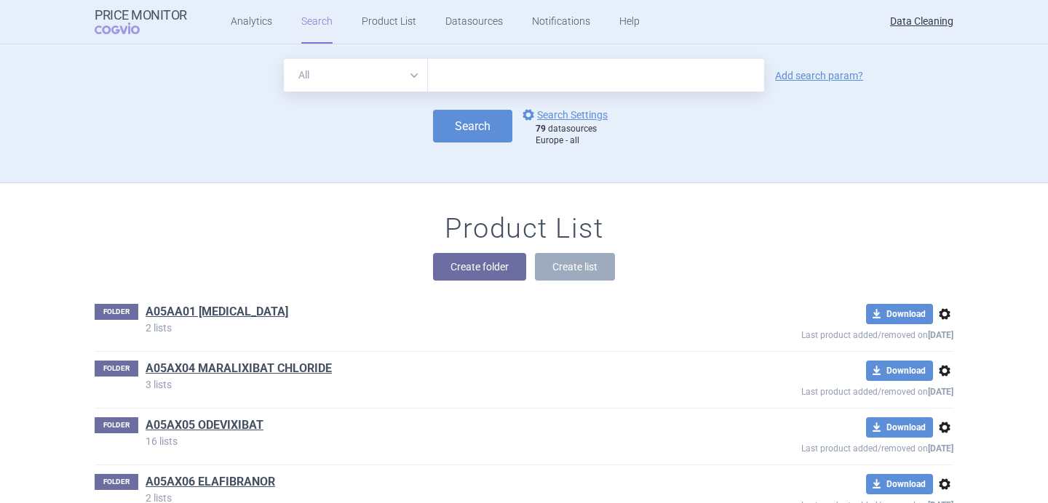
click at [398, 66] on select "All Brand Name ATC Company Active Substance Country Newer than" at bounding box center [356, 75] width 144 height 33
select select "brandName"
click at [505, 74] on input "text" at bounding box center [596, 75] width 336 height 33
paste input "Rixathon"
type input "Rixathon"
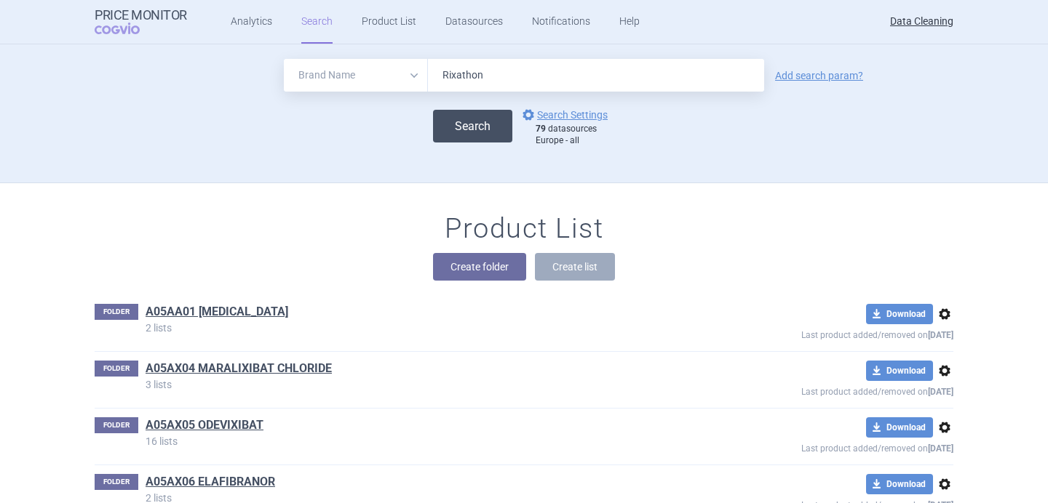
click at [493, 127] on button "Search" at bounding box center [472, 126] width 79 height 33
select select "brandName"
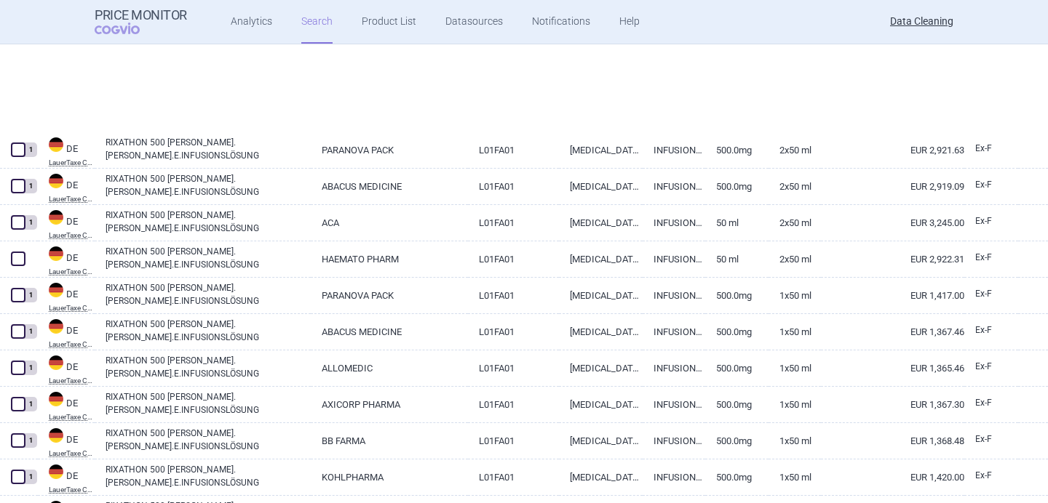
scroll to position [1323, 0]
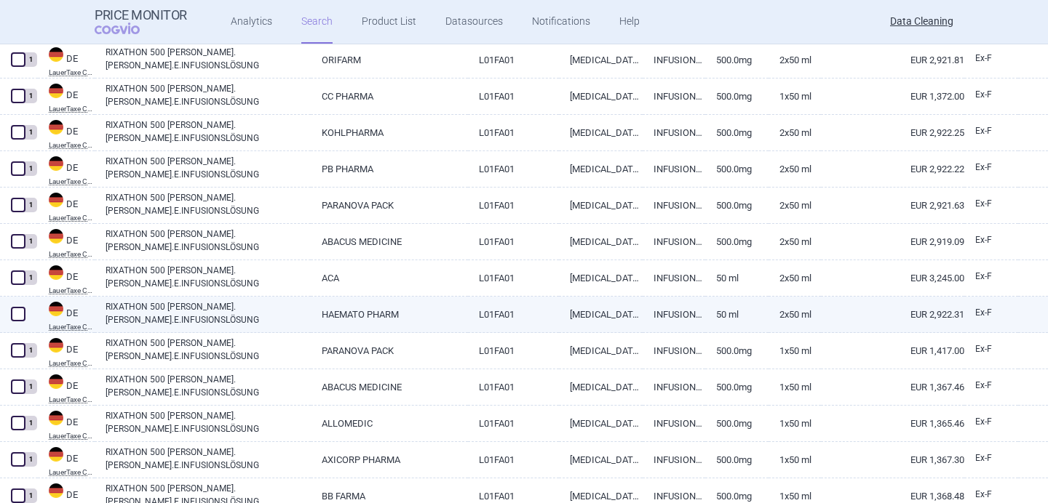
click at [234, 317] on link "RIXATHON 500 [PERSON_NAME].[PERSON_NAME].E.INFUSIONSLÖSUNG" at bounding box center [207, 313] width 205 height 26
select select "EUR"
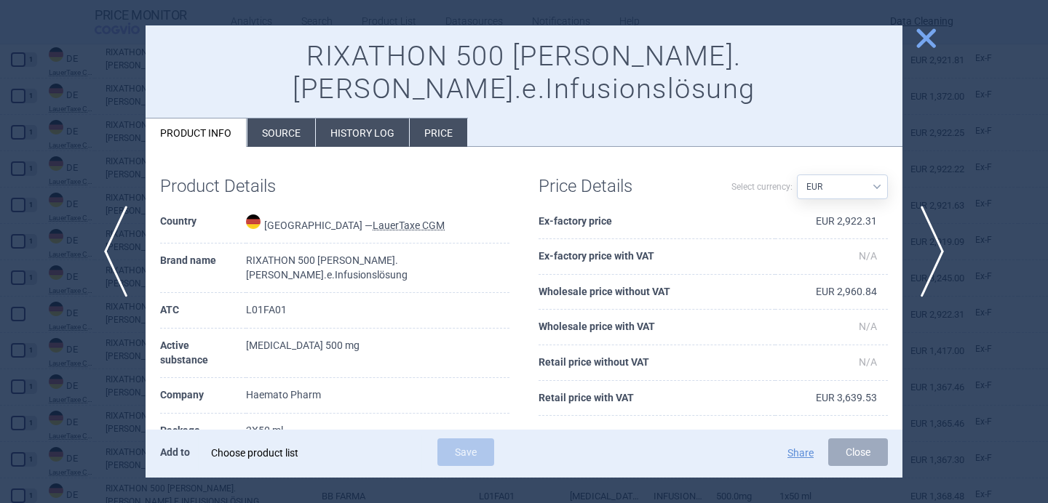
click at [298, 448] on div "Choose product list" at bounding box center [310, 453] width 198 height 29
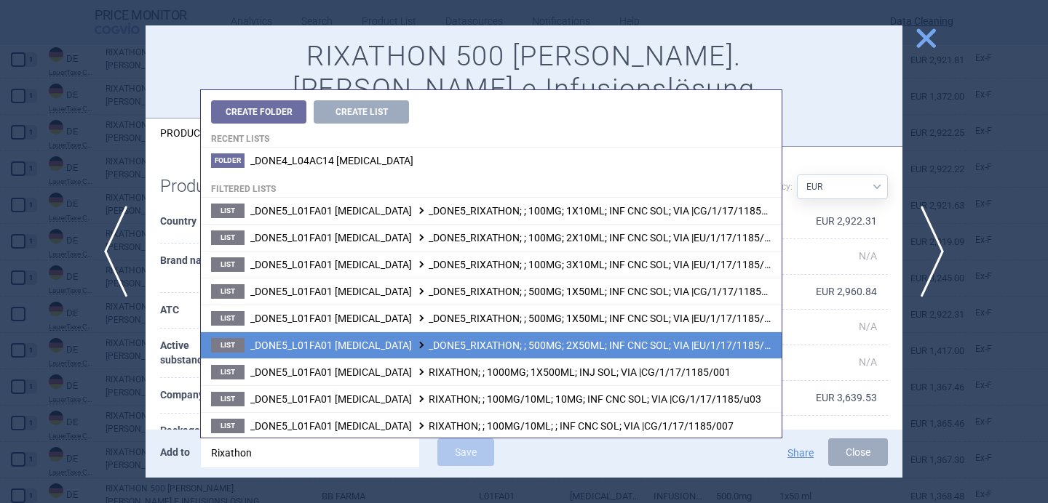
type input "Rixathon"
click at [414, 346] on span at bounding box center [421, 345] width 15 height 8
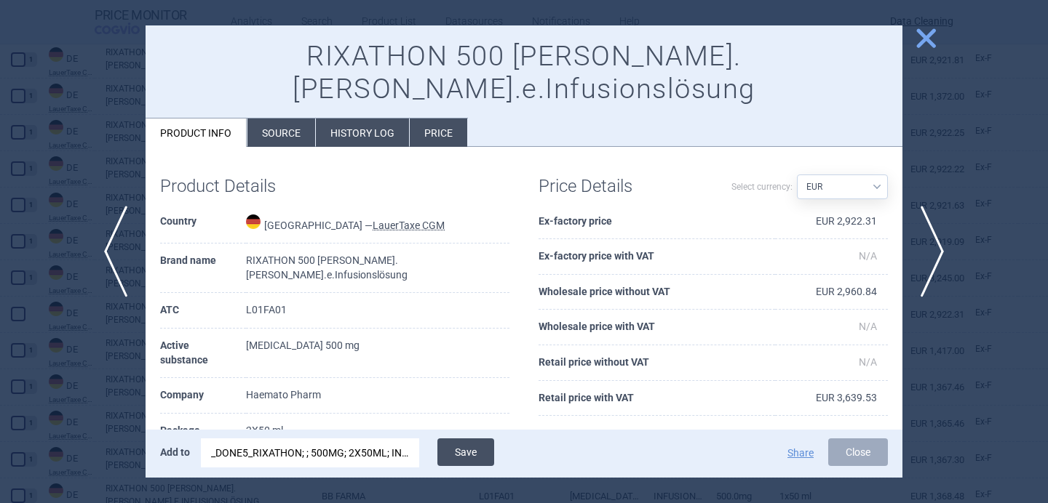
click at [472, 456] on button "Save" at bounding box center [465, 453] width 57 height 28
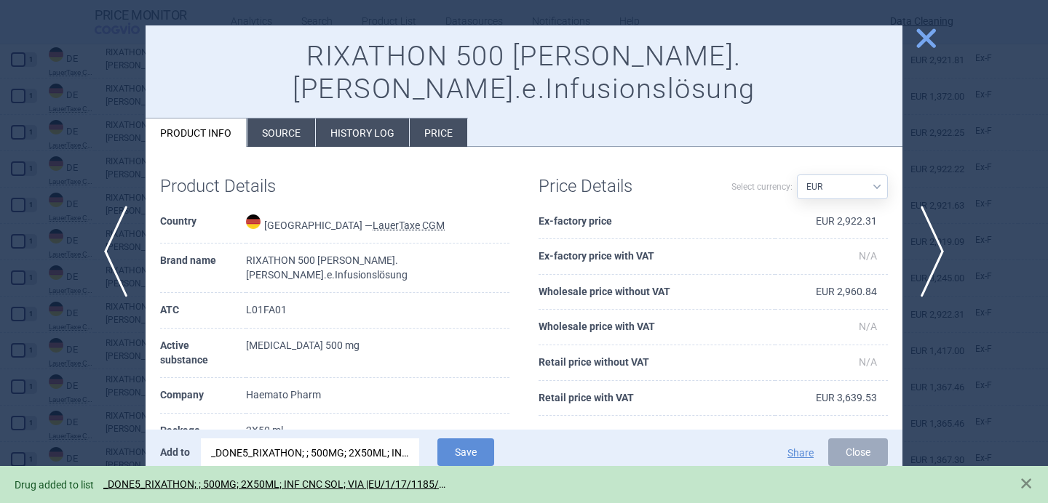
click at [121, 407] on div at bounding box center [524, 251] width 1048 height 503
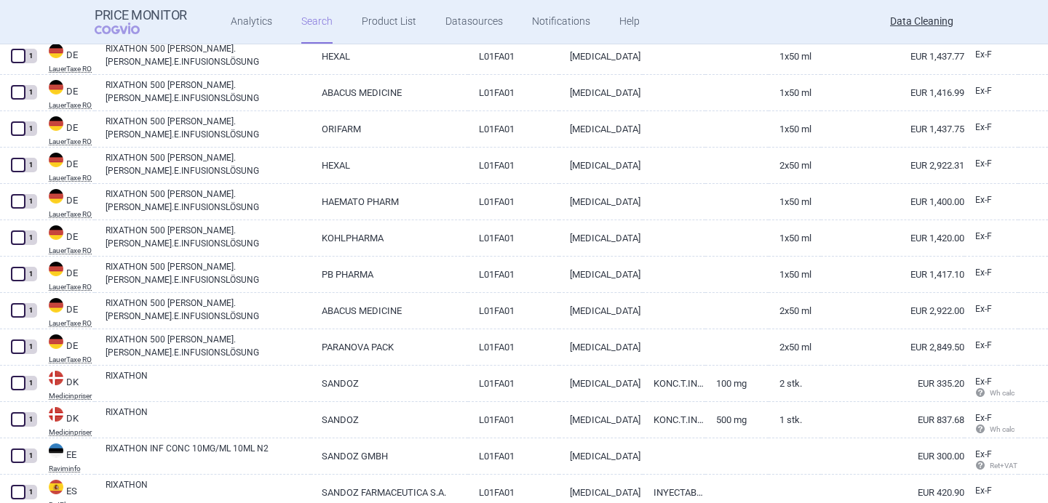
scroll to position [3491, 0]
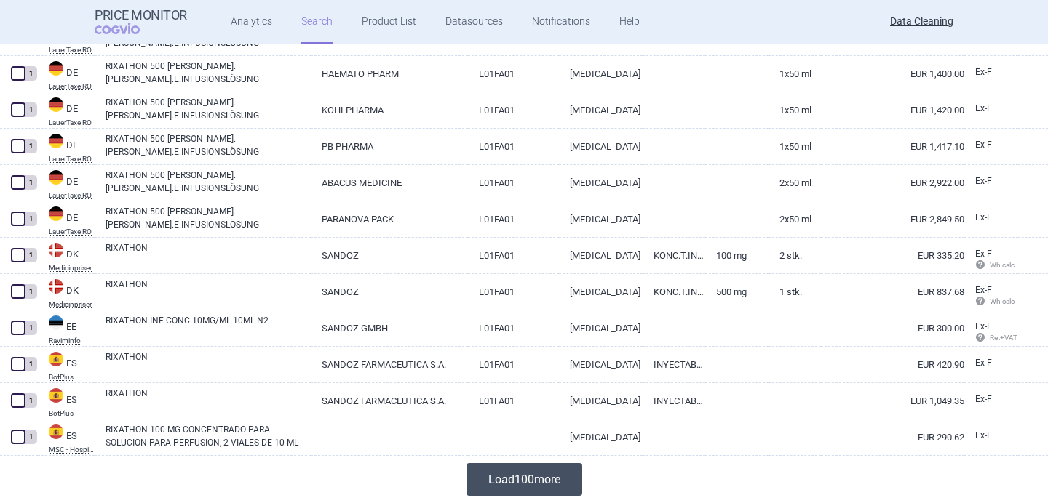
click at [511, 478] on button "Load 100 more" at bounding box center [524, 479] width 116 height 33
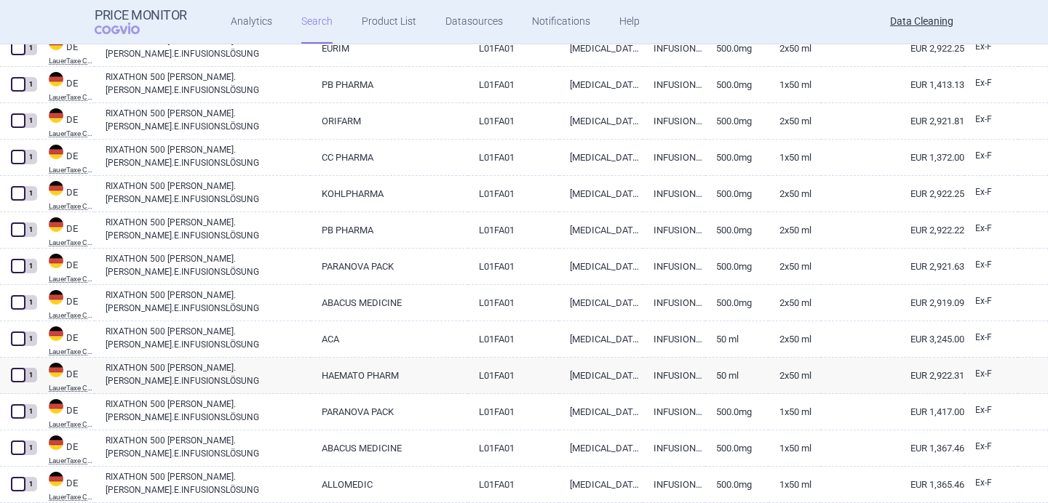
scroll to position [75, 0]
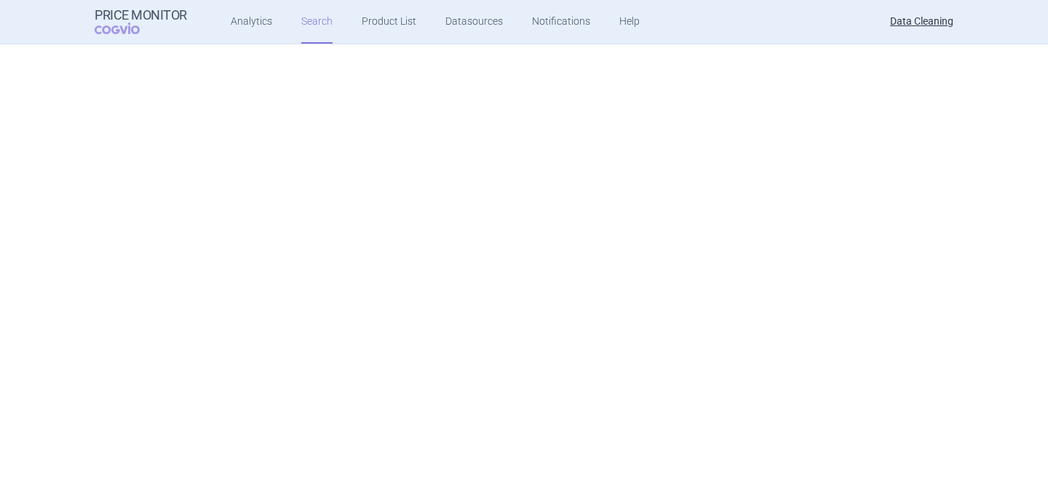
select select "brandName"
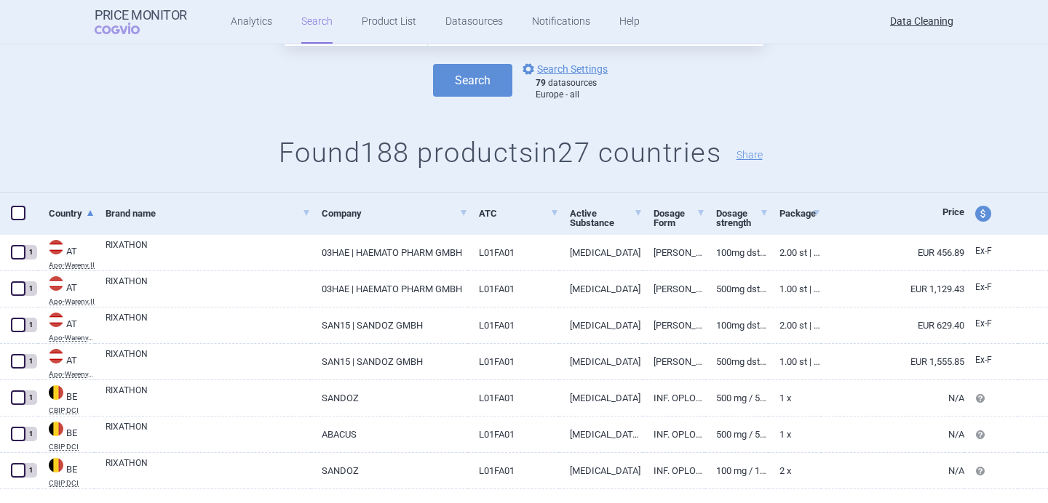
scroll to position [0, 0]
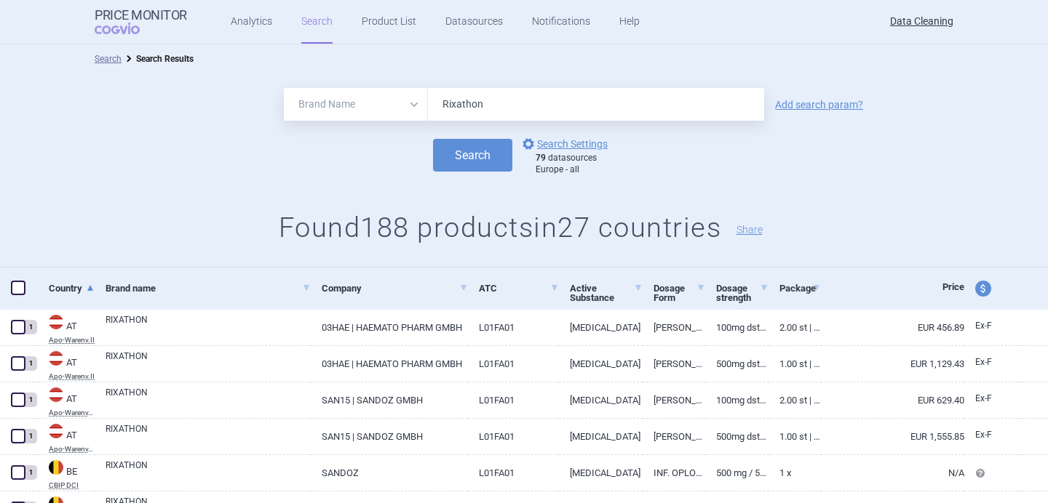
click at [477, 109] on input "Rixathon" at bounding box center [596, 104] width 336 height 33
paste input "imyo"
type input "Riximyo"
click at [478, 153] on button "Search" at bounding box center [472, 155] width 79 height 33
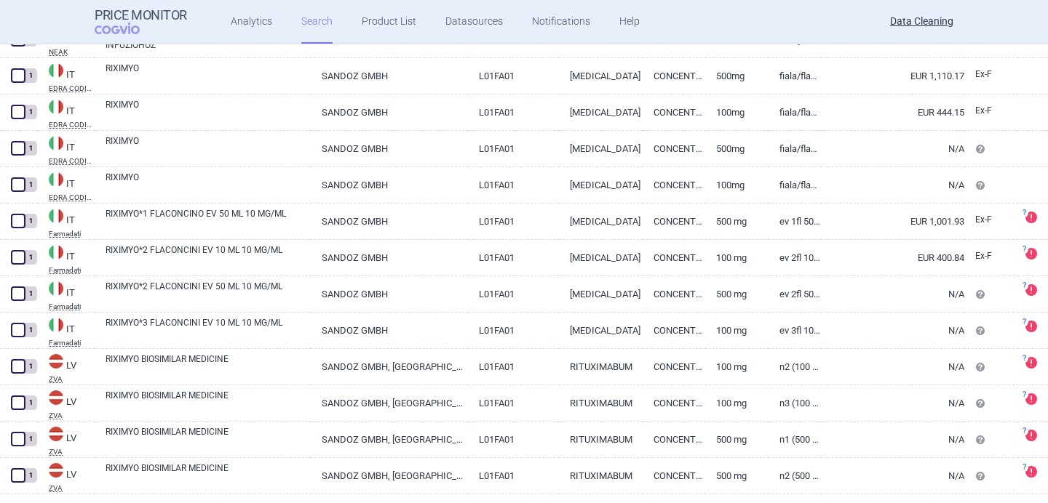
scroll to position [127, 0]
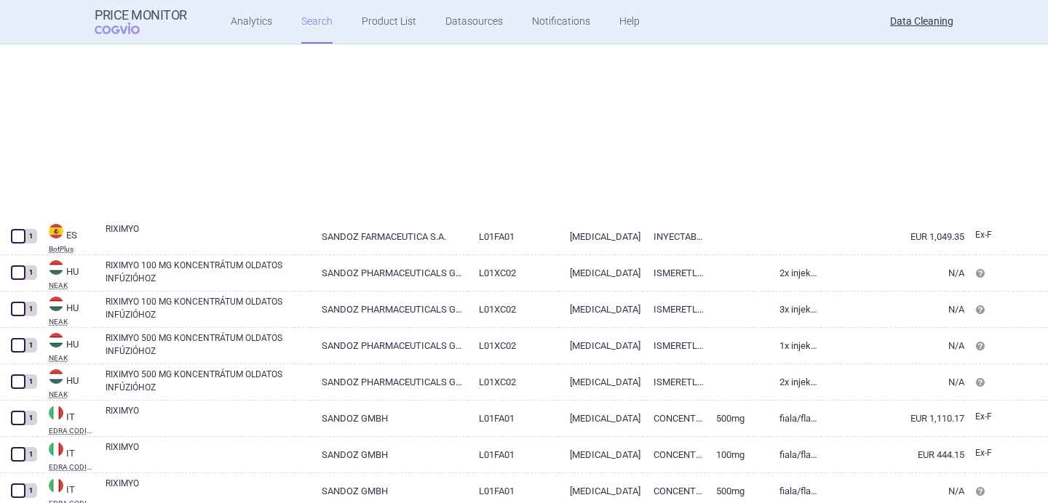
select select "brandName"
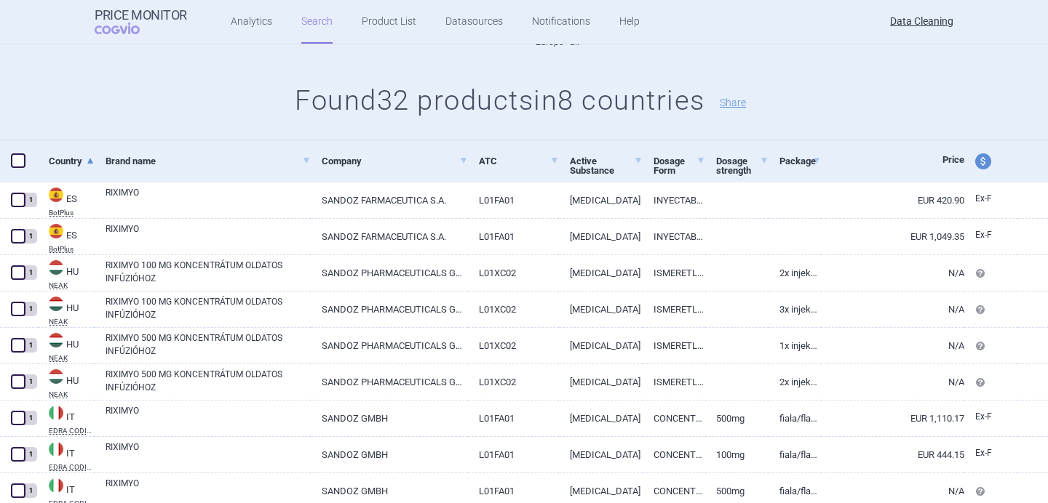
scroll to position [0, 0]
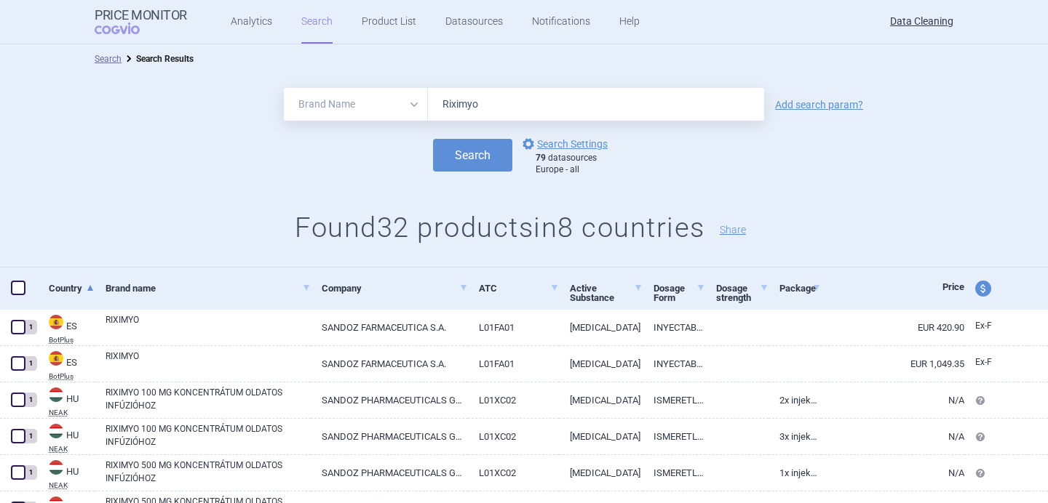
click at [489, 106] on input "Riximyo" at bounding box center [596, 104] width 336 height 33
paste input "Elmiron"
type input "Elmiron"
click at [476, 150] on button "Search" at bounding box center [472, 155] width 79 height 33
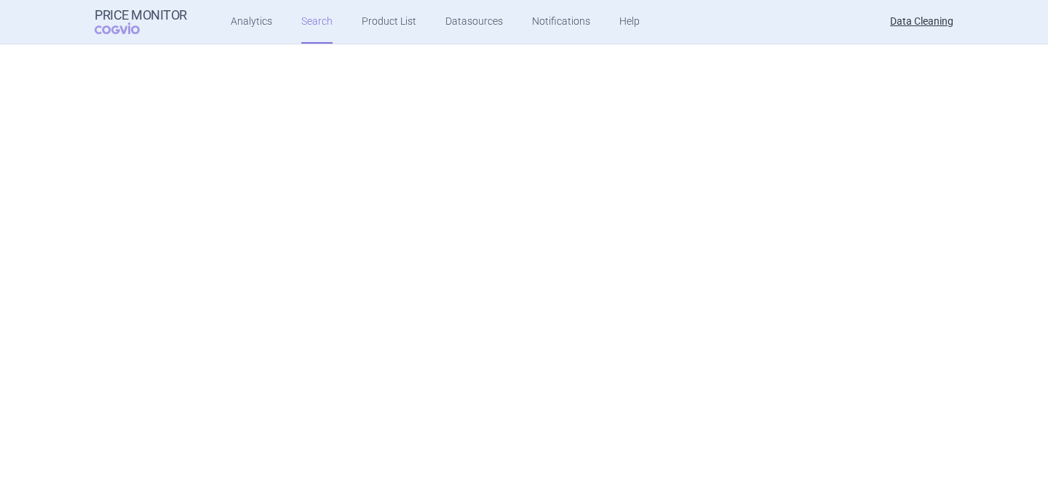
scroll to position [47, 0]
select select "brandName"
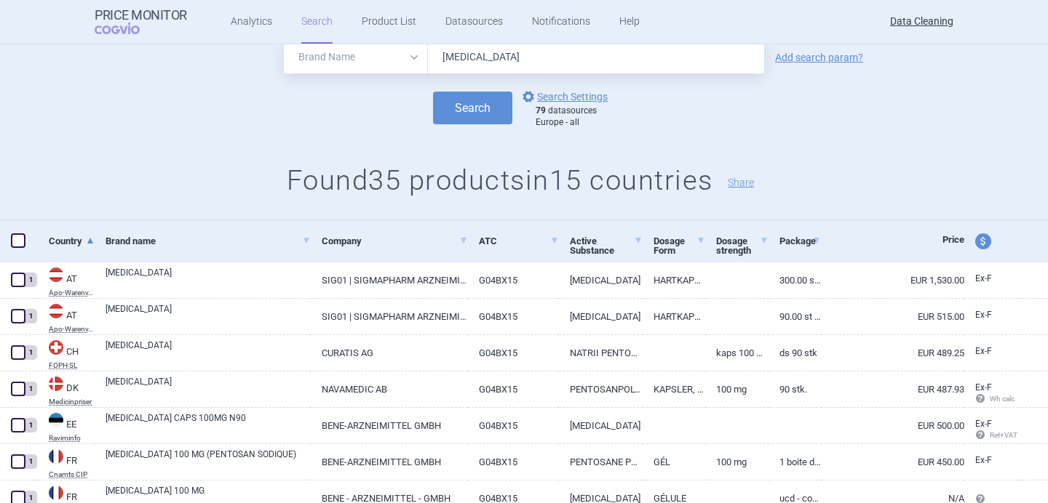
scroll to position [0, 0]
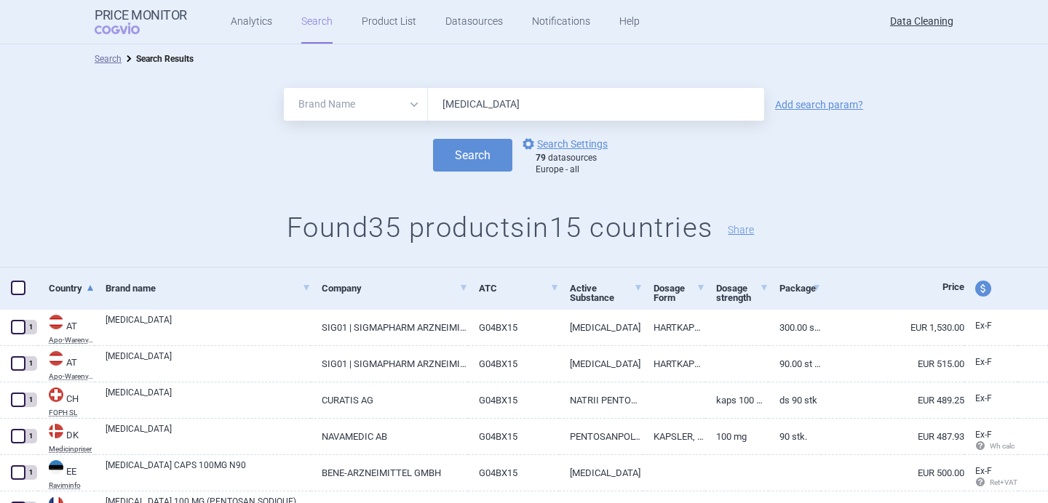
click at [485, 97] on input "Elmiron" at bounding box center [596, 104] width 336 height 33
paste input "Refixia"
type input "Refixia"
click at [480, 159] on button "Search" at bounding box center [472, 155] width 79 height 33
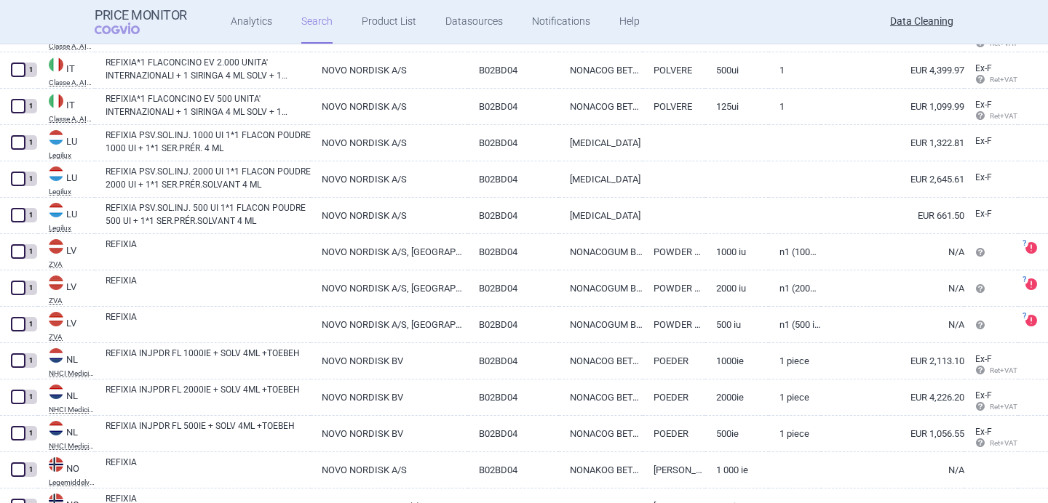
scroll to position [3491, 0]
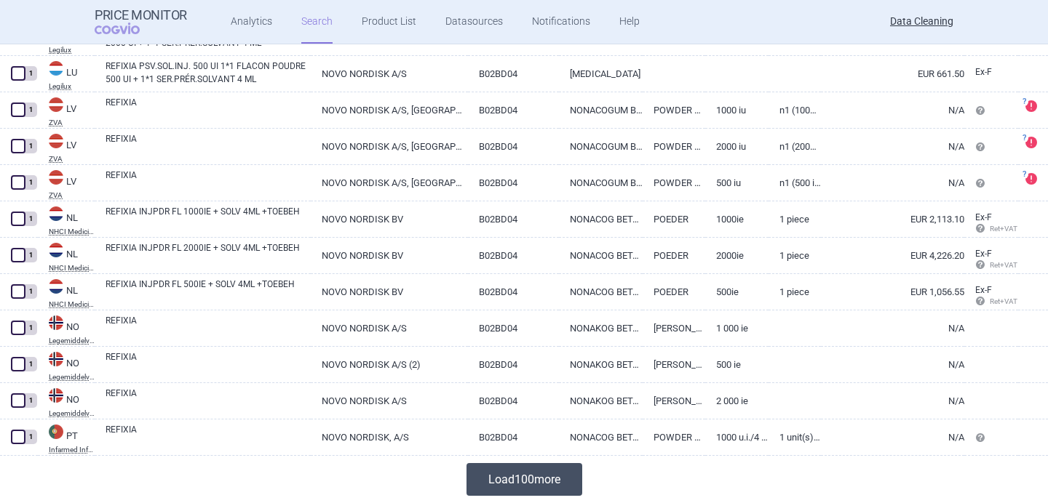
click at [508, 477] on button "Load 100 more" at bounding box center [524, 479] width 116 height 33
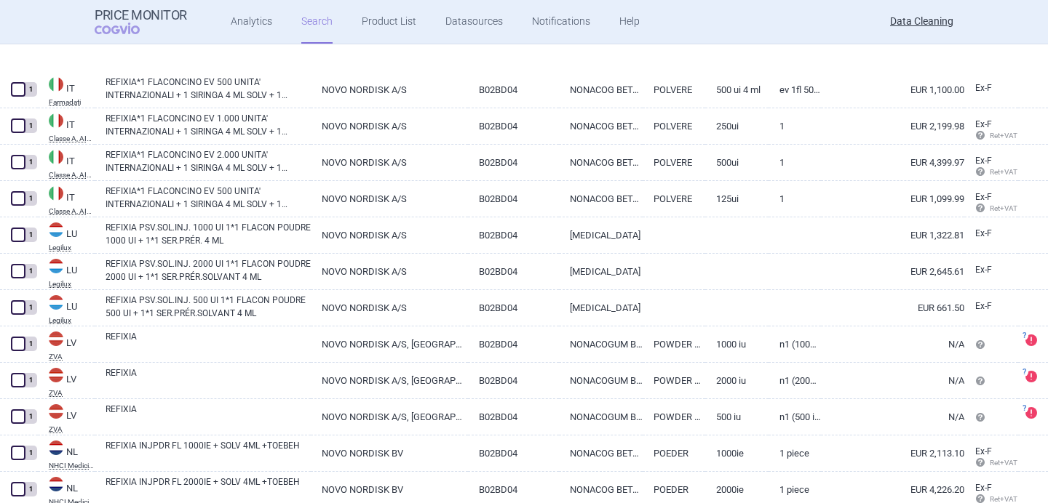
scroll to position [3143, 0]
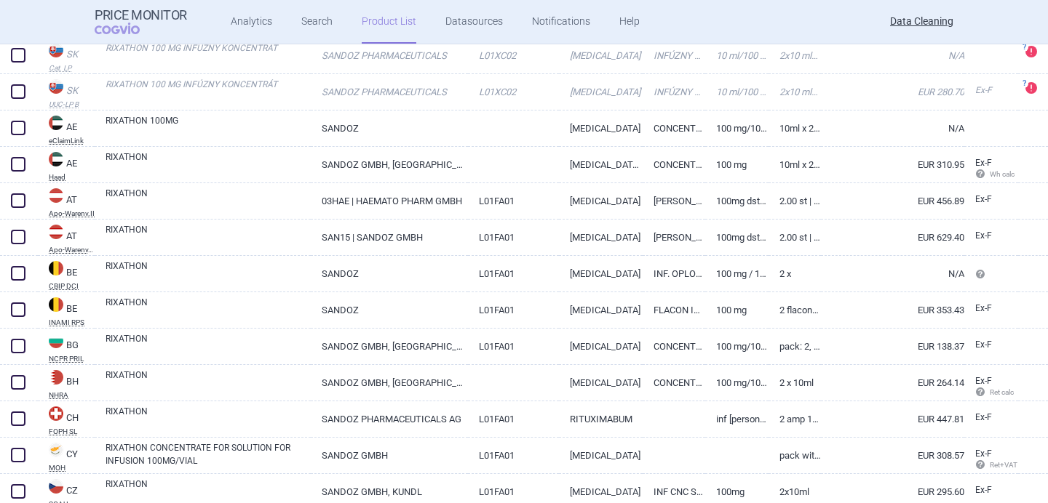
scroll to position [717, 0]
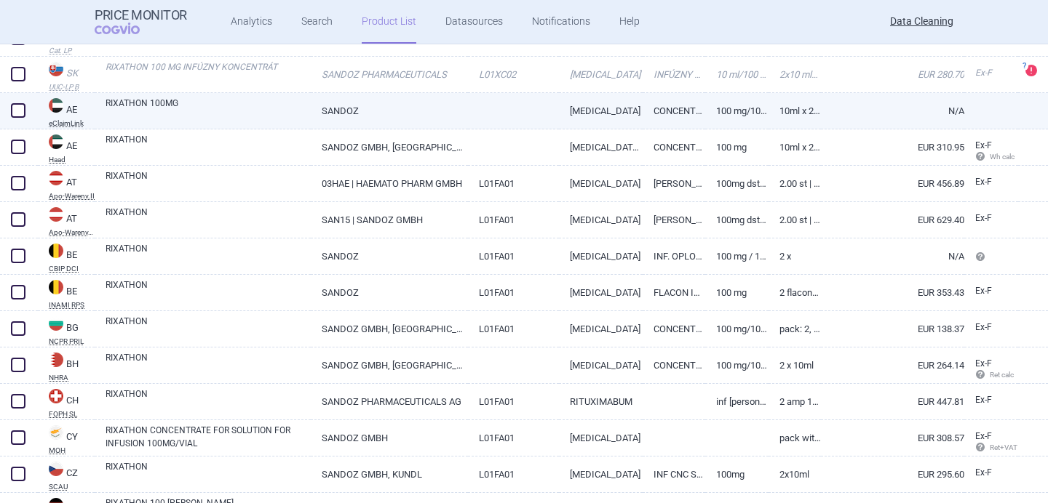
click at [232, 103] on link "RIXATHON 100MG" at bounding box center [207, 110] width 205 height 26
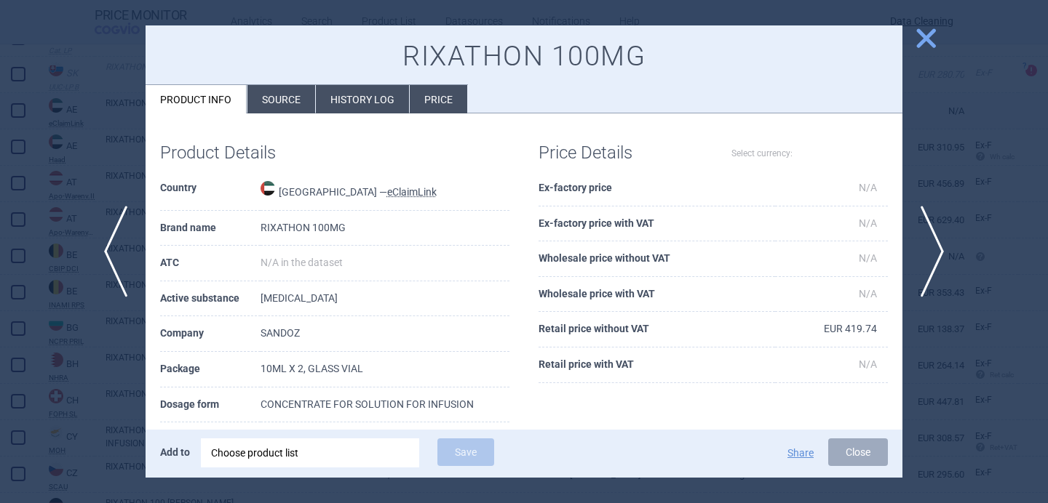
select select "EUR"
click at [942, 241] on span "next" at bounding box center [936, 252] width 33 height 92
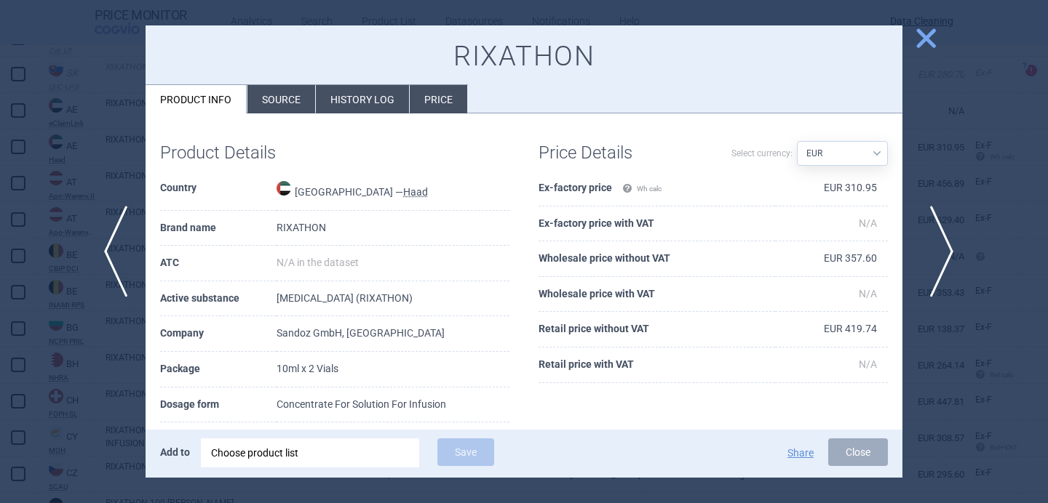
click at [942, 241] on span "next" at bounding box center [936, 252] width 33 height 92
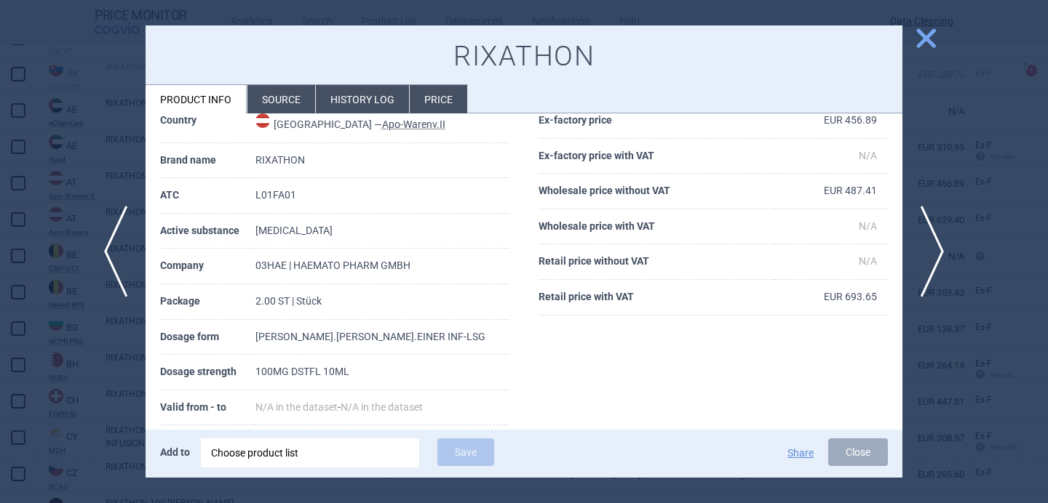
scroll to position [73, 0]
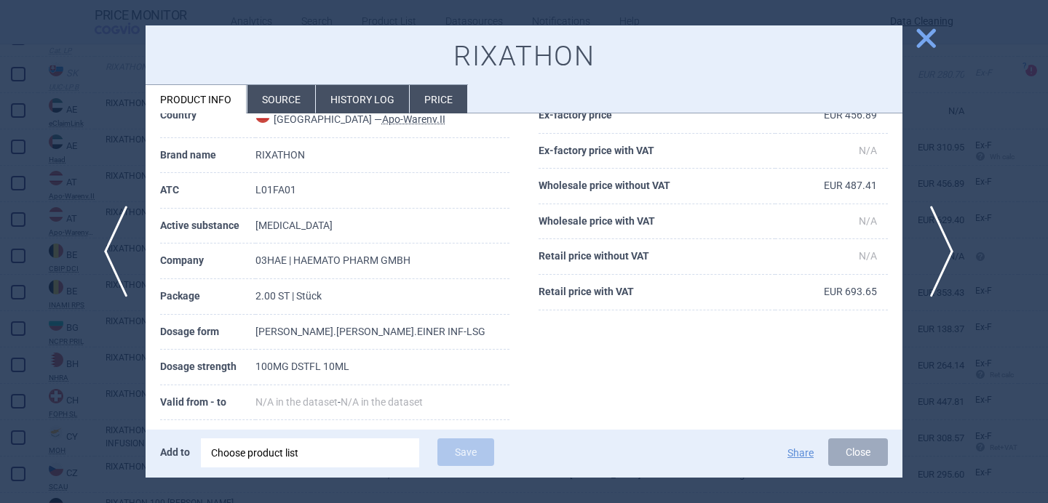
click at [944, 244] on span "next" at bounding box center [936, 252] width 33 height 92
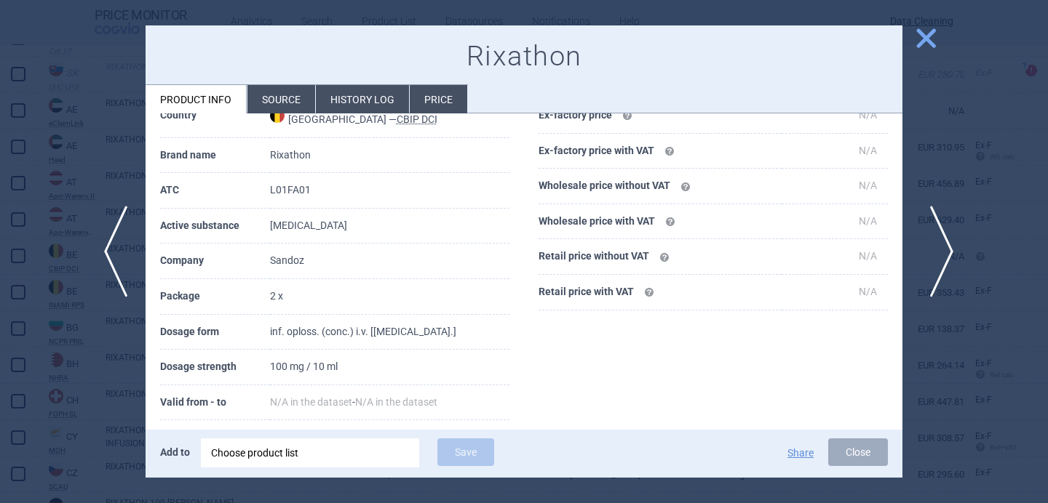
click at [944, 244] on span "next" at bounding box center [936, 252] width 33 height 92
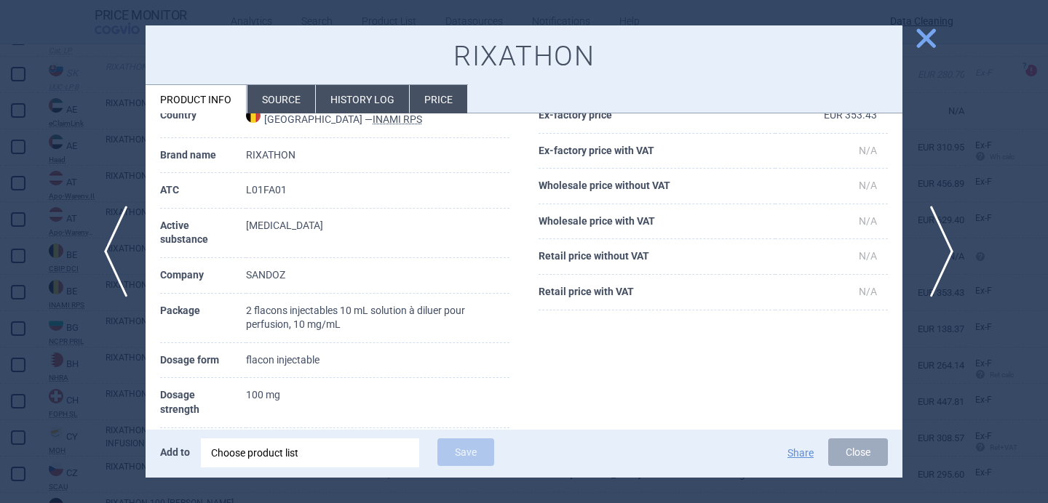
click at [944, 244] on span "next" at bounding box center [936, 252] width 33 height 92
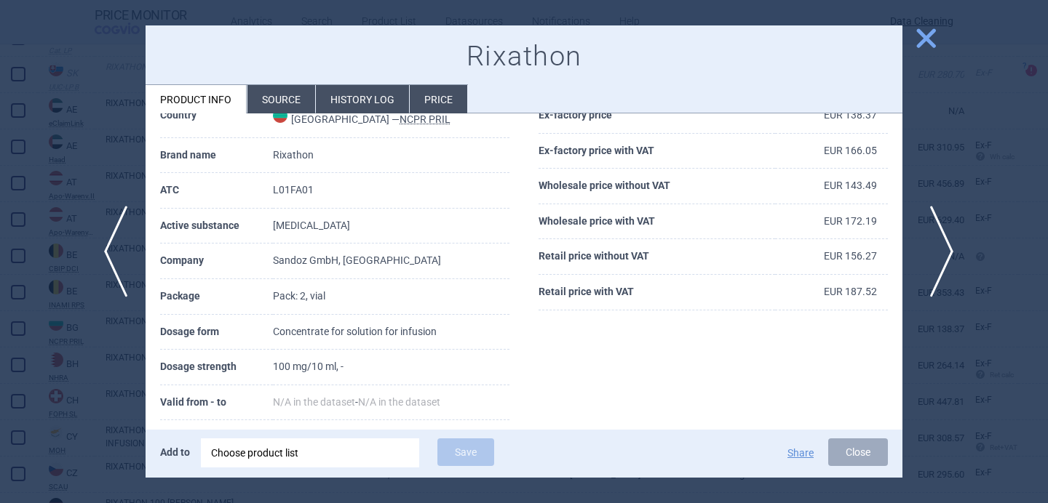
click at [944, 244] on span "next" at bounding box center [936, 252] width 33 height 92
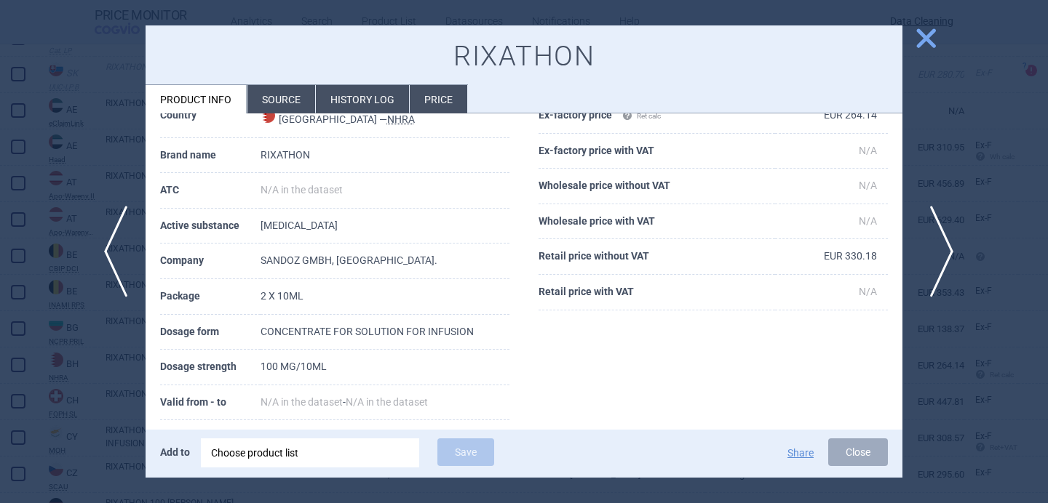
click at [944, 244] on span "next" at bounding box center [936, 252] width 33 height 92
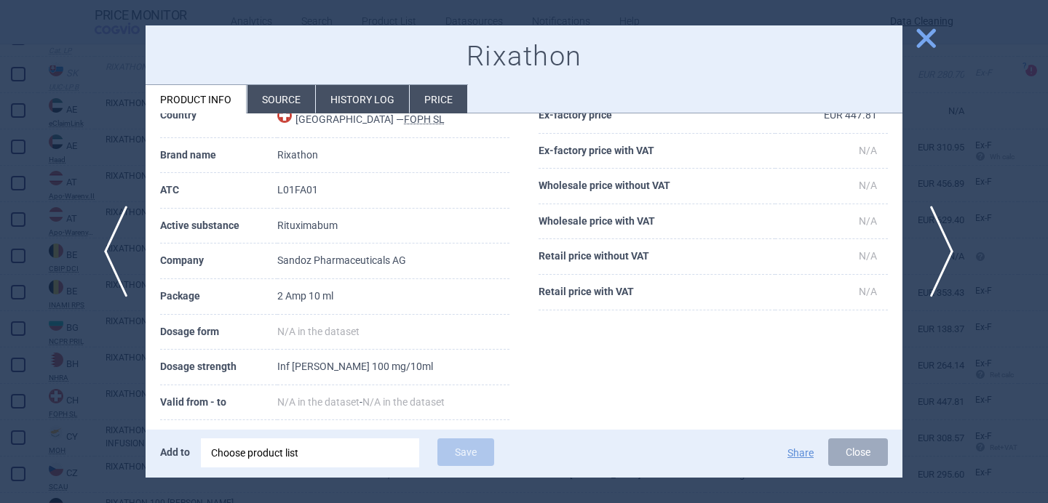
click at [944, 245] on span "next" at bounding box center [936, 252] width 33 height 92
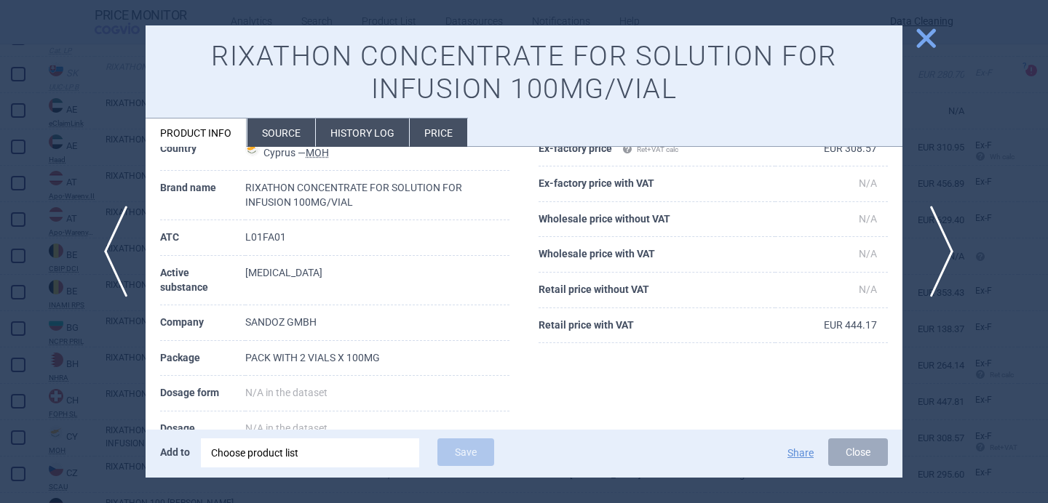
click at [944, 247] on span "next" at bounding box center [936, 252] width 33 height 92
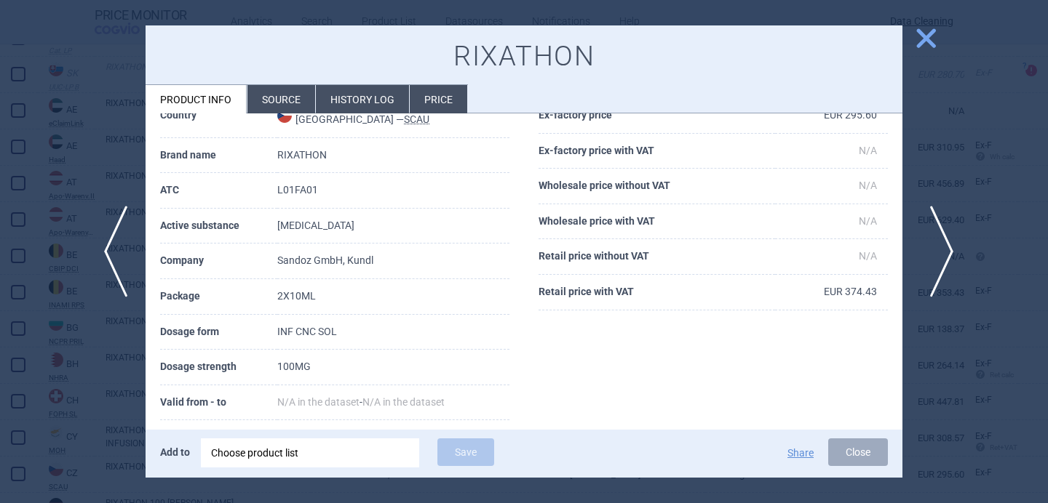
click at [944, 247] on span "next" at bounding box center [936, 252] width 33 height 92
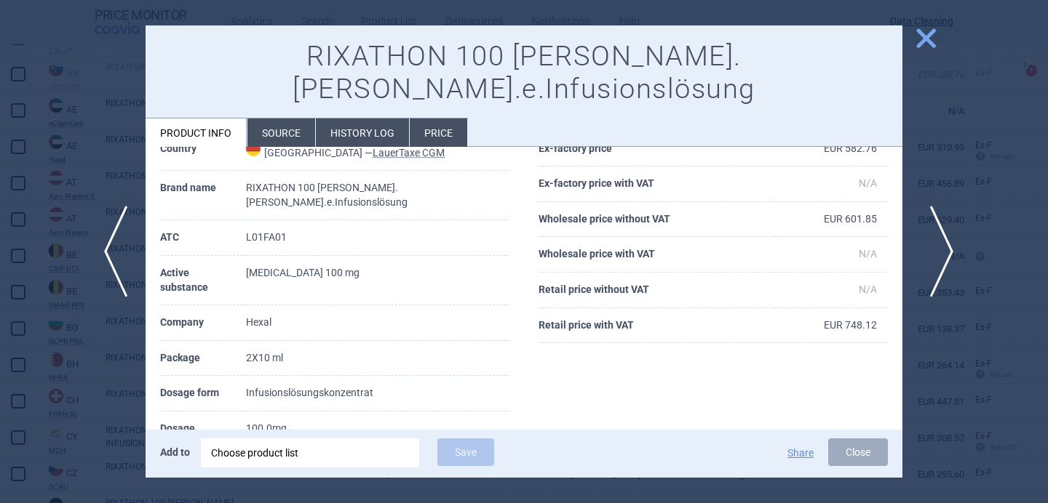
click at [944, 247] on span "next" at bounding box center [936, 252] width 33 height 92
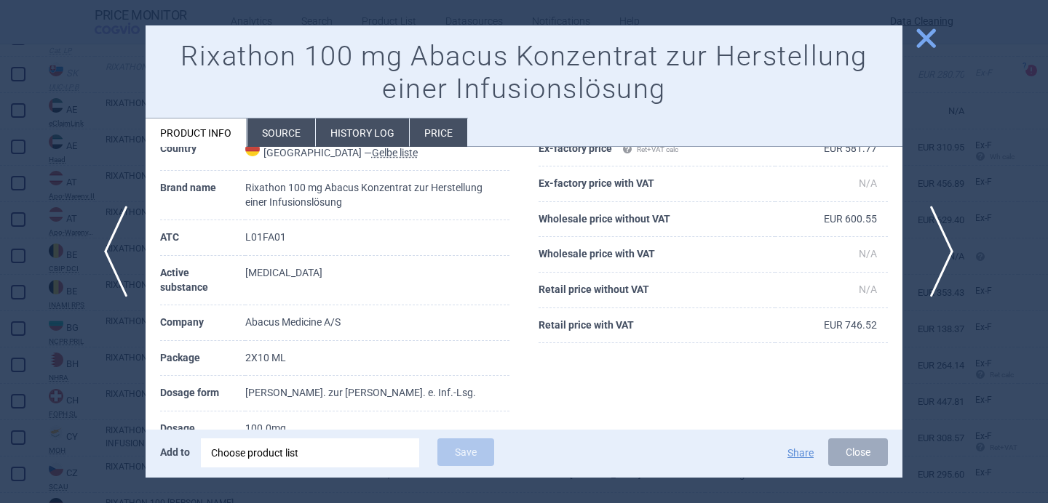
click at [944, 249] on span "next" at bounding box center [936, 252] width 33 height 92
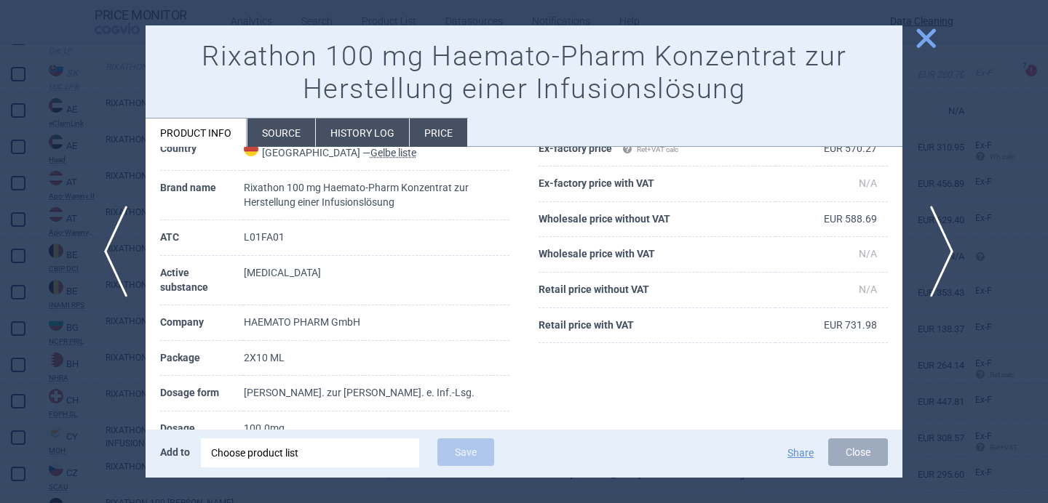
click at [944, 249] on span "next" at bounding box center [936, 252] width 33 height 92
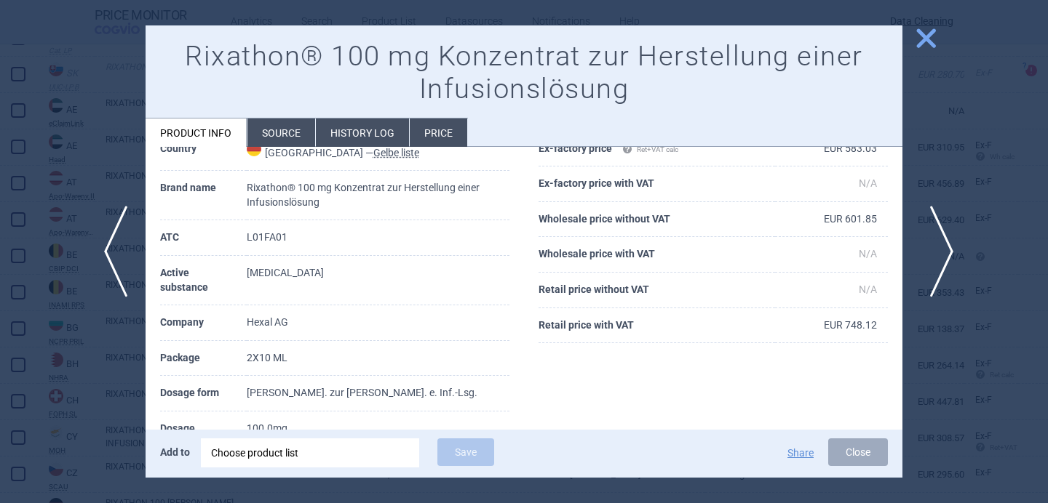
click at [944, 249] on span "next" at bounding box center [936, 252] width 33 height 92
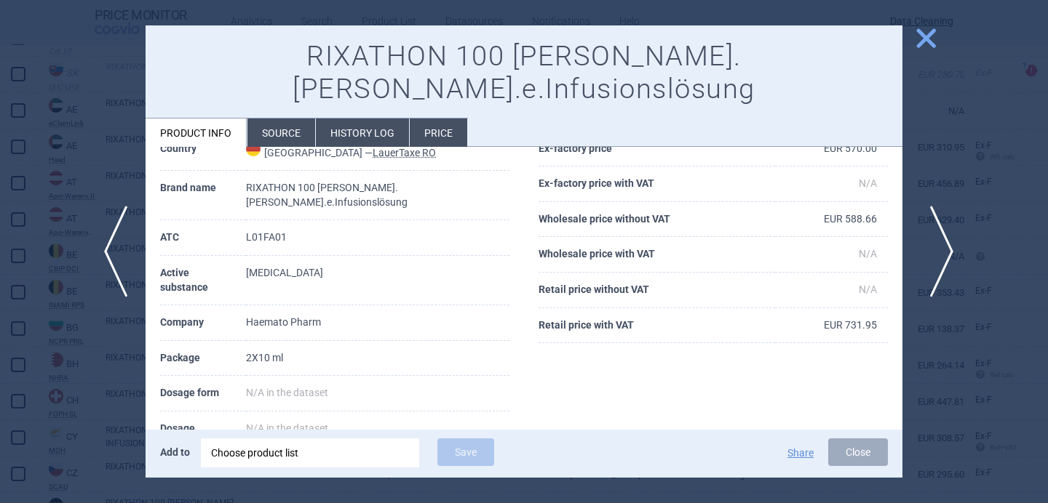
click at [944, 249] on span "next" at bounding box center [936, 252] width 33 height 92
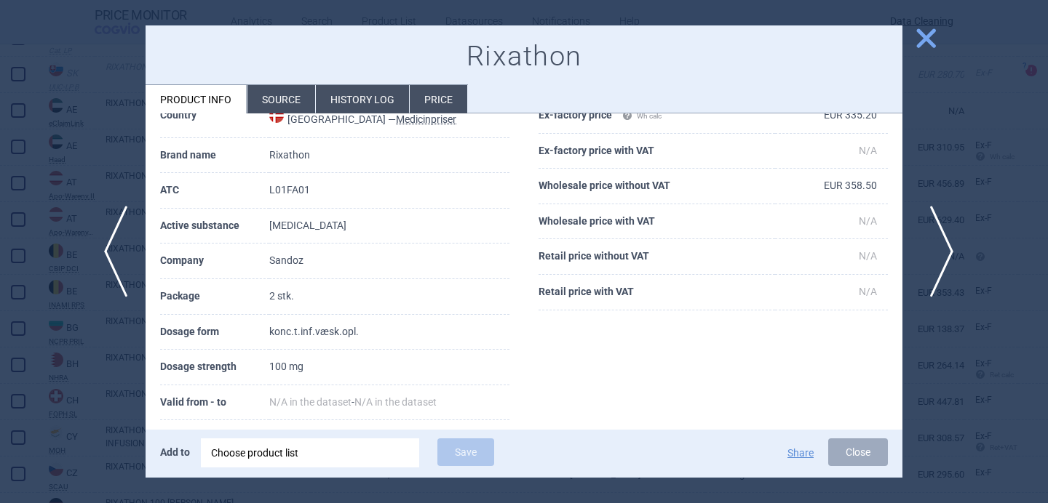
click at [944, 250] on span "next" at bounding box center [936, 252] width 33 height 92
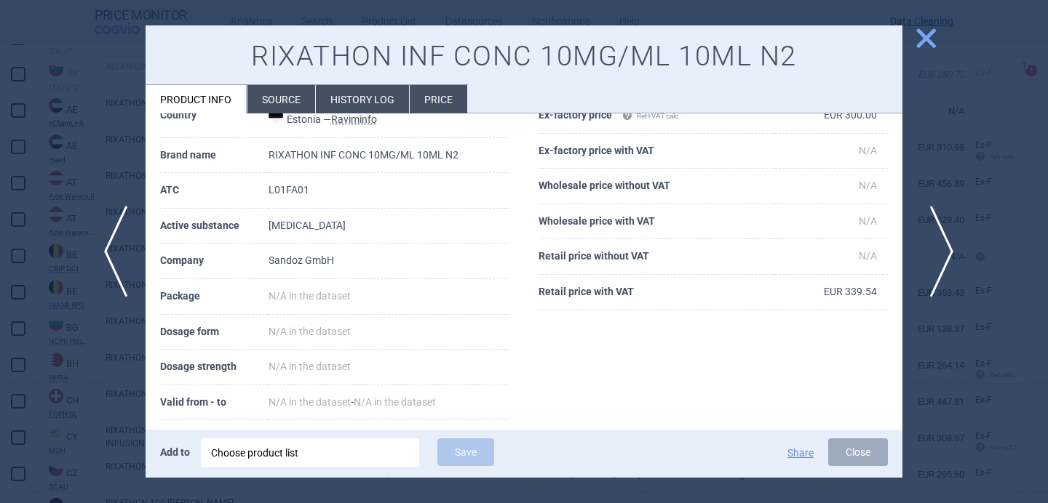
click at [944, 250] on span "next" at bounding box center [936, 252] width 33 height 92
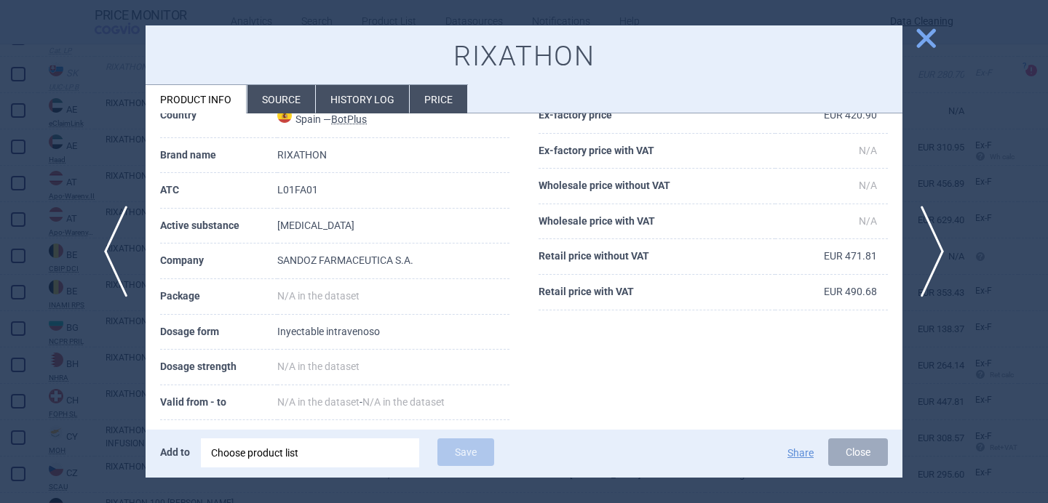
click at [287, 100] on li "Source" at bounding box center [281, 99] width 68 height 28
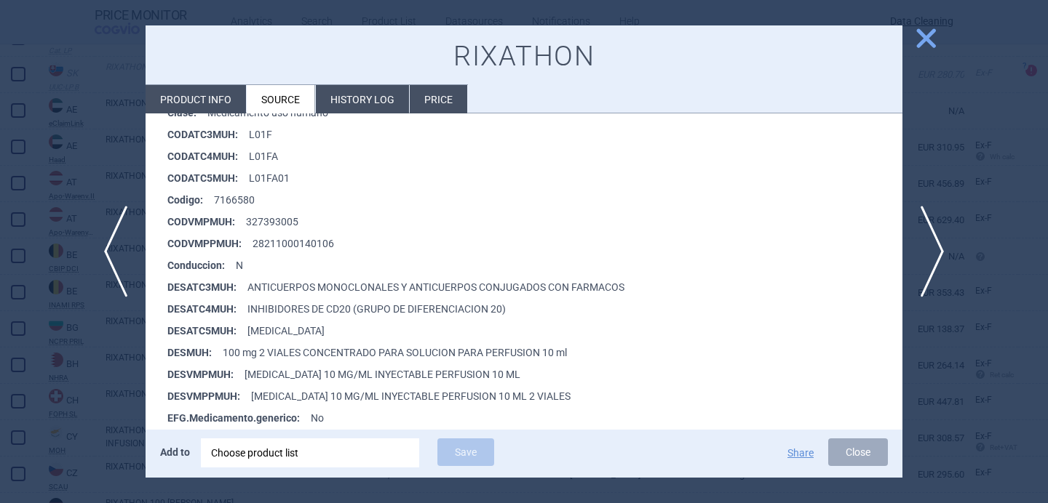
scroll to position [285, 0]
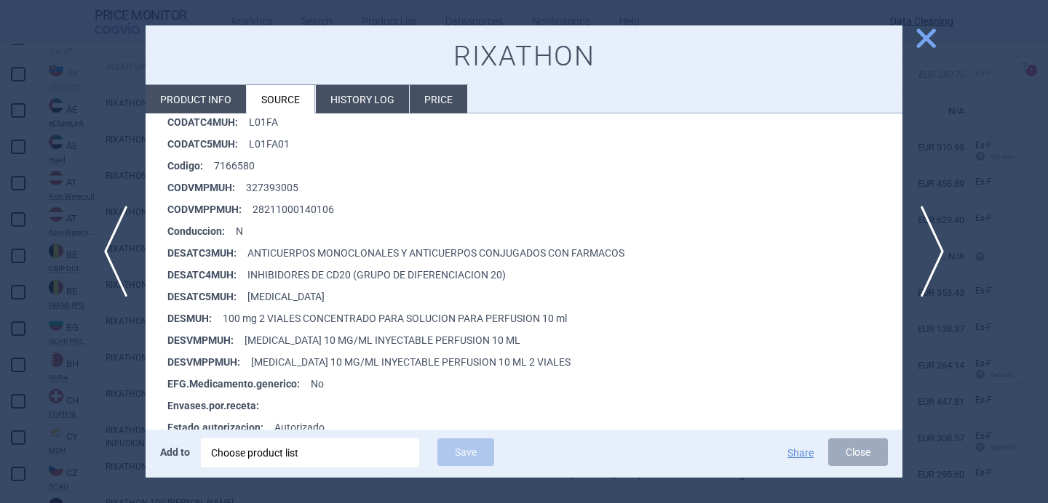
click at [186, 103] on li "Product info" at bounding box center [195, 99] width 100 height 28
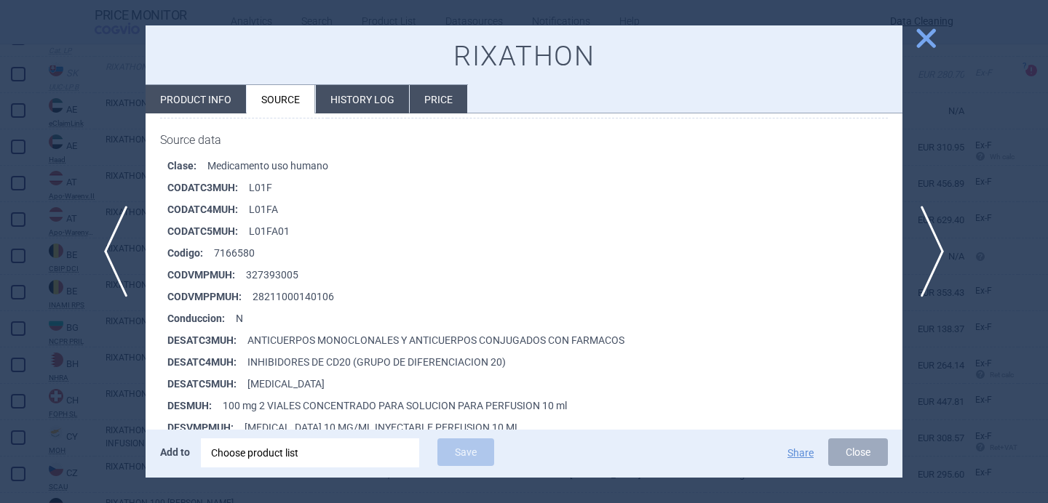
select select "EUR"
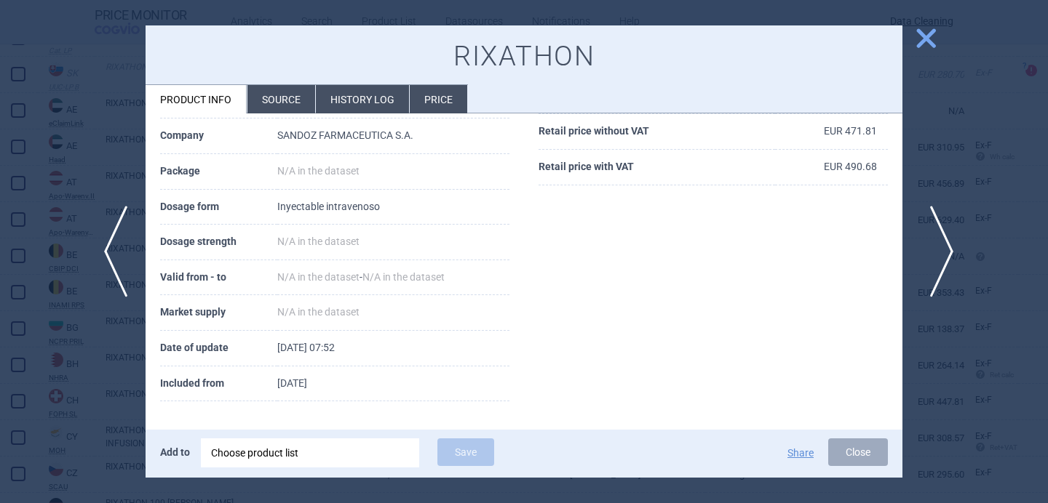
click at [937, 247] on span "next" at bounding box center [936, 252] width 33 height 92
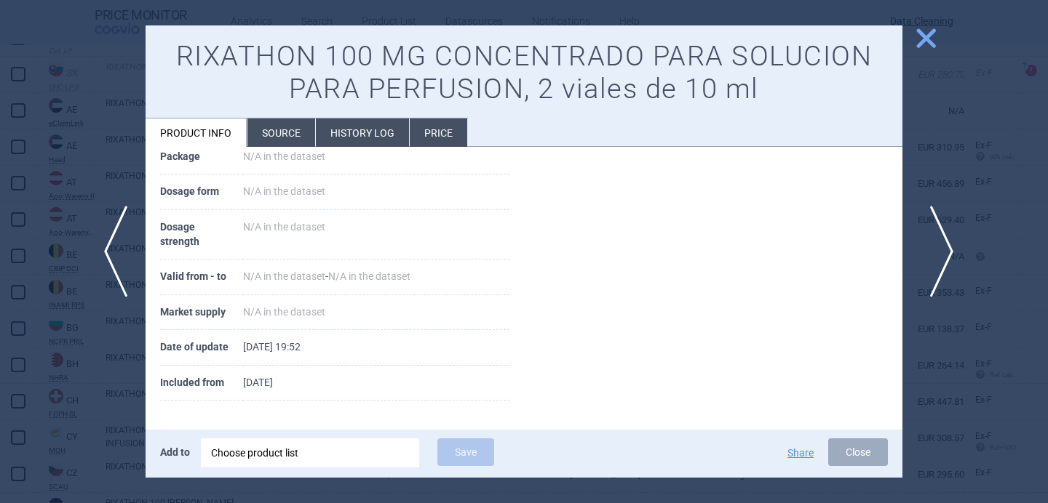
click at [937, 248] on span "next" at bounding box center [936, 252] width 33 height 92
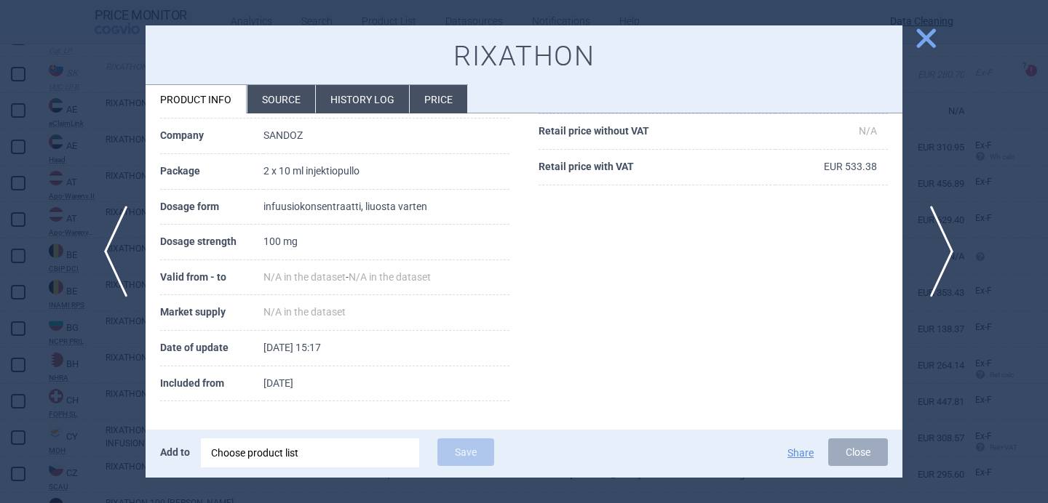
click at [937, 248] on span "next" at bounding box center [936, 252] width 33 height 92
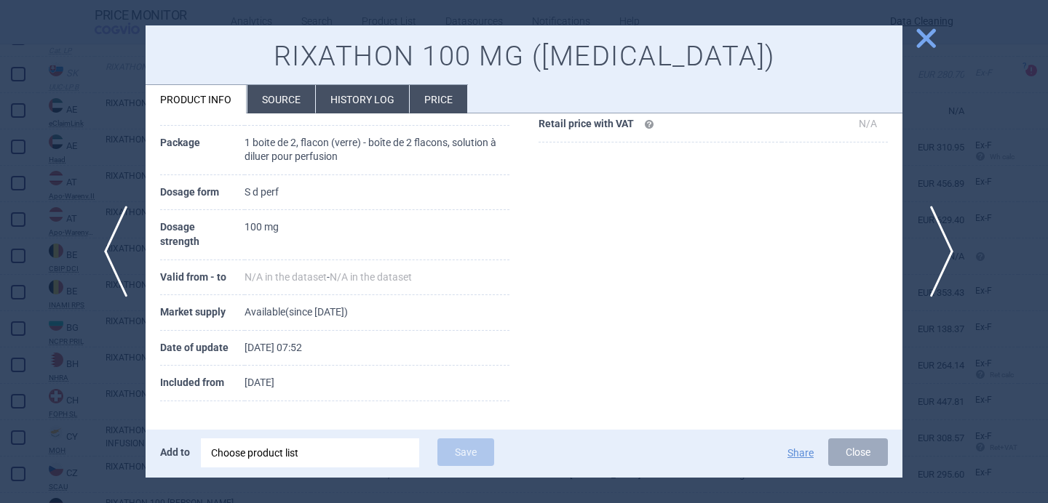
click at [937, 249] on span "next" at bounding box center [936, 252] width 33 height 92
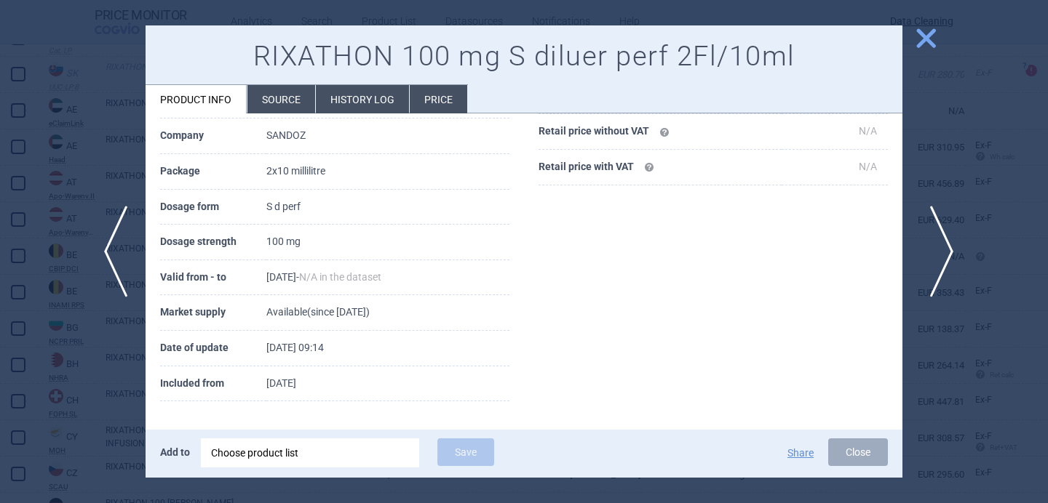
click at [937, 249] on span "next" at bounding box center [936, 252] width 33 height 92
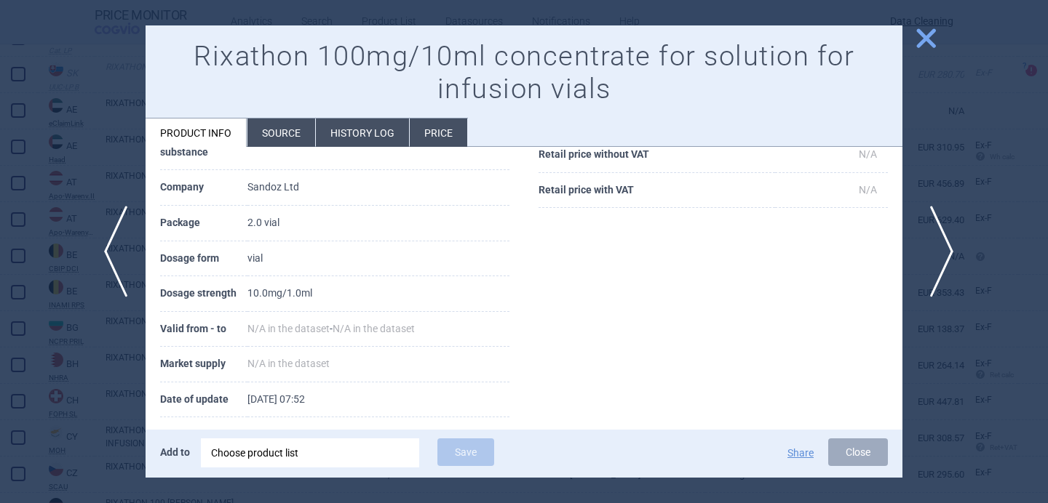
click at [937, 249] on span "next" at bounding box center [936, 252] width 33 height 92
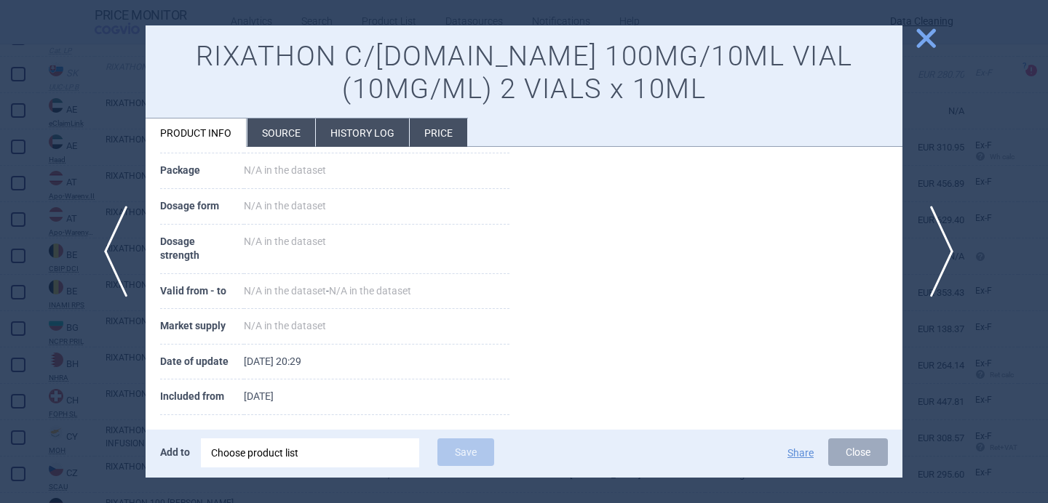
click at [937, 249] on span "next" at bounding box center [936, 252] width 33 height 92
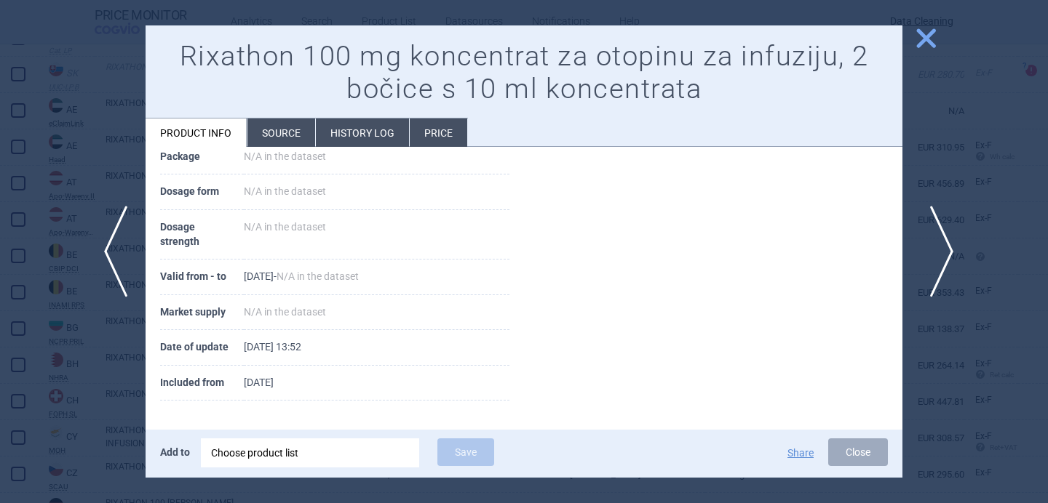
click at [937, 249] on span "next" at bounding box center [936, 252] width 33 height 92
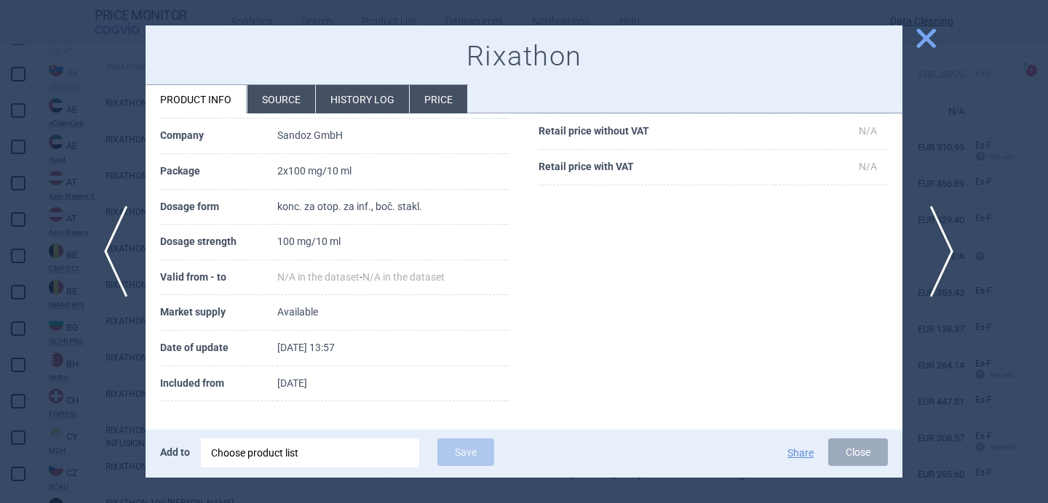
click at [937, 249] on span "next" at bounding box center [936, 252] width 33 height 92
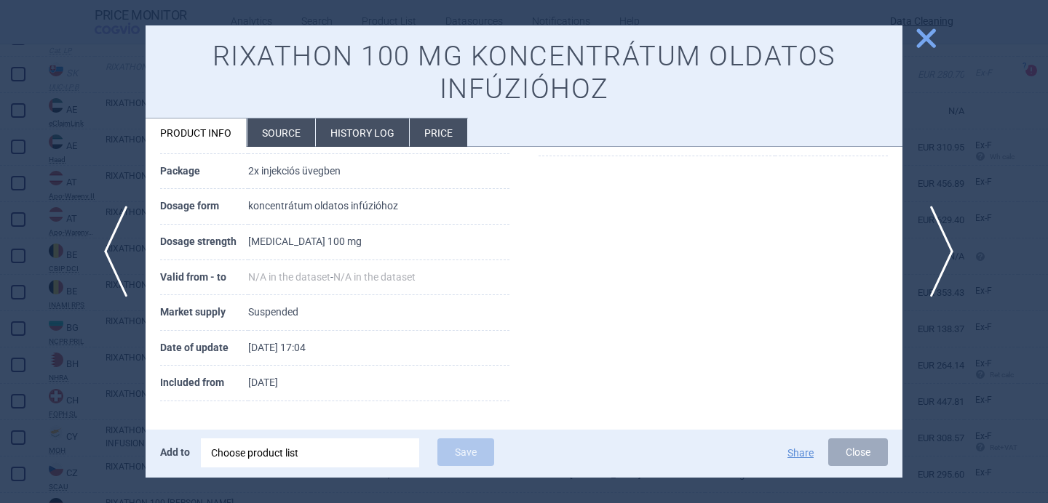
click at [936, 249] on span "next" at bounding box center [936, 252] width 33 height 92
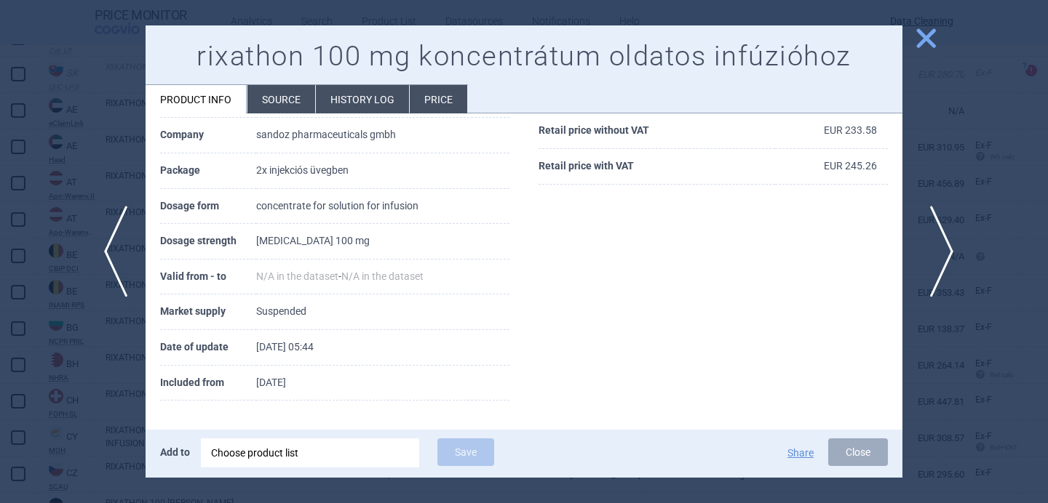
scroll to position [198, 0]
click at [935, 249] on span "next" at bounding box center [936, 252] width 33 height 92
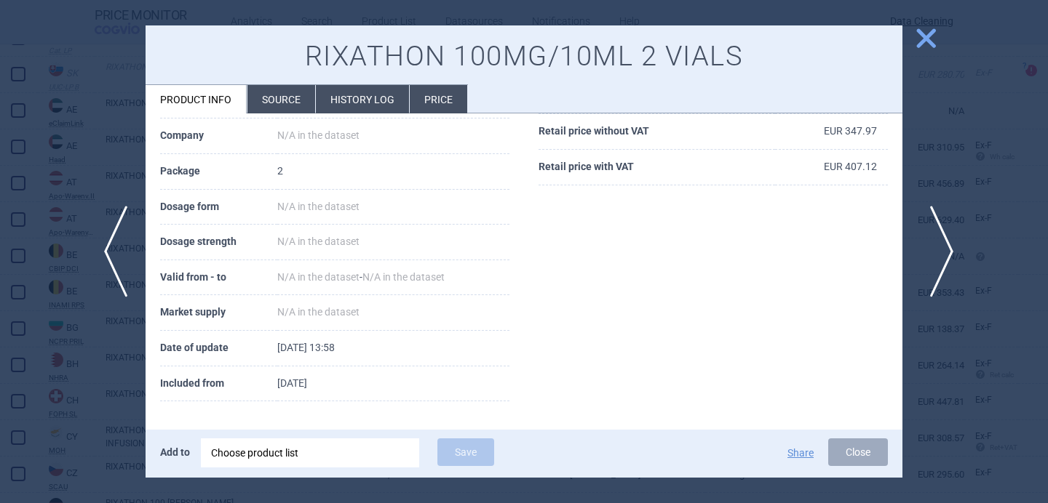
click at [935, 249] on span "next" at bounding box center [936, 252] width 33 height 92
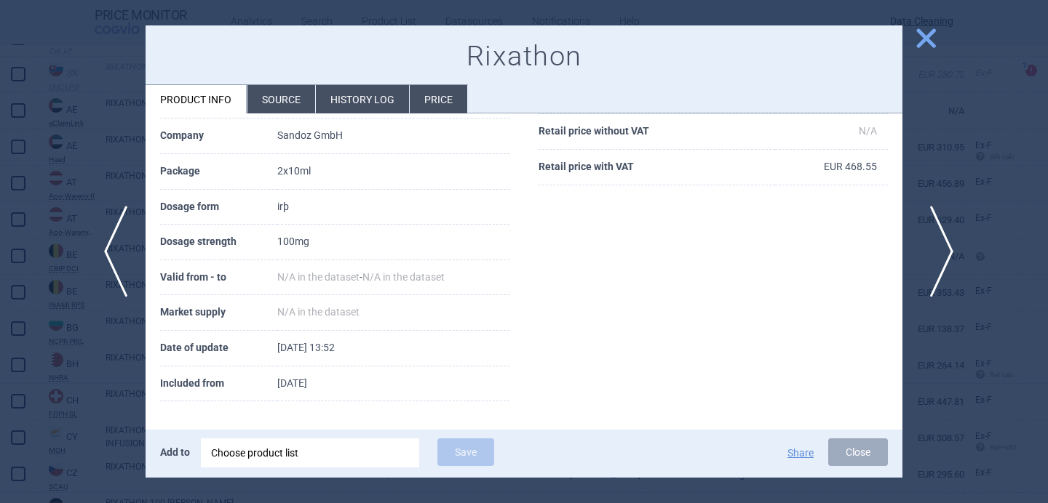
click at [935, 249] on span "next" at bounding box center [936, 252] width 33 height 92
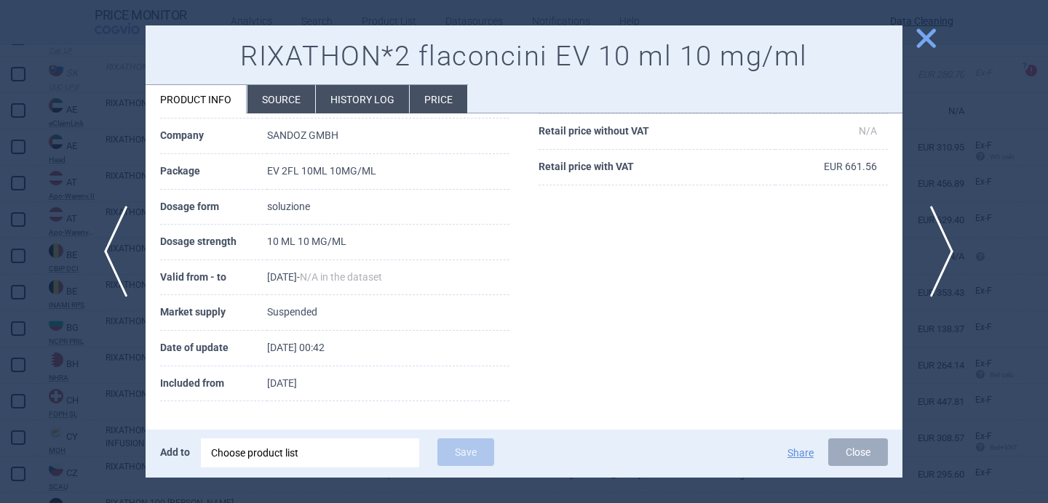
click at [935, 249] on span "next" at bounding box center [936, 252] width 33 height 92
click at [935, 250] on span "next" at bounding box center [936, 252] width 33 height 92
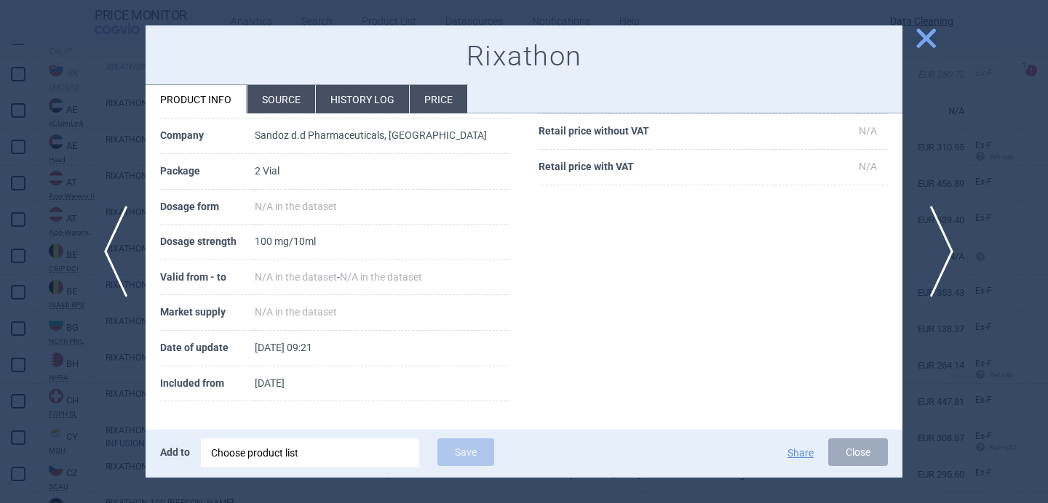
click at [935, 250] on span "next" at bounding box center [936, 252] width 33 height 92
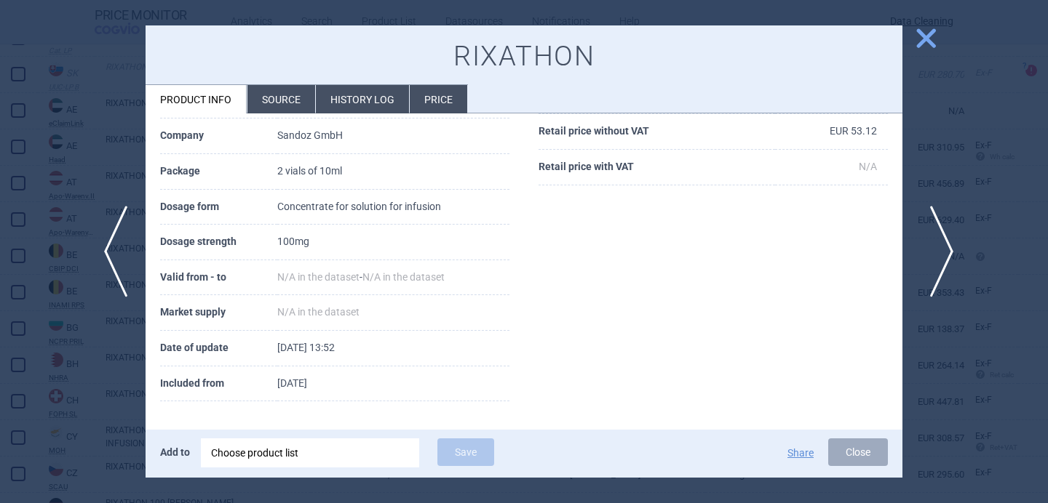
click at [935, 250] on span "next" at bounding box center [936, 252] width 33 height 92
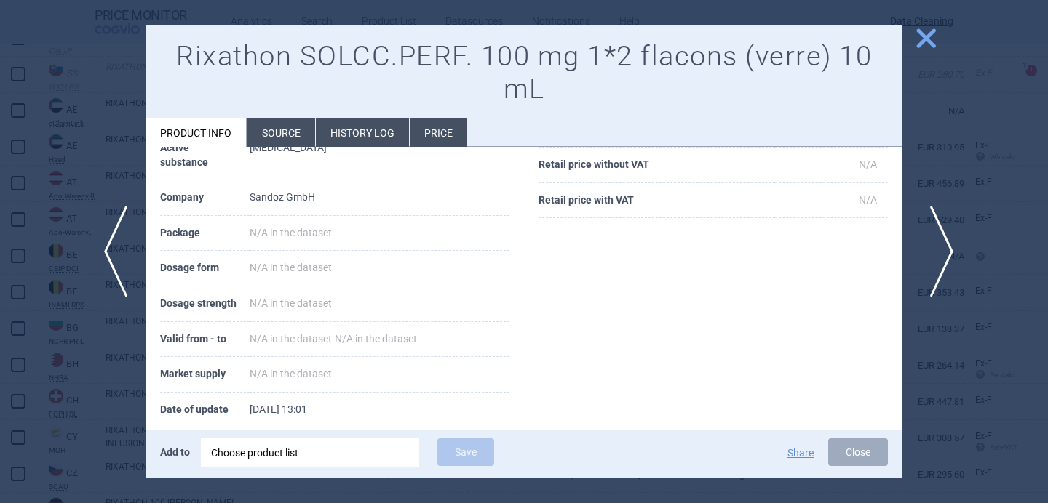
scroll to position [260, 0]
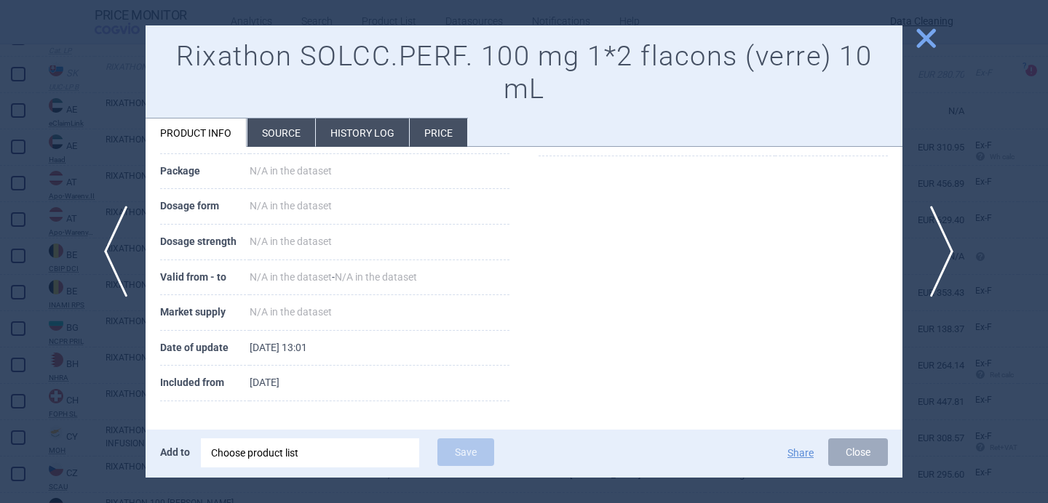
click at [935, 250] on span "next" at bounding box center [936, 252] width 33 height 92
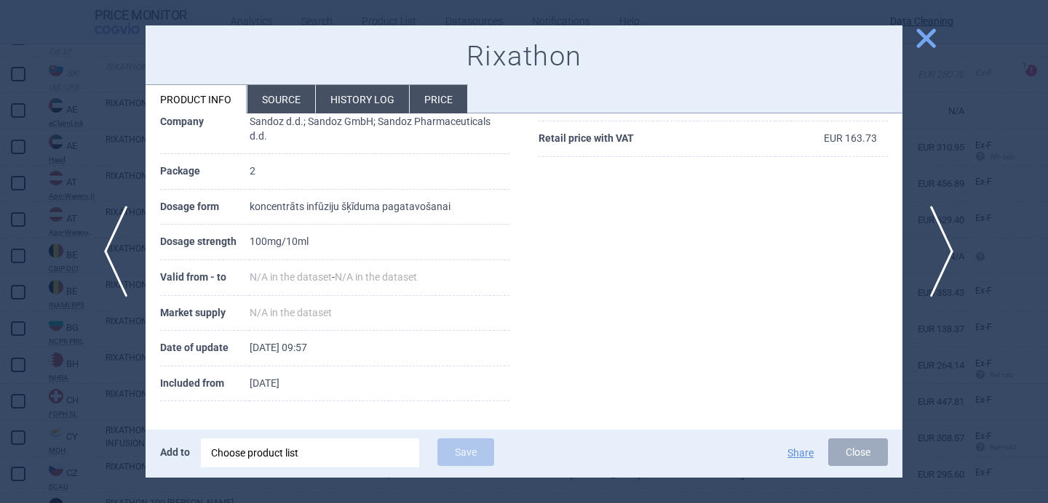
click at [935, 250] on span "next" at bounding box center [936, 252] width 33 height 92
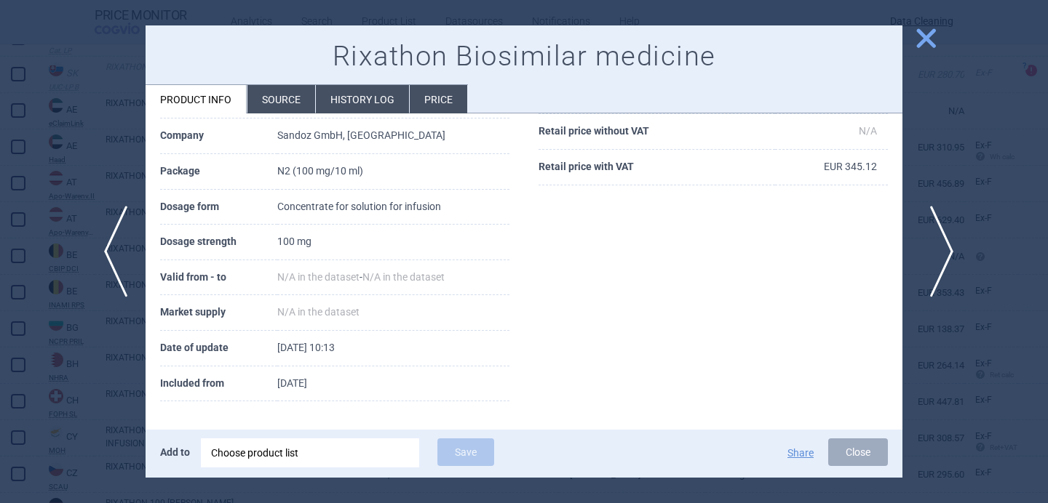
click at [935, 249] on span "next" at bounding box center [936, 252] width 33 height 92
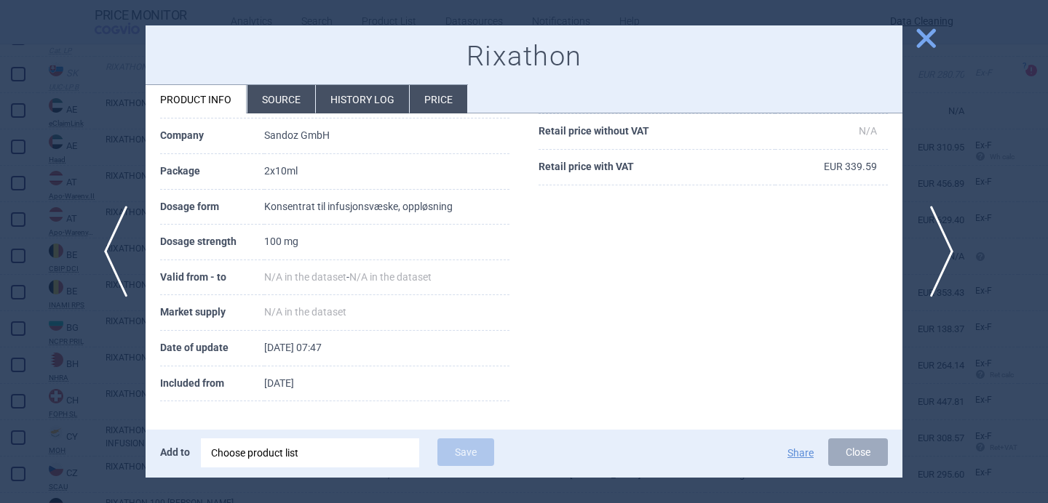
click at [935, 248] on span "next" at bounding box center [936, 252] width 33 height 92
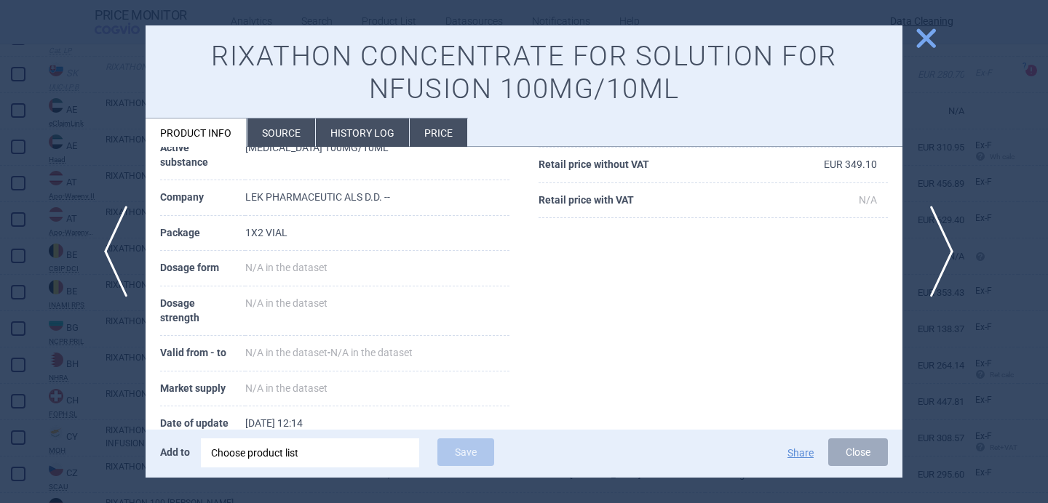
scroll to position [274, 0]
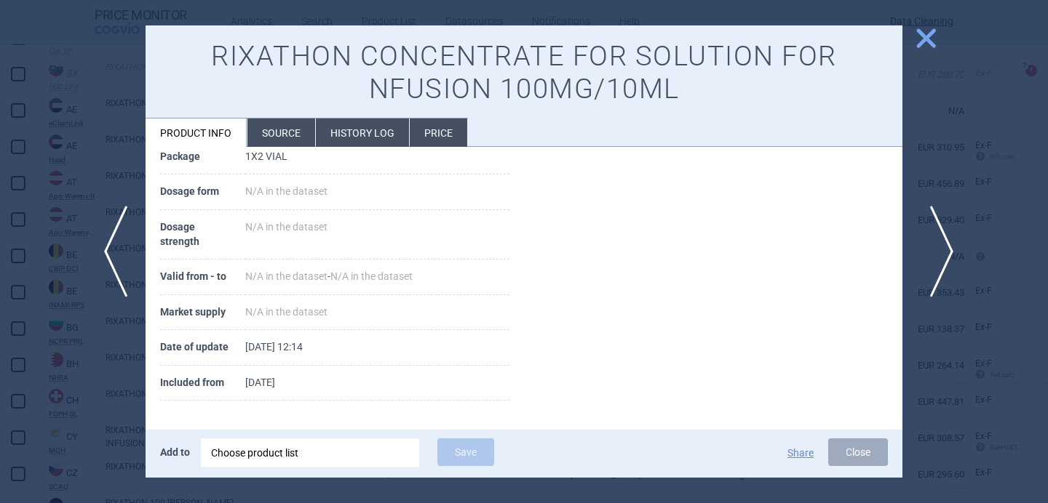
click at [934, 248] on span "next" at bounding box center [936, 252] width 33 height 92
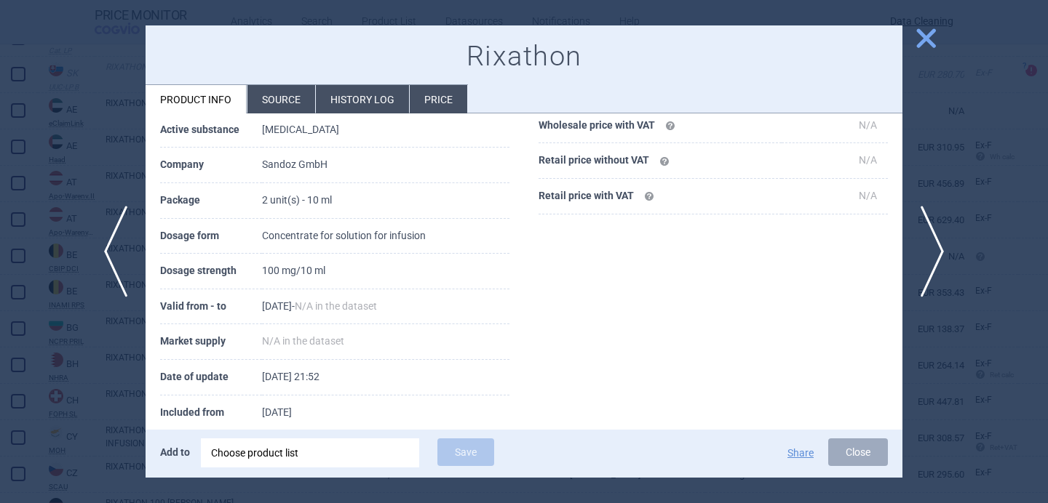
scroll to position [171, 0]
click at [938, 248] on span "next" at bounding box center [936, 252] width 33 height 92
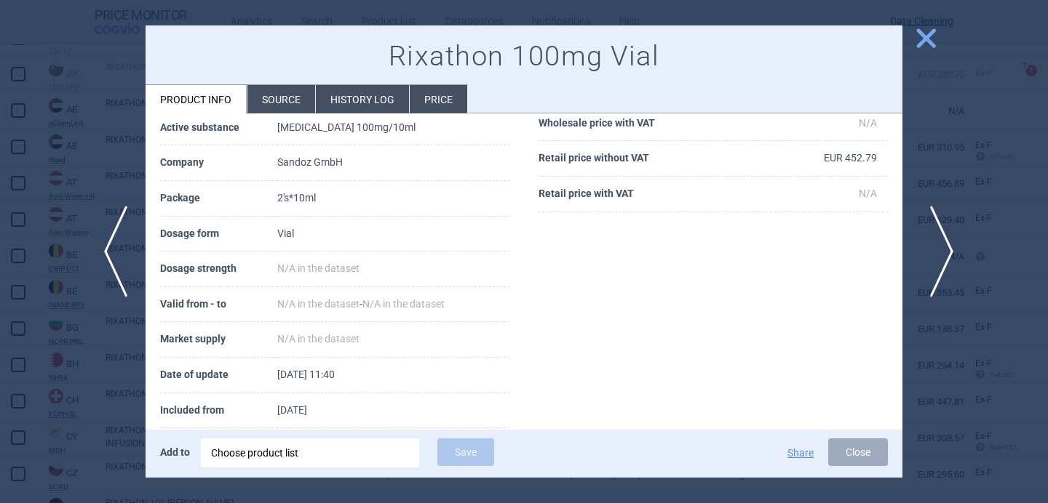
click at [938, 248] on span "next" at bounding box center [936, 252] width 33 height 92
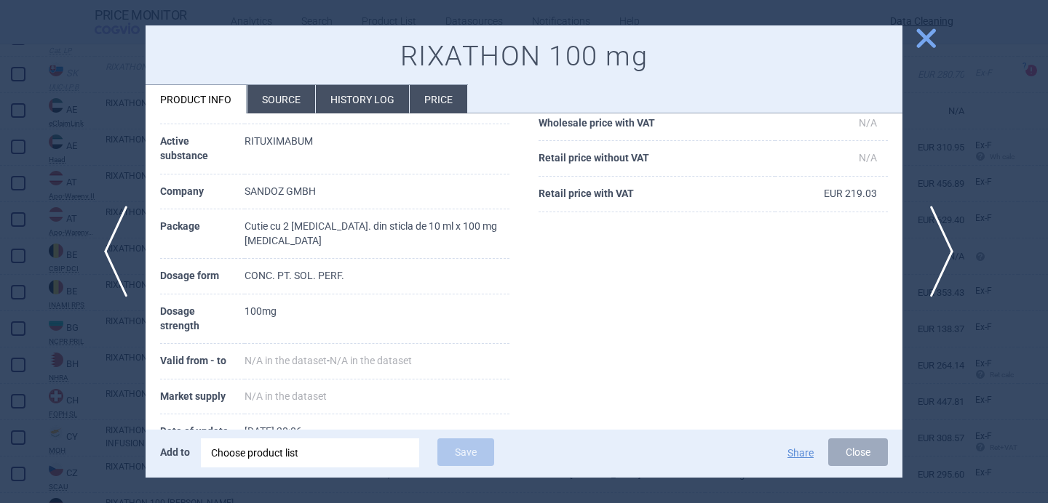
scroll to position [185, 0]
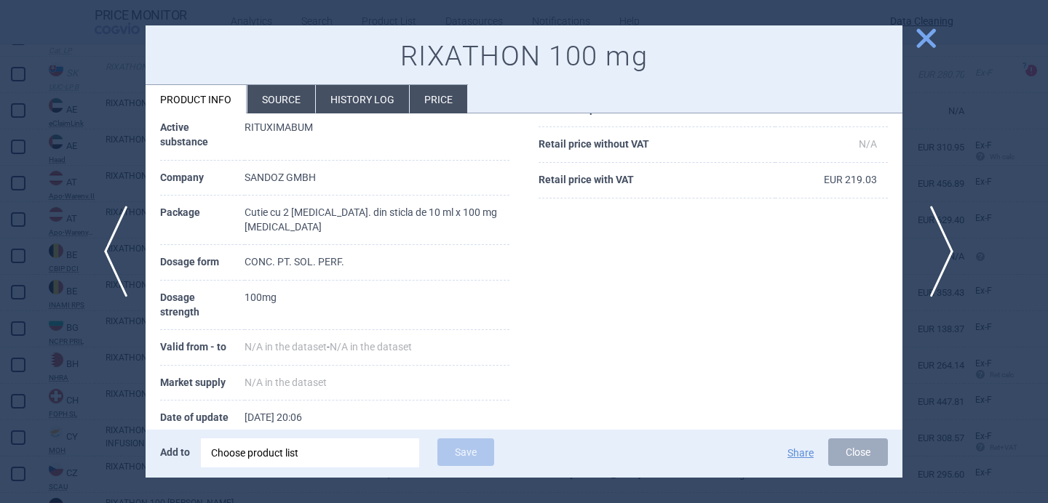
click at [940, 252] on span "next" at bounding box center [936, 252] width 33 height 92
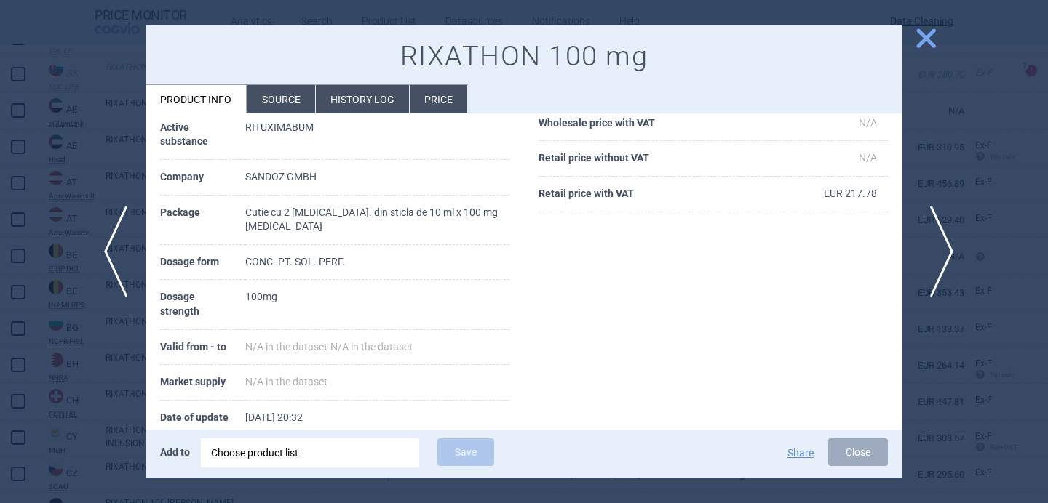
click at [940, 252] on span "next" at bounding box center [936, 252] width 33 height 92
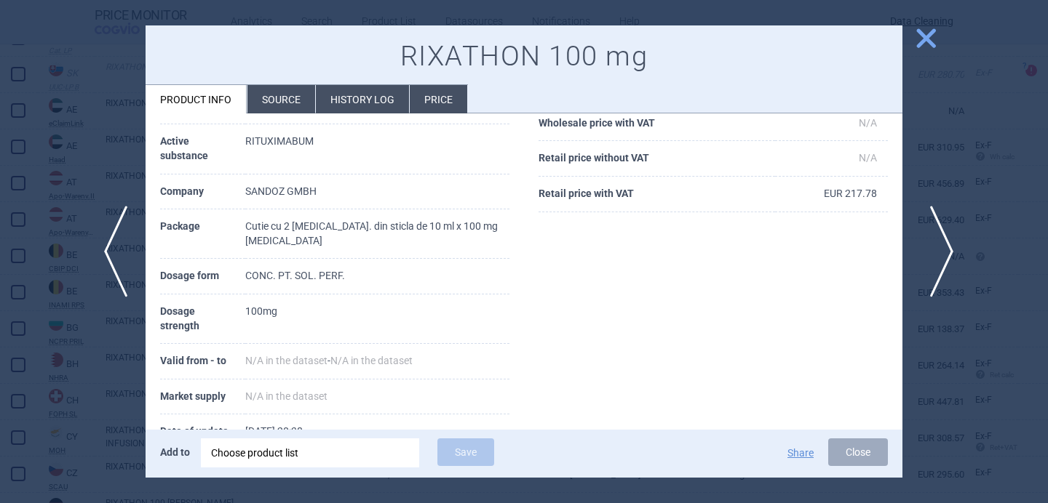
click at [940, 252] on span "next" at bounding box center [936, 252] width 33 height 92
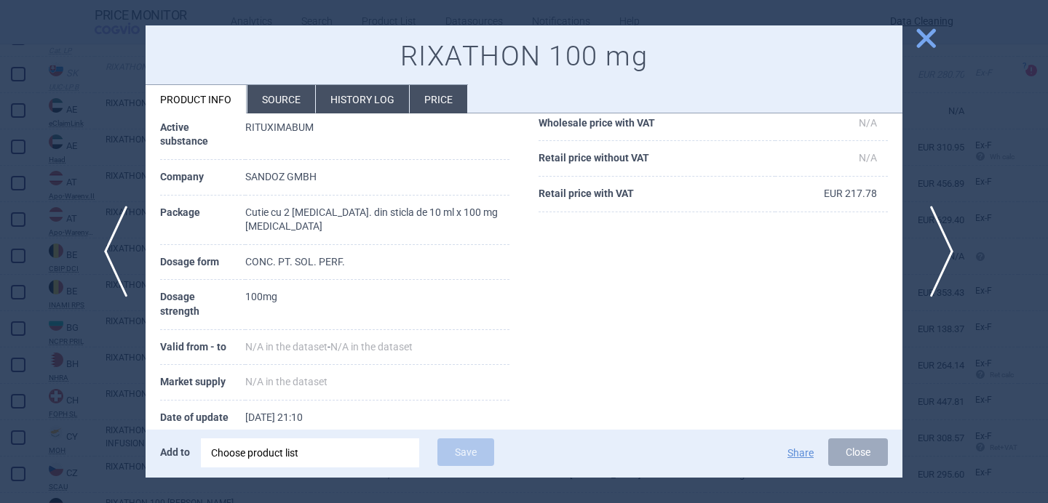
click at [940, 252] on span "next" at bounding box center [936, 252] width 33 height 92
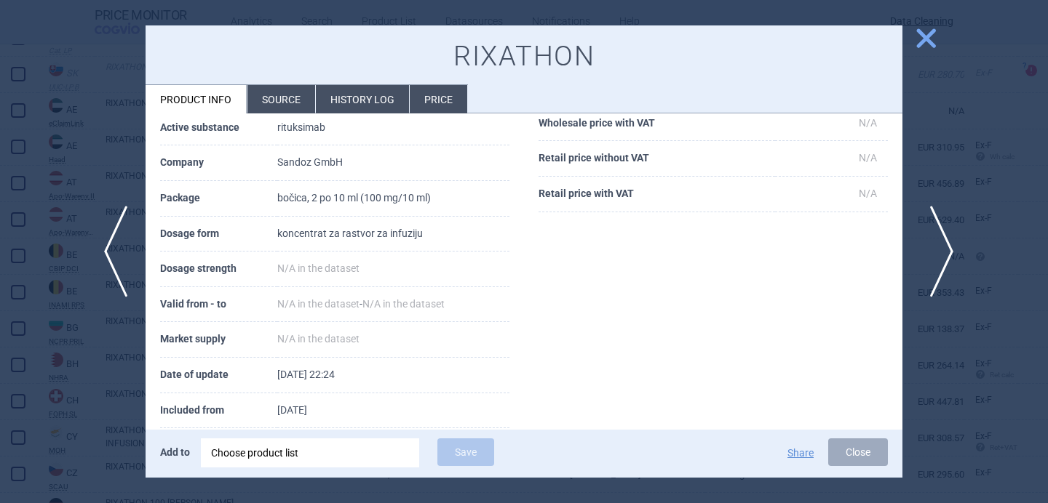
click at [949, 249] on span "next" at bounding box center [936, 252] width 33 height 92
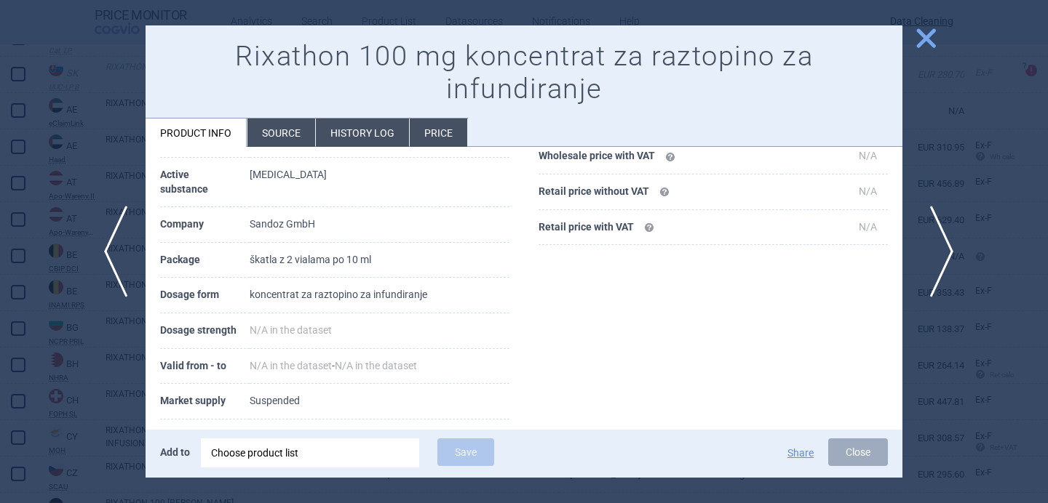
scroll to position [185, 0]
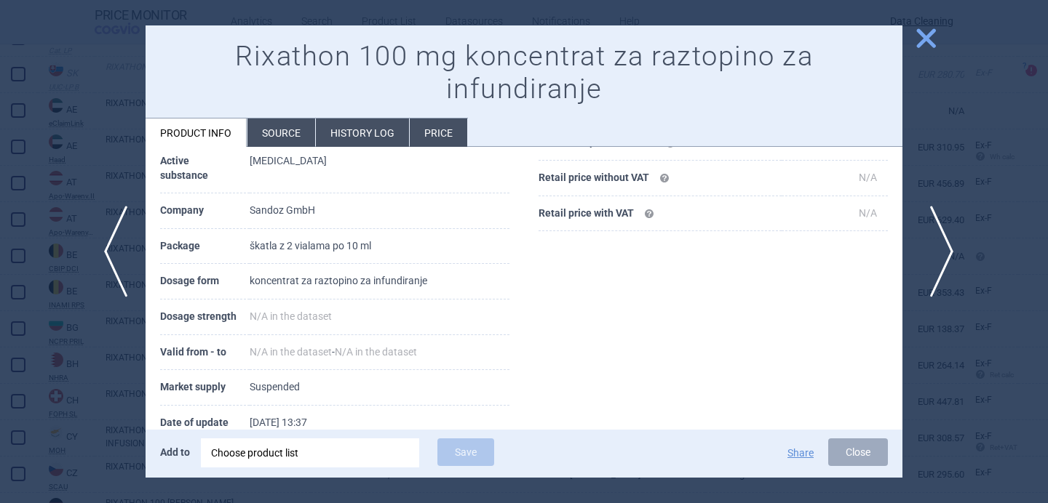
click at [949, 252] on span "next" at bounding box center [936, 252] width 33 height 92
click at [949, 252] on div at bounding box center [524, 251] width 1048 height 503
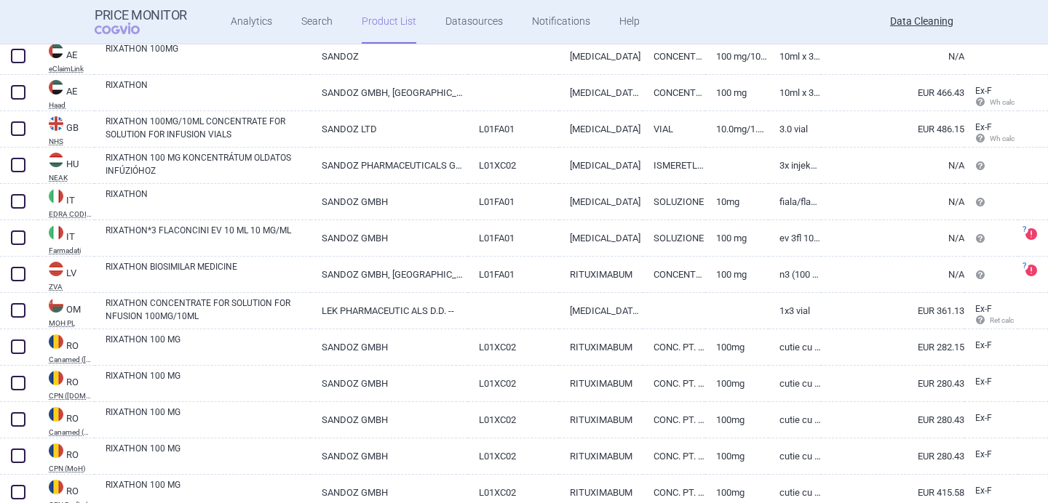
scroll to position [190, 0]
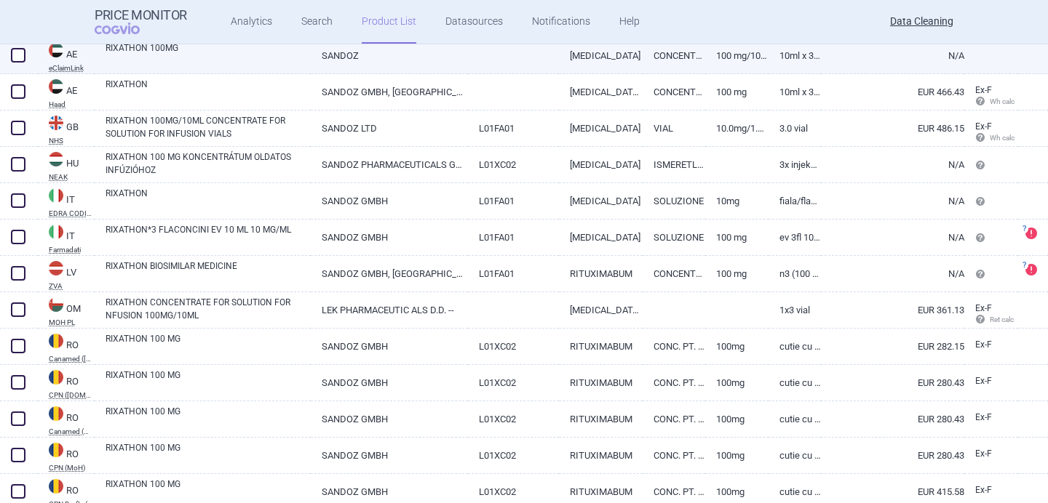
click at [277, 48] on link "RIXATHON 100MG" at bounding box center [207, 54] width 205 height 26
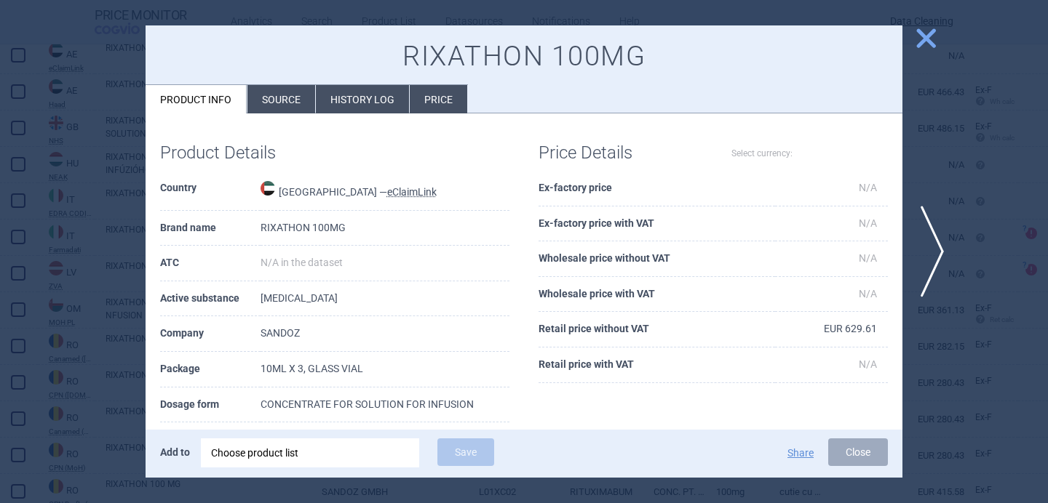
select select "EUR"
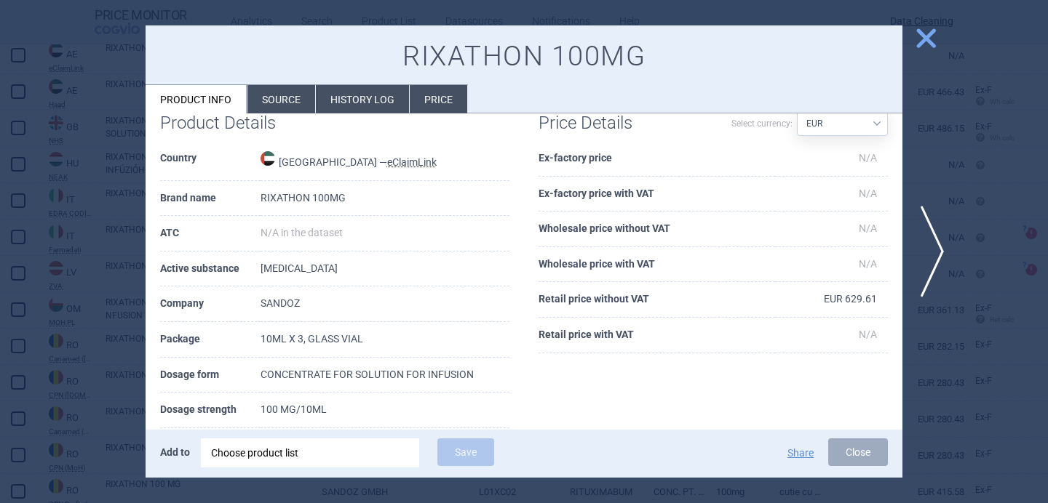
scroll to position [31, 0]
click at [942, 249] on span "next" at bounding box center [936, 252] width 33 height 92
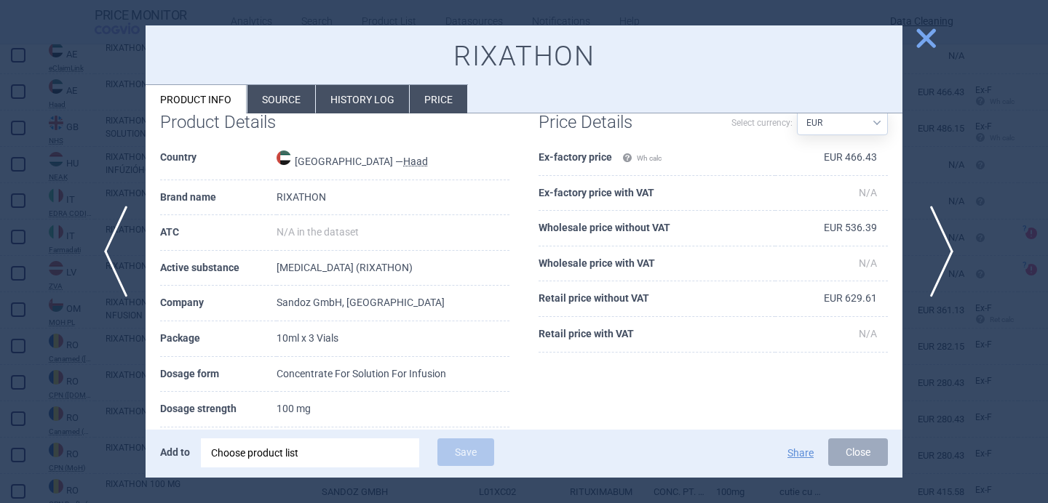
click at [941, 249] on span "next" at bounding box center [936, 252] width 33 height 92
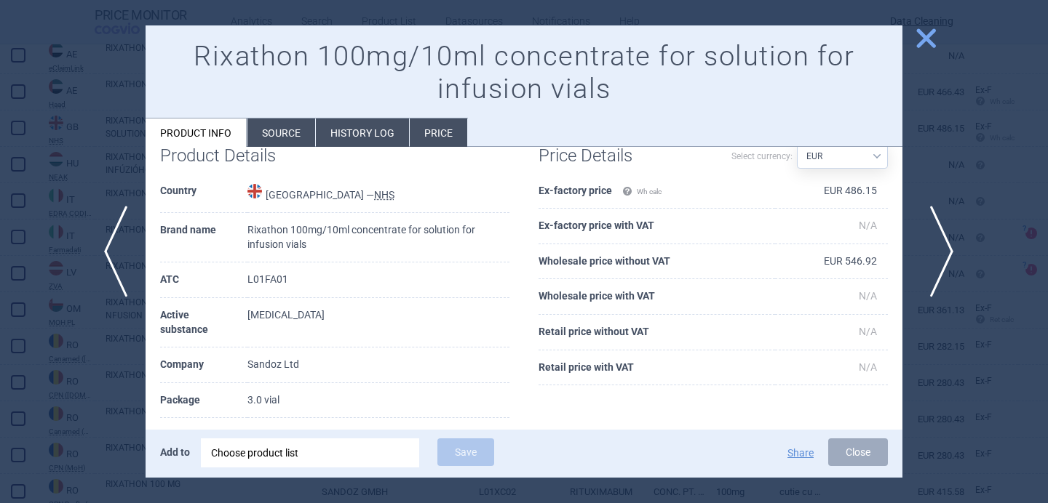
click at [941, 249] on span "next" at bounding box center [936, 252] width 33 height 92
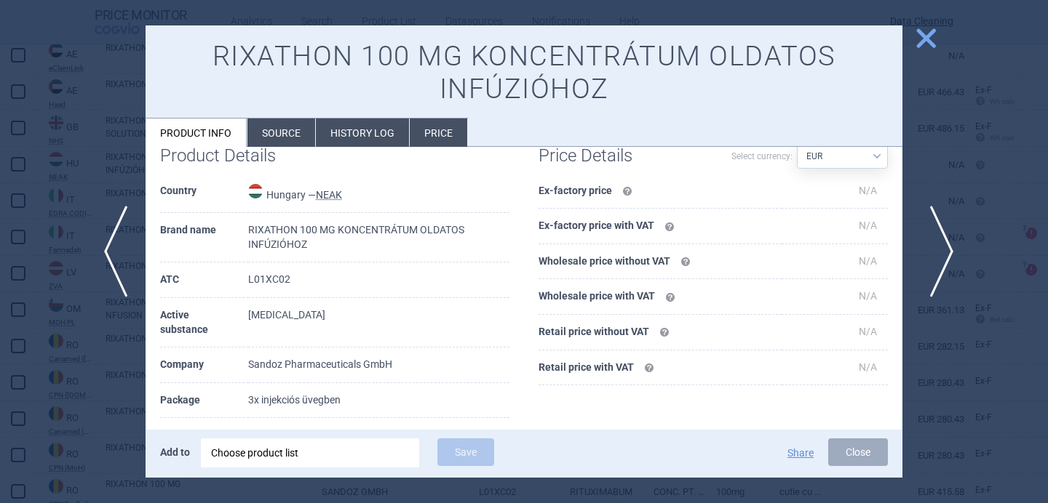
click at [941, 250] on span "next" at bounding box center [936, 252] width 33 height 92
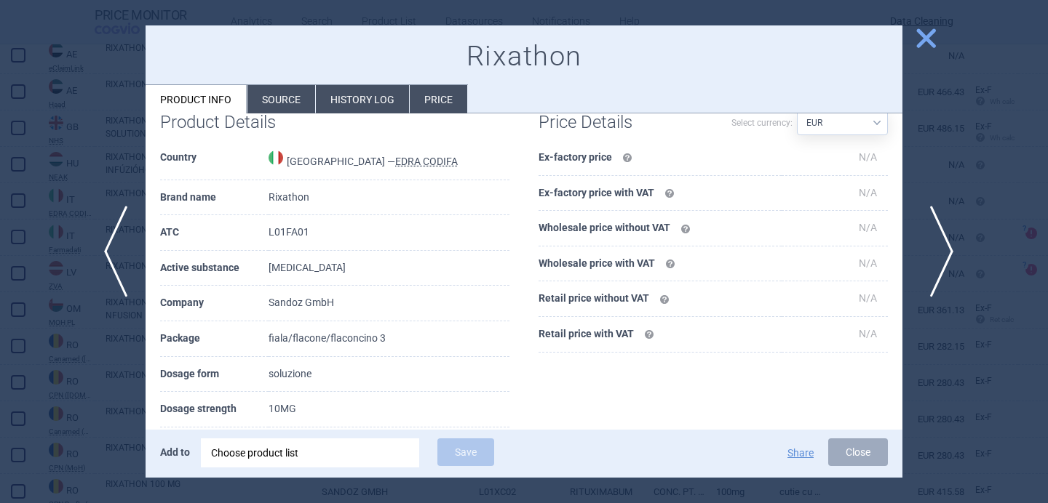
click at [941, 250] on span "next" at bounding box center [936, 252] width 33 height 92
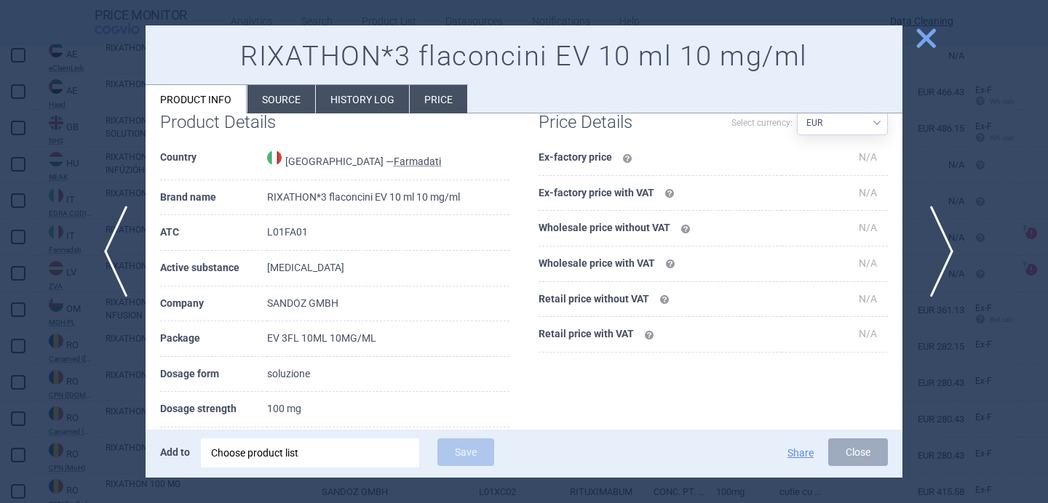
click at [941, 250] on span "next" at bounding box center [936, 252] width 33 height 92
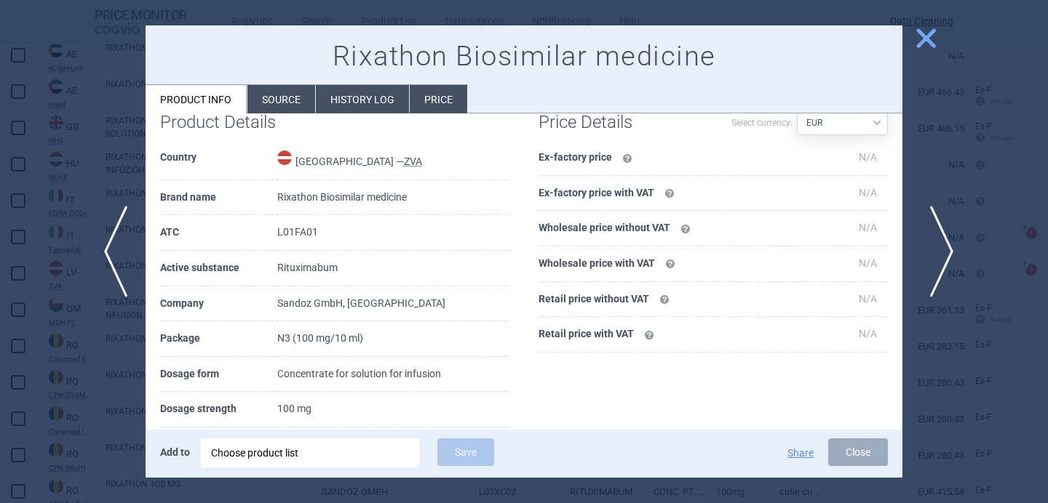
click at [941, 251] on span "next" at bounding box center [936, 252] width 33 height 92
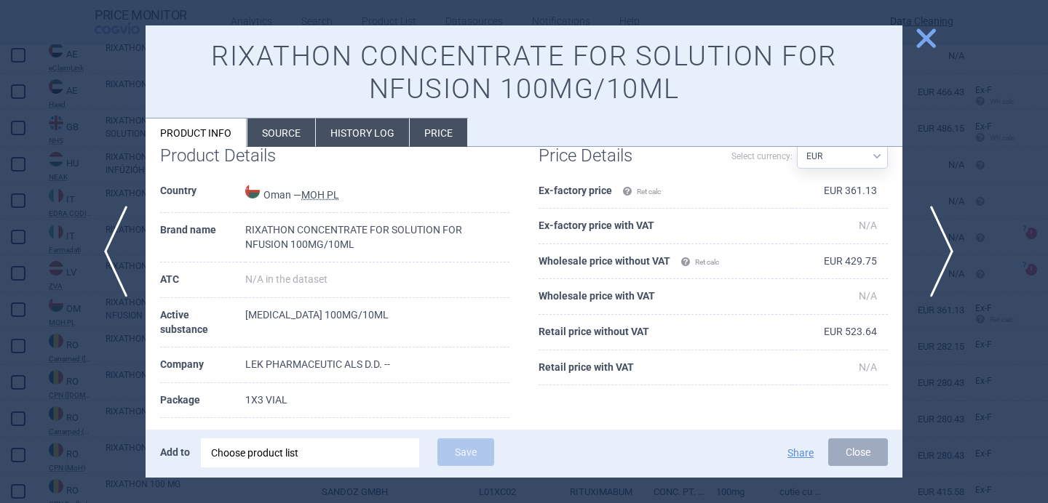
click at [941, 251] on span "next" at bounding box center [936, 252] width 33 height 92
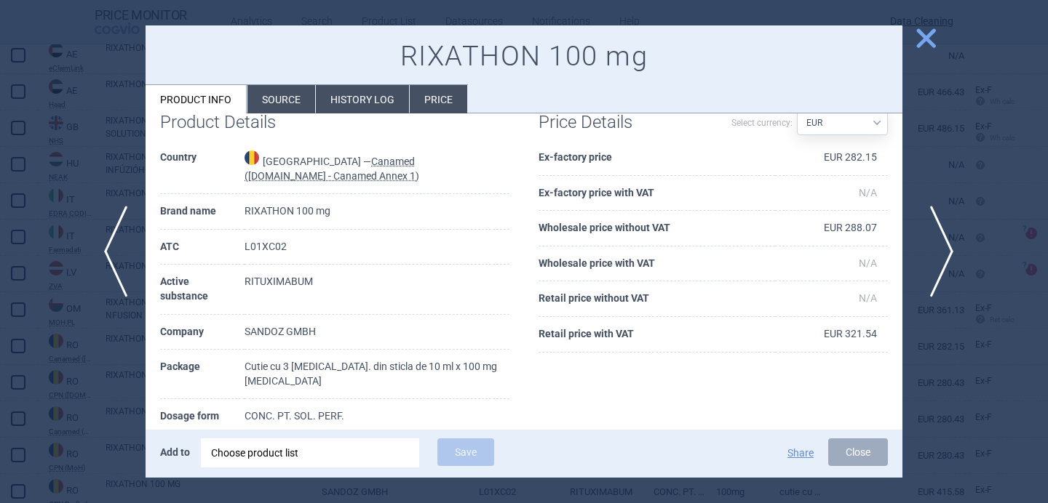
click at [941, 251] on span "next" at bounding box center [936, 252] width 33 height 92
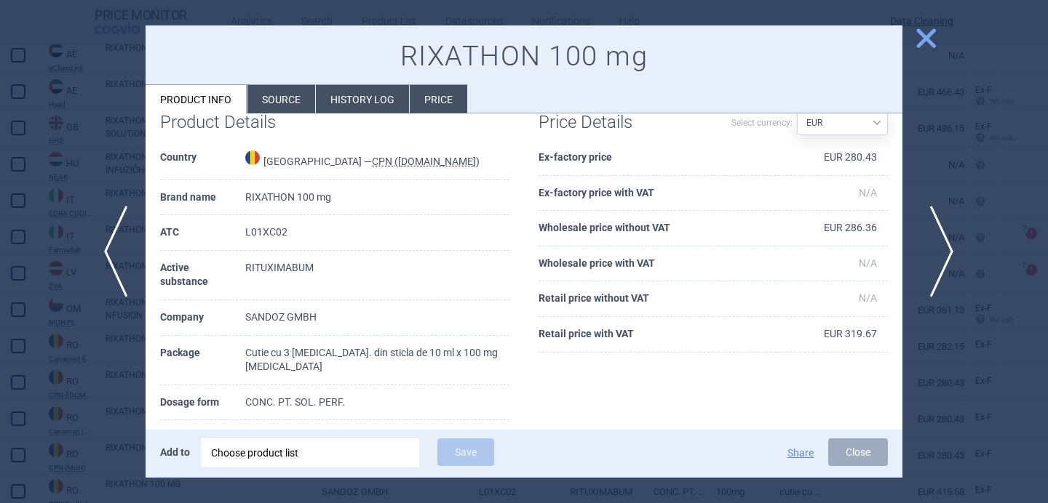
click at [941, 252] on span "next" at bounding box center [936, 252] width 33 height 92
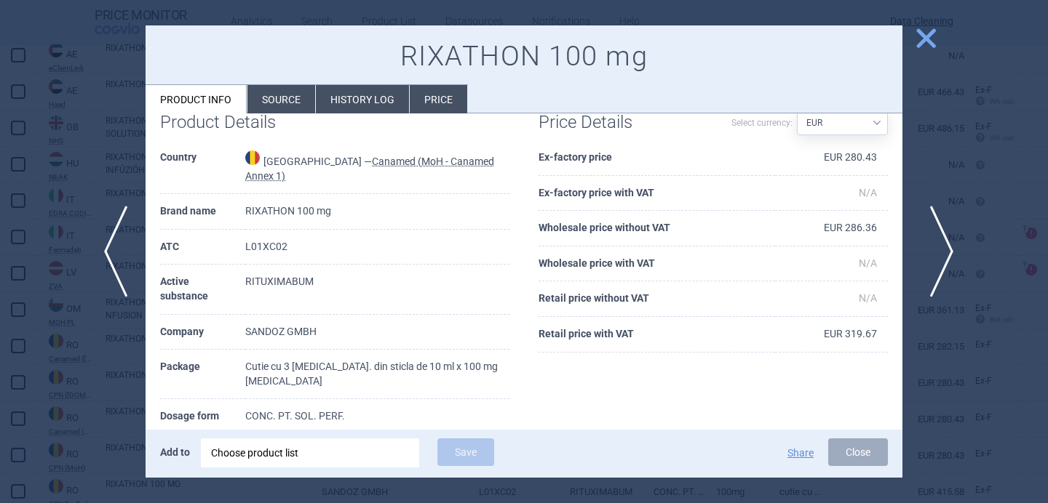
click at [941, 252] on span "next" at bounding box center [936, 252] width 33 height 92
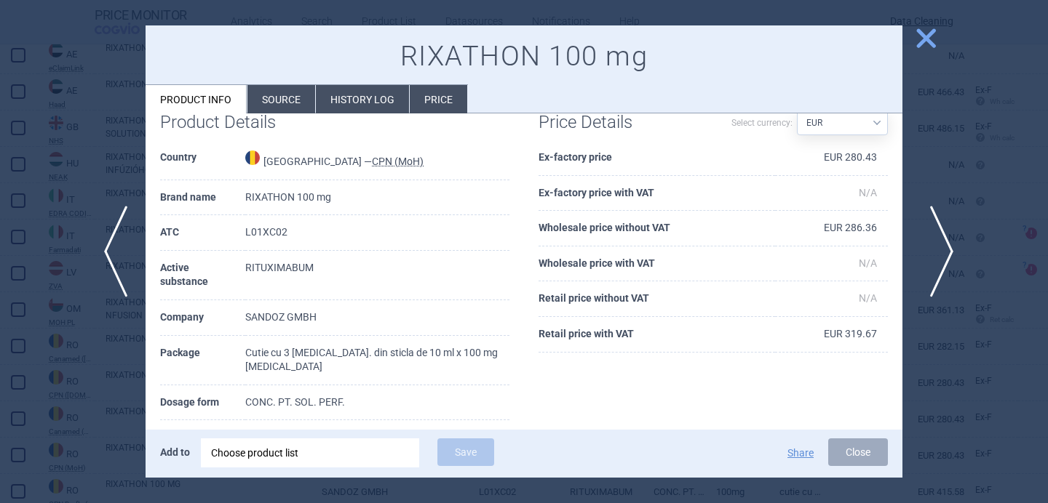
click at [941, 252] on span "next" at bounding box center [936, 252] width 33 height 92
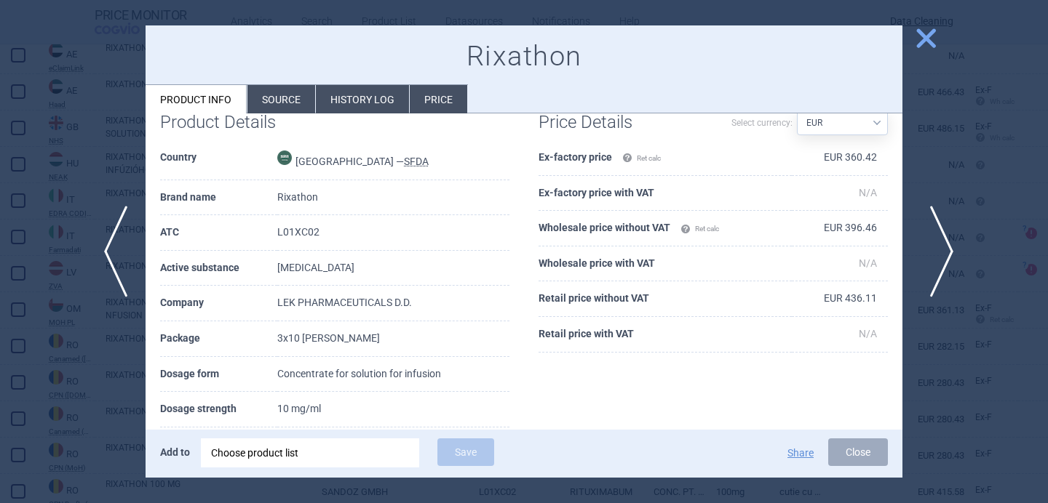
click at [941, 252] on span "next" at bounding box center [936, 252] width 33 height 92
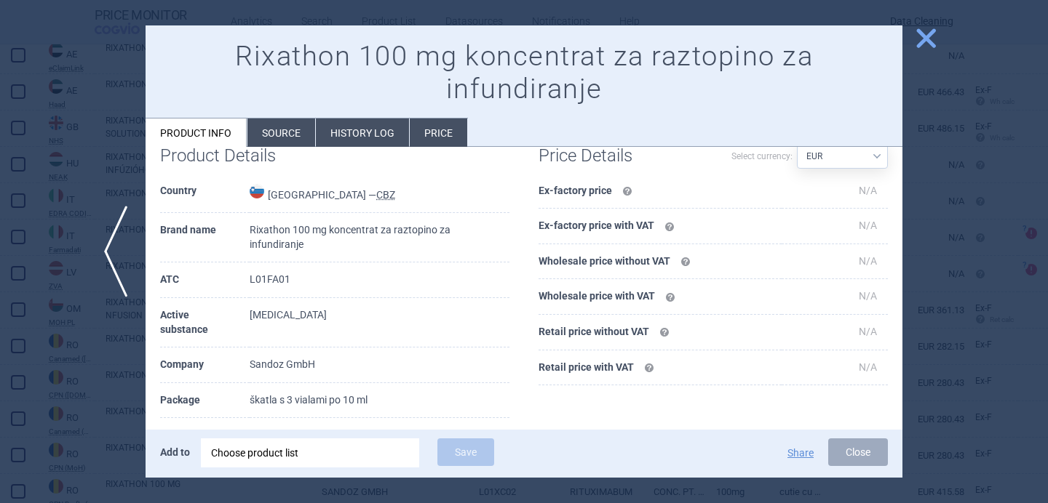
click at [941, 253] on div at bounding box center [524, 251] width 1048 height 503
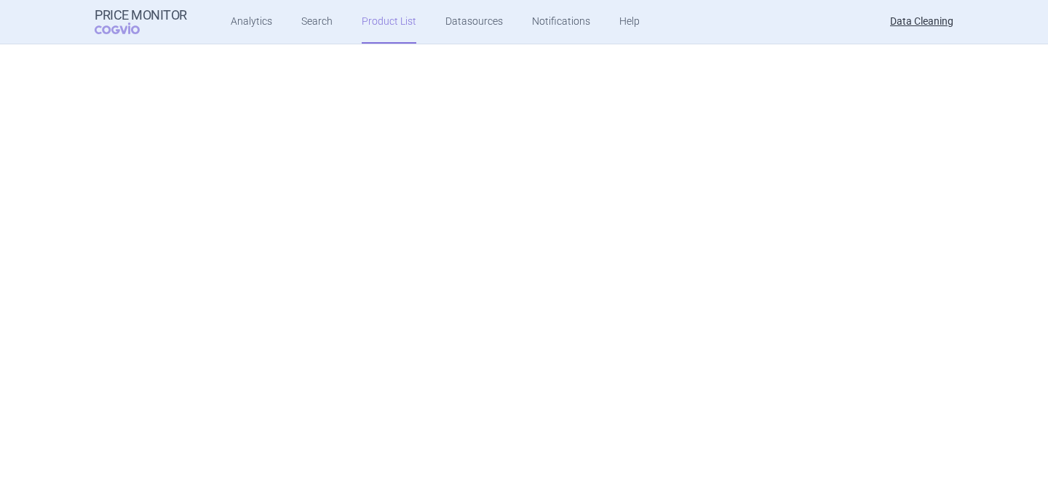
scroll to position [3409, 0]
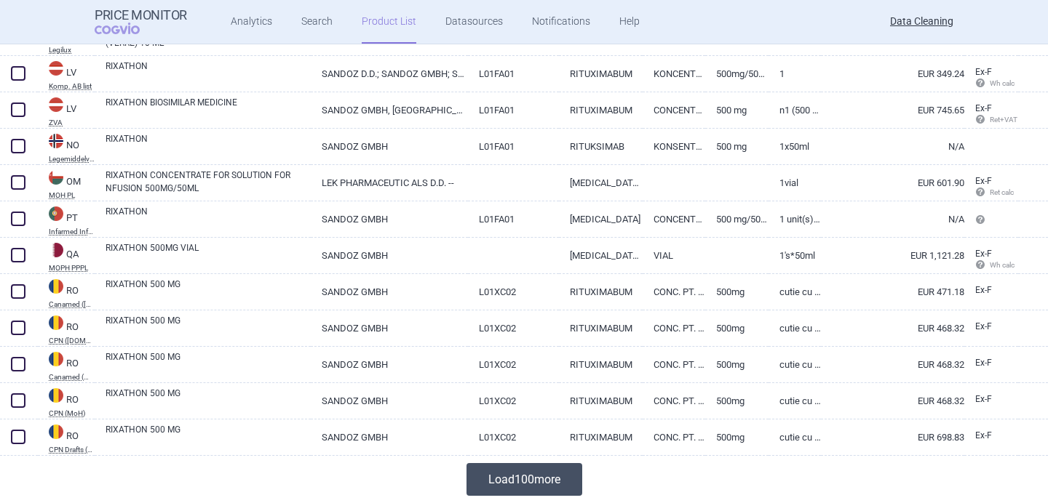
click at [527, 474] on button "Load 100 more" at bounding box center [524, 479] width 116 height 33
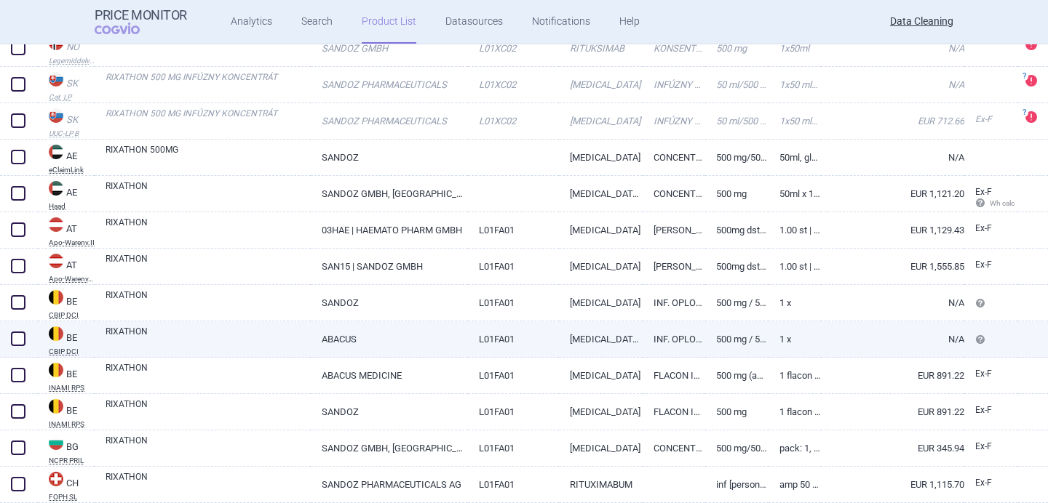
scroll to position [672, 0]
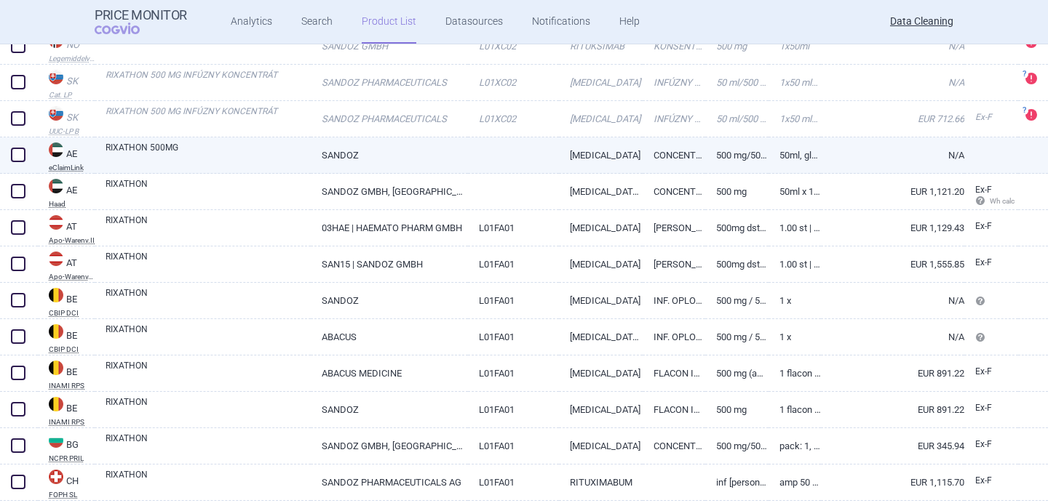
click at [274, 153] on link "RIXATHON 500MG" at bounding box center [207, 154] width 205 height 26
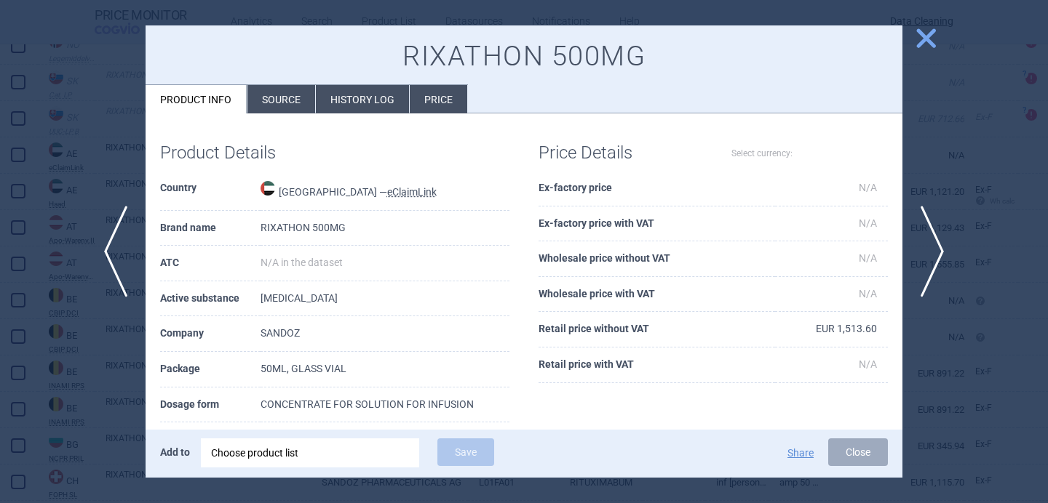
select select "EUR"
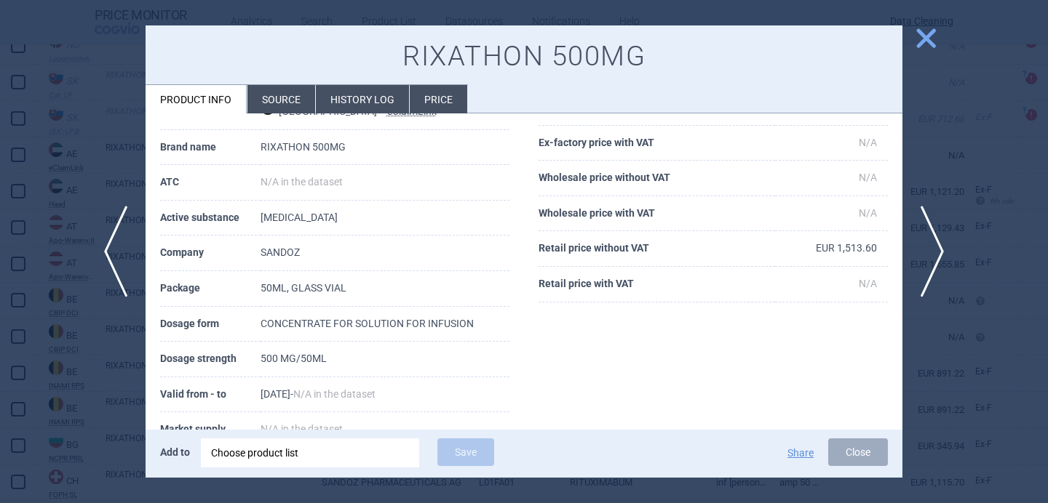
scroll to position [84, 0]
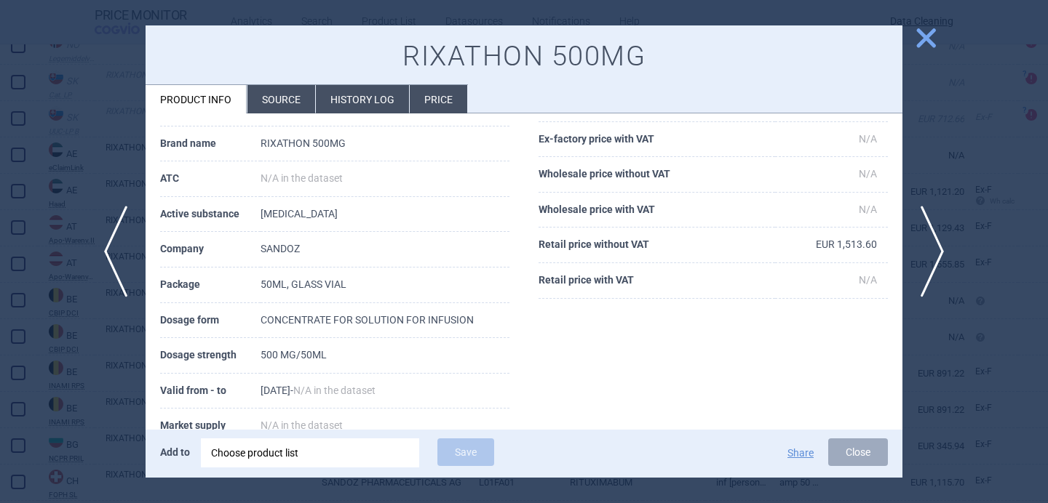
click at [928, 36] on span "close" at bounding box center [925, 37] width 25 height 25
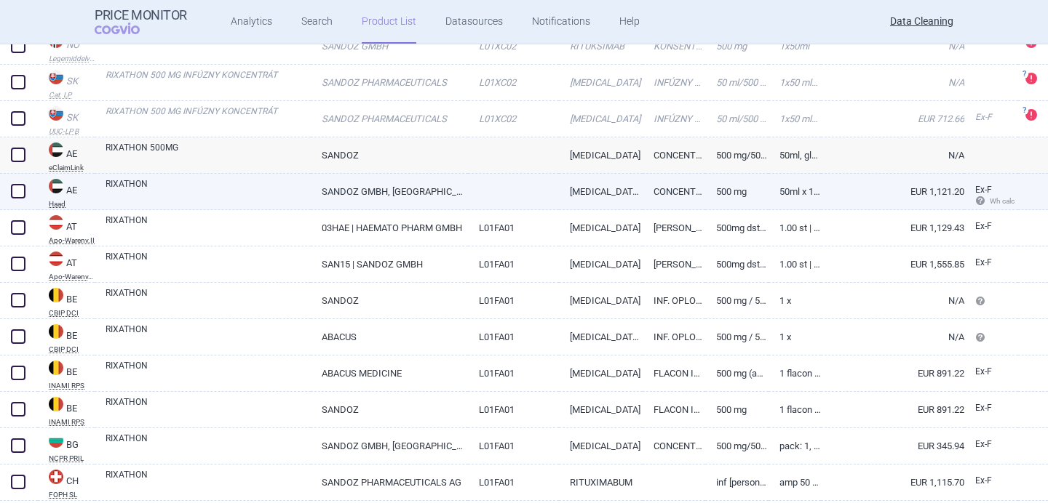
click at [479, 189] on link at bounding box center [513, 187] width 90 height 26
select select "EUR"
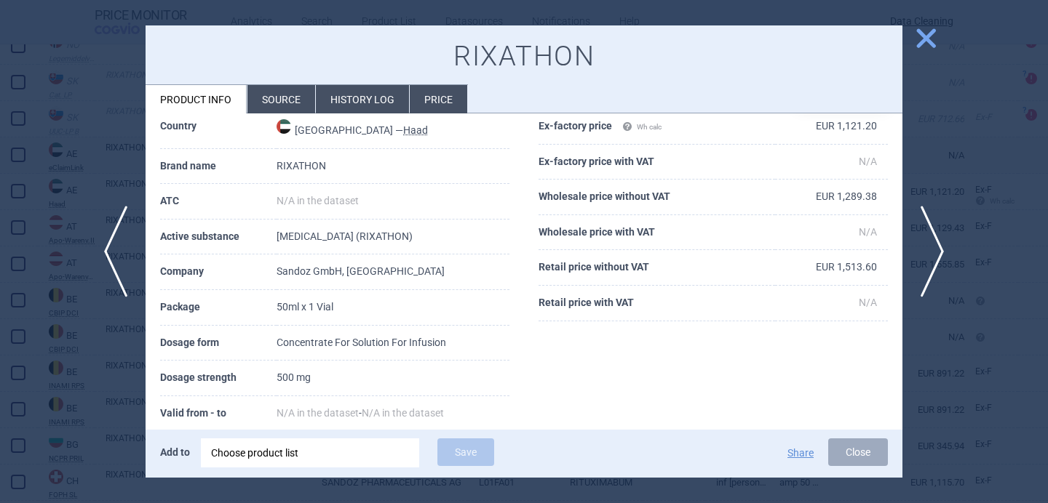
scroll to position [80, 0]
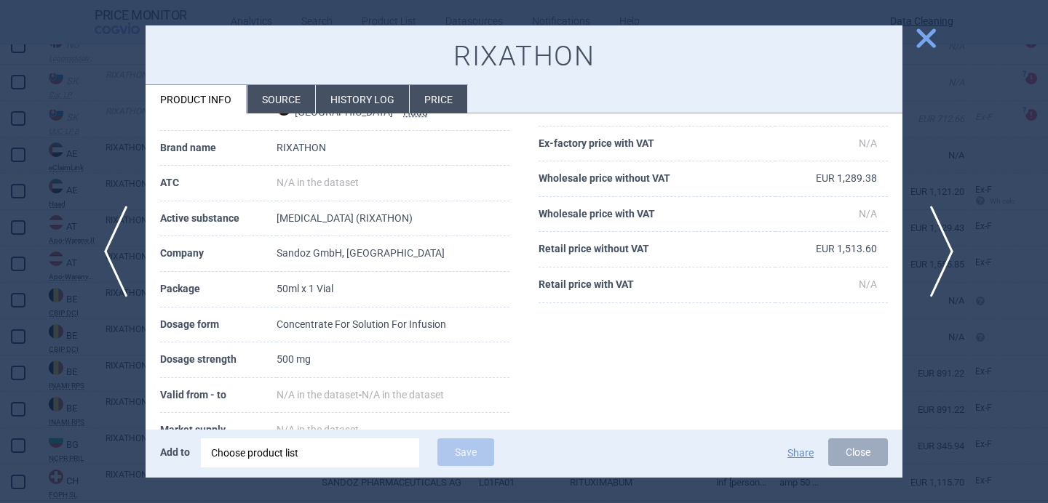
click at [945, 251] on span "next" at bounding box center [936, 252] width 33 height 92
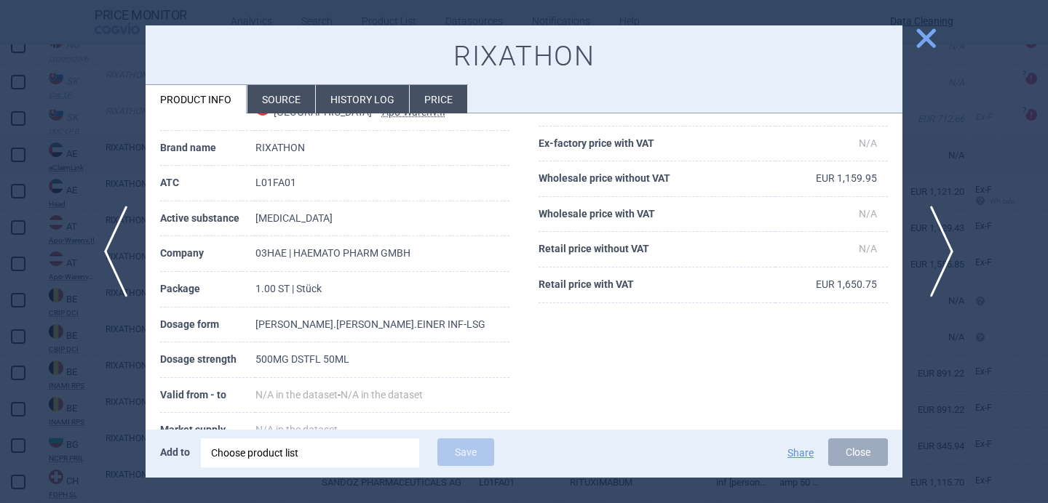
click at [945, 251] on span "next" at bounding box center [936, 252] width 33 height 92
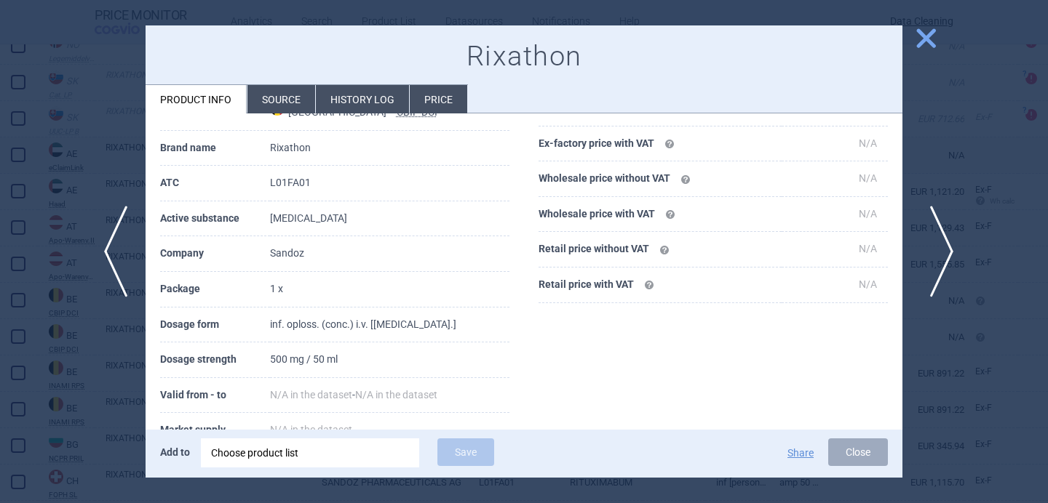
click at [945, 251] on span "next" at bounding box center [936, 252] width 33 height 92
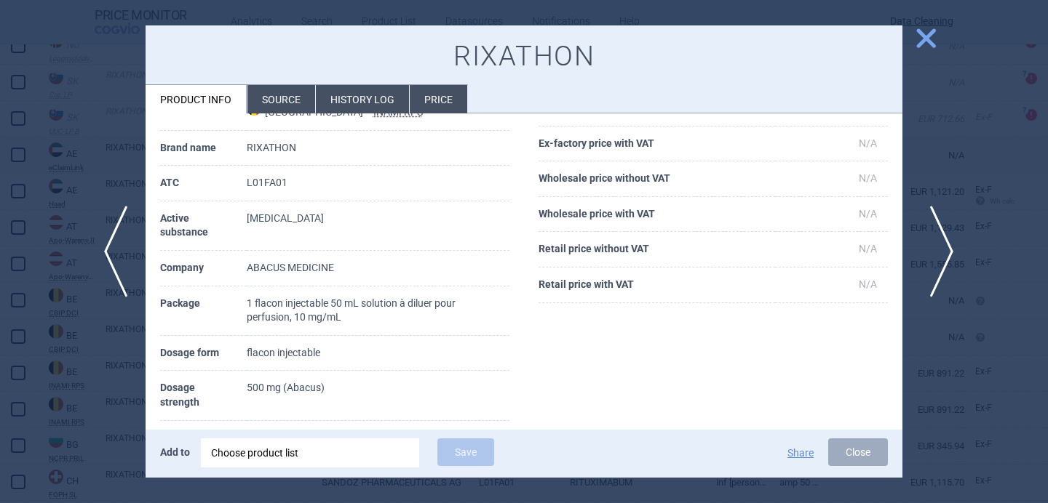
click at [945, 251] on span "next" at bounding box center [936, 252] width 33 height 92
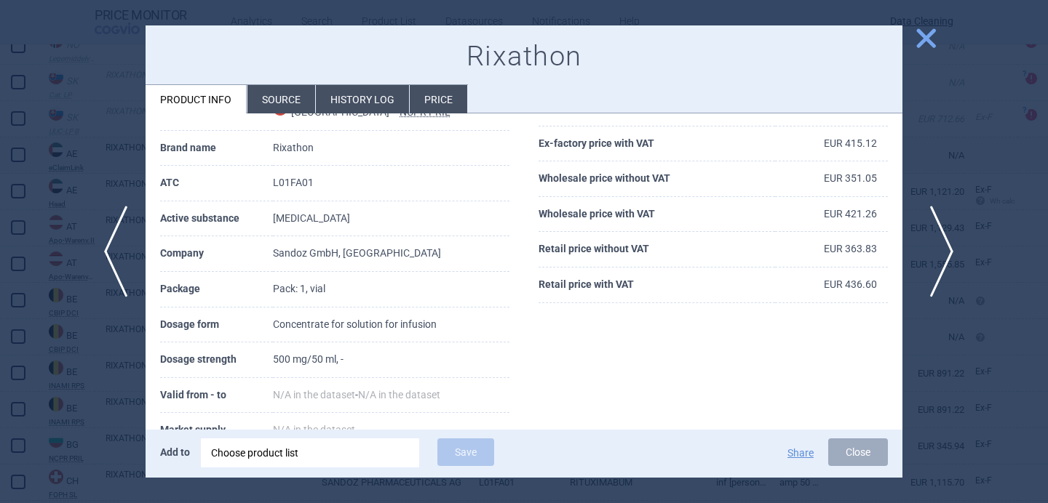
click at [945, 251] on span "next" at bounding box center [936, 252] width 33 height 92
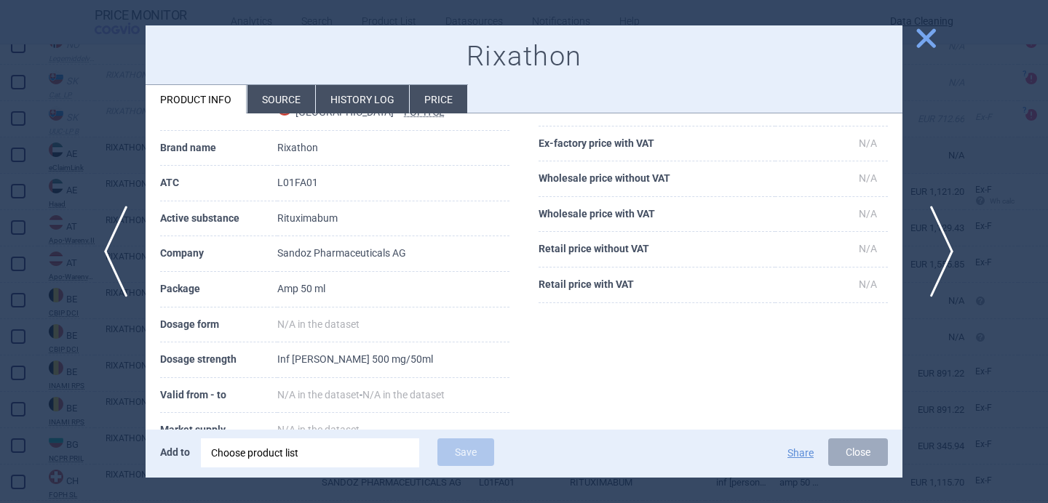
click at [945, 251] on span "next" at bounding box center [936, 252] width 33 height 92
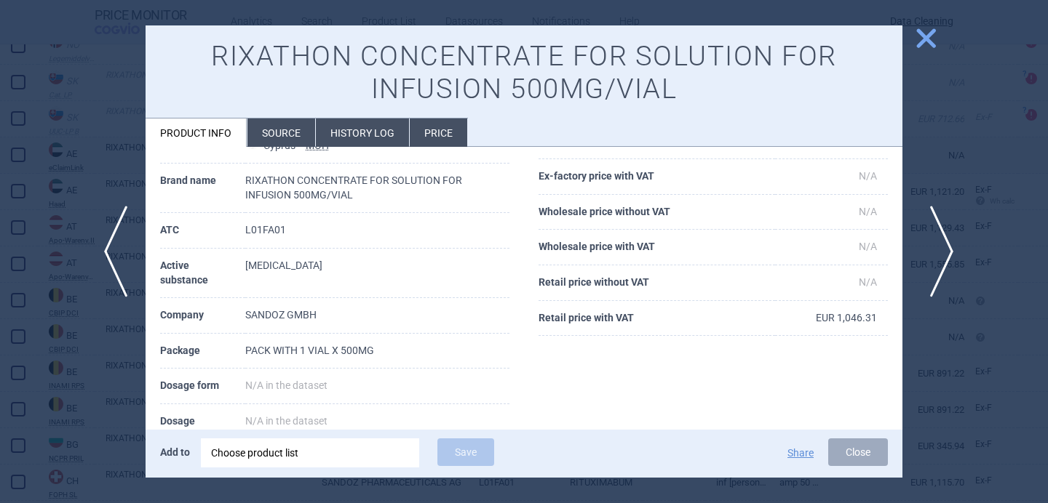
click at [944, 254] on span "next" at bounding box center [936, 252] width 33 height 92
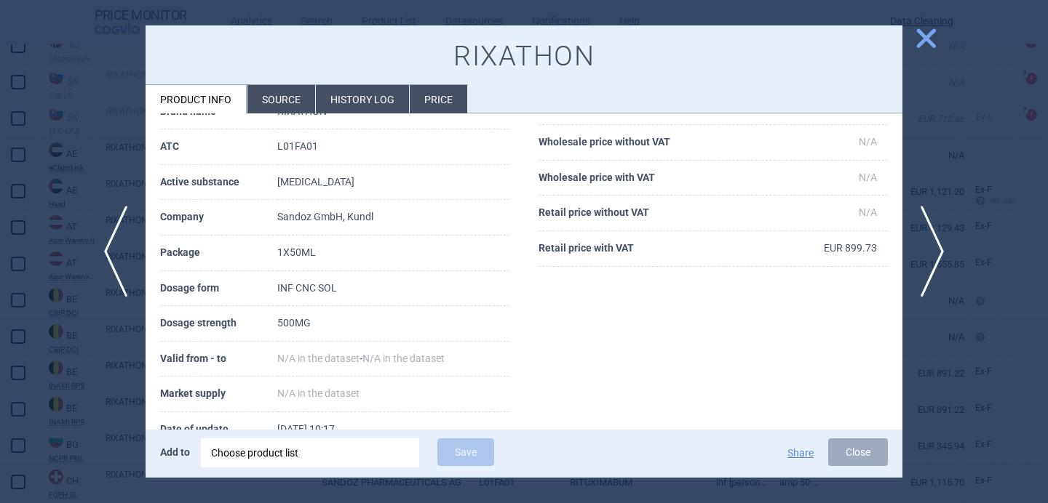
scroll to position [117, 0]
click at [945, 243] on span "next" at bounding box center [936, 252] width 33 height 92
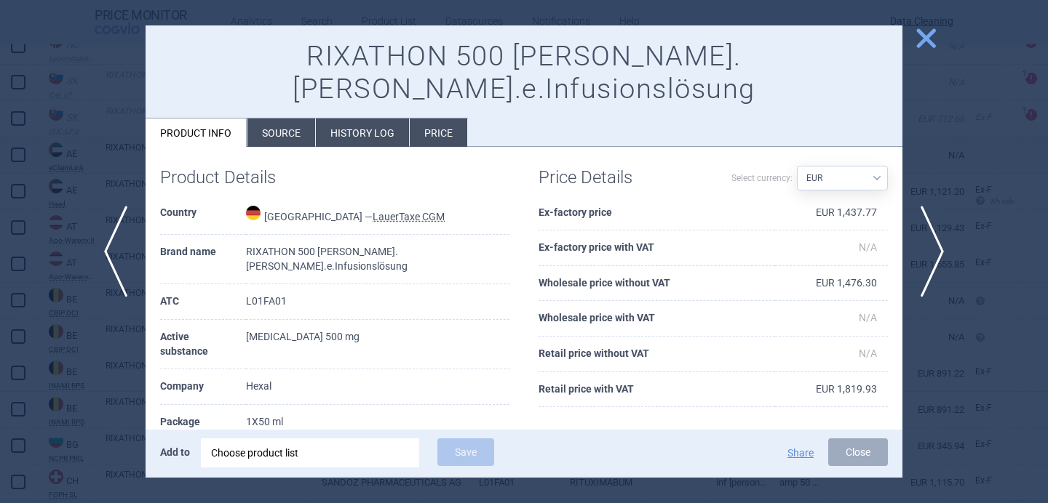
scroll to position [9, 0]
click at [97, 364] on div at bounding box center [524, 251] width 1048 height 503
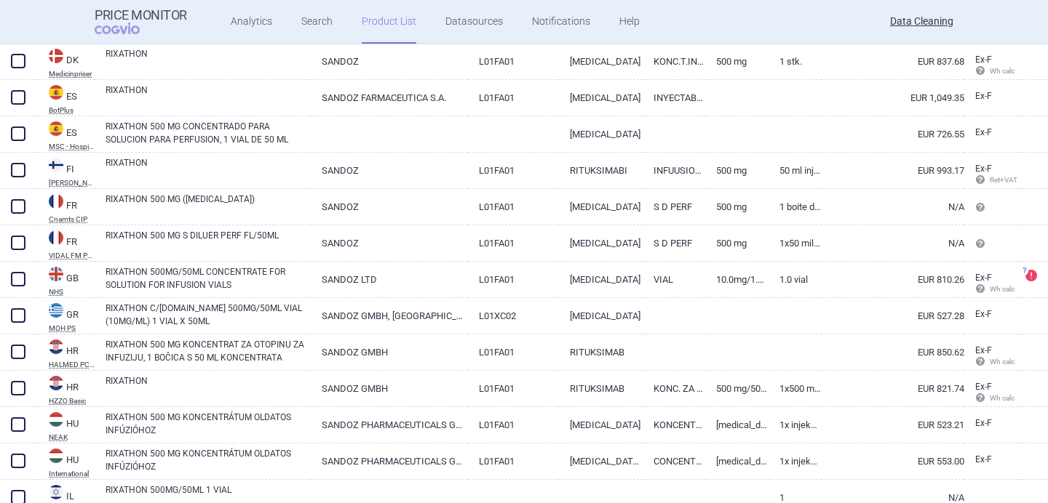
scroll to position [2550, 0]
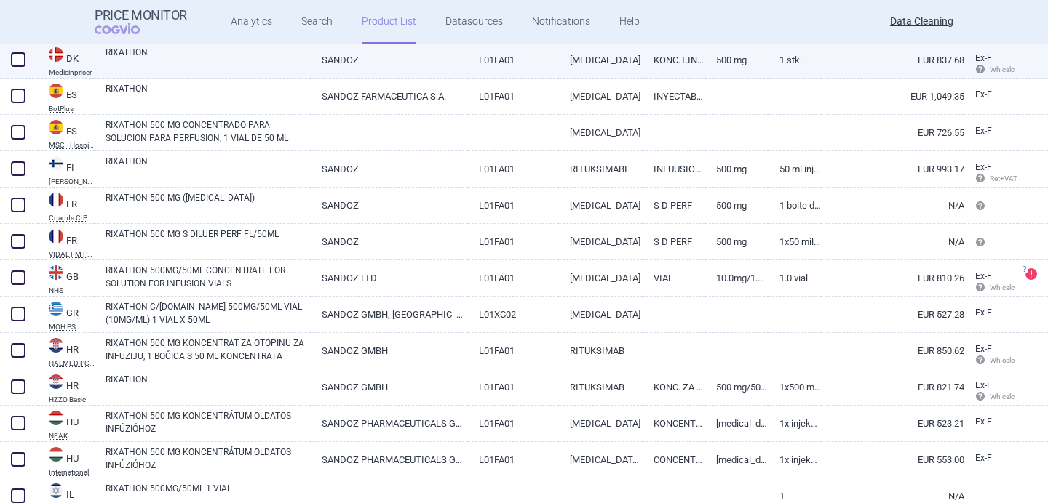
click at [232, 69] on link "RIXATHON" at bounding box center [207, 59] width 205 height 26
select select "EUR"
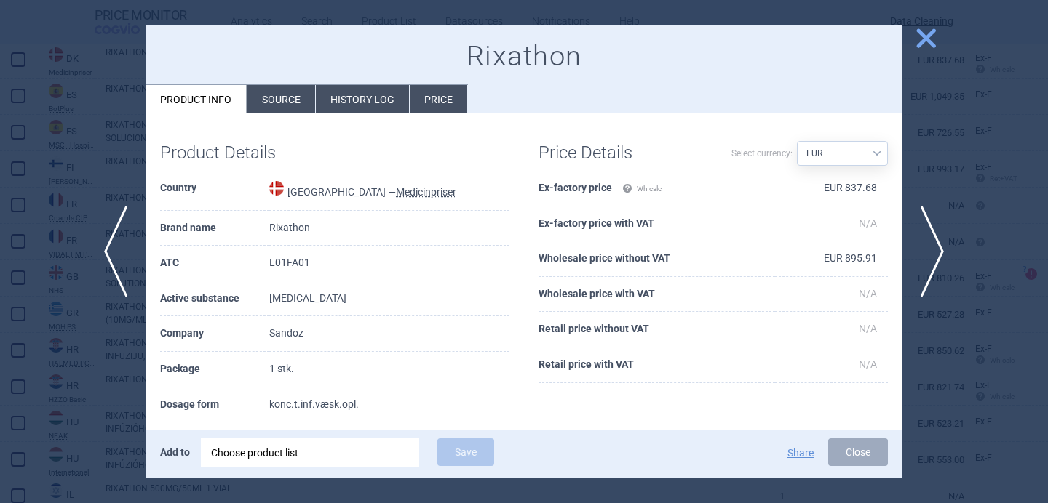
scroll to position [99, 0]
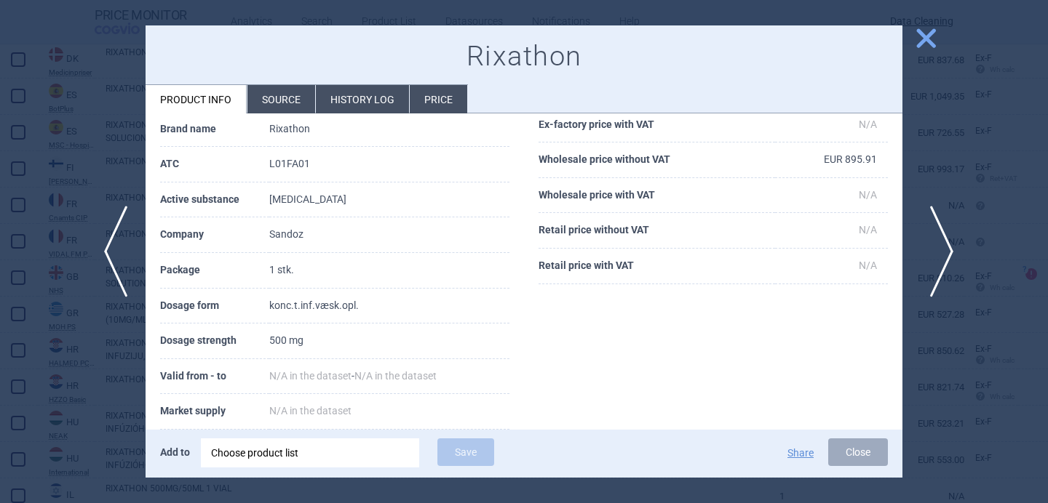
click at [938, 247] on span "next" at bounding box center [936, 252] width 33 height 92
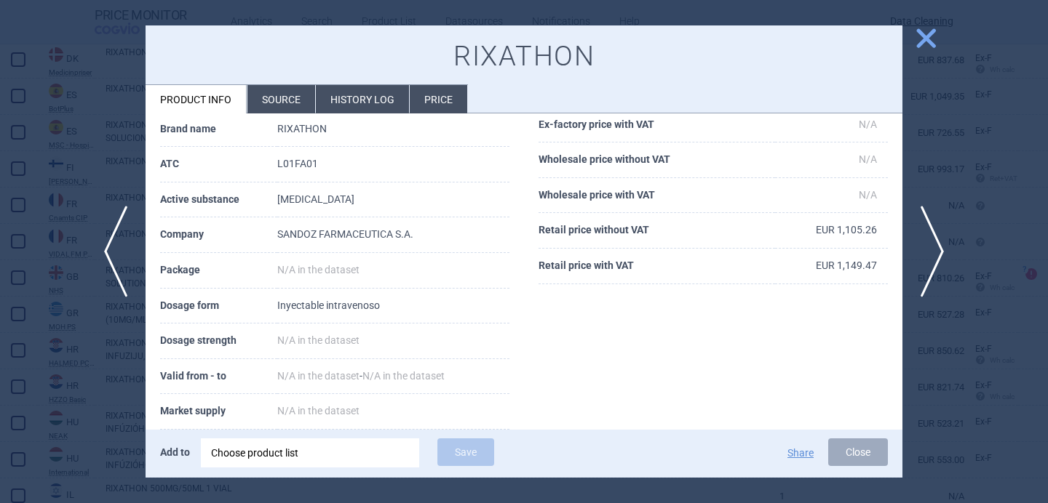
click at [270, 100] on li "Source" at bounding box center [281, 99] width 68 height 28
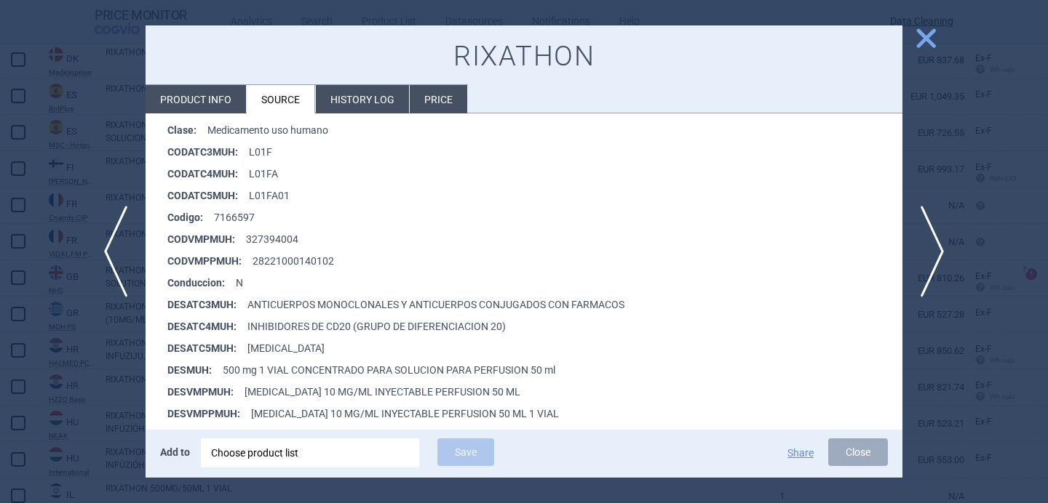
scroll to position [242, 0]
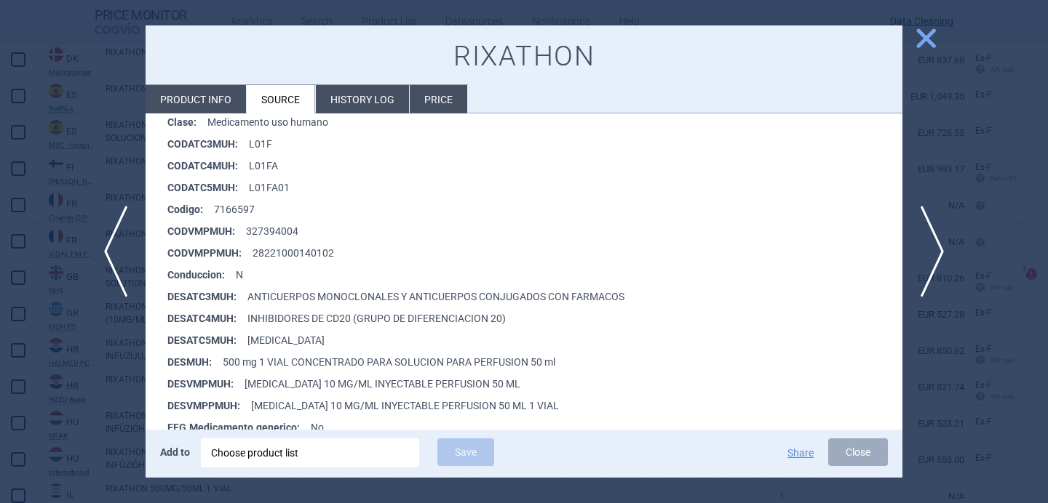
click at [217, 105] on li "Product info" at bounding box center [195, 99] width 100 height 28
select select "EUR"
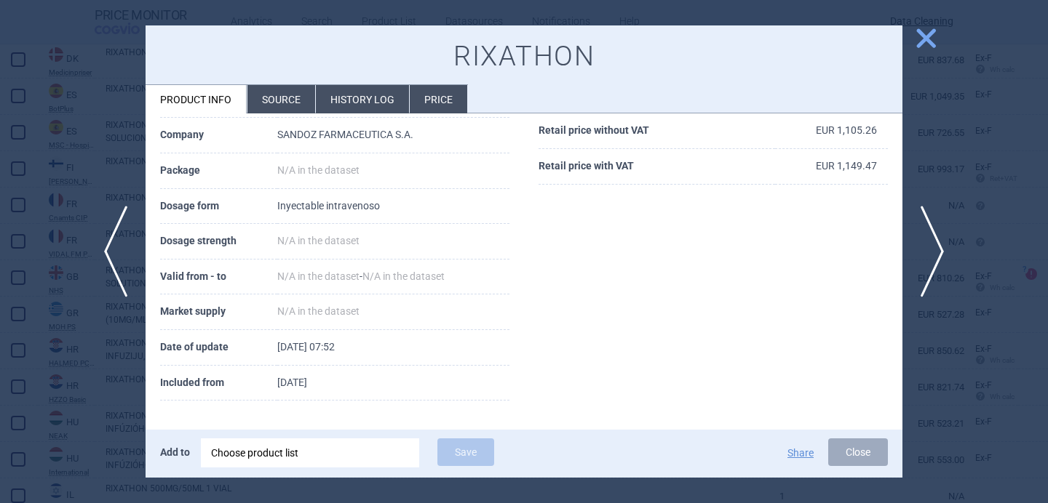
scroll to position [198, 0]
click at [950, 240] on span "next" at bounding box center [936, 252] width 33 height 92
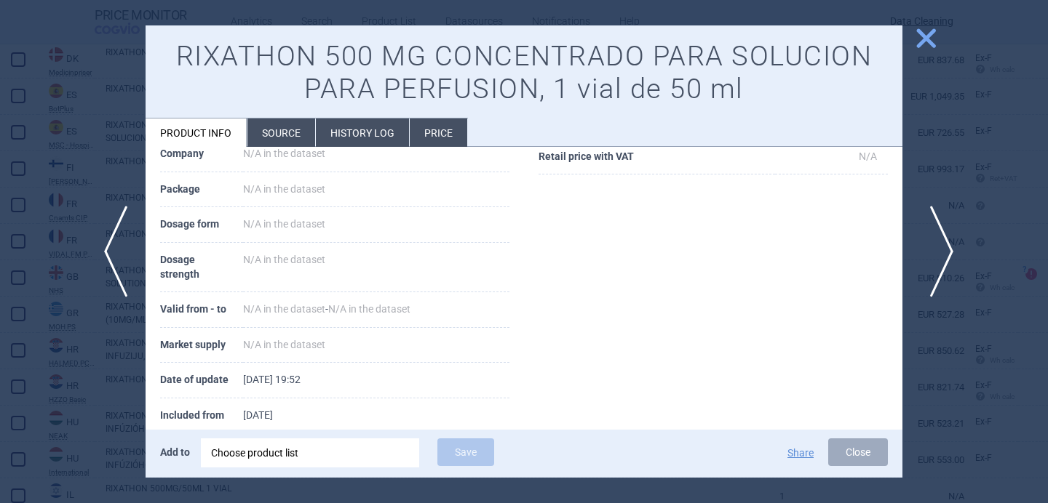
click at [950, 241] on span "next" at bounding box center [936, 252] width 33 height 92
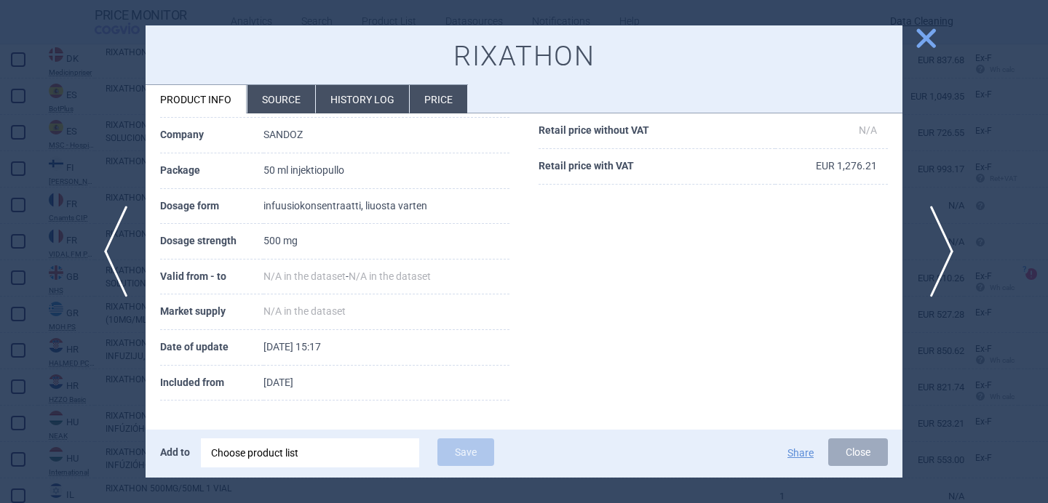
scroll to position [198, 0]
click at [950, 242] on span "next" at bounding box center [936, 252] width 33 height 92
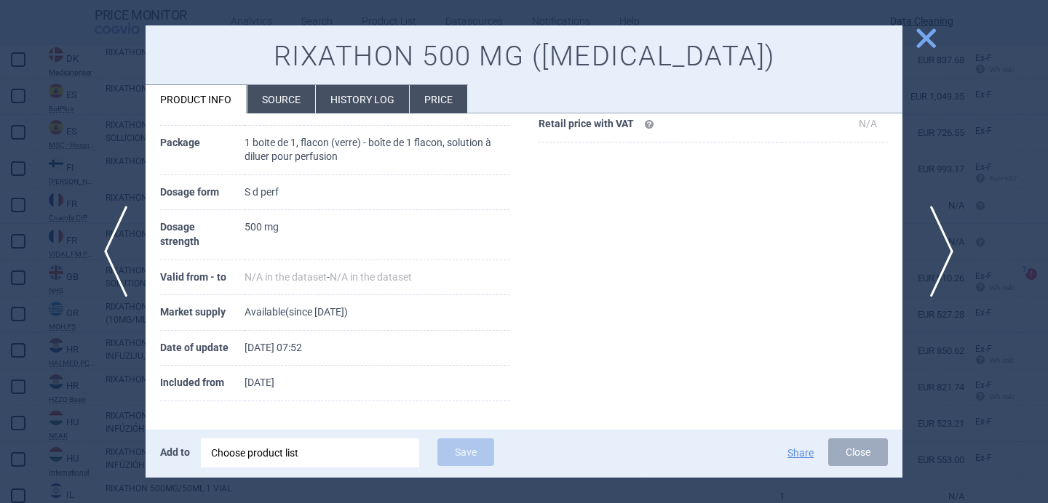
click at [950, 242] on span "next" at bounding box center [936, 252] width 33 height 92
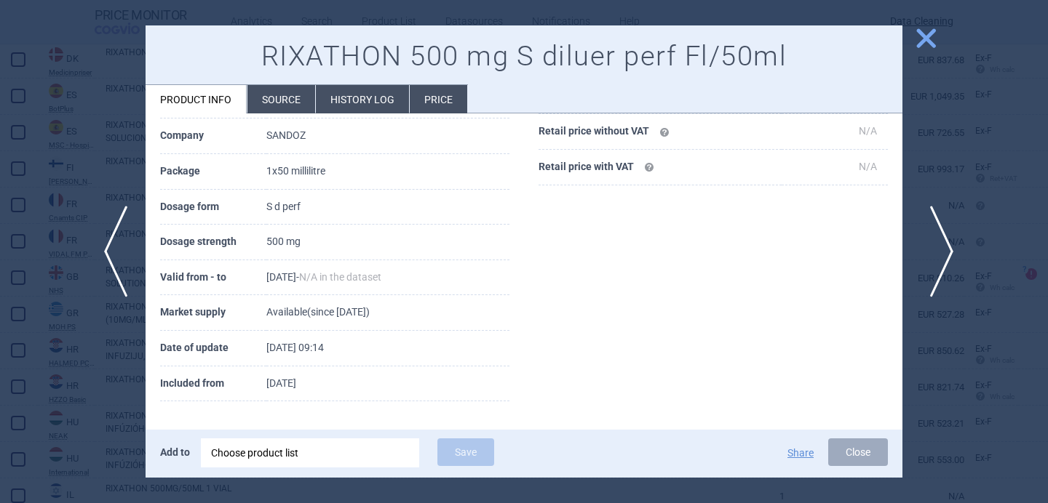
click at [950, 242] on span "next" at bounding box center [936, 252] width 33 height 92
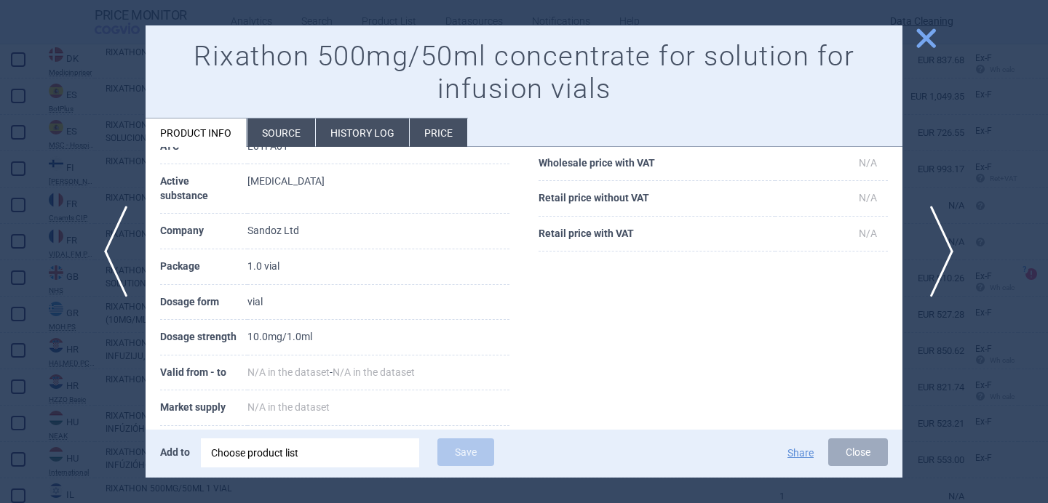
click at [950, 242] on span "next" at bounding box center [936, 252] width 33 height 92
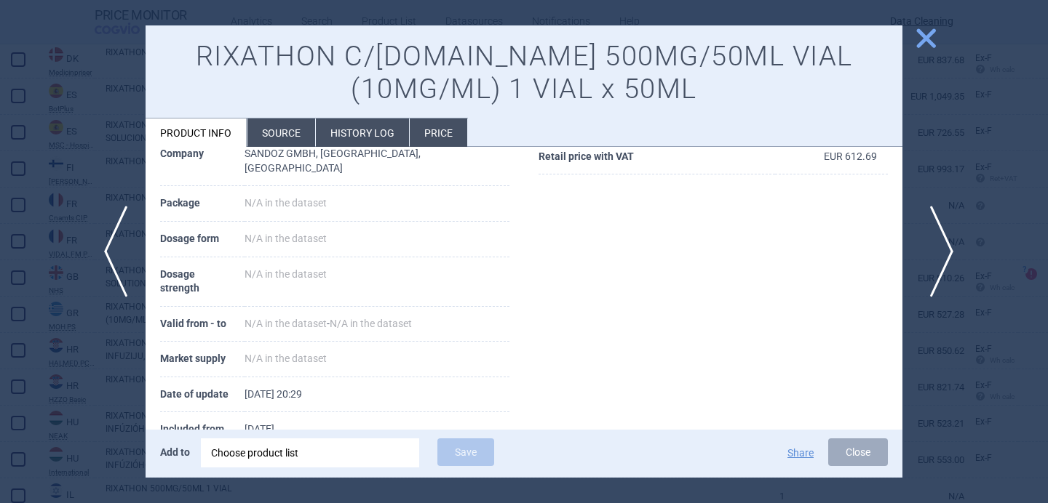
click at [950, 242] on span "next" at bounding box center [936, 252] width 33 height 92
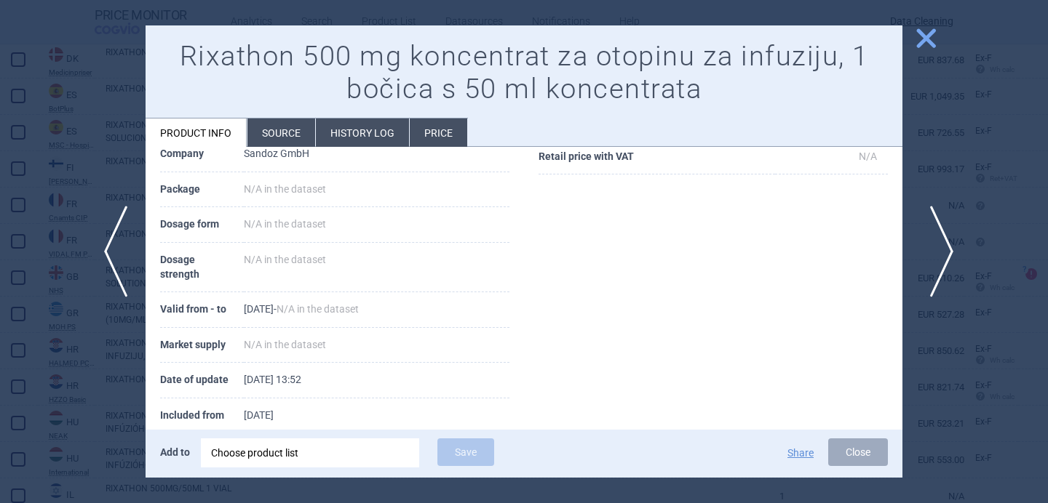
click at [950, 242] on span "next" at bounding box center [936, 252] width 33 height 92
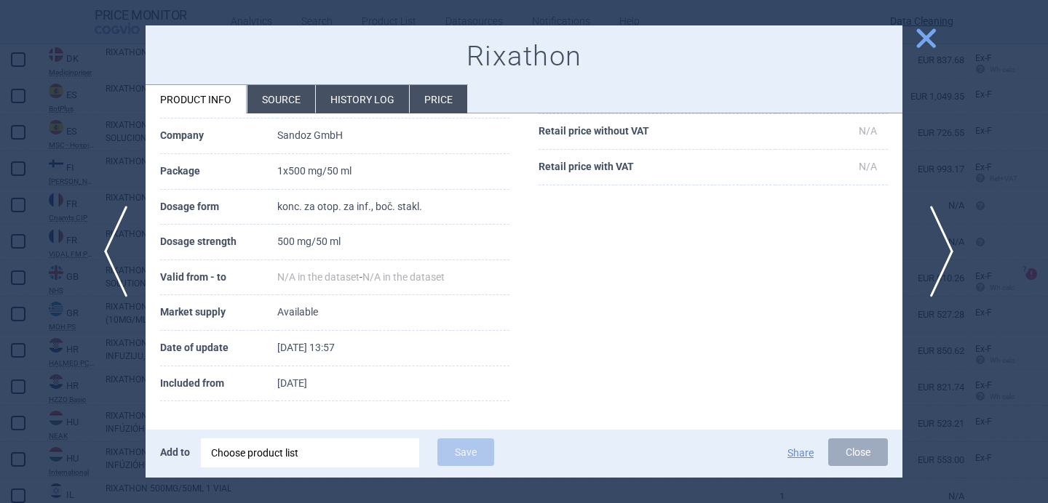
click at [950, 242] on span "next" at bounding box center [936, 252] width 33 height 92
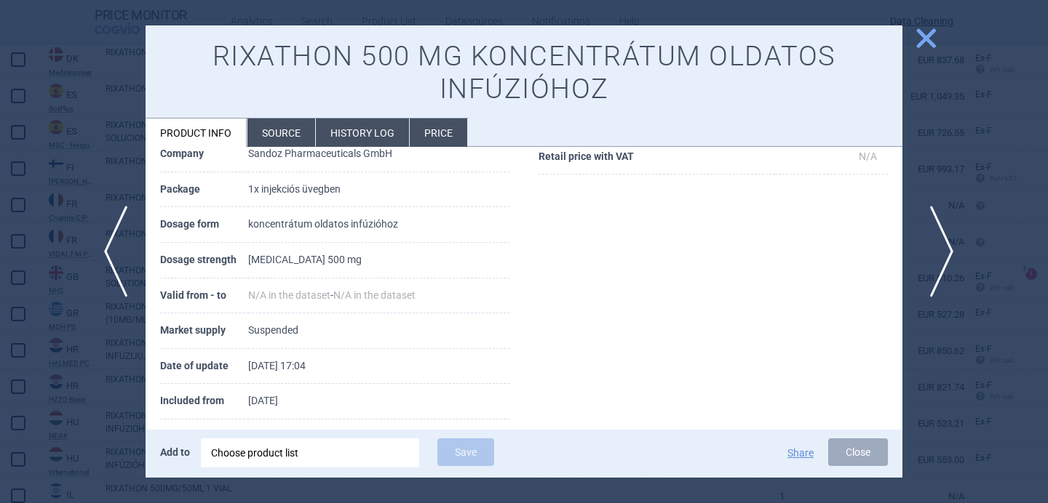
click at [950, 242] on span "next" at bounding box center [936, 252] width 33 height 92
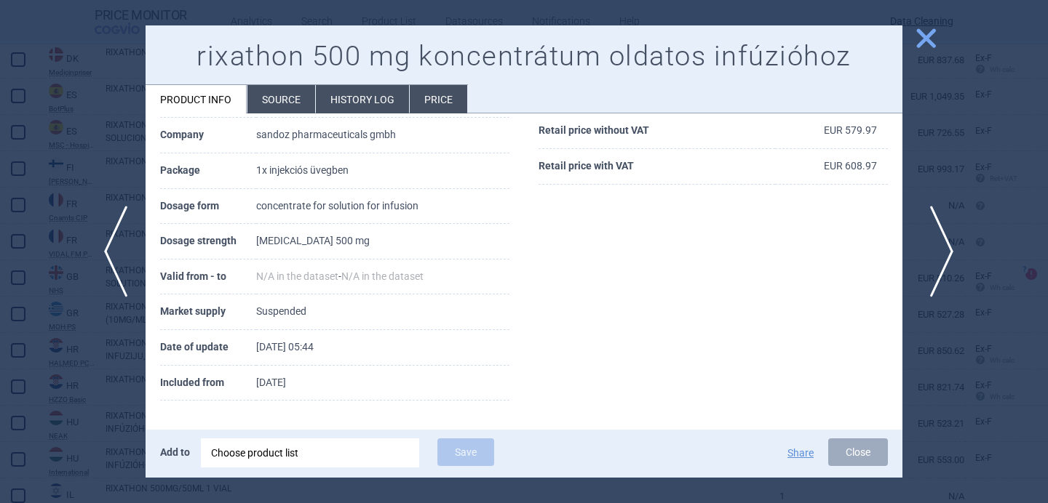
scroll to position [198, 0]
click at [950, 242] on span "next" at bounding box center [936, 252] width 33 height 92
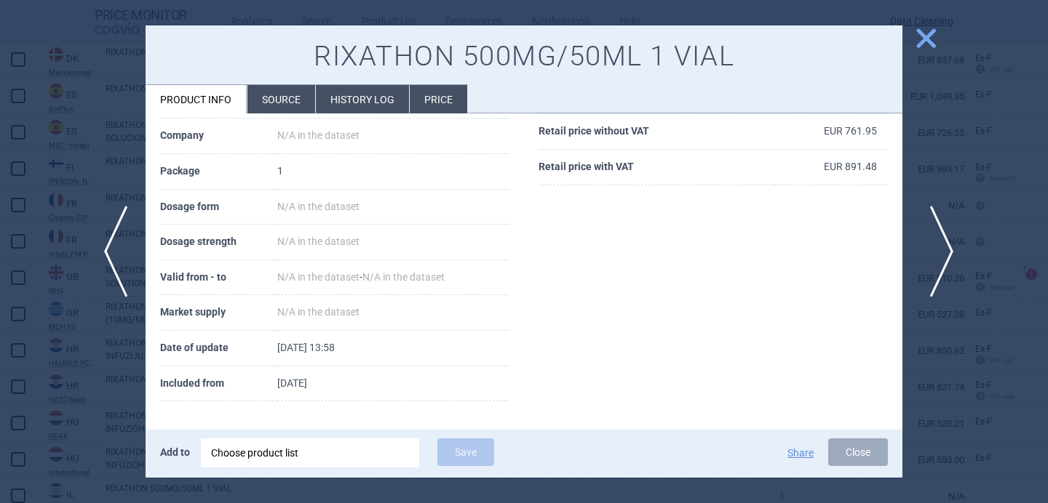
click at [950, 242] on span "next" at bounding box center [936, 252] width 33 height 92
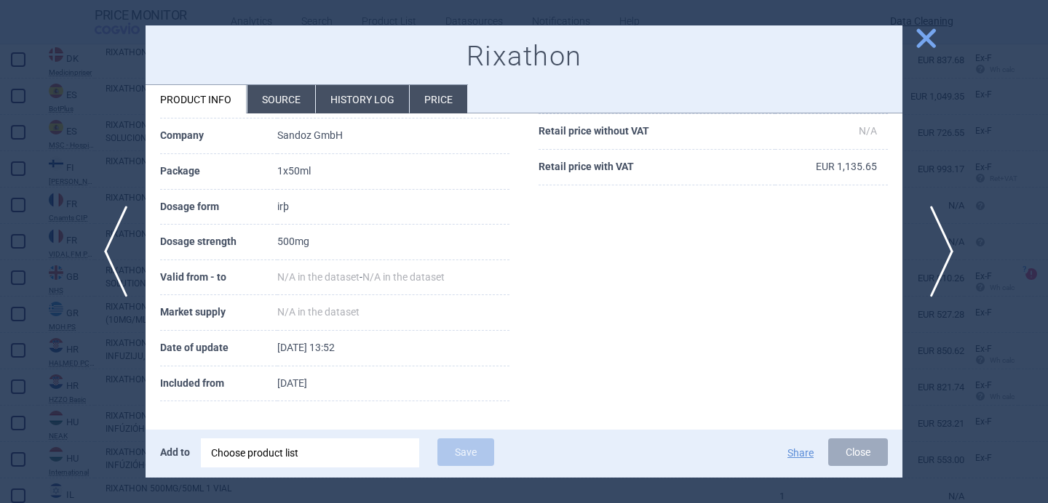
click at [950, 242] on span "next" at bounding box center [936, 252] width 33 height 92
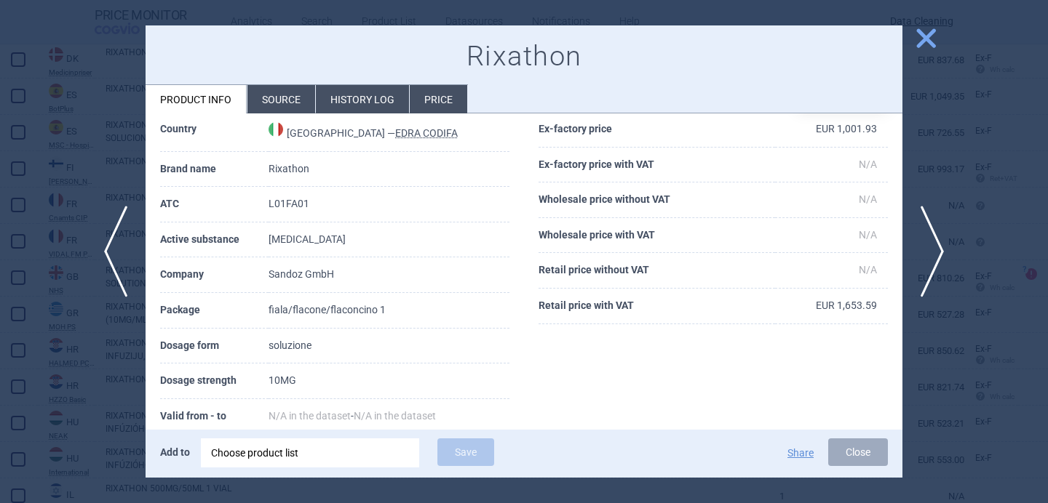
scroll to position [198, 0]
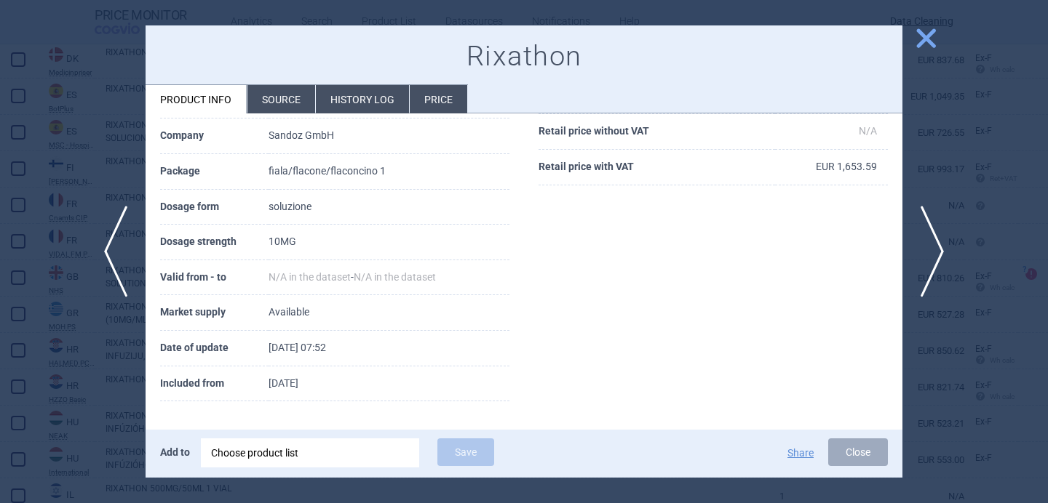
click at [280, 90] on li "Source" at bounding box center [281, 99] width 68 height 28
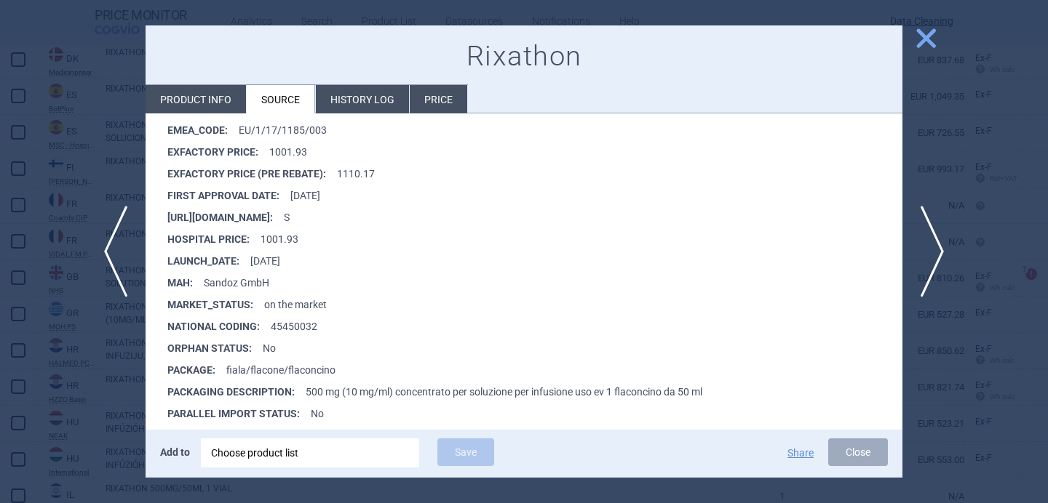
scroll to position [348, 0]
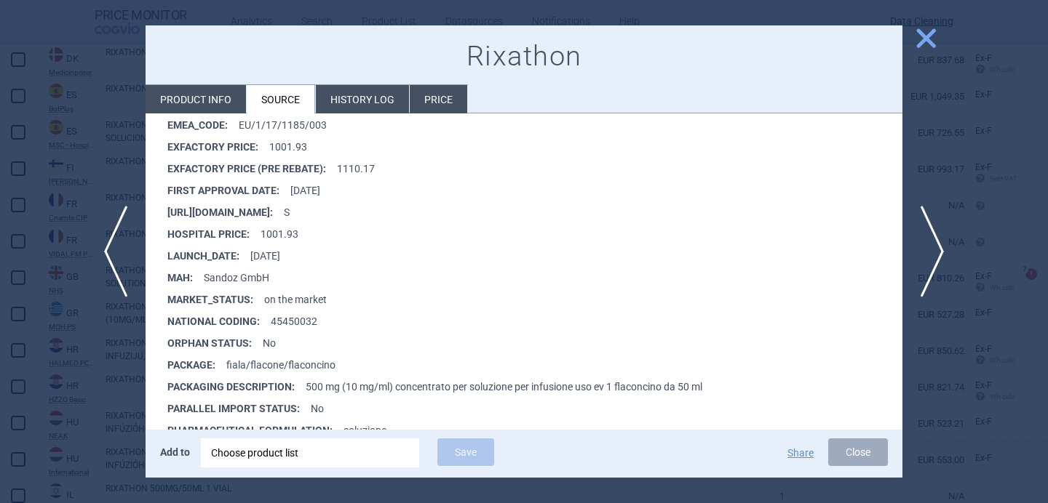
click at [202, 98] on li "Product info" at bounding box center [195, 99] width 100 height 28
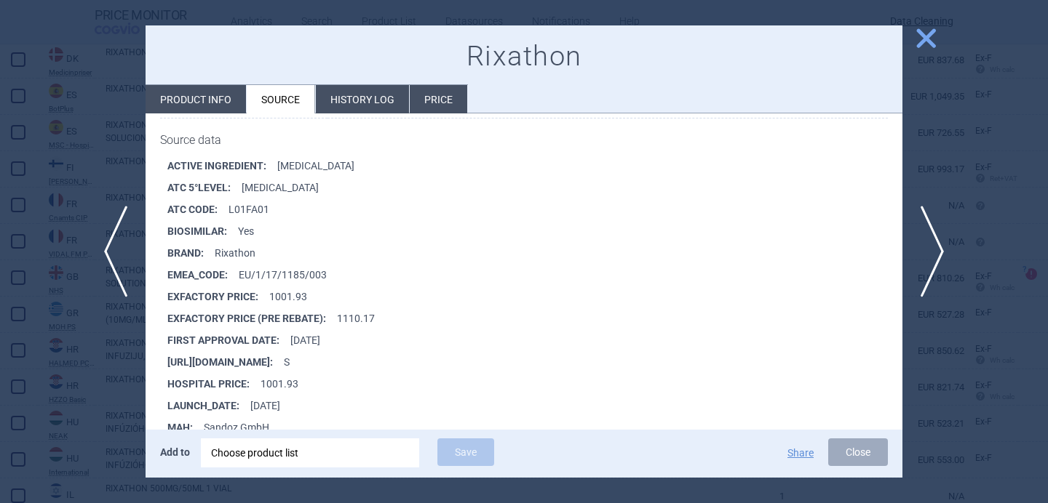
select select "EUR"
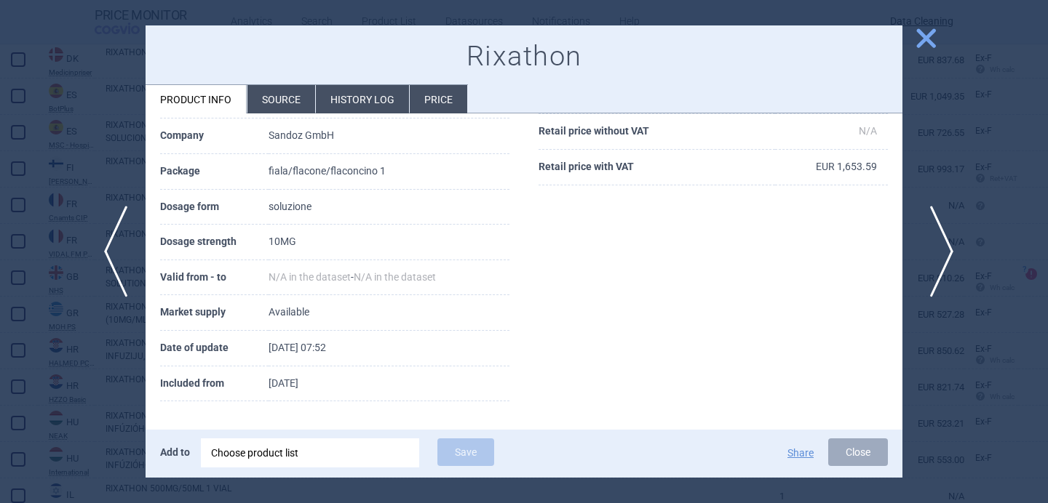
click at [948, 244] on span "next" at bounding box center [936, 252] width 33 height 92
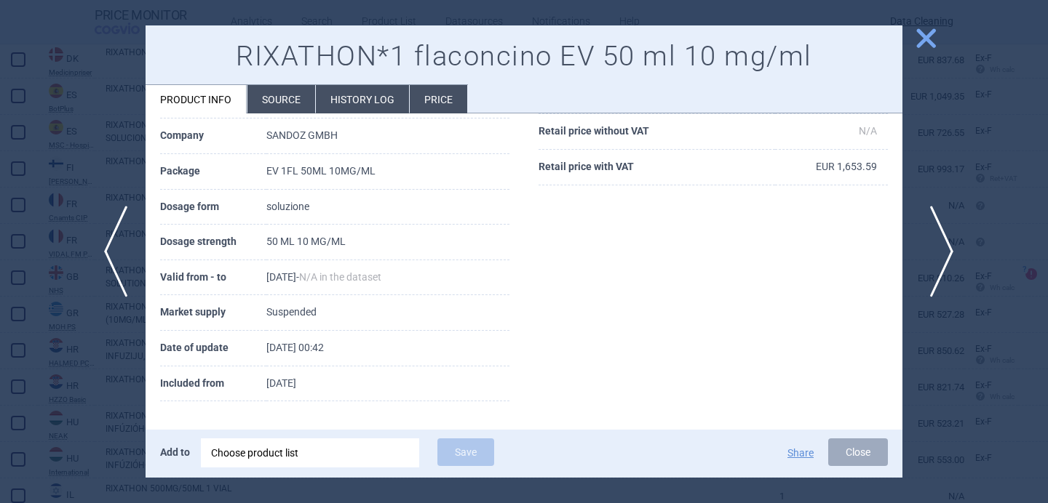
click at [948, 245] on span "next" at bounding box center [936, 252] width 33 height 92
click at [948, 246] on span "next" at bounding box center [936, 252] width 33 height 92
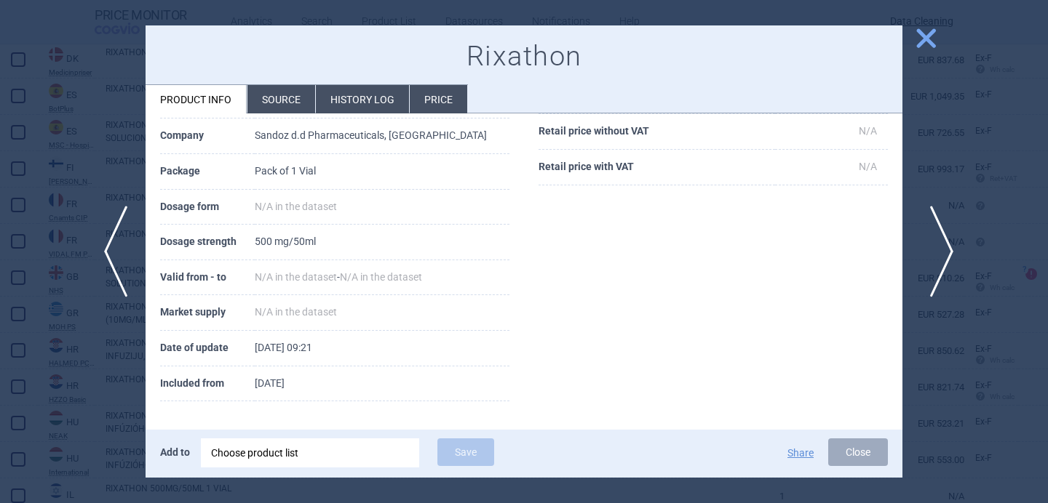
click at [948, 247] on span "next" at bounding box center [936, 252] width 33 height 92
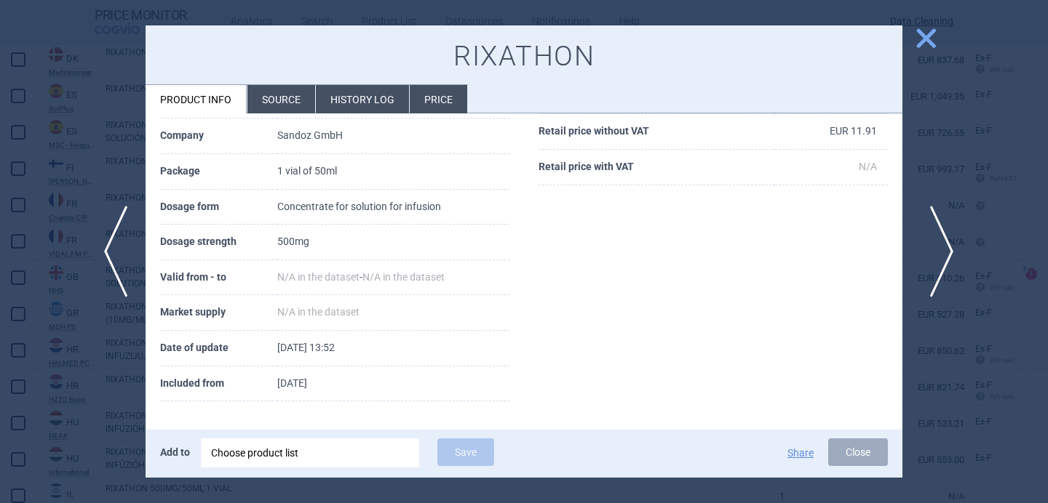
click at [948, 247] on span "next" at bounding box center [936, 252] width 33 height 92
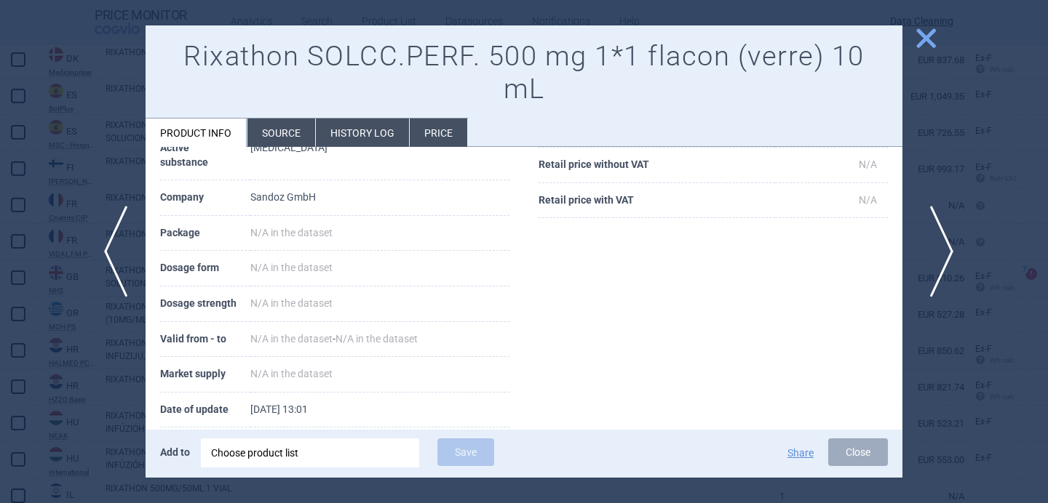
scroll to position [260, 0]
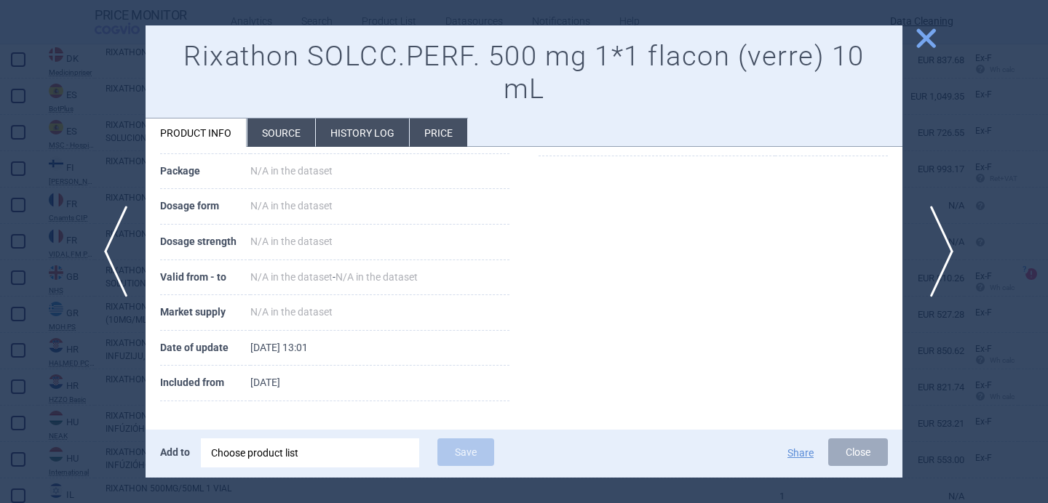
click at [948, 247] on span "next" at bounding box center [936, 252] width 33 height 92
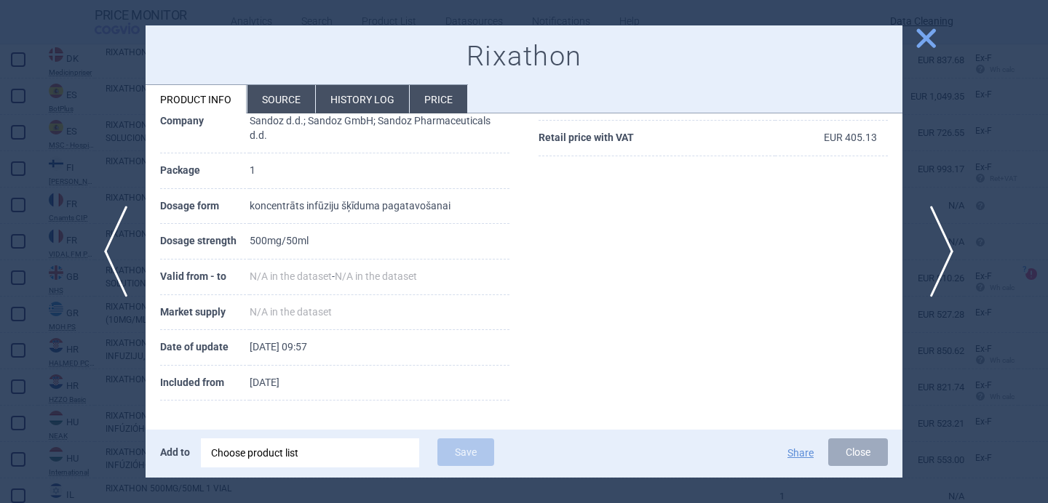
scroll to position [226, 0]
click at [948, 247] on span "next" at bounding box center [936, 252] width 33 height 92
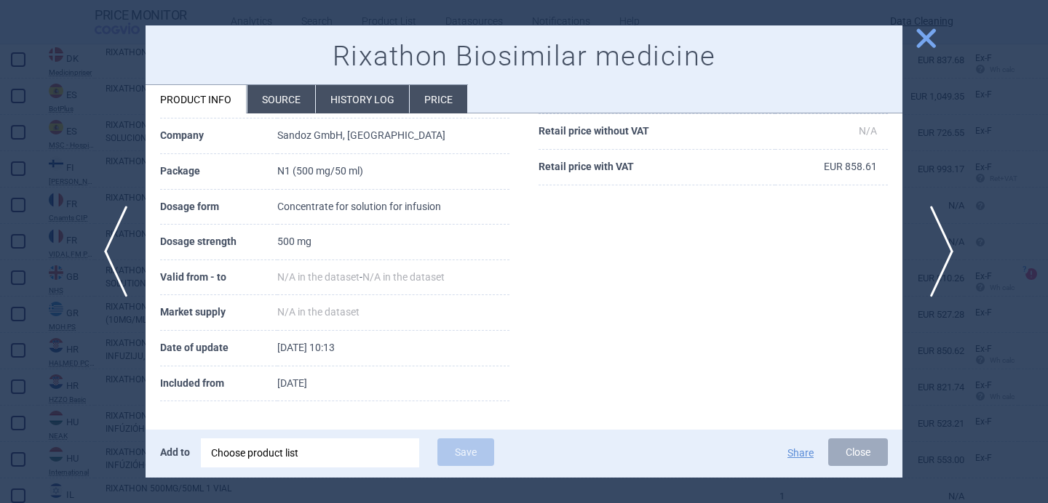
click at [948, 247] on span "next" at bounding box center [936, 252] width 33 height 92
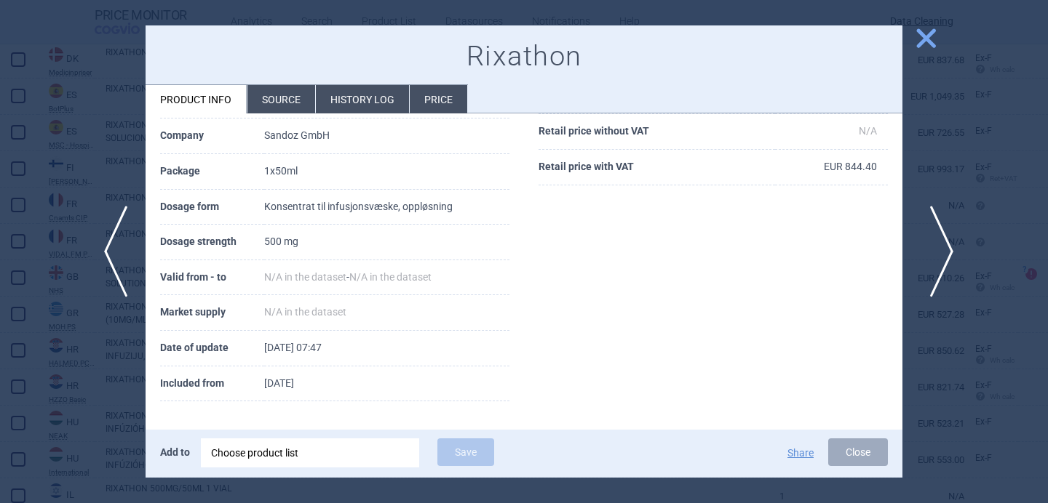
click at [948, 247] on span "next" at bounding box center [936, 252] width 33 height 92
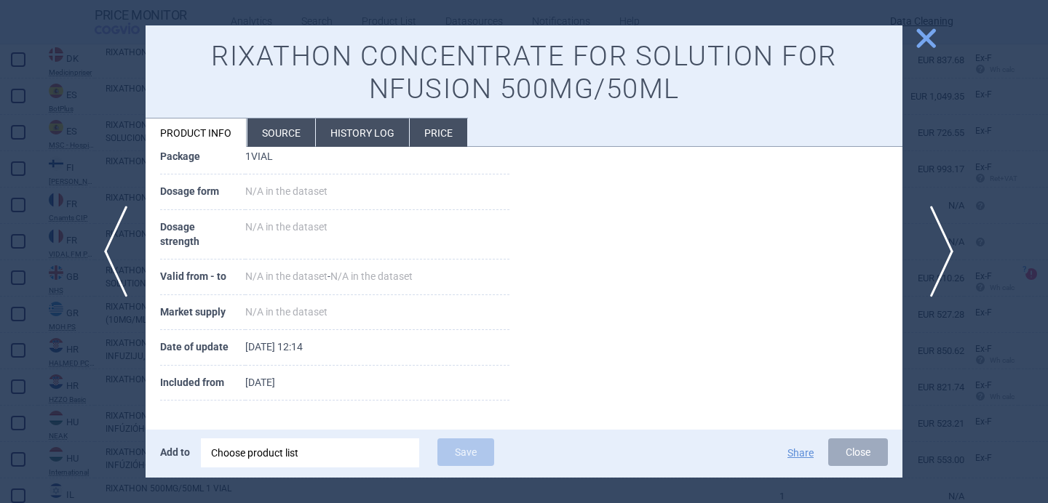
click at [948, 247] on span "next" at bounding box center [936, 252] width 33 height 92
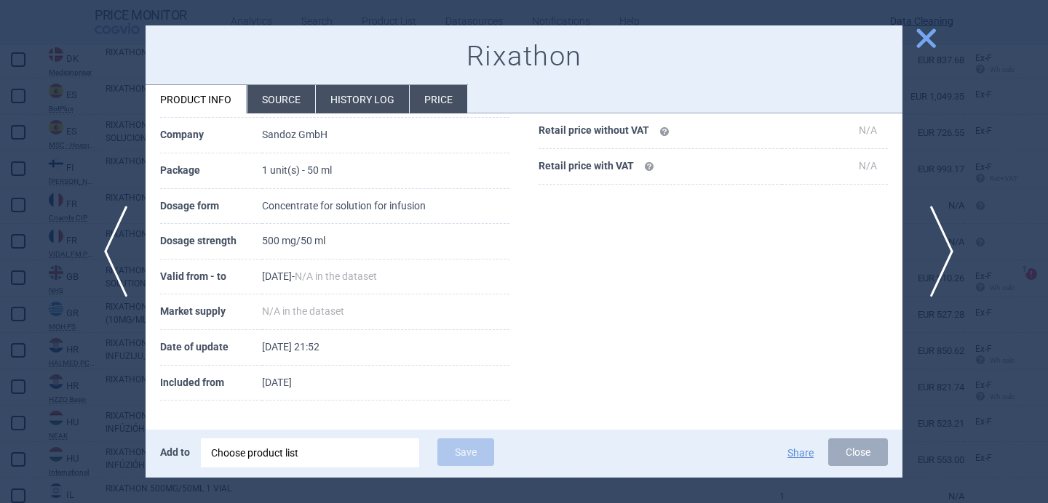
scroll to position [198, 0]
click at [948, 248] on span "next" at bounding box center [936, 252] width 33 height 92
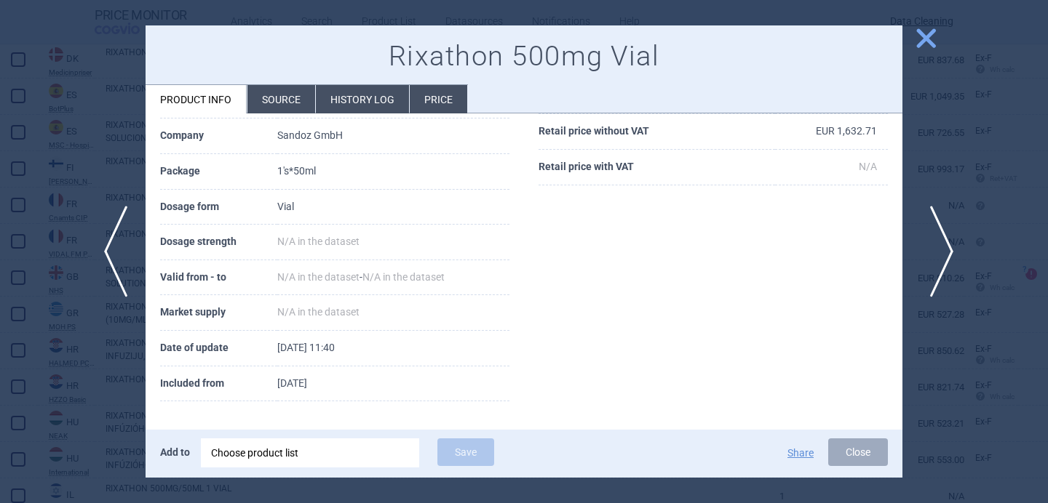
click at [948, 248] on span "next" at bounding box center [936, 252] width 33 height 92
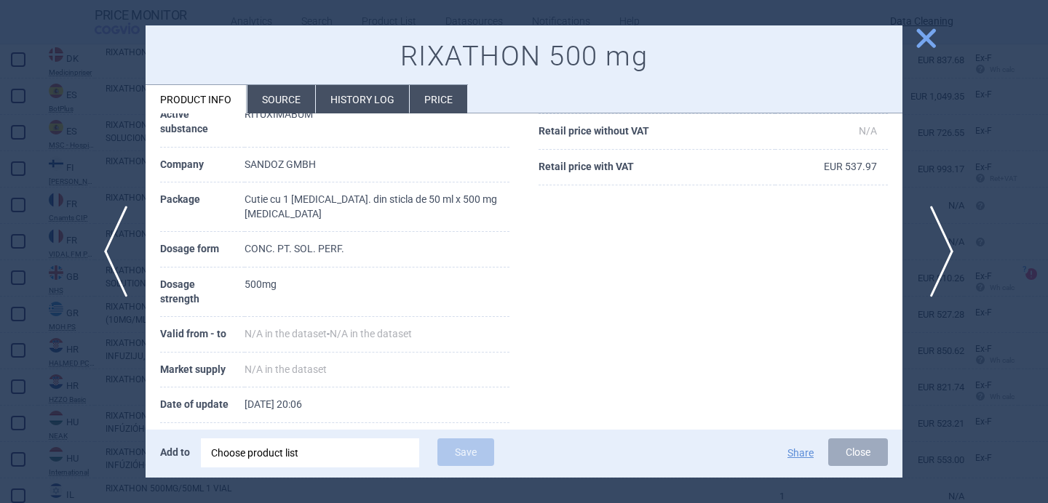
scroll to position [226, 0]
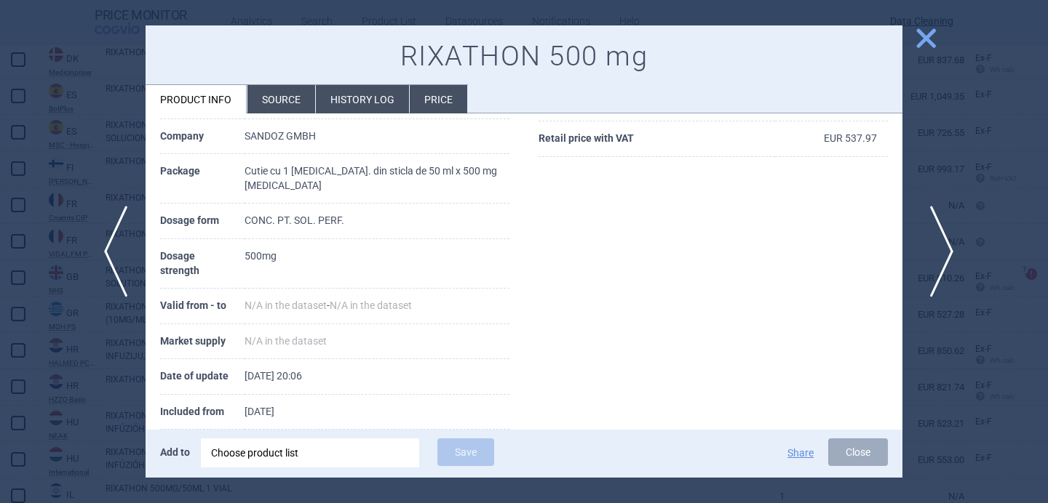
click at [948, 248] on span "next" at bounding box center [936, 252] width 33 height 92
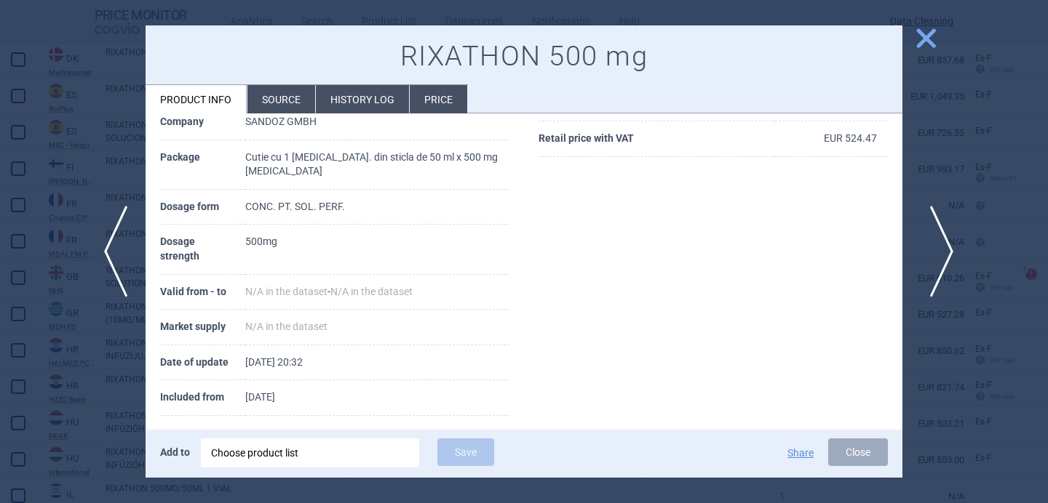
scroll to position [198, 0]
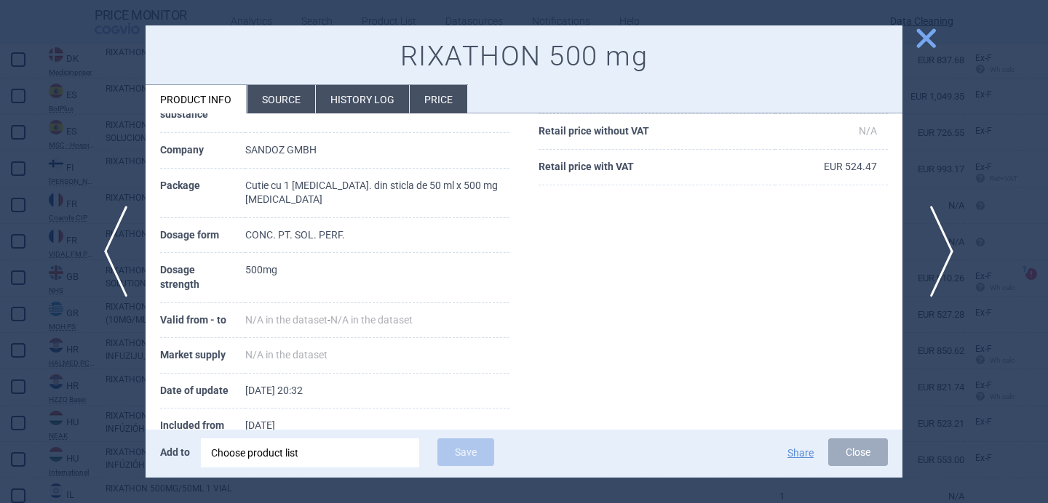
click at [948, 248] on span "next" at bounding box center [936, 252] width 33 height 92
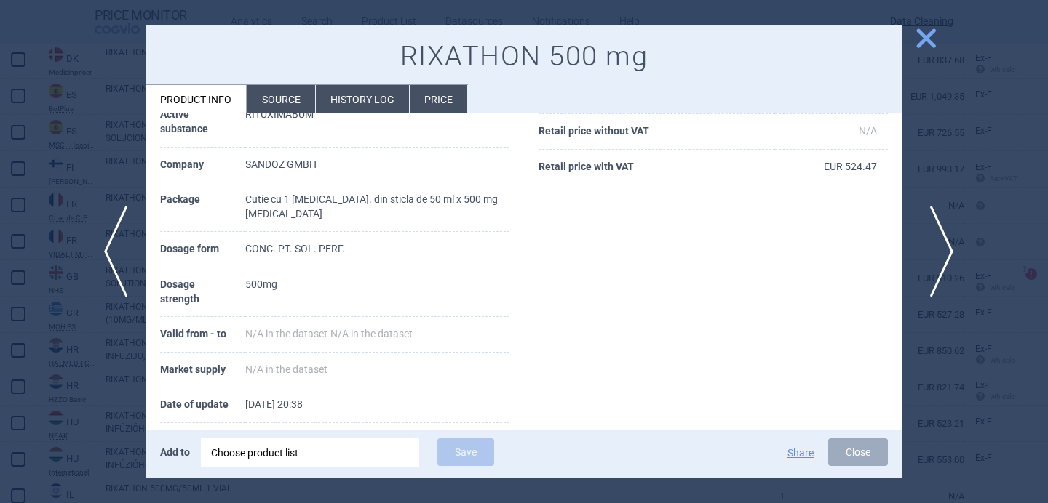
click at [948, 248] on span "next" at bounding box center [936, 252] width 33 height 92
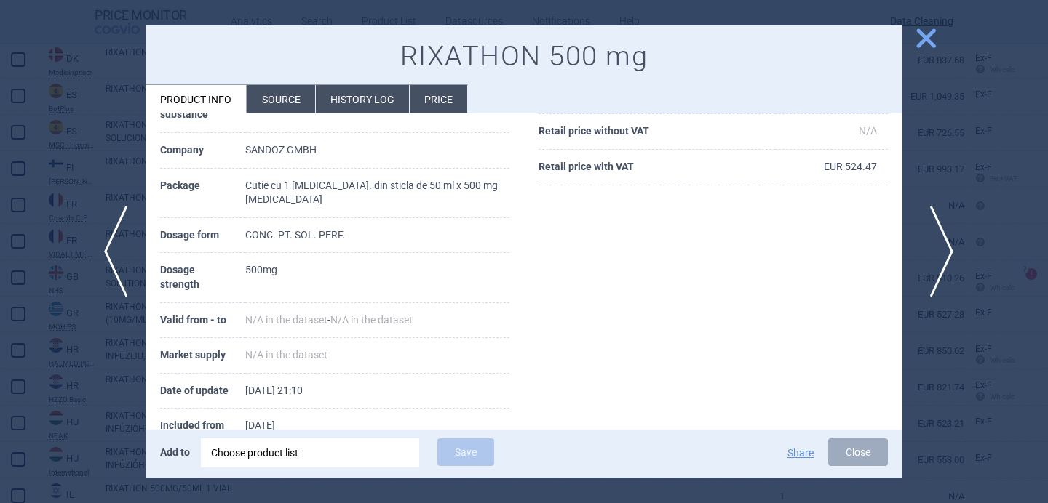
click at [948, 248] on span "next" at bounding box center [936, 252] width 33 height 92
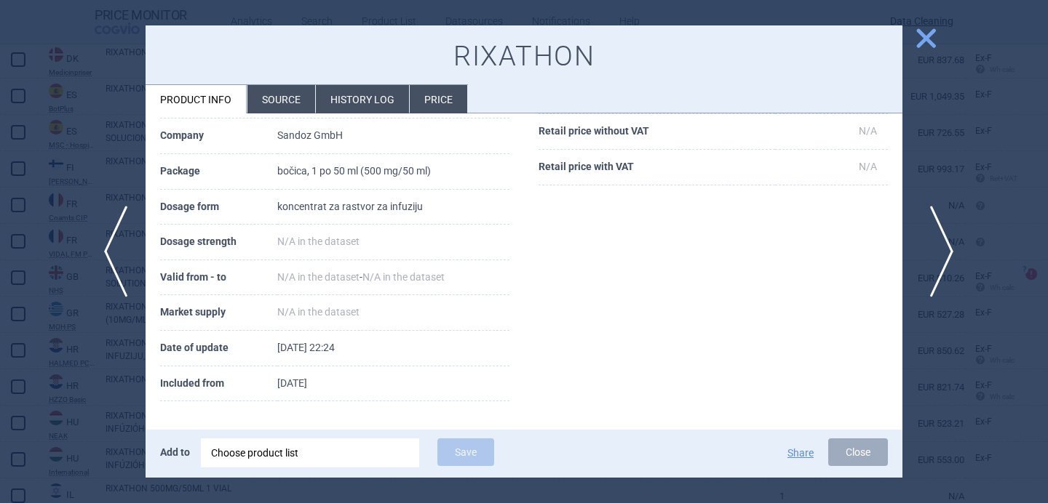
click at [948, 248] on span "next" at bounding box center [936, 252] width 33 height 92
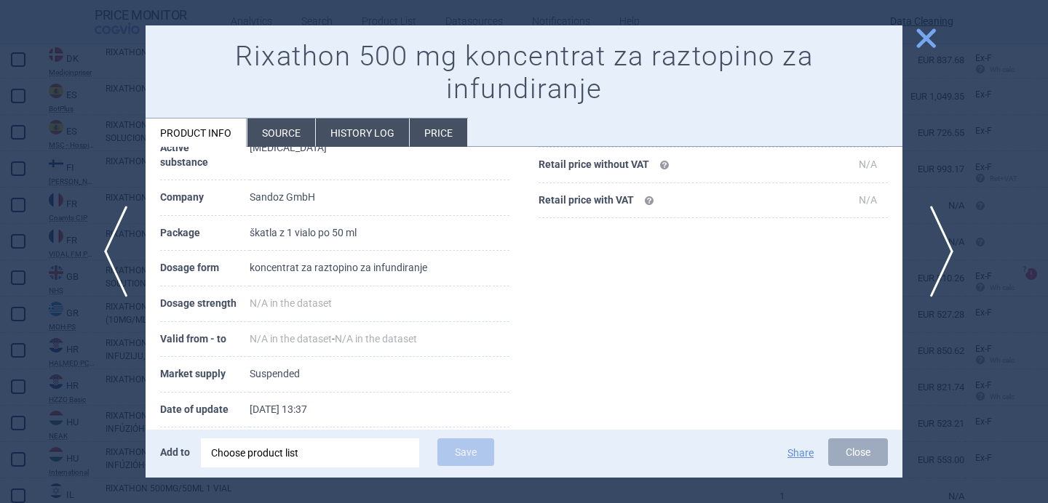
scroll to position [260, 0]
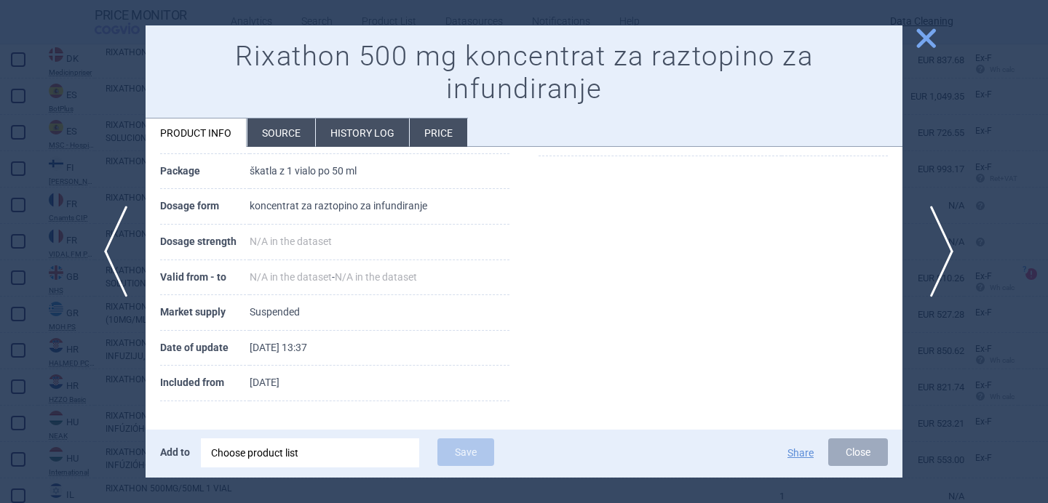
click at [948, 248] on span "next" at bounding box center [936, 252] width 33 height 92
click at [948, 248] on div at bounding box center [524, 251] width 1048 height 503
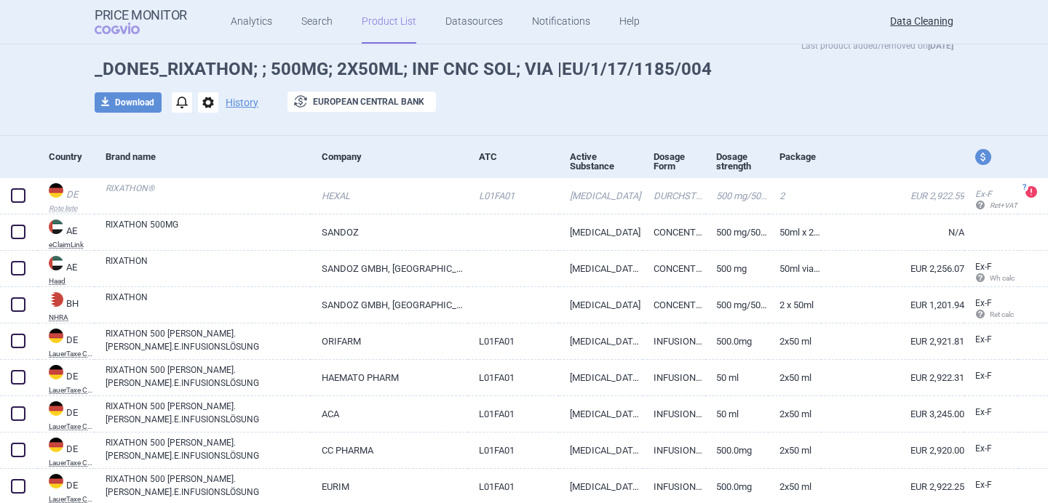
scroll to position [137, 0]
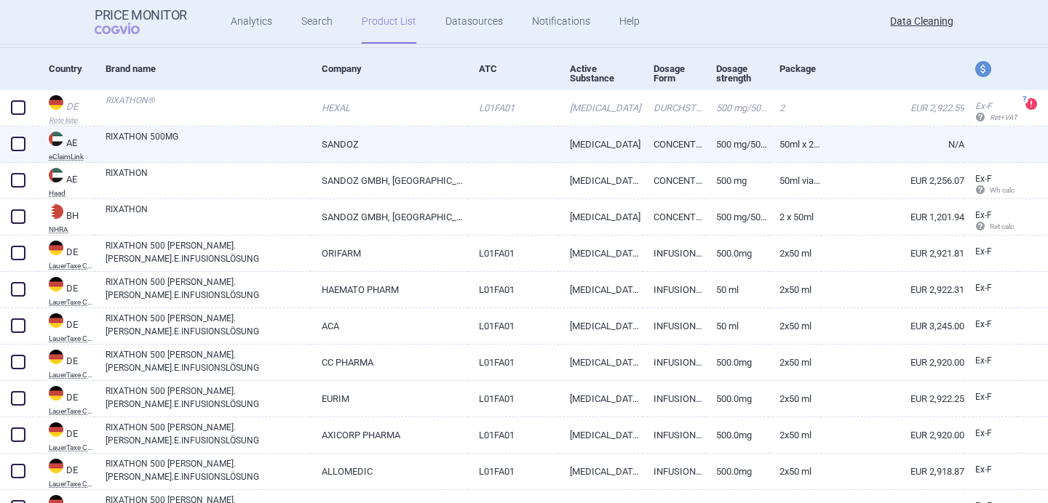
click at [268, 140] on link "RIXATHON 500MG" at bounding box center [207, 143] width 205 height 26
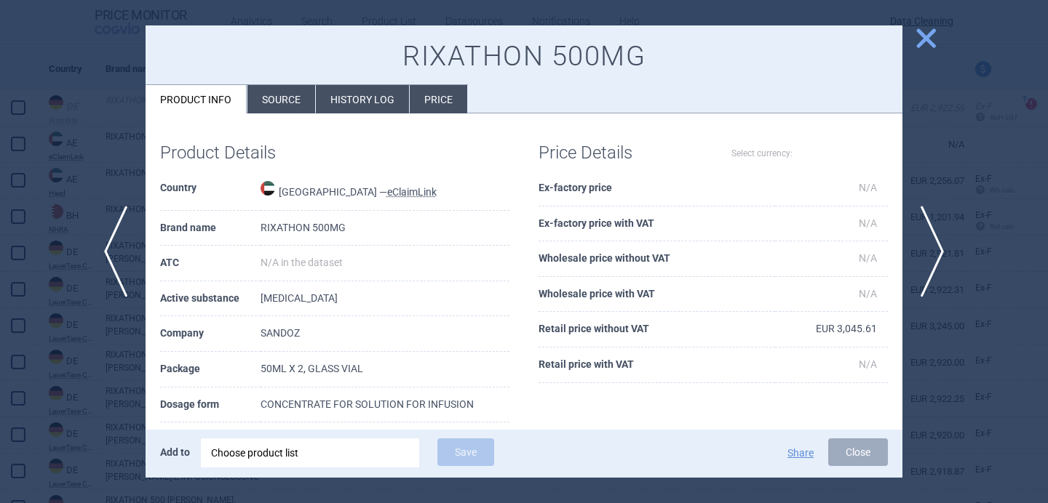
select select "EUR"
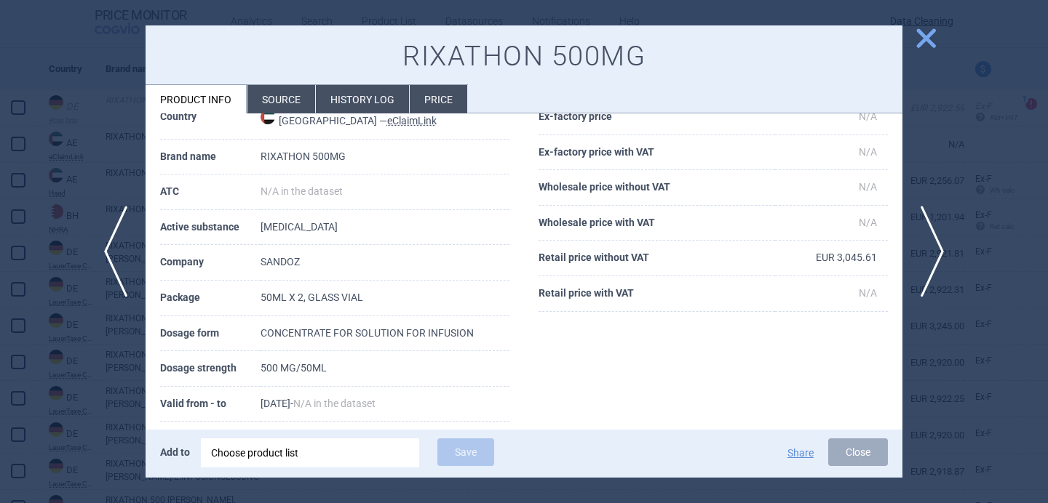
scroll to position [72, 0]
click at [941, 243] on span "next" at bounding box center [936, 252] width 33 height 92
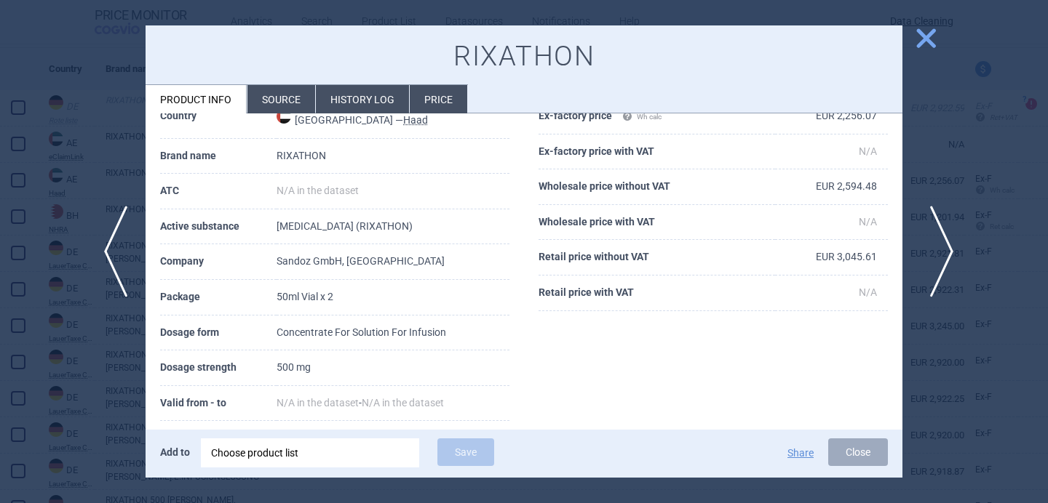
click at [941, 244] on span "next" at bounding box center [936, 252] width 33 height 92
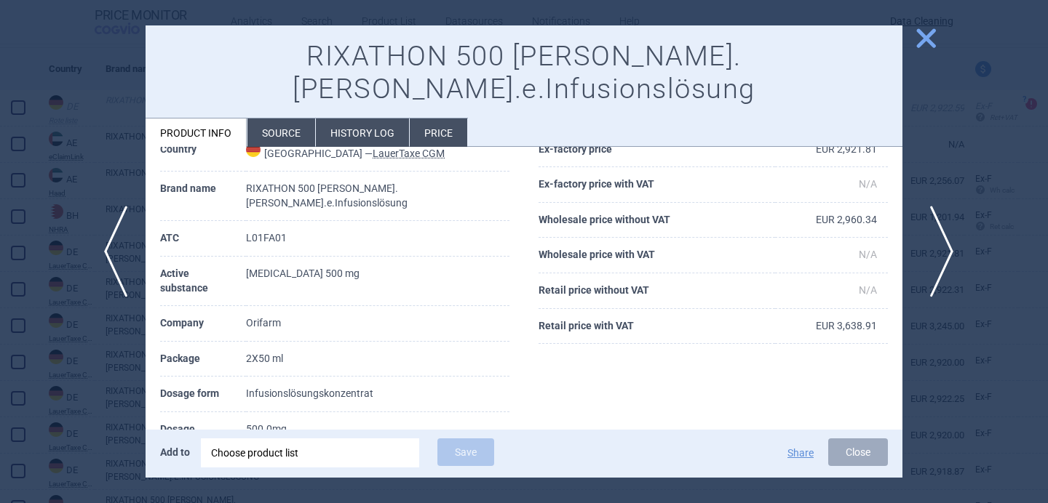
click at [941, 244] on span "next" at bounding box center [936, 252] width 33 height 92
click at [119, 370] on div at bounding box center [524, 251] width 1048 height 503
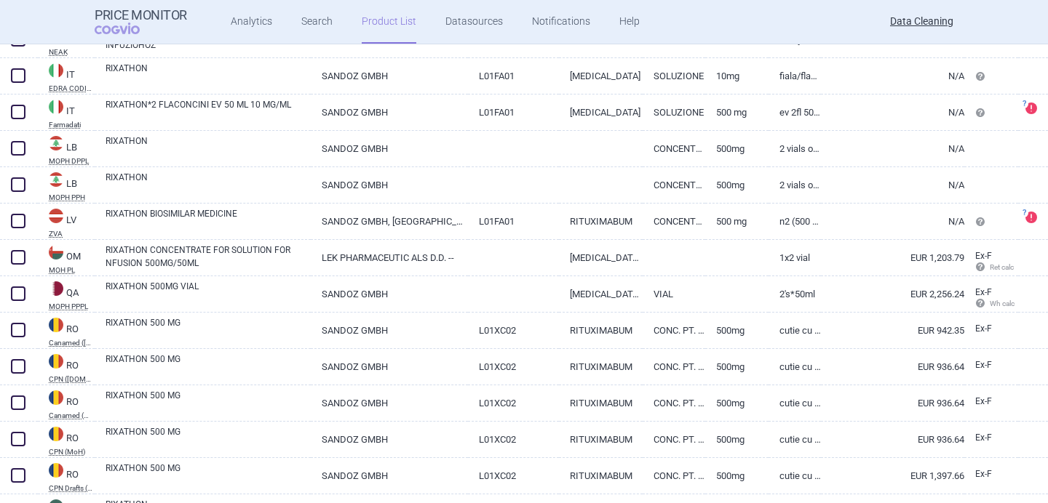
scroll to position [1481, 0]
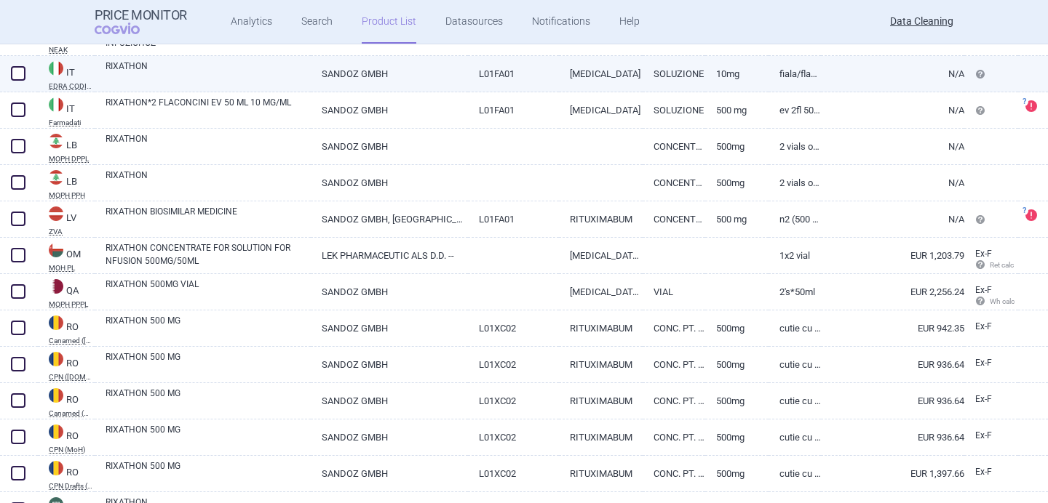
click at [174, 79] on link "RIXATHON" at bounding box center [207, 73] width 205 height 26
select select "EUR"
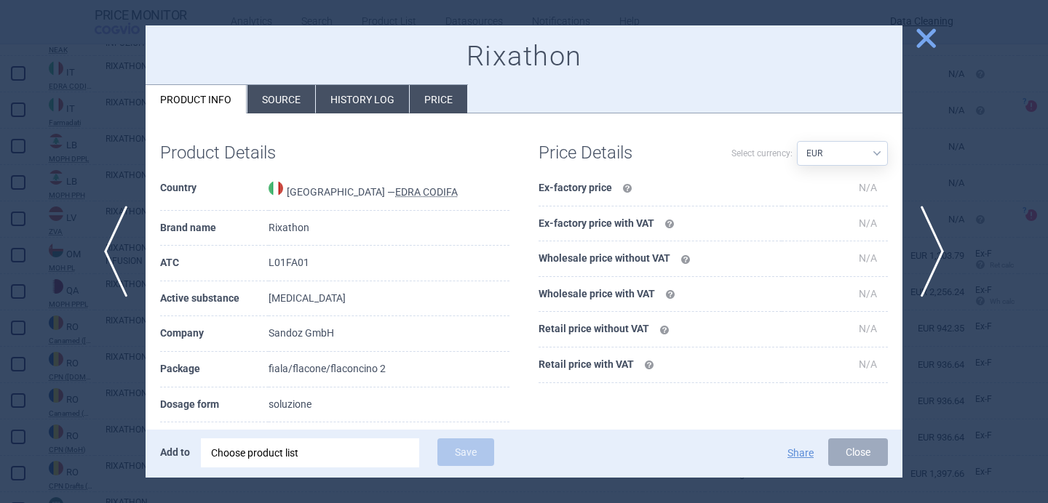
click at [269, 105] on li "Source" at bounding box center [281, 99] width 68 height 28
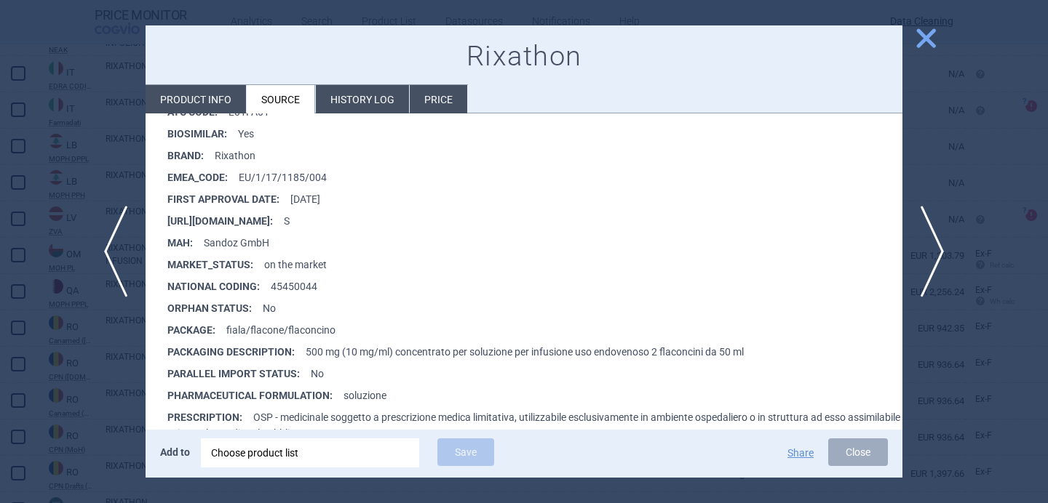
scroll to position [296, 0]
click at [89, 359] on div at bounding box center [524, 251] width 1048 height 503
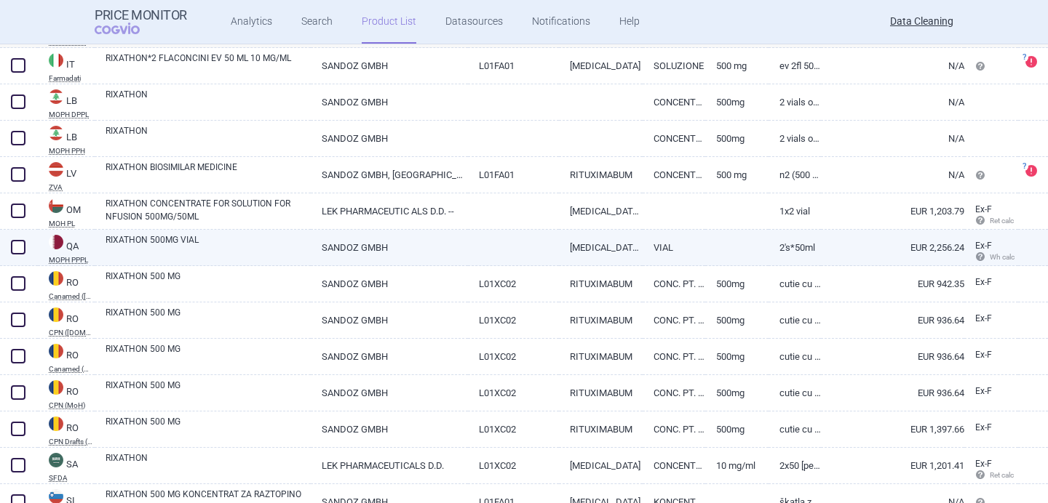
scroll to position [1590, 0]
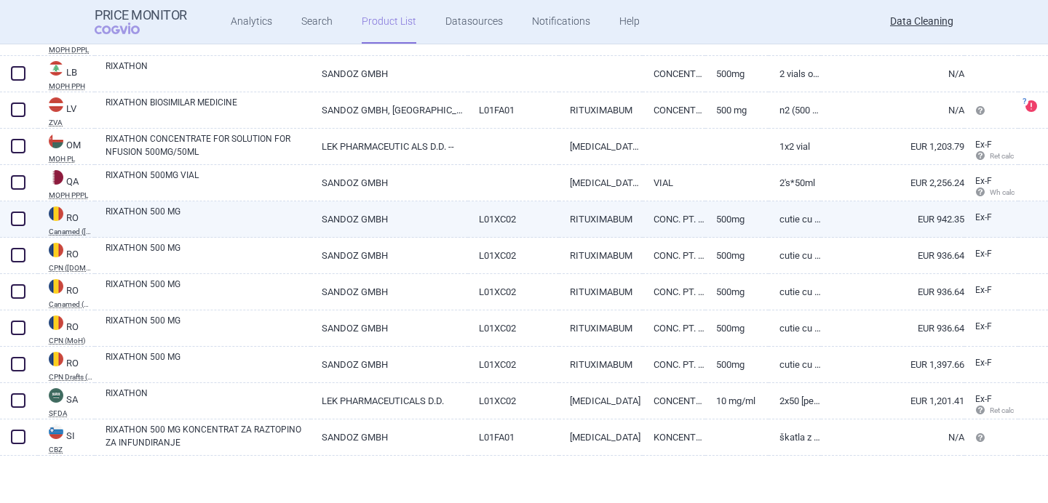
click at [256, 216] on link "RIXATHON 500 MG" at bounding box center [207, 218] width 205 height 26
select select "EUR"
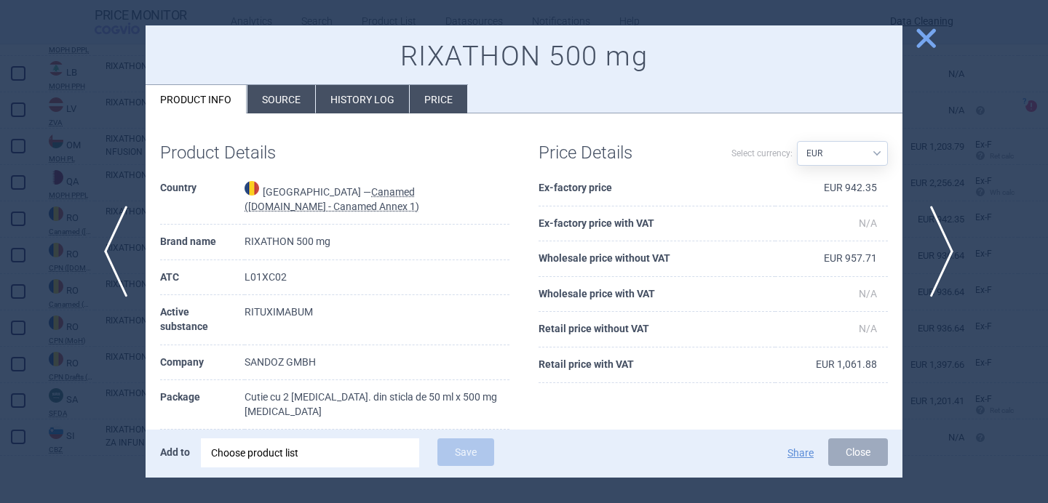
click at [947, 256] on span "next" at bounding box center [936, 252] width 33 height 92
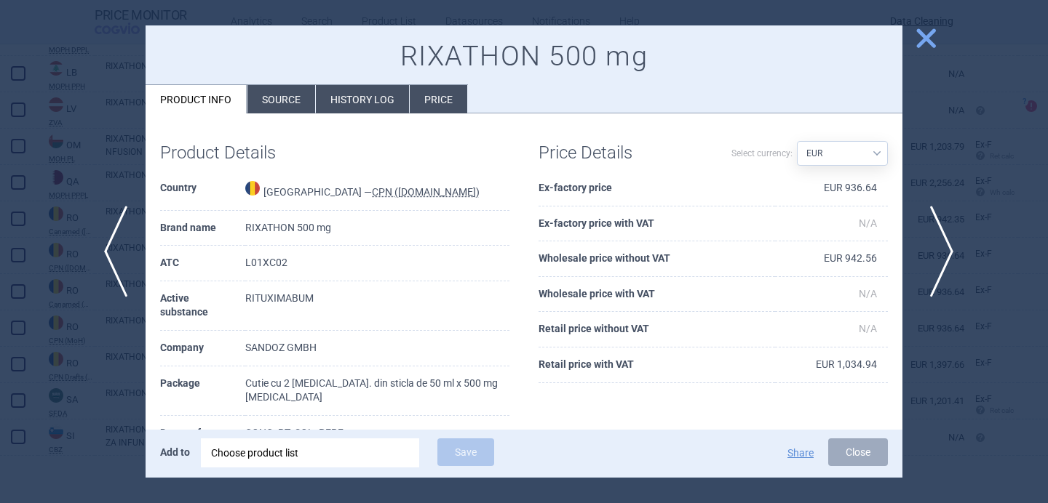
click at [946, 255] on span "next" at bounding box center [936, 252] width 33 height 92
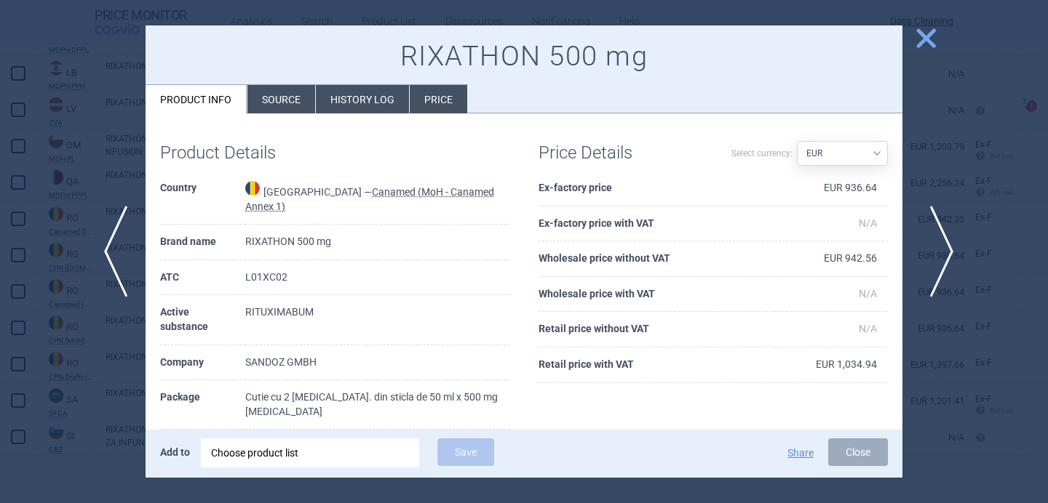
click at [946, 255] on span "next" at bounding box center [936, 252] width 33 height 92
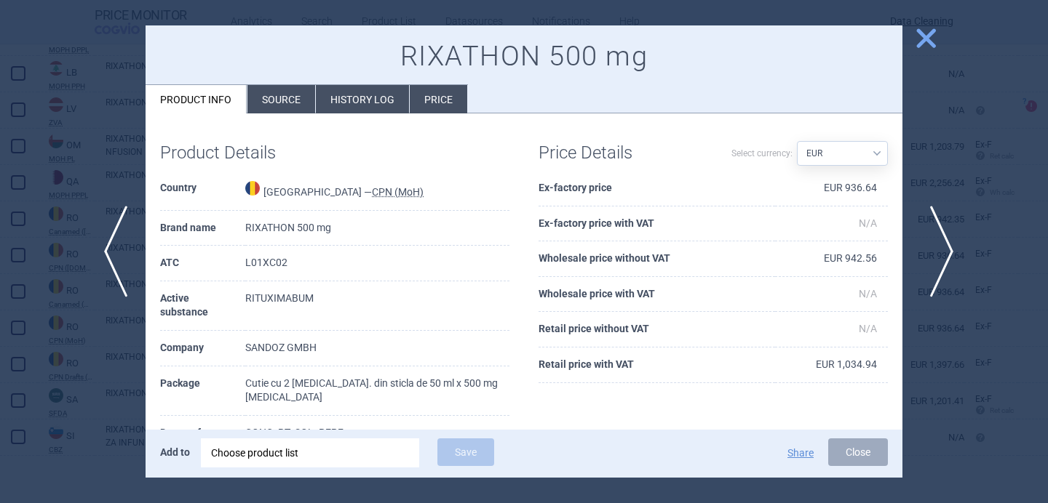
click at [946, 255] on span "next" at bounding box center [936, 252] width 33 height 92
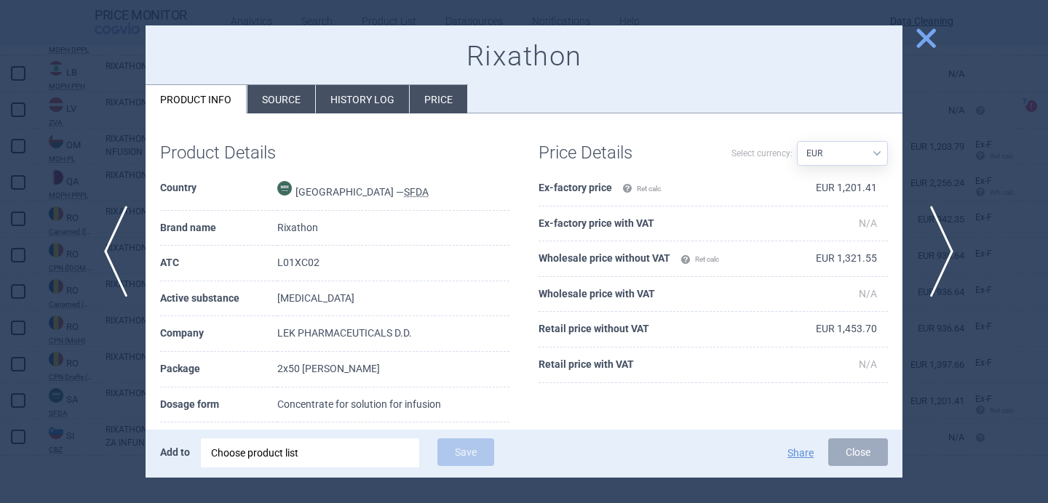
click at [946, 255] on span "next" at bounding box center [936, 252] width 33 height 92
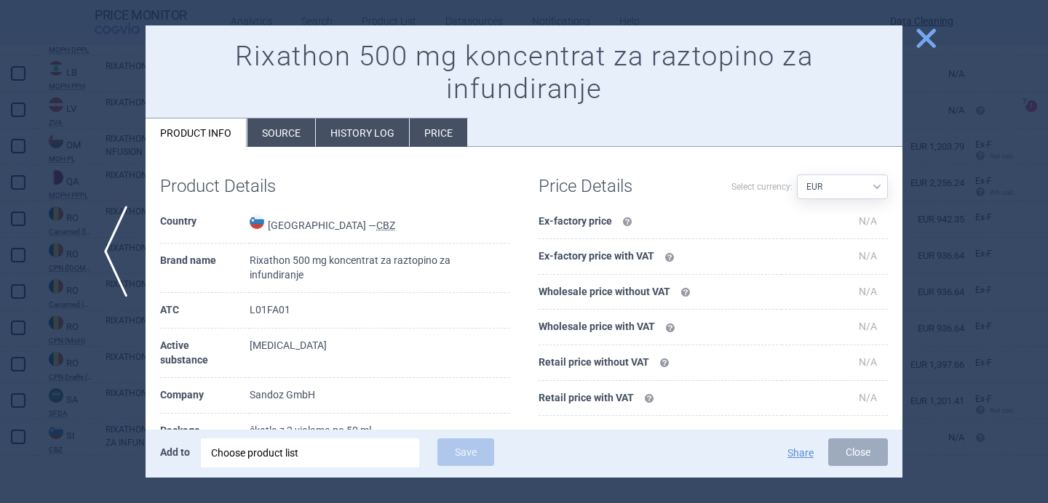
click at [84, 379] on div at bounding box center [524, 251] width 1048 height 503
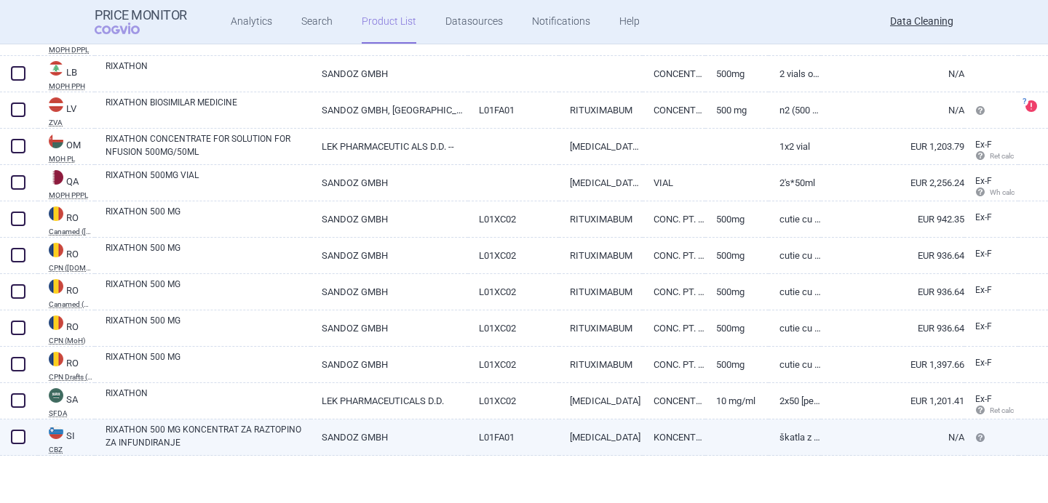
click at [199, 449] on link "RIXATHON 500 MG KONCENTRAT ZA RAZTOPINO ZA INFUNDIRANJE" at bounding box center [207, 436] width 205 height 26
select select "EUR"
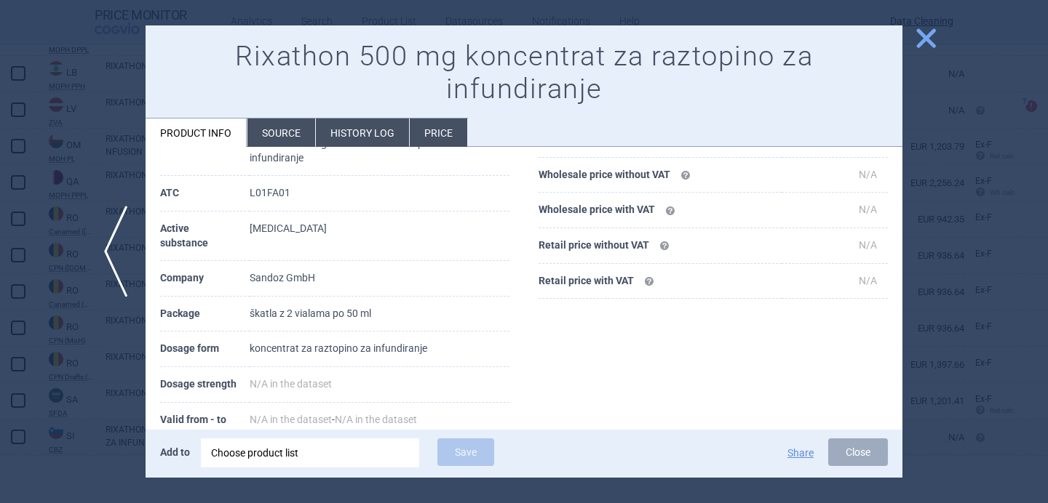
scroll to position [153, 0]
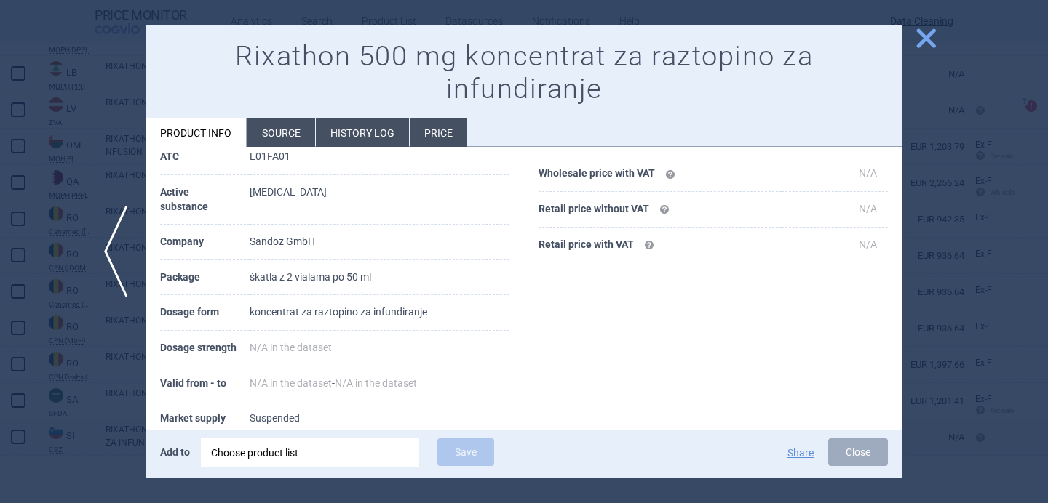
click at [89, 388] on div at bounding box center [524, 251] width 1048 height 503
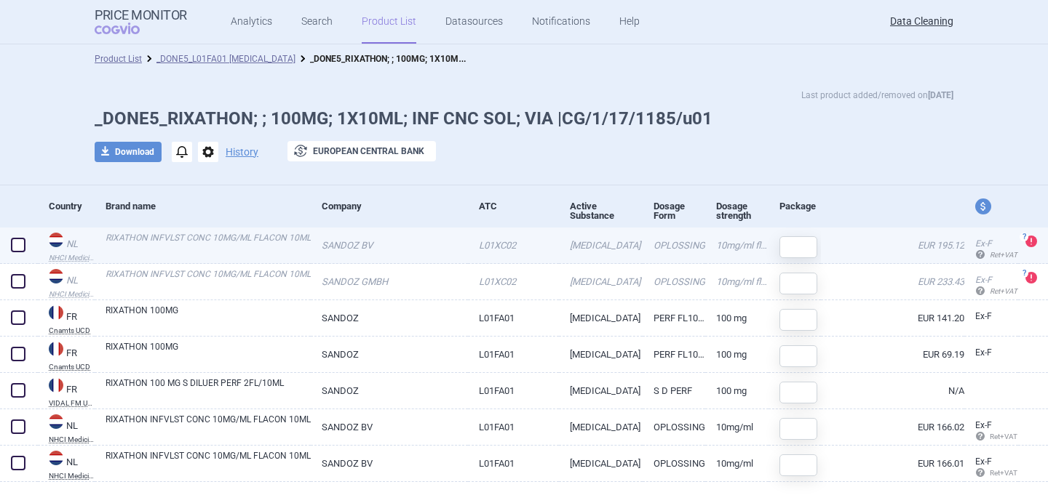
scroll to position [26, 0]
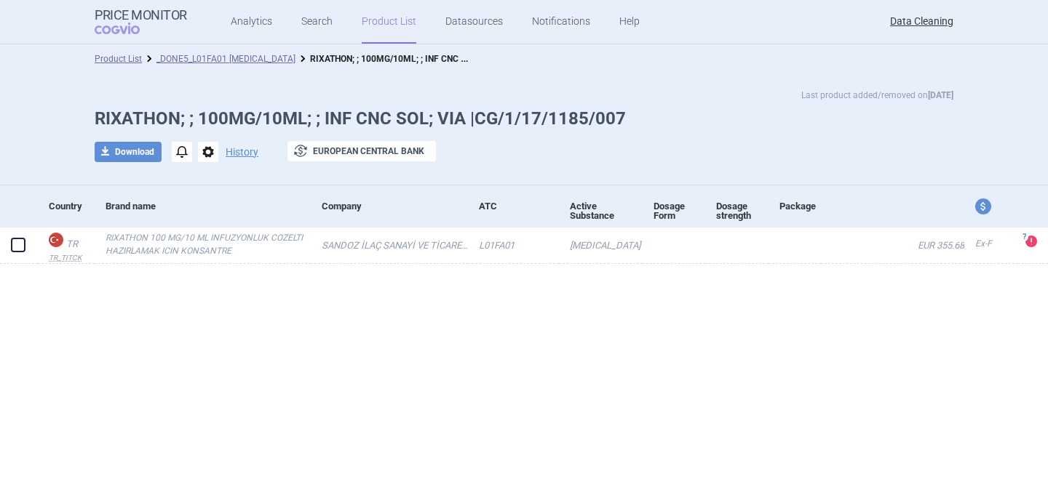
click at [206, 153] on span "options" at bounding box center [208, 152] width 20 height 20
click at [207, 236] on button "Delete" at bounding box center [207, 238] width 47 height 21
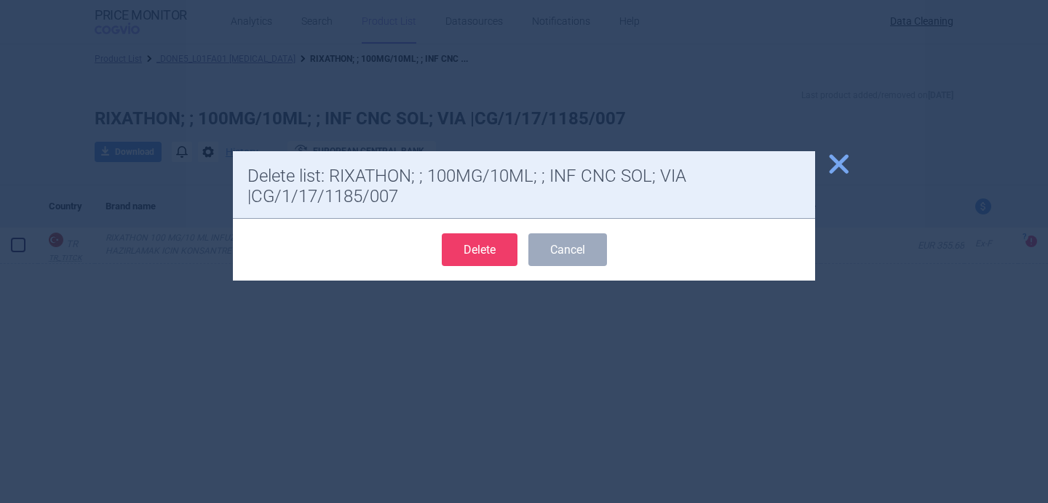
click at [516, 245] on button "Delete" at bounding box center [480, 250] width 76 height 33
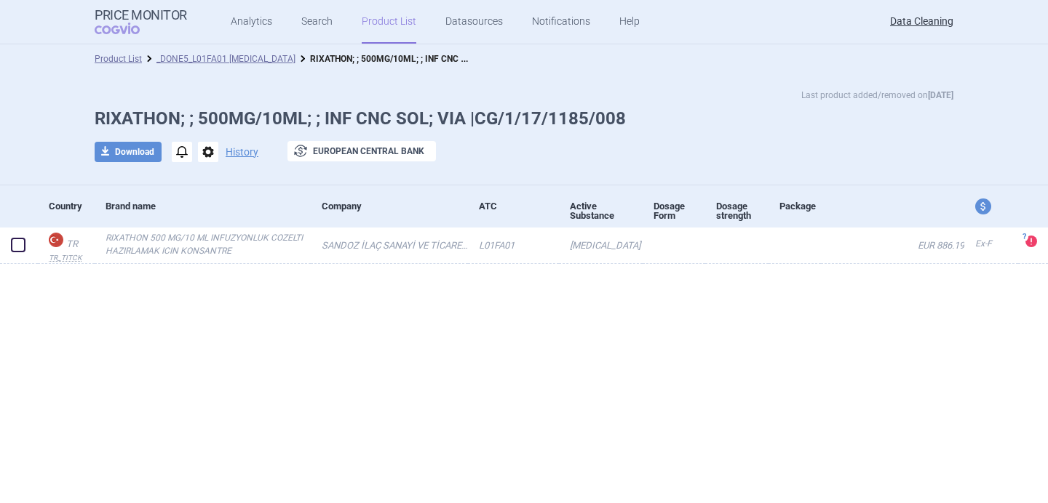
click at [206, 151] on span "options" at bounding box center [208, 152] width 20 height 20
click at [212, 250] on div "Copy Rename Delete" at bounding box center [207, 208] width 64 height 93
click at [212, 242] on button "Delete" at bounding box center [207, 238] width 47 height 21
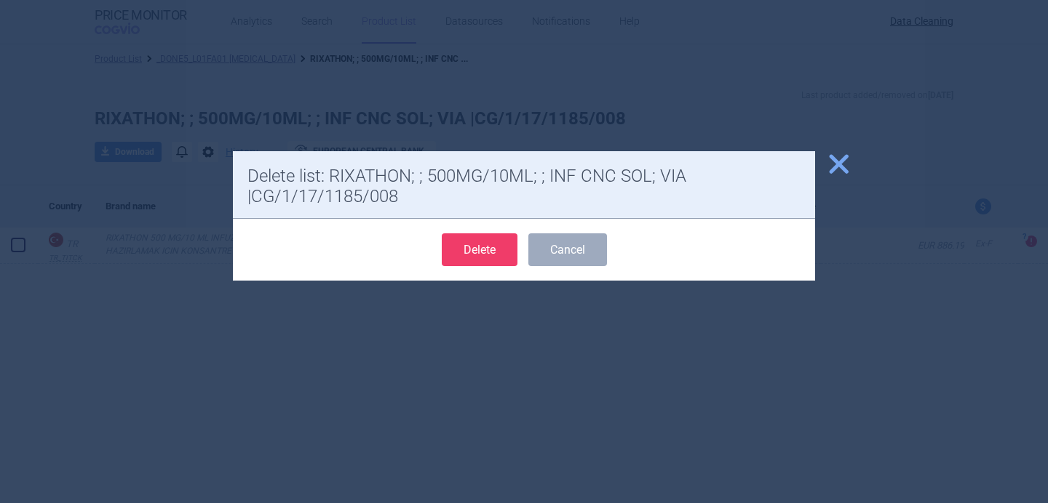
click at [472, 252] on button "Delete" at bounding box center [480, 250] width 76 height 33
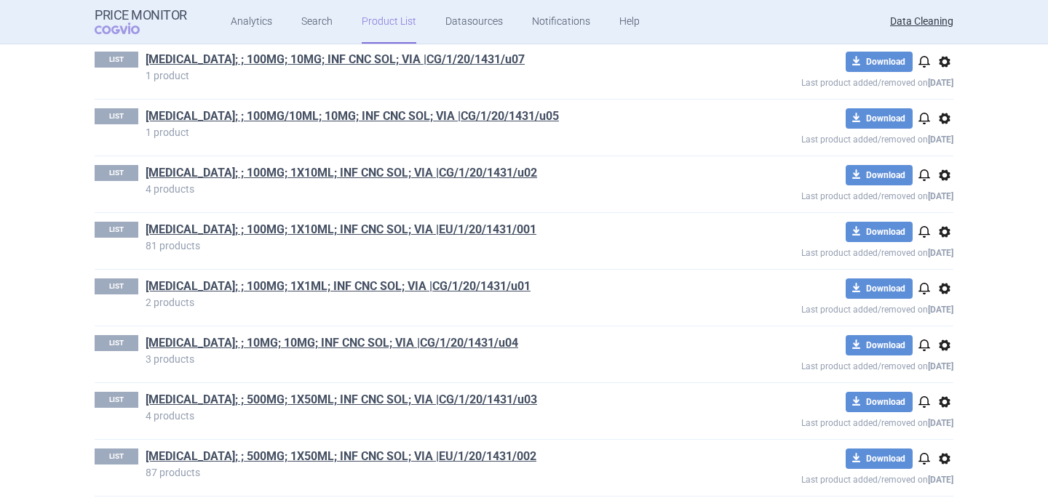
scroll to position [2879, 0]
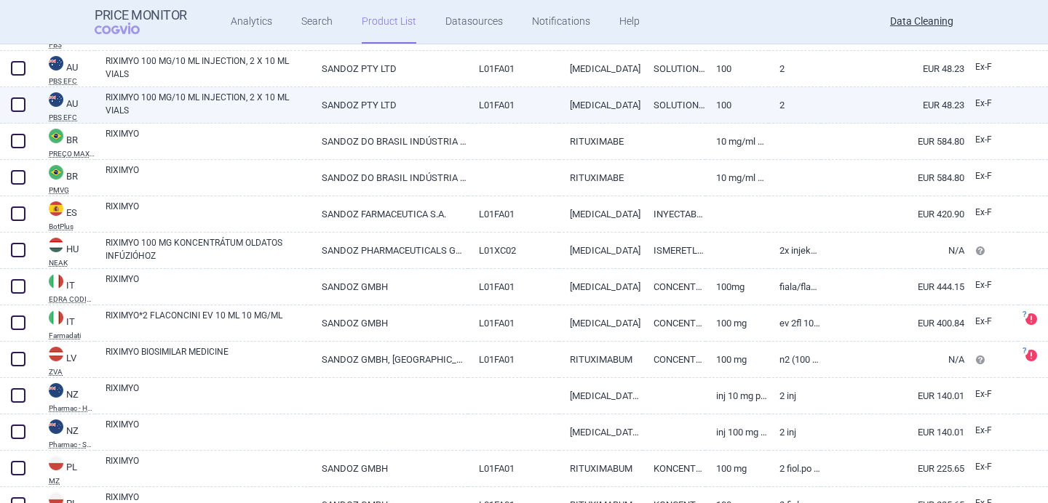
scroll to position [796, 0]
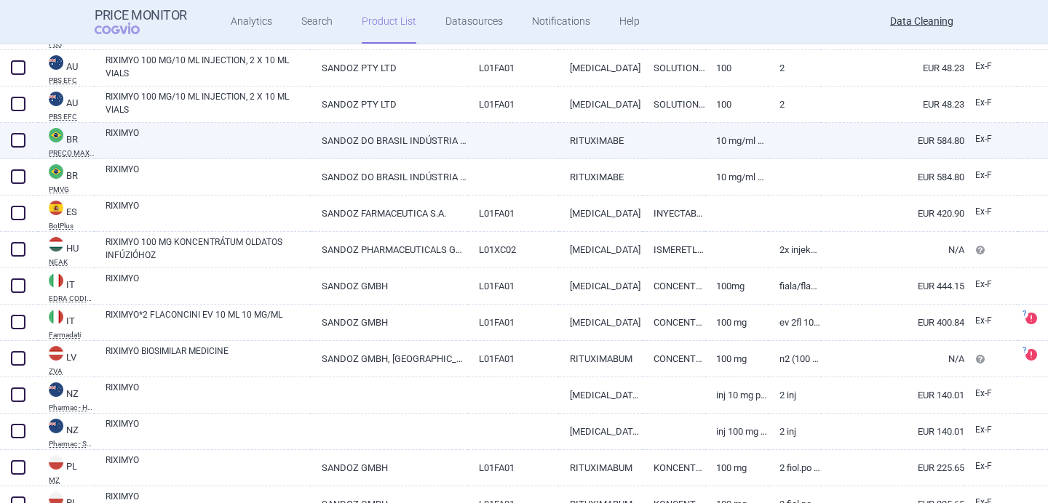
click at [255, 146] on link "RIXIMYO" at bounding box center [207, 140] width 205 height 26
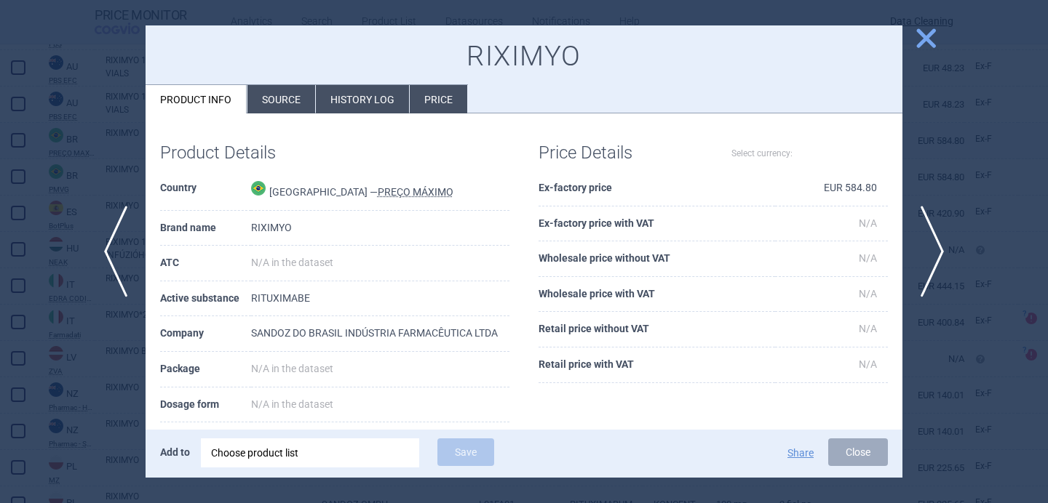
select select "EUR"
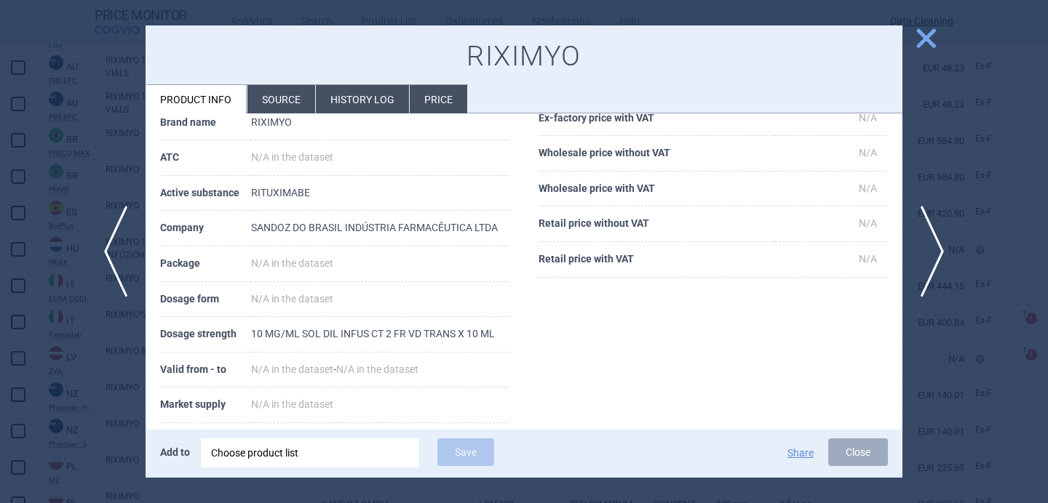
scroll to position [108, 0]
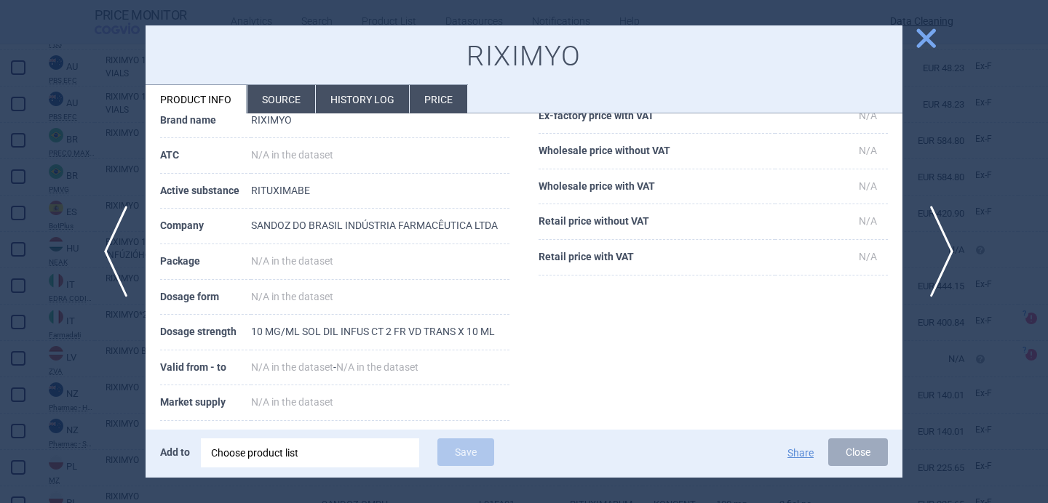
click at [938, 232] on span "next" at bounding box center [936, 252] width 33 height 92
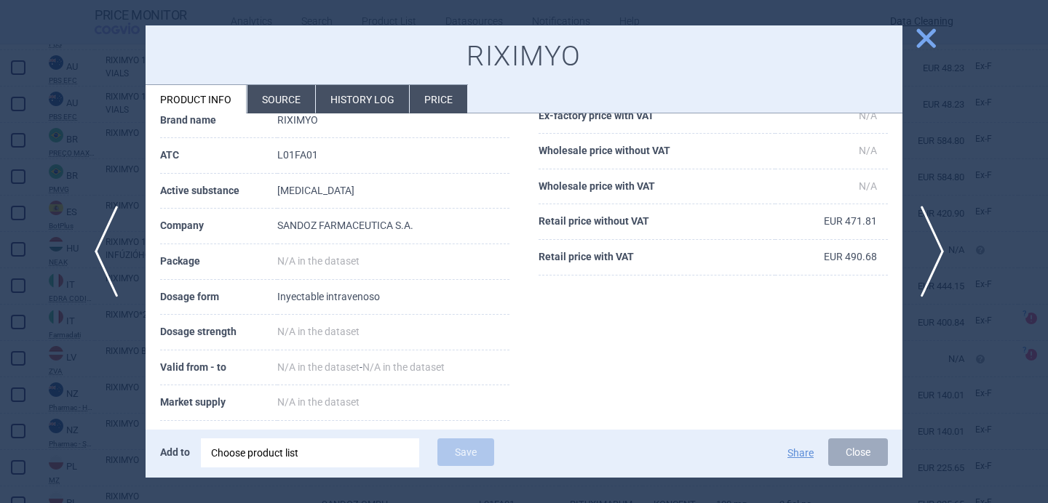
click at [104, 252] on span "previous" at bounding box center [111, 252] width 33 height 92
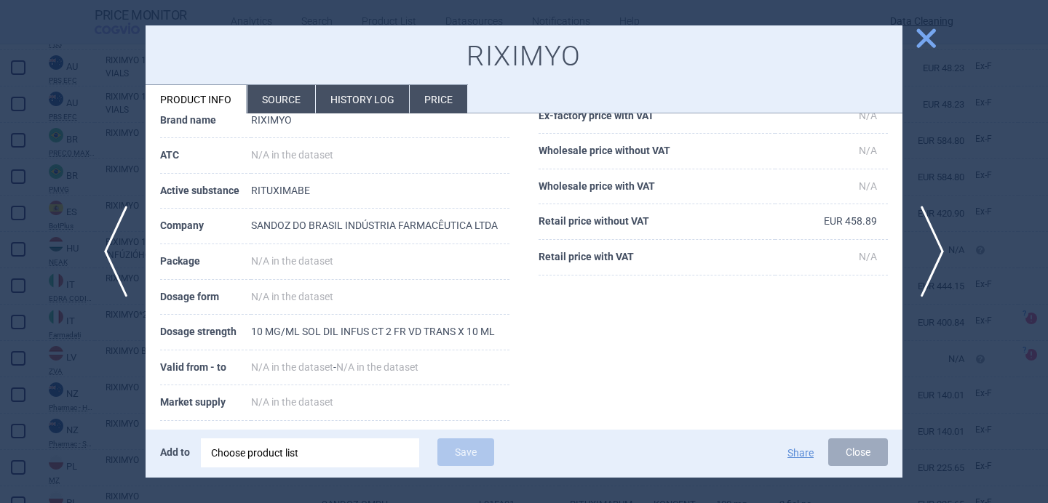
click at [71, 372] on div at bounding box center [524, 251] width 1048 height 503
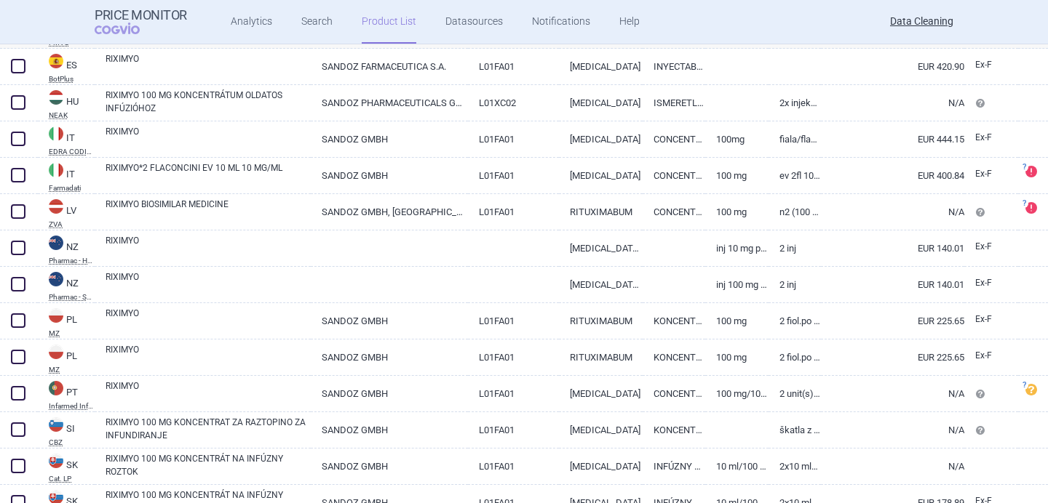
scroll to position [945, 0]
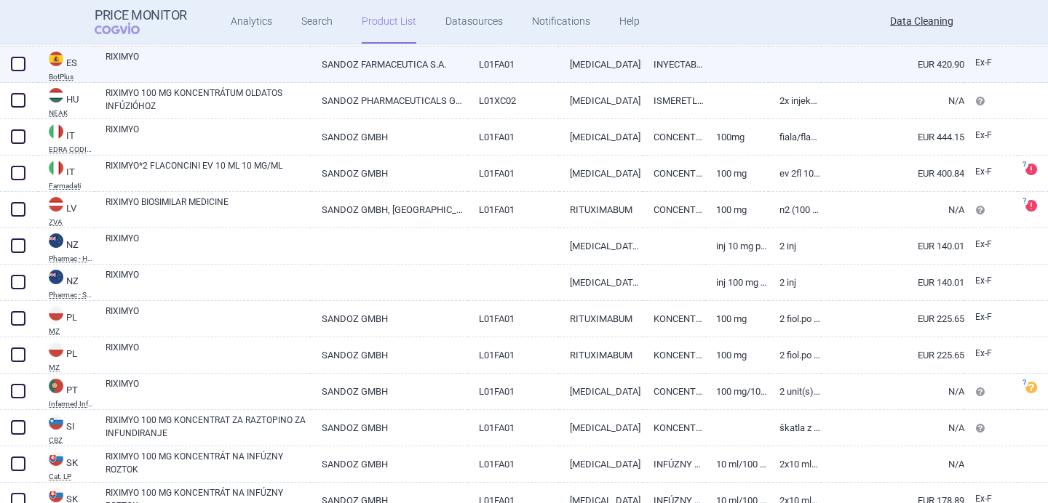
click at [212, 70] on link "RIXIMYO" at bounding box center [207, 63] width 205 height 26
select select "EUR"
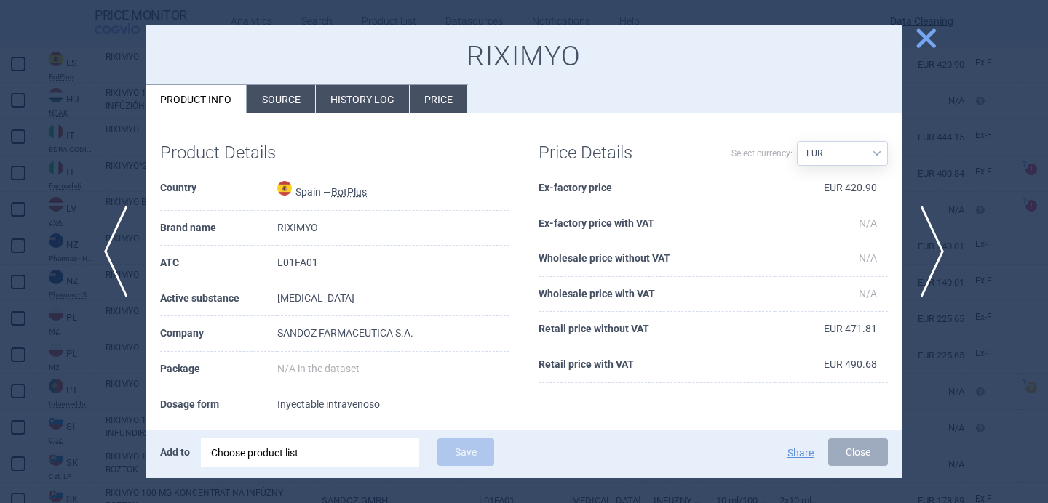
click at [269, 104] on li "Source" at bounding box center [281, 99] width 68 height 28
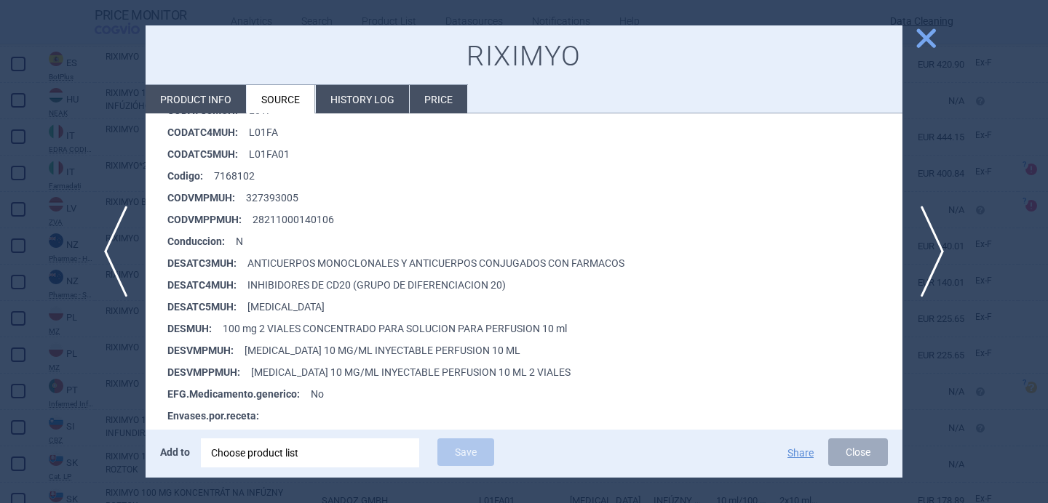
scroll to position [276, 0]
click at [108, 383] on div at bounding box center [524, 251] width 1048 height 503
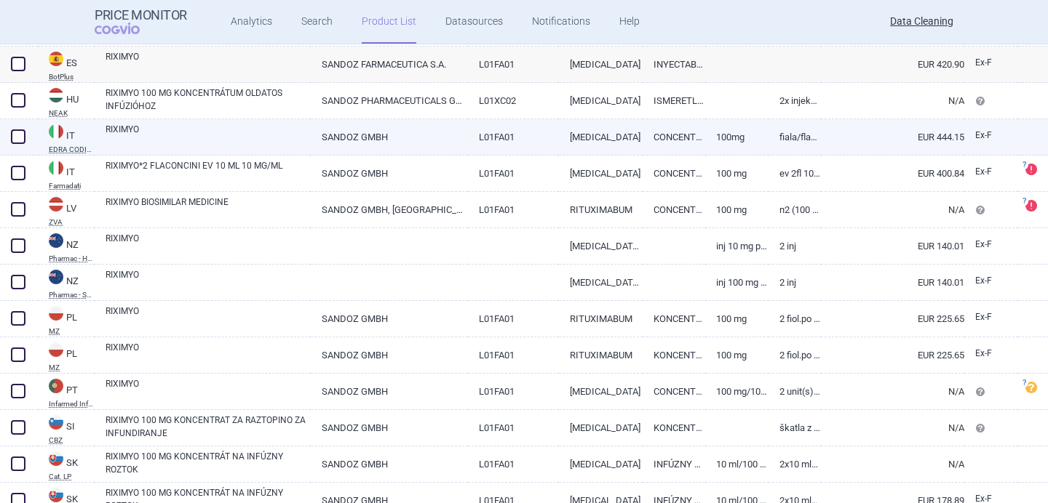
click at [233, 135] on link "RIXIMYO" at bounding box center [207, 136] width 205 height 26
select select "EUR"
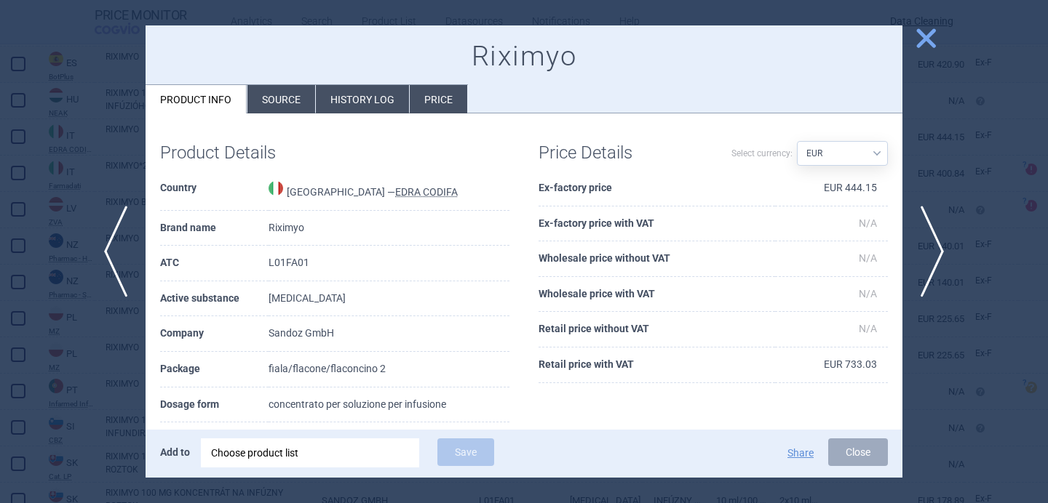
click at [292, 102] on li "Source" at bounding box center [281, 99] width 68 height 28
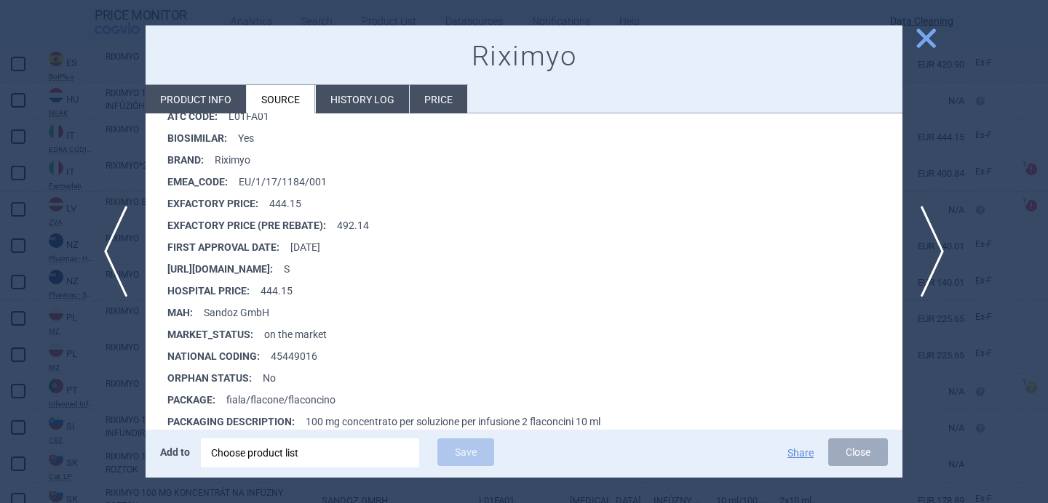
scroll to position [304, 0]
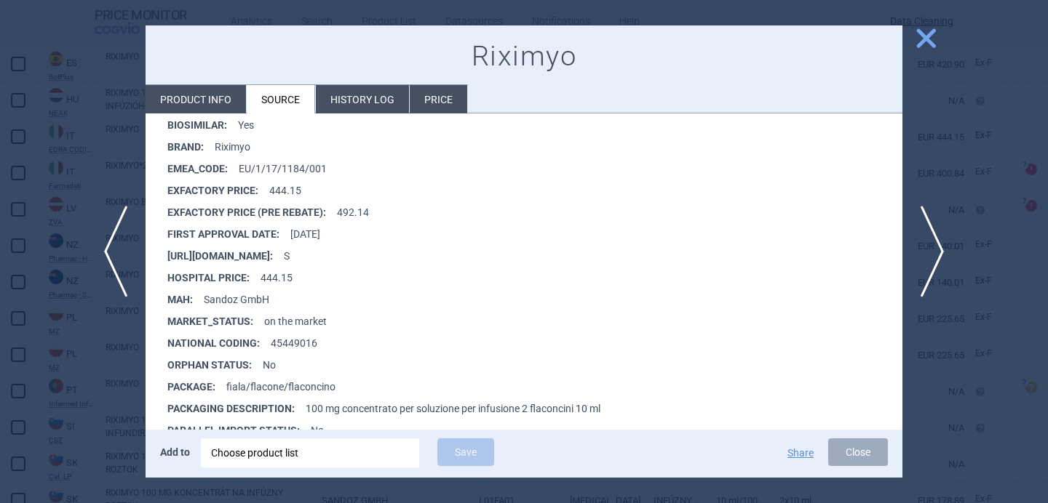
click at [103, 407] on div at bounding box center [524, 251] width 1048 height 503
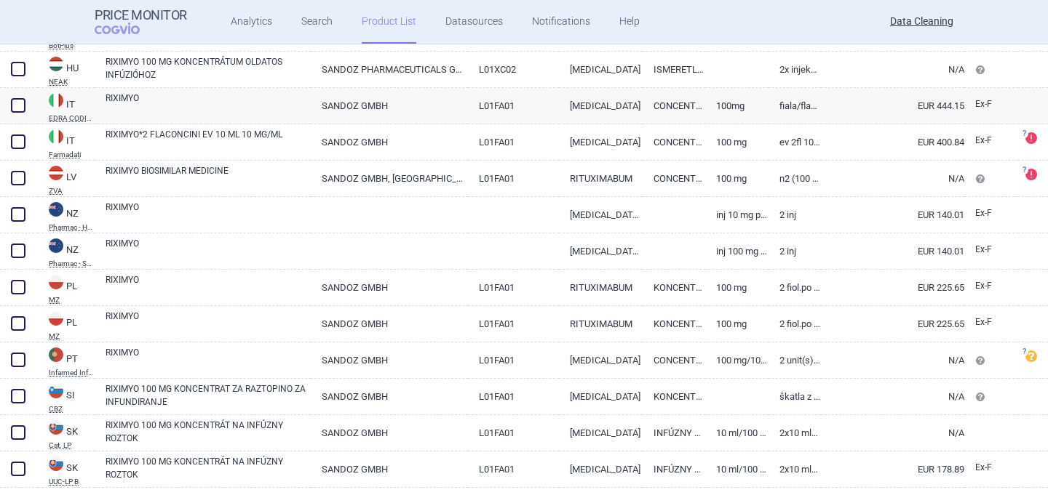
scroll to position [1008, 0]
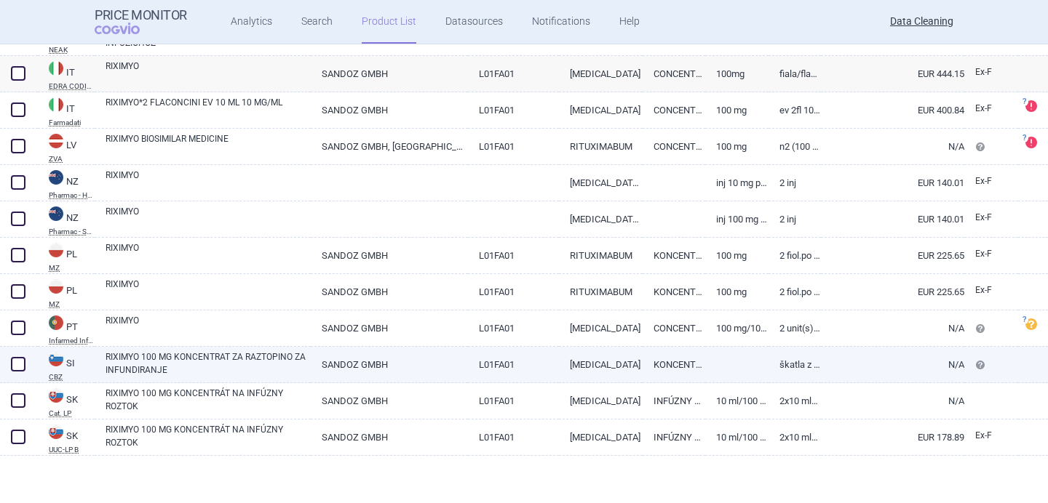
click at [203, 370] on link "RIXIMYO 100 MG KONCENTRAT ZA RAZTOPINO ZA INFUNDIRANJE" at bounding box center [207, 364] width 205 height 26
select select "EUR"
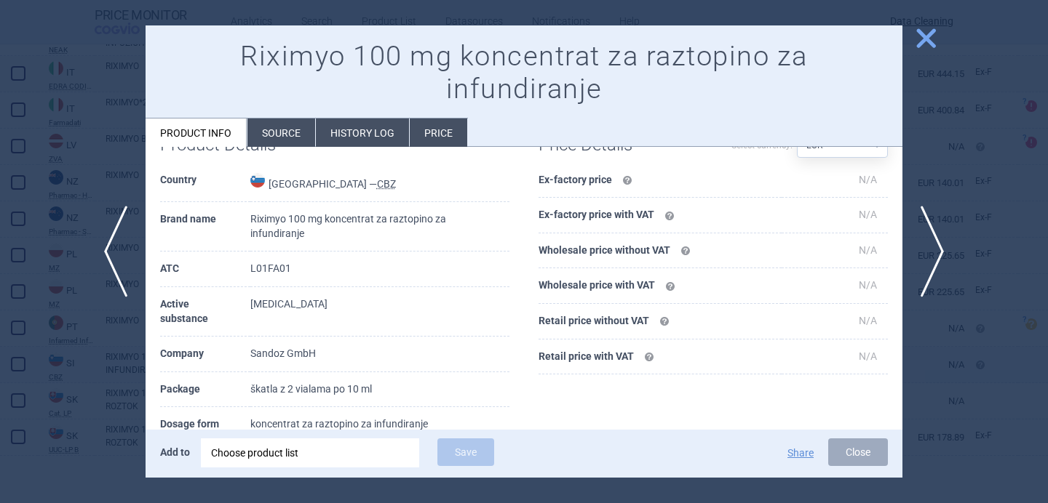
scroll to position [49, 0]
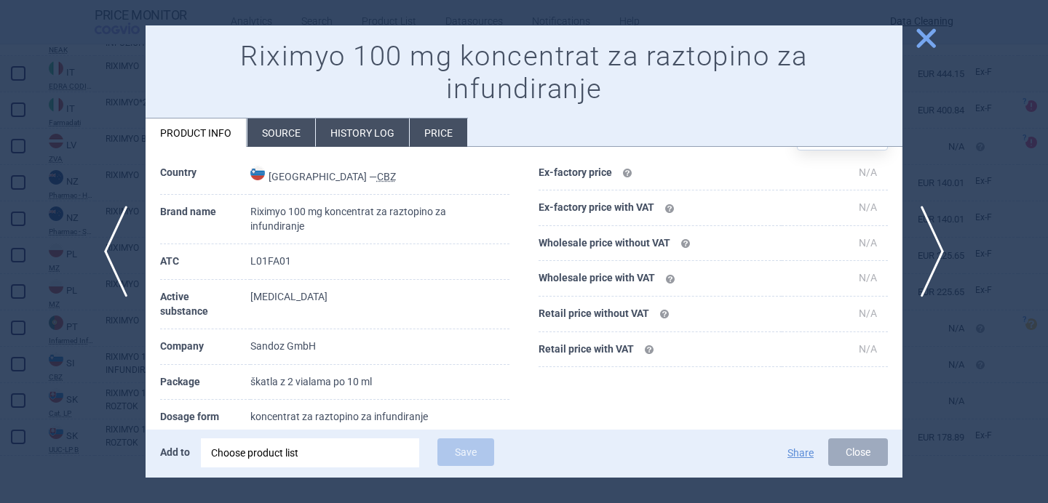
click at [93, 407] on div at bounding box center [524, 251] width 1048 height 503
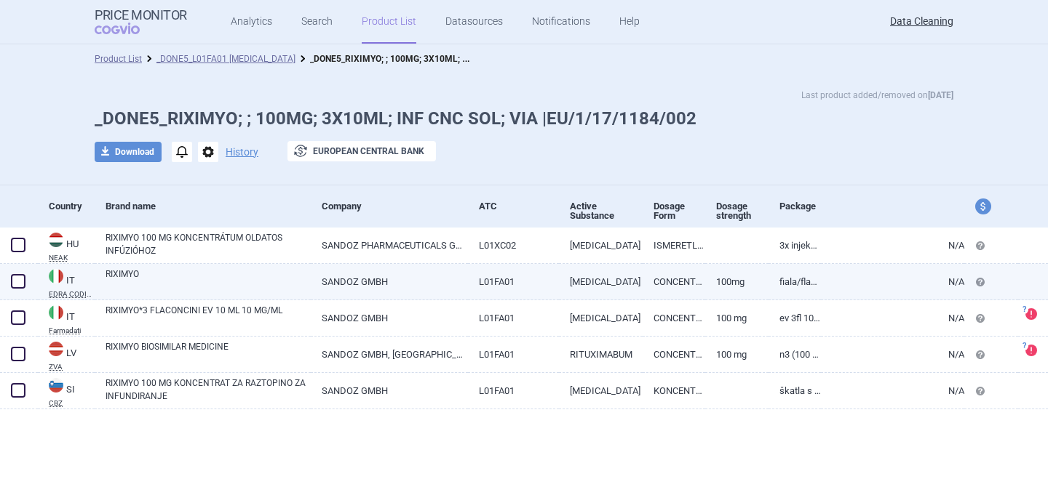
click at [242, 283] on link "RIXIMYO" at bounding box center [207, 281] width 205 height 26
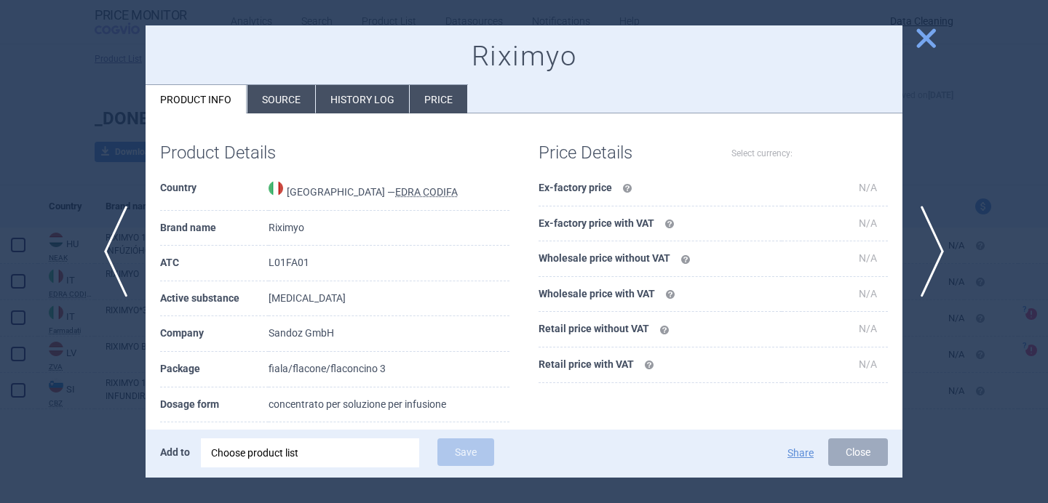
select select "EUR"
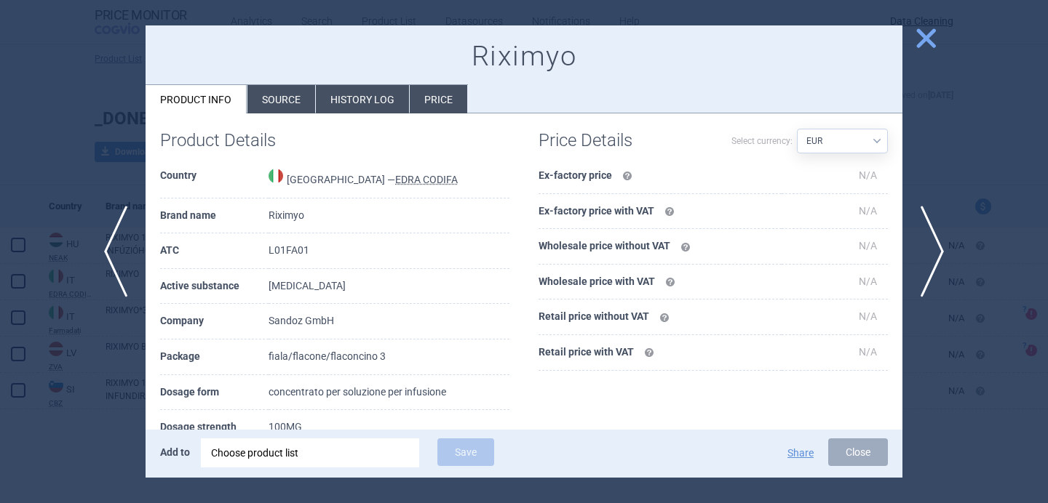
click at [124, 362] on div at bounding box center [524, 251] width 1048 height 503
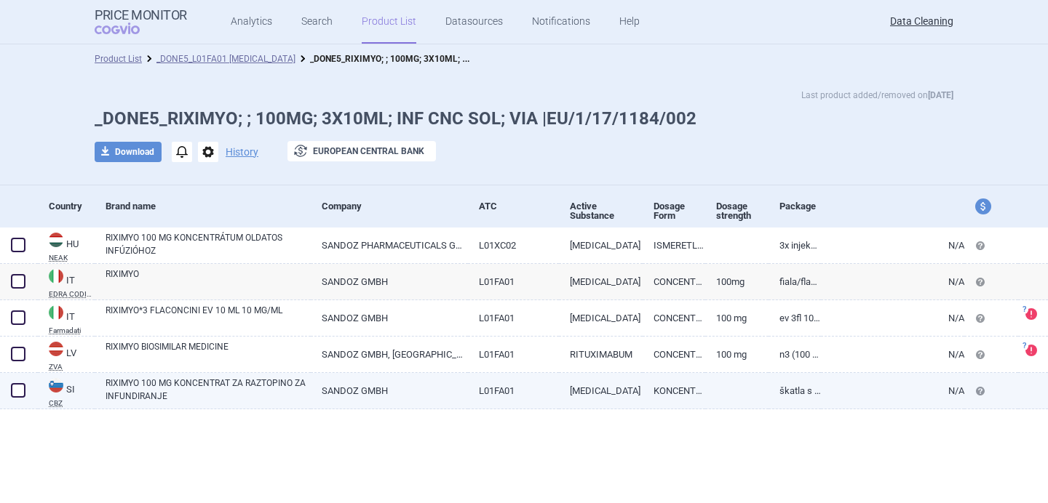
click at [192, 391] on link "RIXIMYO 100 MG KONCENTRAT ZA RAZTOPINO ZA INFUNDIRANJE" at bounding box center [207, 390] width 205 height 26
select select "EUR"
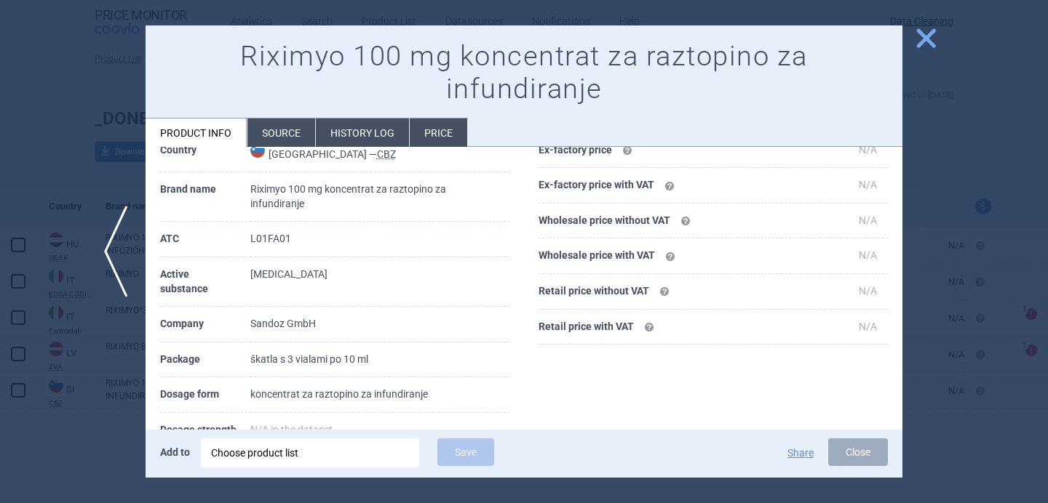
scroll to position [74, 0]
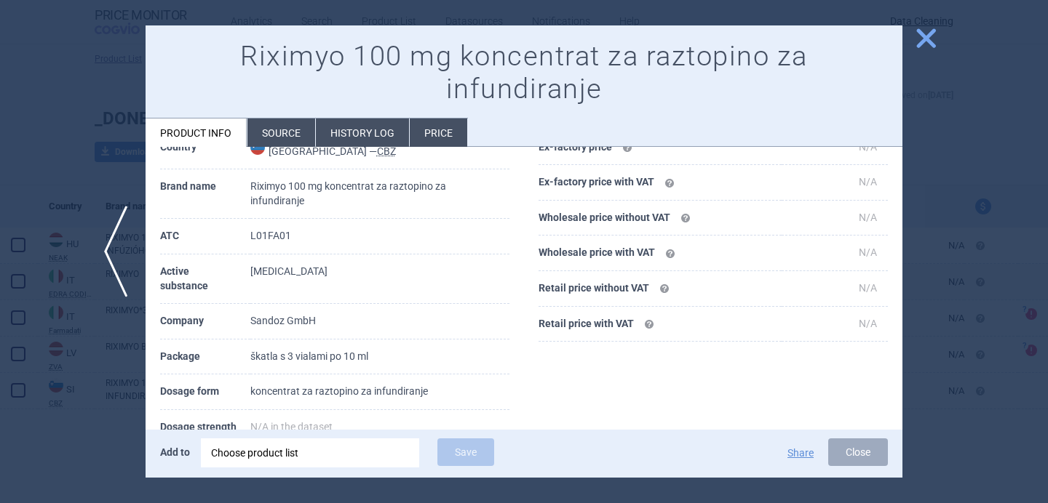
click at [65, 481] on div at bounding box center [524, 251] width 1048 height 503
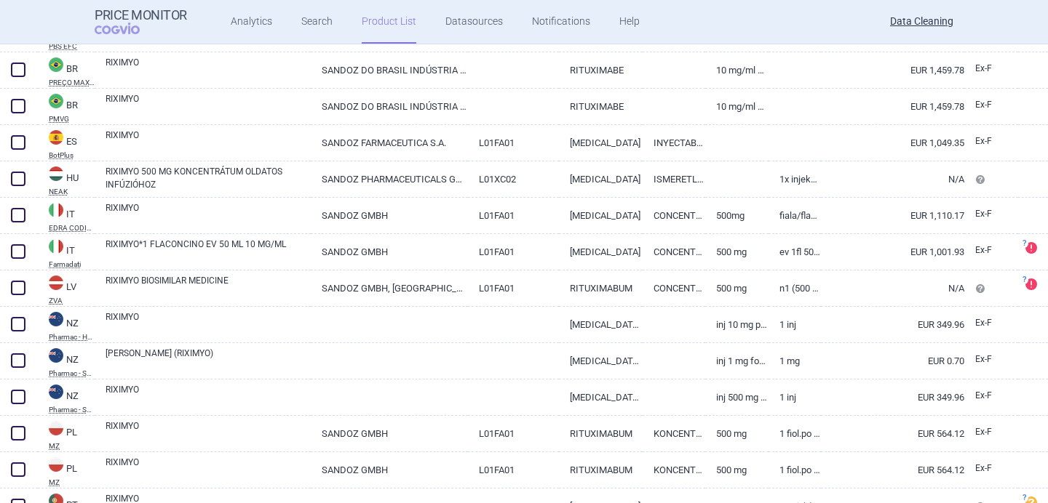
scroll to position [1085, 0]
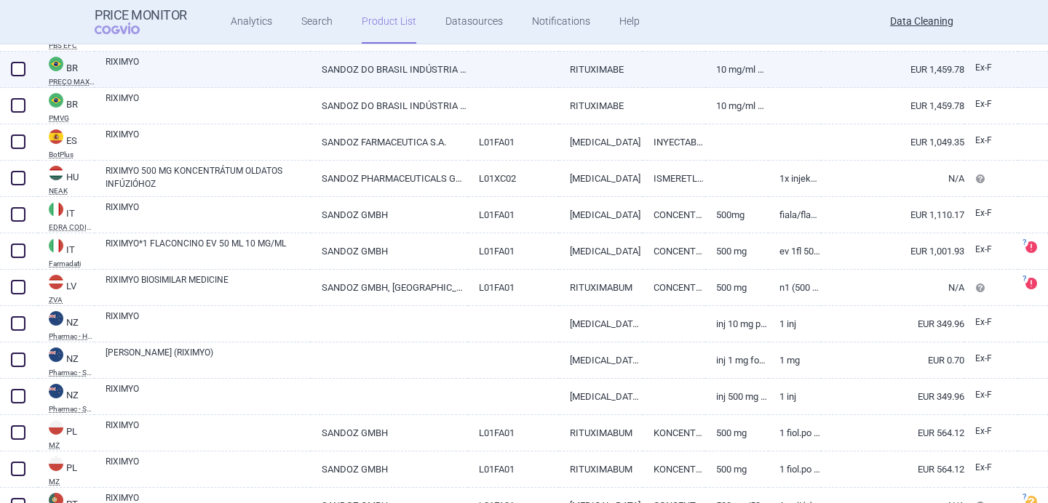
click at [220, 78] on link "RIXIMYO" at bounding box center [207, 68] width 205 height 26
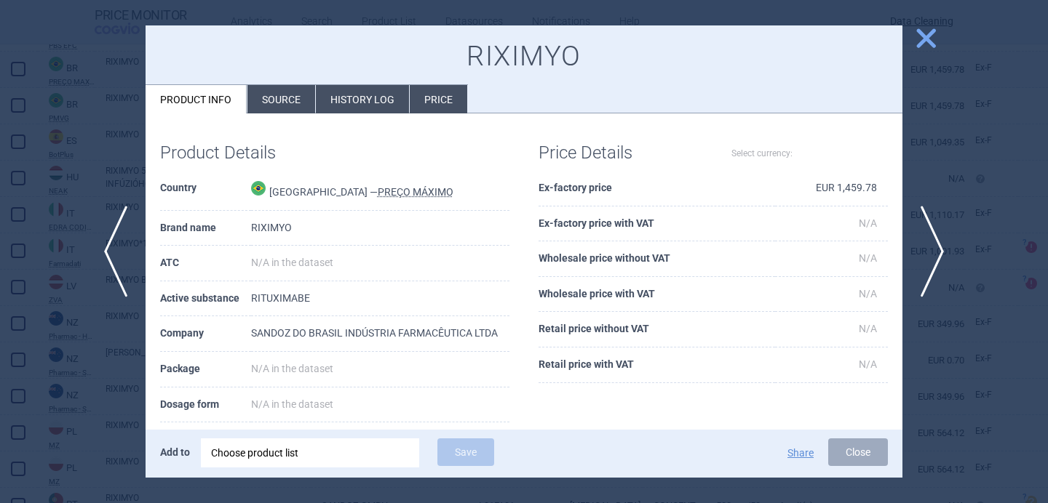
select select "EUR"
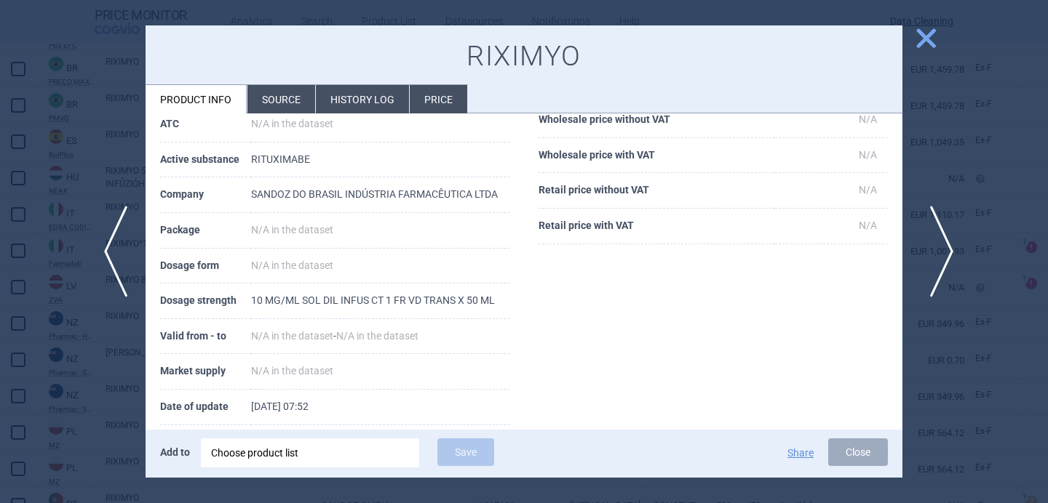
click at [944, 251] on span "next" at bounding box center [936, 252] width 33 height 92
click at [944, 252] on span "next" at bounding box center [936, 252] width 33 height 92
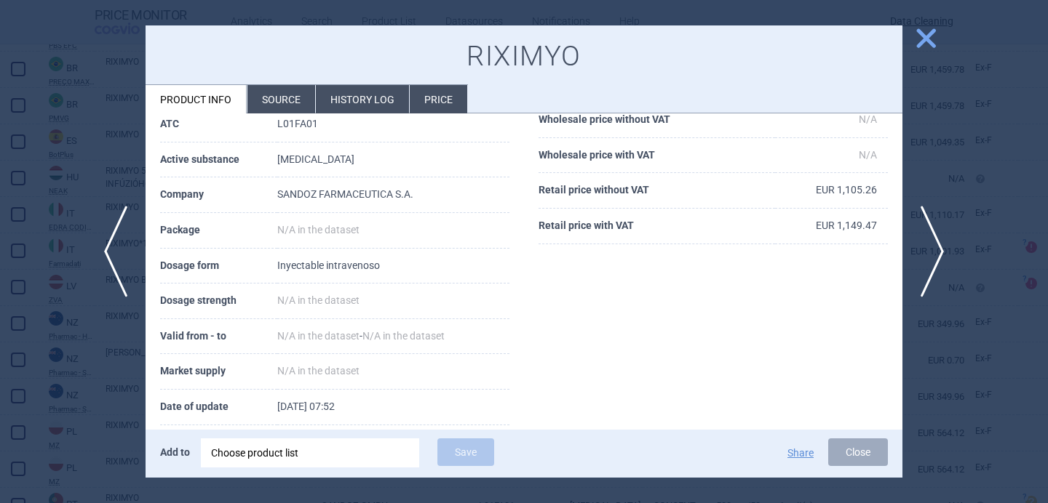
click at [295, 92] on li "Source" at bounding box center [281, 99] width 68 height 28
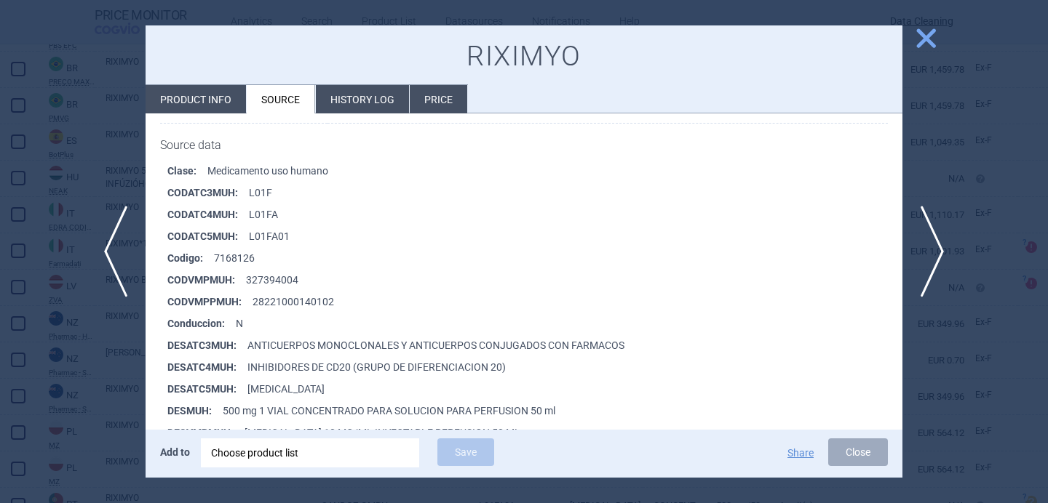
scroll to position [210, 0]
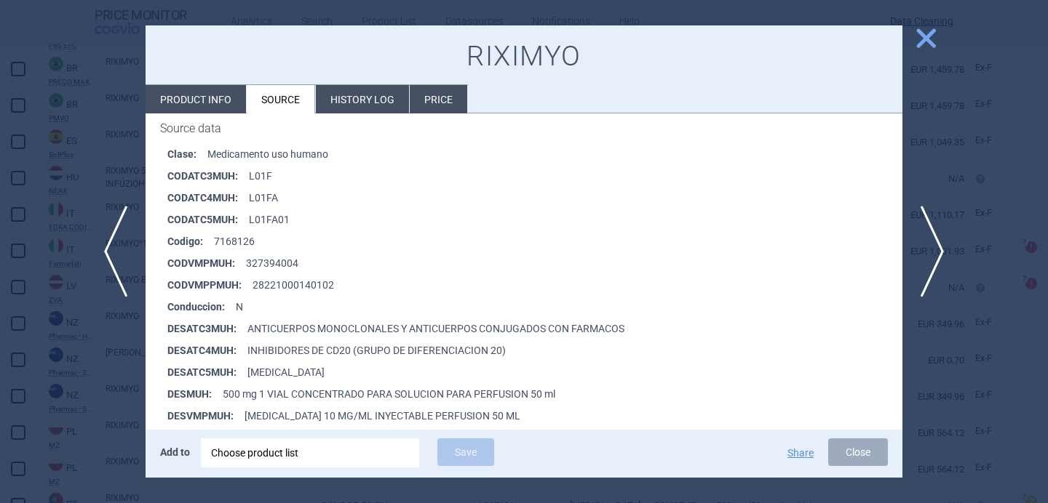
click at [225, 98] on li "Product info" at bounding box center [195, 99] width 100 height 28
select select "EUR"
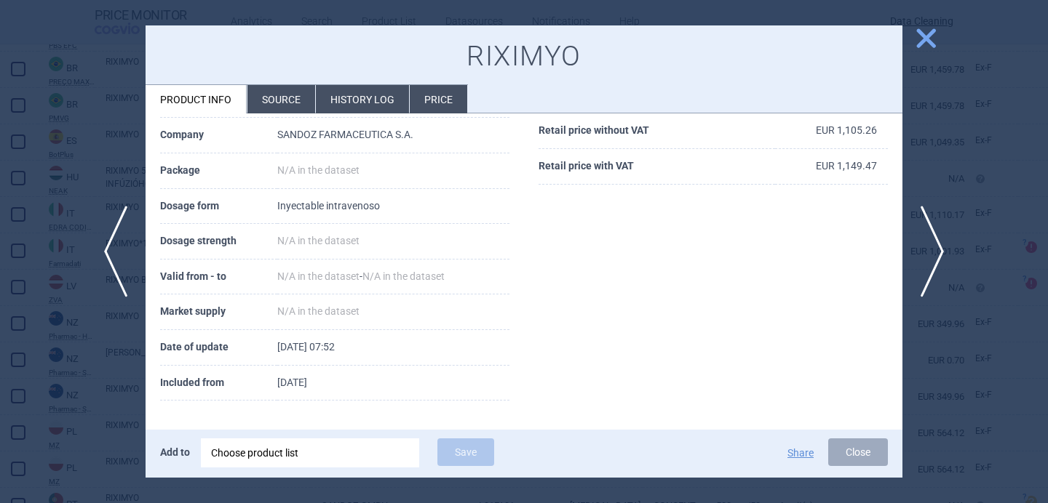
scroll to position [198, 0]
click at [936, 234] on span "next" at bounding box center [936, 252] width 33 height 92
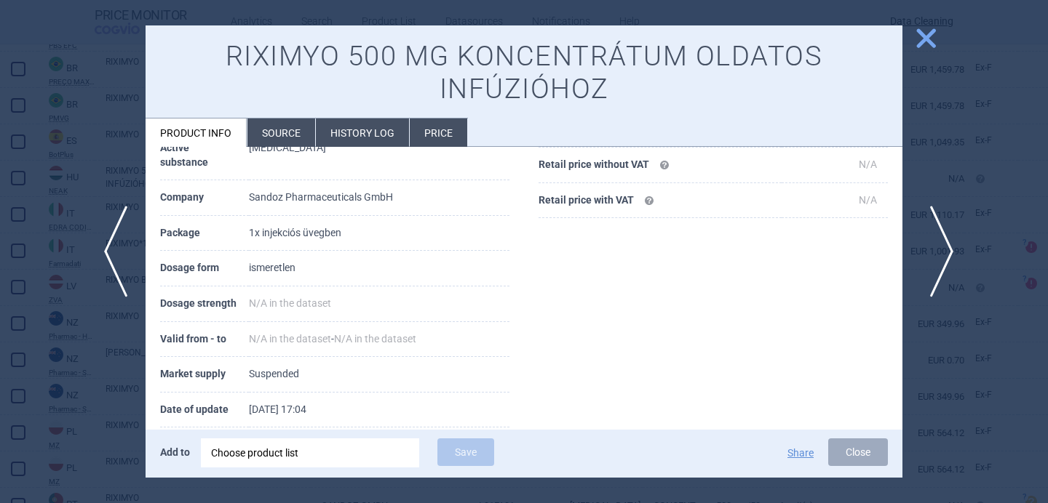
scroll to position [210, 0]
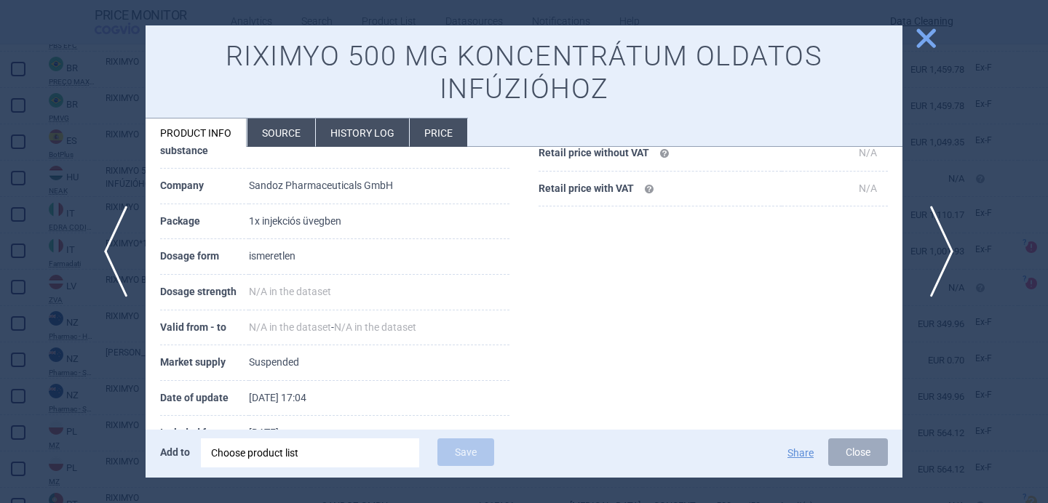
click at [936, 234] on span "next" at bounding box center [936, 252] width 33 height 92
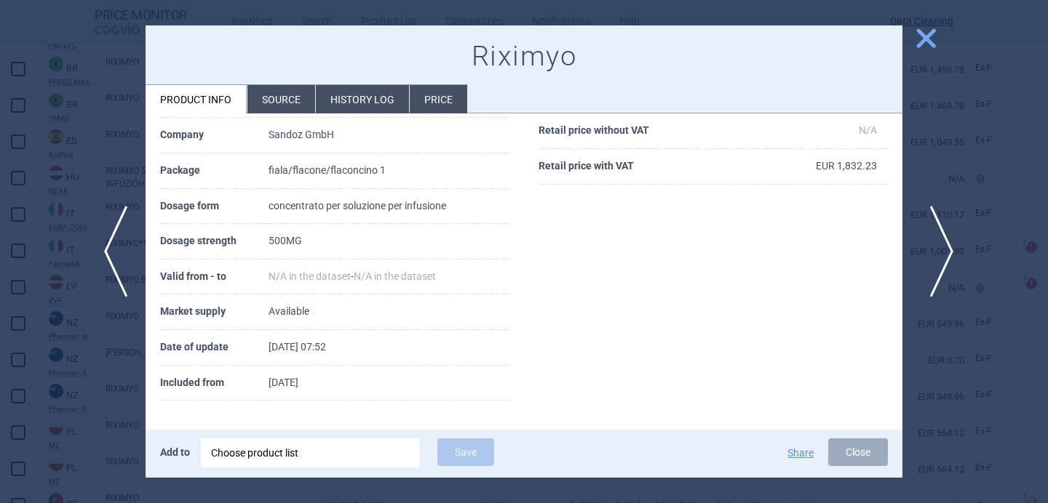
scroll to position [198, 0]
click at [936, 234] on span "next" at bounding box center [936, 252] width 33 height 92
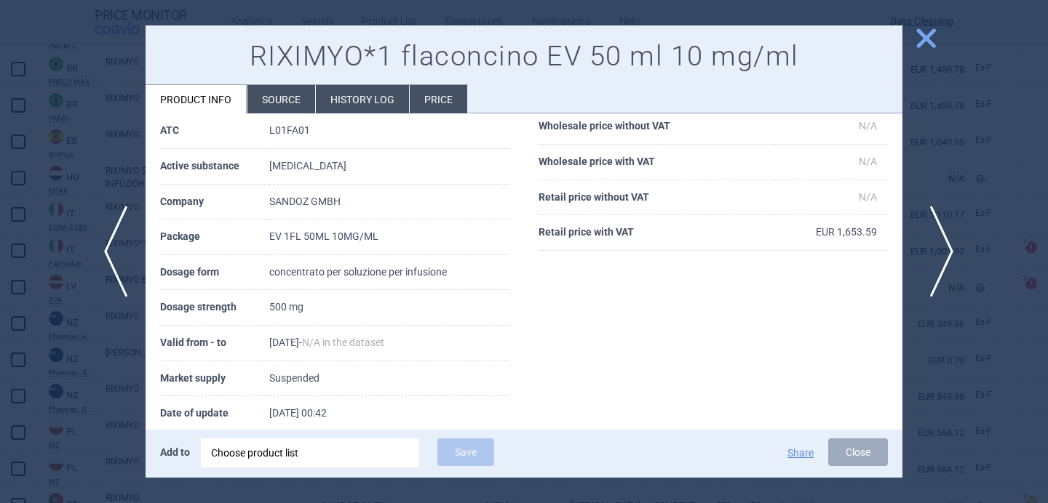
click at [936, 234] on span "next" at bounding box center [936, 252] width 33 height 92
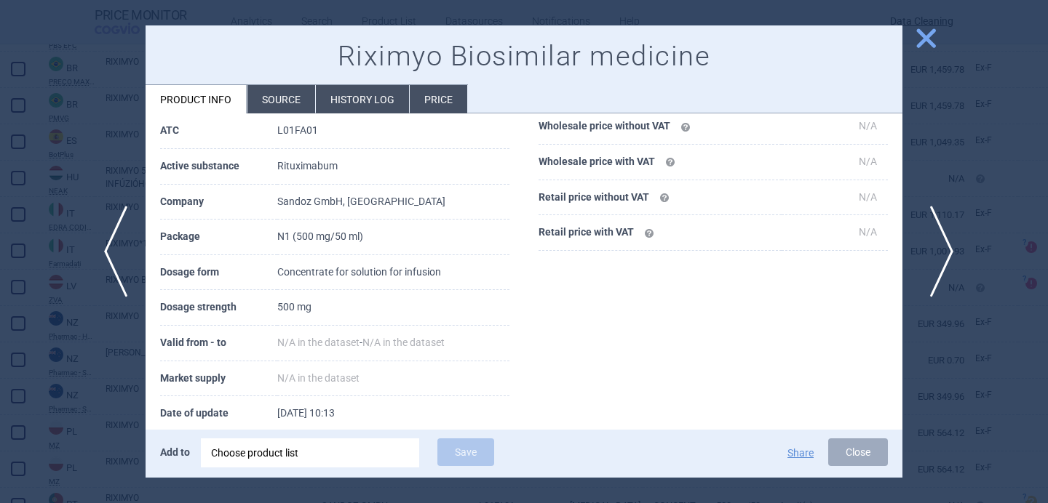
click at [936, 234] on span "next" at bounding box center [936, 252] width 33 height 92
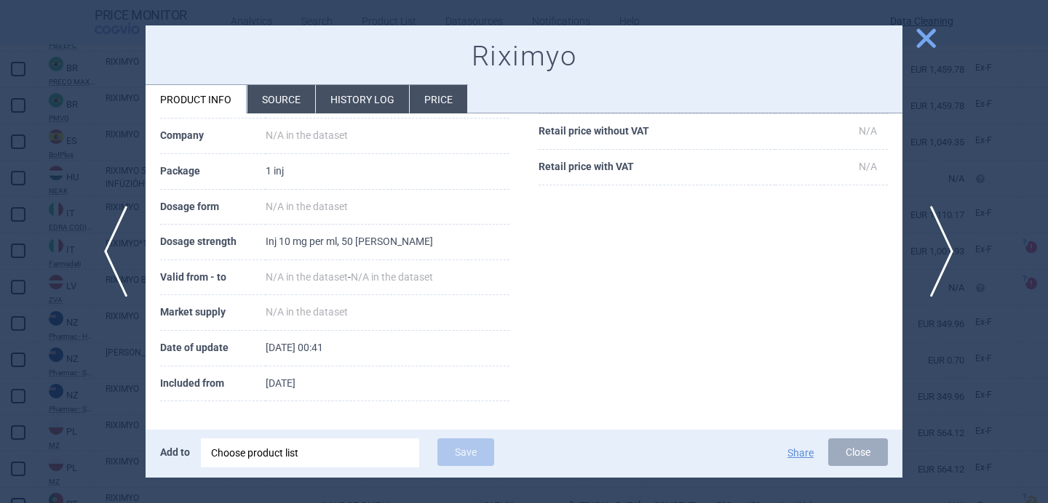
click at [936, 234] on span "next" at bounding box center [936, 252] width 33 height 92
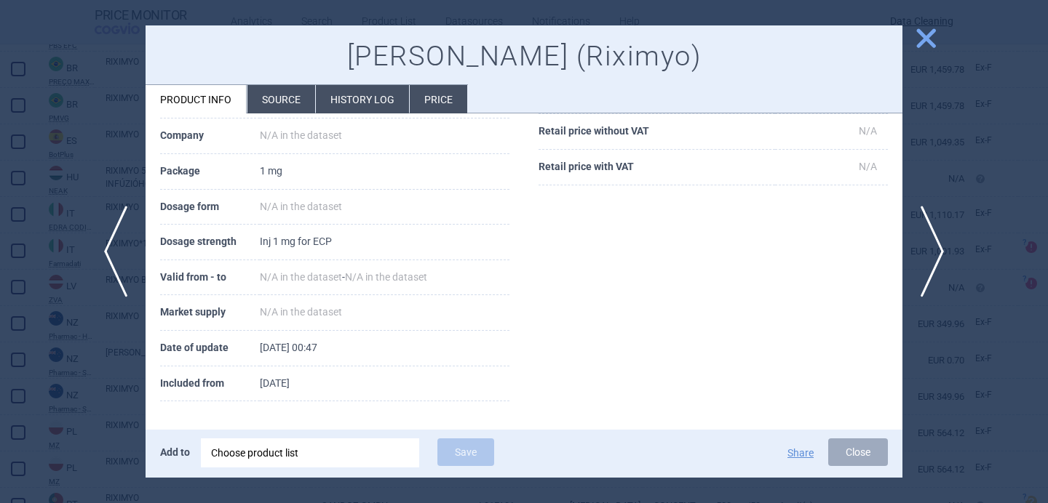
click at [118, 362] on div at bounding box center [524, 251] width 1048 height 503
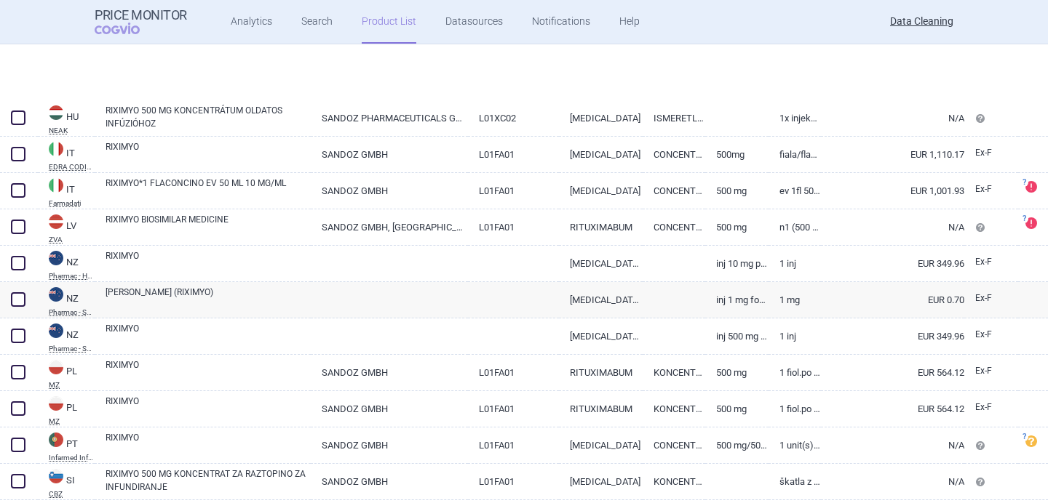
scroll to position [1263, 0]
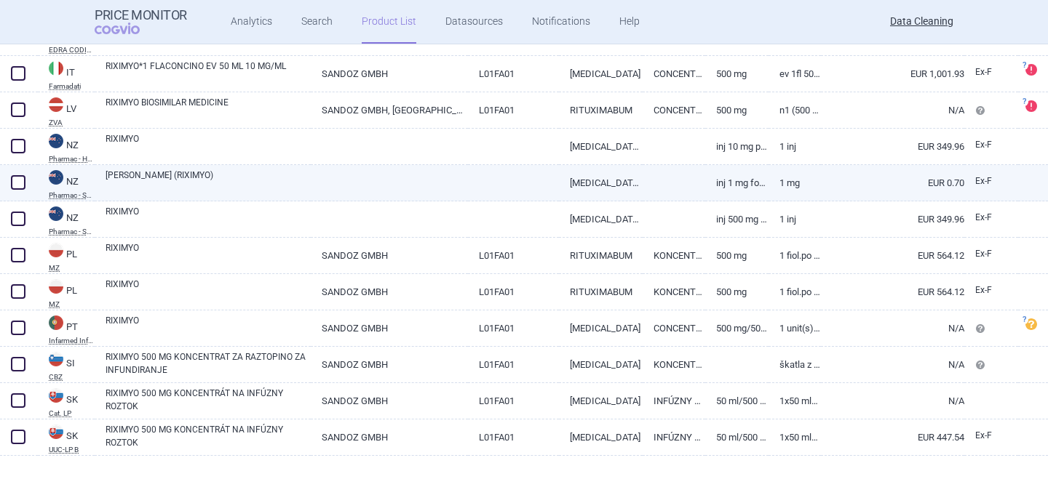
click at [186, 182] on link "BAXTER (RIXIMYO)" at bounding box center [207, 182] width 205 height 26
select select "EUR"
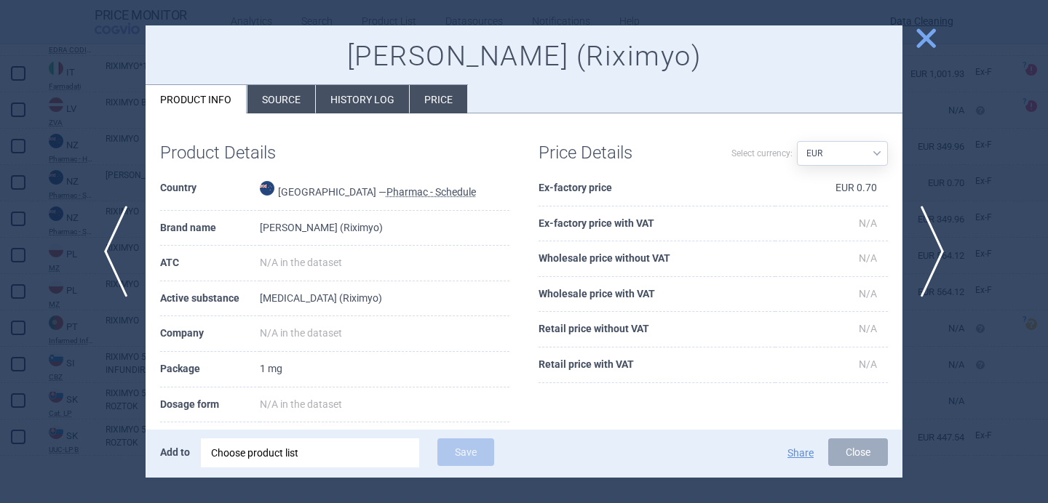
click at [63, 364] on div at bounding box center [524, 251] width 1048 height 503
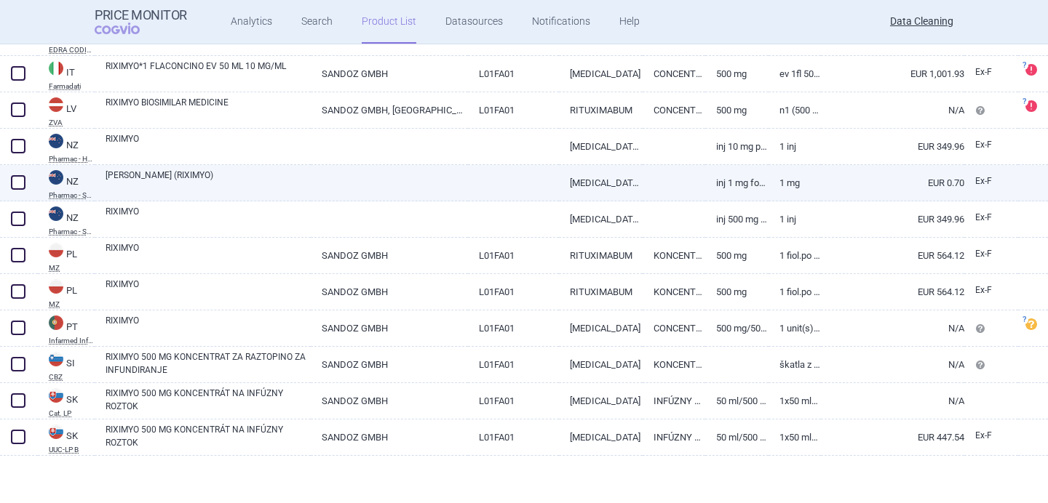
click at [19, 184] on span at bounding box center [18, 182] width 15 height 15
checkbox input "true"
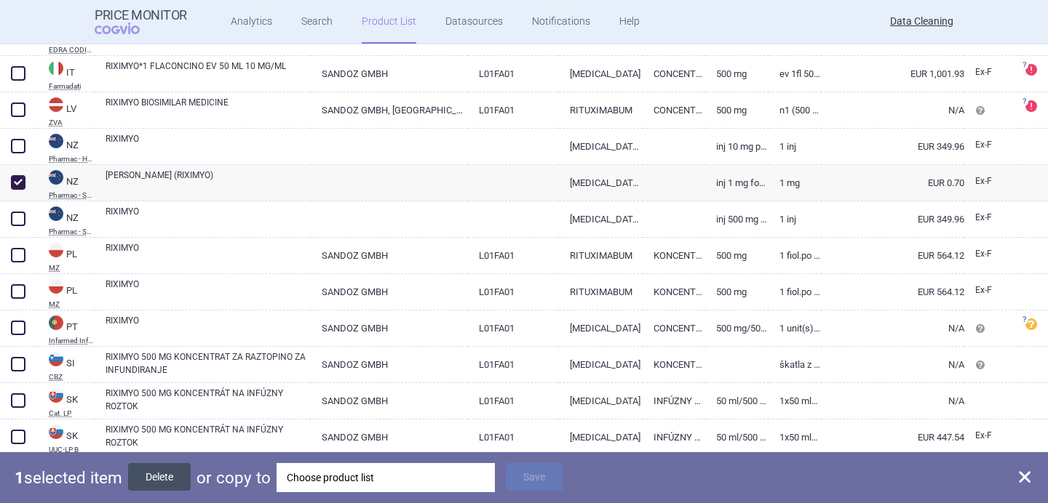
click at [175, 476] on button "Delete" at bounding box center [159, 477] width 63 height 28
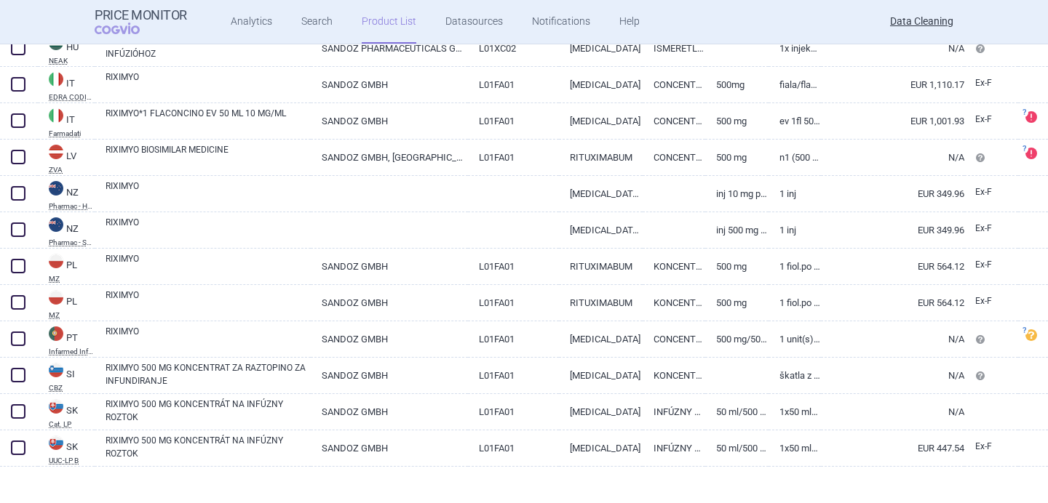
scroll to position [1216, 0]
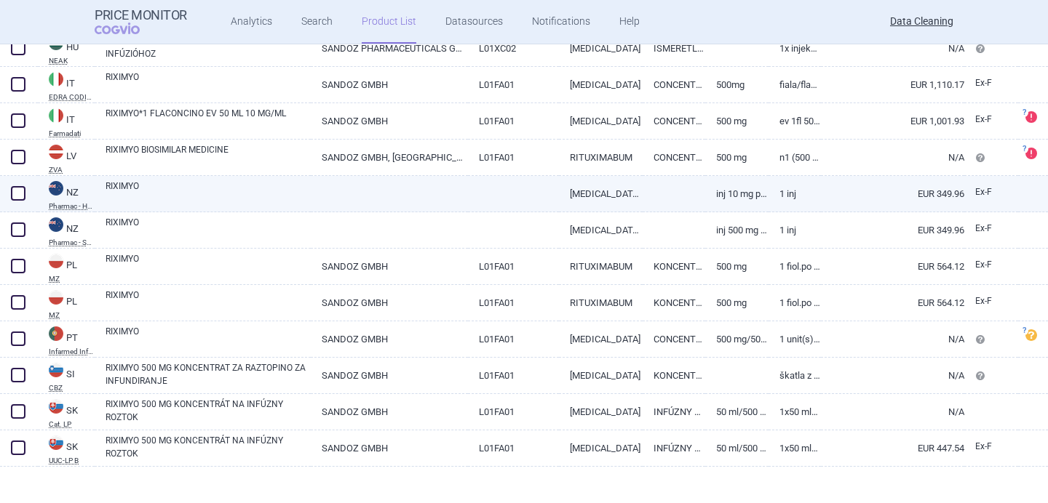
click at [202, 186] on link "RIXIMYO" at bounding box center [207, 193] width 205 height 26
select select "EUR"
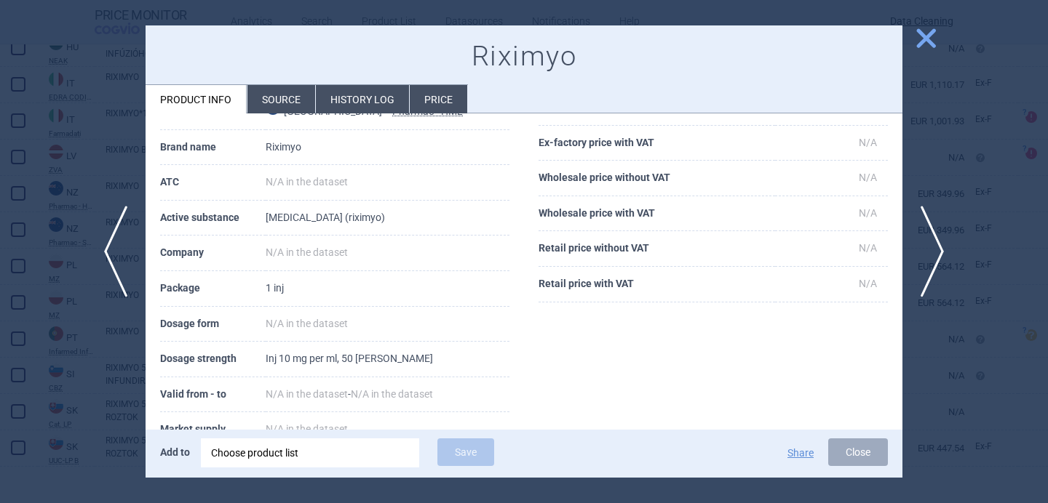
scroll to position [84, 0]
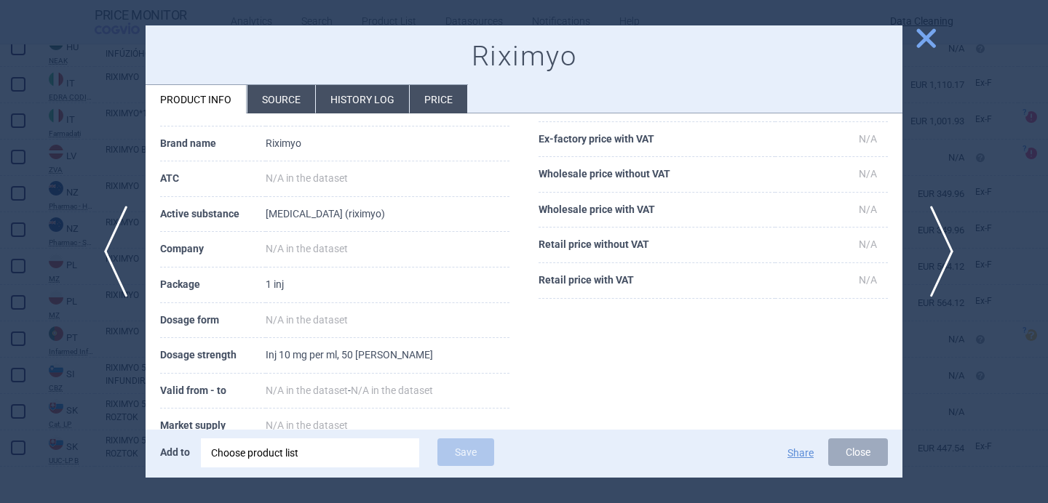
click at [941, 246] on span "next" at bounding box center [936, 252] width 33 height 92
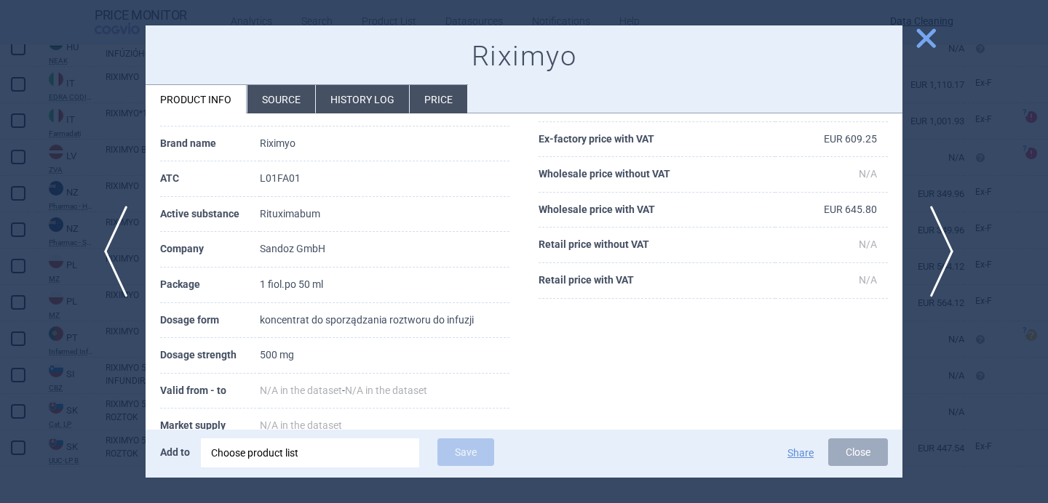
click at [941, 246] on span "next" at bounding box center [936, 252] width 33 height 92
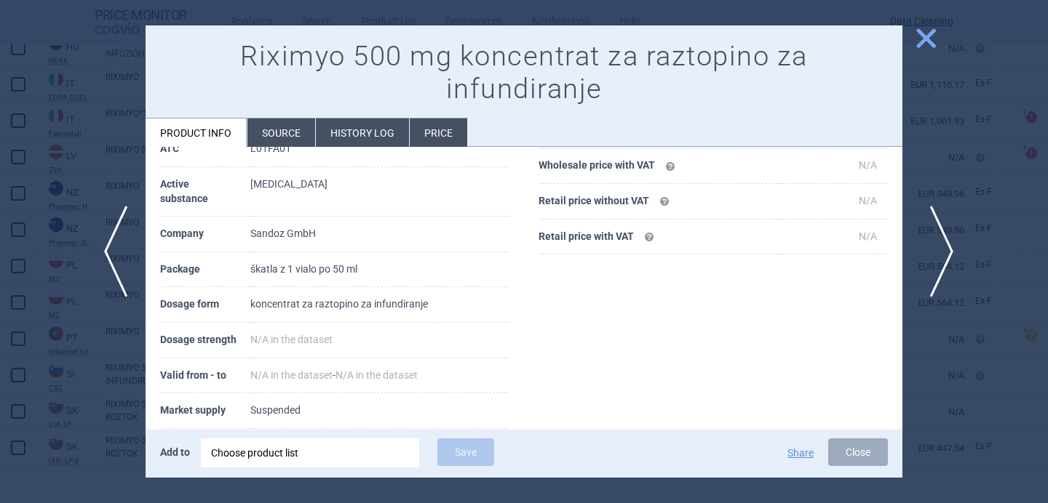
scroll to position [84, 0]
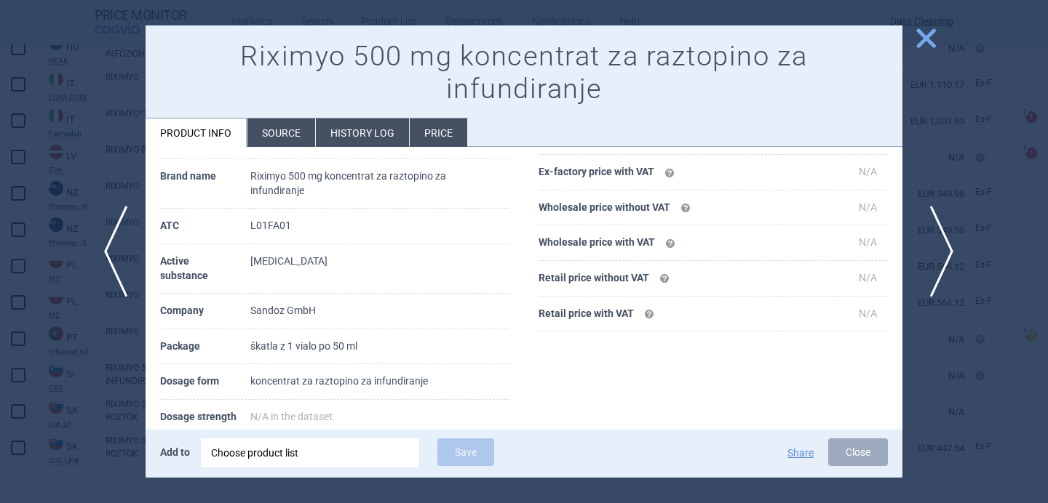
click at [941, 246] on span "next" at bounding box center [936, 252] width 33 height 92
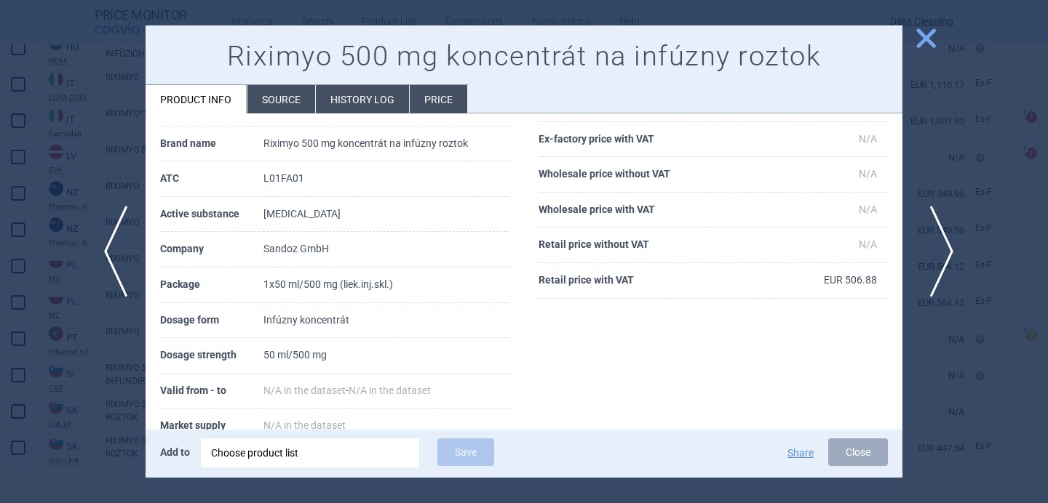
click at [941, 246] on span "next" at bounding box center [936, 252] width 33 height 92
click at [940, 244] on div at bounding box center [524, 251] width 1048 height 503
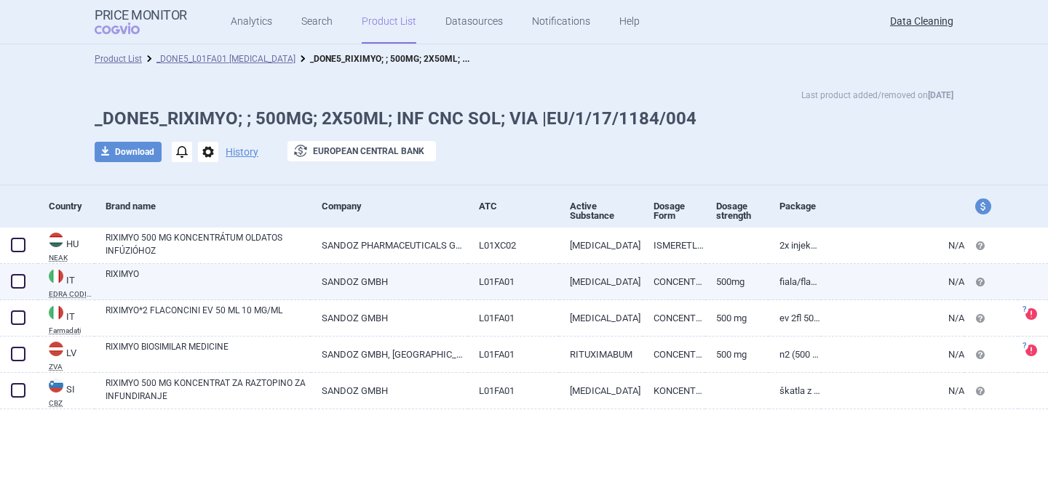
click at [260, 290] on link "RIXIMYO" at bounding box center [207, 281] width 205 height 26
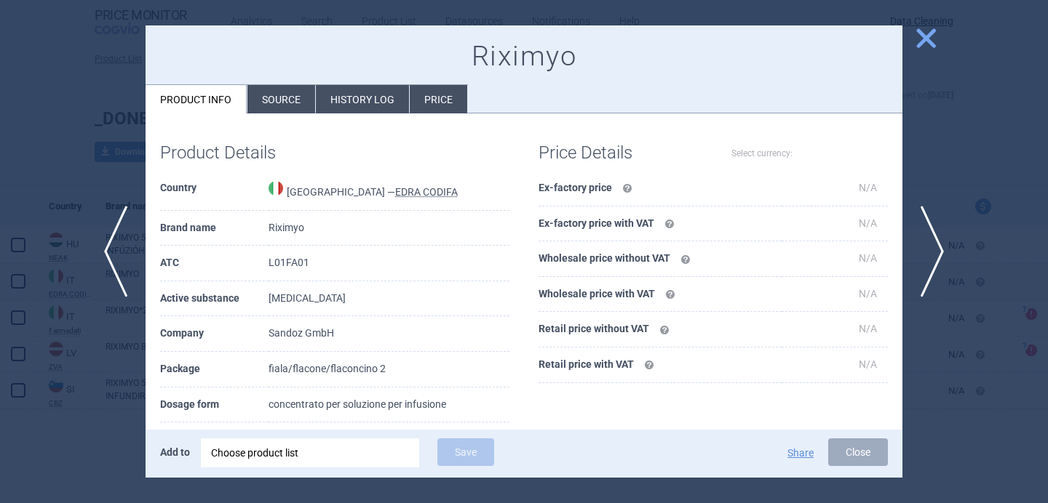
select select "EUR"
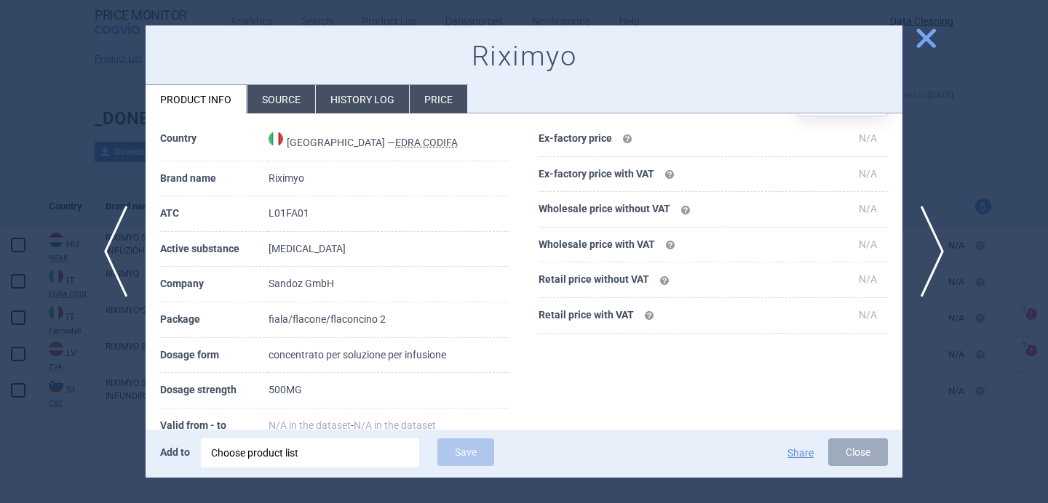
click at [76, 420] on div at bounding box center [524, 251] width 1048 height 503
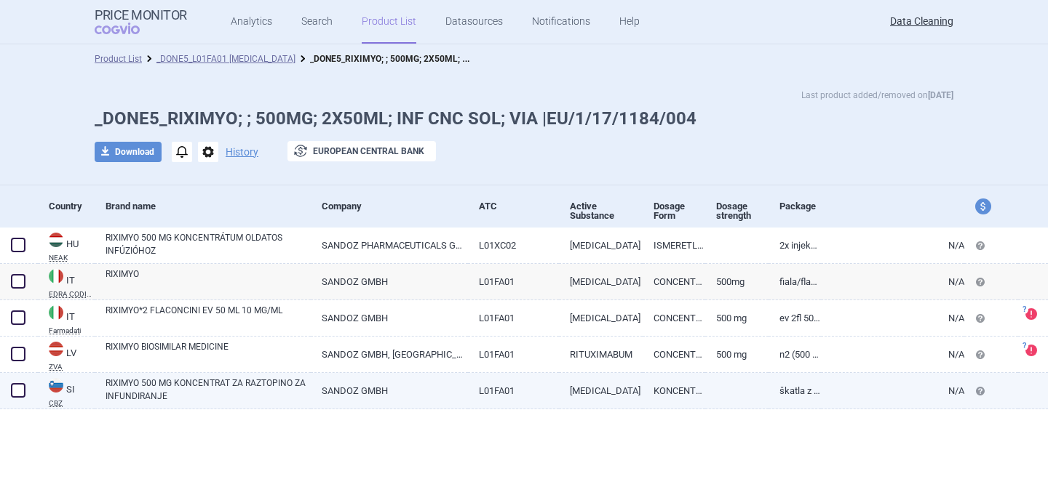
click at [204, 399] on link "RIXIMYO 500 MG KONCENTRAT ZA RAZTOPINO ZA INFUNDIRANJE" at bounding box center [207, 390] width 205 height 26
select select "EUR"
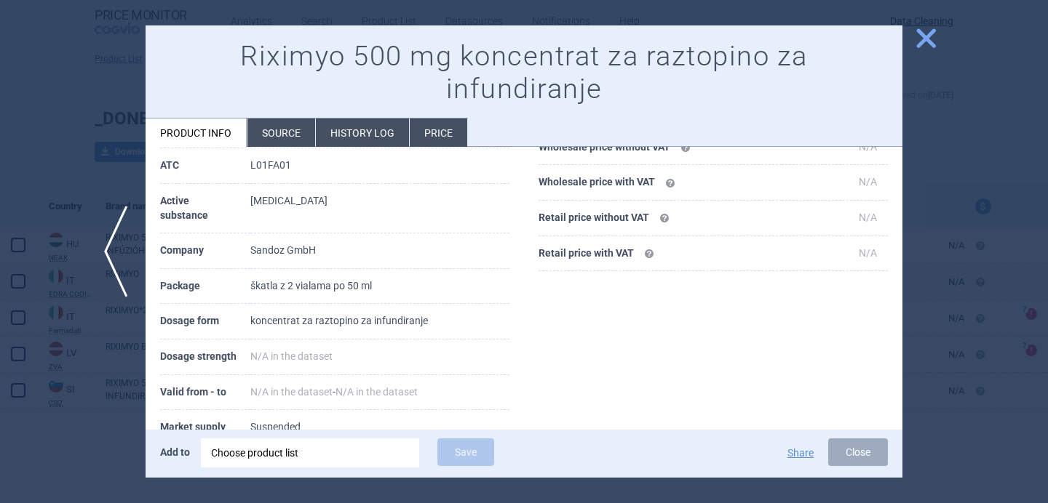
scroll to position [145, 0]
click at [112, 422] on div at bounding box center [524, 251] width 1048 height 503
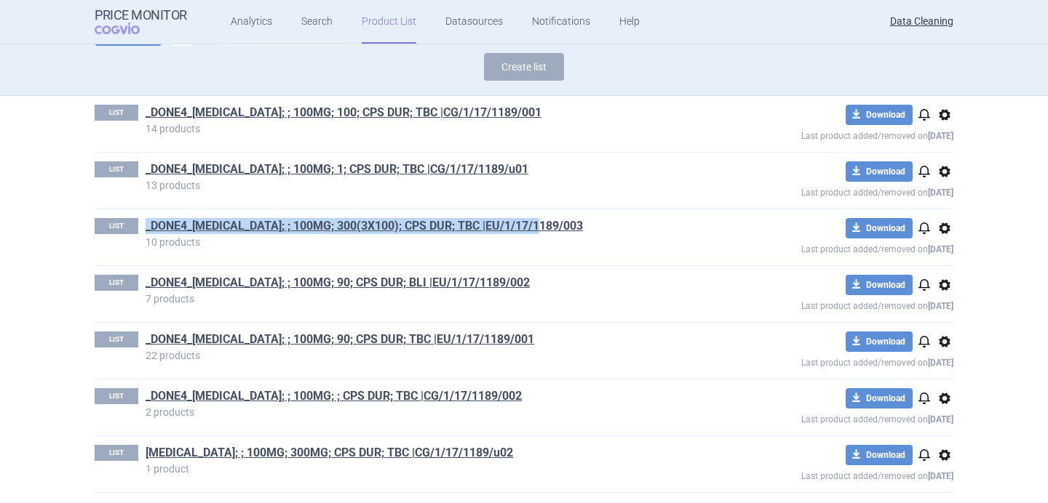
scroll to position [121, 0]
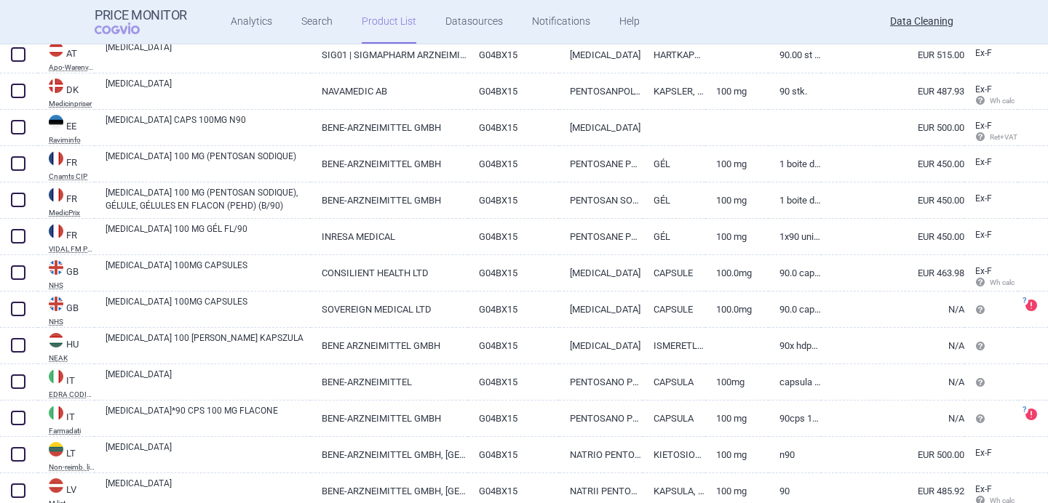
scroll to position [364, 0]
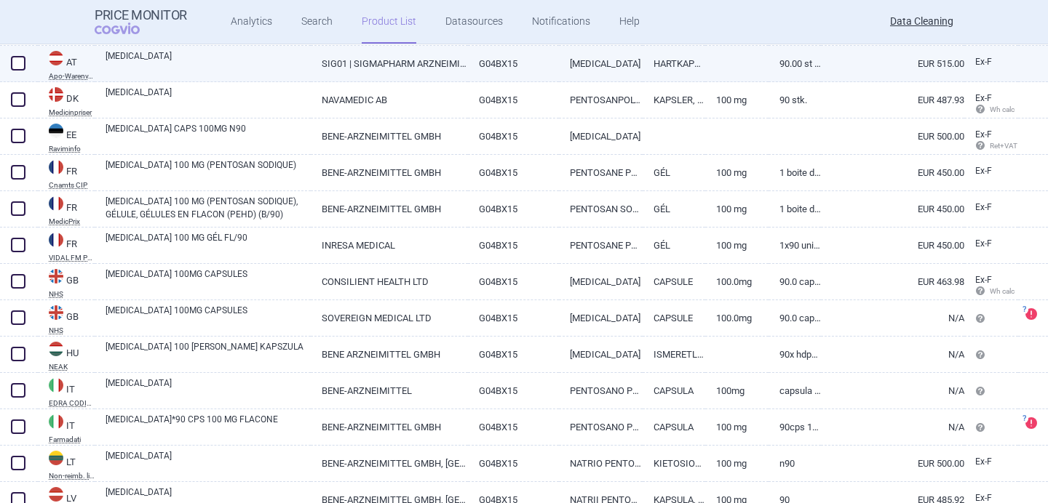
click at [226, 61] on link "[MEDICAL_DATA]" at bounding box center [207, 62] width 205 height 26
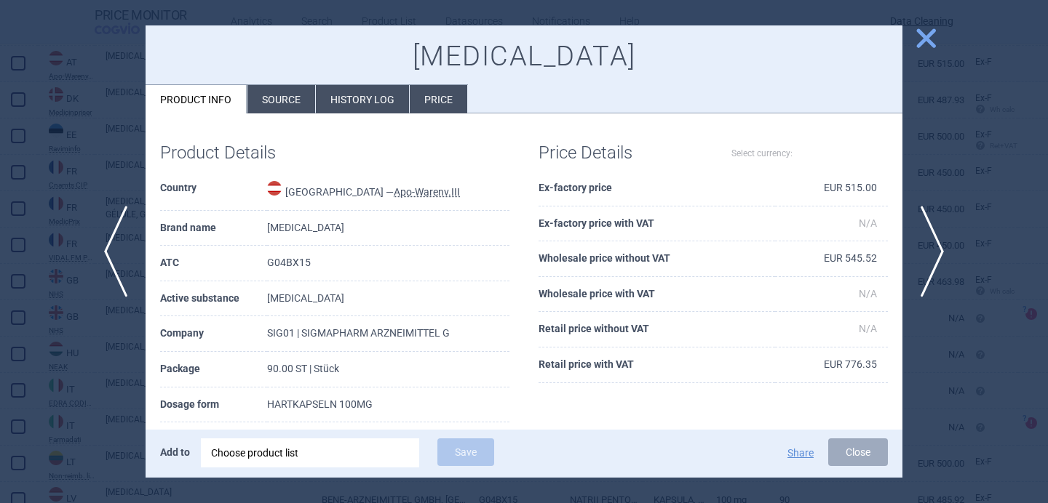
select select "EUR"
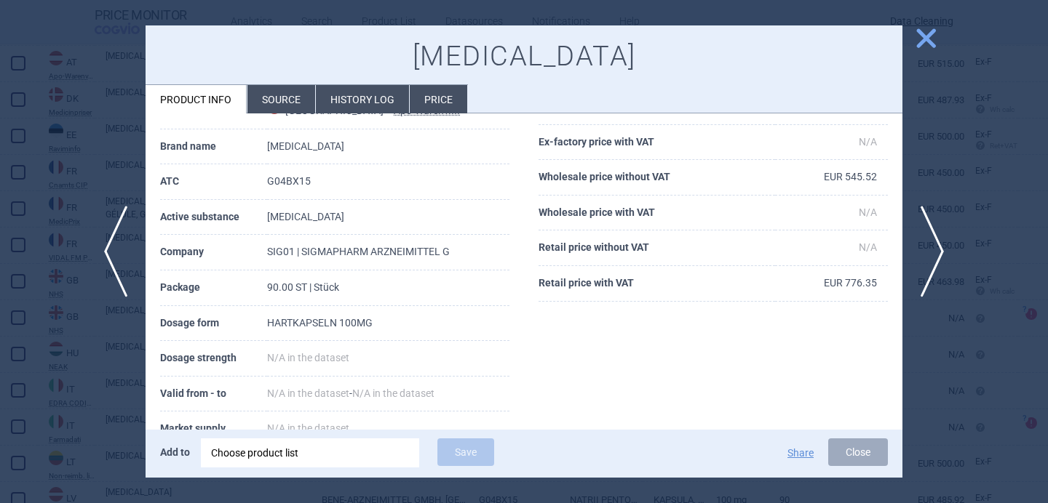
scroll to position [86, 0]
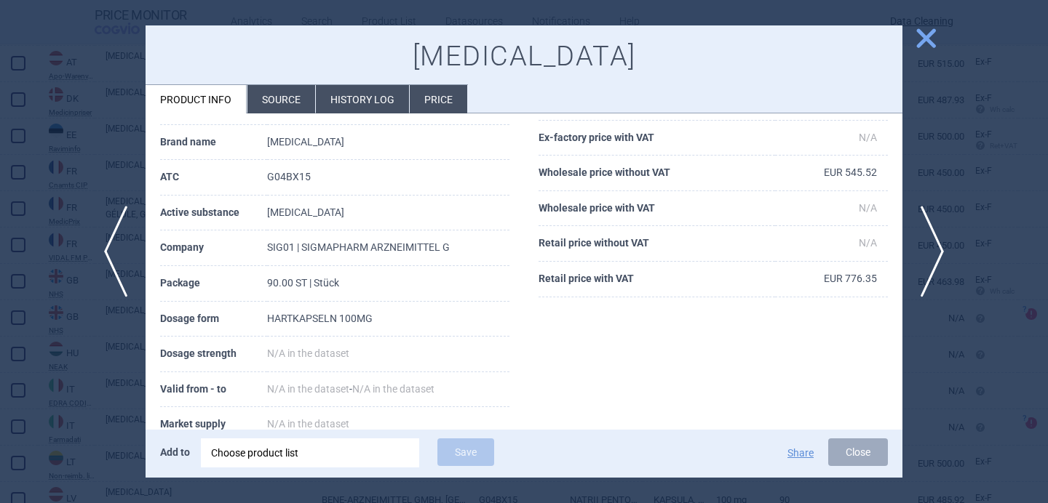
click at [103, 366] on div at bounding box center [524, 251] width 1048 height 503
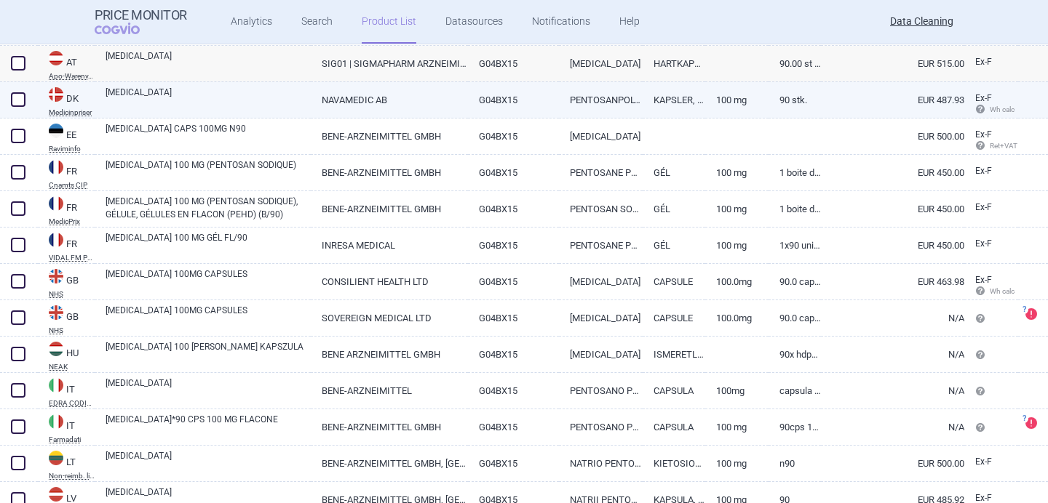
click at [213, 95] on link "[MEDICAL_DATA]" at bounding box center [207, 99] width 205 height 26
select select "EUR"
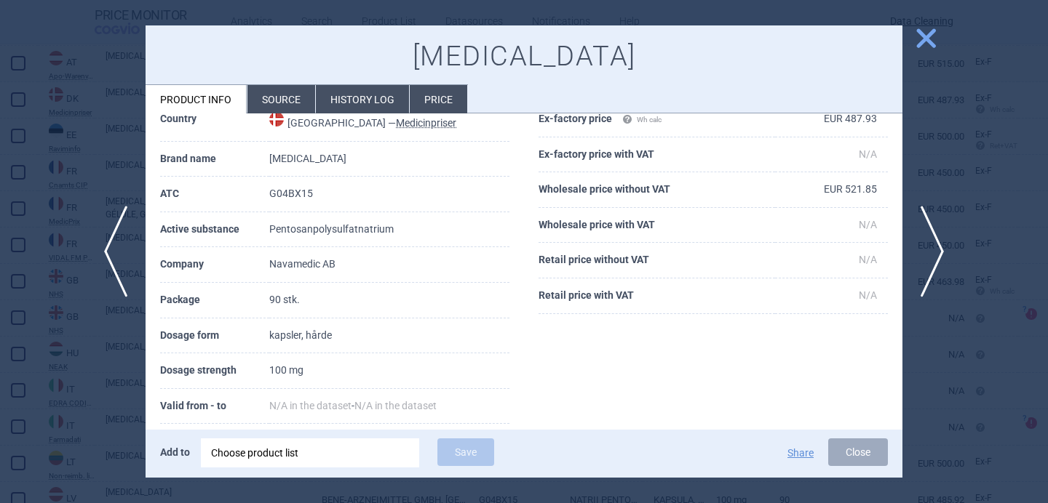
scroll to position [76, 0]
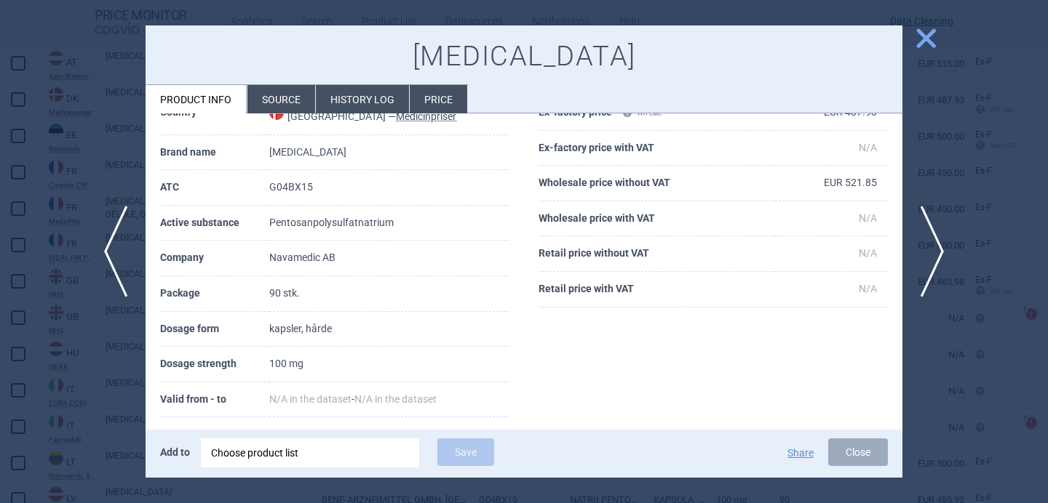
click at [282, 99] on li "Source" at bounding box center [281, 99] width 68 height 28
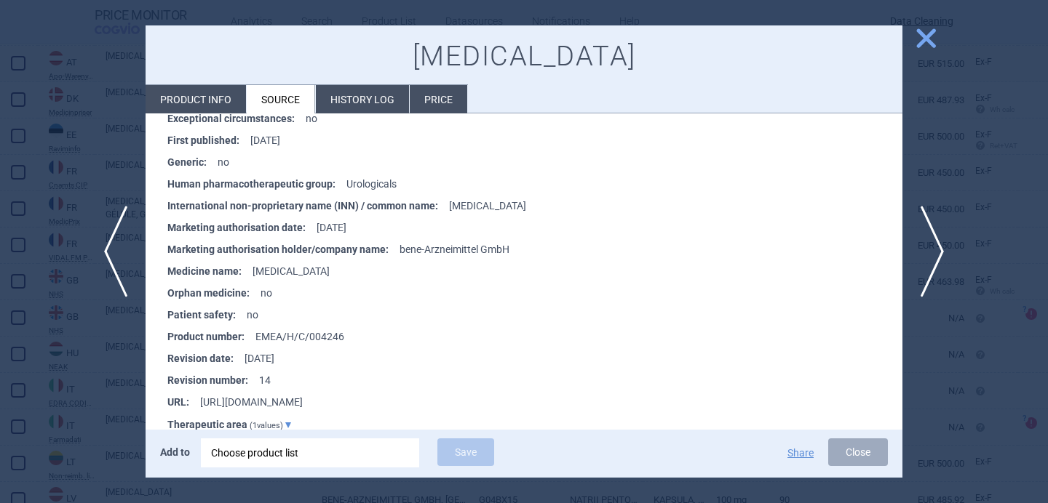
scroll to position [1411, 0]
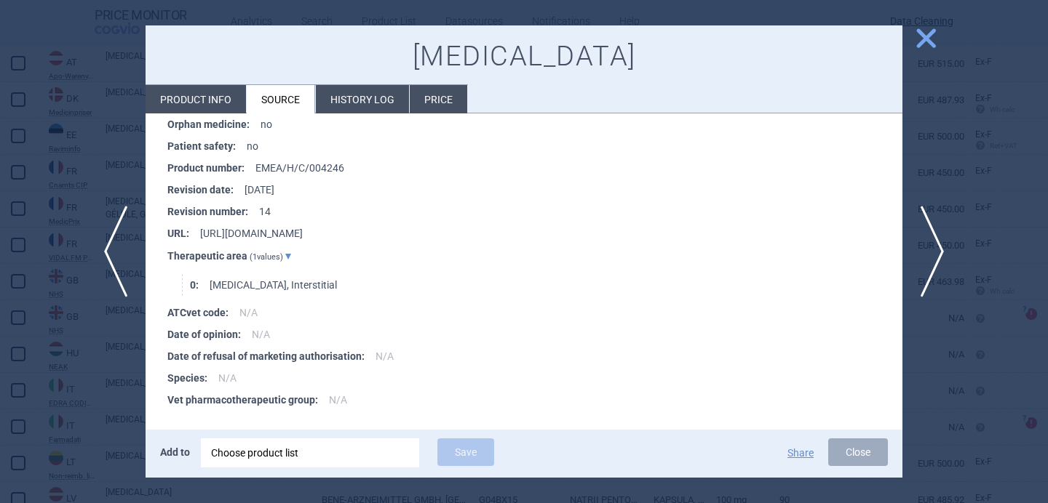
click at [88, 399] on div at bounding box center [524, 251] width 1048 height 503
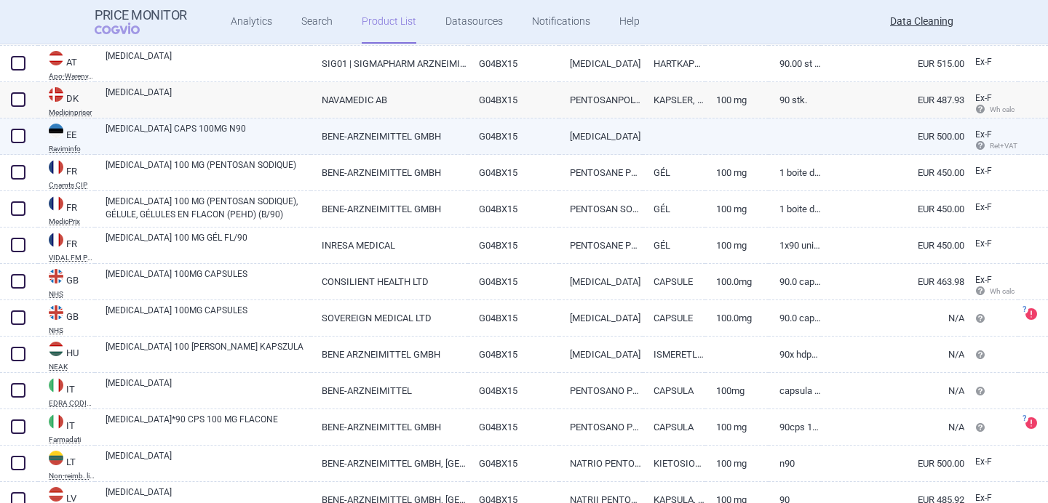
click at [222, 136] on link "ELMIRON CAPS 100MG N90" at bounding box center [207, 135] width 205 height 26
select select "EUR"
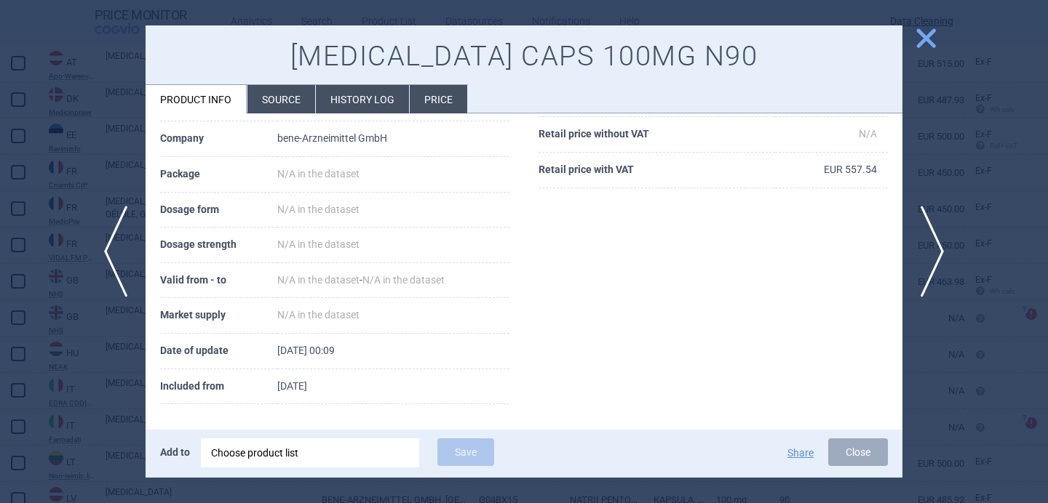
scroll to position [198, 0]
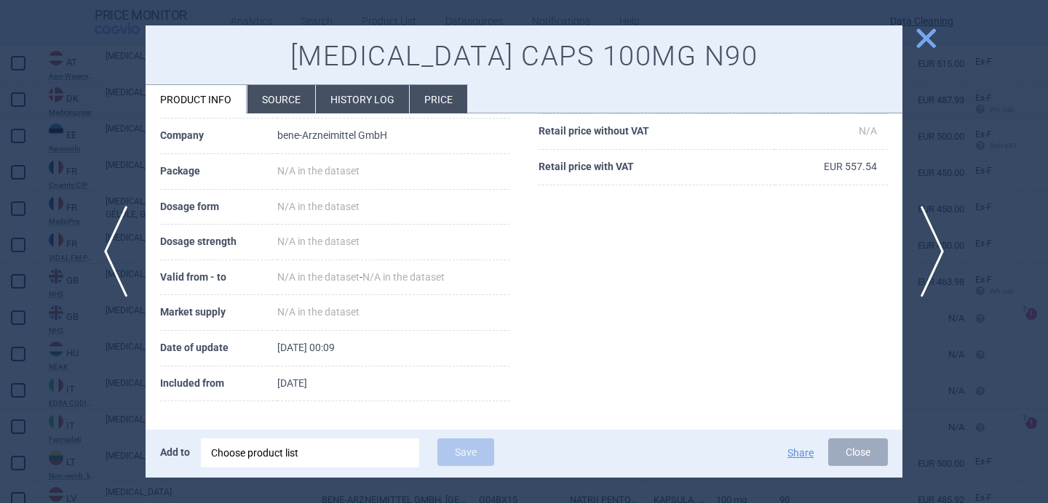
click at [276, 108] on li "Source" at bounding box center [281, 99] width 68 height 28
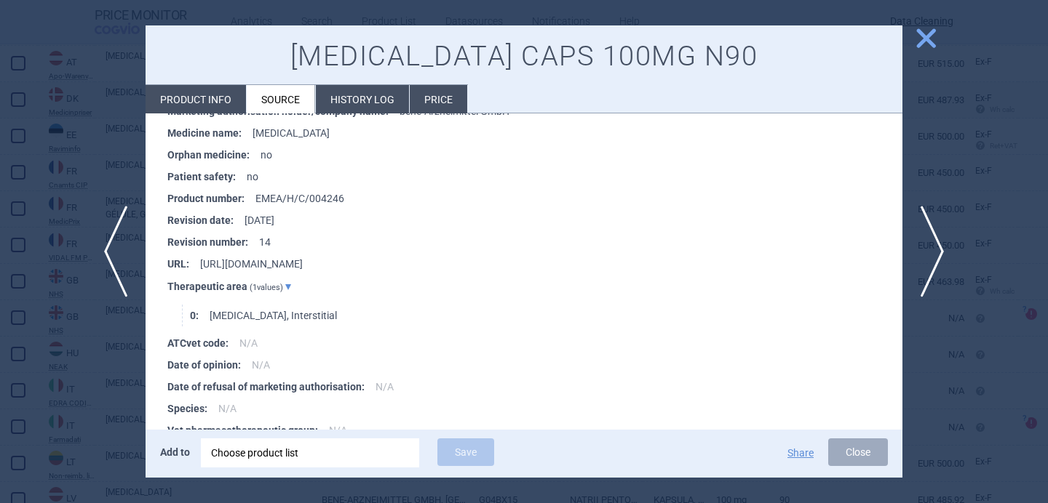
scroll to position [1301, 0]
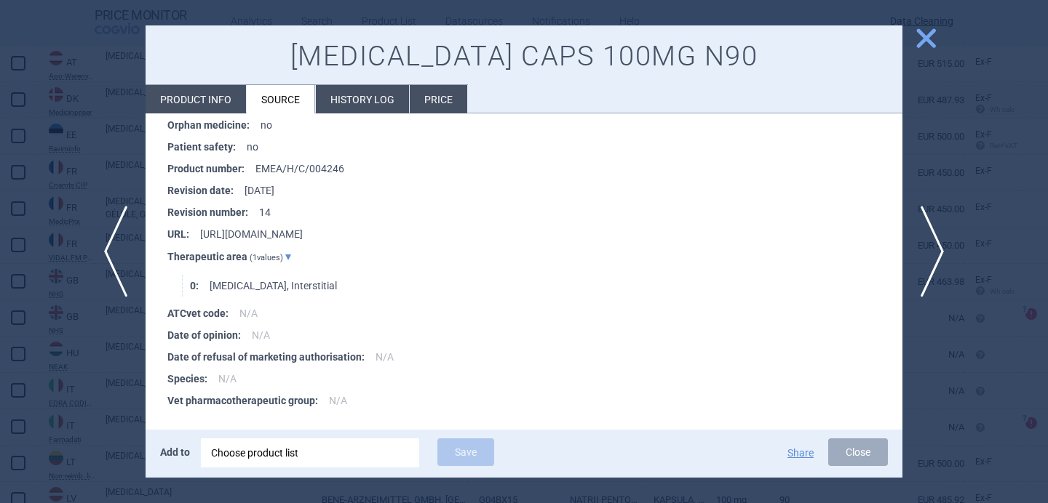
click at [60, 389] on div at bounding box center [524, 251] width 1048 height 503
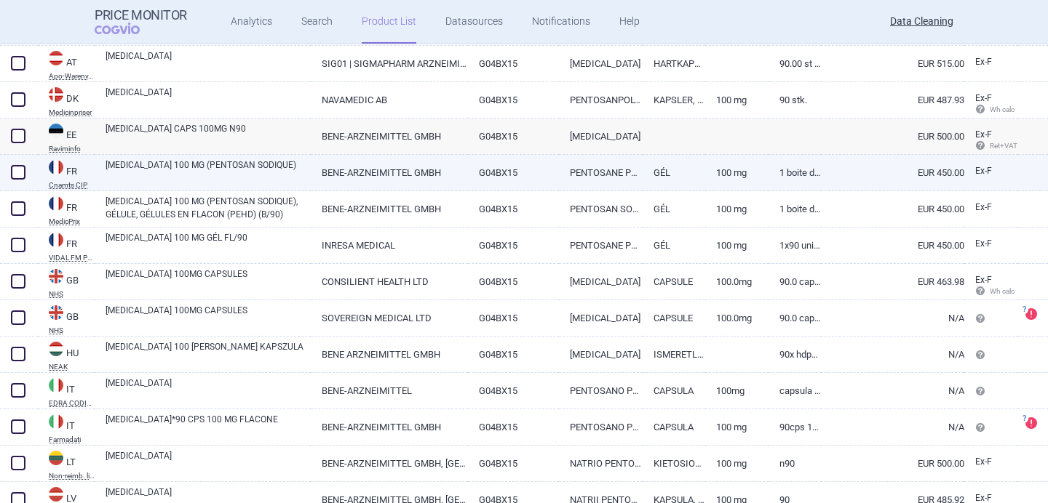
click at [247, 166] on link "ELMIRON 100 MG (PENTOSAN SODIQUE)" at bounding box center [207, 172] width 205 height 26
select select "EUR"
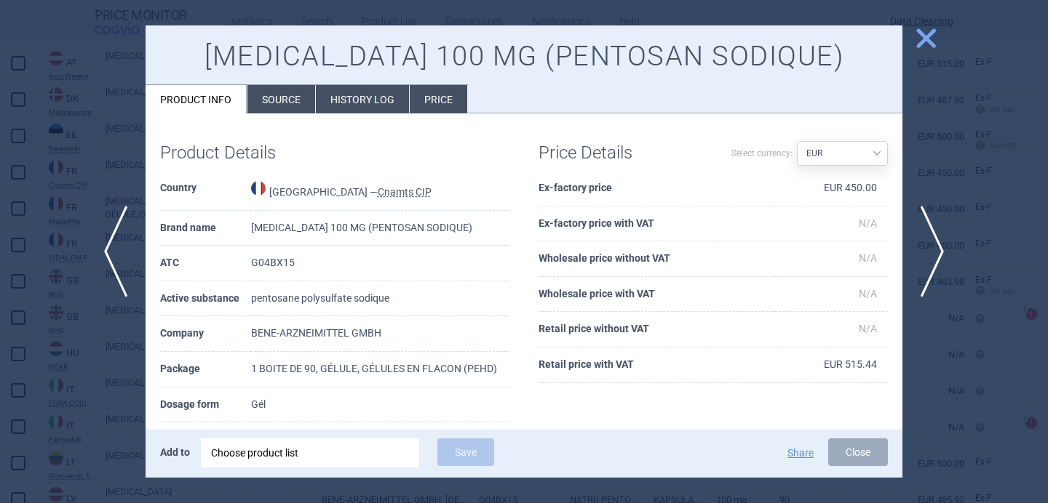
click at [292, 92] on li "Source" at bounding box center [281, 99] width 68 height 28
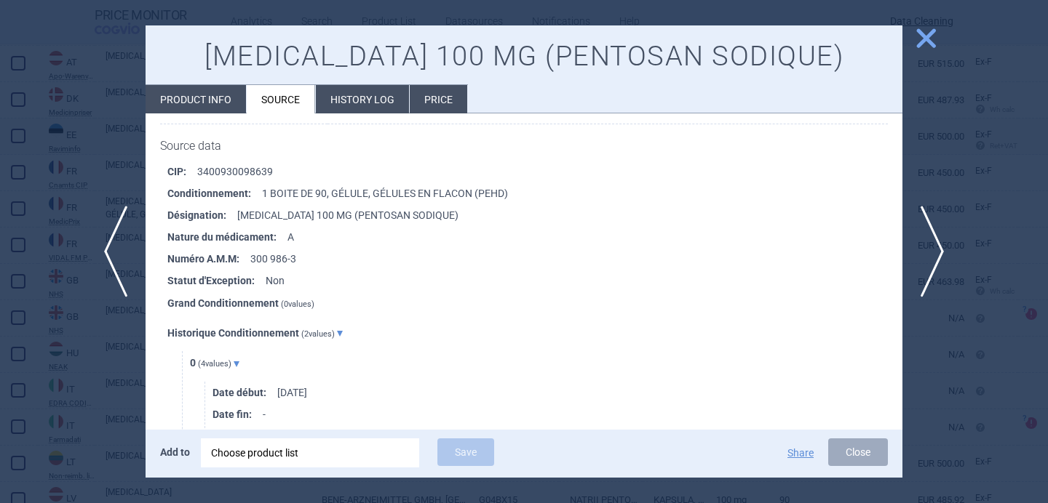
scroll to position [199, 0]
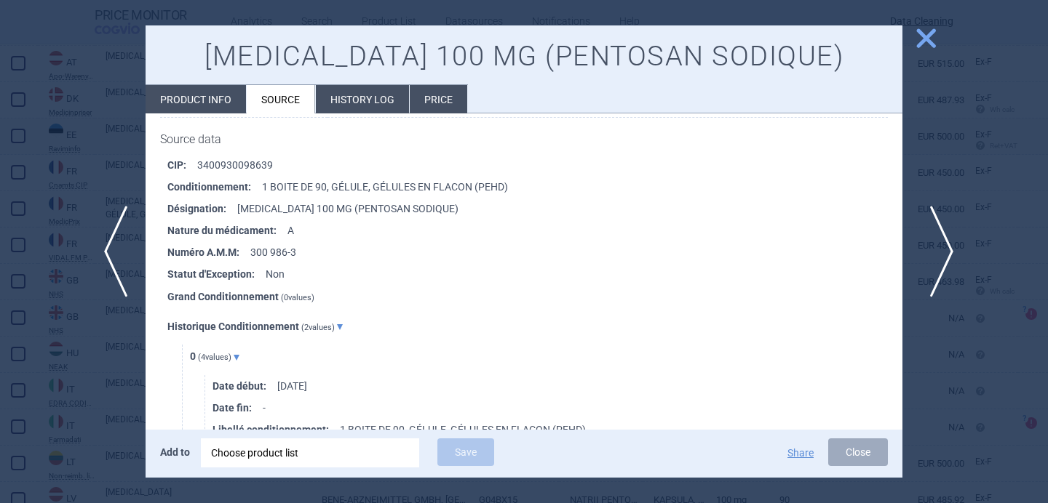
click at [930, 231] on span "next" at bounding box center [936, 252] width 33 height 92
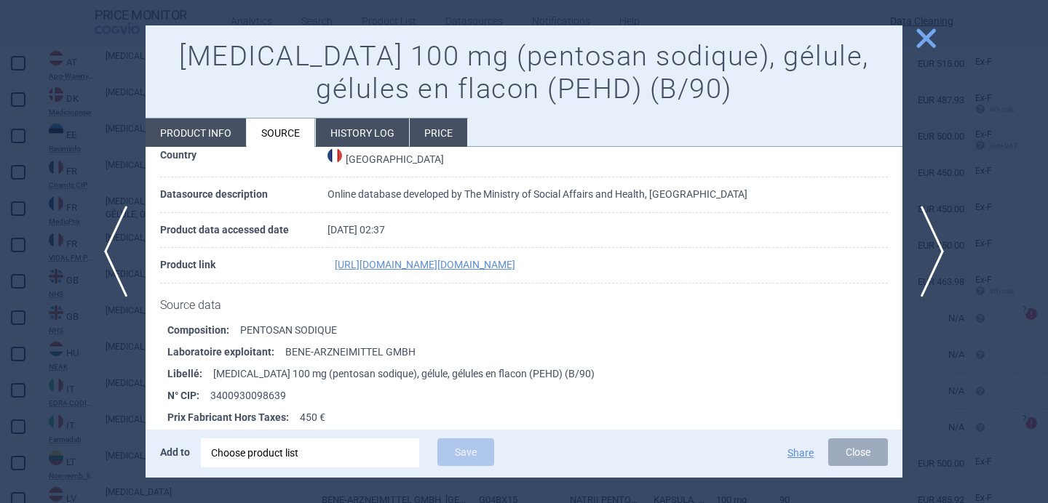
scroll to position [69, 0]
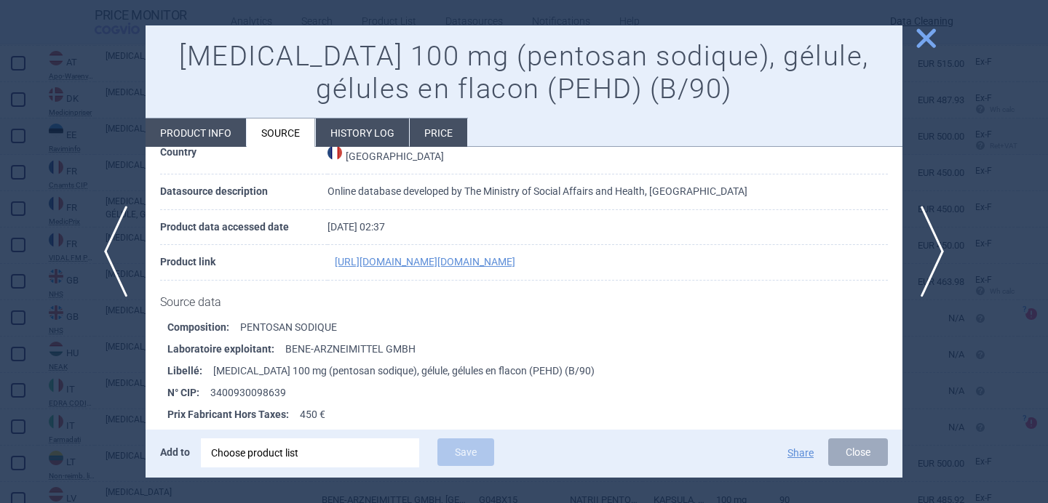
click at [189, 130] on li "Product info" at bounding box center [195, 133] width 100 height 28
select select "EUR"
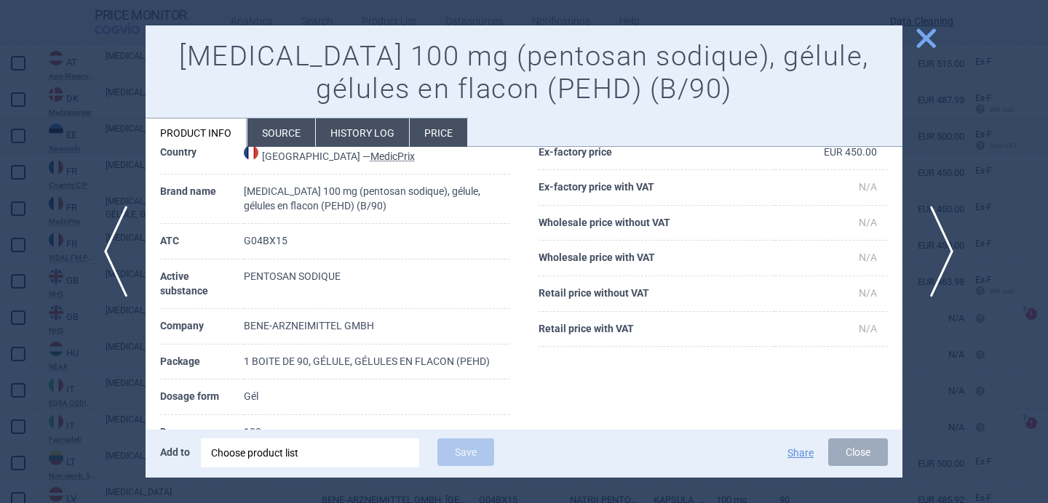
click at [943, 239] on span "next" at bounding box center [936, 252] width 33 height 92
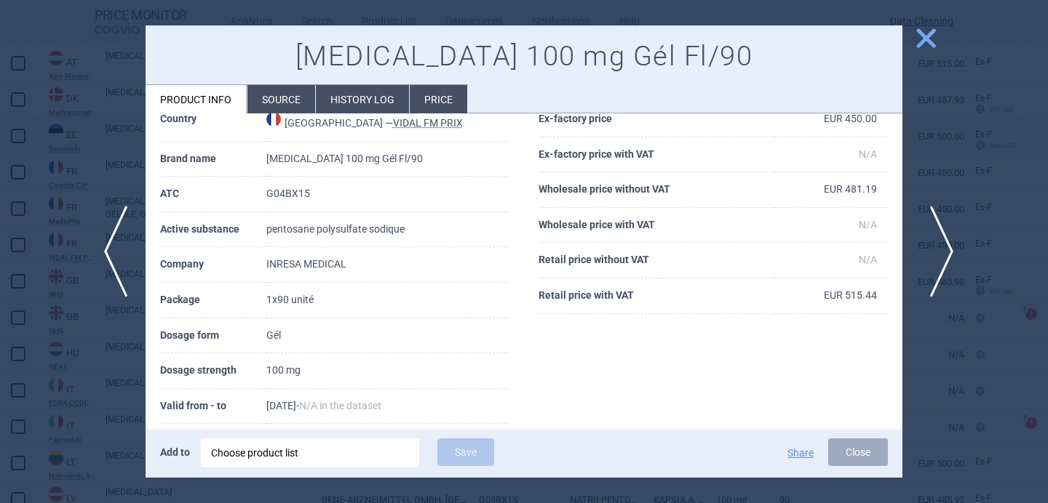
click at [945, 250] on span "next" at bounding box center [936, 252] width 33 height 92
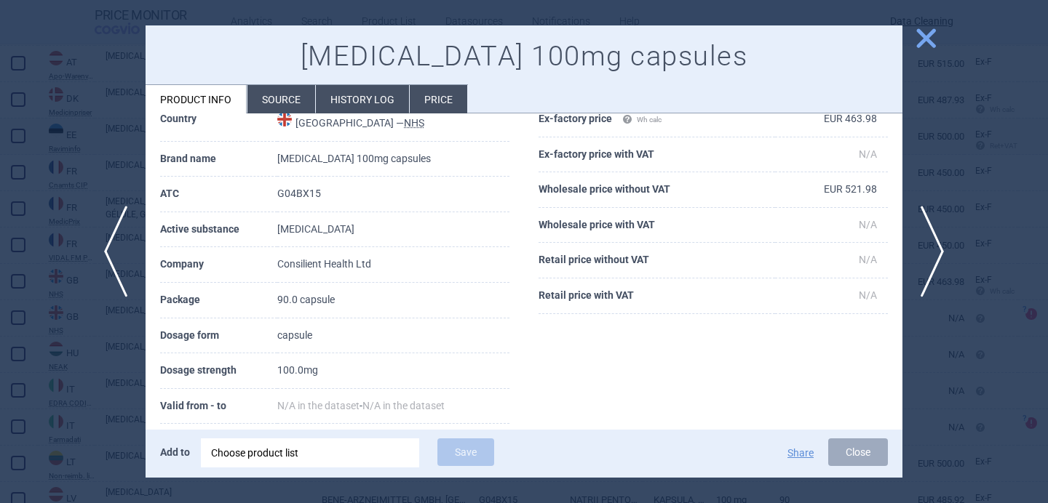
click at [296, 105] on li "Source" at bounding box center [281, 99] width 68 height 28
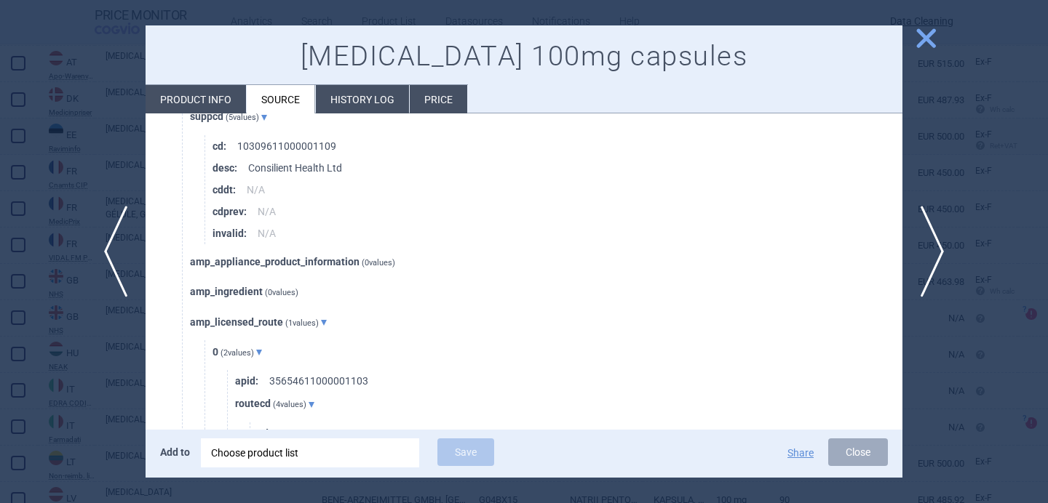
scroll to position [765, 0]
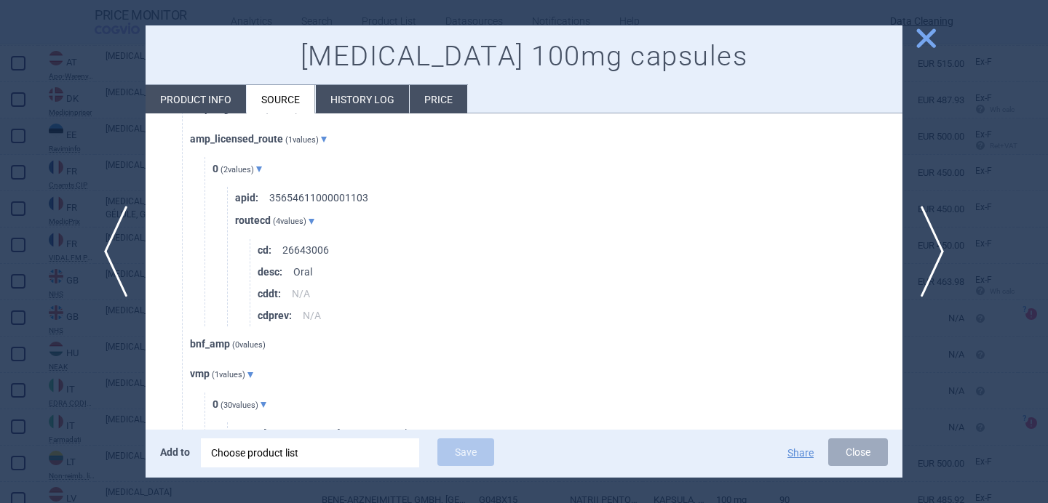
click at [98, 386] on div at bounding box center [524, 251] width 1048 height 503
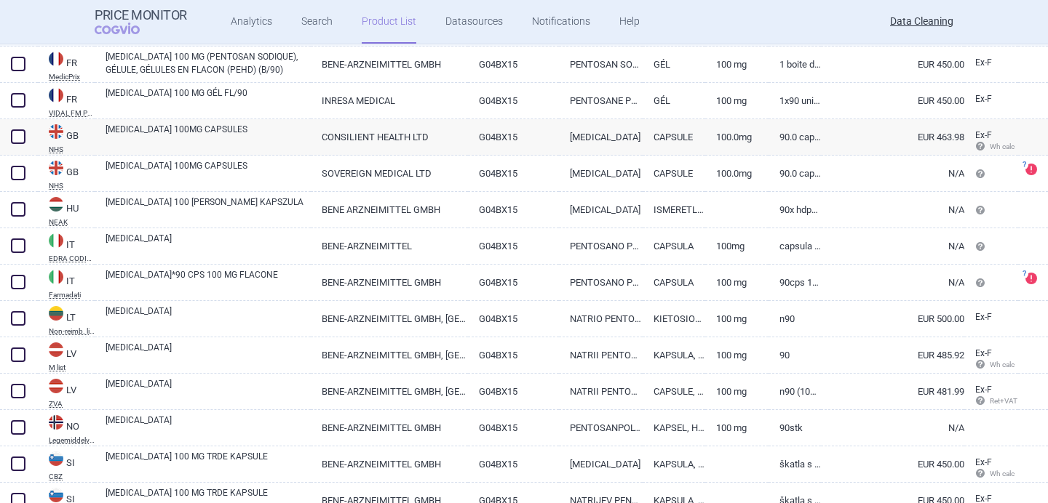
scroll to position [512, 0]
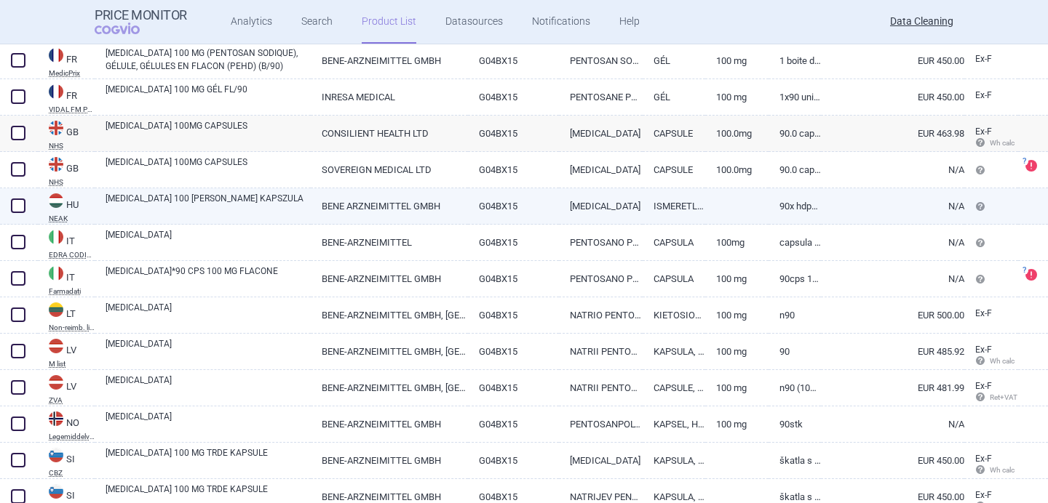
click at [229, 203] on link "[MEDICAL_DATA] 100 [PERSON_NAME] KAPSZULA" at bounding box center [207, 205] width 205 height 26
select select "EUR"
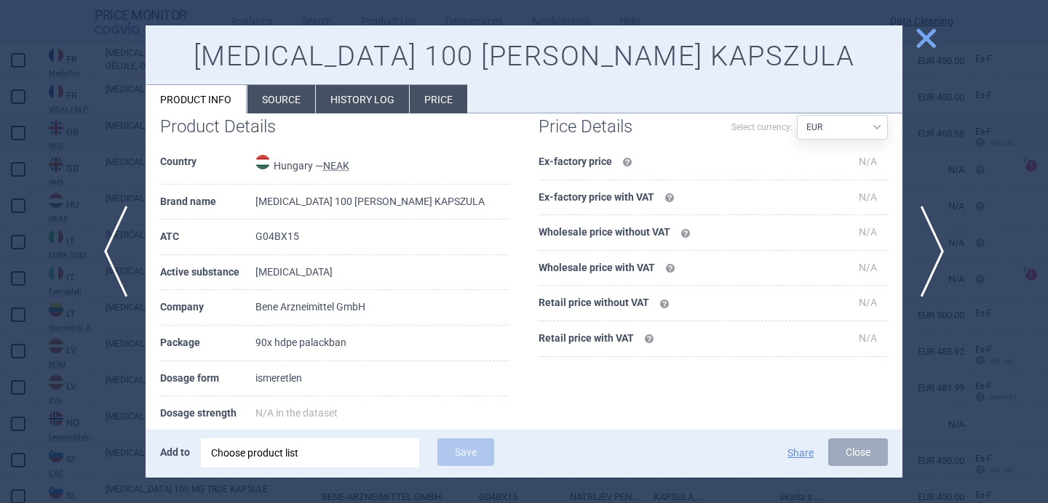
scroll to position [33, 0]
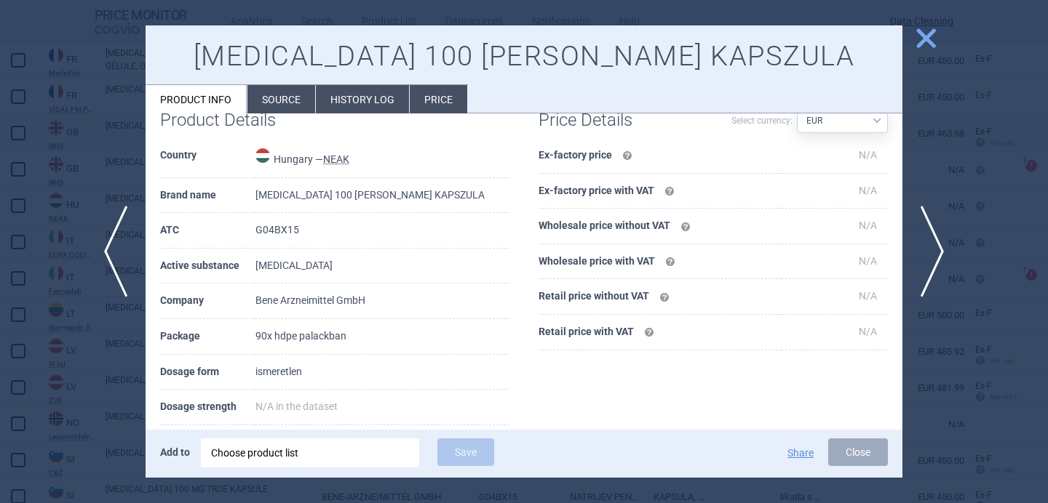
click at [281, 104] on li "Source" at bounding box center [281, 99] width 68 height 28
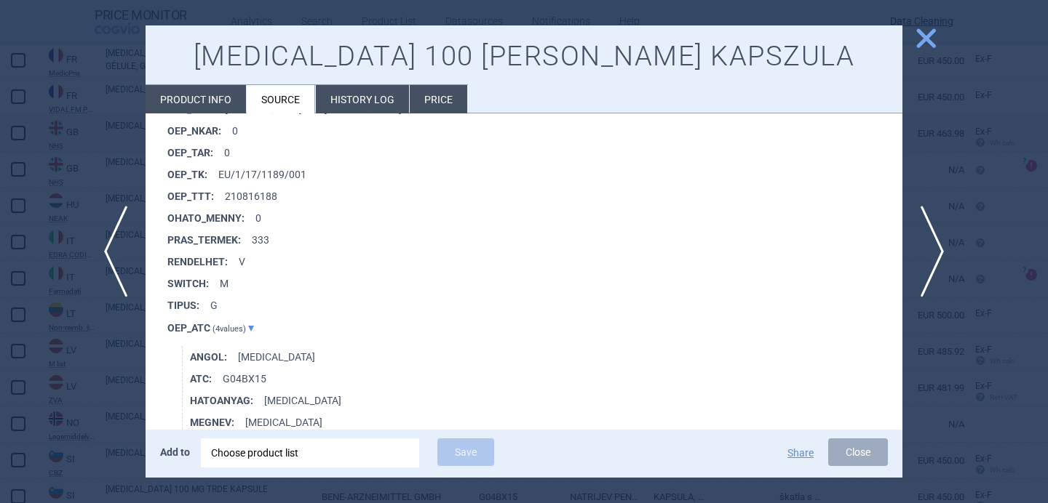
scroll to position [1289, 0]
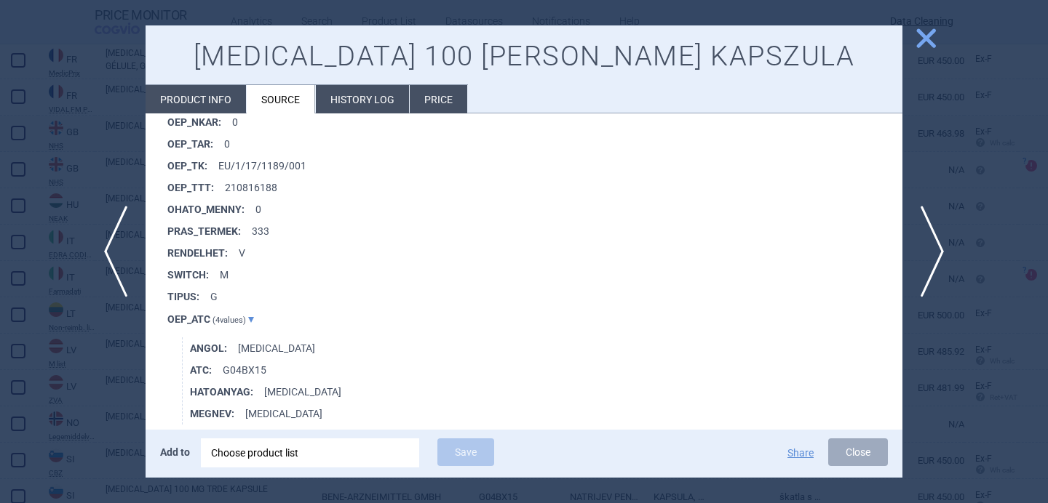
click at [109, 389] on div at bounding box center [524, 251] width 1048 height 503
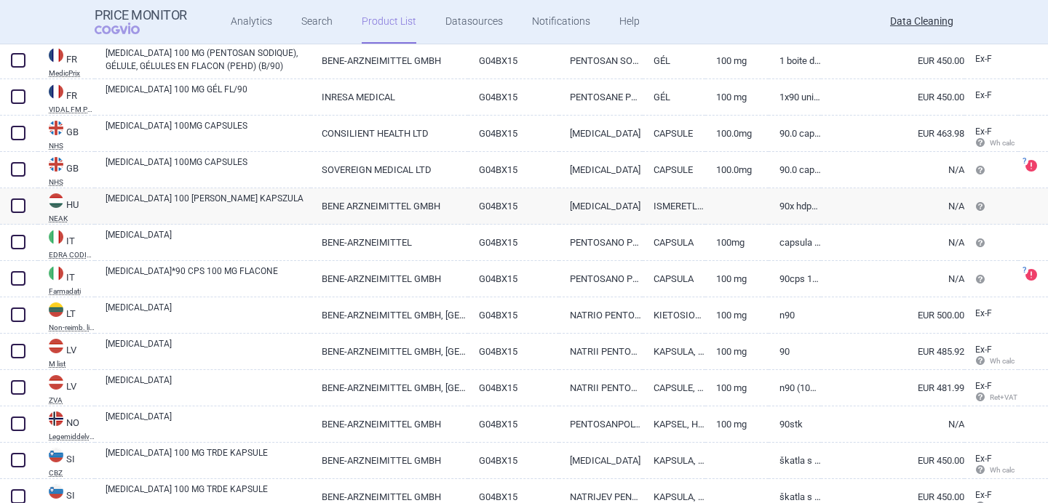
scroll to position [572, 0]
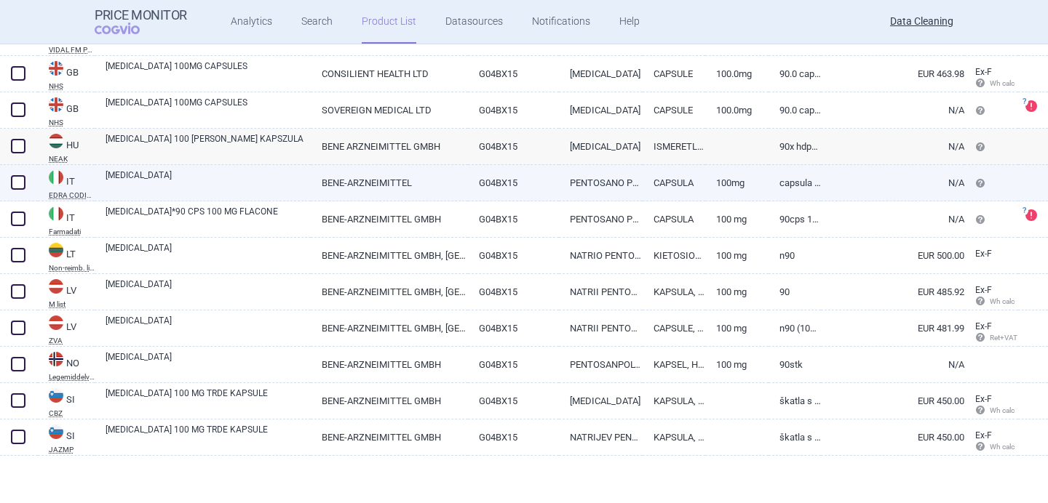
click at [183, 180] on link "[MEDICAL_DATA]" at bounding box center [207, 182] width 205 height 26
select select "EUR"
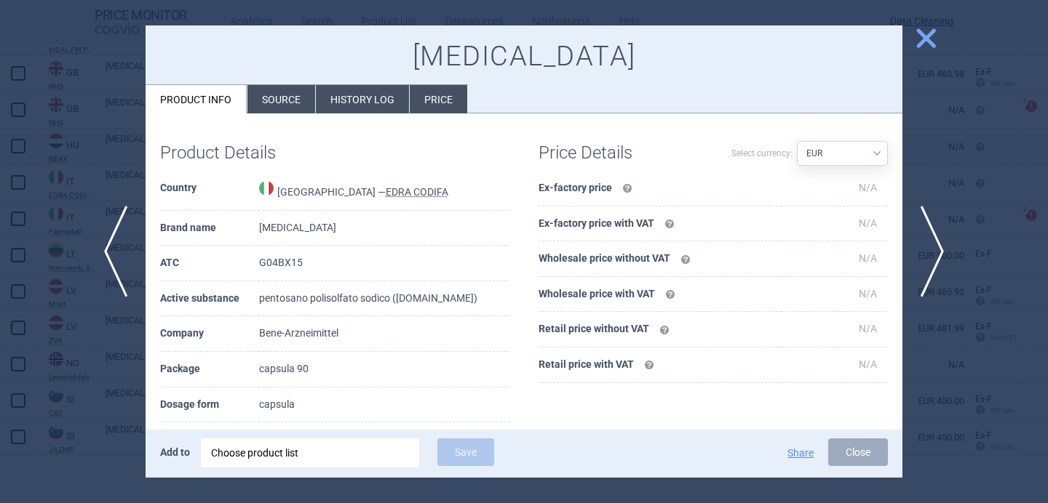
click at [299, 88] on li "Source" at bounding box center [281, 99] width 68 height 28
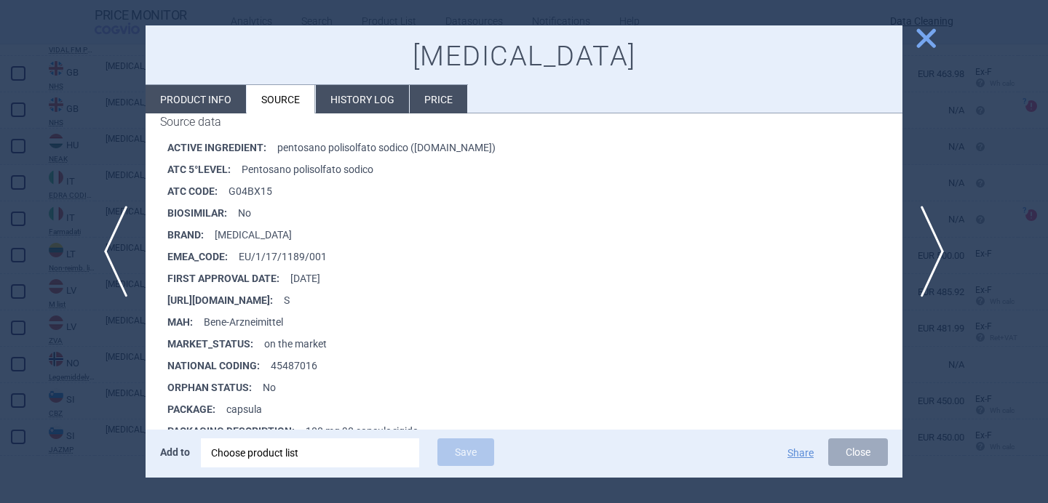
scroll to position [242, 0]
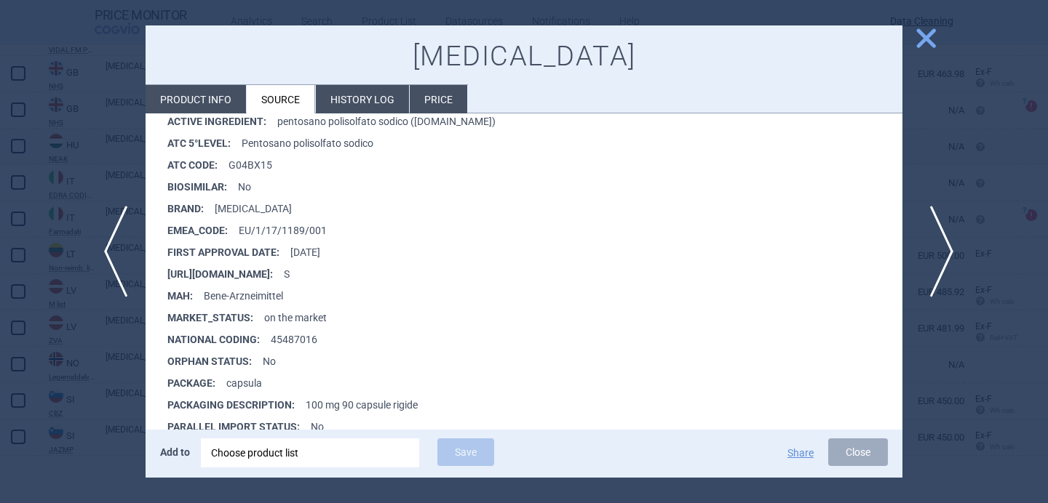
click at [938, 254] on span "next" at bounding box center [936, 252] width 33 height 92
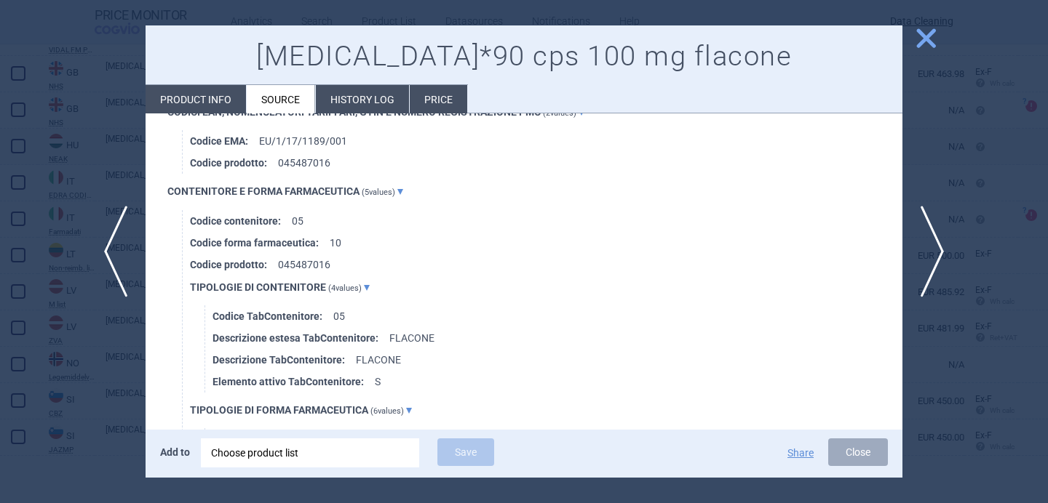
scroll to position [1163, 0]
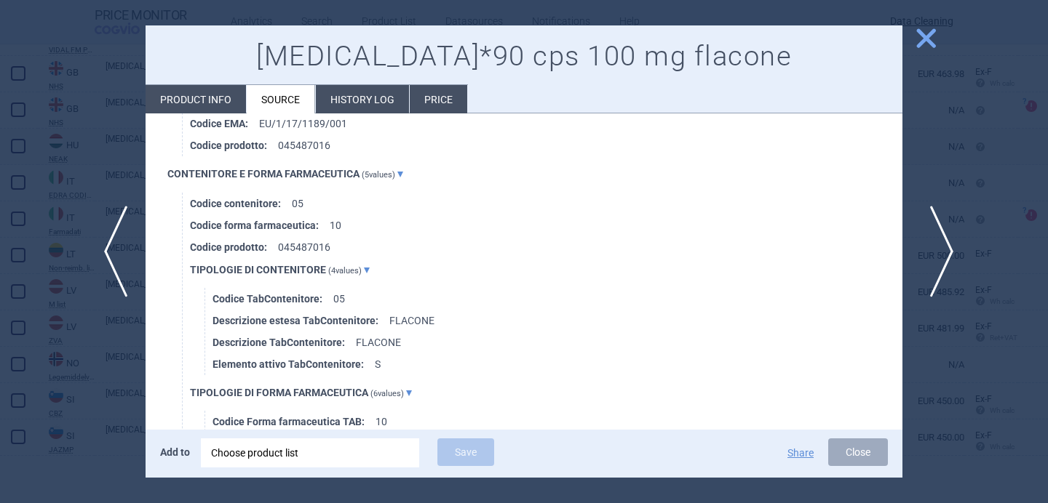
click at [934, 244] on span "next" at bounding box center [936, 252] width 33 height 92
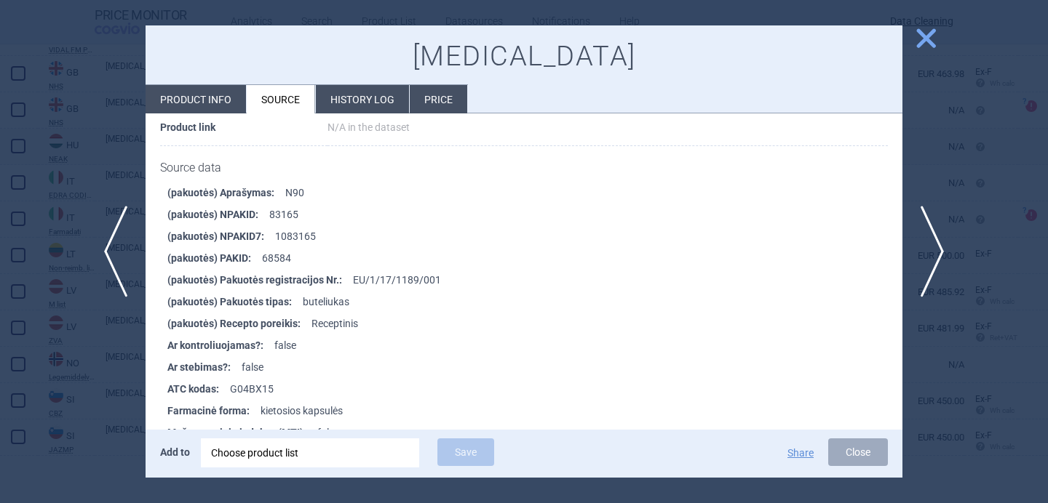
scroll to position [576, 0]
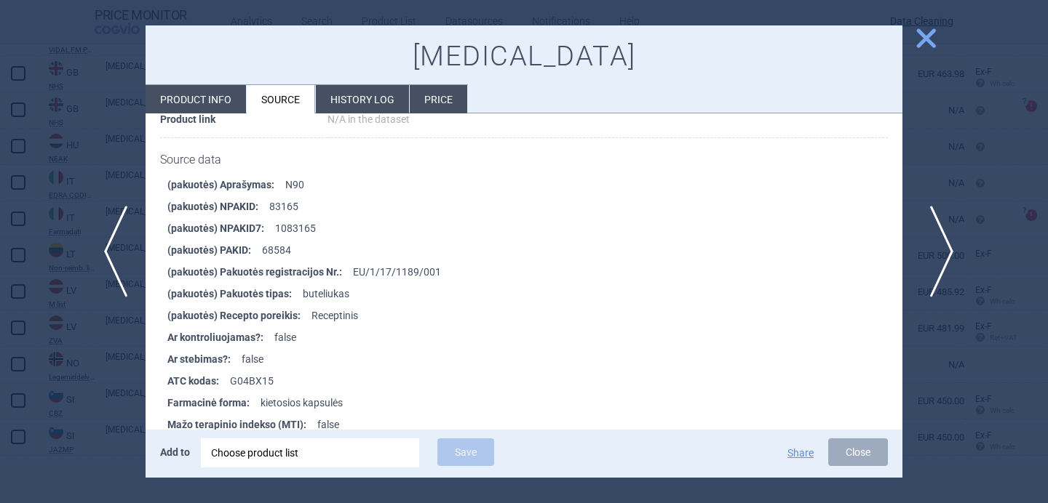
click at [942, 240] on span "next" at bounding box center [936, 252] width 33 height 92
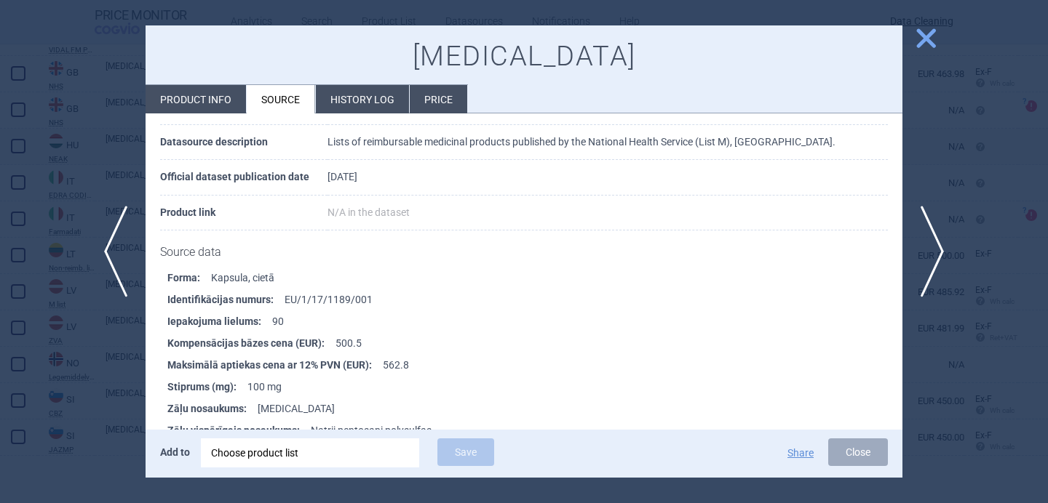
scroll to position [88, 0]
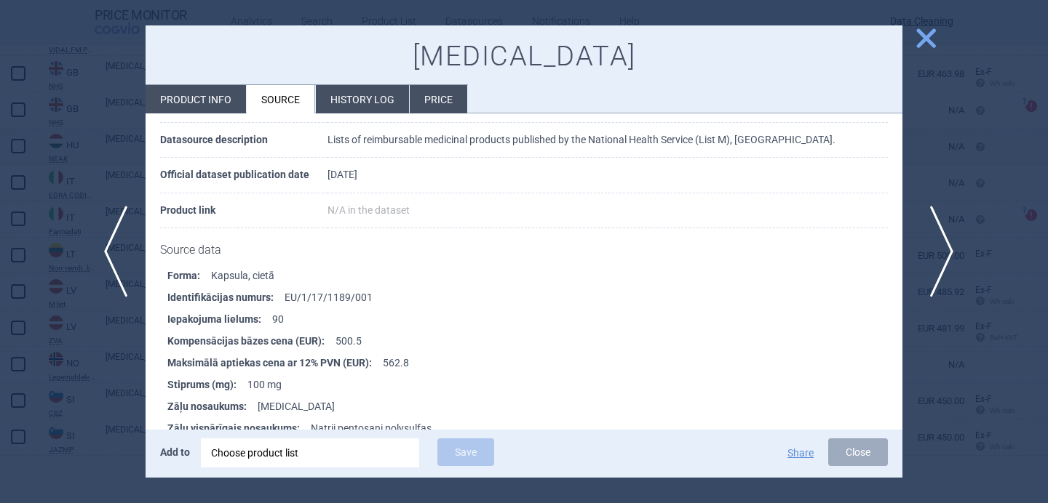
click at [951, 245] on span "next" at bounding box center [936, 252] width 33 height 92
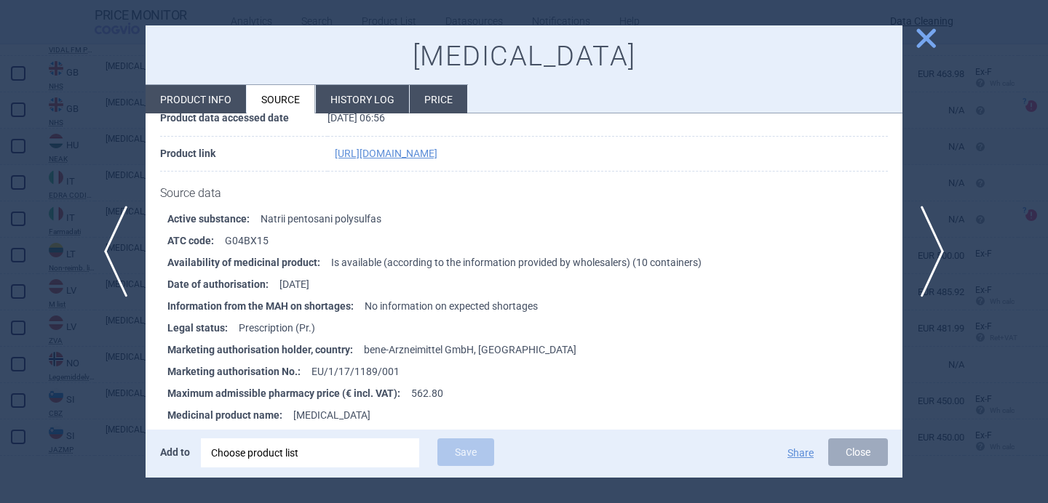
scroll to position [148, 0]
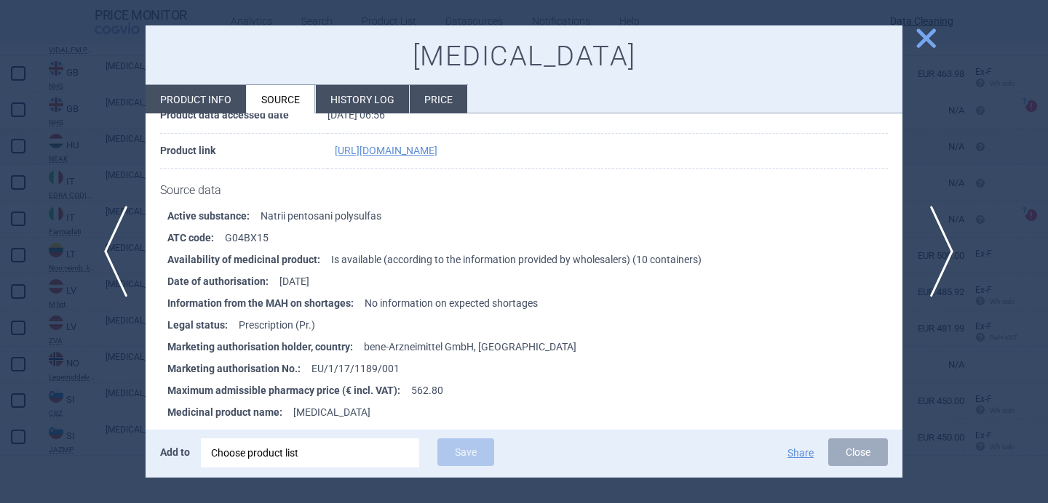
click at [939, 236] on span "next" at bounding box center [936, 252] width 33 height 92
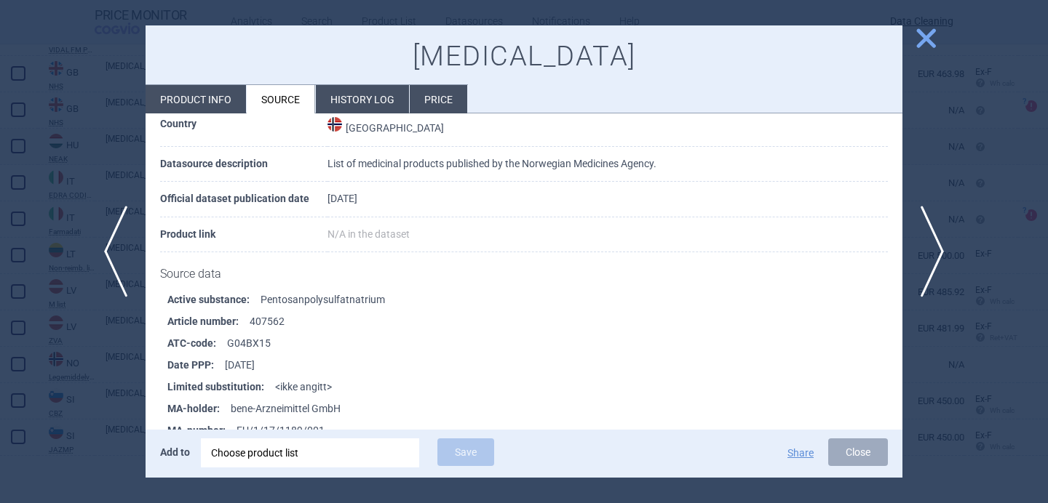
scroll to position [116, 0]
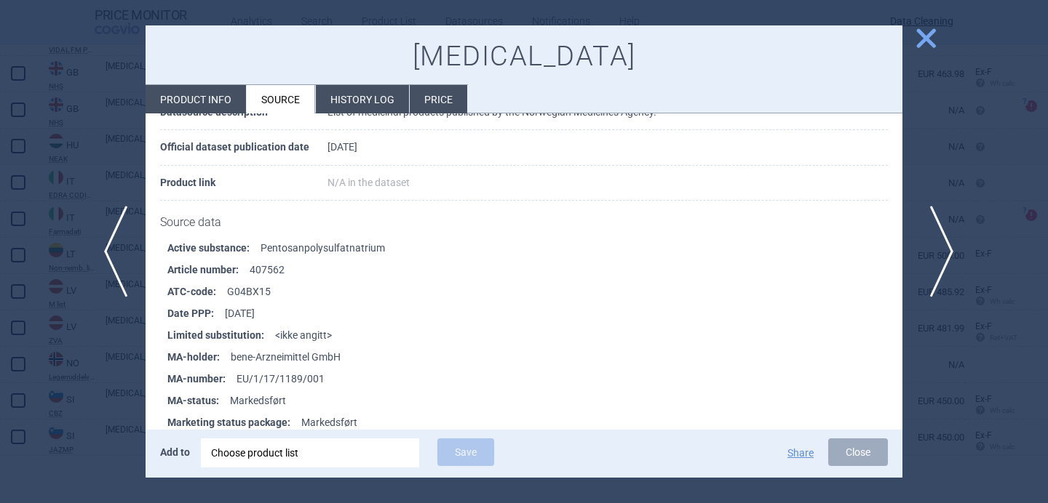
click at [944, 244] on span "next" at bounding box center [936, 252] width 33 height 92
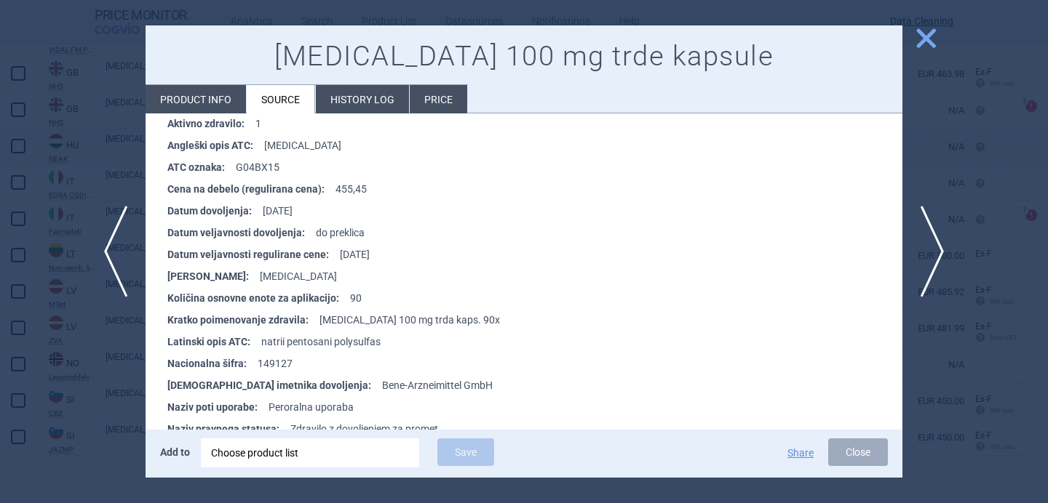
scroll to position [241, 0]
click at [183, 100] on li "Product info" at bounding box center [195, 99] width 100 height 28
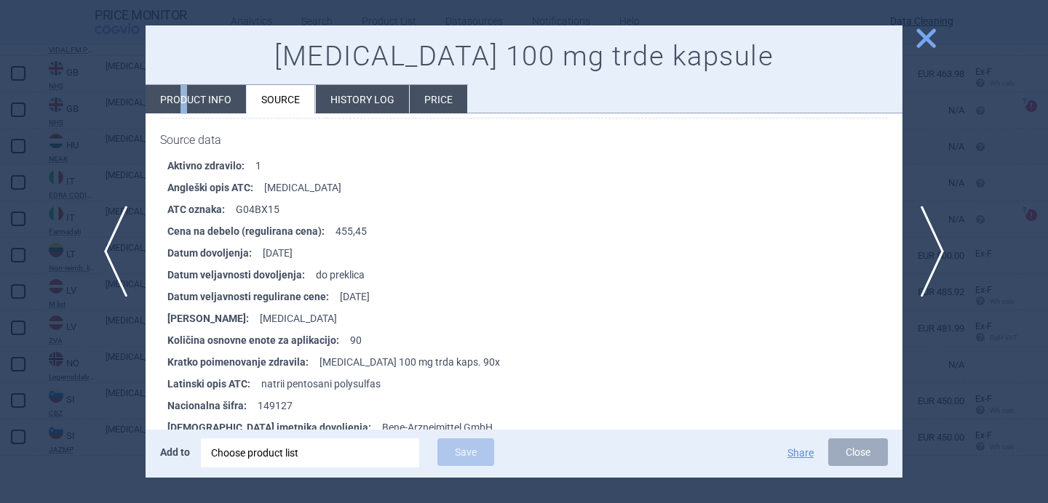
select select "EUR"
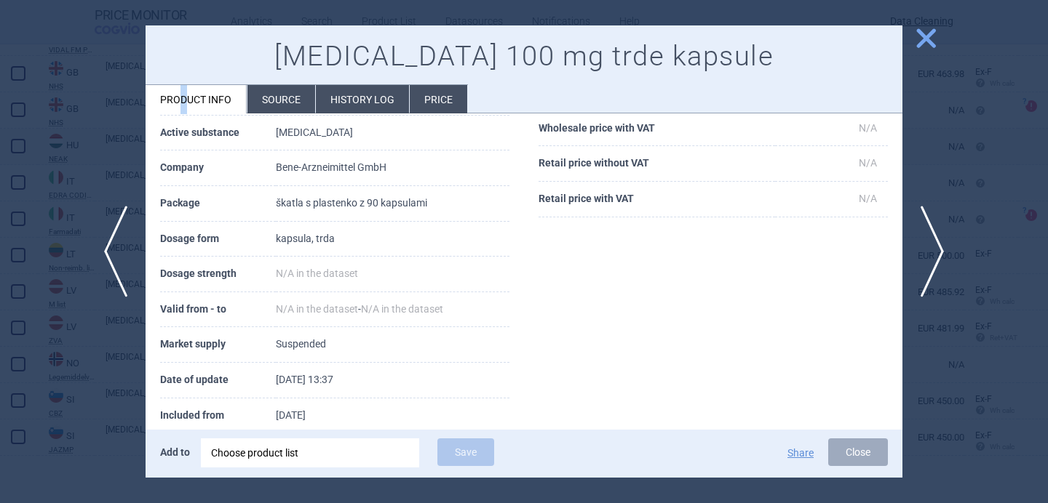
scroll to position [165, 0]
drag, startPoint x: 266, startPoint y: 209, endPoint x: 421, endPoint y: 211, distance: 155.0
click at [421, 211] on tr "Package škatla s plastenko z 90 kapsulami" at bounding box center [334, 205] width 349 height 36
copy tr "škatla s plastenko z 90 kapsulam"
click at [123, 356] on div at bounding box center [524, 251] width 1048 height 503
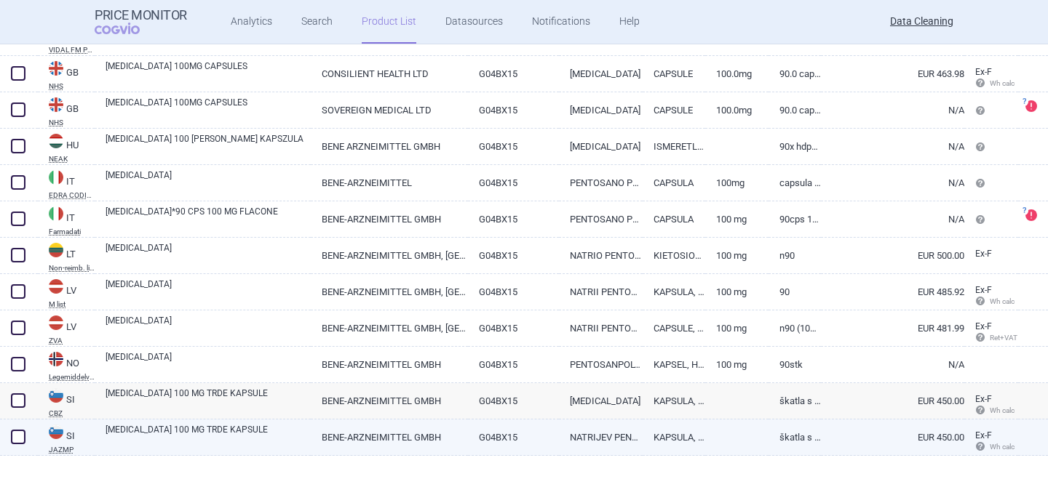
click at [166, 432] on link "ELMIRON 100 MG TRDE KAPSULE" at bounding box center [207, 436] width 205 height 26
select select "EUR"
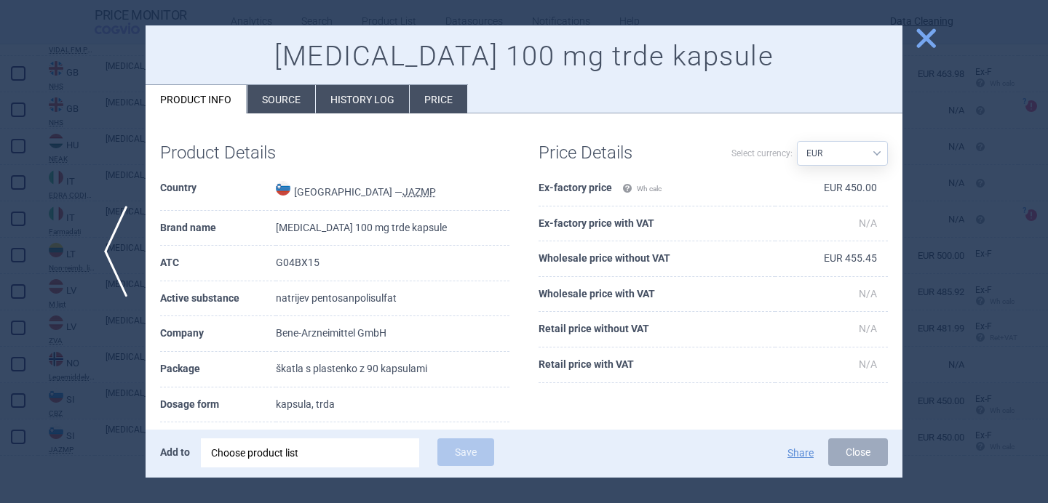
click at [112, 360] on div at bounding box center [524, 251] width 1048 height 503
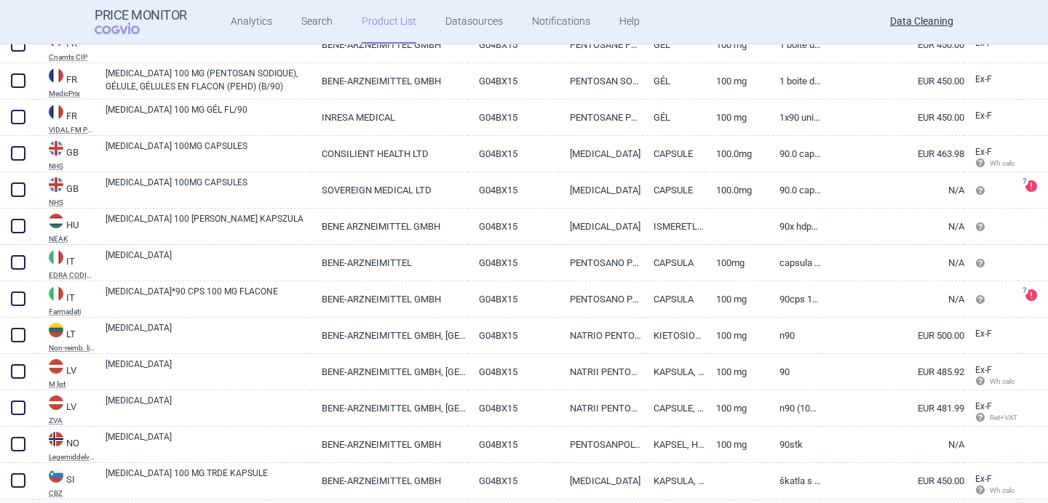
scroll to position [572, 0]
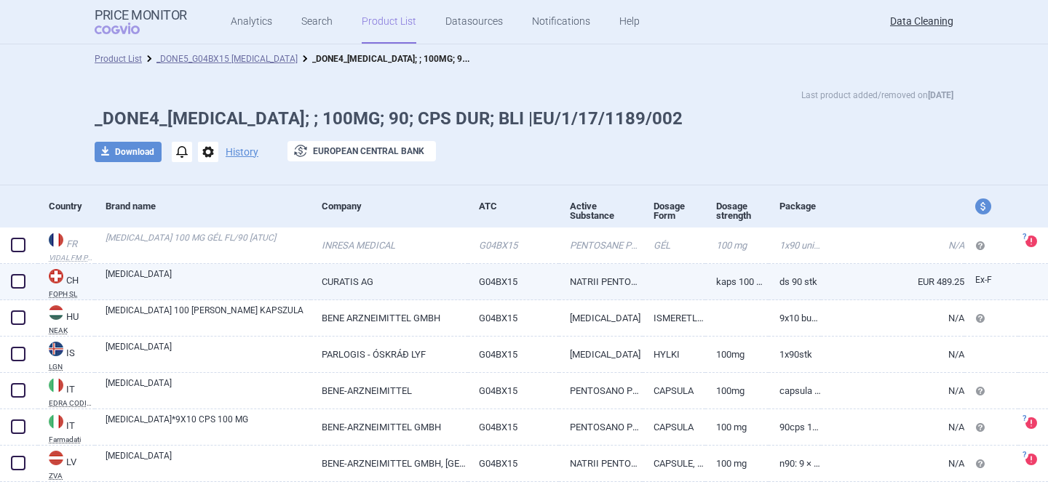
click at [215, 282] on link "[MEDICAL_DATA]" at bounding box center [207, 281] width 205 height 26
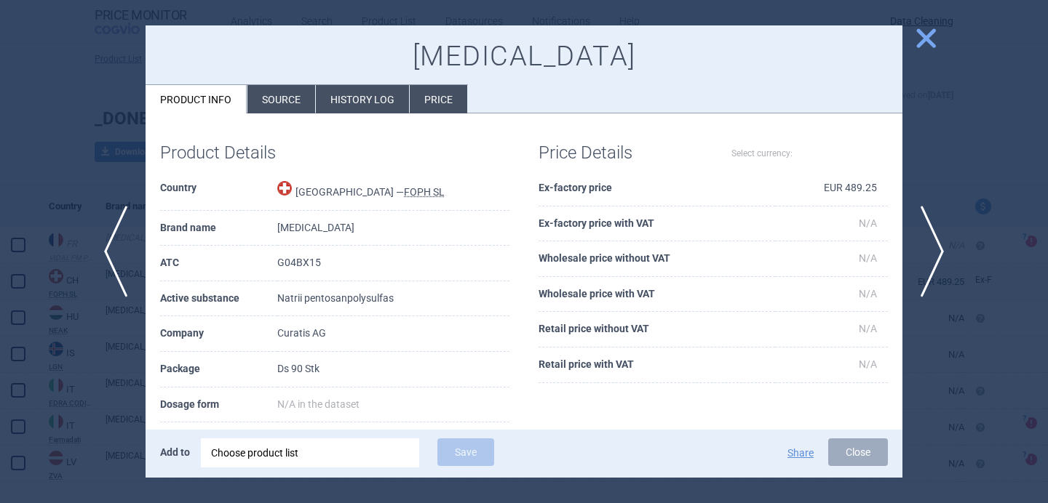
select select "EUR"
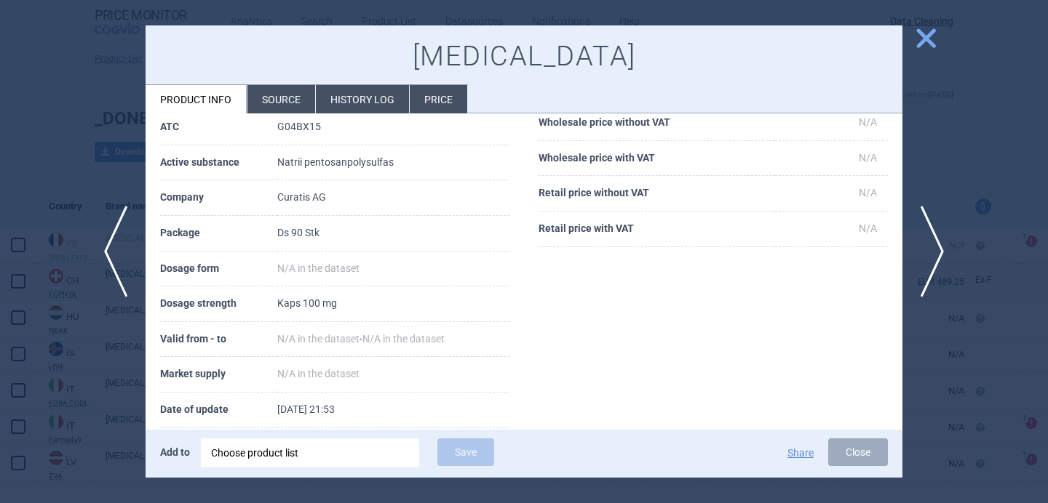
scroll to position [138, 0]
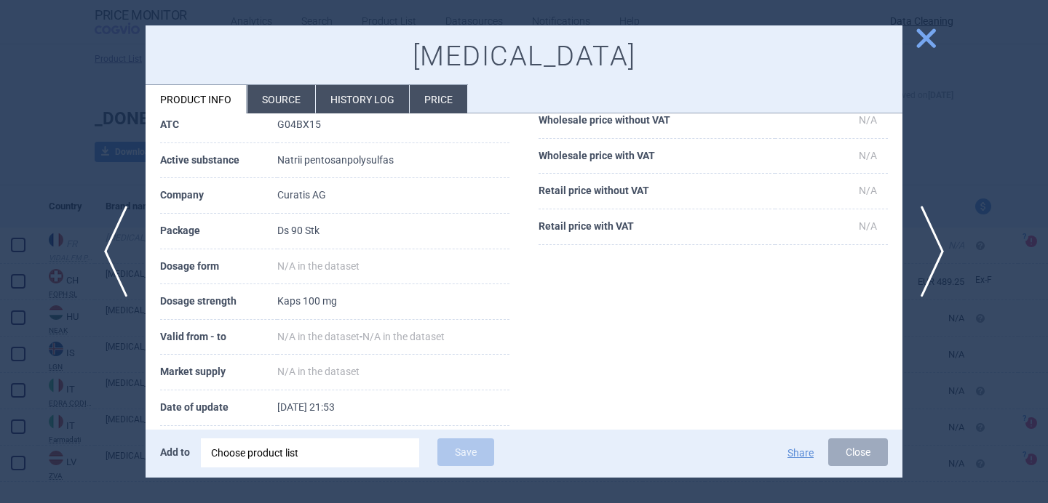
click at [275, 96] on li "Source" at bounding box center [281, 99] width 68 height 28
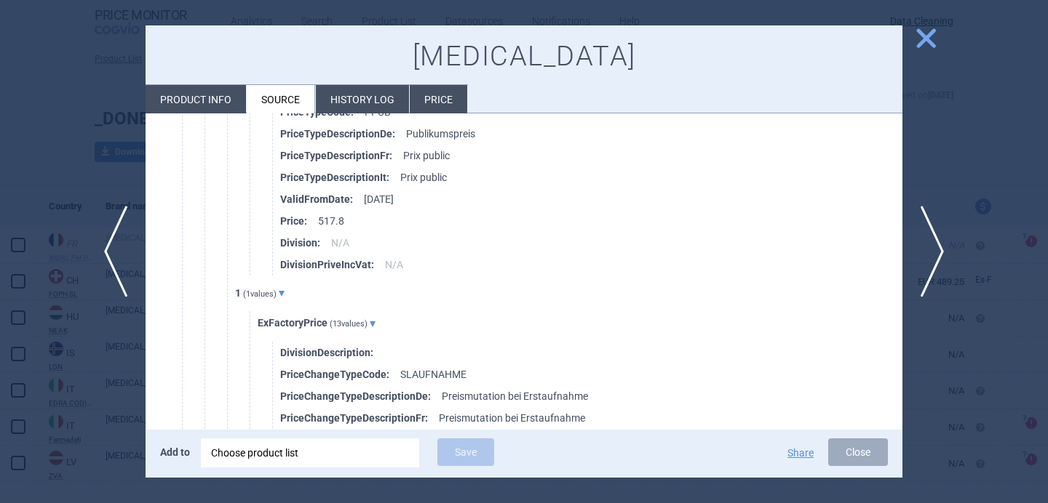
scroll to position [2953, 0]
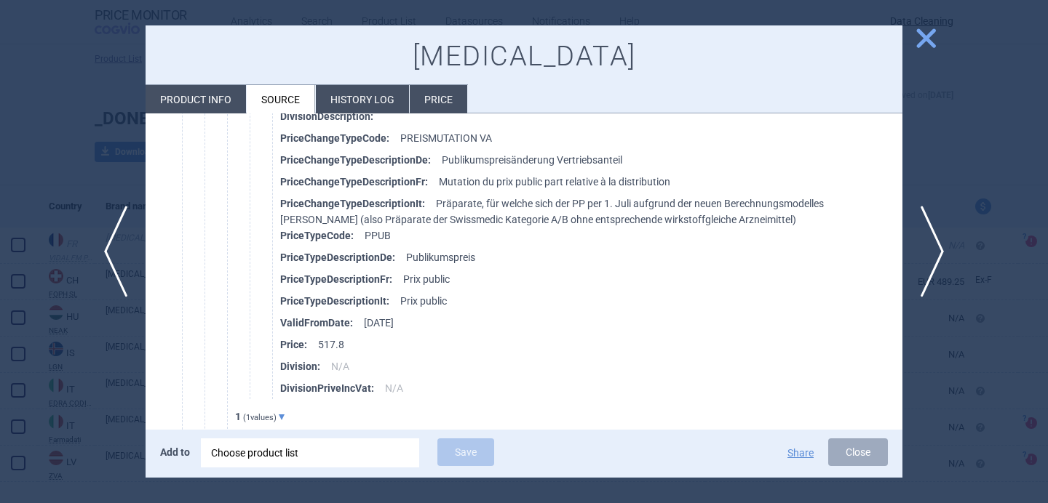
click at [23, 140] on div at bounding box center [524, 251] width 1048 height 503
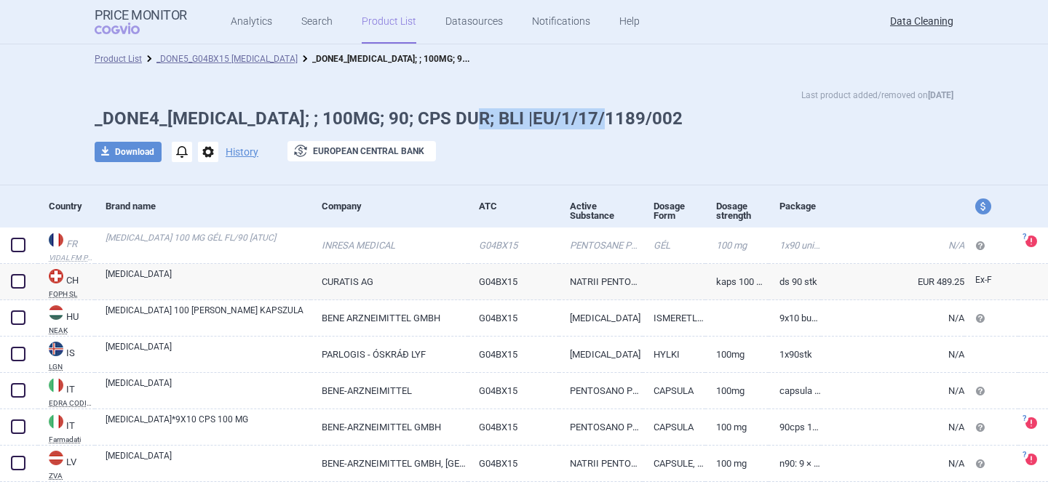
drag, startPoint x: 466, startPoint y: 119, endPoint x: 607, endPoint y: 117, distance: 140.4
click at [607, 117] on h1 "_DONE4_[MEDICAL_DATA]; ; 100MG; 90; CPS DUR; BLI |EU/1/17/1189/002" at bounding box center [524, 118] width 858 height 21
copy h1 "|EU/1/17/1189/00"
click at [213, 274] on link "[MEDICAL_DATA]" at bounding box center [207, 281] width 205 height 26
select select "EUR"
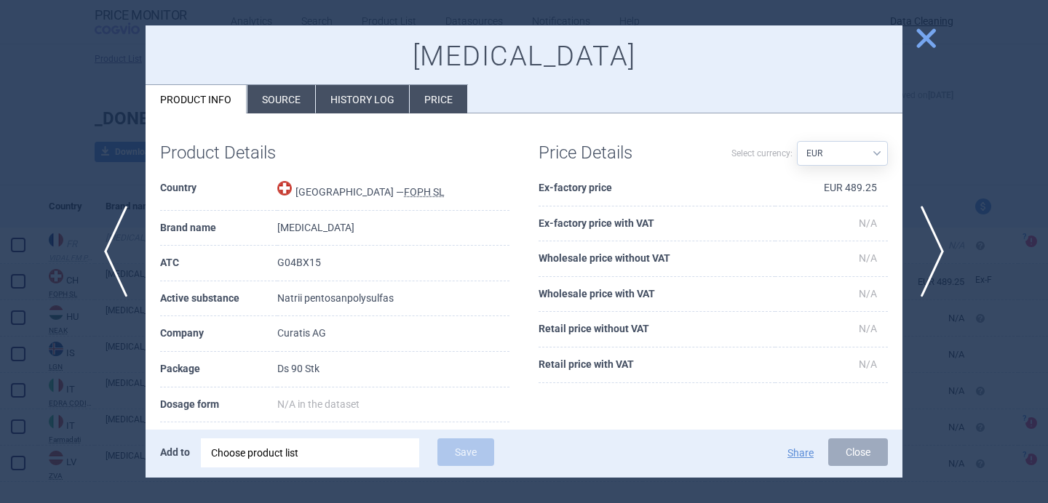
click at [274, 452] on div "Choose product list" at bounding box center [310, 453] width 198 height 29
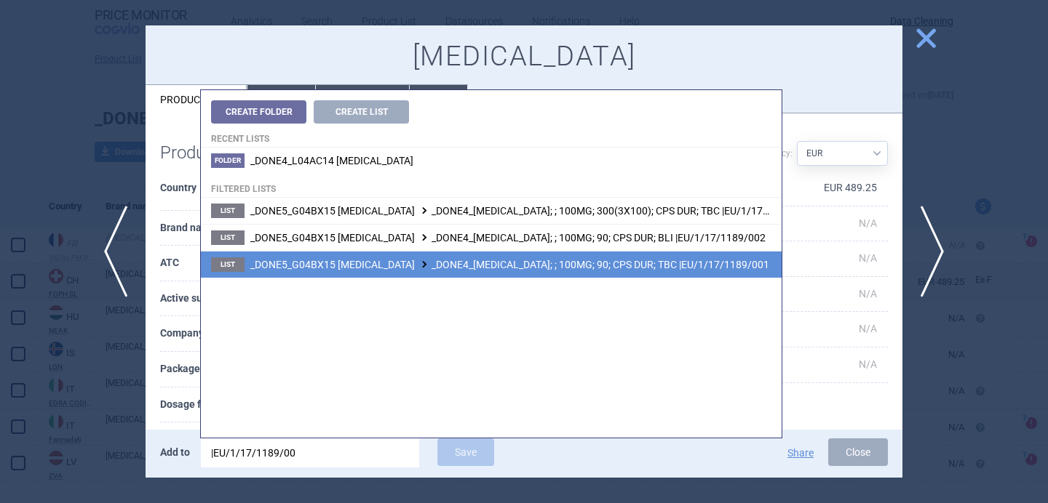
type input "|EU/1/17/1189/00"
click at [410, 263] on span "_DONE5_G04BX15 PENTOSAN POLYSULFATE SODIUM _DONE4_ELMIRON; ; 100MG; 90; CPS DUR…" at bounding box center [509, 265] width 519 height 12
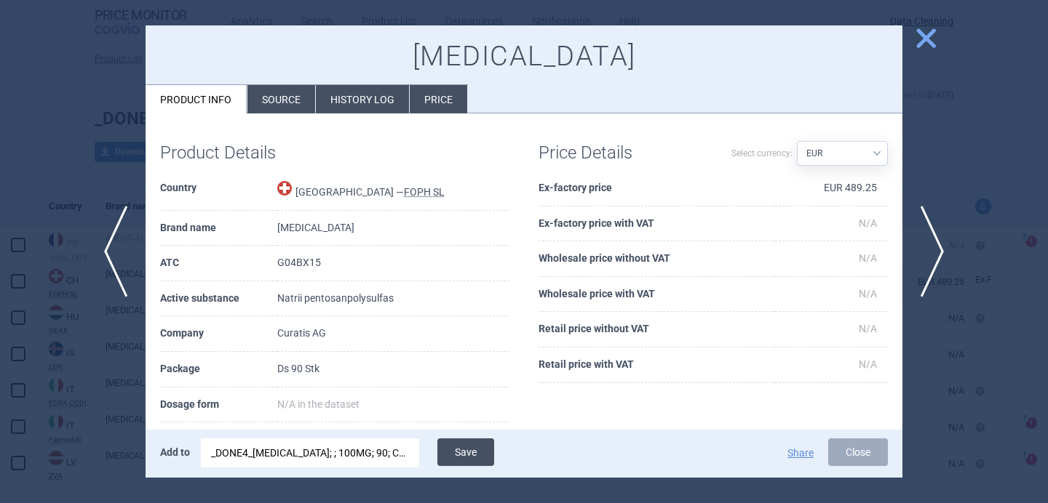
click at [475, 453] on button "Save" at bounding box center [465, 453] width 57 height 28
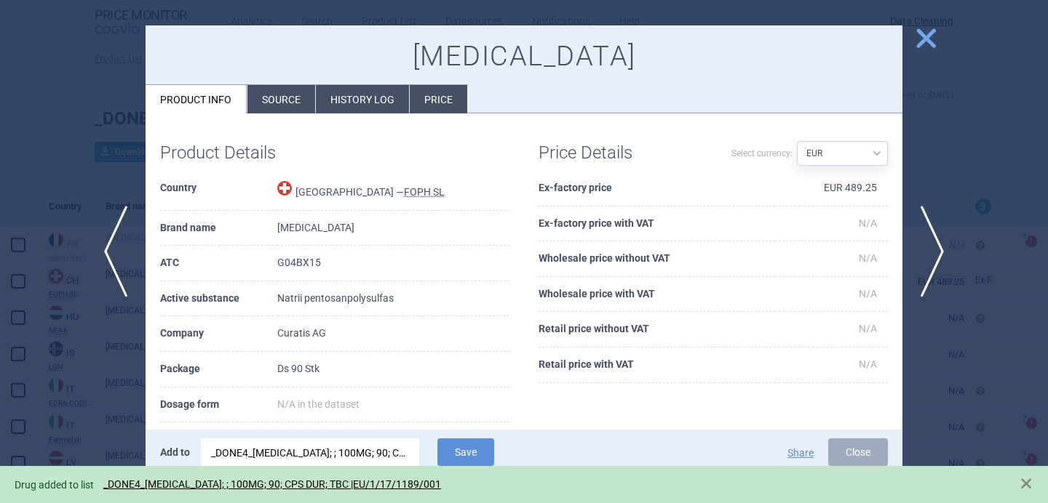
click at [95, 404] on div at bounding box center [524, 251] width 1048 height 503
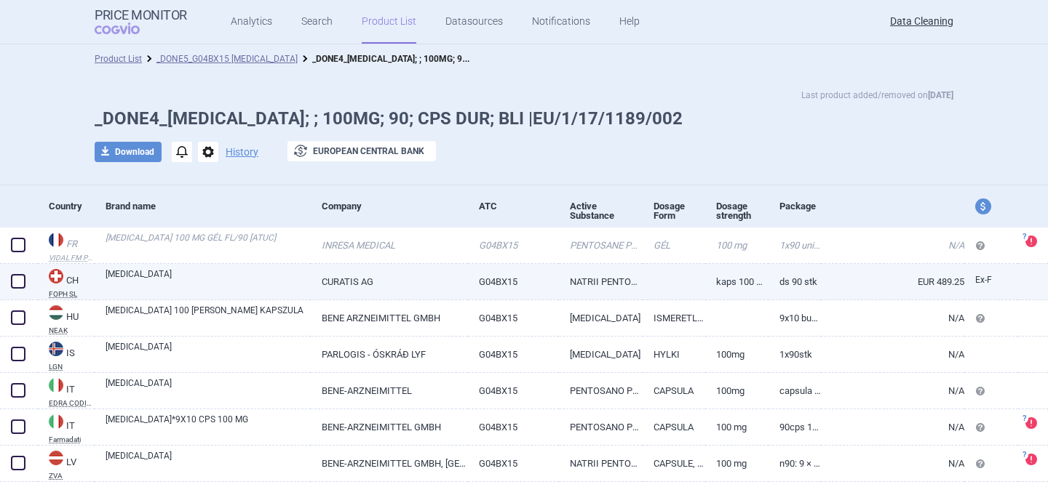
click at [23, 284] on span at bounding box center [18, 281] width 15 height 15
checkbox input "true"
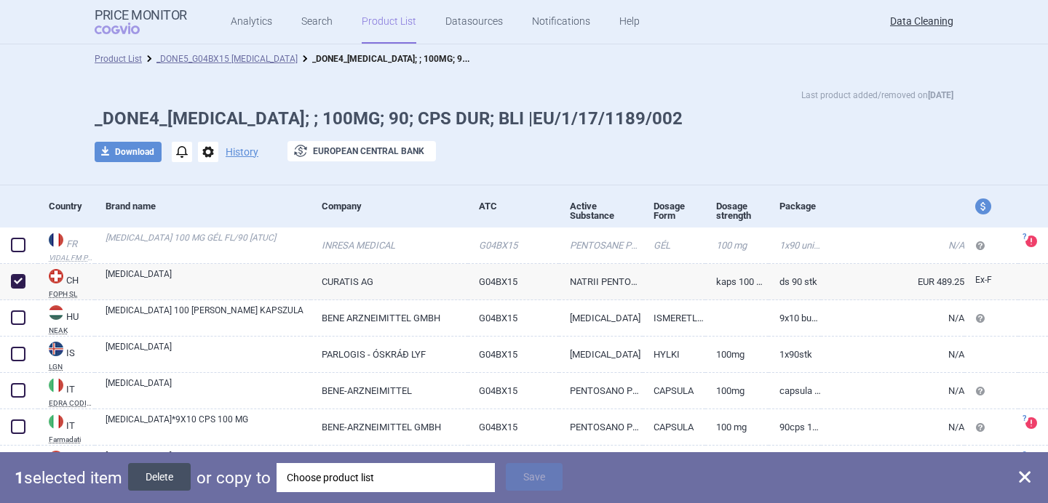
click at [169, 481] on button "Delete" at bounding box center [159, 477] width 63 height 28
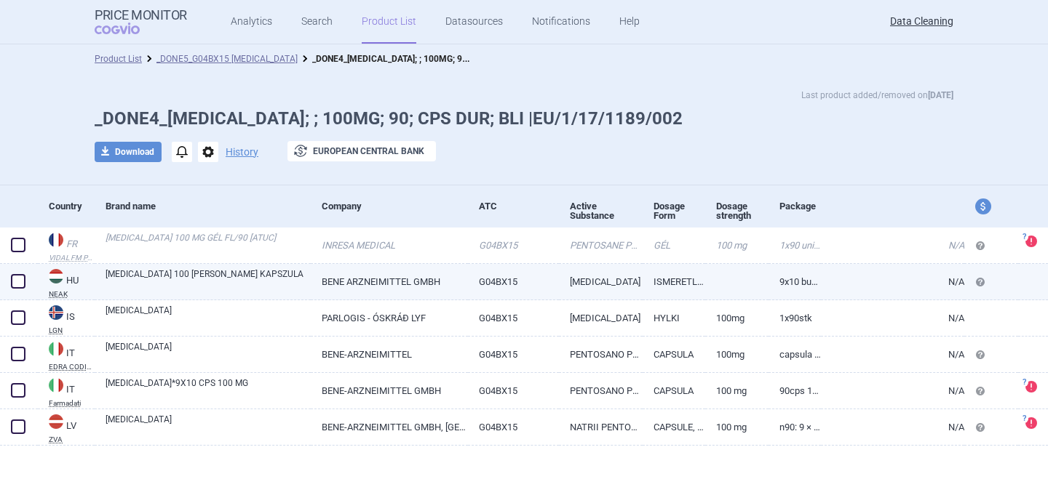
click at [204, 279] on link "[MEDICAL_DATA] 100 [PERSON_NAME] KAPSZULA" at bounding box center [207, 281] width 205 height 26
select select "EUR"
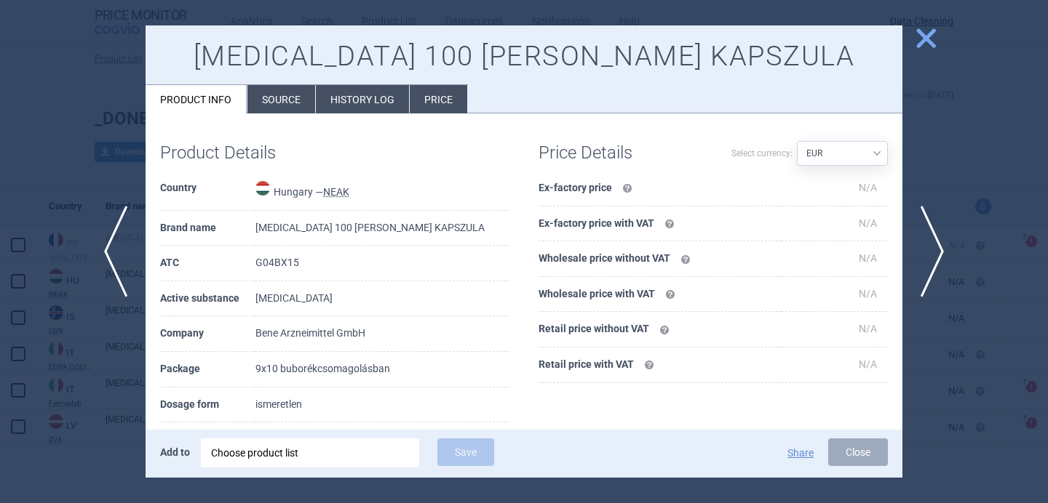
click at [300, 113] on div "Product Details Country Hungary — NEAK Brand name ELMIRON 100 MG KEMÉNY KAPSZUL…" at bounding box center [523, 370] width 757 height 515
click at [298, 104] on li "Source" at bounding box center [281, 99] width 68 height 28
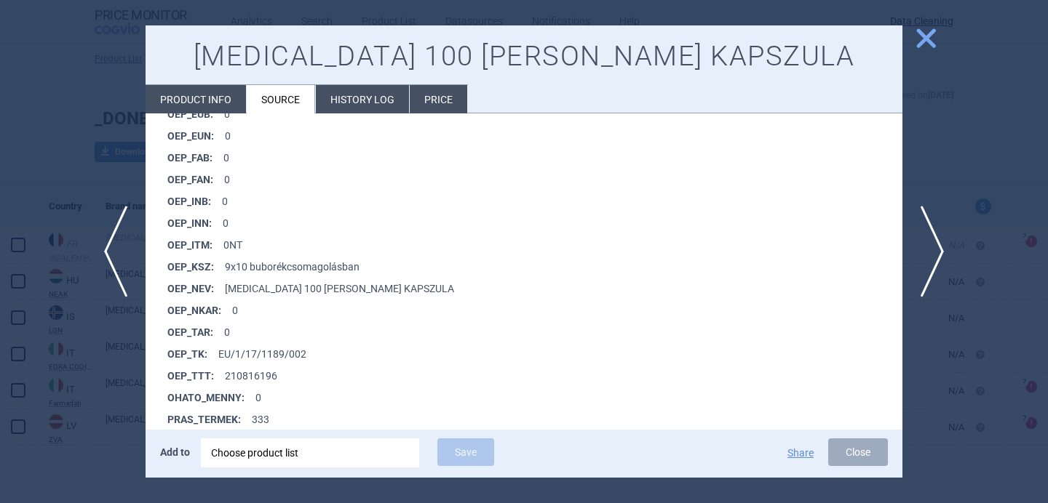
scroll to position [1152, 0]
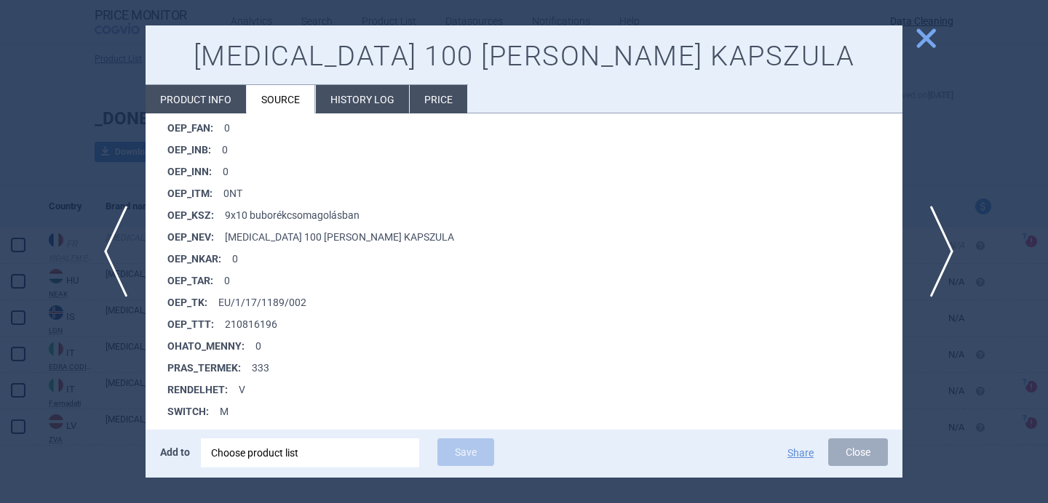
click at [941, 241] on span "next" at bounding box center [936, 252] width 33 height 92
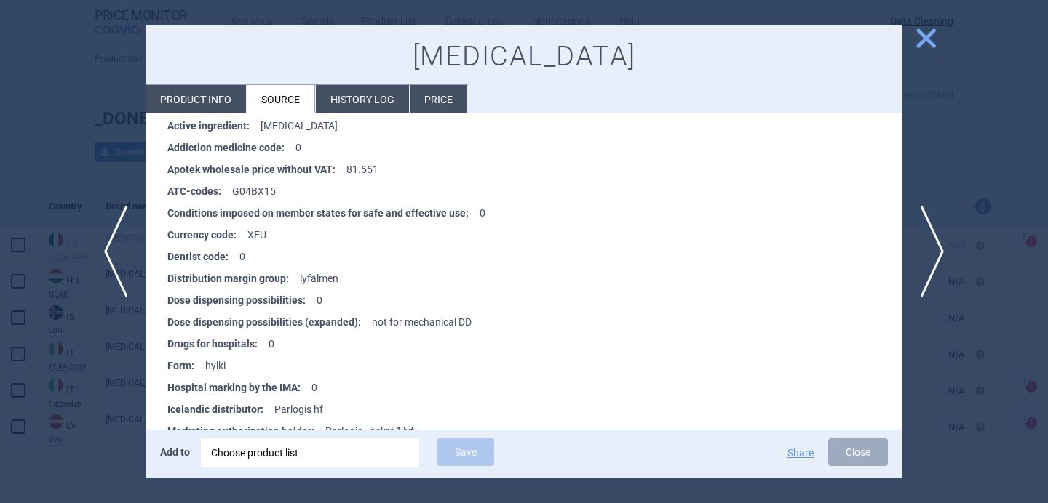
click at [217, 90] on li "Product info" at bounding box center [195, 99] width 100 height 28
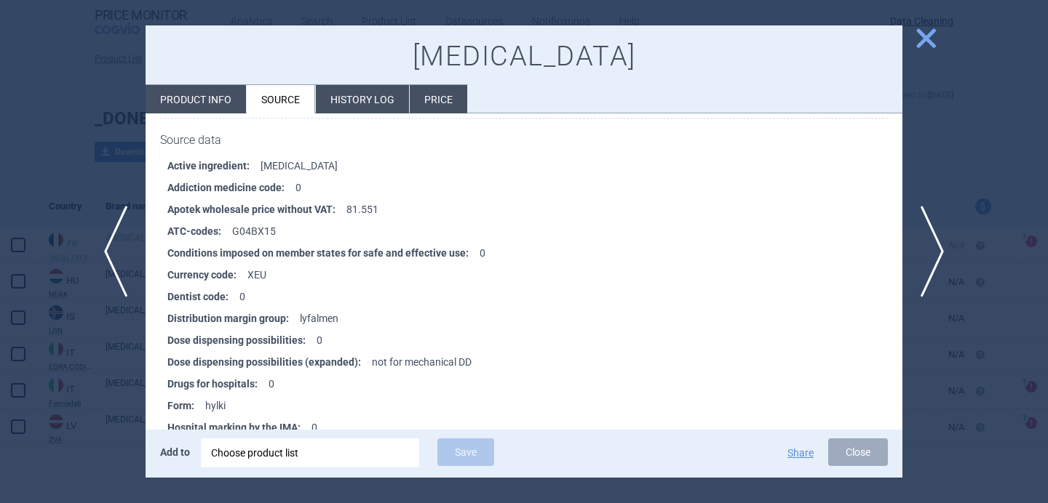
select select "EUR"
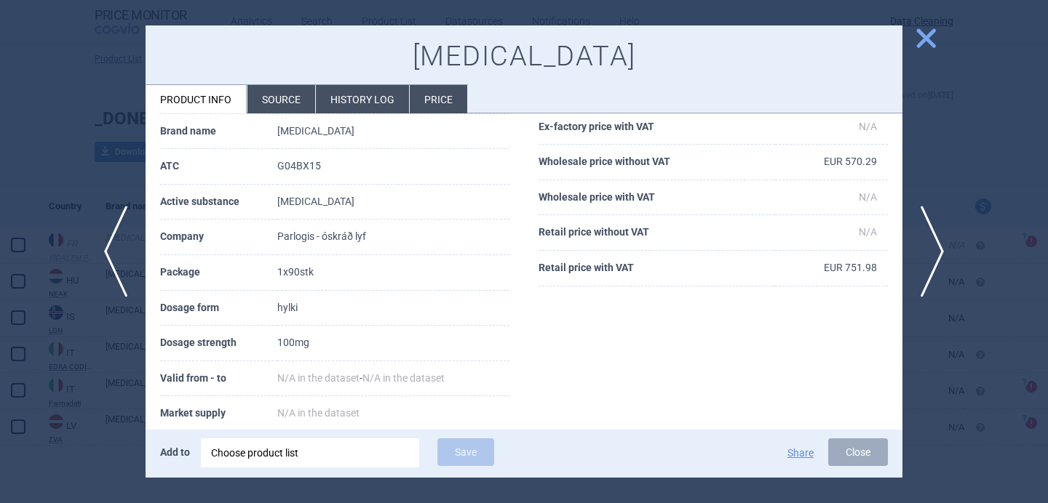
scroll to position [95, 0]
click at [290, 105] on li "Source" at bounding box center [281, 99] width 68 height 28
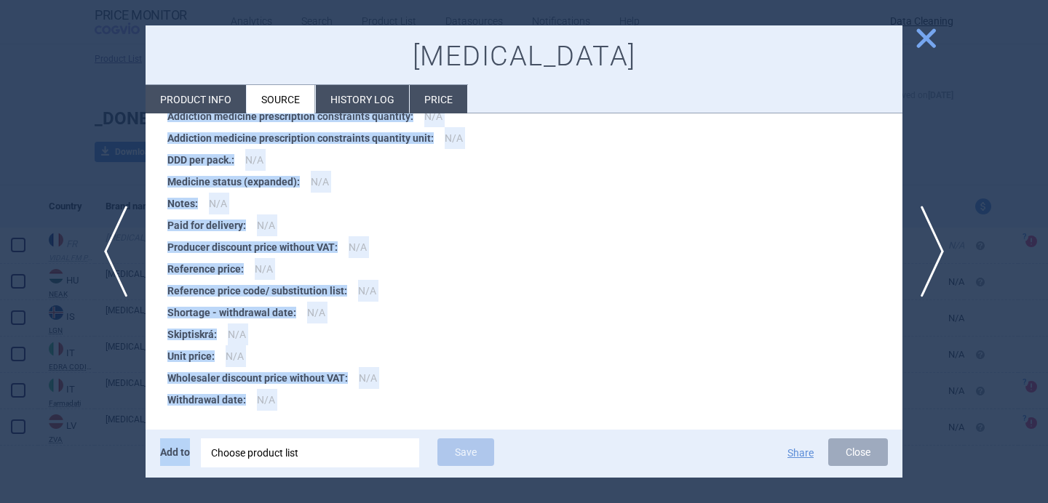
scroll to position [1483, 0]
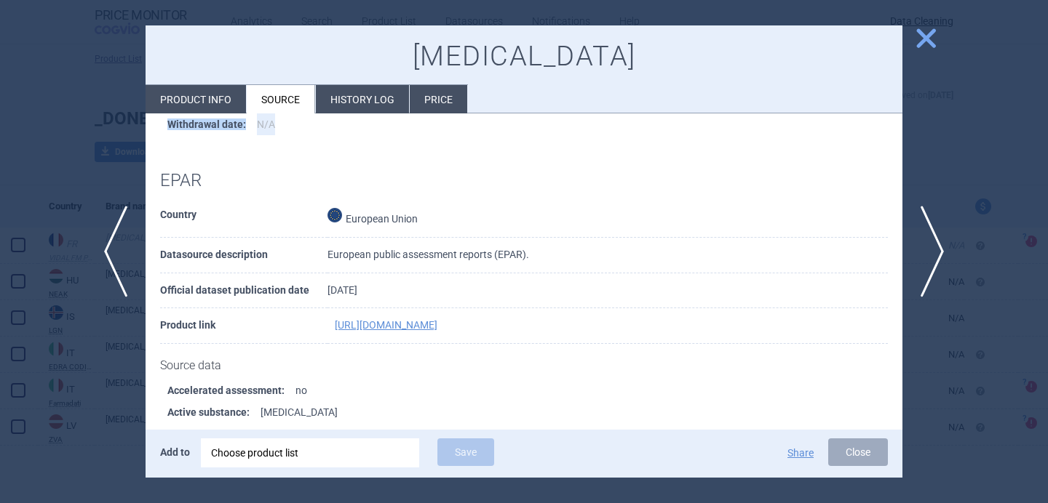
drag, startPoint x: 161, startPoint y: 191, endPoint x: 283, endPoint y: 126, distance: 138.0
copy div "Source data Active ingredient : pentosan polysulfate sodium Addiction medicine …"
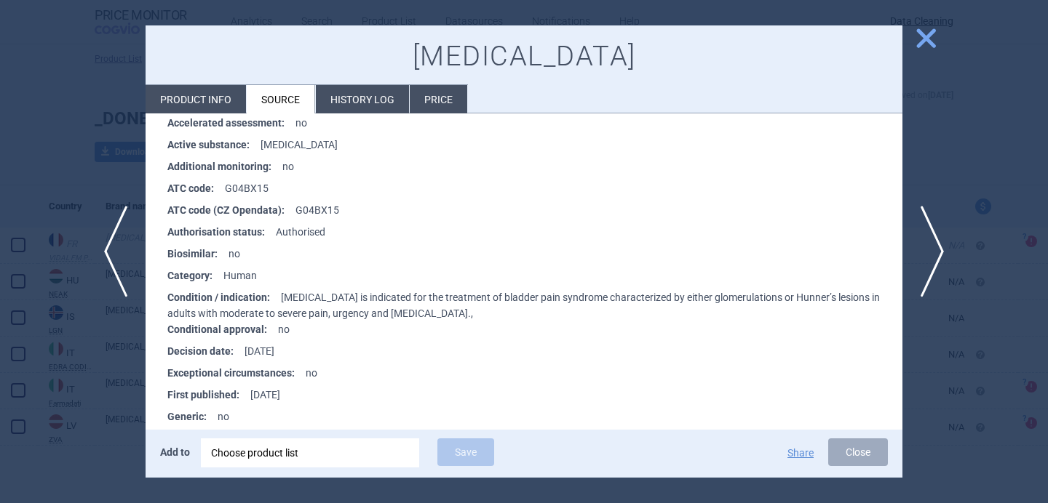
scroll to position [1753, 0]
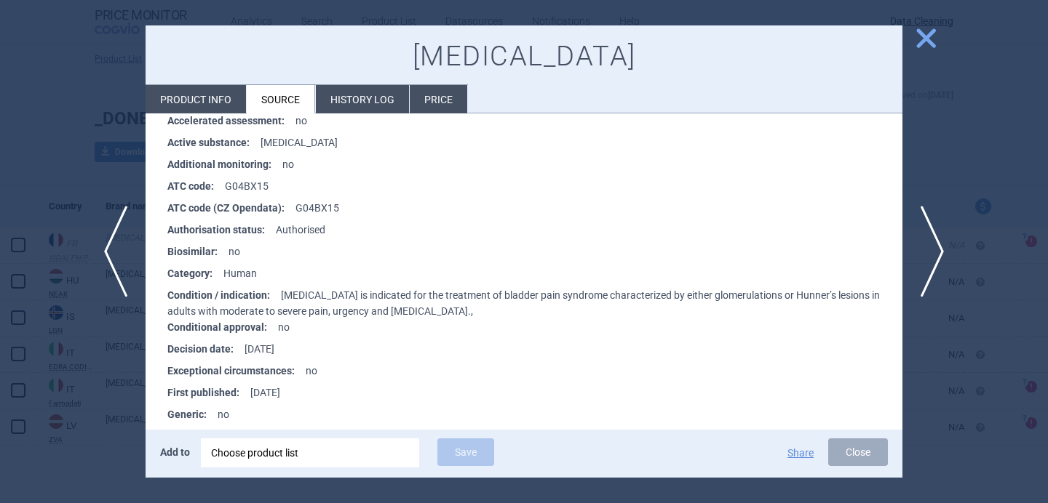
click at [288, 339] on li "Decision date : 2022-07-15" at bounding box center [534, 349] width 735 height 22
click at [298, 452] on div "Choose product list" at bounding box center [310, 453] width 198 height 29
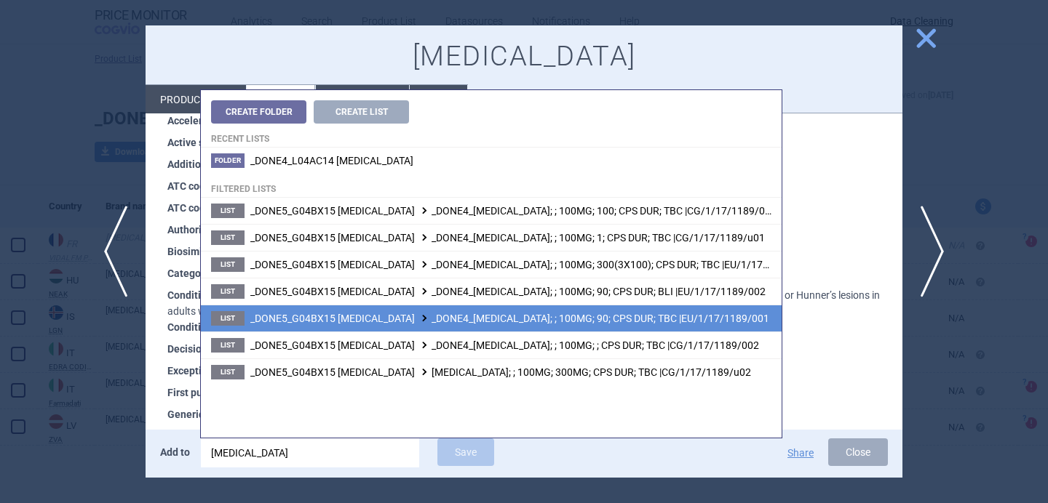
type input "elmiron"
click at [511, 324] on span "_DONE5_G04BX15 PENTOSAN POLYSULFATE SODIUM _DONE4_ELMIRON; ; 100MG; 90; CPS DUR…" at bounding box center [509, 319] width 519 height 12
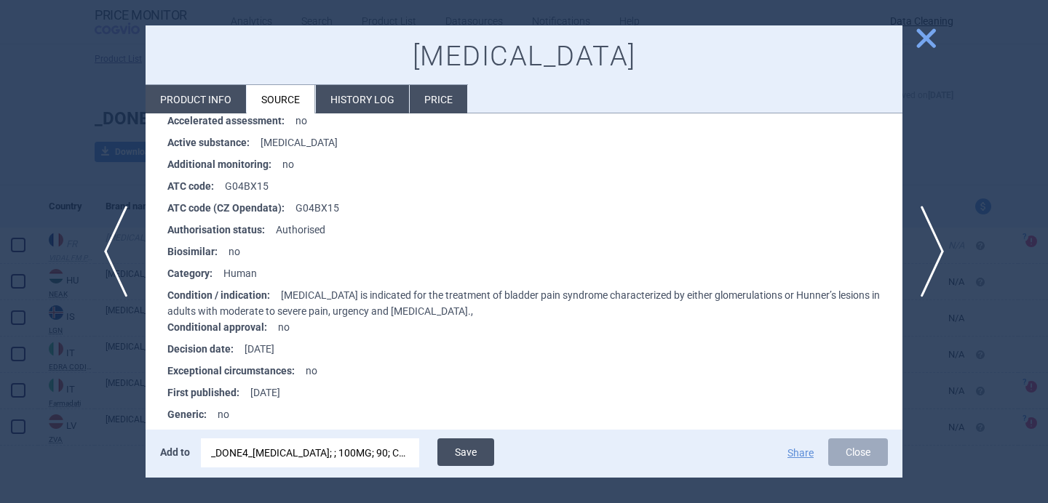
click at [469, 464] on button "Save" at bounding box center [465, 453] width 57 height 28
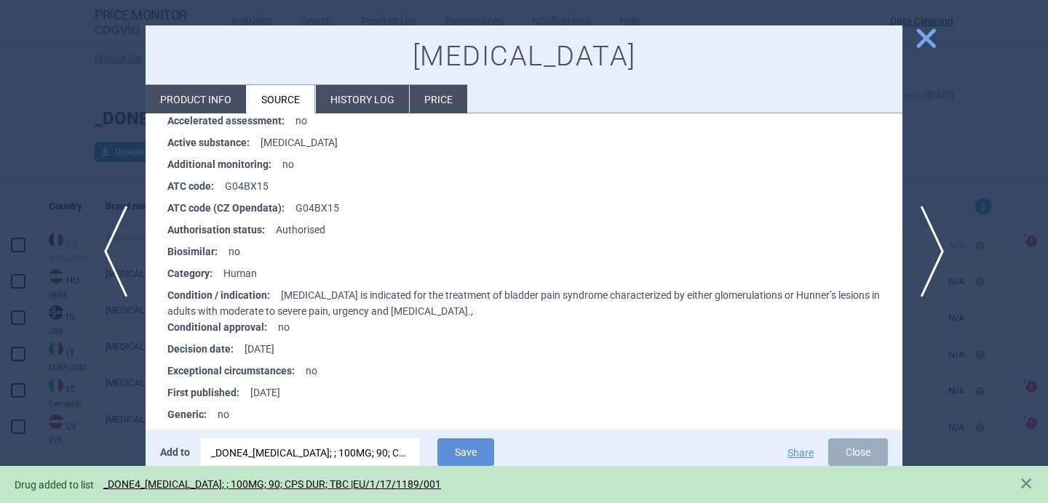
click at [78, 426] on div at bounding box center [524, 251] width 1048 height 503
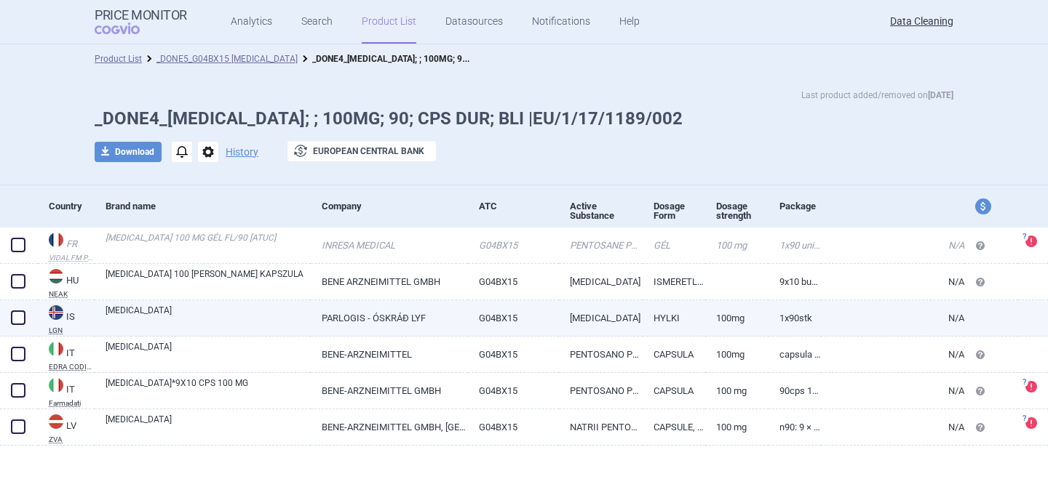
click at [17, 320] on span at bounding box center [18, 318] width 15 height 15
checkbox input "true"
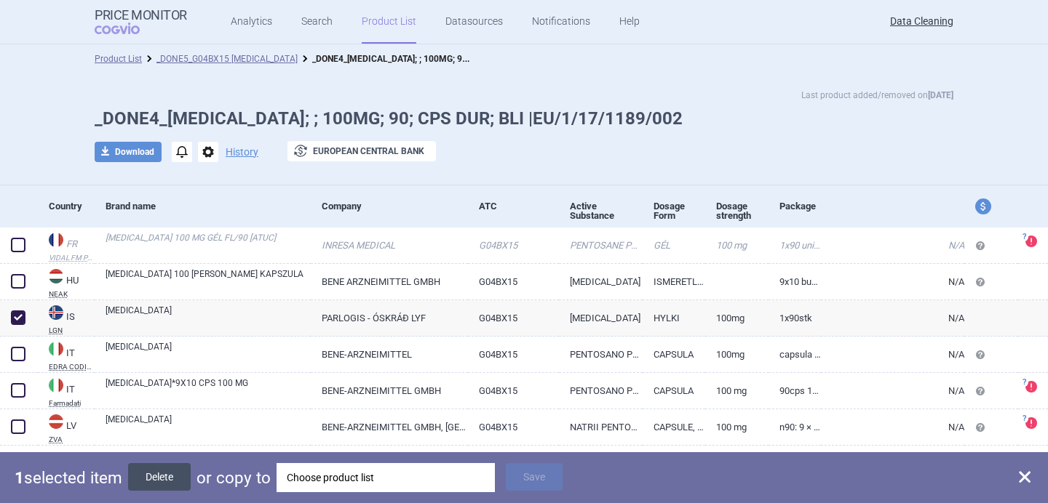
click at [156, 473] on button "Delete" at bounding box center [159, 477] width 63 height 28
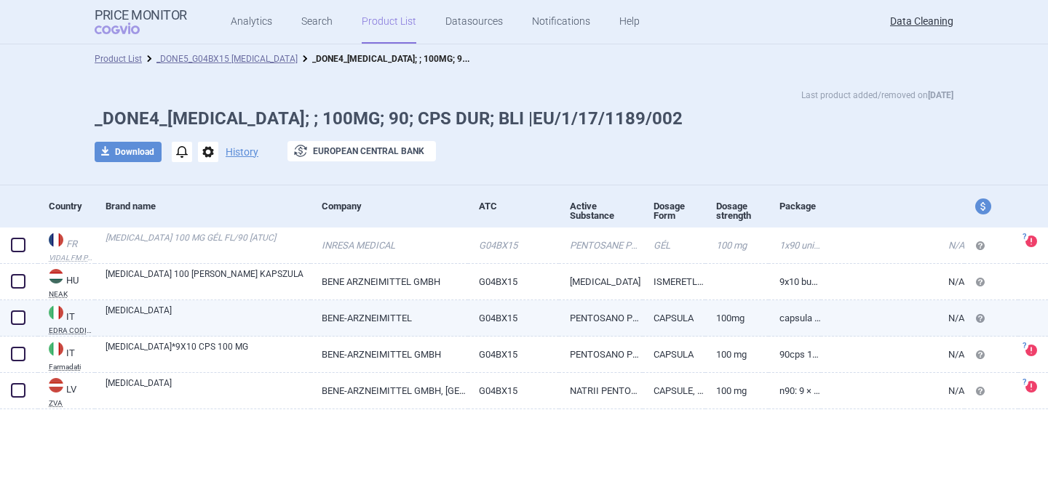
click at [181, 314] on link "ELMIRON" at bounding box center [207, 317] width 205 height 26
select select "EUR"
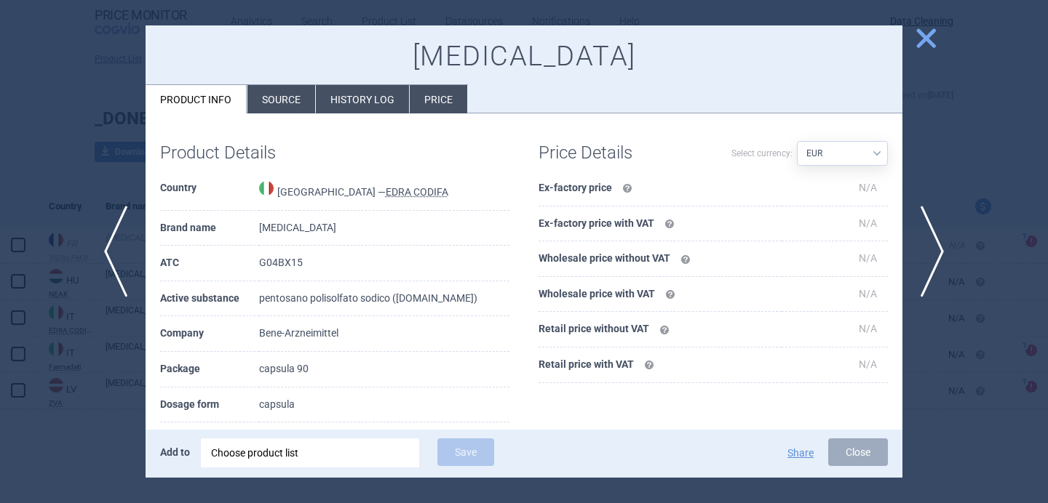
click at [285, 95] on li "Source" at bounding box center [281, 99] width 68 height 28
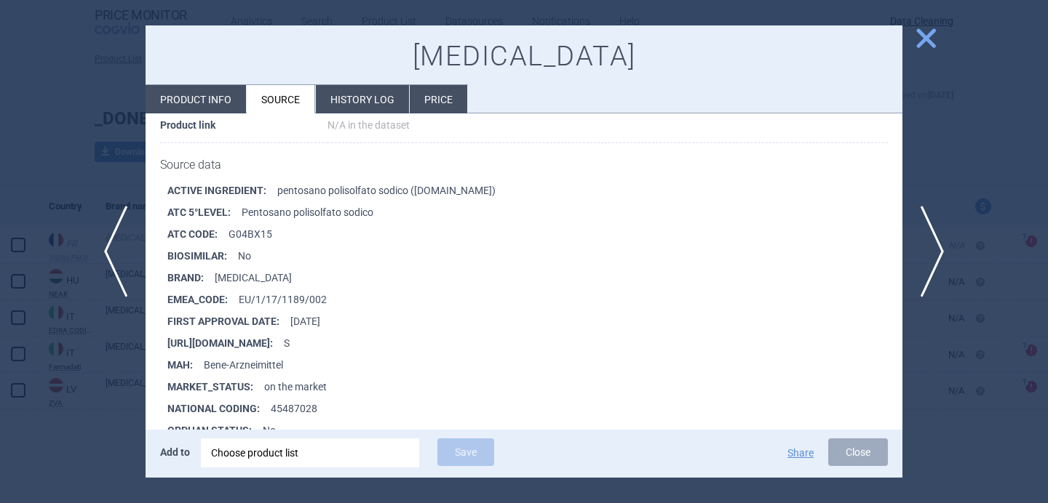
scroll to position [232, 0]
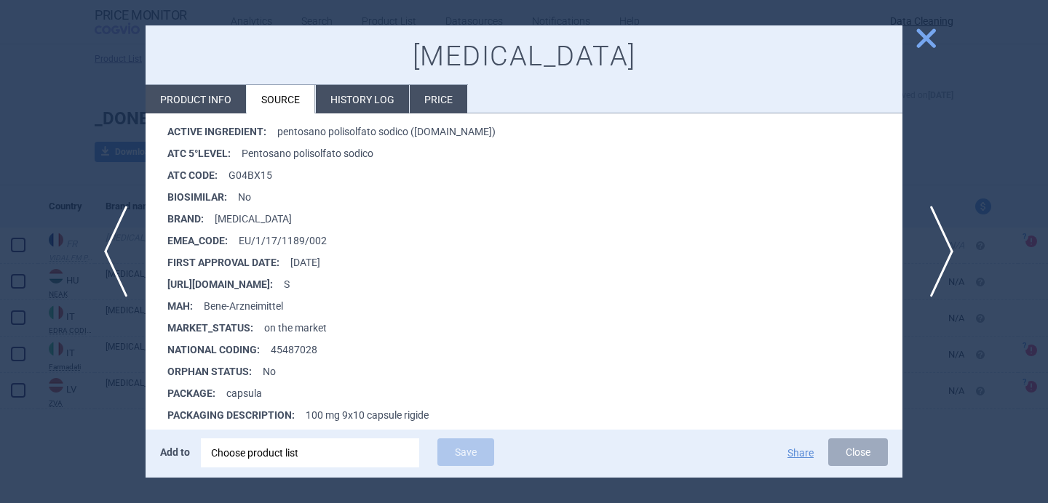
click at [937, 245] on span "next" at bounding box center [936, 252] width 33 height 92
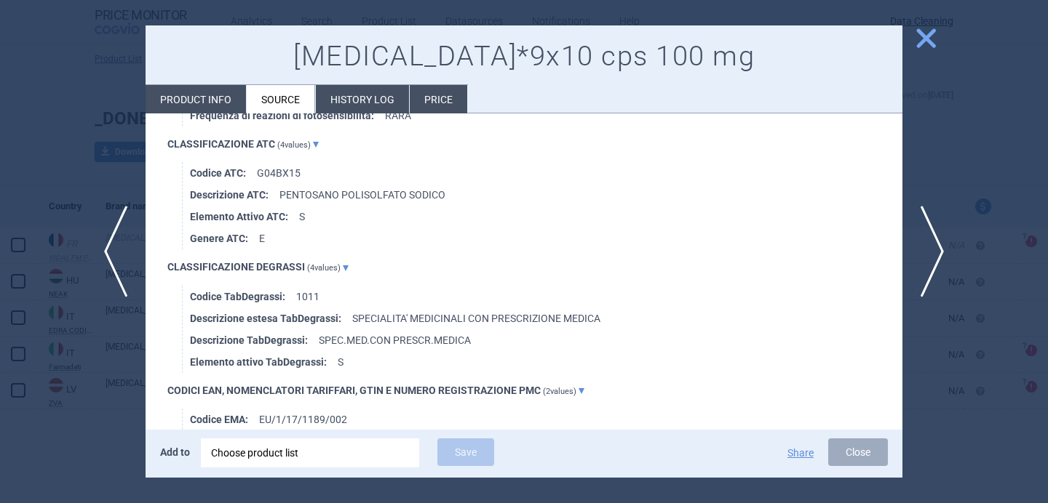
scroll to position [868, 0]
click at [940, 251] on span "next" at bounding box center [936, 252] width 33 height 92
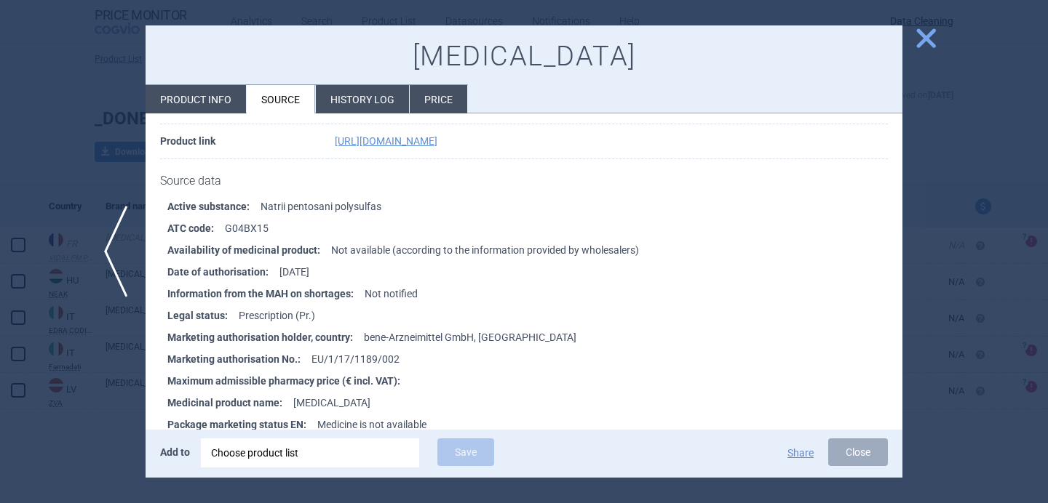
scroll to position [210, 0]
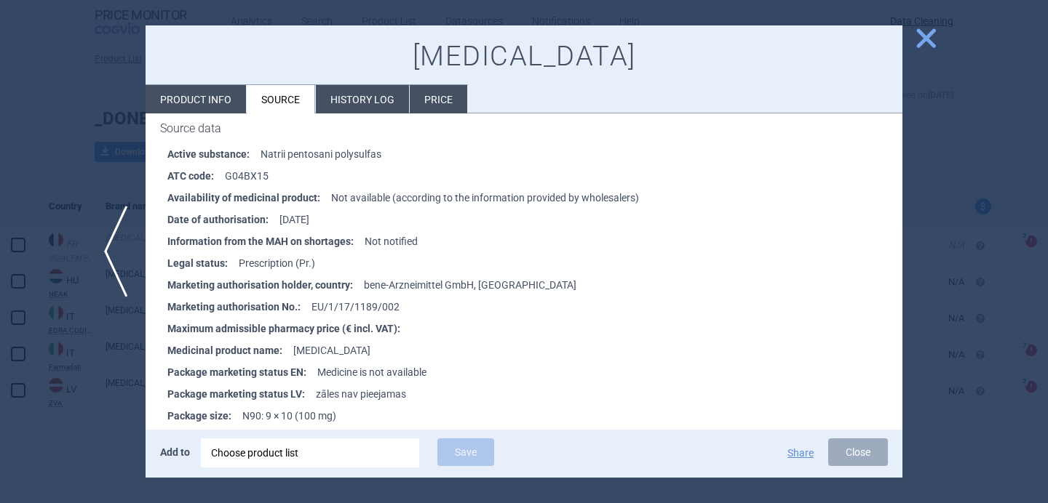
click at [121, 436] on div at bounding box center [524, 251] width 1048 height 503
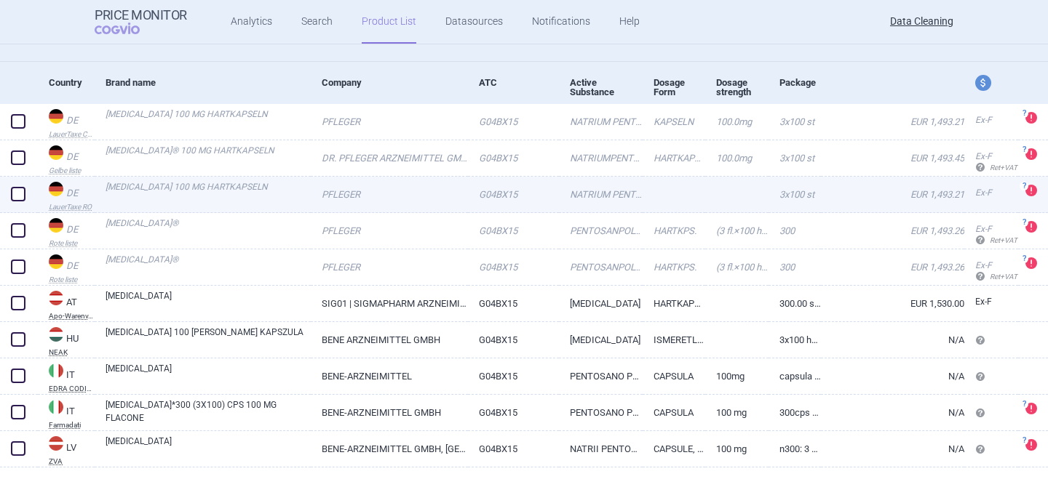
scroll to position [135, 0]
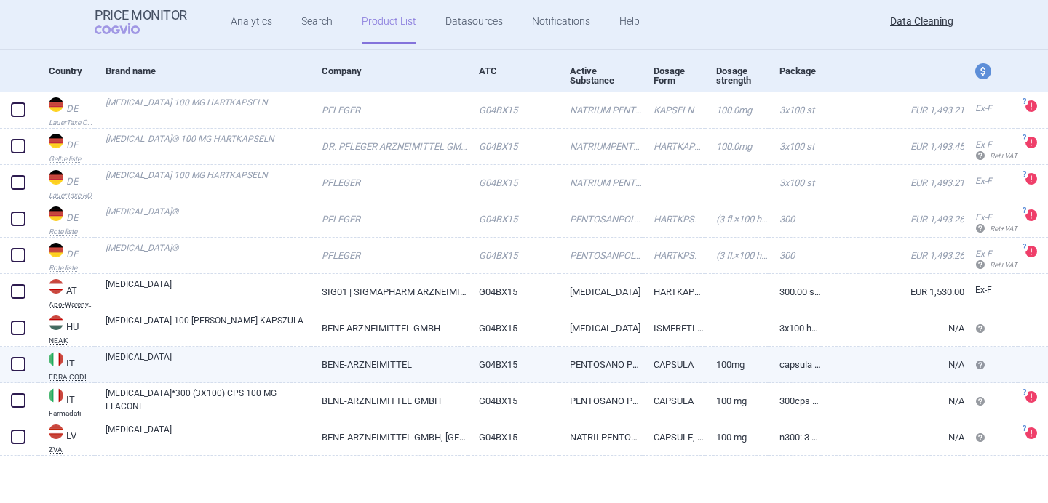
click at [234, 371] on link "[MEDICAL_DATA]" at bounding box center [207, 364] width 205 height 26
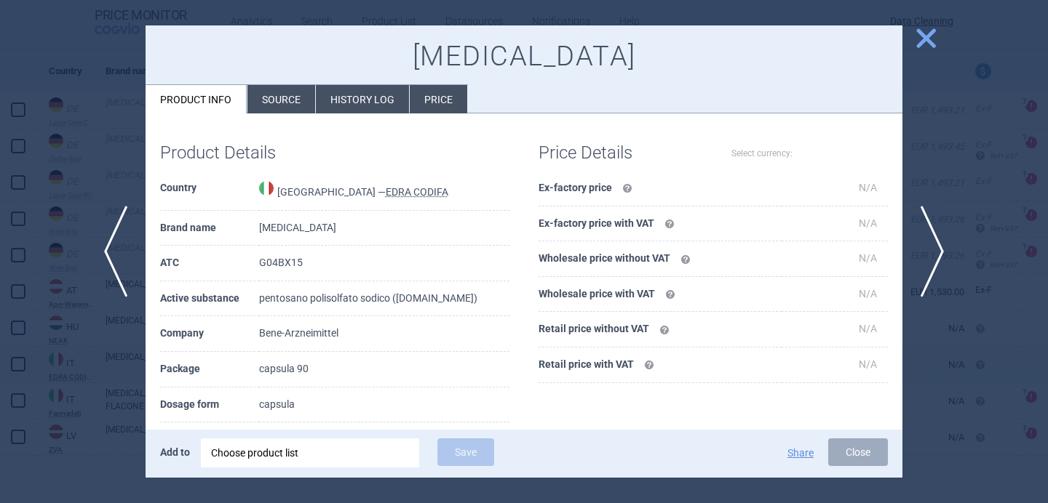
select select "EUR"
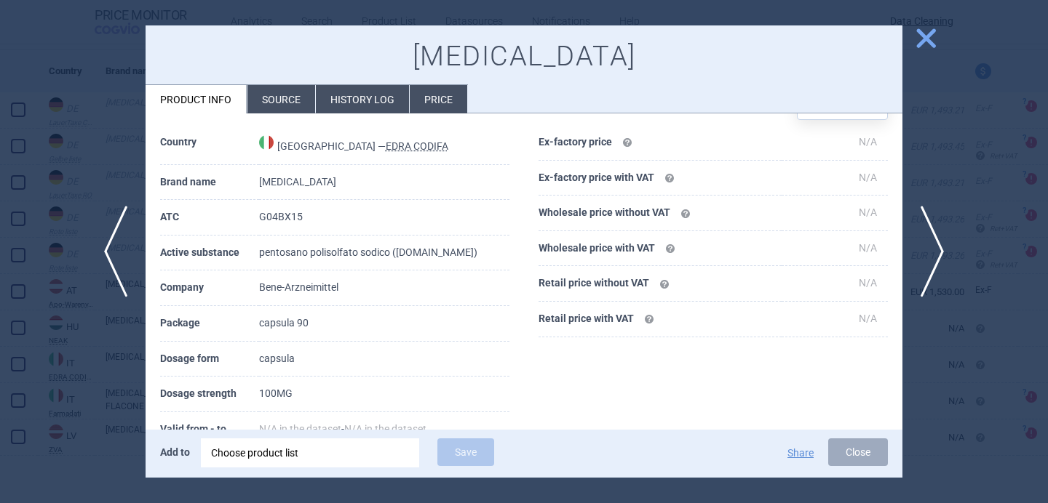
click at [292, 115] on h1 "Product Details" at bounding box center [247, 107] width 175 height 21
click at [292, 106] on li "Source" at bounding box center [281, 99] width 68 height 28
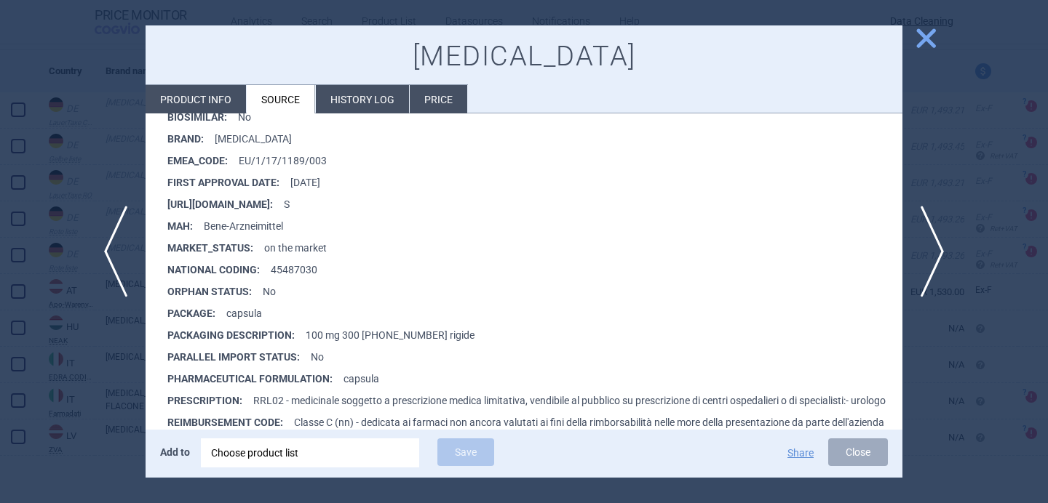
scroll to position [314, 0]
click at [120, 370] on div at bounding box center [524, 251] width 1048 height 503
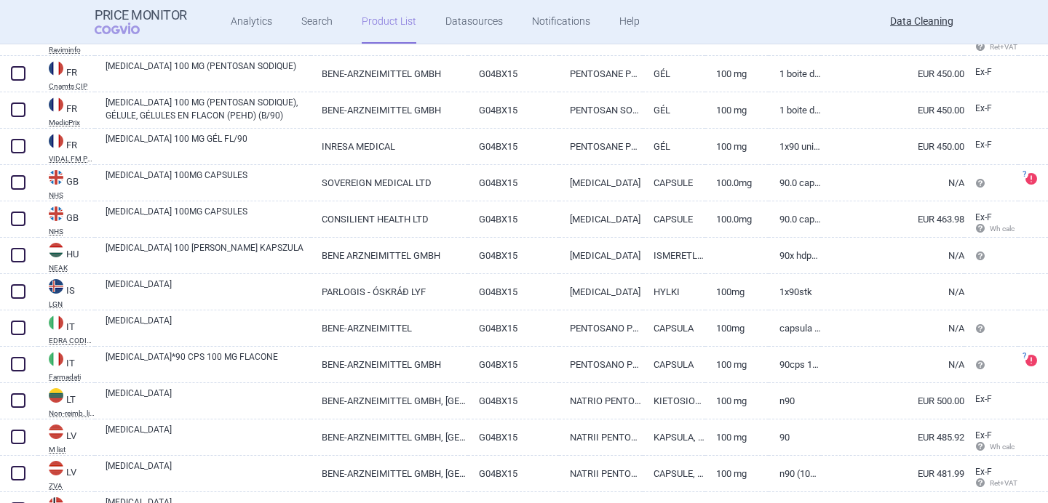
scroll to position [562, 0]
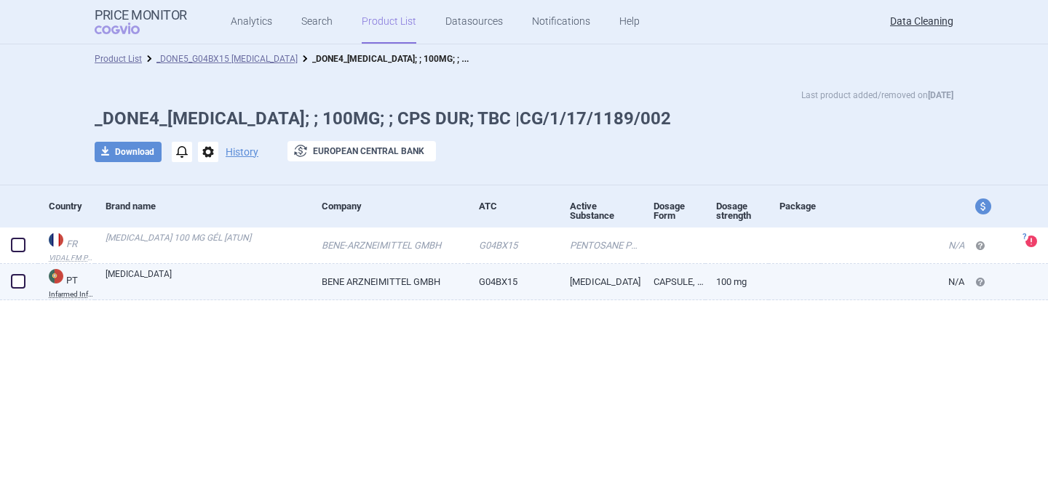
click at [315, 281] on link "BENE ARZNEIMITTEL GMBH" at bounding box center [389, 282] width 157 height 36
select select "EUR"
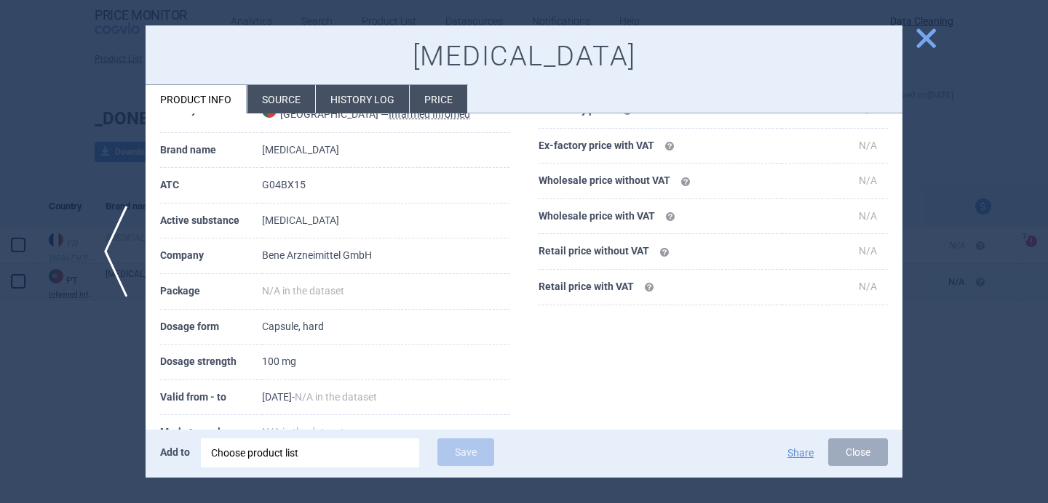
scroll to position [79, 0]
click at [283, 108] on li "Source" at bounding box center [281, 99] width 68 height 28
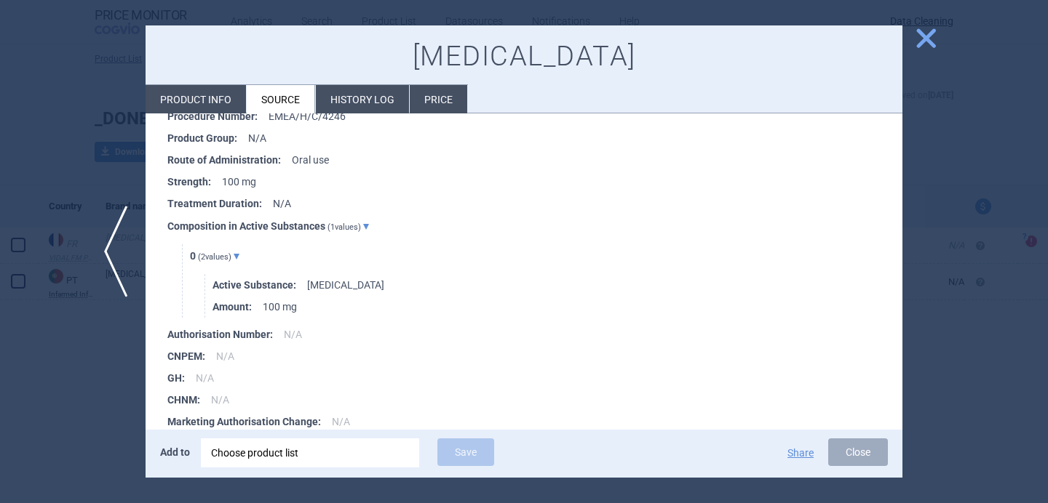
scroll to position [621, 0]
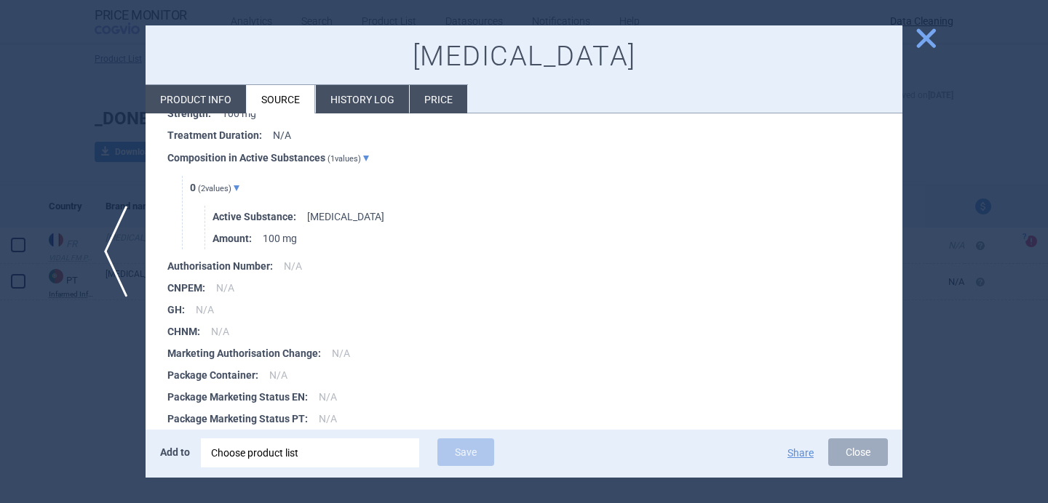
click at [54, 442] on div at bounding box center [524, 251] width 1048 height 503
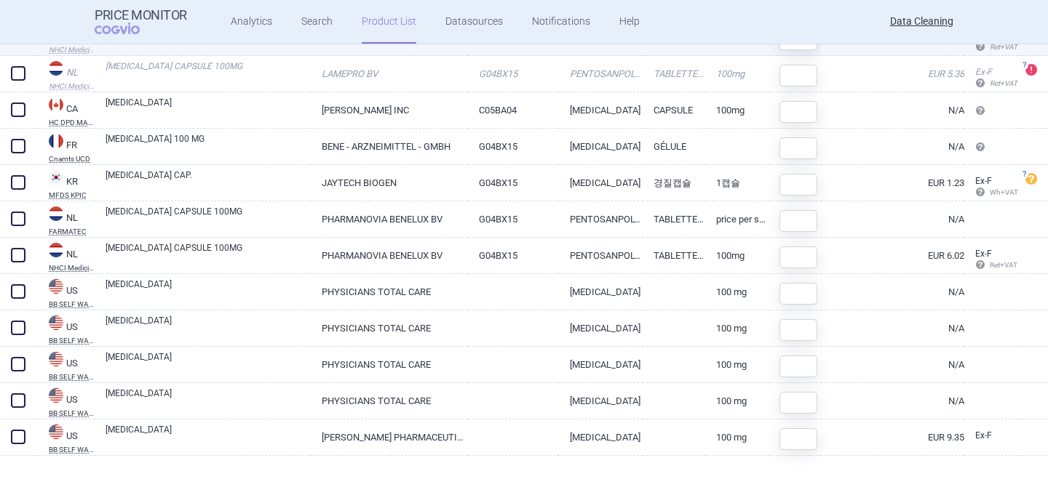
scroll to position [204, 0]
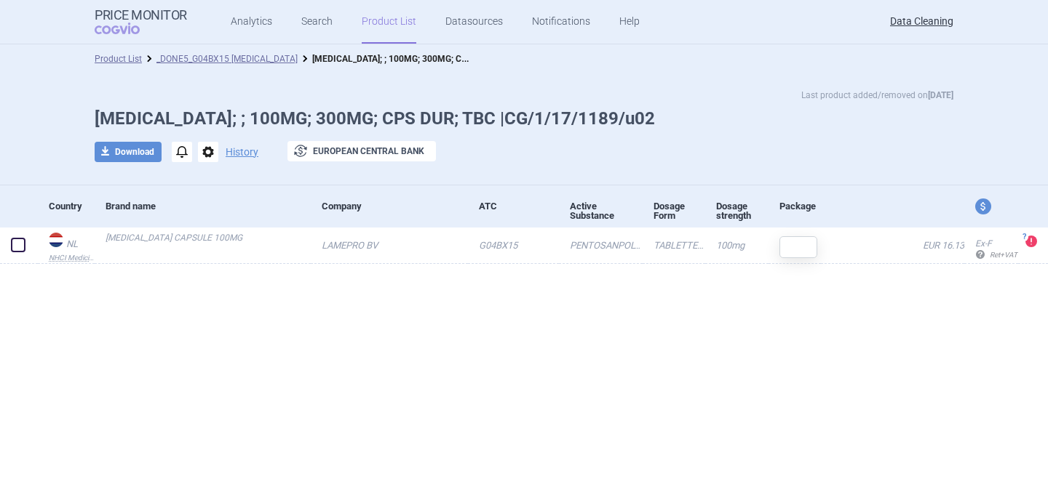
click at [211, 151] on span "options" at bounding box center [208, 152] width 20 height 20
click at [217, 244] on button "Delete" at bounding box center [207, 238] width 47 height 21
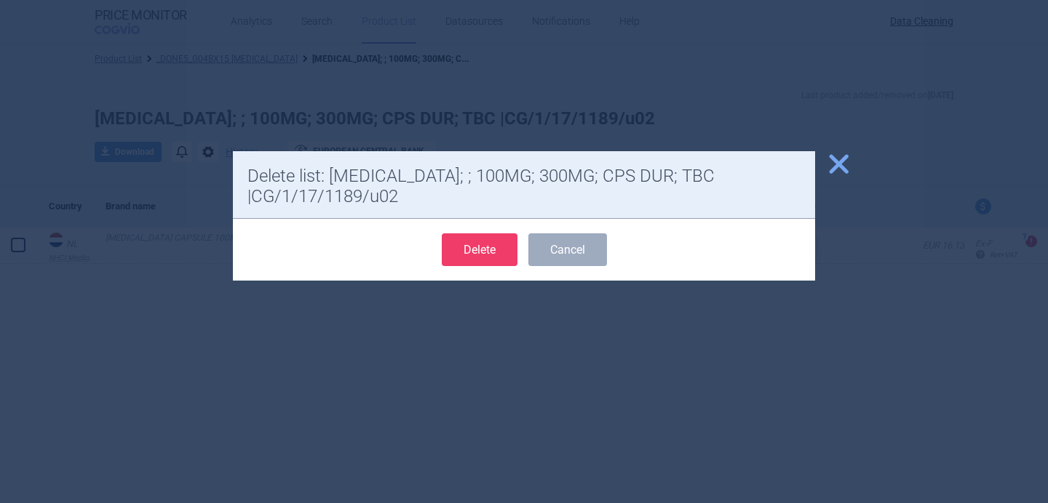
click at [467, 254] on button "Delete" at bounding box center [480, 250] width 76 height 33
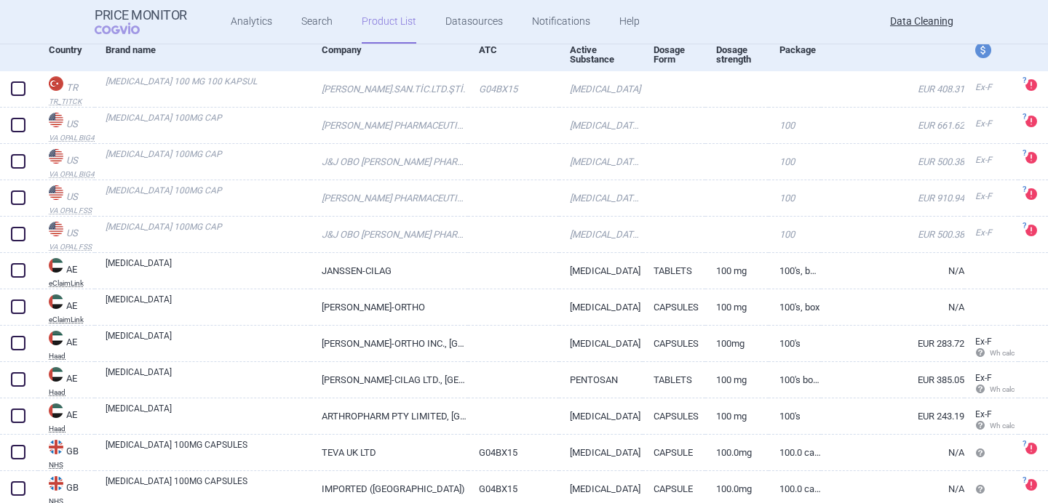
scroll to position [116, 0]
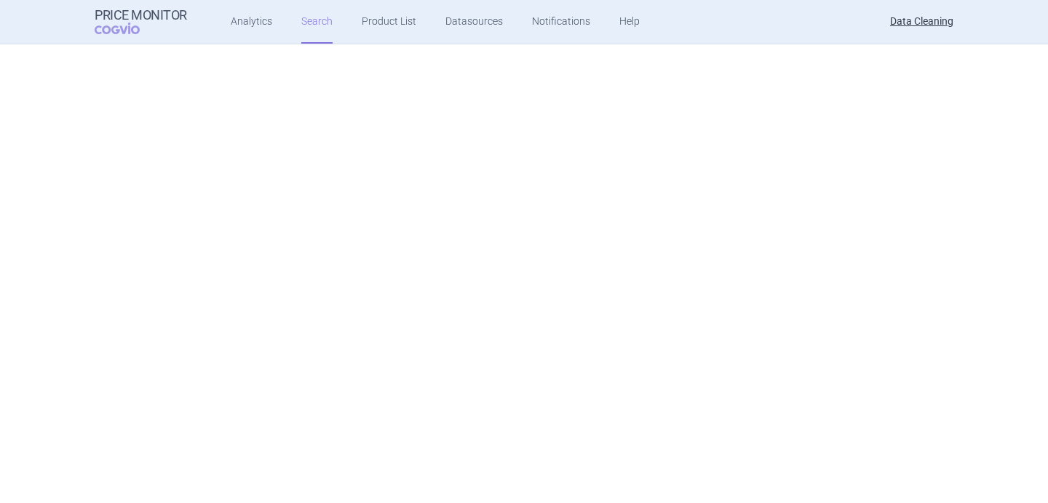
scroll to position [148, 0]
select select "brandName"
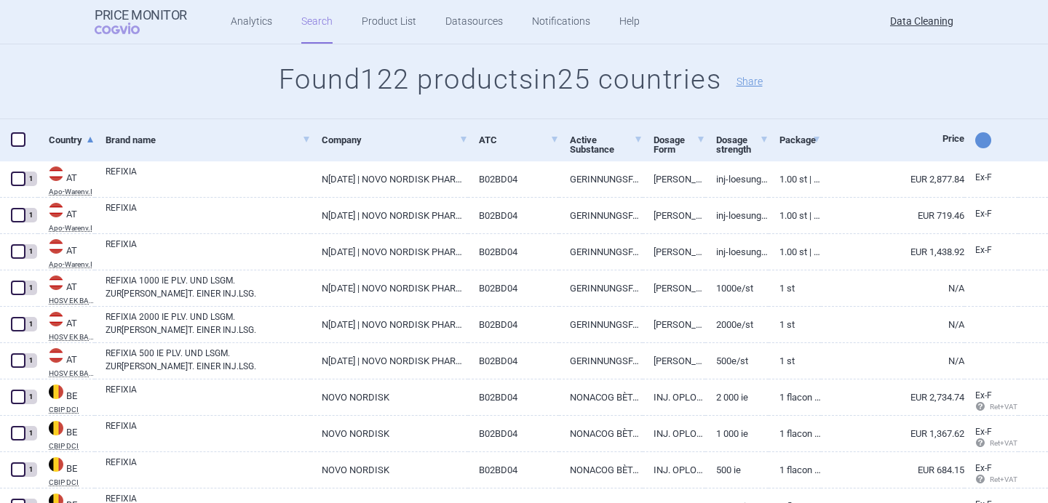
scroll to position [0, 0]
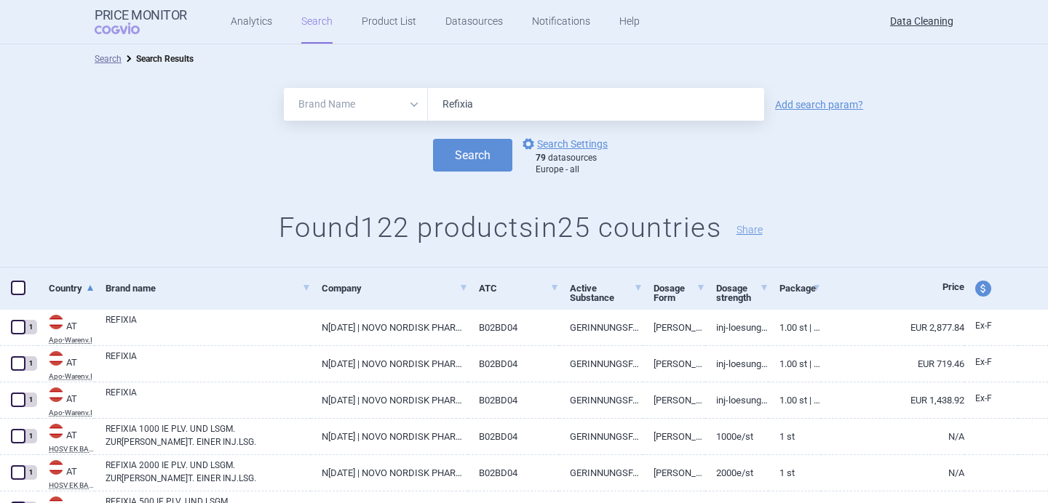
click at [479, 97] on input "Refixia" at bounding box center [596, 104] width 336 height 33
paste input "binyn"
click at [482, 154] on button "Search" at bounding box center [472, 155] width 79 height 33
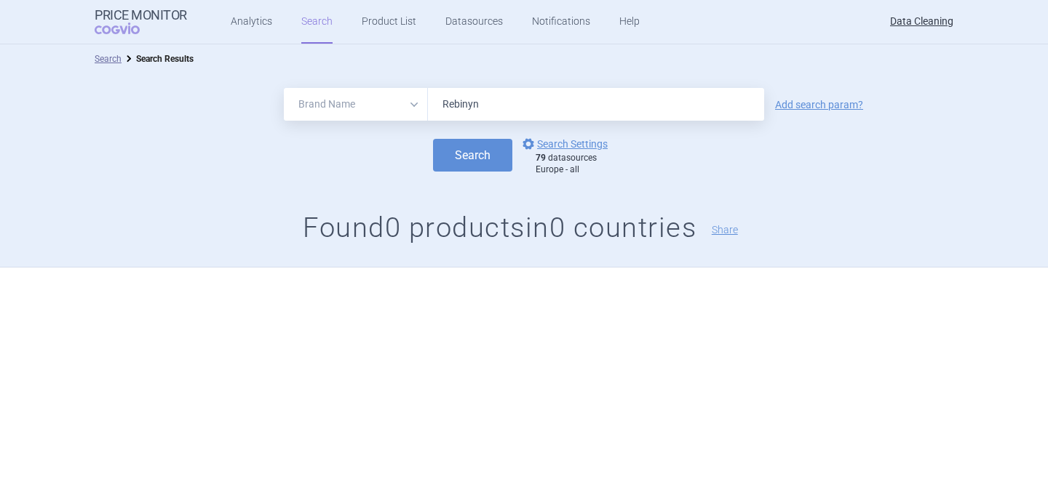
click at [474, 111] on input "Rebinyn" at bounding box center [596, 104] width 336 height 33
paste input "[MEDICAL_DATA]"
type input "[MEDICAL_DATA]"
click at [433, 139] on button "Search" at bounding box center [472, 155] width 79 height 33
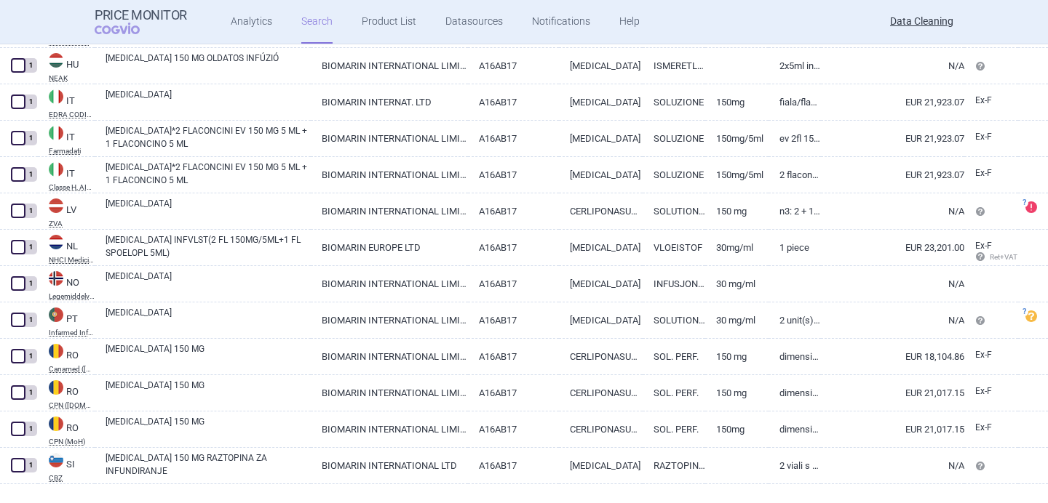
scroll to position [799, 0]
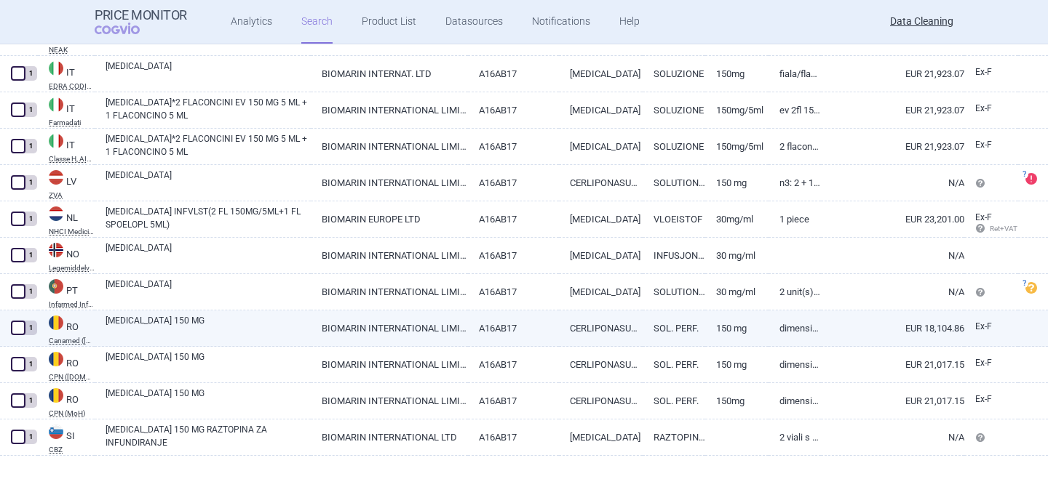
click at [599, 313] on link "CERLIPONASUM ALFA" at bounding box center [601, 329] width 84 height 36
select select "EUR"
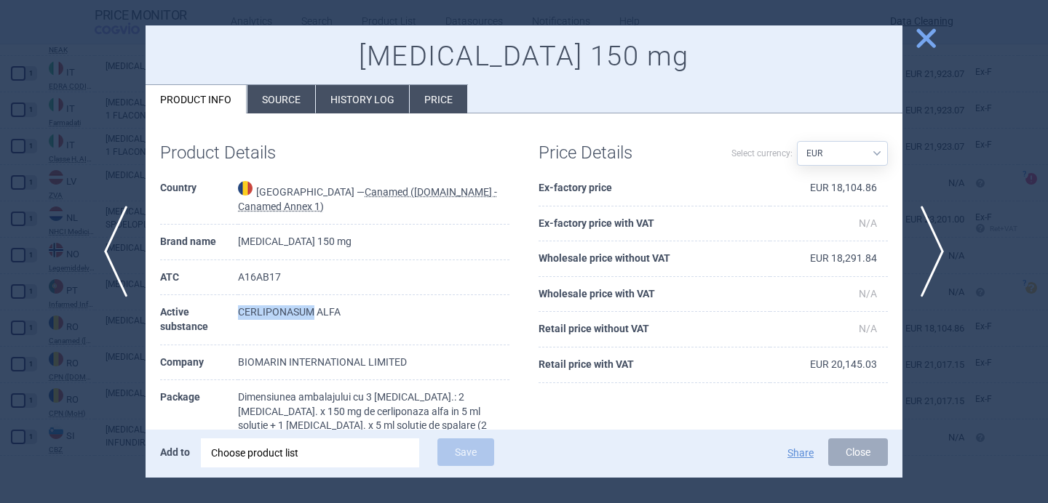
drag, startPoint x: 242, startPoint y: 309, endPoint x: 312, endPoint y: 307, distance: 69.9
click at [312, 307] on td "CERLIPONASUM ALFA" at bounding box center [373, 319] width 271 height 49
copy td "CERLIPONASUM"
click at [124, 356] on div at bounding box center [524, 251] width 1048 height 503
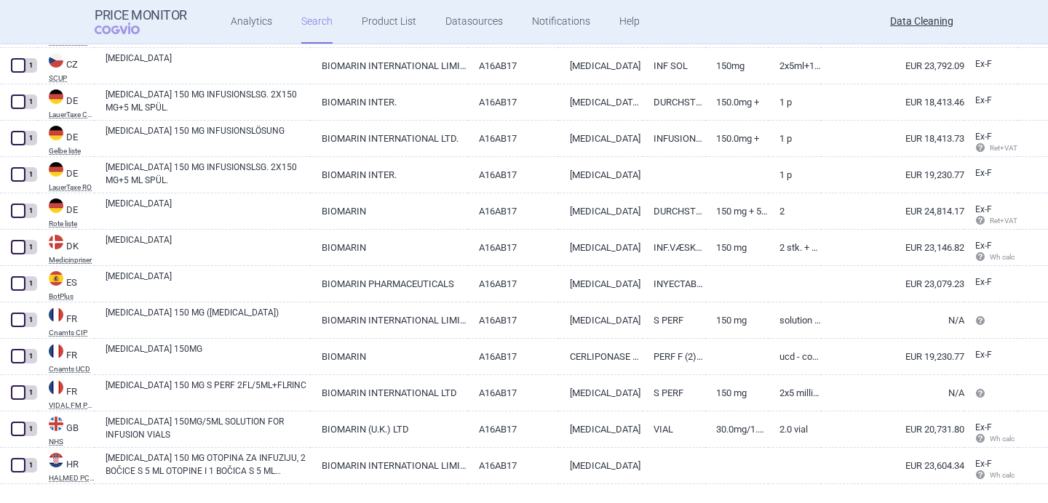
scroll to position [41, 0]
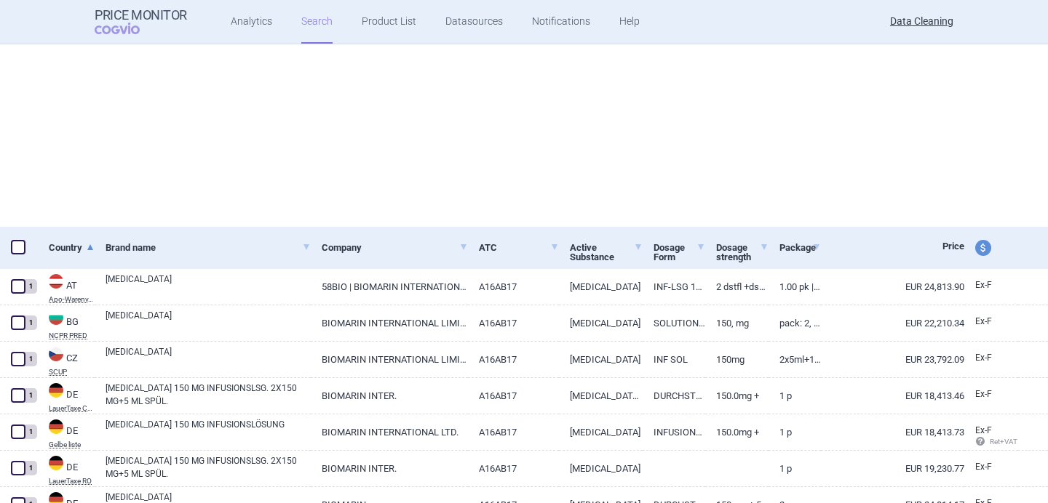
select select "brandName"
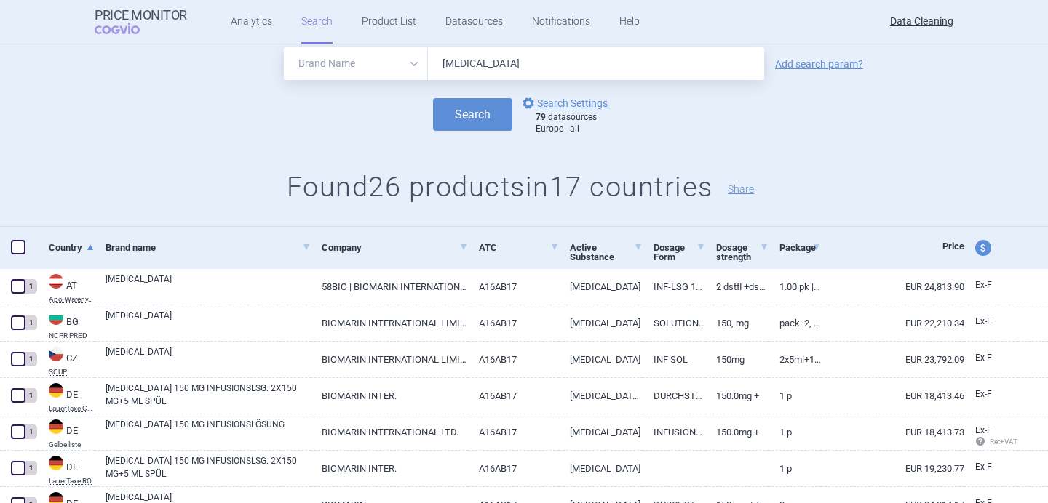
scroll to position [0, 0]
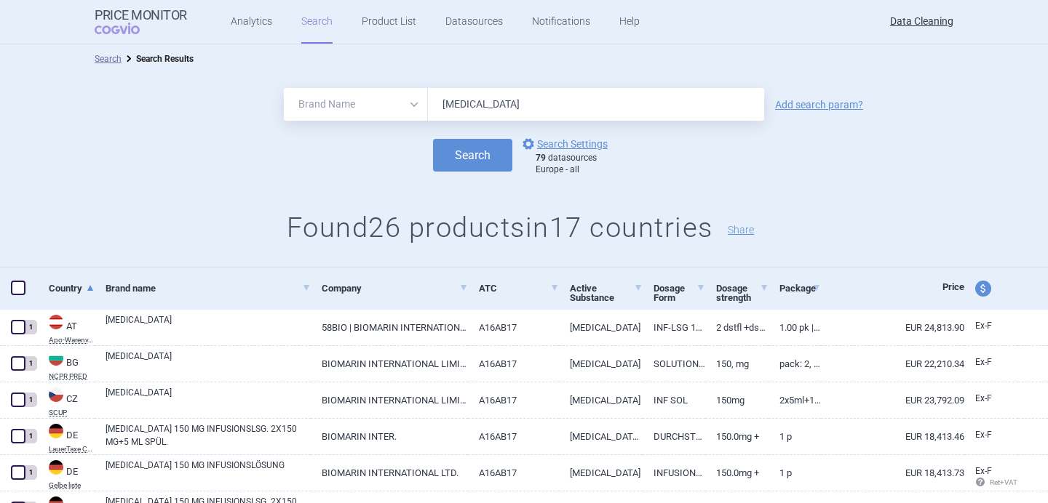
click at [465, 103] on input "[MEDICAL_DATA]" at bounding box center [596, 104] width 336 height 33
click at [518, 97] on input "[MEDICAL_DATA]" at bounding box center [596, 104] width 336 height 33
paste input "Spinraz"
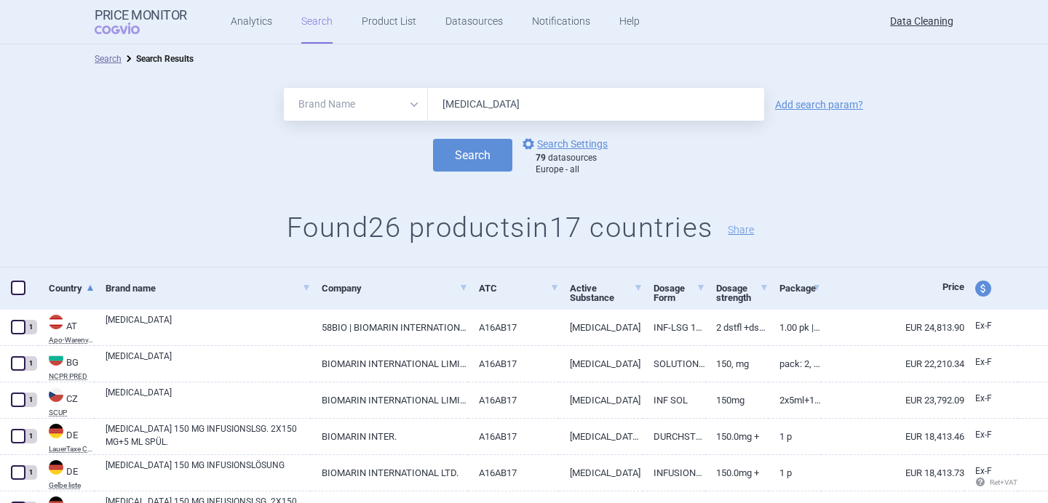
type input "[MEDICAL_DATA]"
click at [433, 139] on button "Search" at bounding box center [472, 155] width 79 height 33
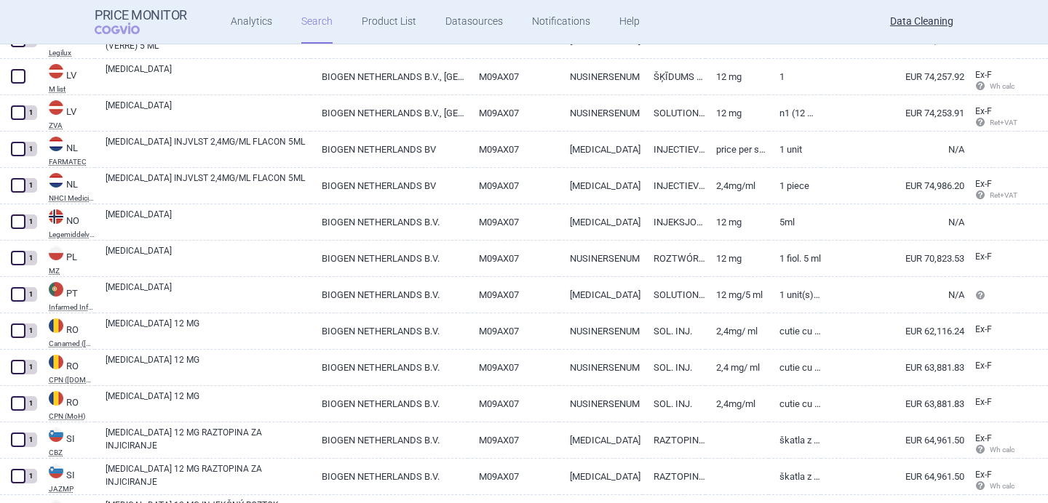
scroll to position [1112, 0]
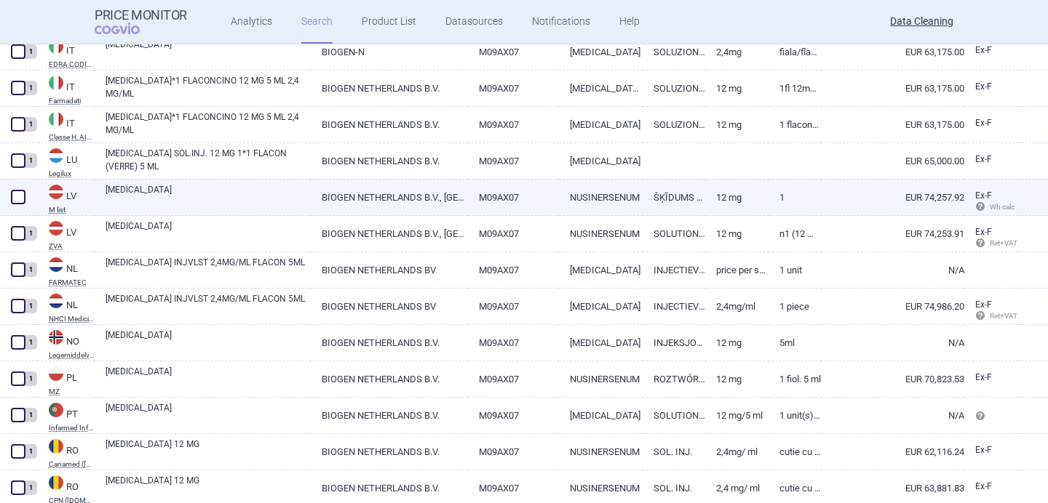
click at [225, 197] on link "[MEDICAL_DATA]" at bounding box center [207, 196] width 205 height 26
select select "EUR"
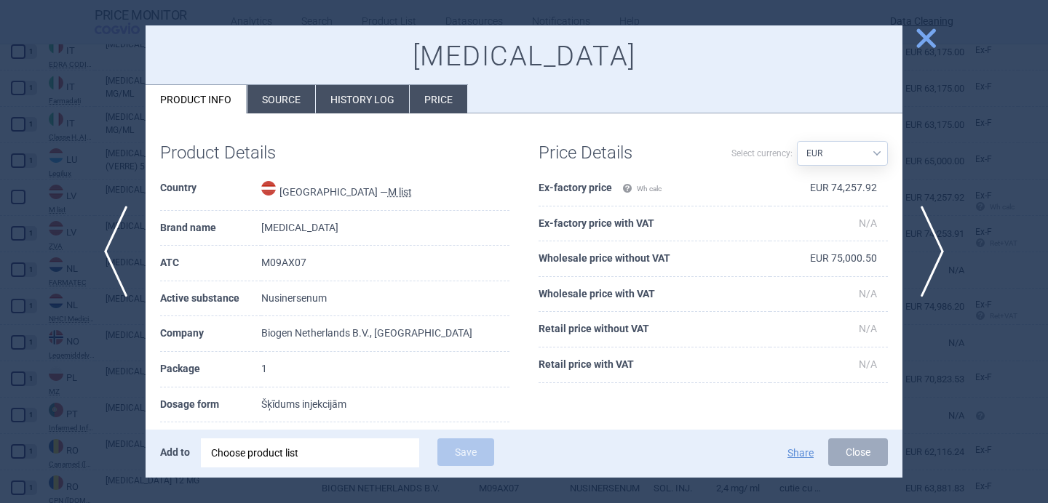
click at [273, 105] on li "Source" at bounding box center [281, 99] width 68 height 28
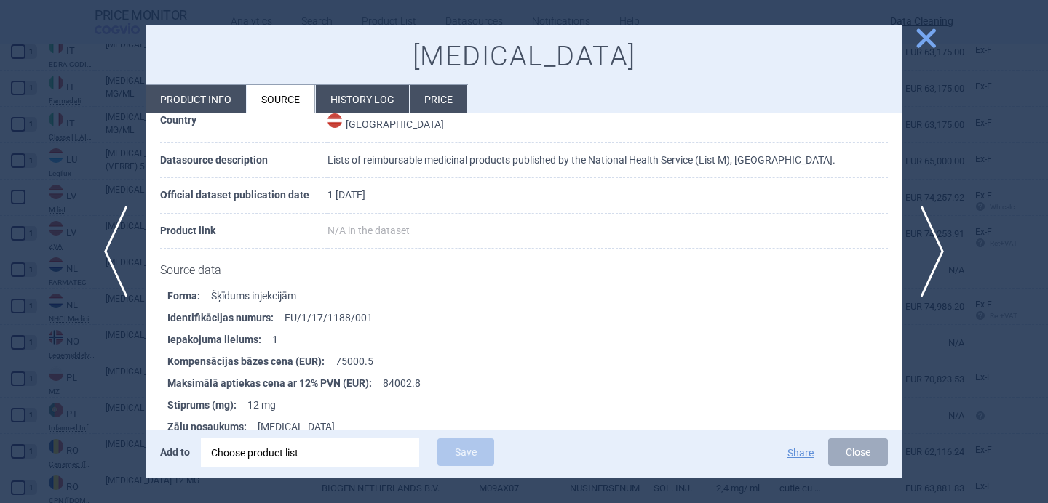
scroll to position [119, 0]
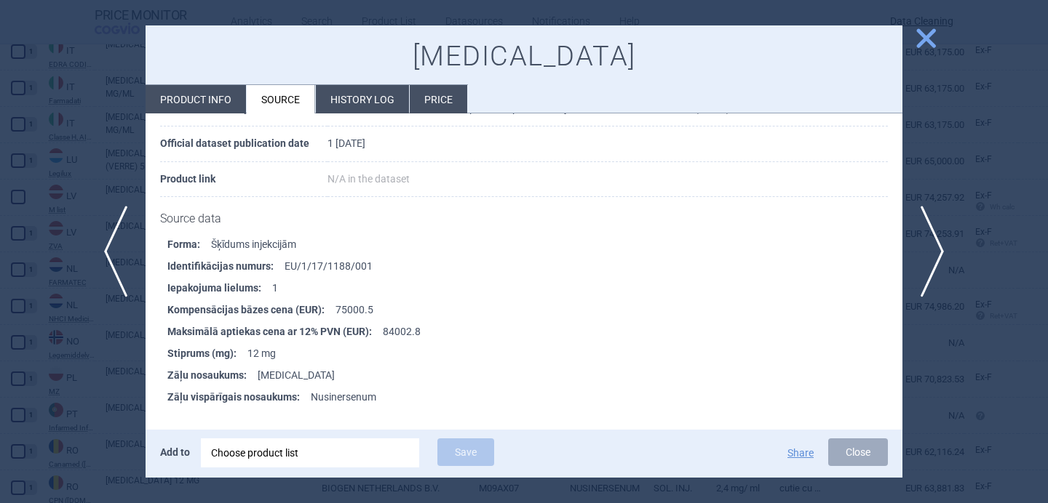
click at [261, 446] on div "Choose product list" at bounding box center [310, 453] width 198 height 29
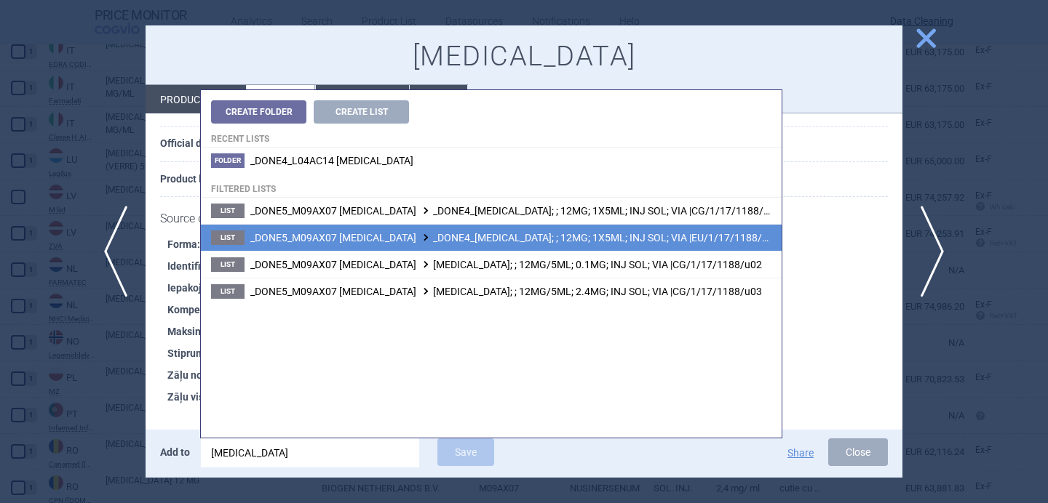
type input "Spinraza"
click at [412, 242] on span "_DONE5_M09AX07 NUSINERSEN _DONE4_SPINRAZA; ; 12MG; 1X5ML; INJ SOL; VIA |EU/1/17…" at bounding box center [514, 238] width 529 height 12
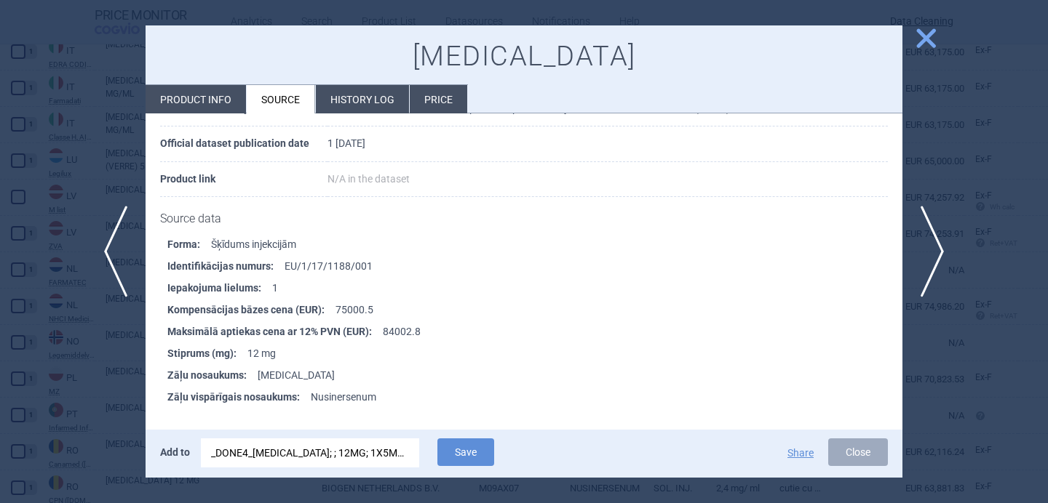
click at [483, 468] on span "Save" at bounding box center [465, 464] width 71 height 14
click at [479, 445] on button "Save" at bounding box center [465, 453] width 57 height 28
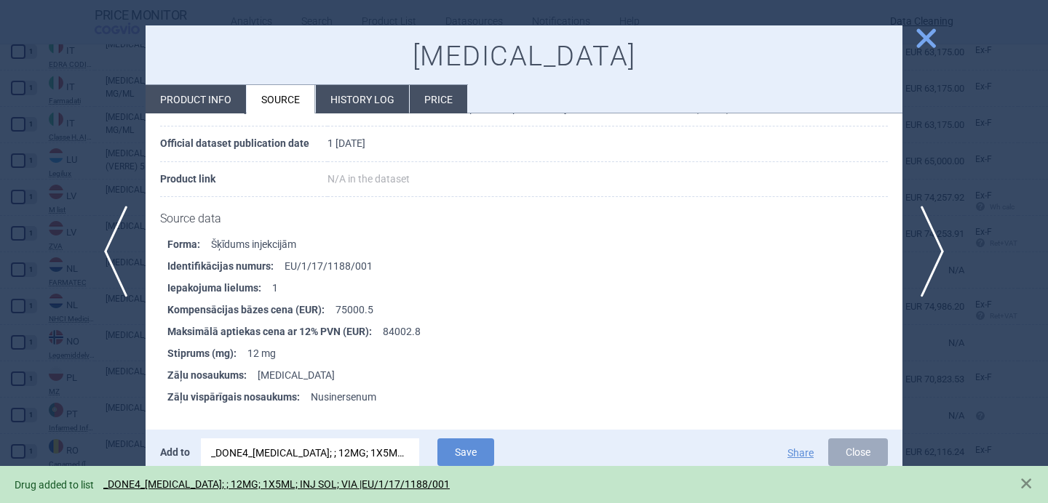
click at [89, 407] on div at bounding box center [524, 251] width 1048 height 503
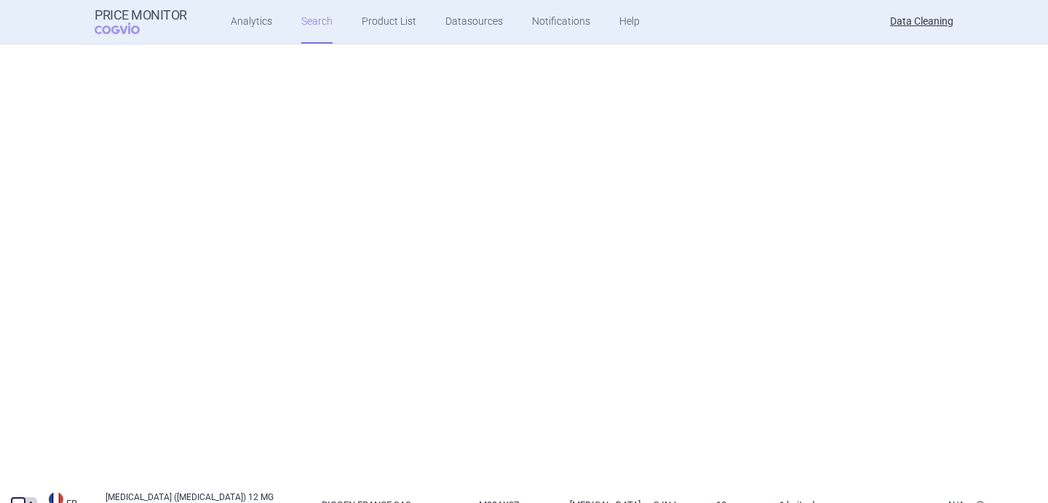
scroll to position [71, 0]
select select "brandName"
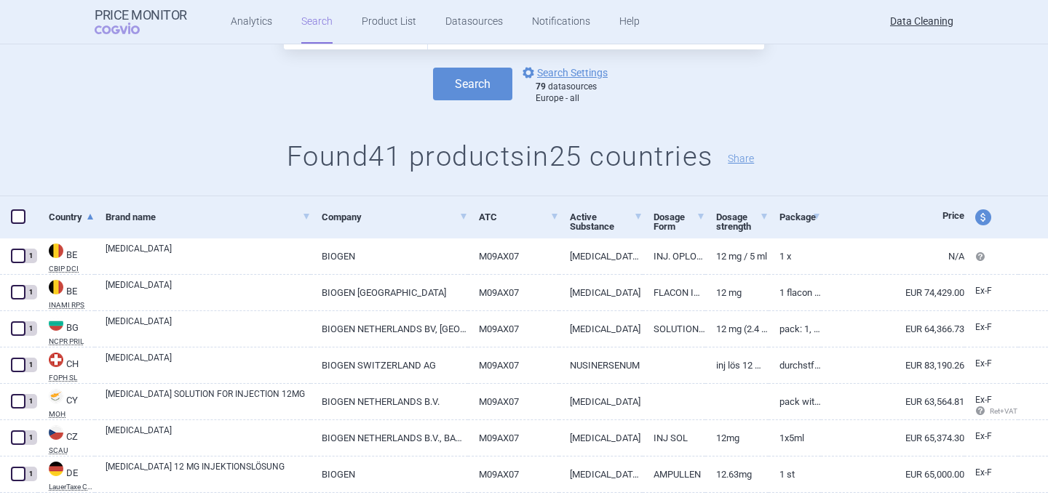
scroll to position [0, 0]
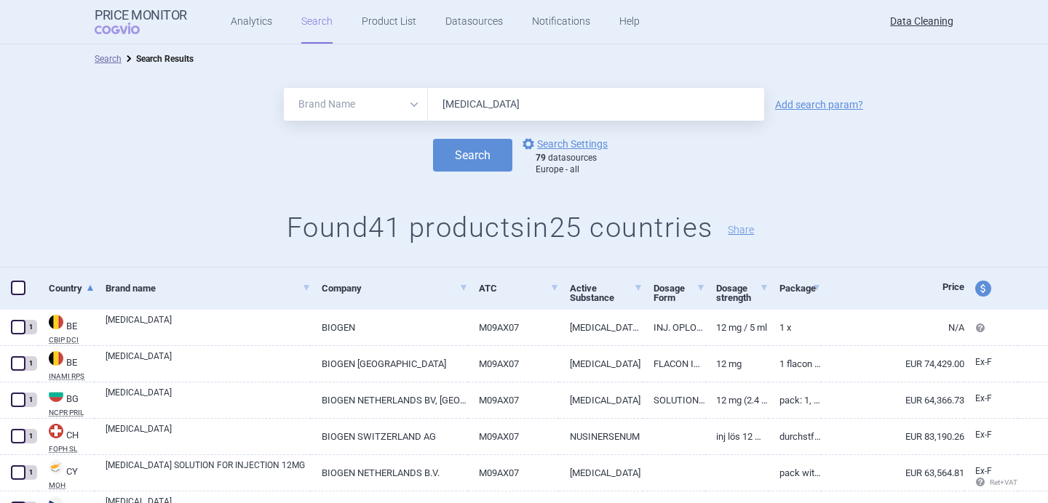
click at [457, 107] on input "Spinraza" at bounding box center [596, 104] width 336 height 33
paste input "Trumenb"
type input "Trumenba"
click at [470, 153] on button "Search" at bounding box center [472, 155] width 79 height 33
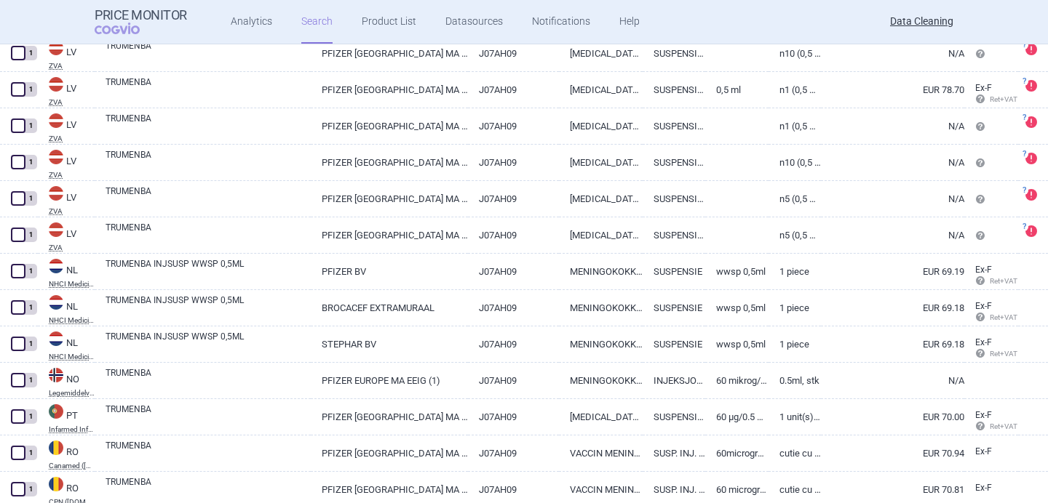
scroll to position [2364, 0]
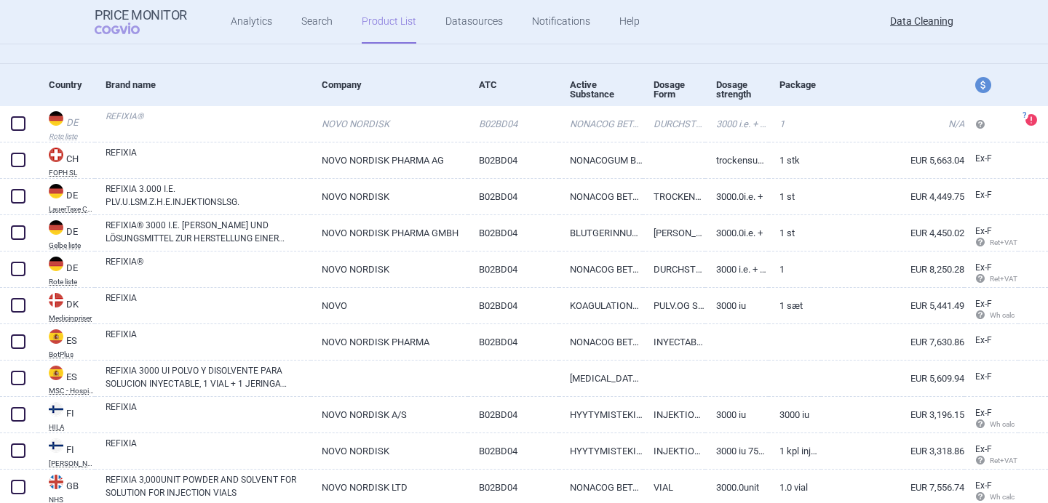
scroll to position [128, 0]
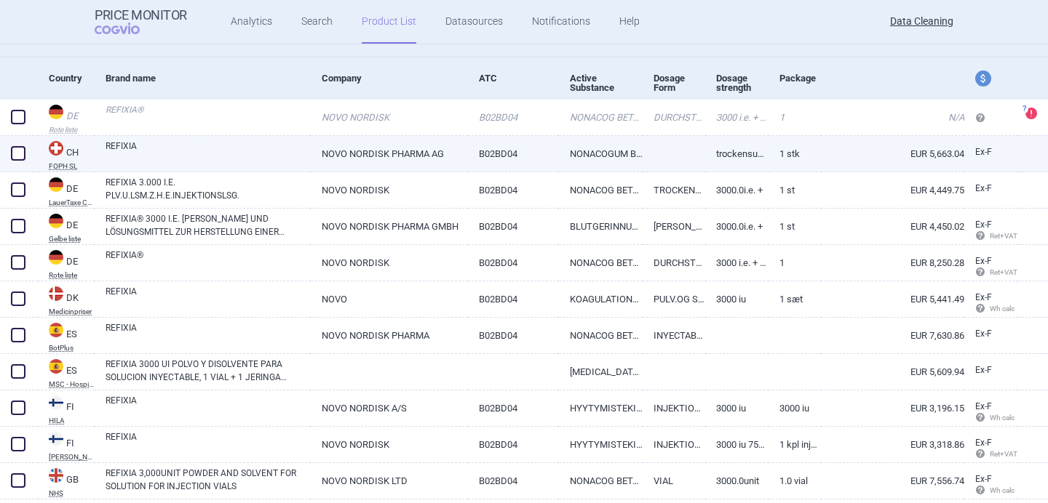
click at [260, 153] on link "REFIXIA" at bounding box center [207, 153] width 205 height 26
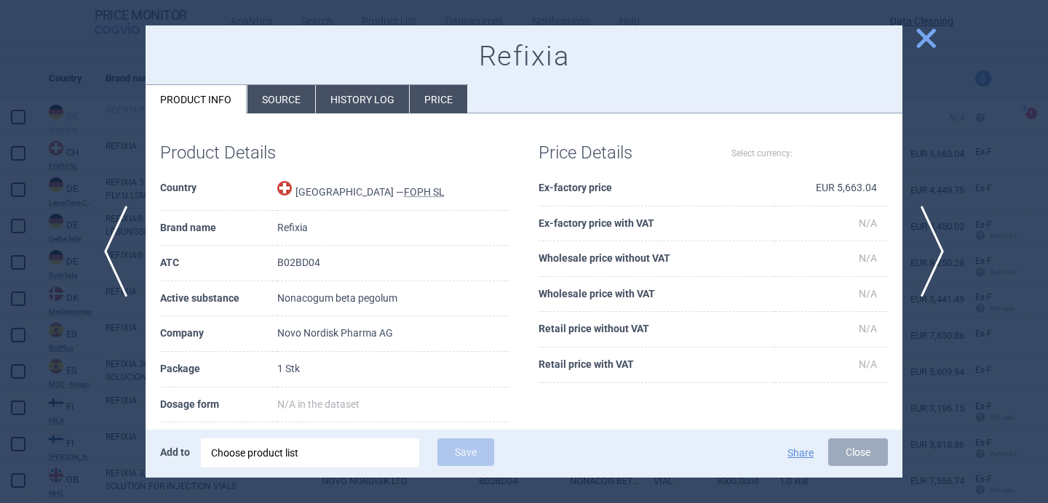
select select "EUR"
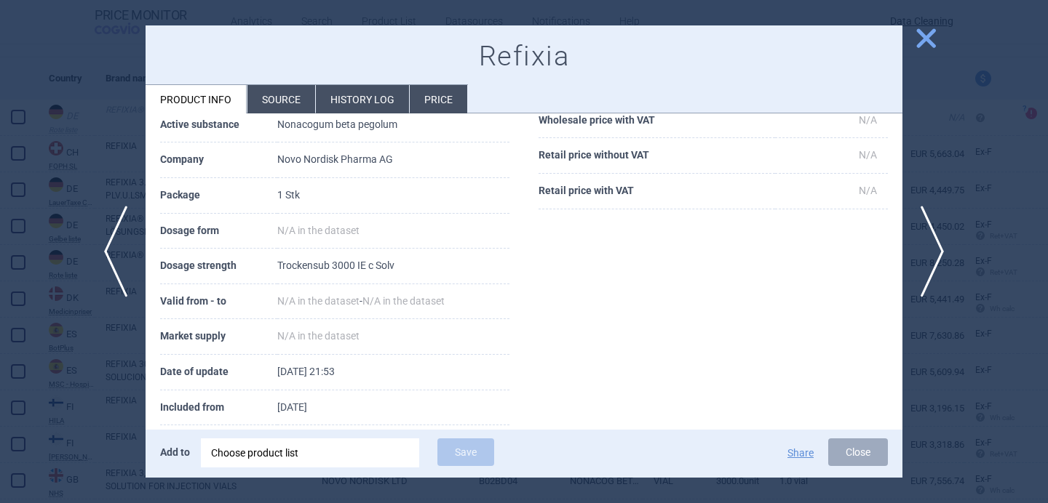
scroll to position [198, 0]
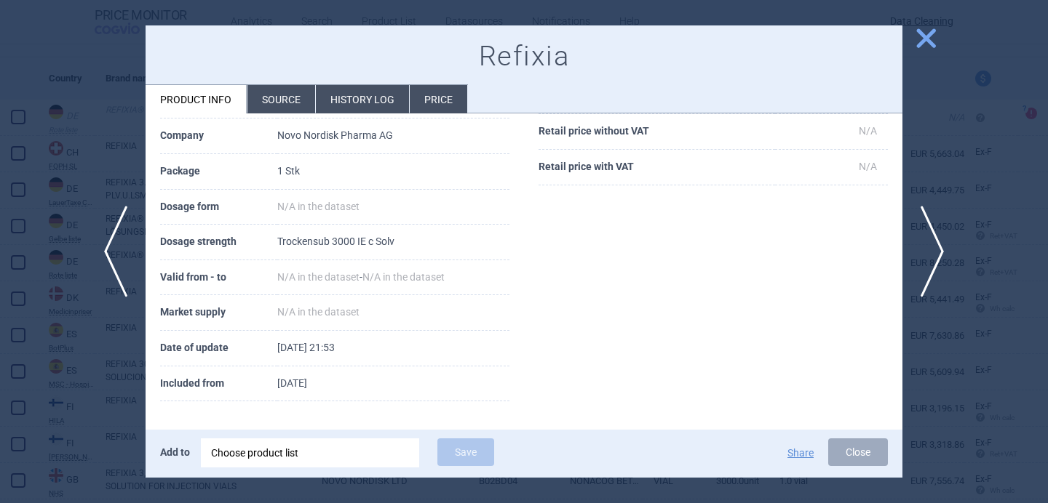
click at [105, 411] on div at bounding box center [524, 251] width 1048 height 503
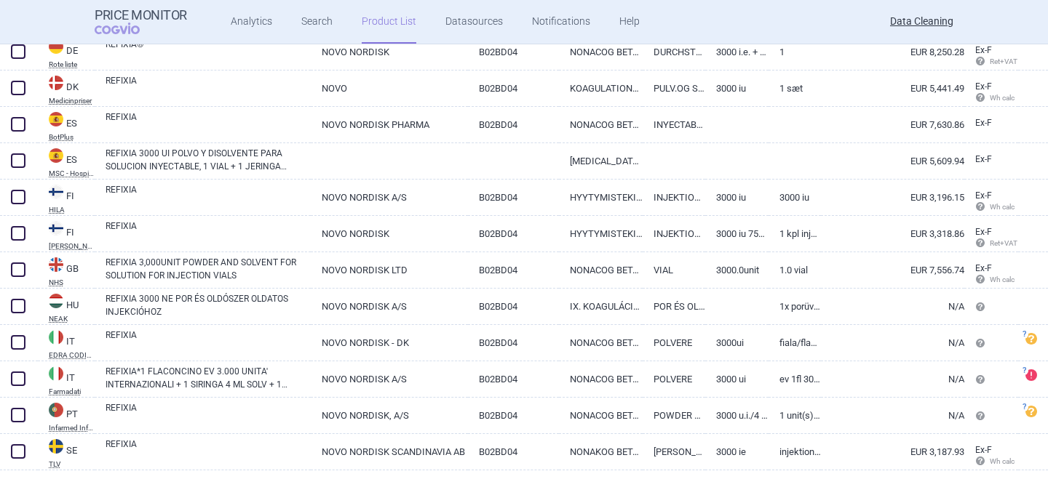
scroll to position [354, 0]
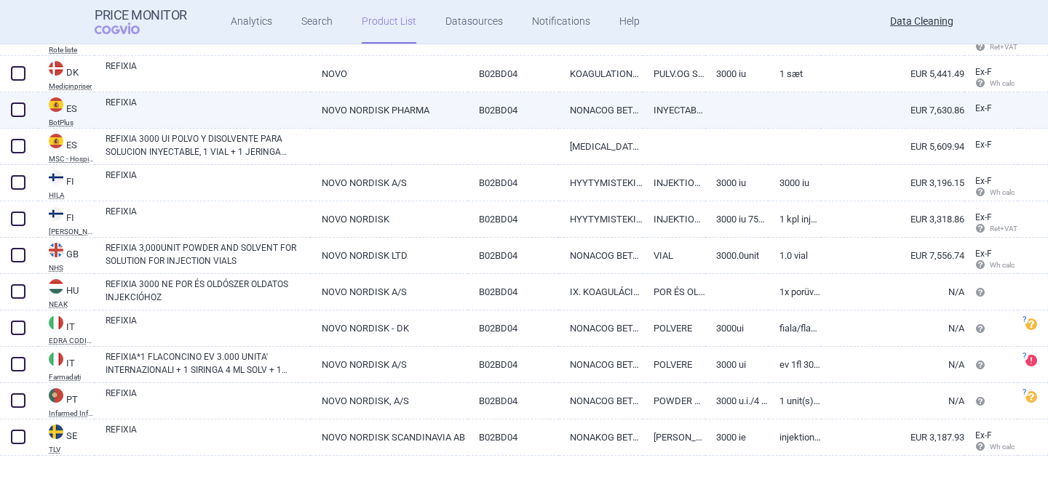
click at [231, 108] on link "REFIXIA" at bounding box center [207, 109] width 205 height 26
select select "EUR"
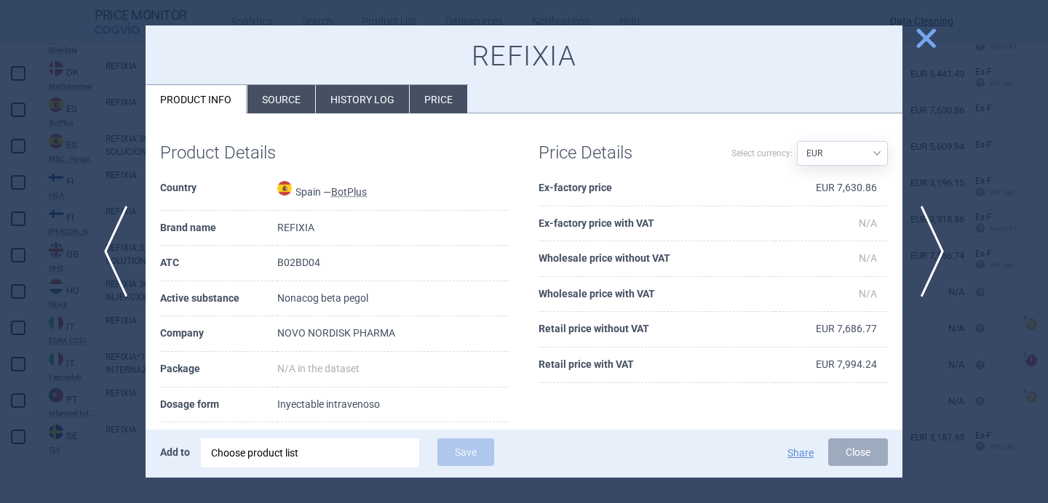
click at [265, 97] on li "Source" at bounding box center [281, 99] width 68 height 28
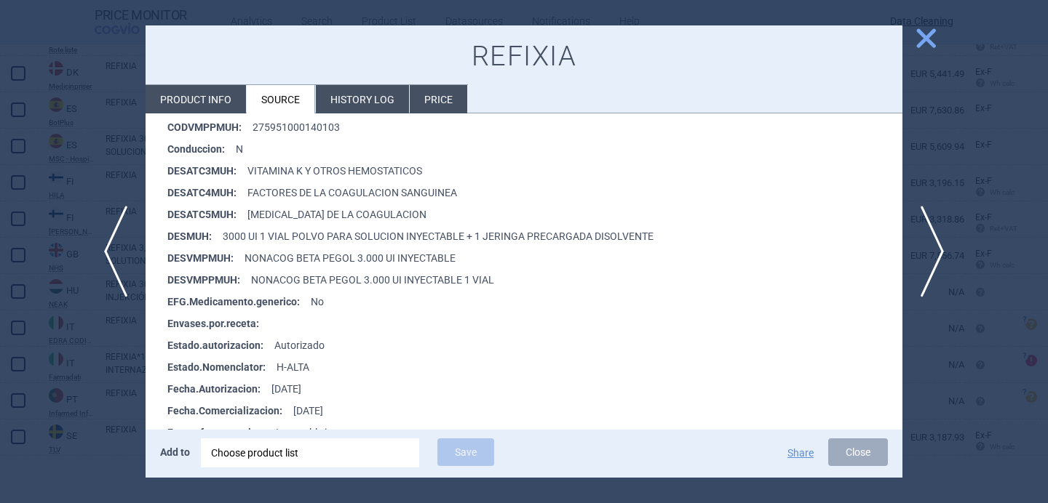
scroll to position [369, 0]
click at [108, 371] on div at bounding box center [524, 251] width 1048 height 503
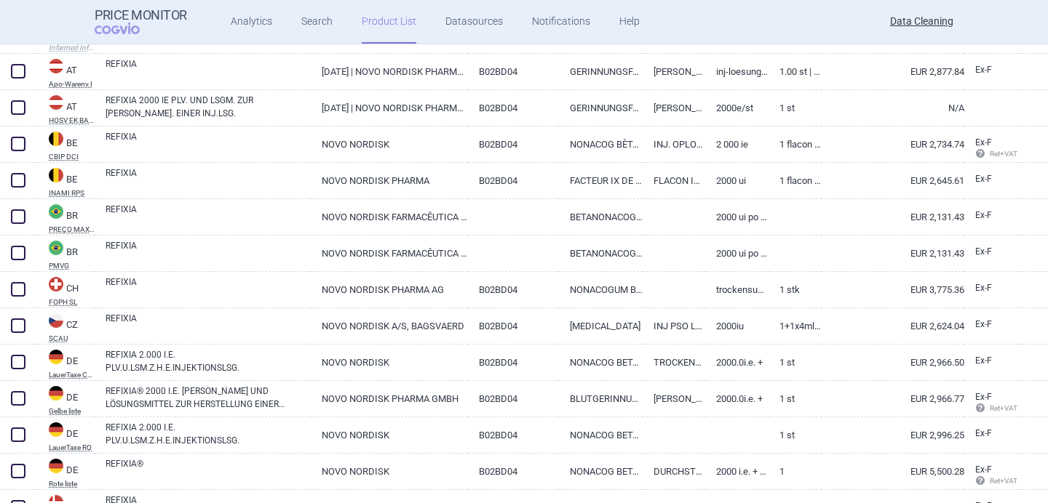
scroll to position [394, 0]
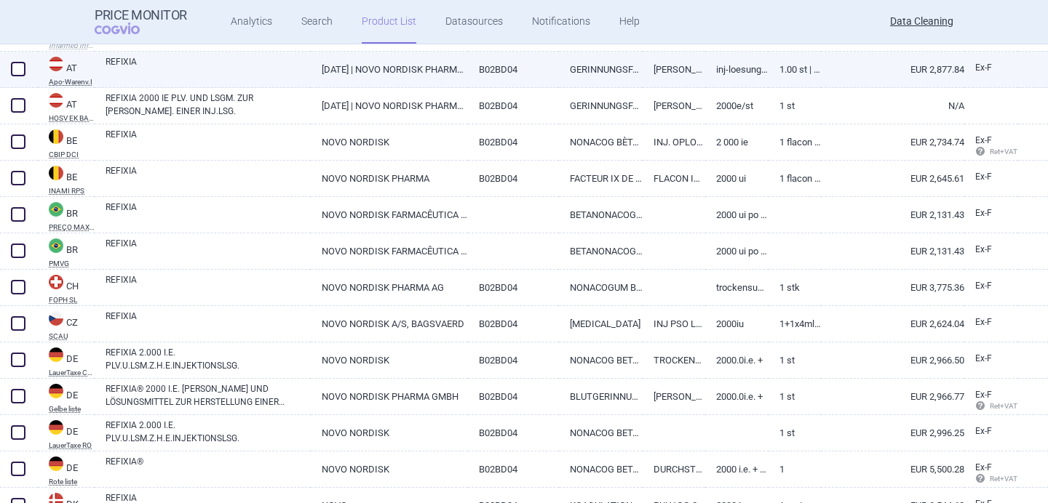
click at [293, 76] on link "REFIXIA" at bounding box center [207, 68] width 205 height 26
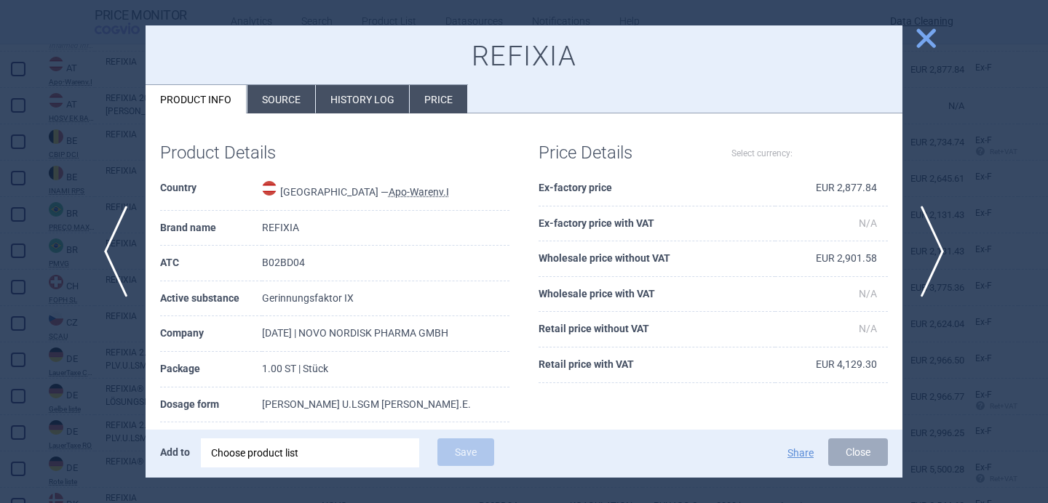
select select "EUR"
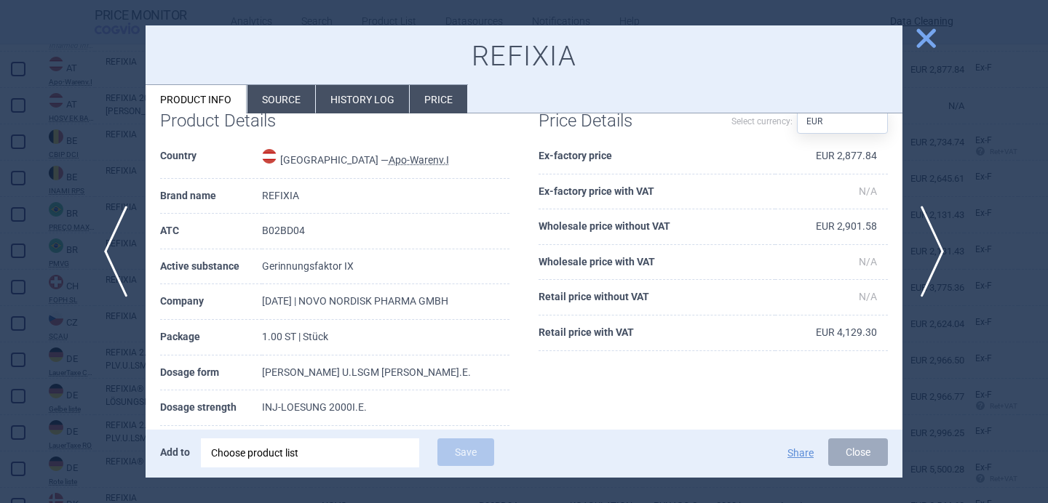
scroll to position [44, 0]
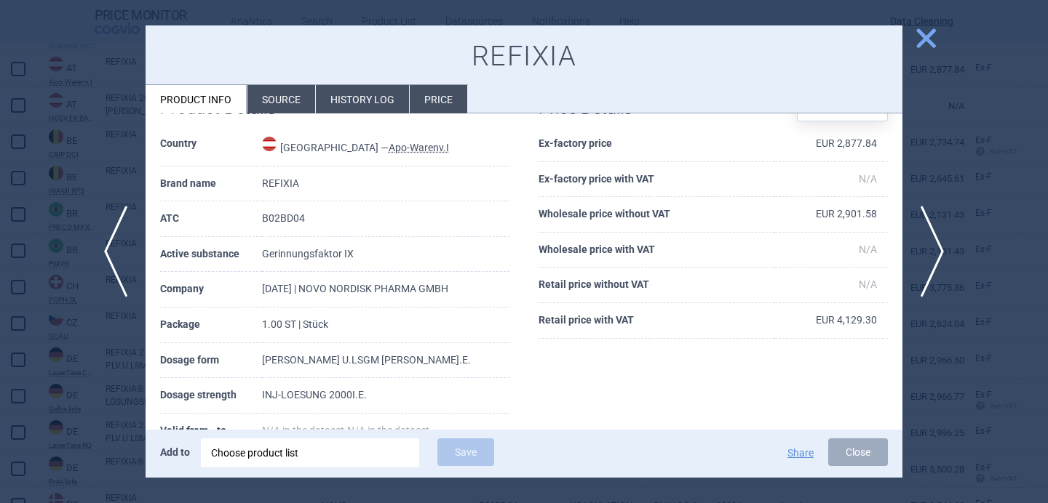
click at [119, 372] on div at bounding box center [524, 251] width 1048 height 503
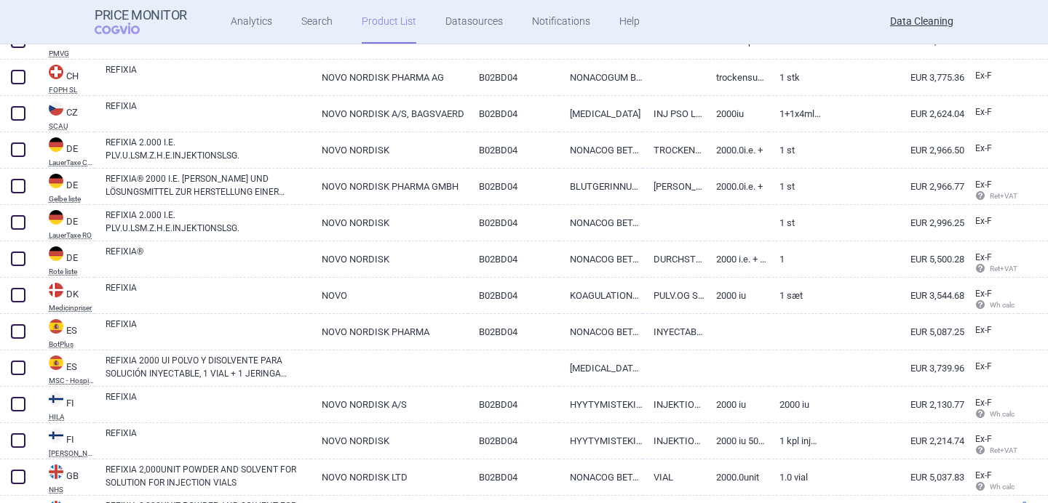
scroll to position [610, 0]
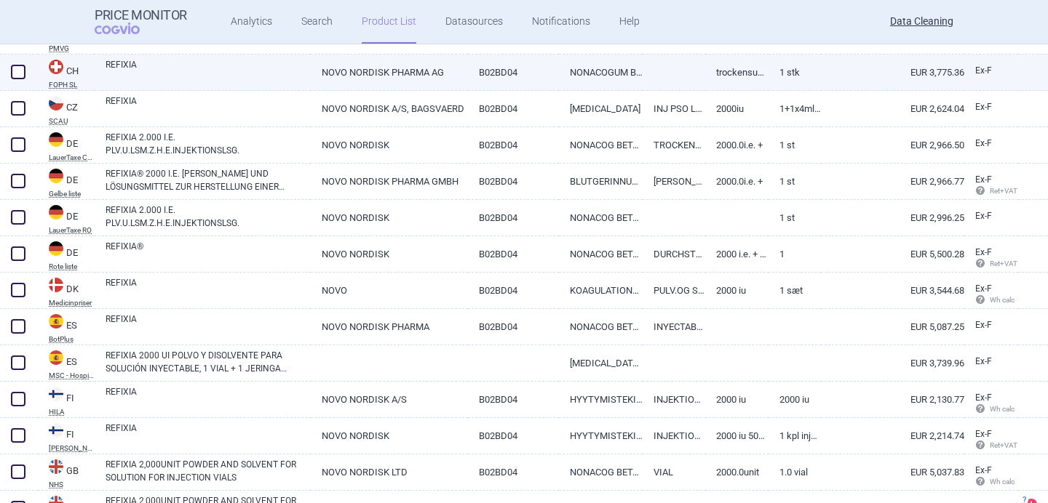
click at [214, 75] on link "REFIXIA" at bounding box center [207, 71] width 205 height 26
select select "EUR"
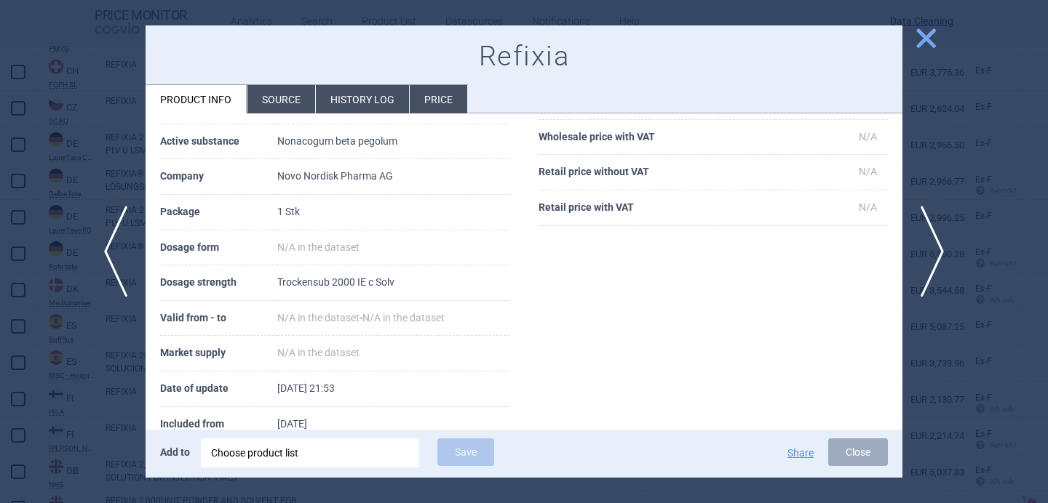
scroll to position [171, 0]
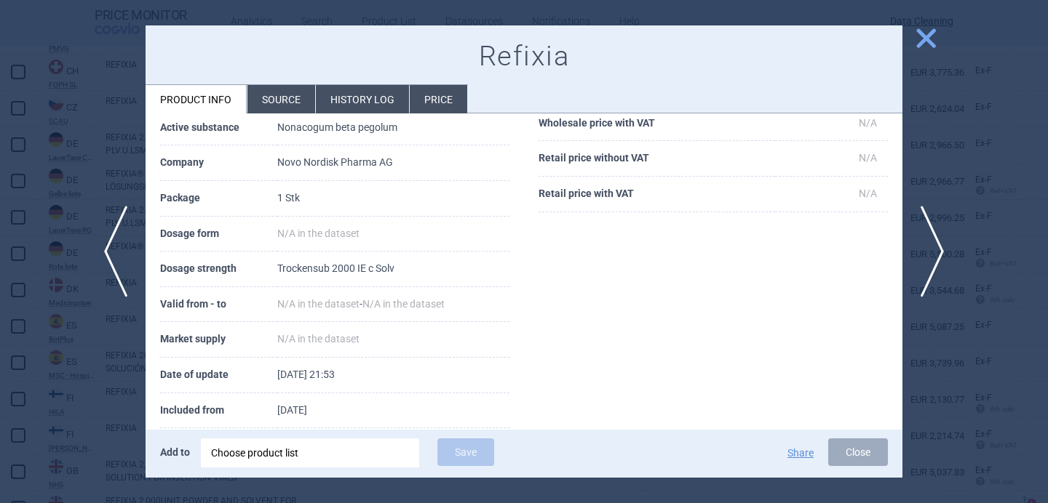
click at [89, 370] on div at bounding box center [524, 251] width 1048 height 503
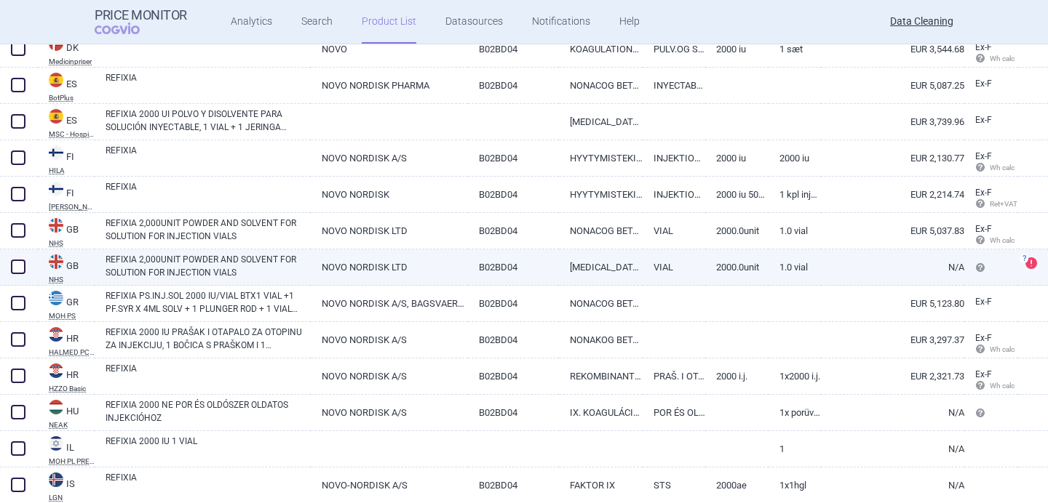
scroll to position [853, 0]
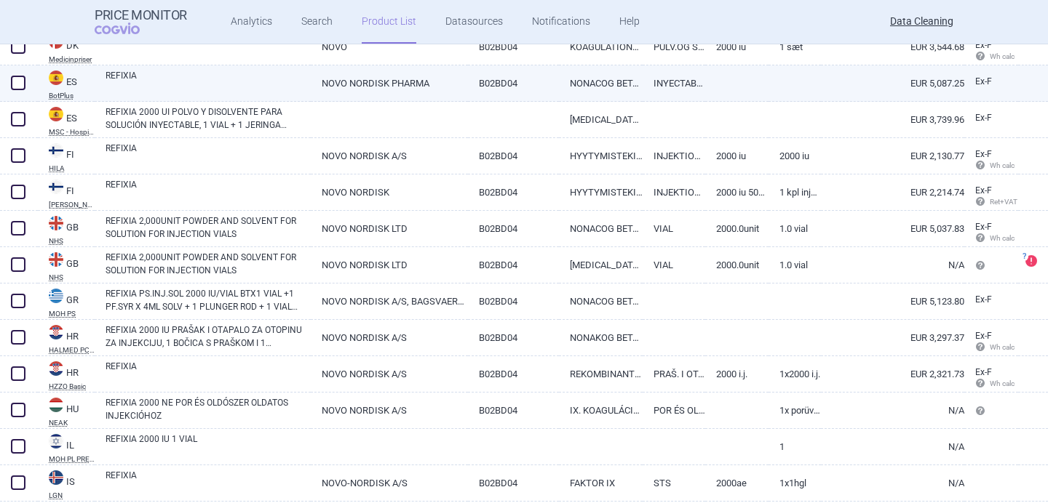
click at [206, 79] on link "REFIXIA" at bounding box center [207, 82] width 205 height 26
select select "EUR"
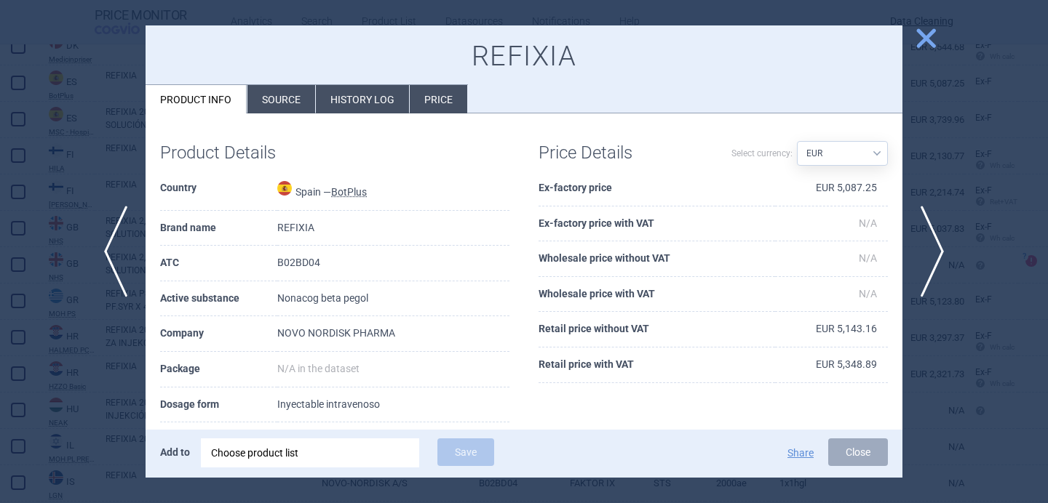
click at [266, 98] on li "Source" at bounding box center [281, 99] width 68 height 28
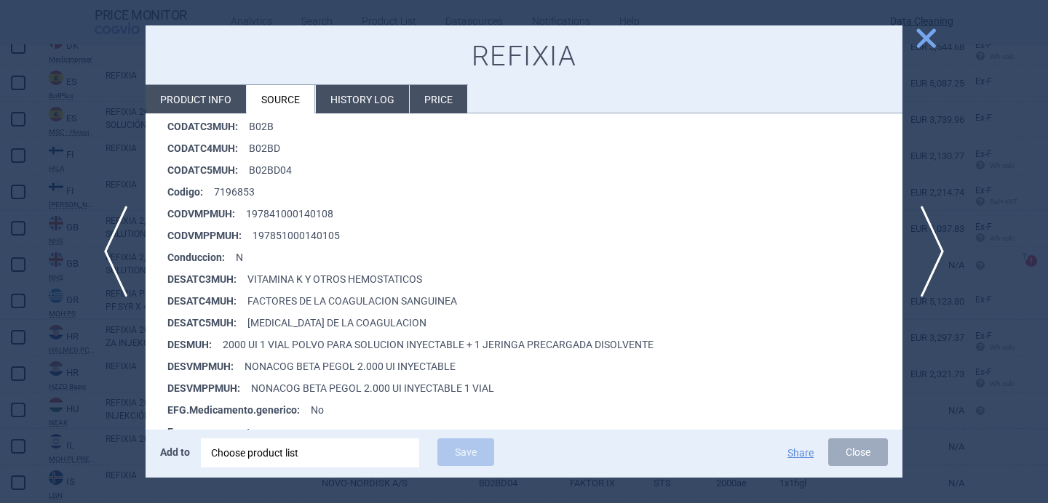
scroll to position [263, 0]
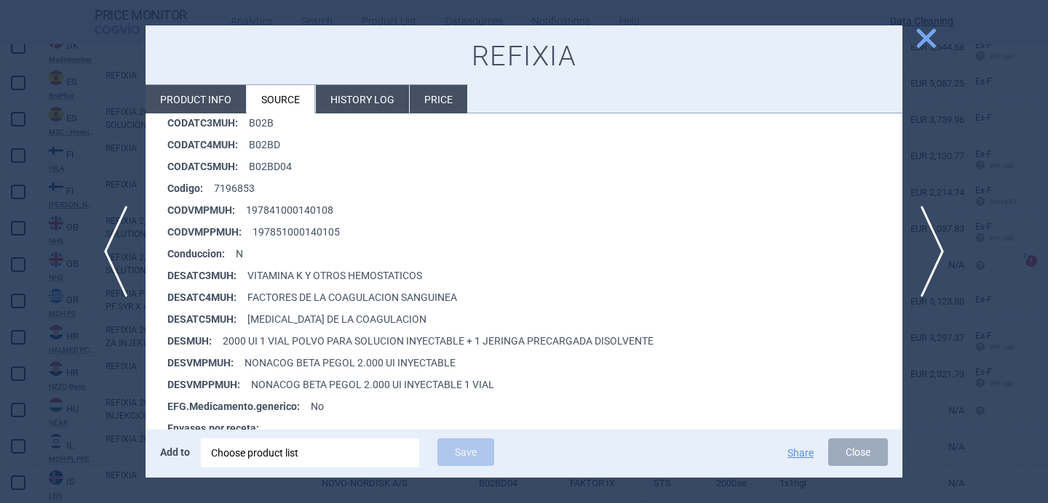
click at [112, 362] on div at bounding box center [524, 251] width 1048 height 503
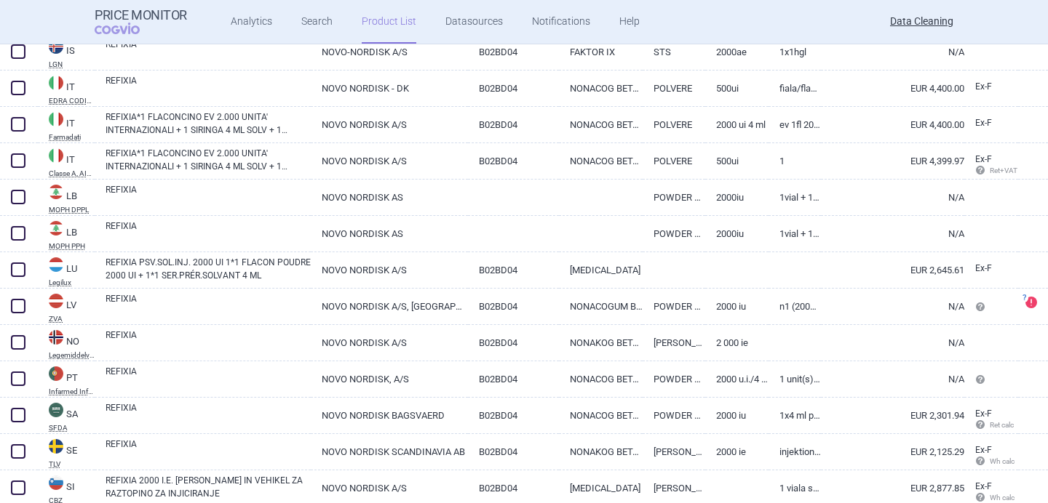
scroll to position [1296, 0]
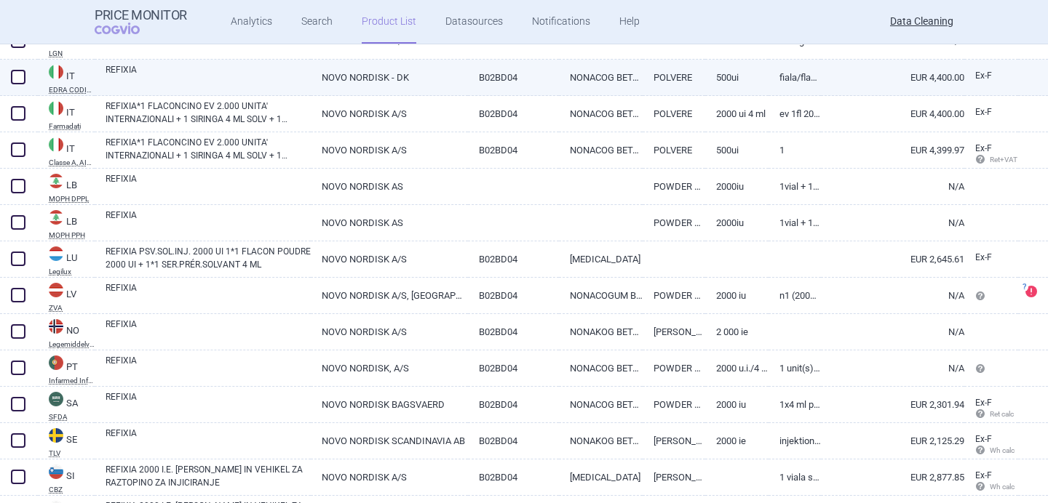
click at [202, 71] on link "REFIXIA" at bounding box center [207, 76] width 205 height 26
select select "EUR"
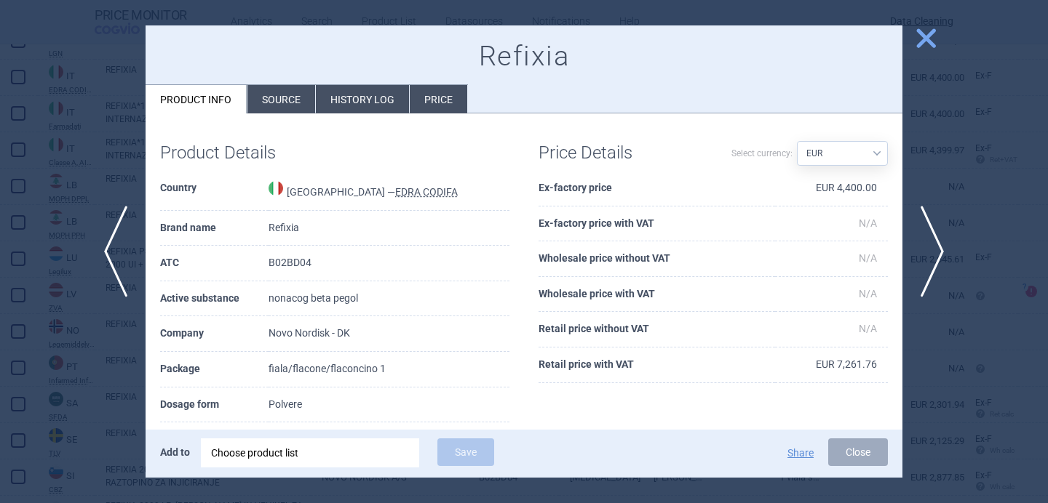
click at [262, 100] on li "Source" at bounding box center [281, 99] width 68 height 28
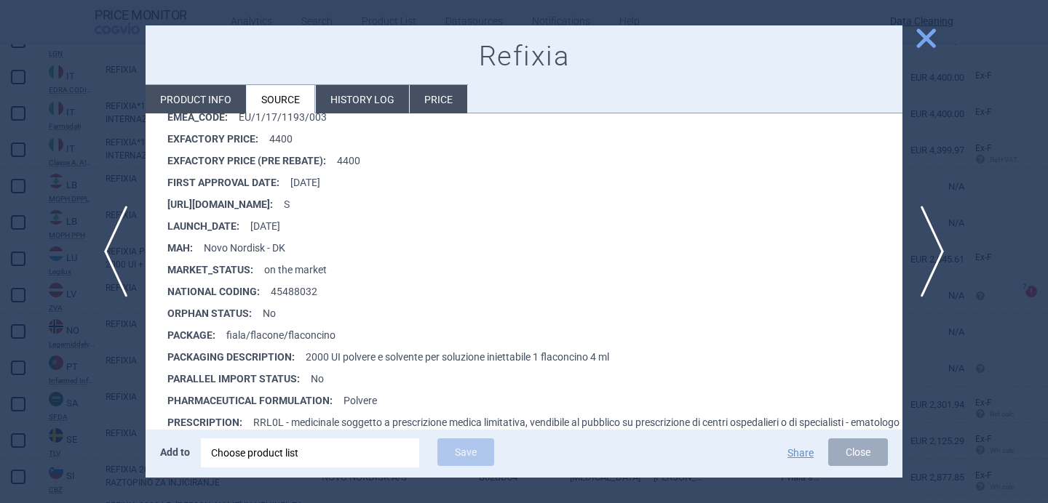
scroll to position [359, 0]
click at [109, 373] on div at bounding box center [524, 251] width 1048 height 503
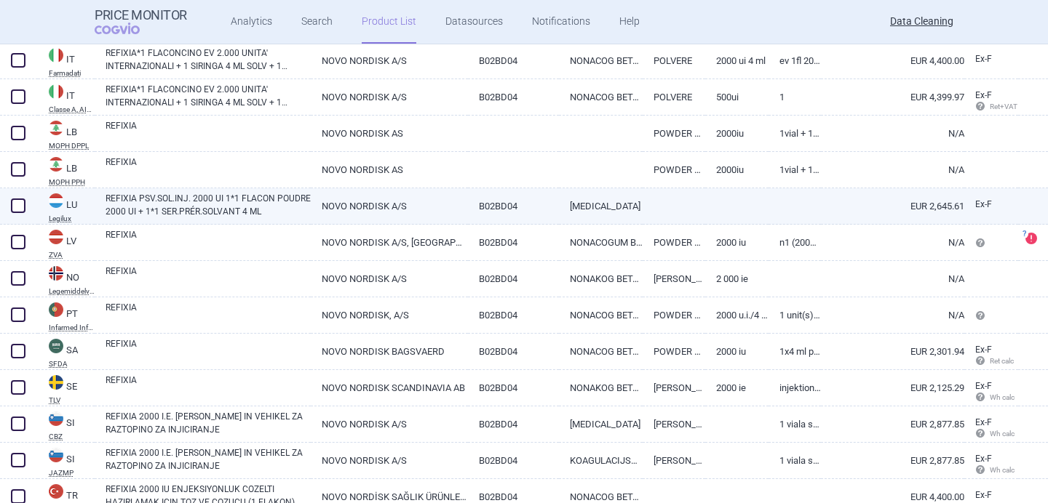
scroll to position [1408, 0]
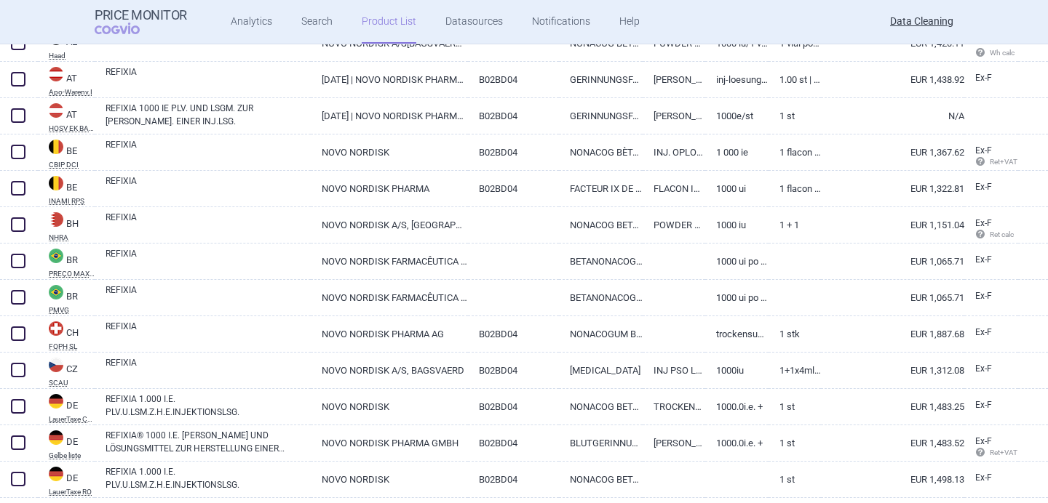
scroll to position [460, 0]
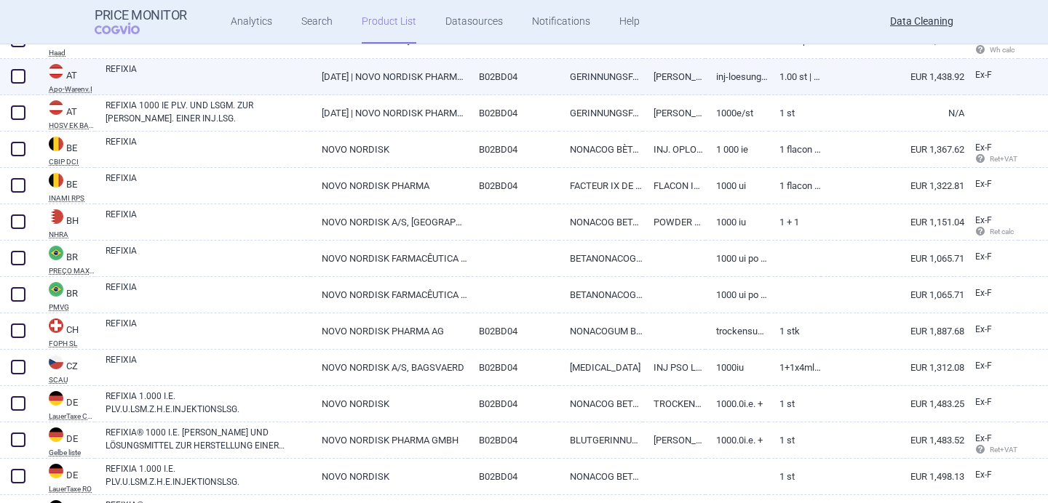
click at [283, 82] on link "REFIXIA" at bounding box center [207, 76] width 205 height 26
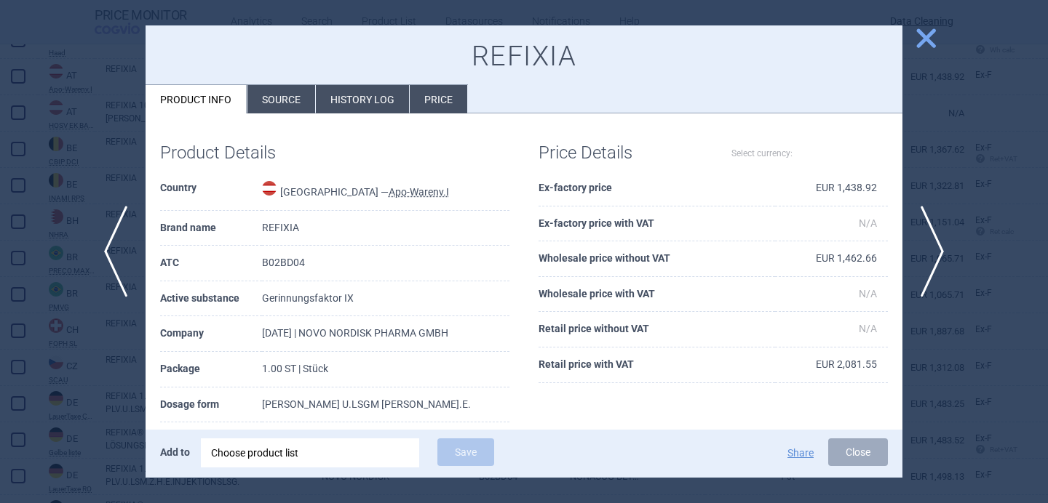
select select "EUR"
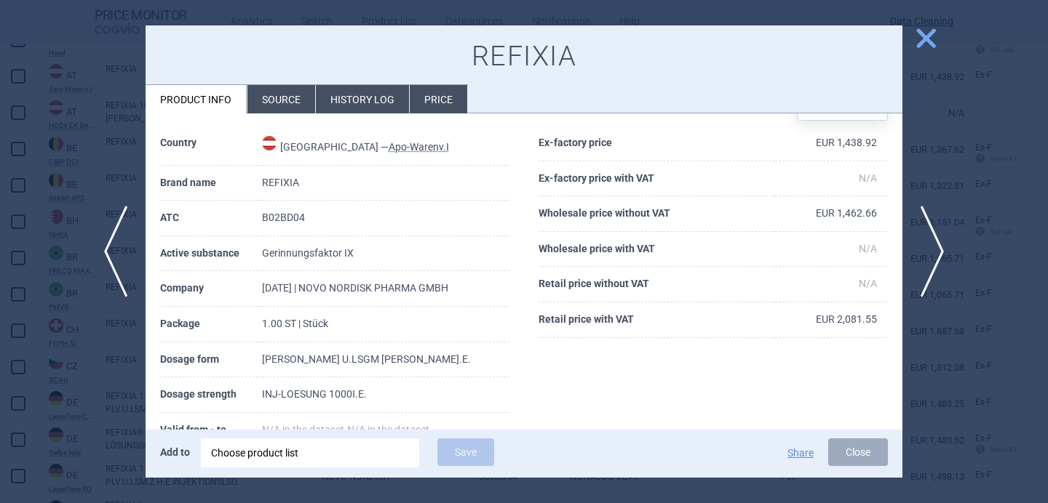
click at [104, 344] on div at bounding box center [524, 251] width 1048 height 503
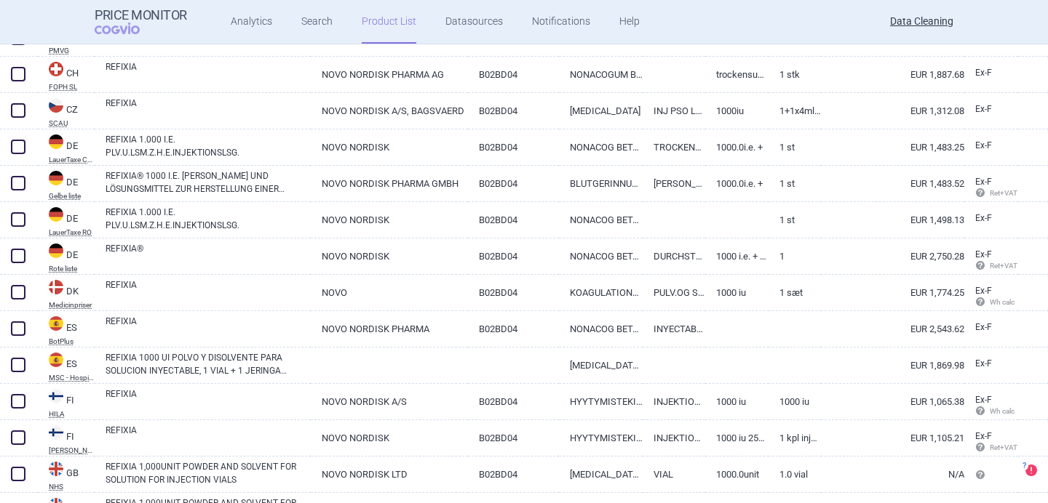
scroll to position [721, 0]
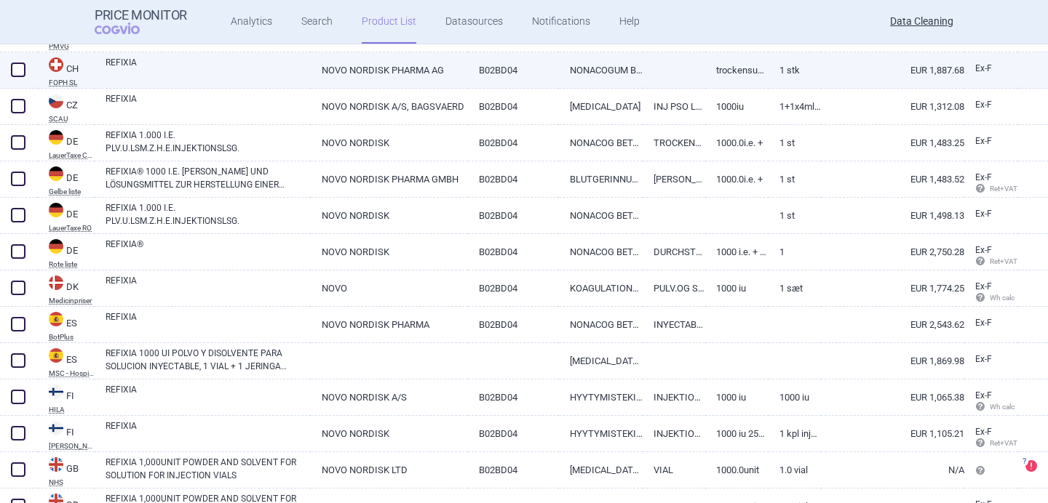
click at [225, 72] on link "REFIXIA" at bounding box center [207, 69] width 205 height 26
select select "EUR"
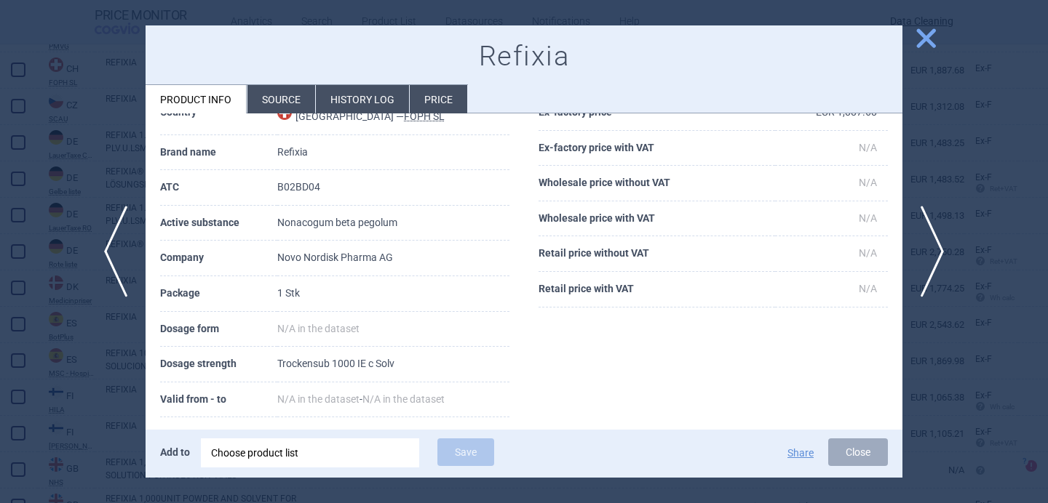
scroll to position [84, 0]
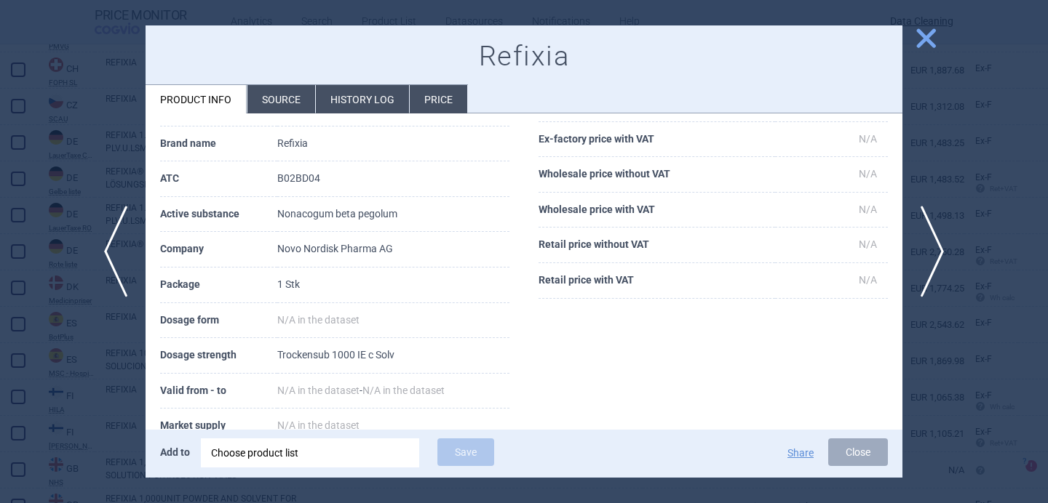
click at [97, 397] on div at bounding box center [524, 251] width 1048 height 503
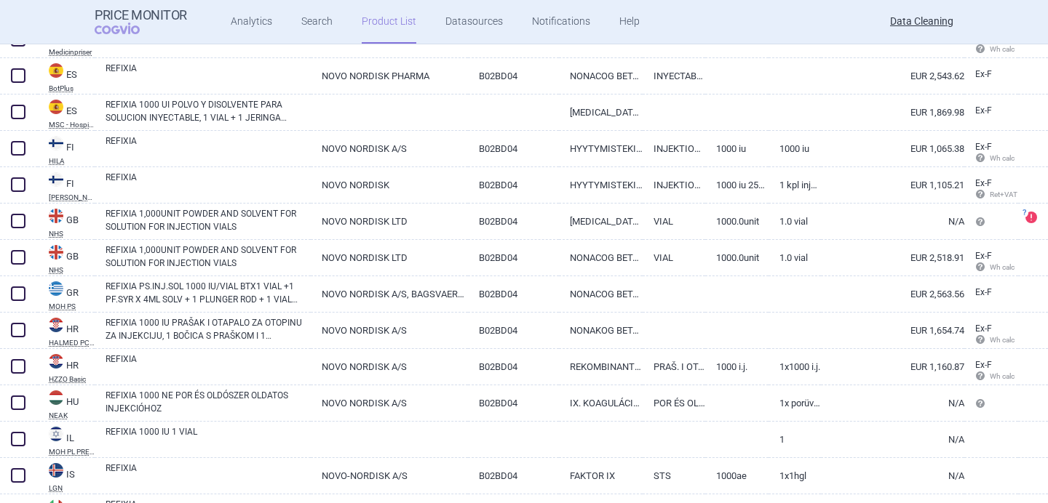
scroll to position [978, 0]
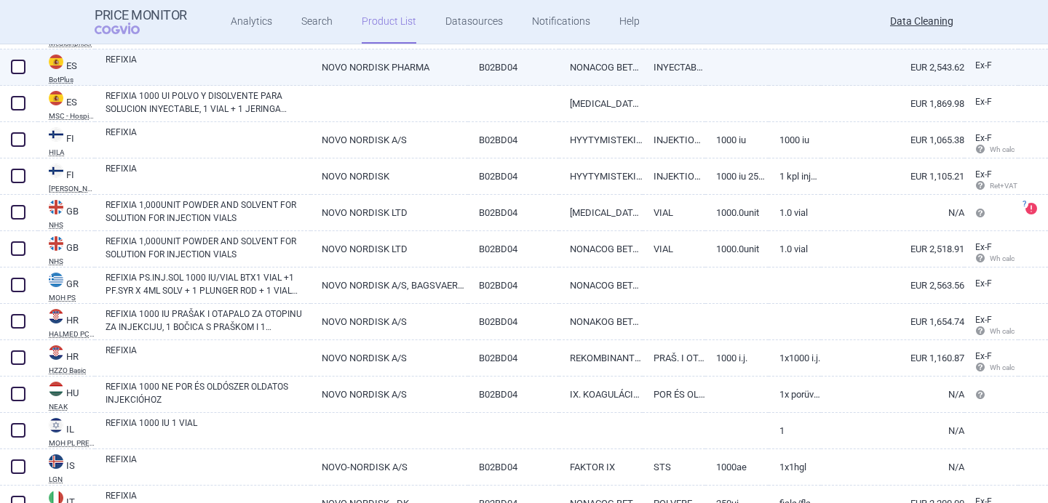
click at [248, 64] on link "REFIXIA" at bounding box center [207, 66] width 205 height 26
select select "EUR"
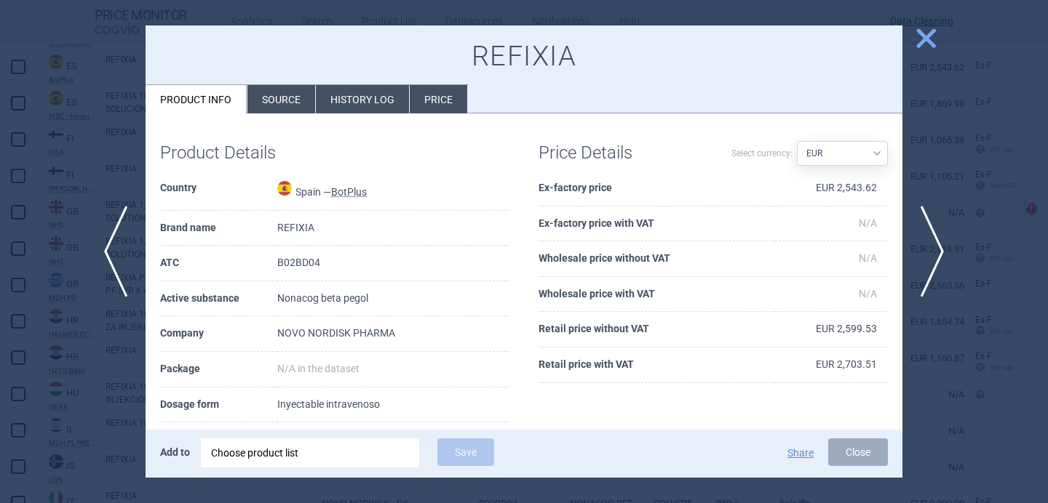
click at [295, 94] on li "Source" at bounding box center [281, 99] width 68 height 28
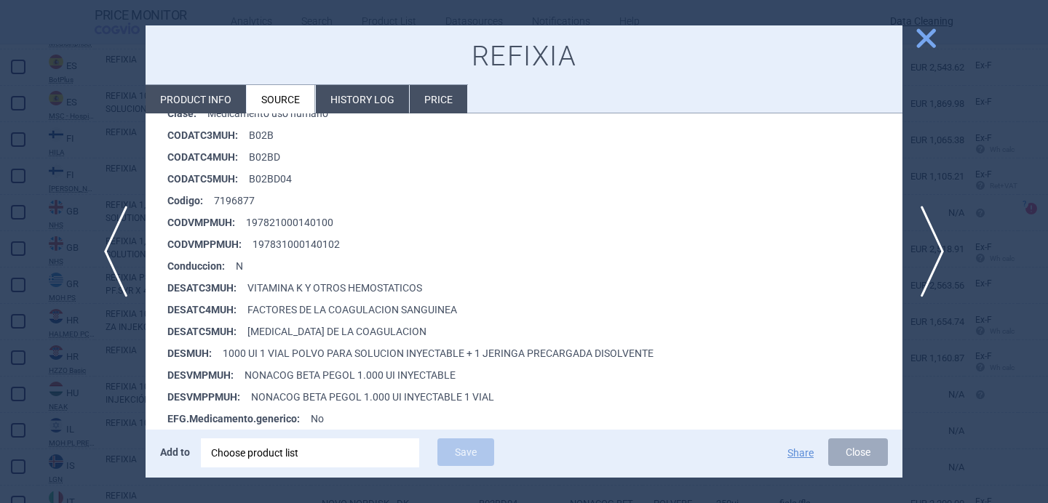
scroll to position [253, 0]
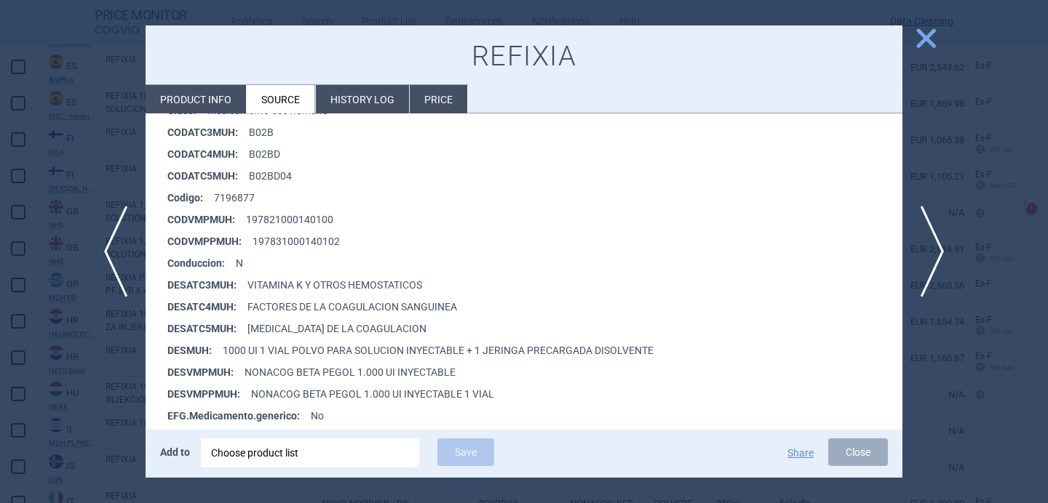
click at [143, 358] on div at bounding box center [524, 251] width 1048 height 503
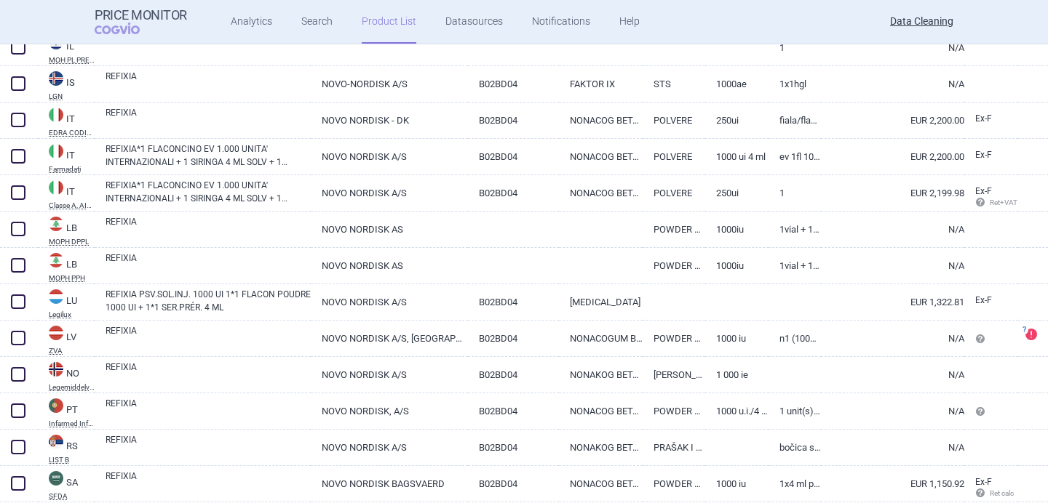
scroll to position [1373, 0]
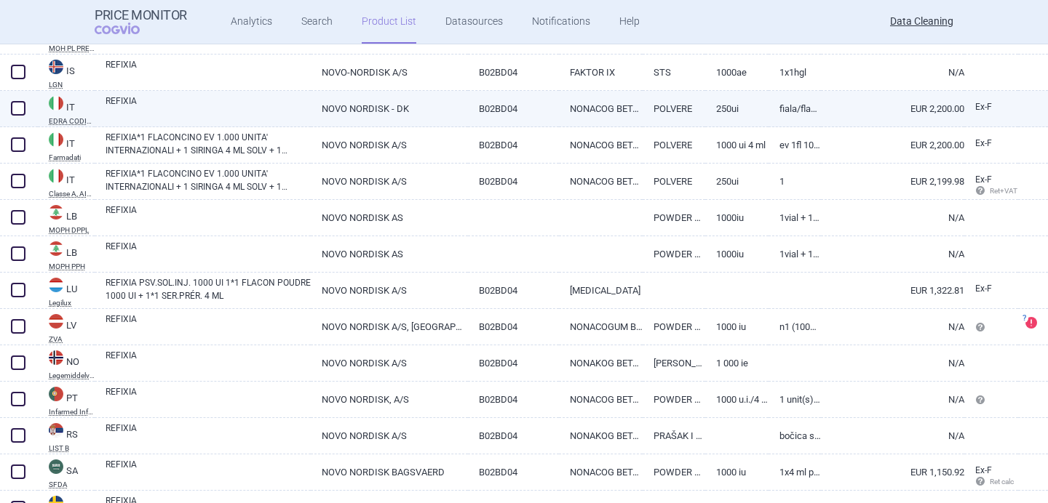
click at [178, 108] on link "REFIXIA" at bounding box center [207, 108] width 205 height 26
select select "EUR"
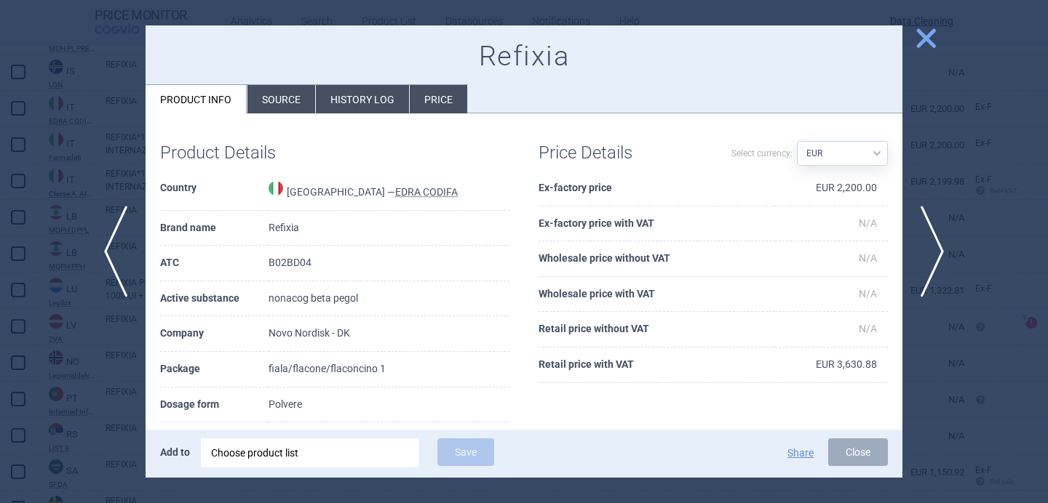
click at [260, 101] on li "Source" at bounding box center [281, 99] width 68 height 28
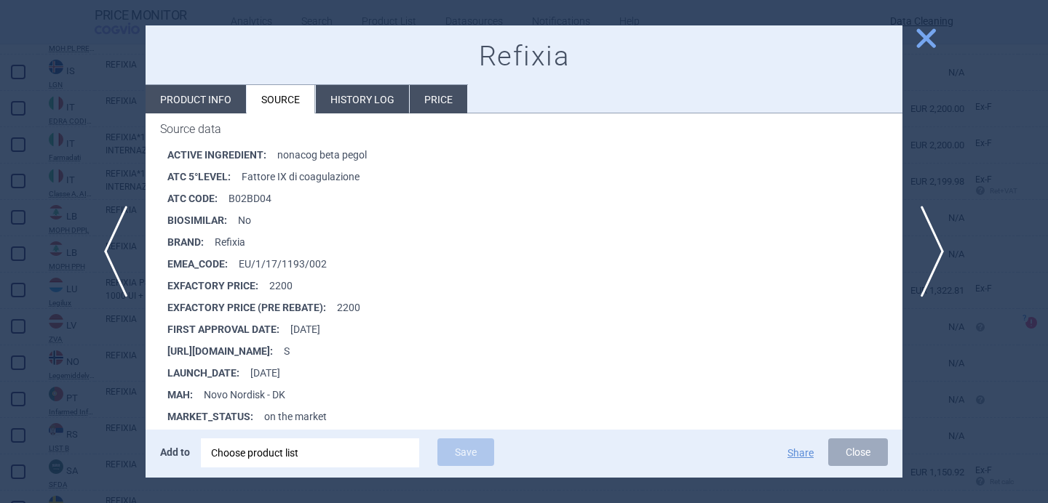
scroll to position [366, 0]
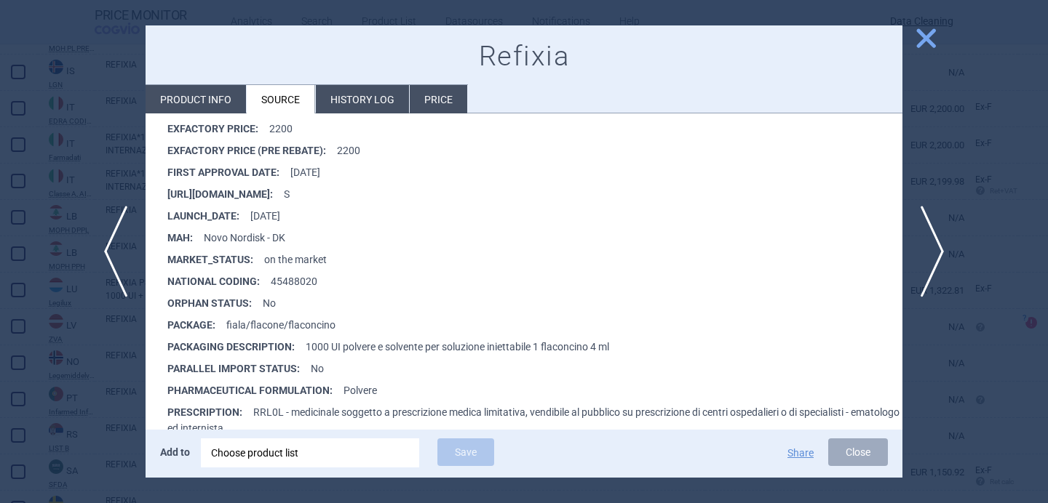
click at [91, 382] on div at bounding box center [524, 251] width 1048 height 503
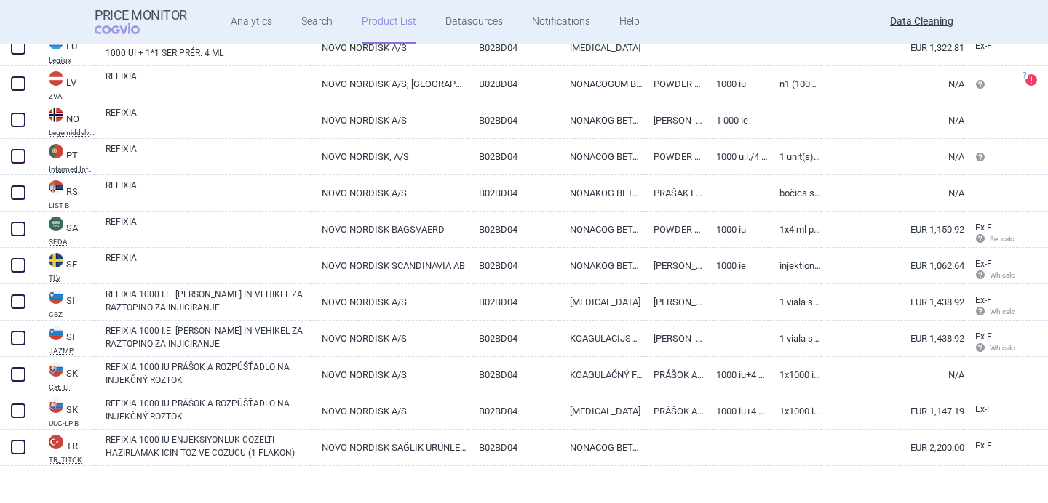
scroll to position [1627, 0]
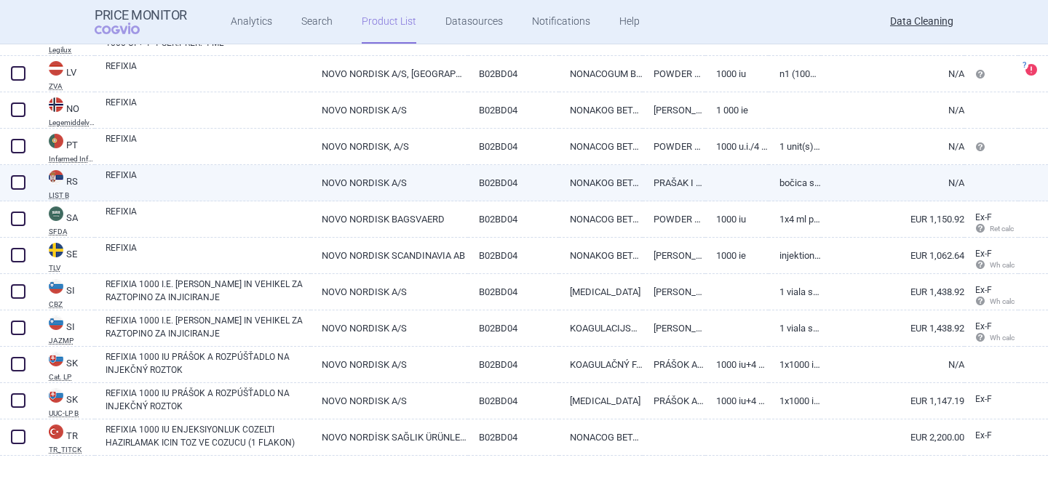
click at [200, 186] on link "REFIXIA" at bounding box center [207, 182] width 205 height 26
select select "EUR"
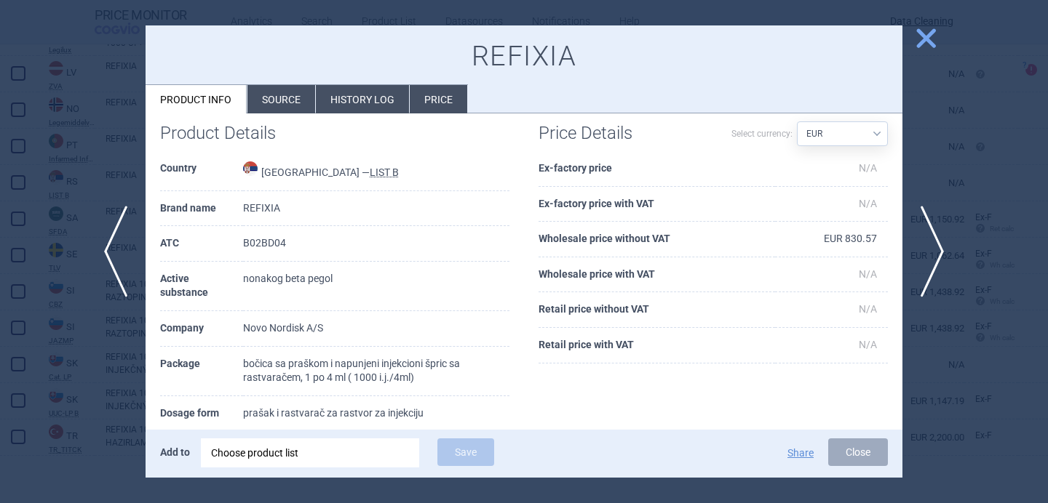
scroll to position [25, 0]
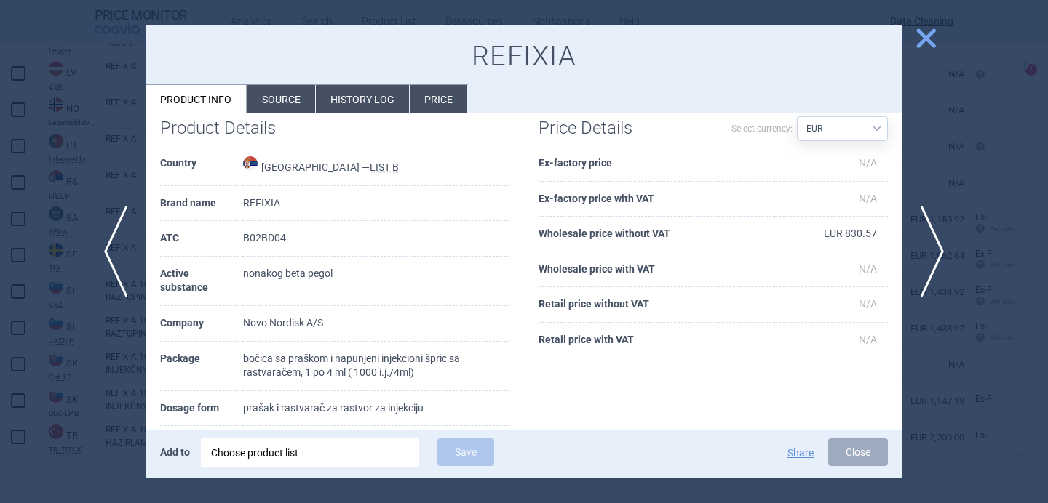
click at [105, 367] on div at bounding box center [524, 251] width 1048 height 503
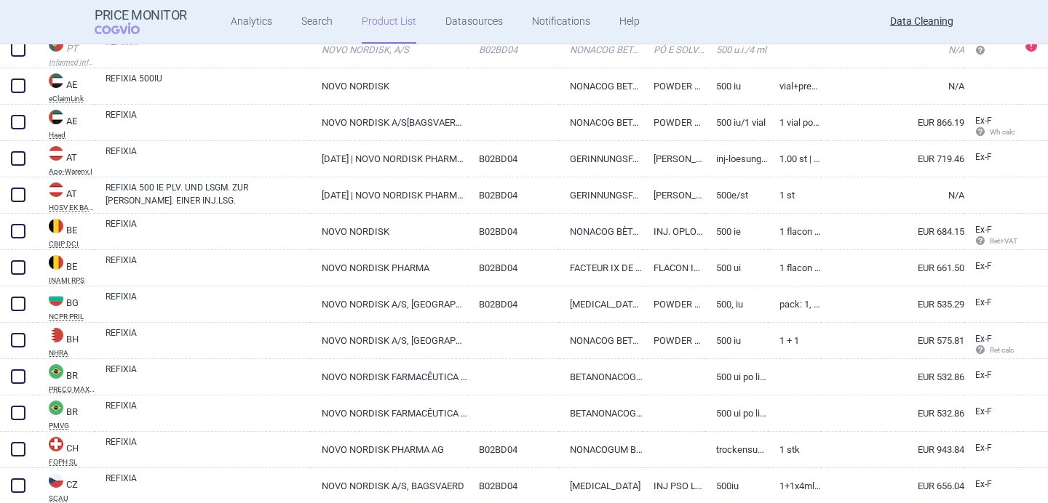
scroll to position [389, 0]
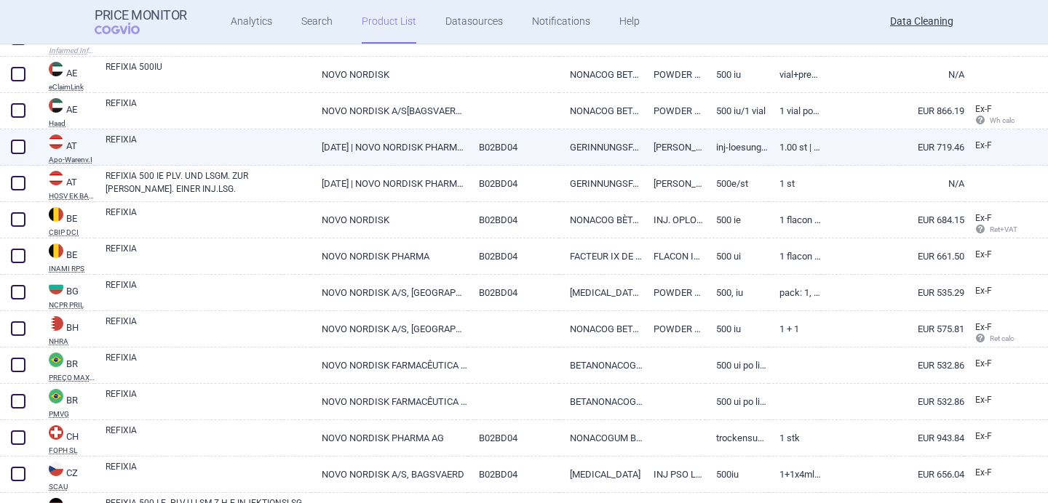
click at [347, 148] on link "[DATE] | NOVO NORDISK PHARMA GMBH" at bounding box center [389, 147] width 157 height 36
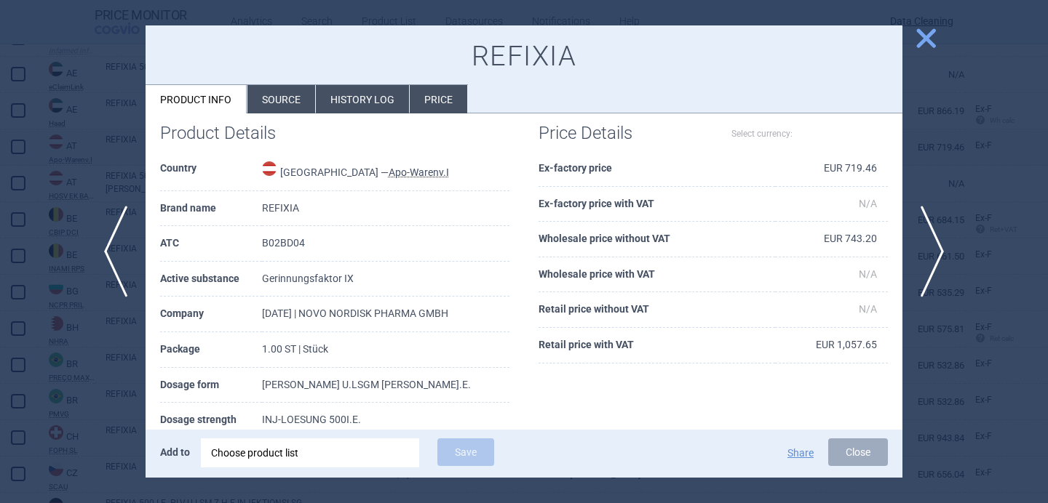
select select "EUR"
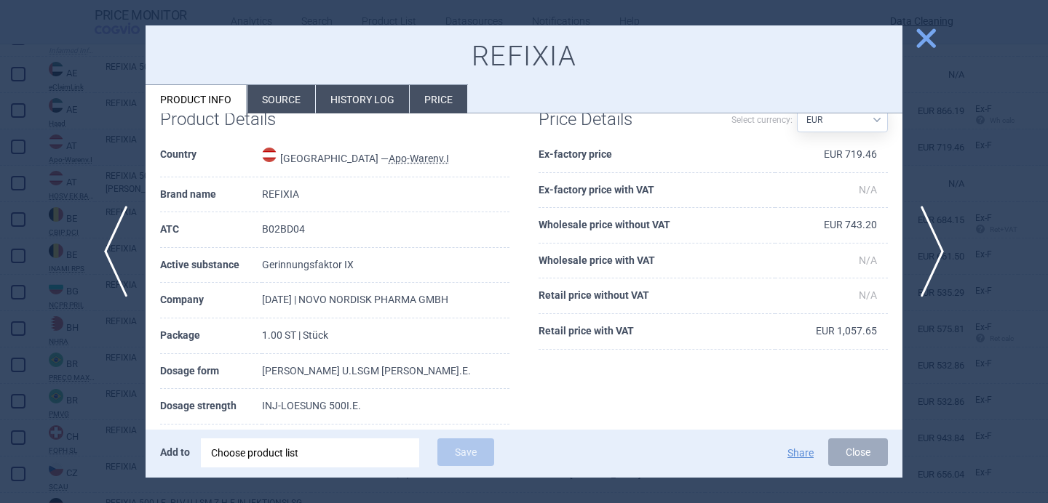
scroll to position [35, 0]
click at [94, 313] on div at bounding box center [524, 251] width 1048 height 503
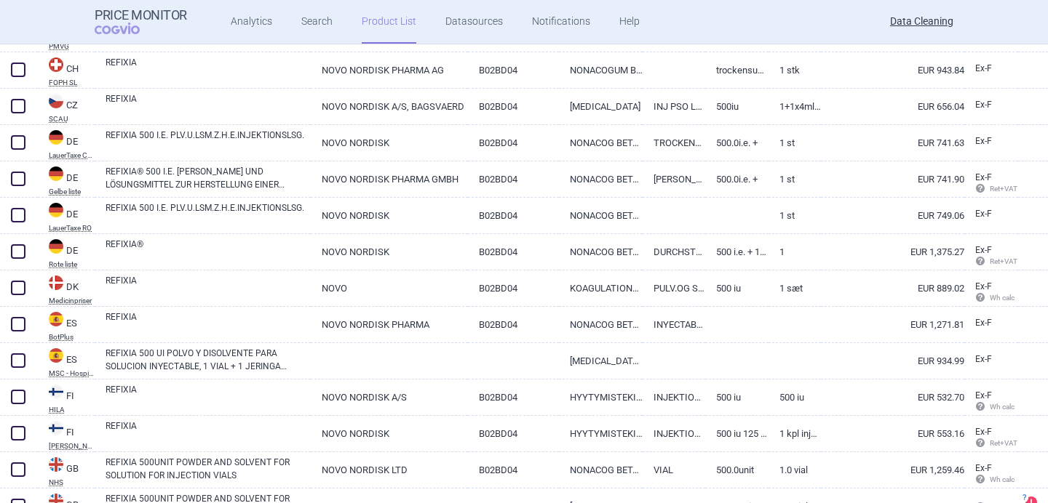
scroll to position [766, 0]
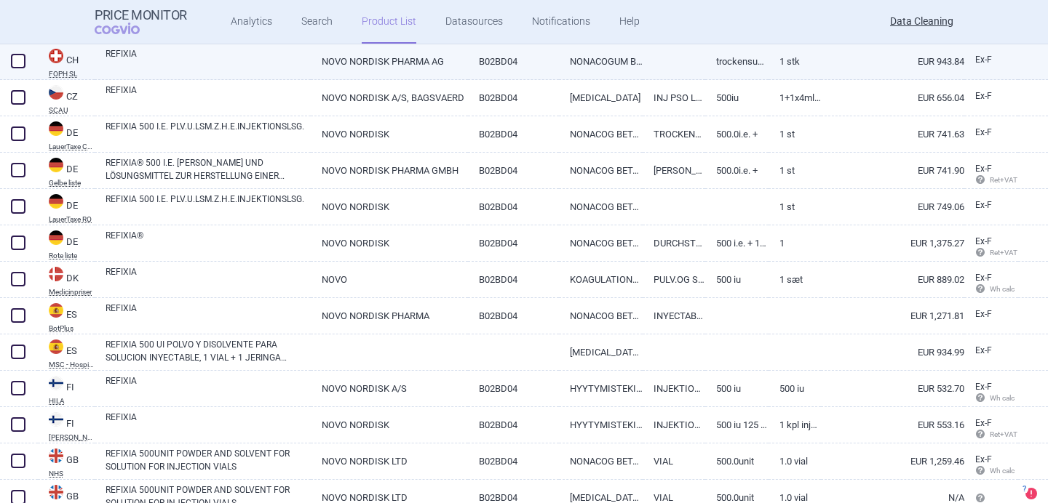
click at [203, 69] on link "REFIXIA" at bounding box center [207, 60] width 205 height 26
select select "EUR"
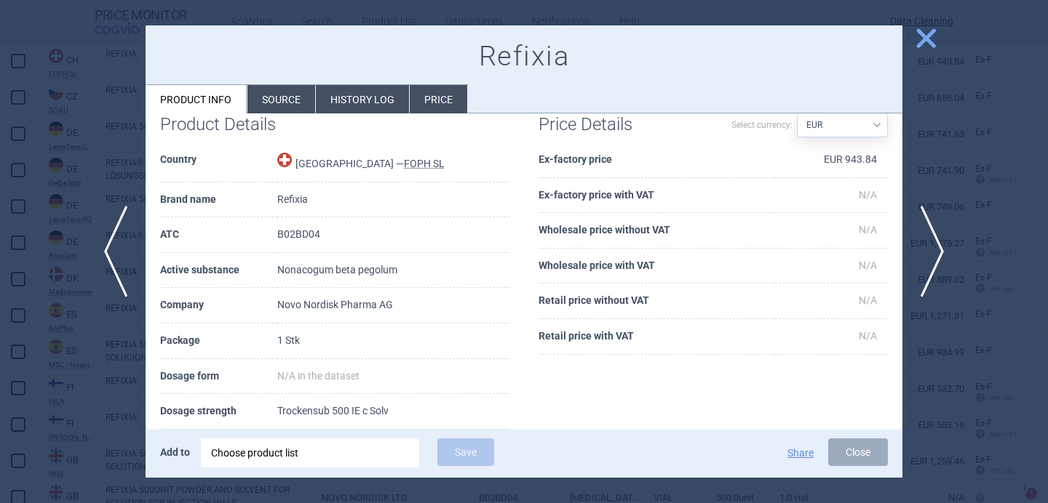
scroll to position [52, 0]
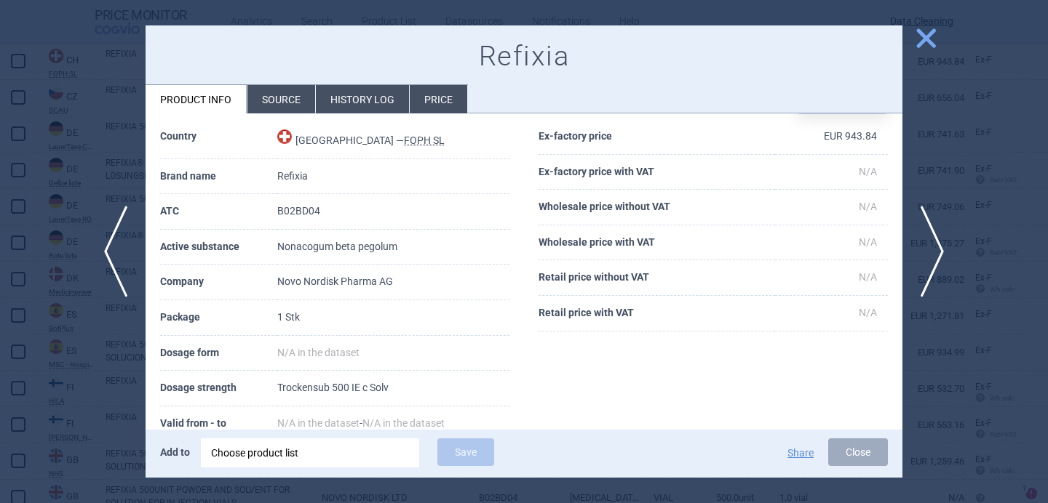
click at [91, 469] on div at bounding box center [524, 251] width 1048 height 503
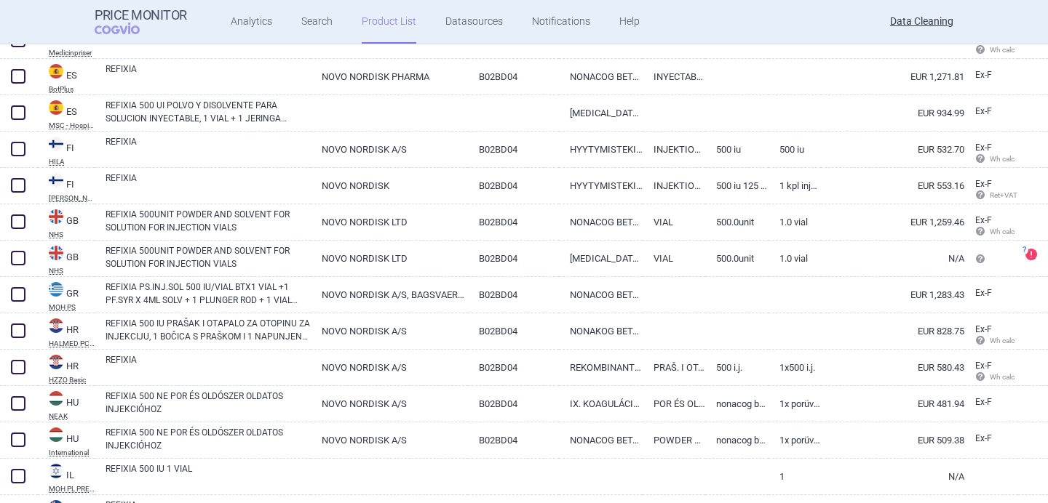
scroll to position [1009, 0]
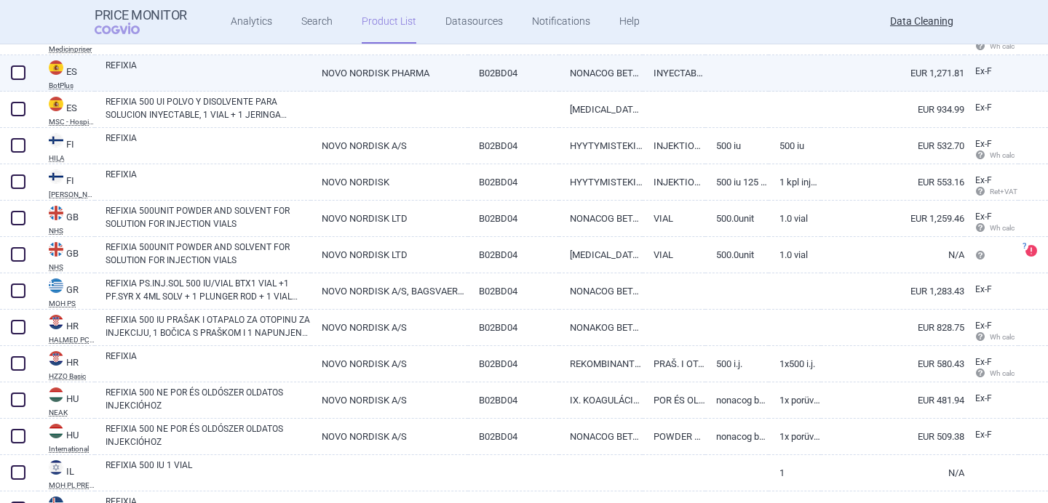
click at [248, 67] on link "REFIXIA" at bounding box center [207, 72] width 205 height 26
select select "EUR"
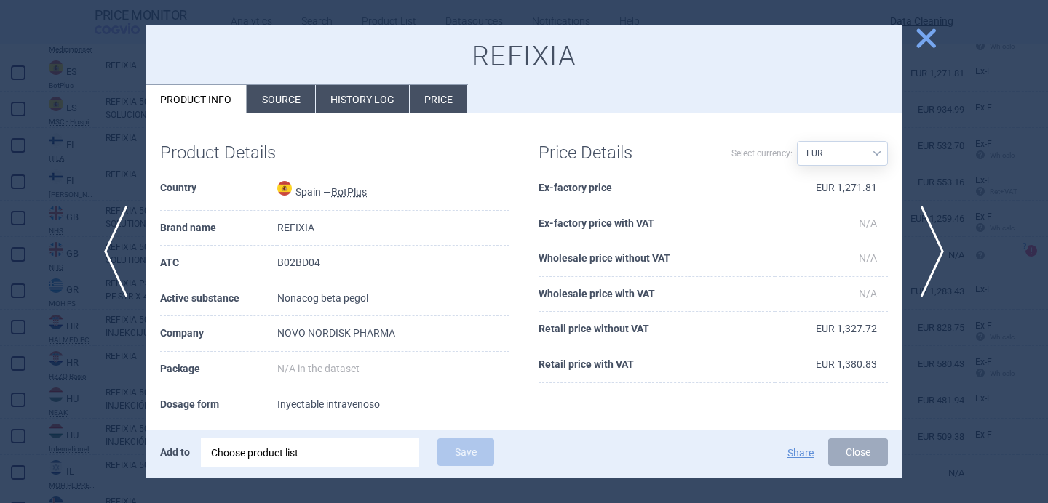
click at [299, 98] on li "Source" at bounding box center [281, 99] width 68 height 28
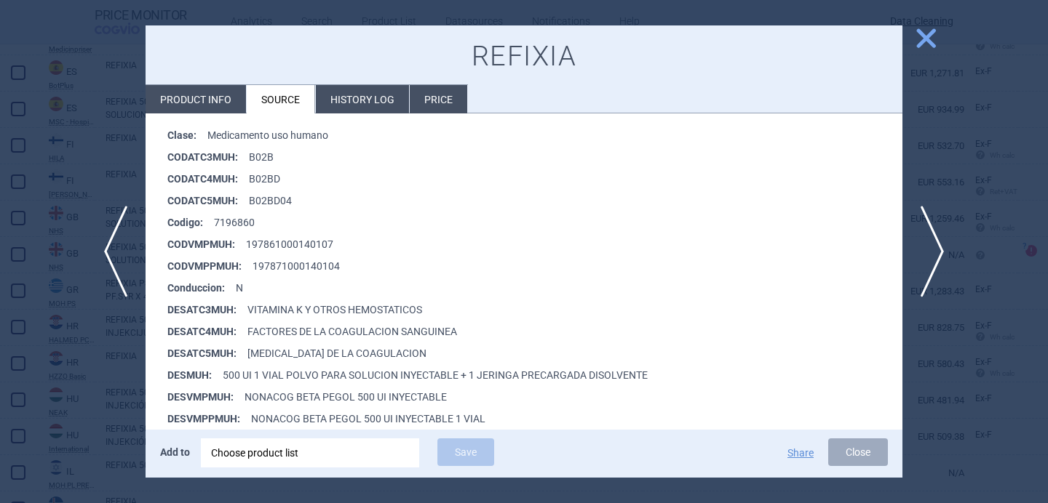
scroll to position [291, 0]
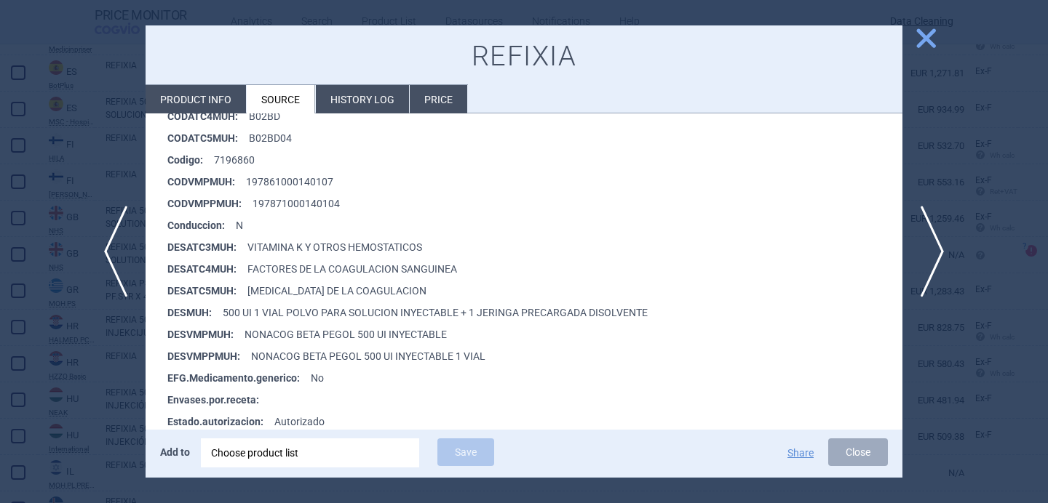
click at [119, 340] on div at bounding box center [524, 251] width 1048 height 503
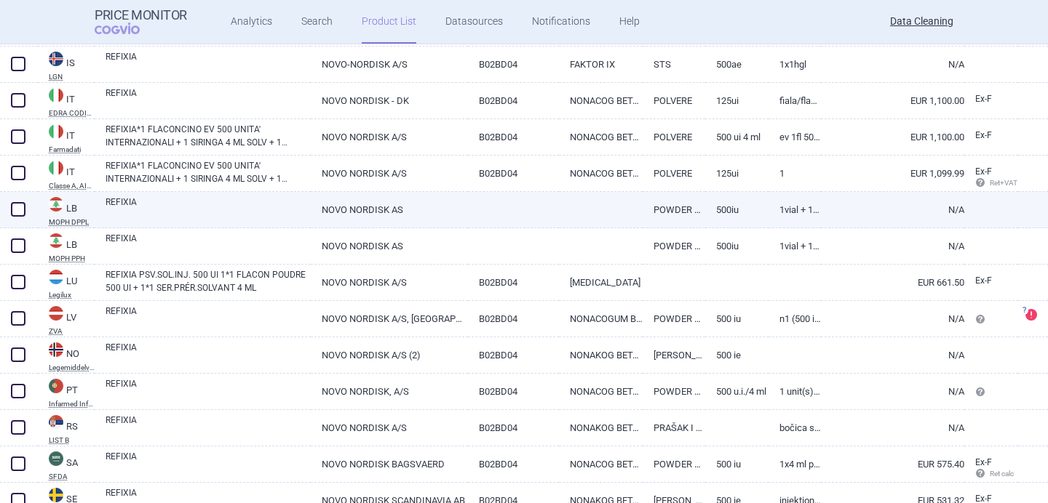
scroll to position [1459, 0]
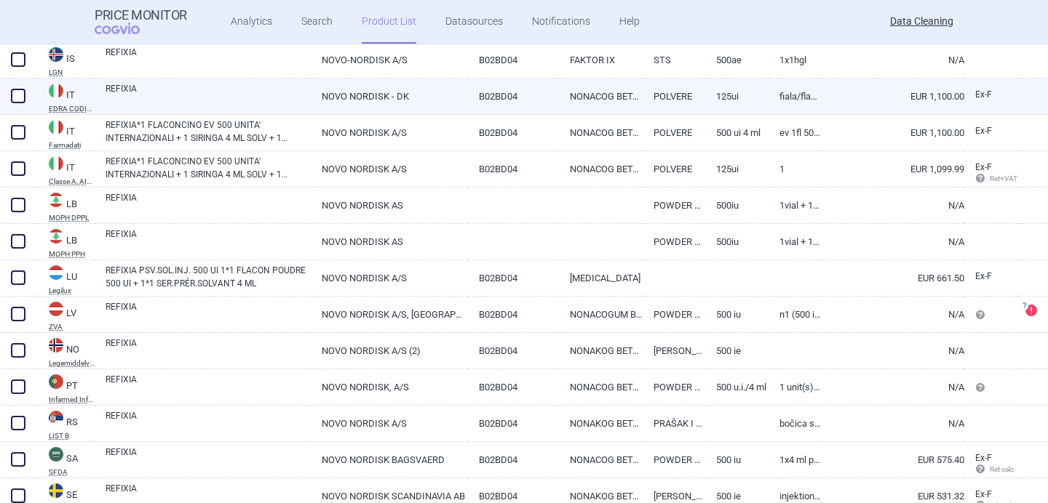
click at [191, 95] on link "REFIXIA" at bounding box center [207, 95] width 205 height 26
select select "EUR"
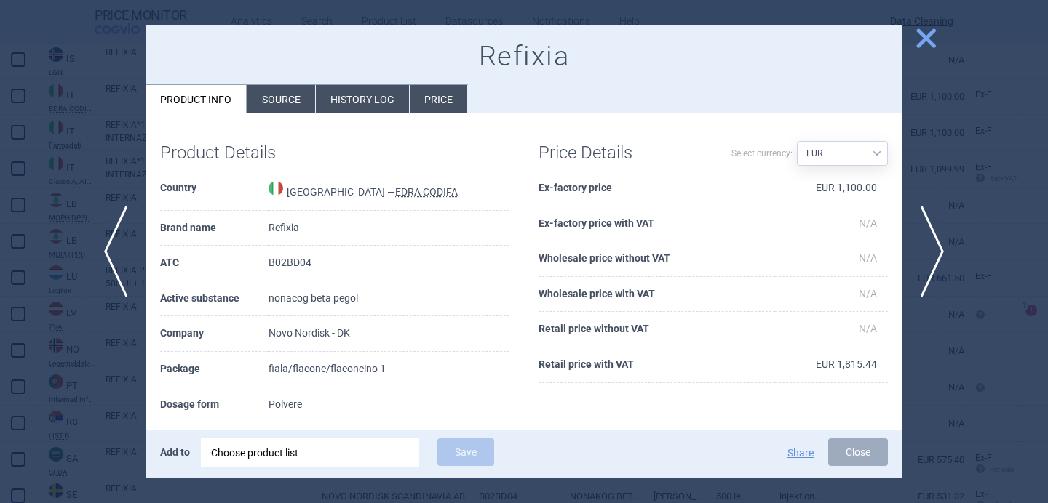
click at [275, 102] on li "Source" at bounding box center [281, 99] width 68 height 28
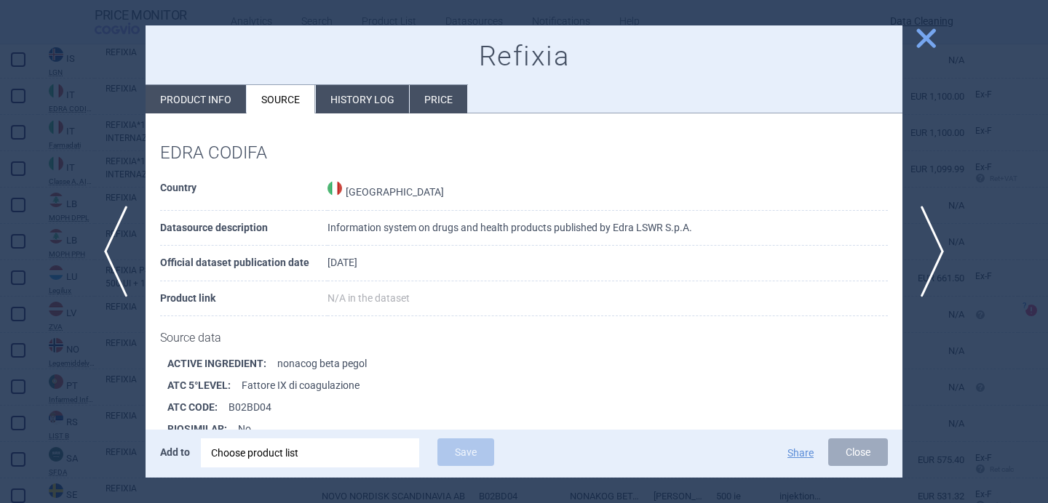
scroll to position [310, 0]
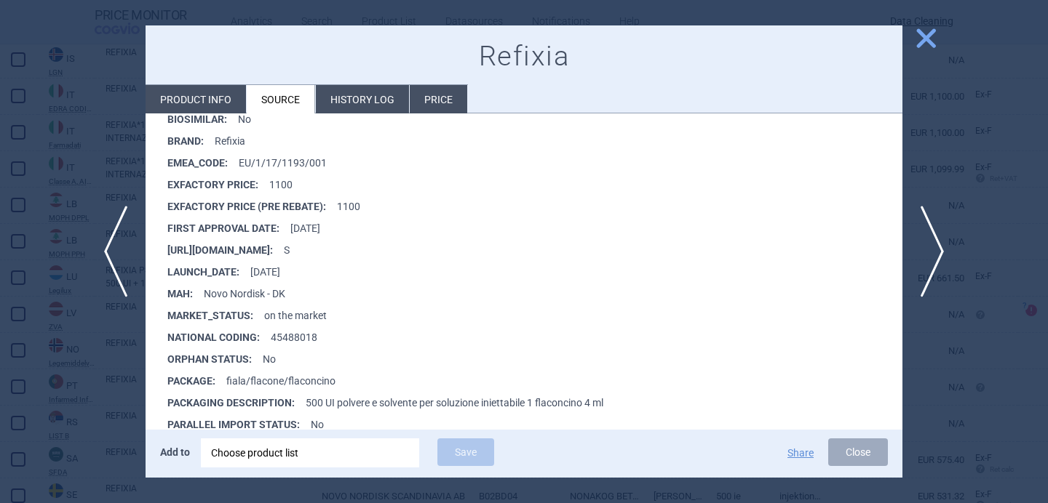
click at [73, 383] on div at bounding box center [524, 251] width 1048 height 503
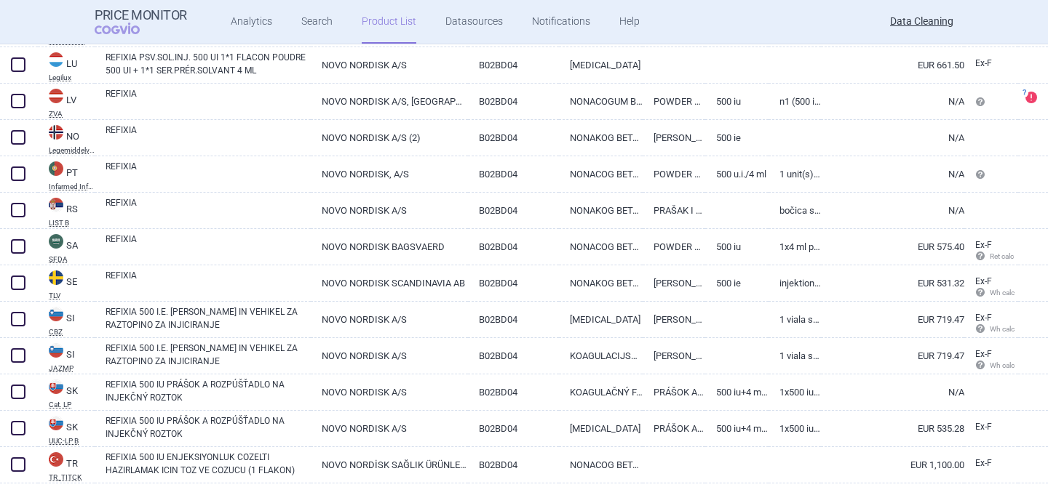
scroll to position [1699, 0]
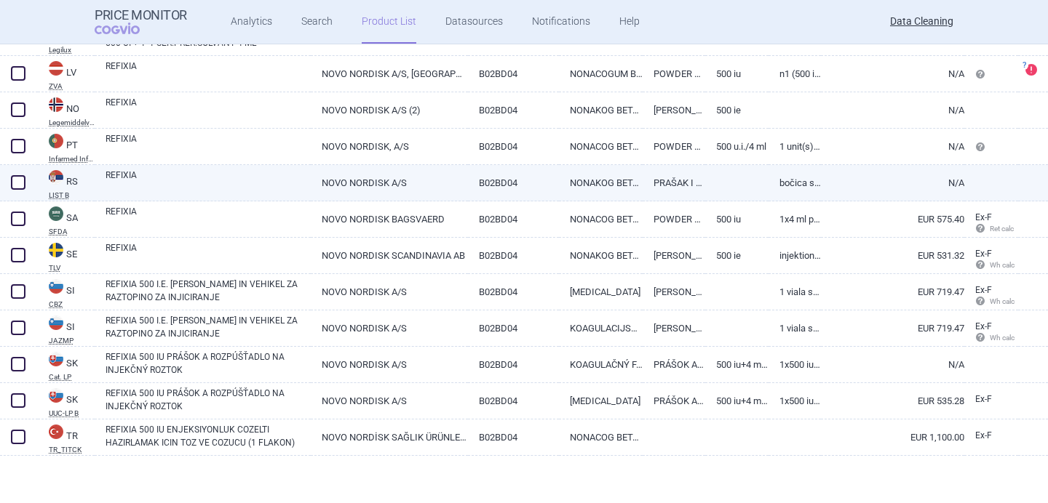
click at [215, 181] on link "REFIXIA" at bounding box center [207, 182] width 205 height 26
select select "EUR"
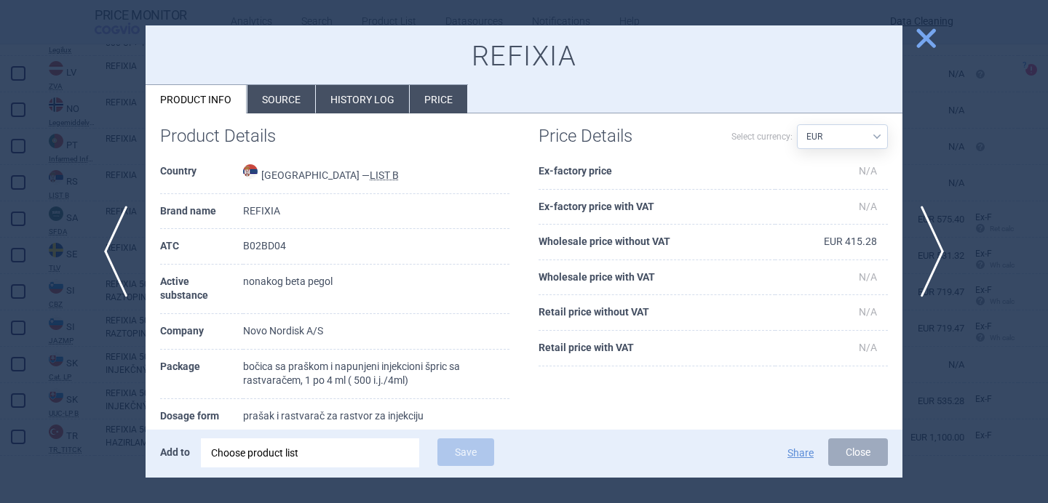
scroll to position [17, 0]
click at [139, 372] on div at bounding box center [524, 251] width 1048 height 503
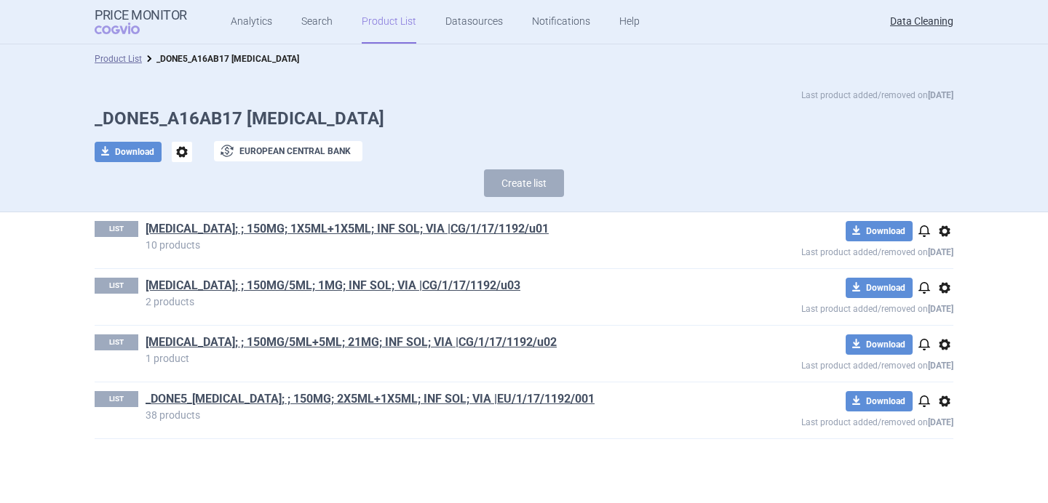
click at [576, 225] on h1 "BRINEURA; ; 150MG; 1X5ML+1X5ML; INF SOL; VIA |CG/1/17/1192/u01" at bounding box center [420, 230] width 550 height 19
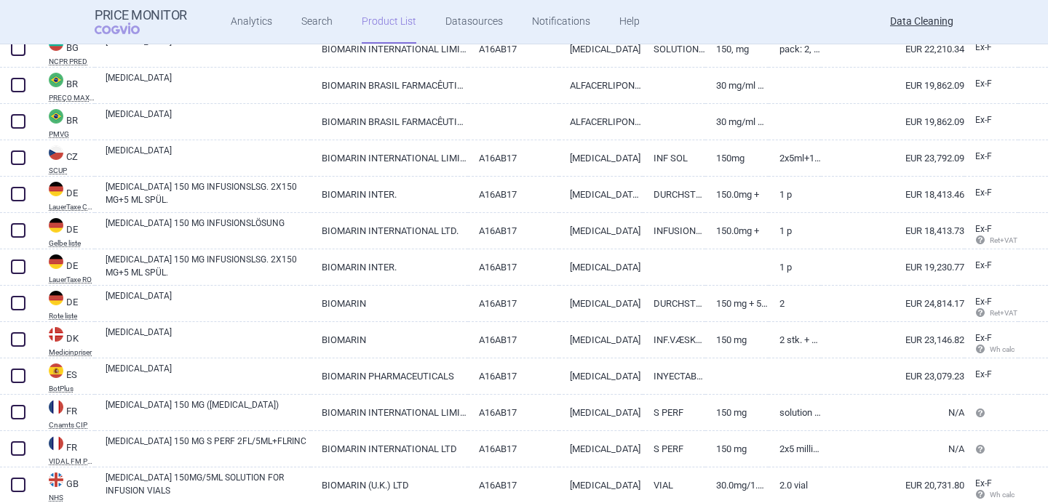
scroll to position [273, 0]
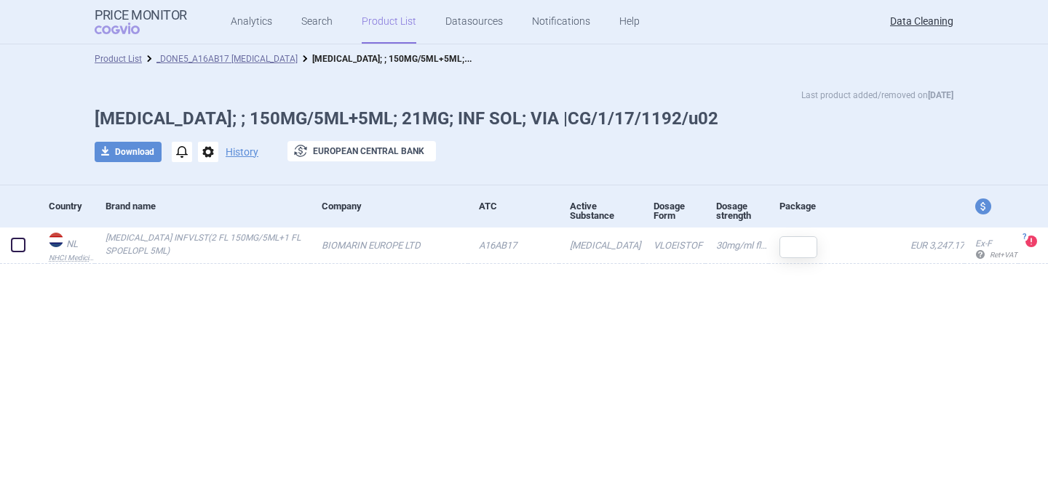
click at [180, 153] on span "notifications" at bounding box center [182, 152] width 20 height 20
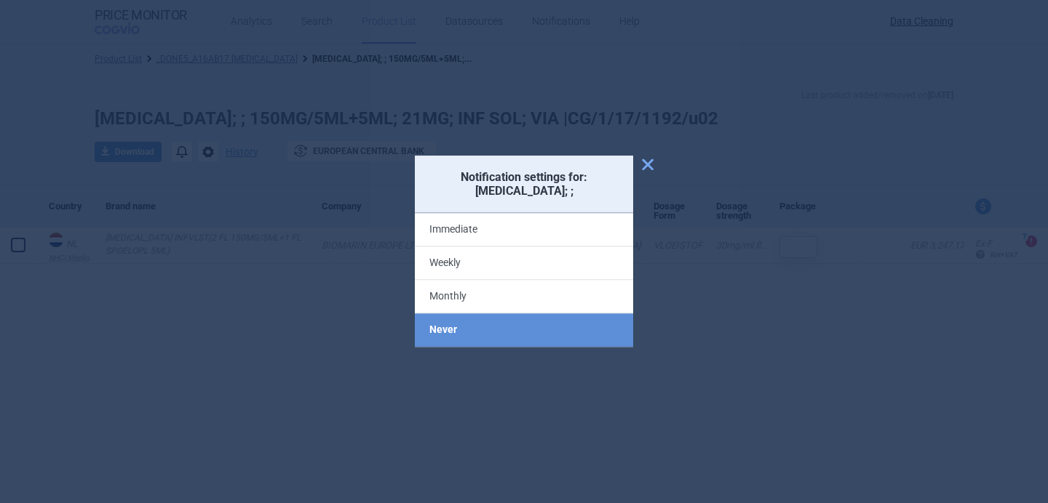
click at [220, 385] on div at bounding box center [524, 251] width 1048 height 503
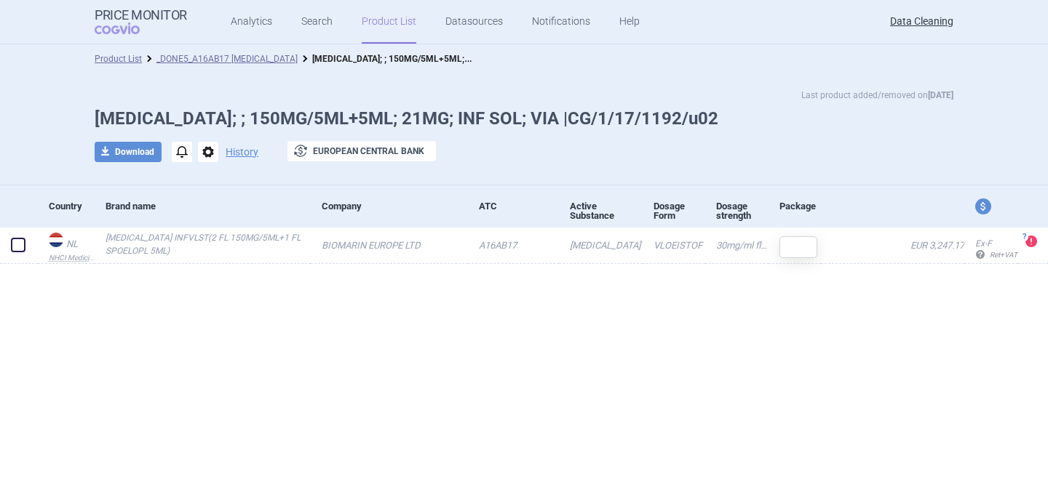
click at [208, 153] on span "options" at bounding box center [208, 152] width 20 height 20
click at [205, 236] on button "Delete" at bounding box center [207, 238] width 47 height 21
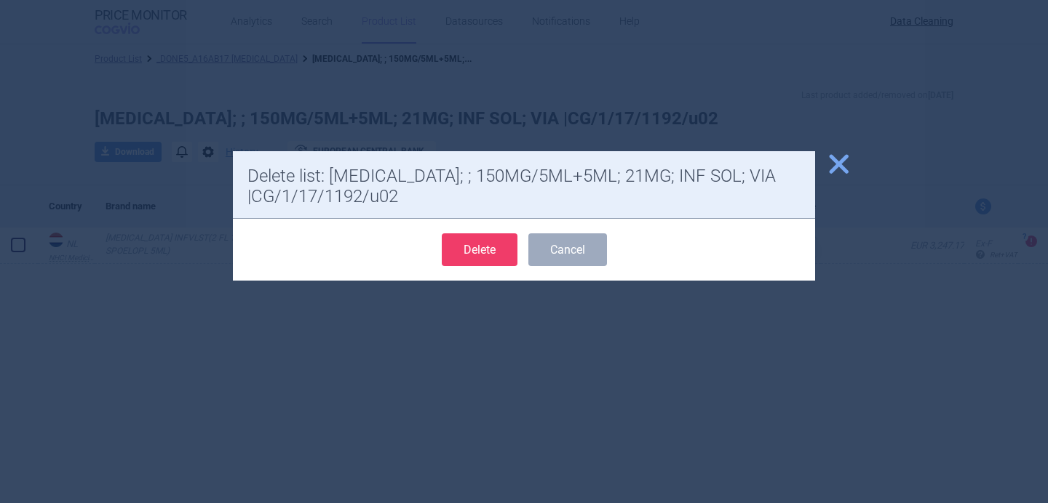
click at [492, 247] on button "Delete" at bounding box center [480, 250] width 76 height 33
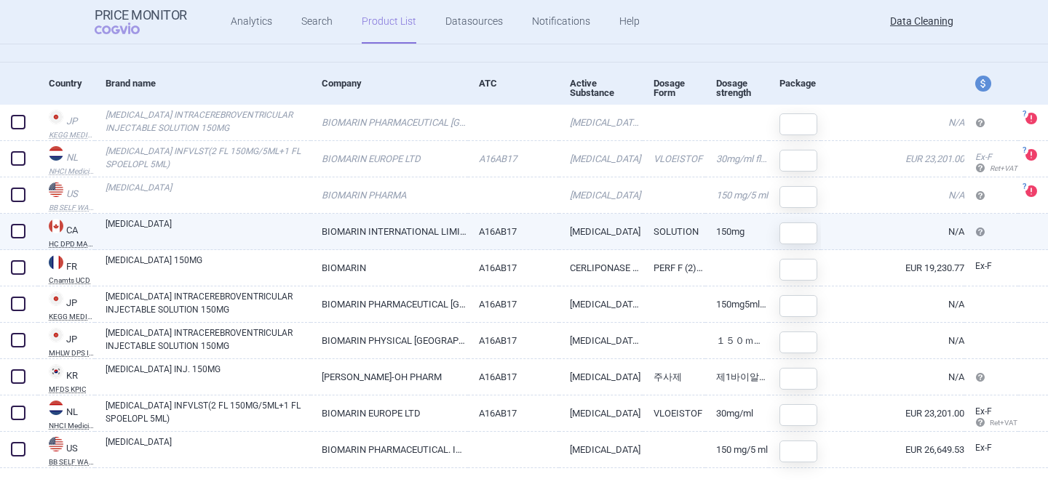
scroll to position [135, 0]
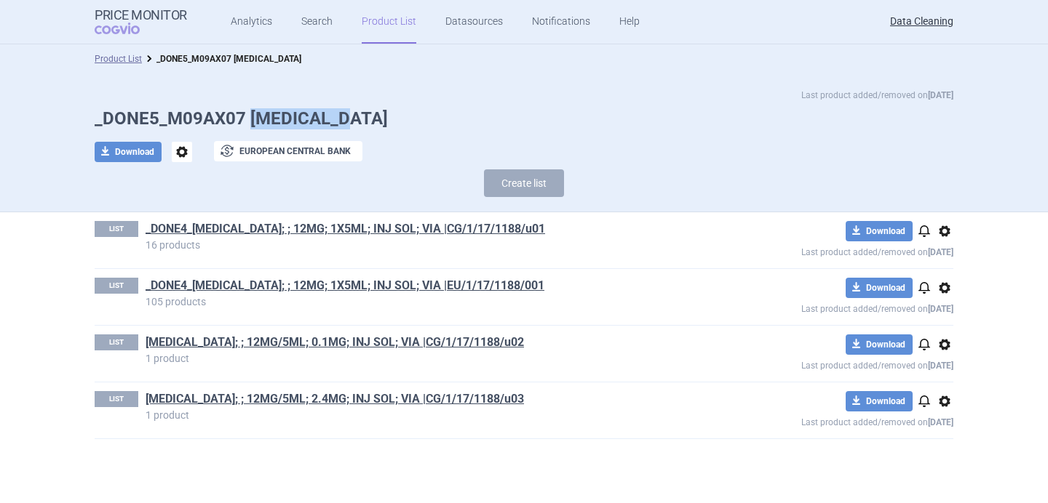
drag, startPoint x: 369, startPoint y: 115, endPoint x: 250, endPoint y: 117, distance: 119.3
click at [250, 117] on h1 "_DONE5_M09AX07 [MEDICAL_DATA]" at bounding box center [524, 118] width 858 height 21
copy h1 "[MEDICAL_DATA]"
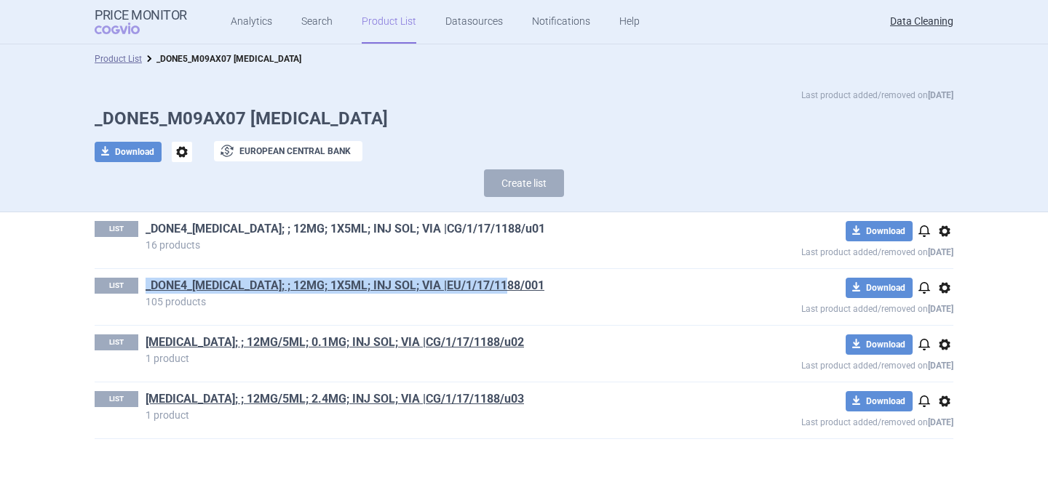
click at [416, 230] on link "_DONE4_SPINRAZA; ; 12MG; 1X5ML; INJ SOL; VIA |CG/1/17/1188/u01" at bounding box center [344, 229] width 399 height 16
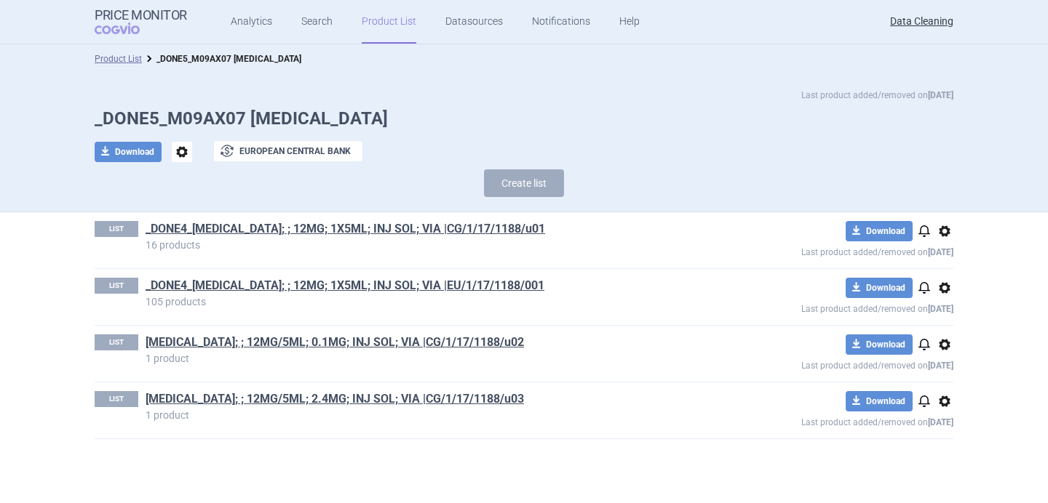
click at [396, 459] on section "Product List _DONE5_M09AX07 NUSINERSEN Last product added/removed on 19 Aug _DO…" at bounding box center [524, 273] width 1048 height 459
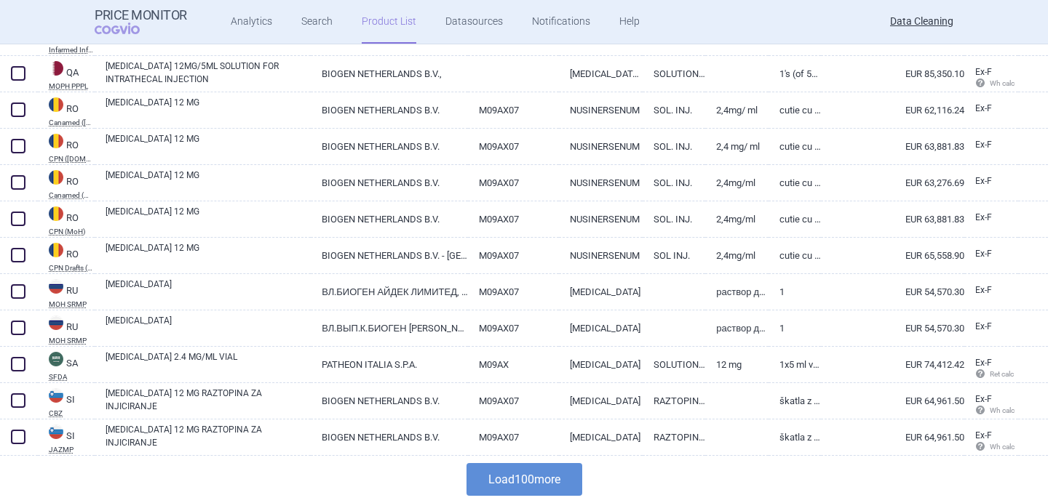
scroll to position [3402, 0]
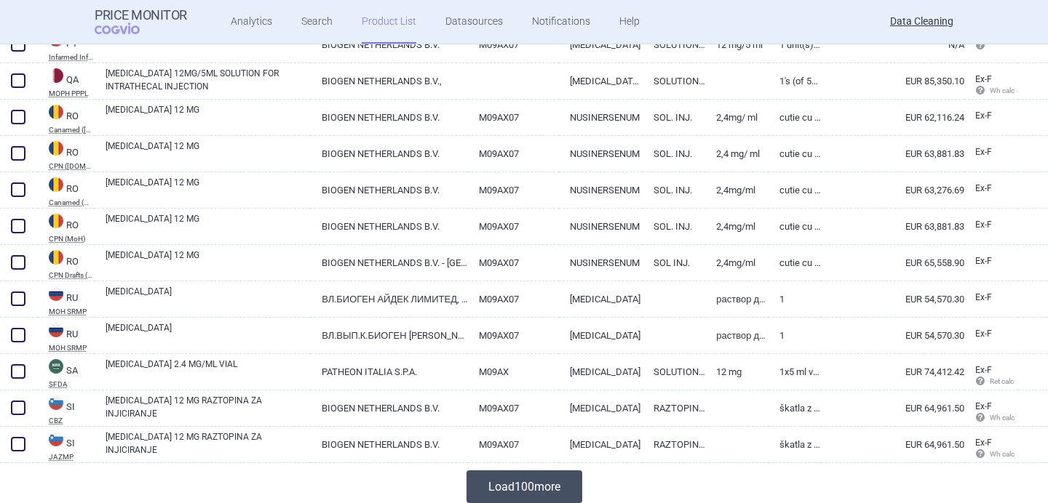
click at [560, 483] on button "Load 100 more" at bounding box center [524, 487] width 116 height 33
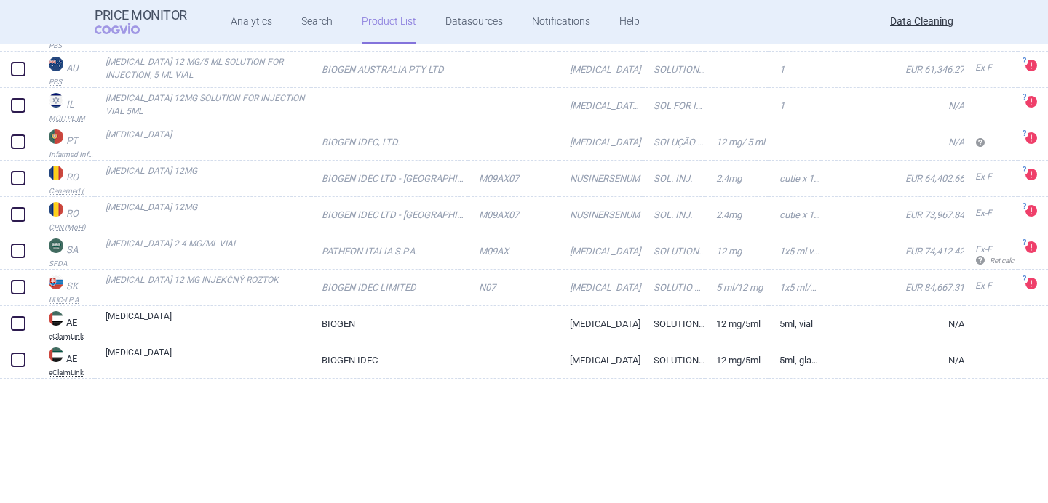
scroll to position [0, 0]
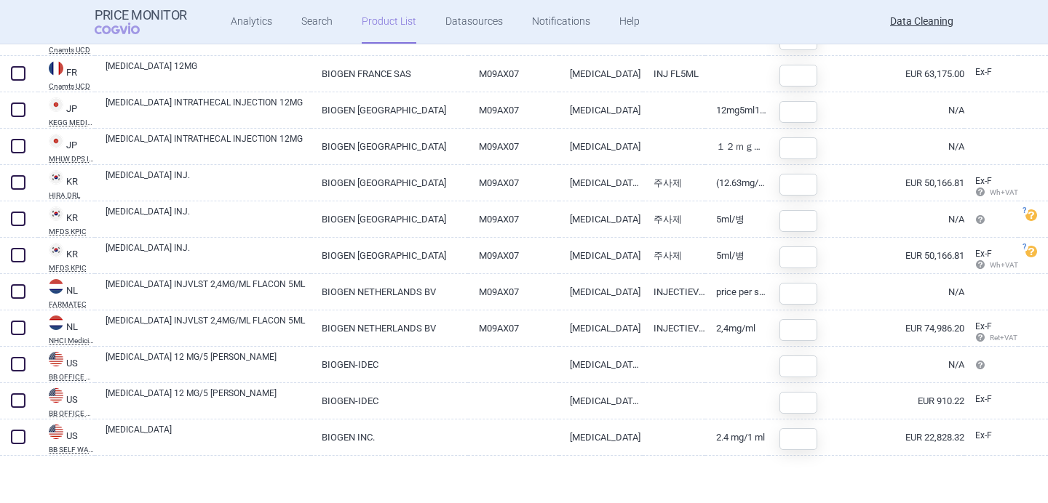
scroll to position [180, 0]
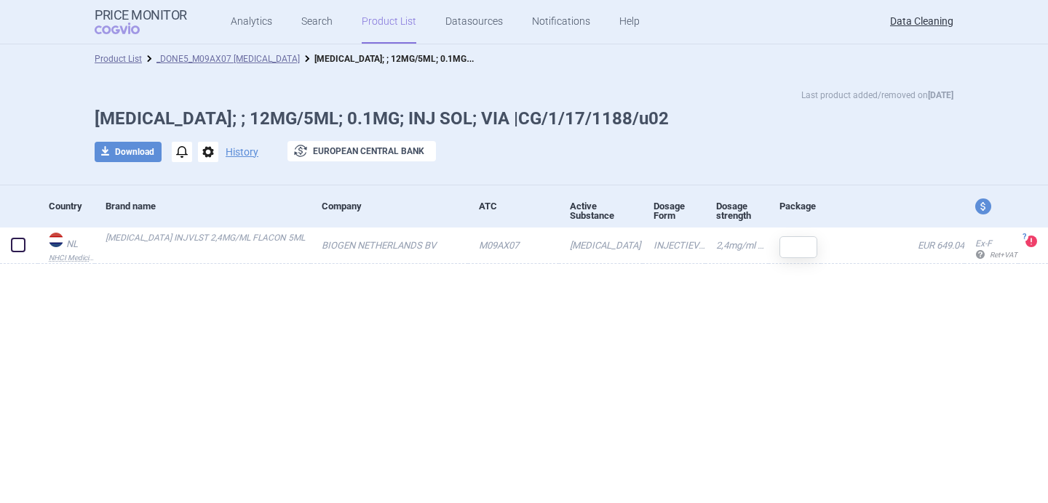
click at [210, 154] on span "options" at bounding box center [208, 152] width 20 height 20
click at [217, 232] on button "Delete" at bounding box center [207, 238] width 47 height 21
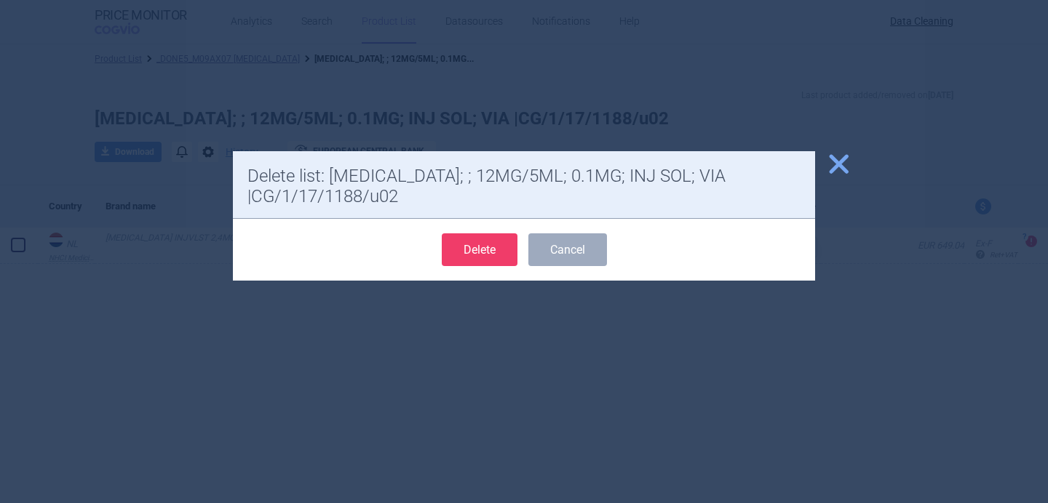
click at [484, 252] on button "Delete" at bounding box center [480, 250] width 76 height 33
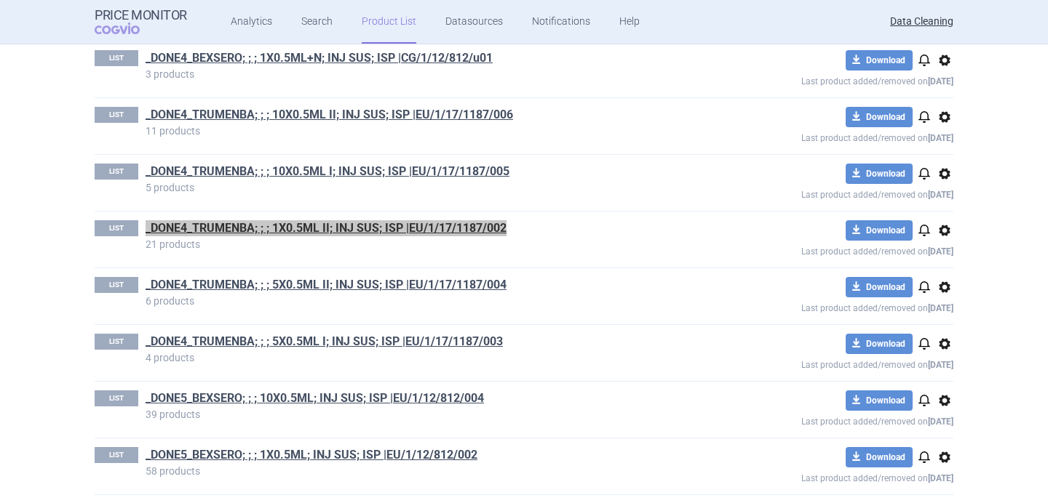
scroll to position [249, 0]
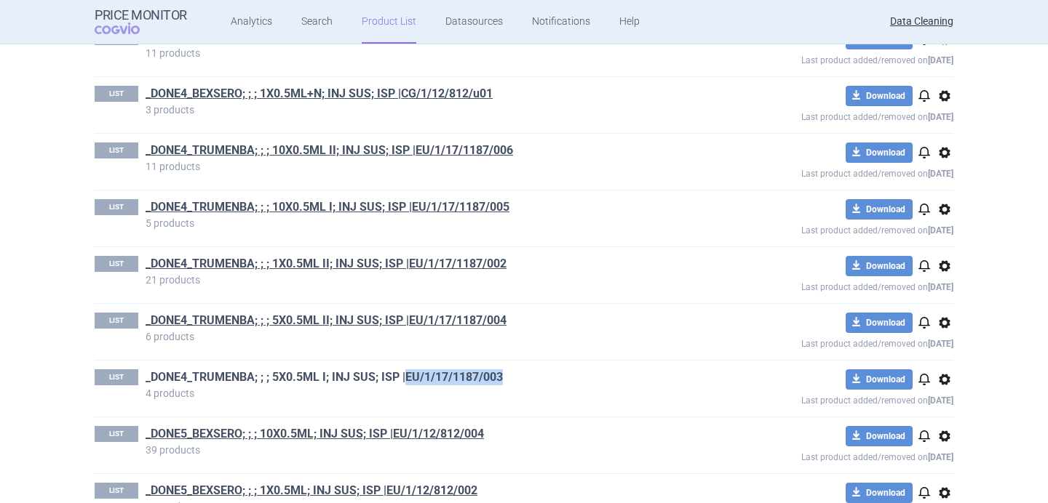
drag, startPoint x: 515, startPoint y: 379, endPoint x: 407, endPoint y: 385, distance: 108.5
click at [407, 385] on h1 "_DONE4_TRUMENBA; ; ; 5X0.5ML I; INJ SUS; ISP |EU/1/17/1187/003" at bounding box center [420, 379] width 550 height 19
copy link "EU/1/17/1187/003"
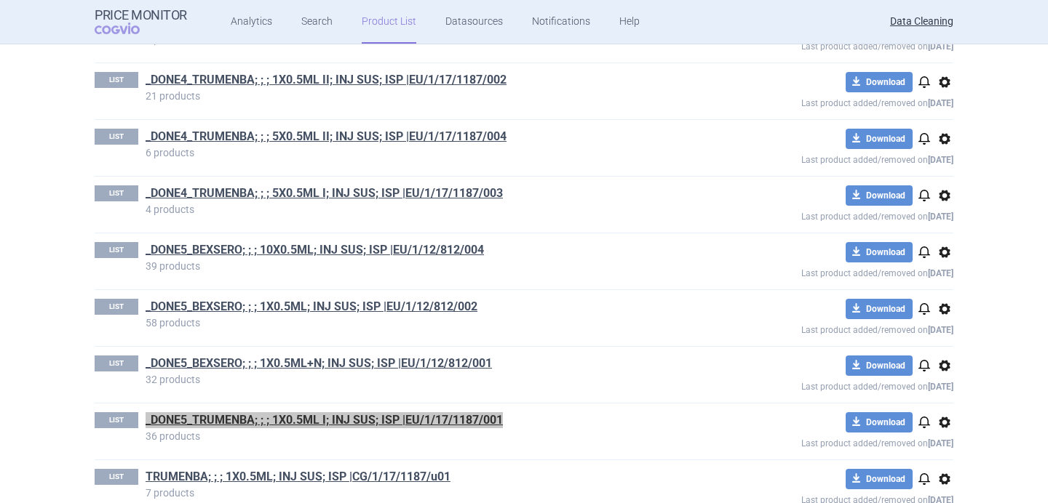
scroll to position [431, 0]
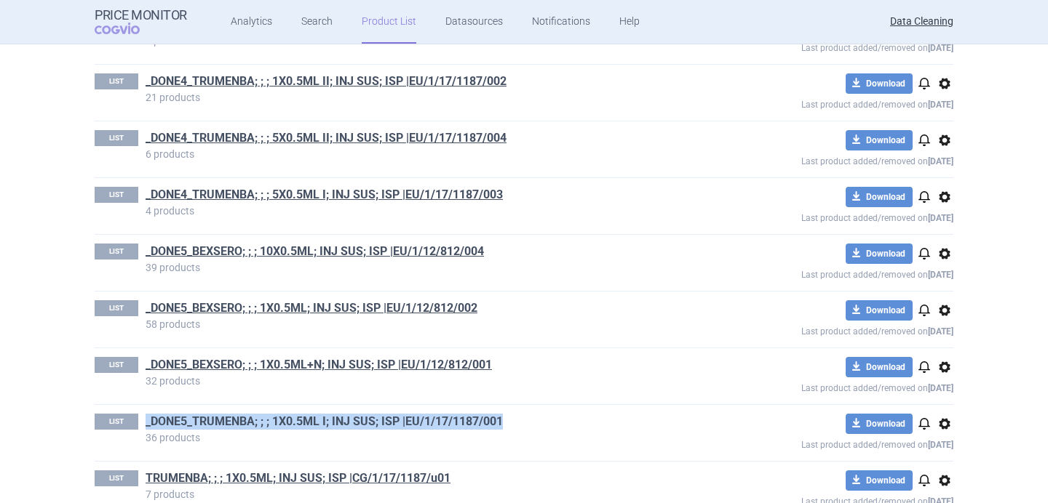
click at [311, 424] on link "_DONE5_TRUMENBA; ; ; 1X0.5ML I; INJ SUS; ISP |EU/1/17/1187/001" at bounding box center [323, 422] width 357 height 16
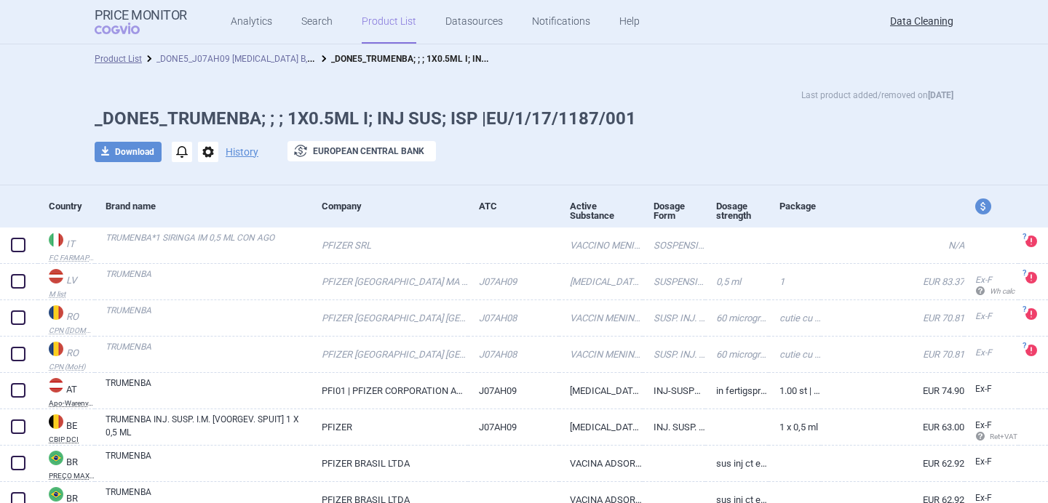
click at [183, 58] on link "_DONE5_J07AH09 [MEDICAL_DATA] B, MULTICOMPONENT VACCINE" at bounding box center [290, 58] width 269 height 14
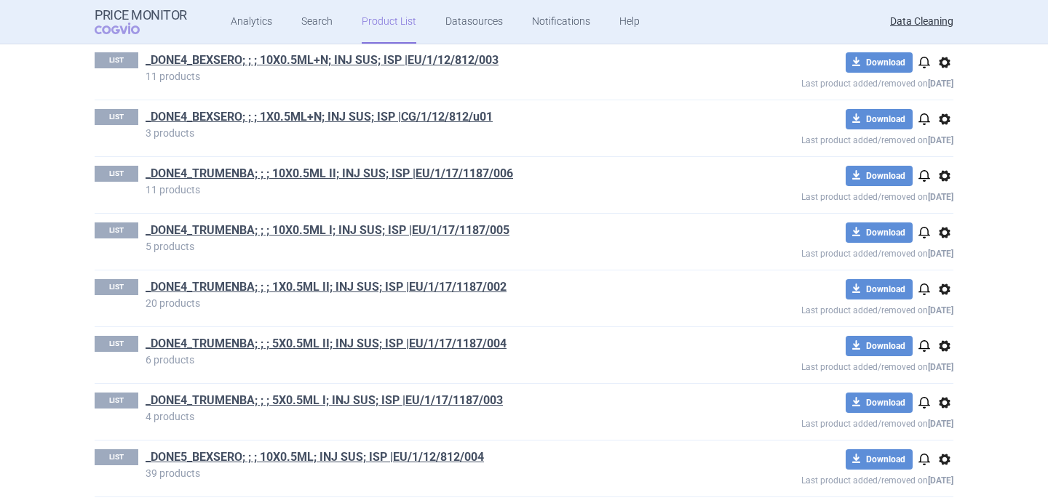
scroll to position [461, 0]
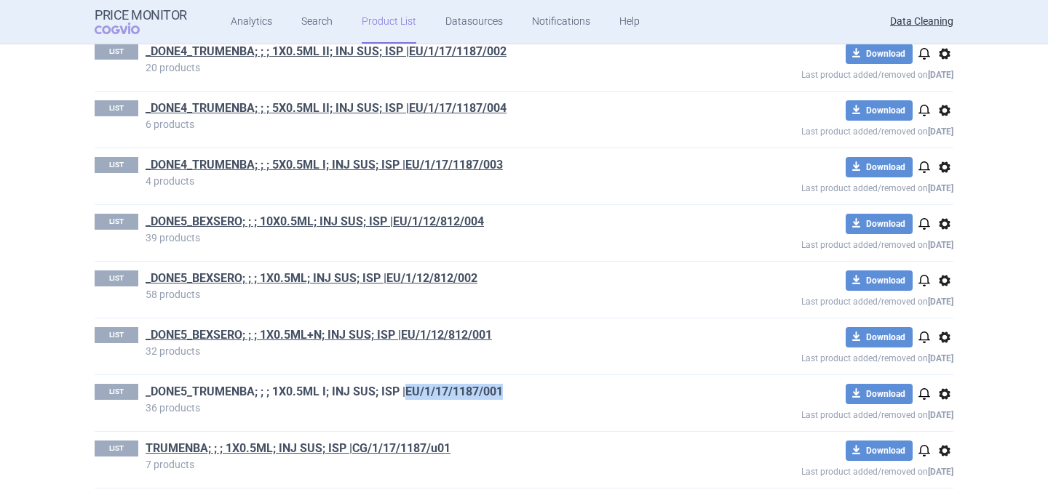
drag, startPoint x: 531, startPoint y: 397, endPoint x: 406, endPoint y: 398, distance: 125.1
click at [406, 398] on h1 "_DONE5_TRUMENBA; ; ; 1X0.5ML I; INJ SUS; ISP |EU/1/17/1187/001" at bounding box center [420, 393] width 550 height 19
copy link "EU/1/17/1187/001"
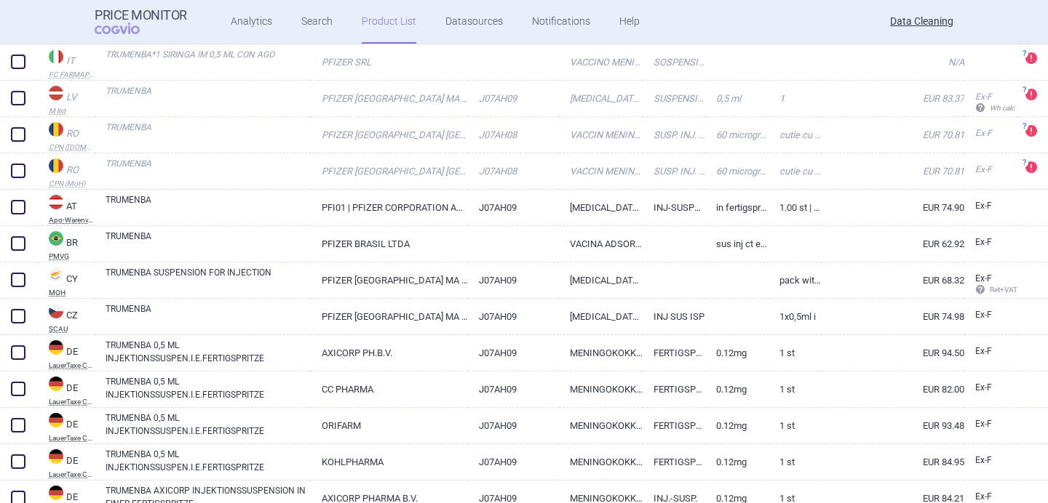
scroll to position [198, 0]
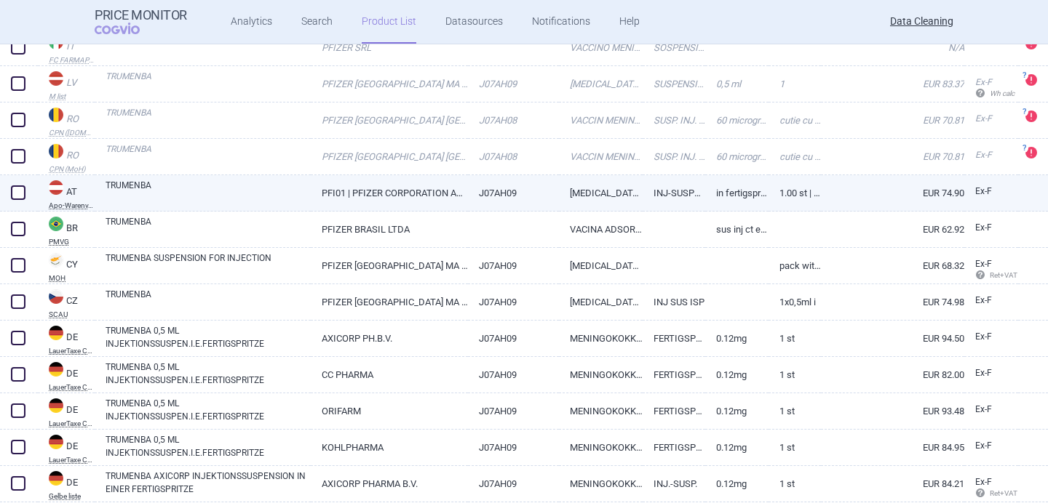
click at [291, 194] on link "TRUMENBA" at bounding box center [207, 192] width 205 height 26
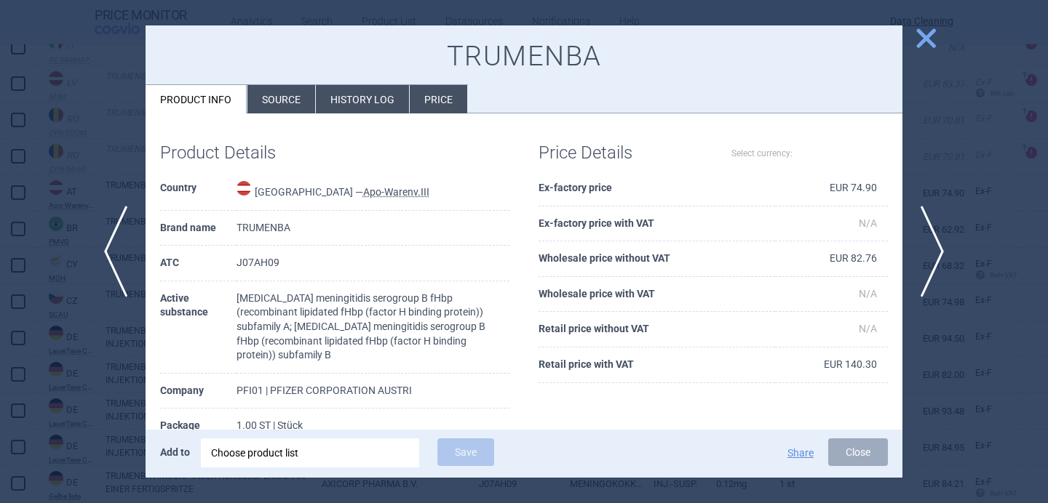
select select "EUR"
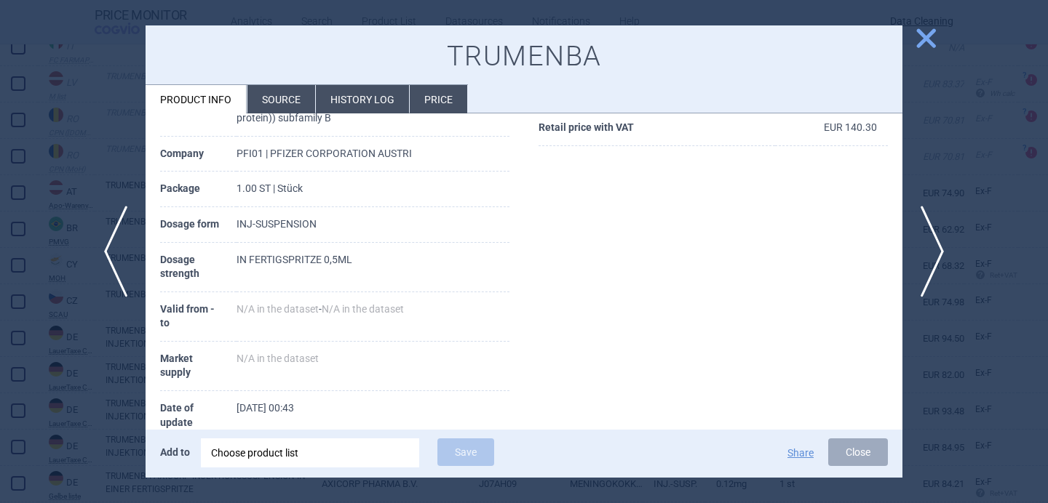
scroll to position [247, 0]
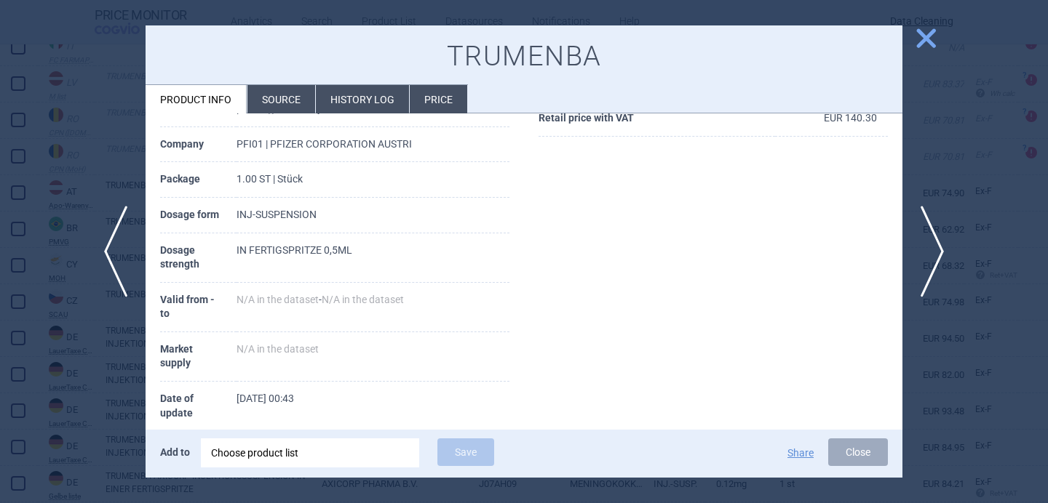
click at [274, 95] on li "Source" at bounding box center [281, 99] width 68 height 28
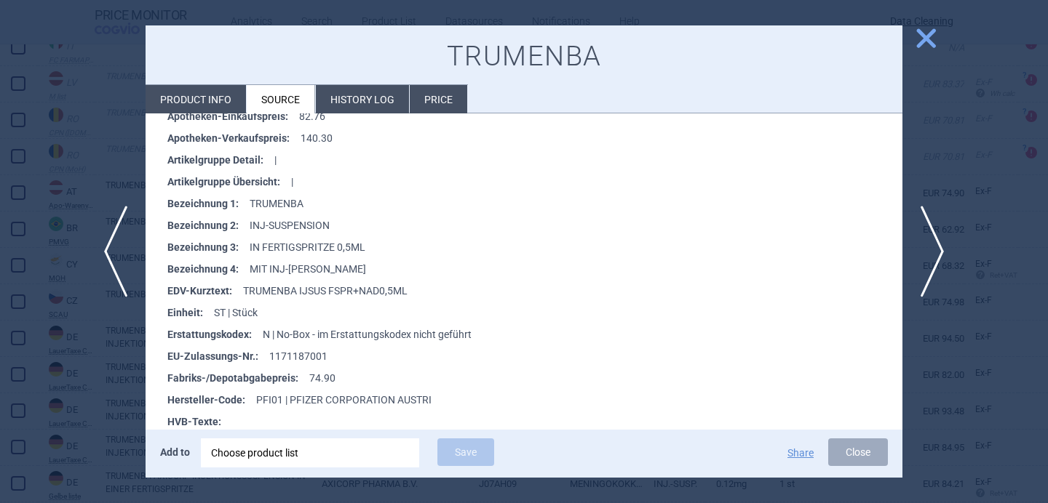
scroll to position [307, 0]
click at [110, 407] on div at bounding box center [524, 251] width 1048 height 503
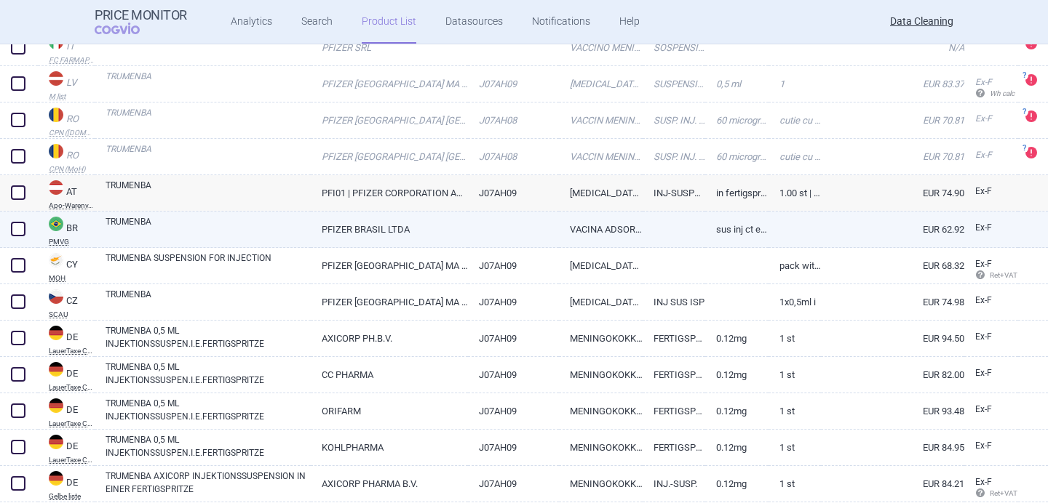
click at [240, 231] on link "TRUMENBA" at bounding box center [207, 228] width 205 height 26
select select "EUR"
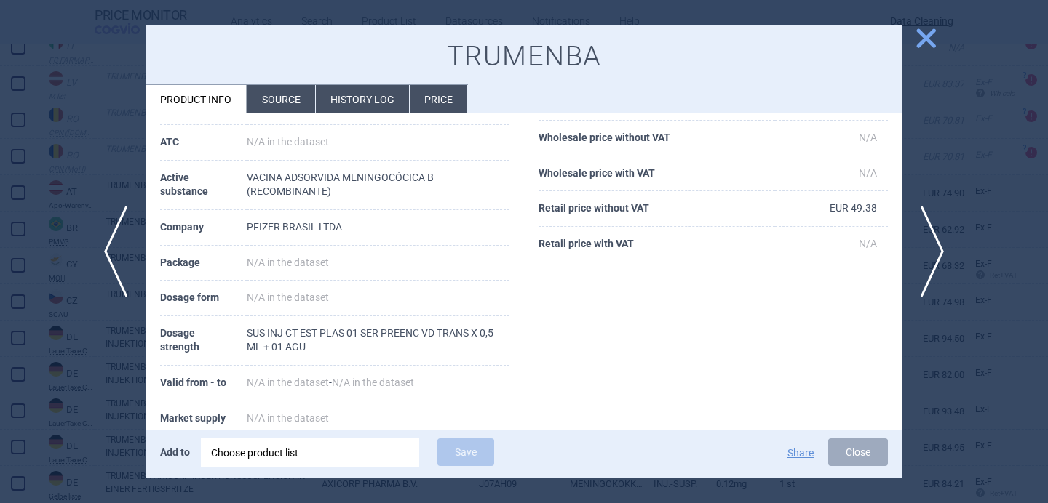
scroll to position [121, 0]
click at [127, 349] on div at bounding box center [524, 251] width 1048 height 503
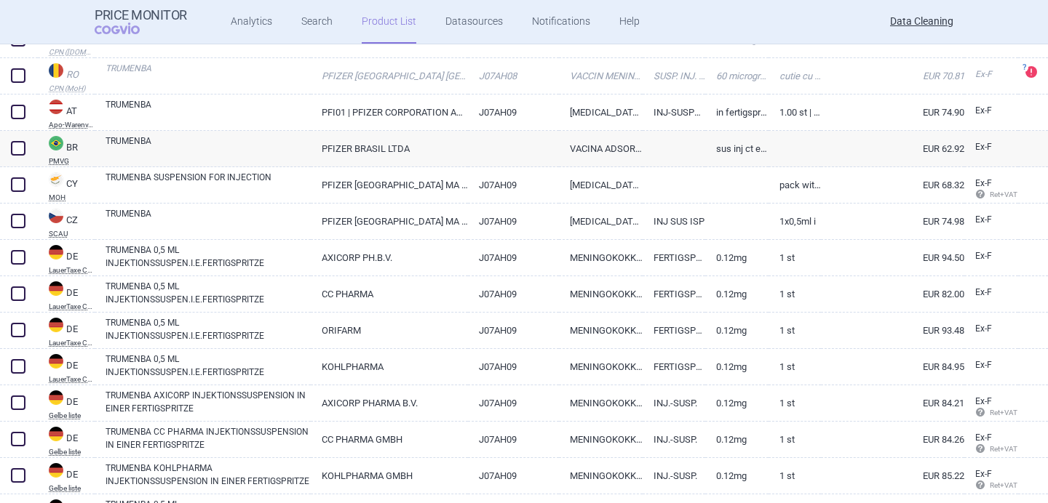
scroll to position [290, 0]
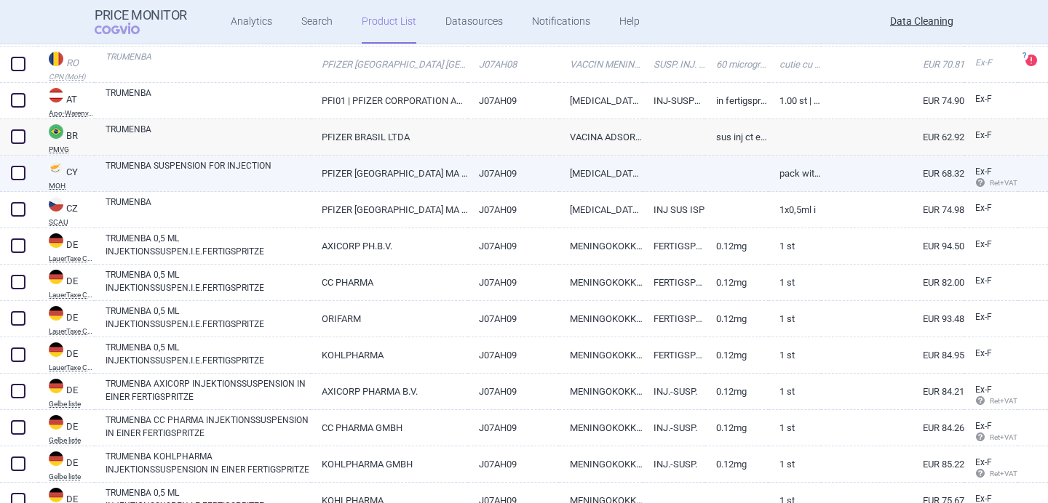
click at [212, 172] on link "TRUMENBA SUSPENSION FOR INJECTION" at bounding box center [207, 172] width 205 height 26
select select "EUR"
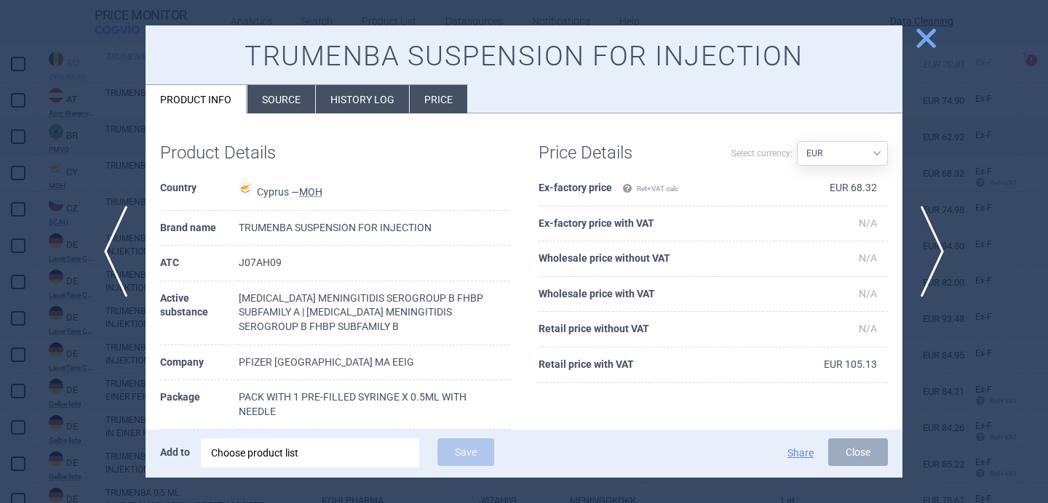
scroll to position [15, 0]
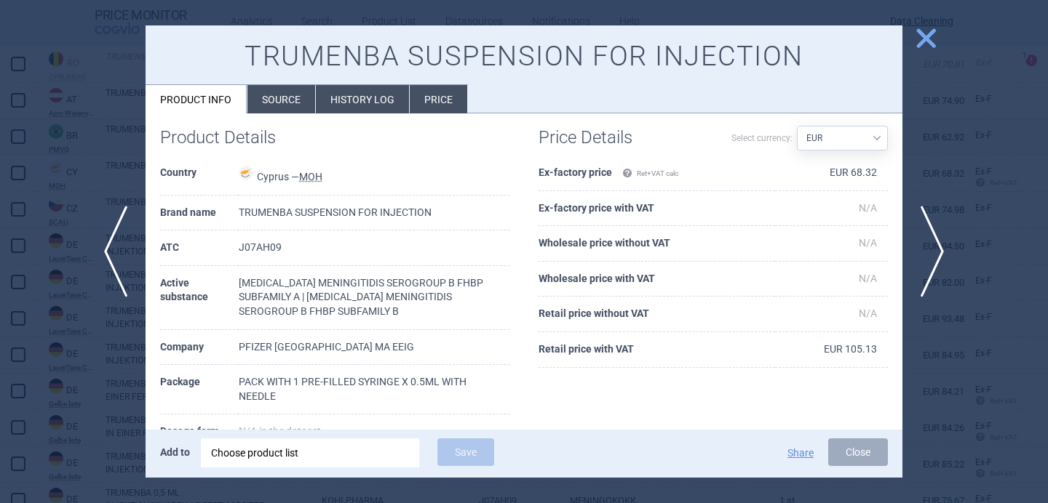
click at [121, 369] on div at bounding box center [524, 251] width 1048 height 503
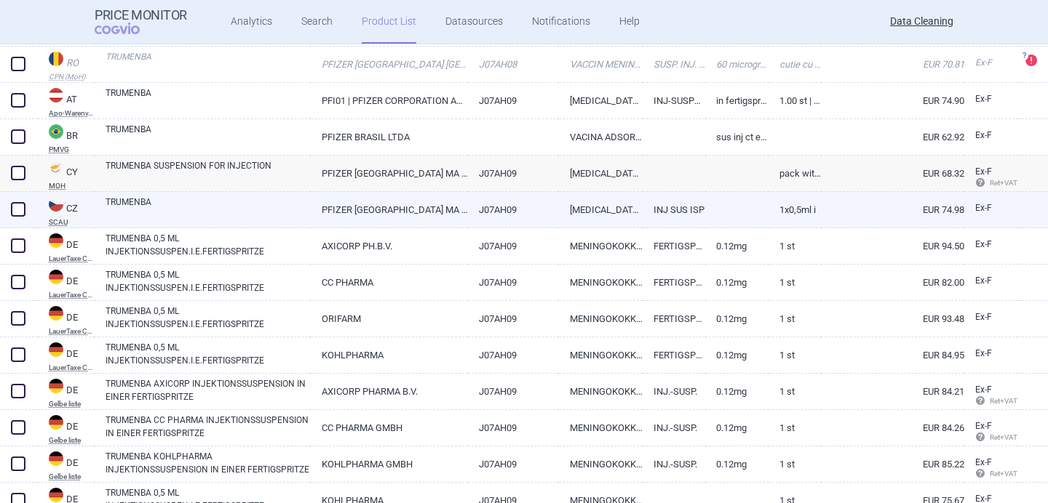
click at [210, 202] on link "TRUMENBA" at bounding box center [207, 209] width 205 height 26
select select "EUR"
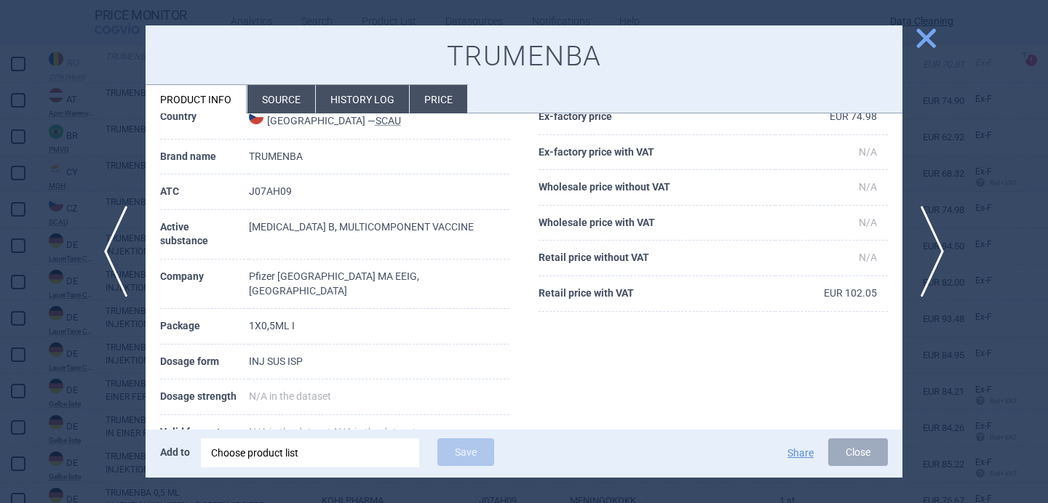
scroll to position [72, 0]
click at [129, 380] on div at bounding box center [524, 251] width 1048 height 503
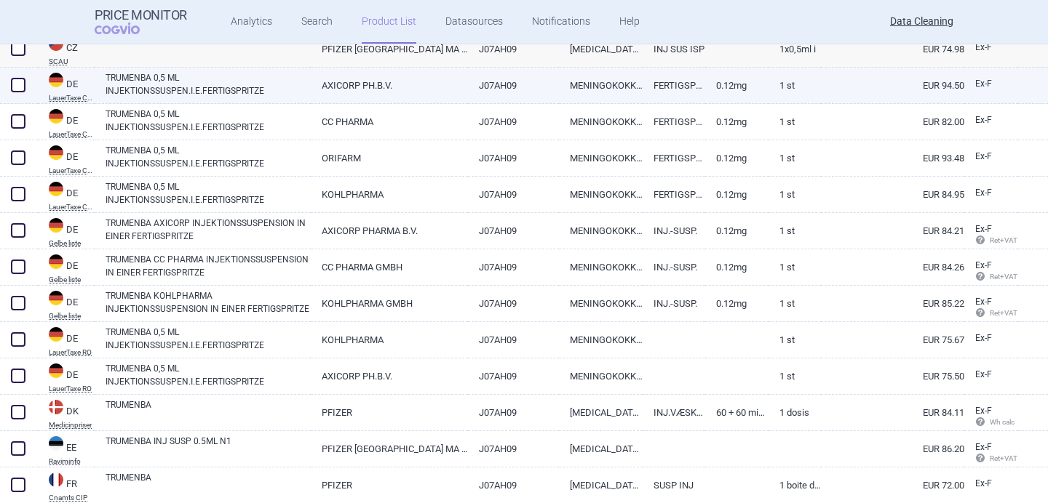
scroll to position [452, 0]
click at [179, 87] on link "TRUMENBA 0,5 ML INJEKTIONSSUSPEN.I.E.FERTIGSPRITZE" at bounding box center [207, 84] width 205 height 26
select select "EUR"
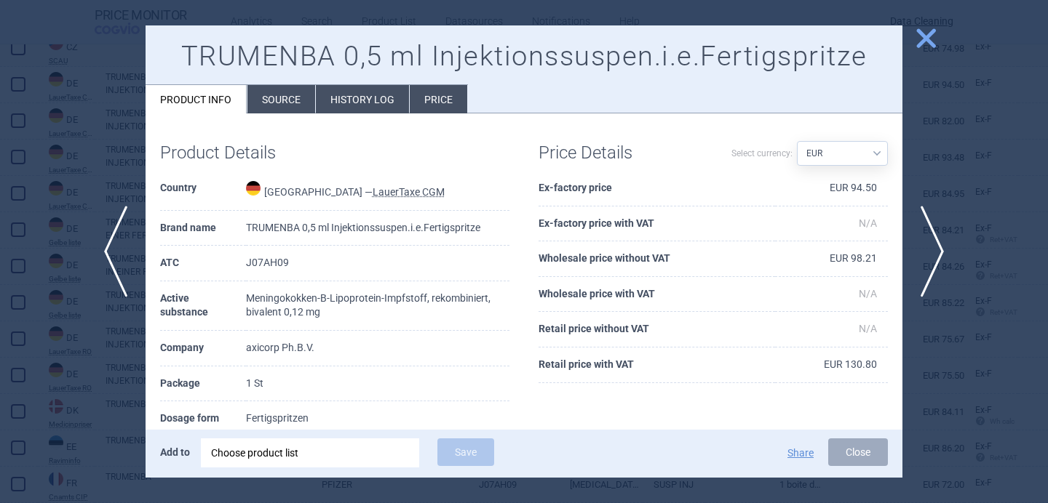
click at [266, 100] on li "Source" at bounding box center [281, 99] width 68 height 28
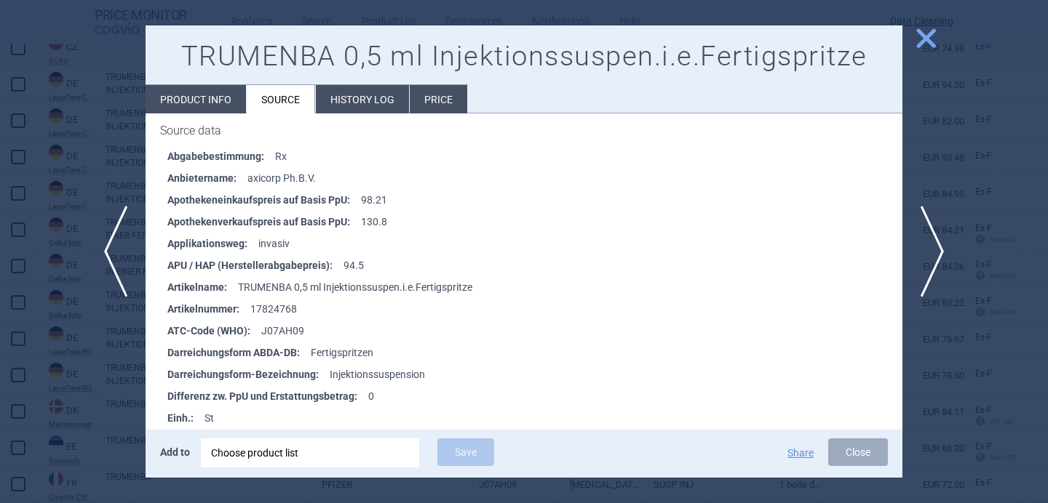
scroll to position [210, 0]
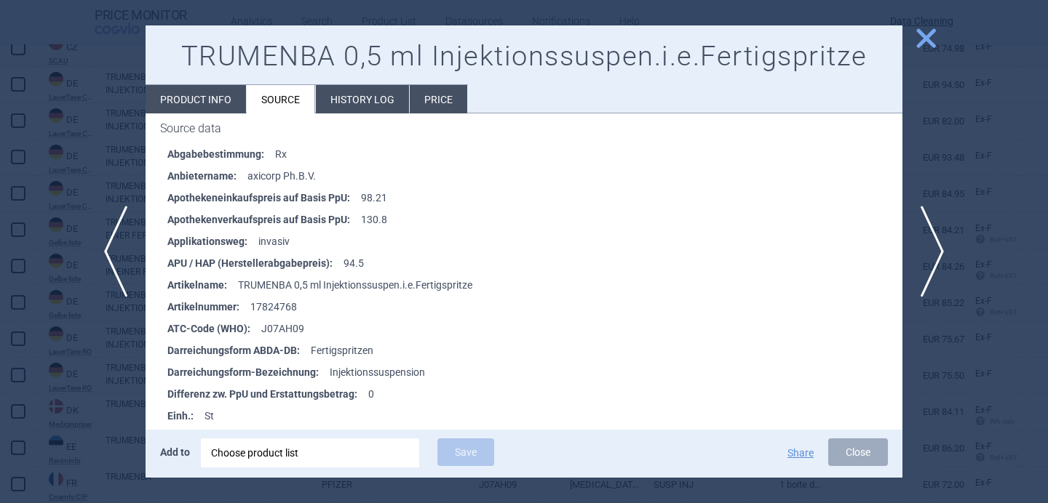
click at [96, 349] on div at bounding box center [524, 251] width 1048 height 503
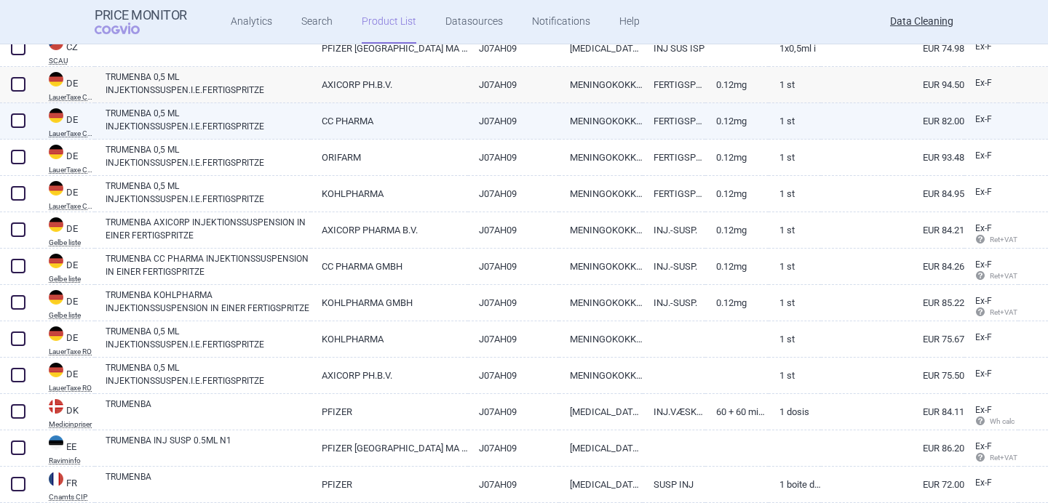
click at [177, 121] on link "TRUMENBA 0,5 ML INJEKTIONSSUSPEN.I.E.FERTIGSPRITZE" at bounding box center [207, 120] width 205 height 26
select select "EUR"
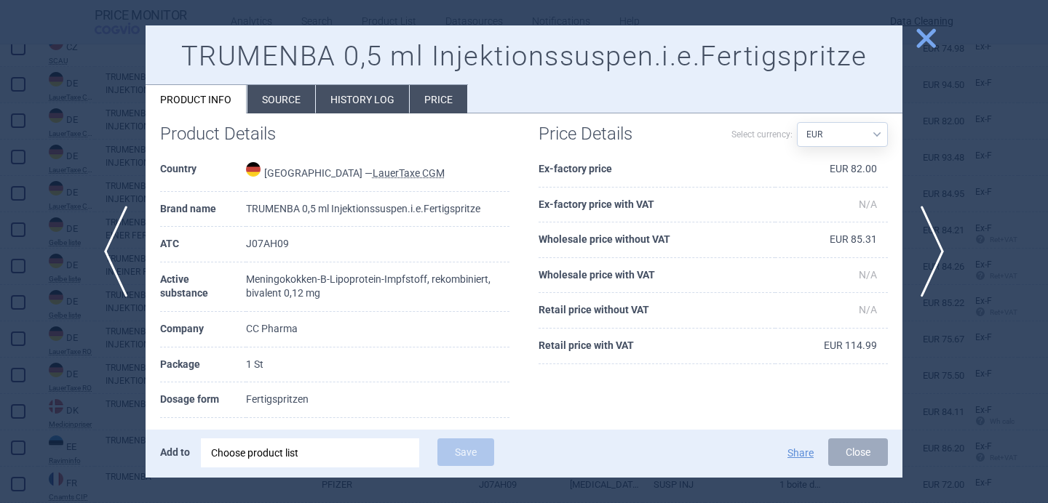
scroll to position [24, 0]
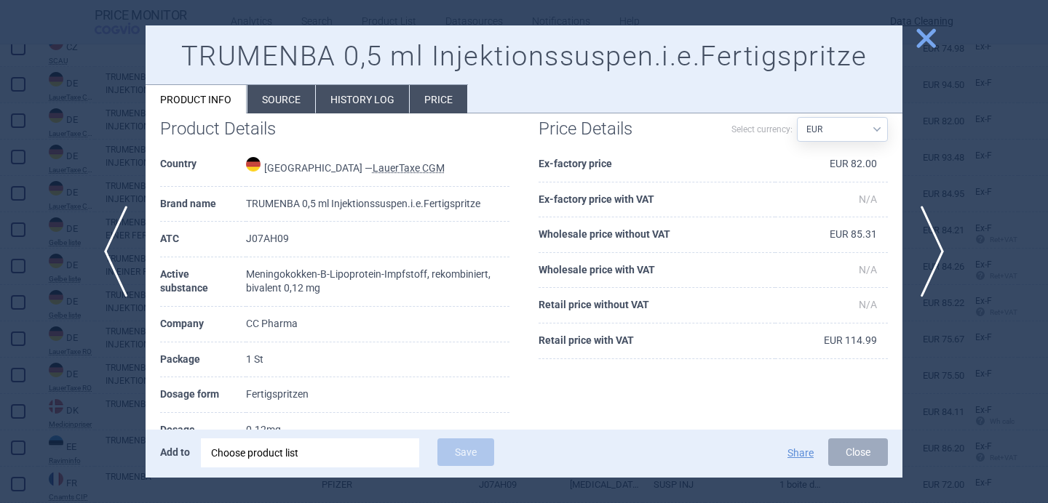
click at [284, 102] on li "Source" at bounding box center [281, 99] width 68 height 28
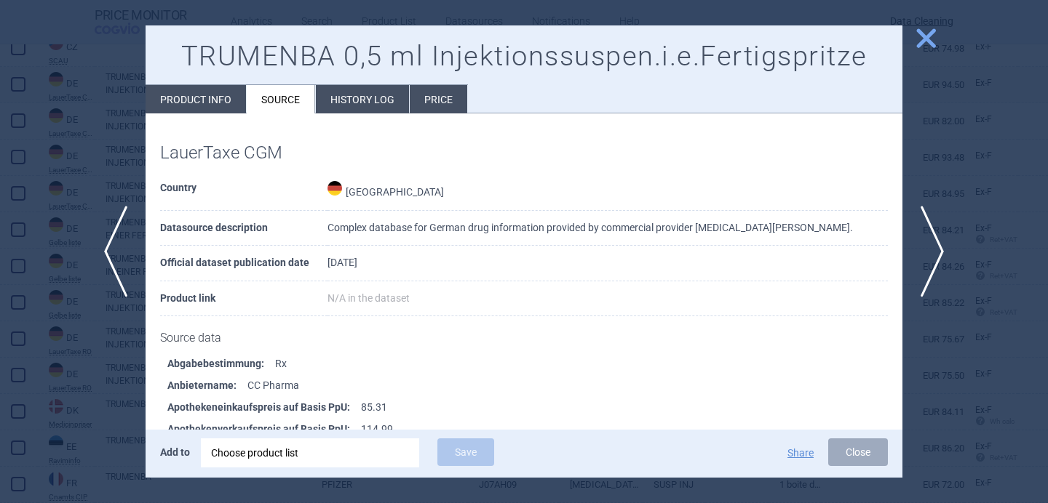
click at [88, 382] on div at bounding box center [524, 251] width 1048 height 503
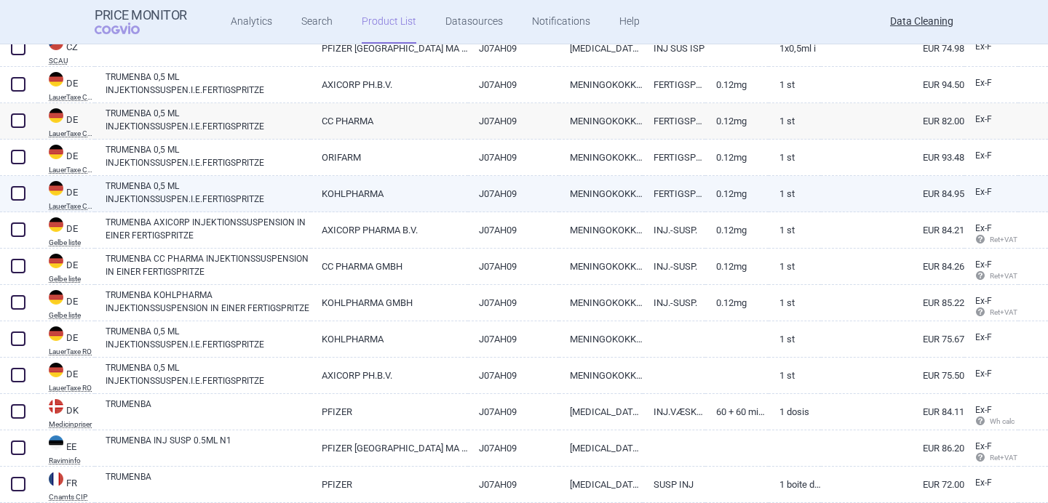
click at [194, 196] on link "TRUMENBA 0,5 ML INJEKTIONSSUSPEN.I.E.FERTIGSPRITZE" at bounding box center [207, 193] width 205 height 26
select select "EUR"
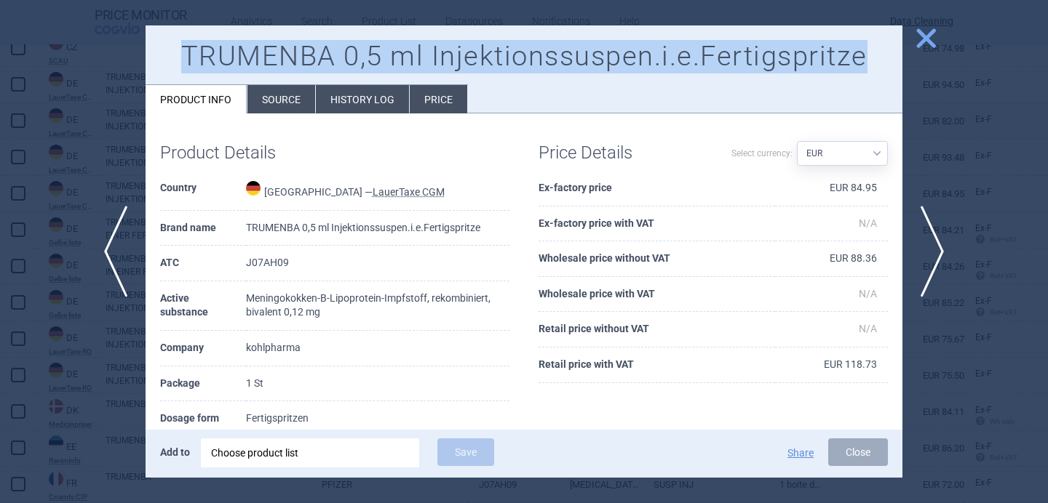
drag, startPoint x: 184, startPoint y: 58, endPoint x: 859, endPoint y: 63, distance: 675.1
click at [859, 63] on h1 "TRUMENBA 0,5 ml Injektionssuspen.i.e.Fertigspritze" at bounding box center [523, 56] width 727 height 33
copy h1 "TRUMENBA 0,5 ml Injektionssuspen.i.e.Fertigspritze"
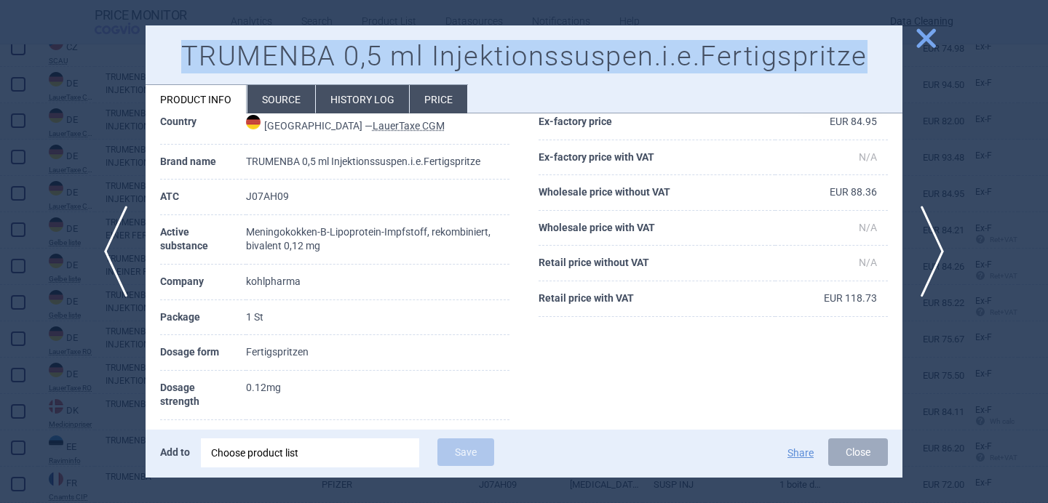
scroll to position [42, 0]
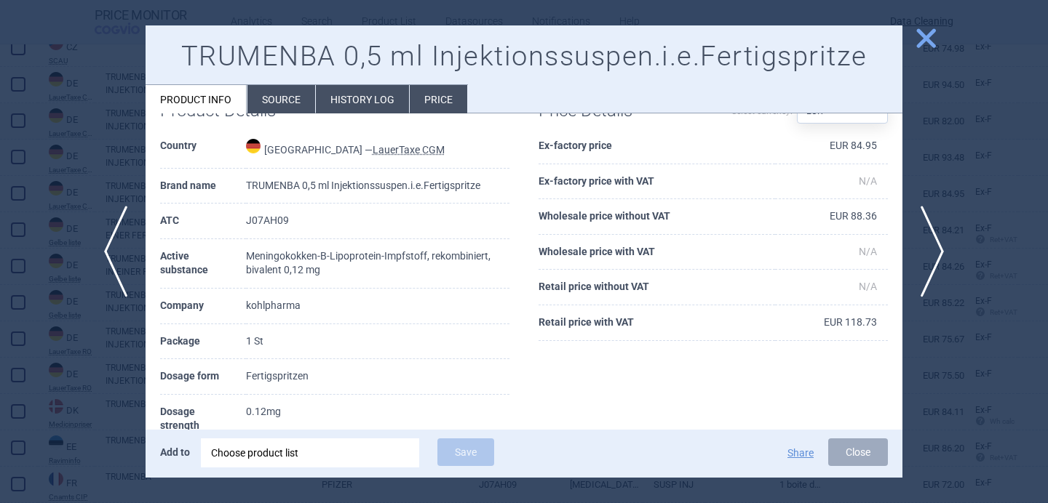
click at [268, 95] on li "Source" at bounding box center [281, 99] width 68 height 28
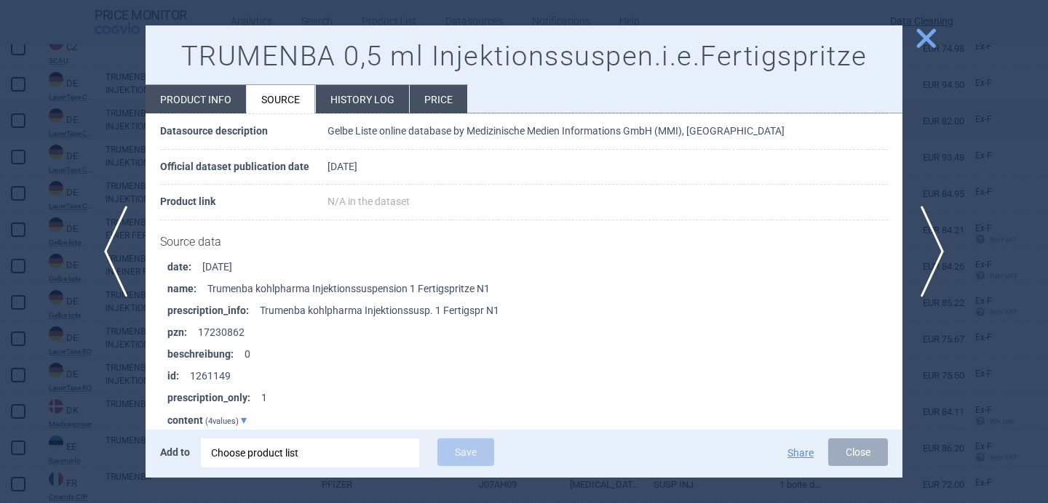
scroll to position [1151, 0]
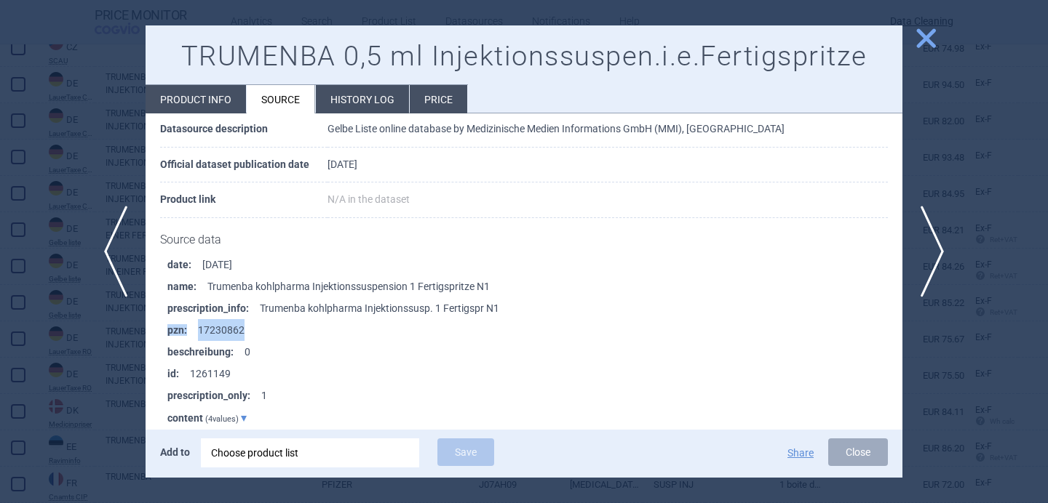
drag, startPoint x: 250, startPoint y: 330, endPoint x: 160, endPoint y: 330, distance: 89.5
copy li "pzn : 17230862"
click at [96, 170] on div at bounding box center [524, 251] width 1048 height 503
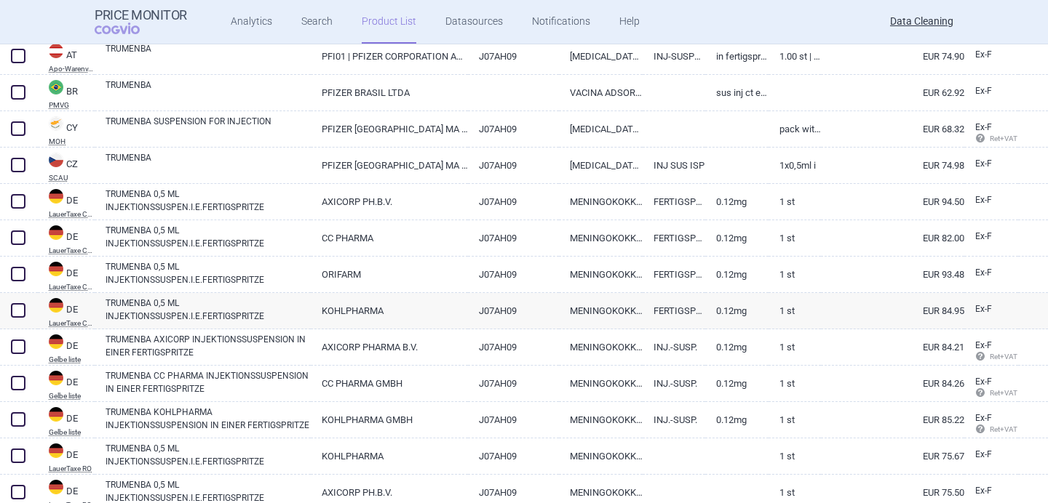
scroll to position [331, 0]
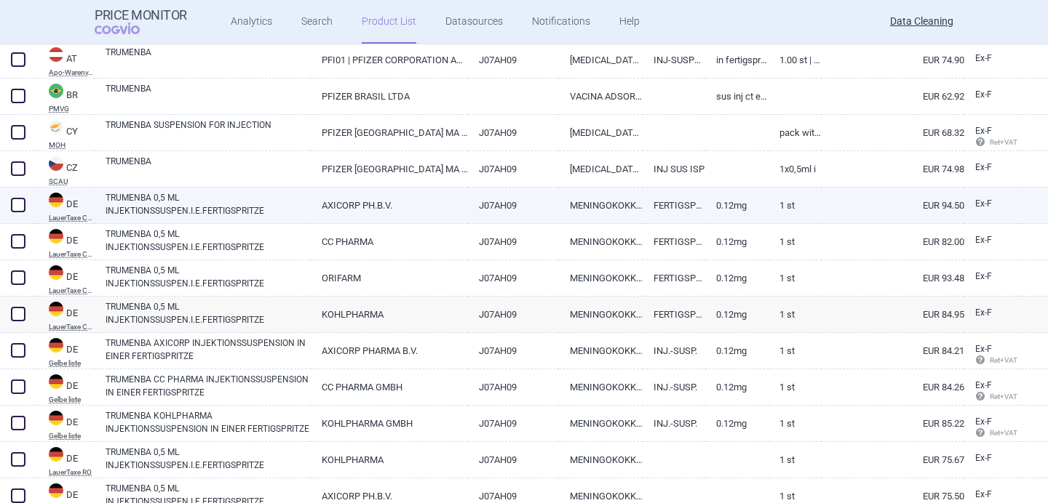
click at [139, 204] on link "TRUMENBA 0,5 ML INJEKTIONSSUSPEN.I.E.FERTIGSPRITZE" at bounding box center [207, 204] width 205 height 26
select select "EUR"
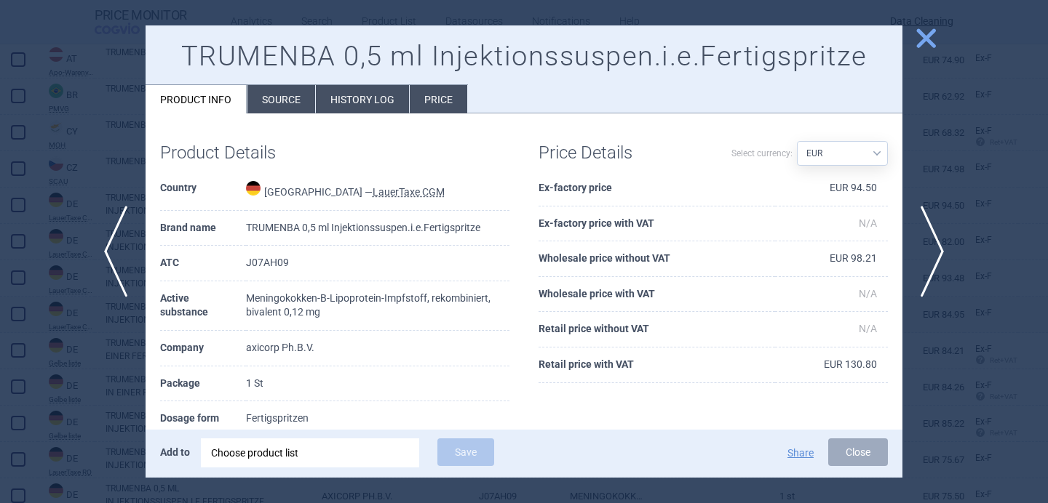
click at [282, 97] on li "Source" at bounding box center [281, 99] width 68 height 28
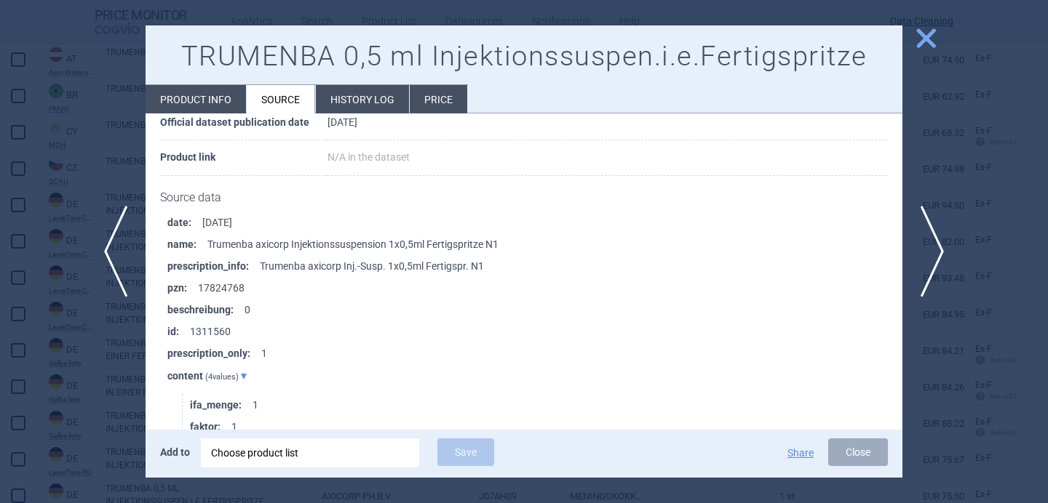
scroll to position [1203, 0]
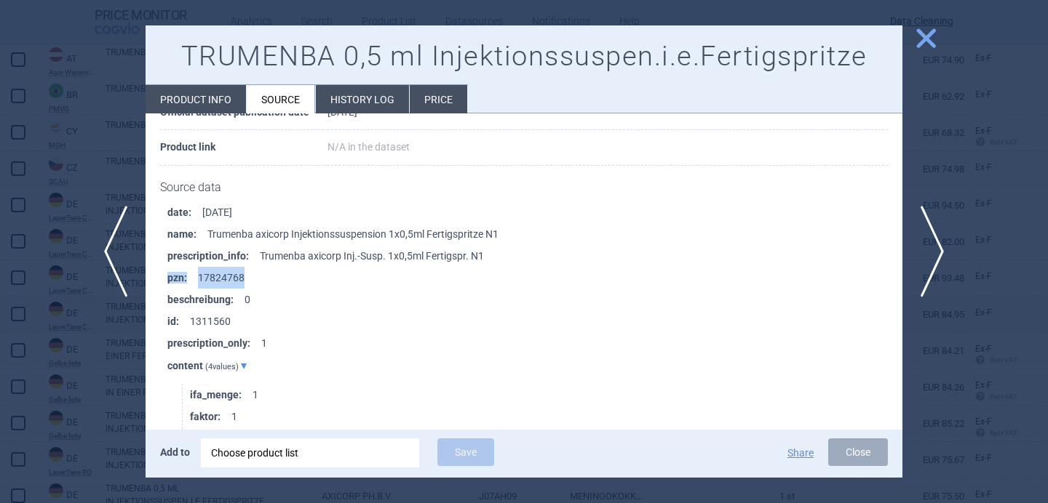
drag, startPoint x: 258, startPoint y: 272, endPoint x: 164, endPoint y: 278, distance: 94.0
copy li "pzn : 17824768"
click at [933, 247] on span "next" at bounding box center [936, 252] width 33 height 92
drag, startPoint x: 255, startPoint y: 276, endPoint x: 155, endPoint y: 276, distance: 99.7
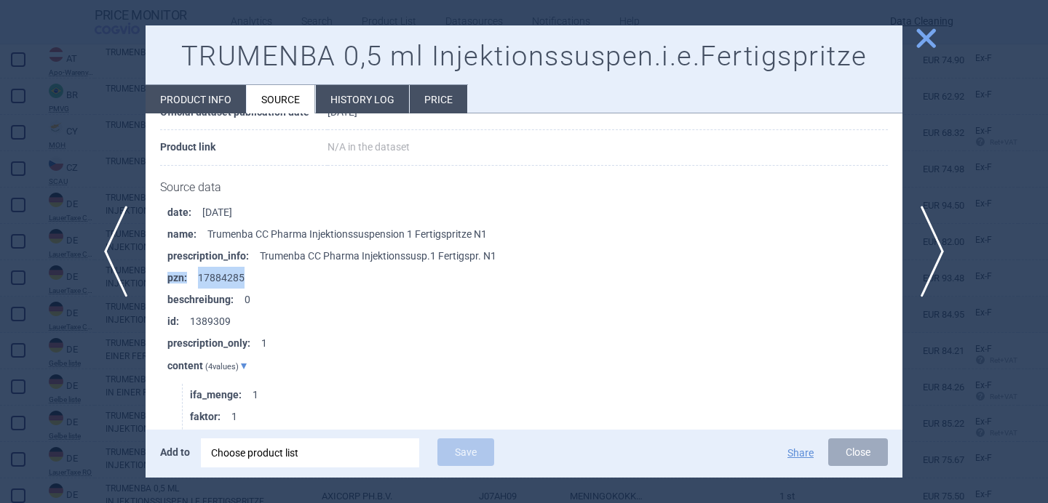
copy li "pzn : 17884285"
click at [939, 238] on span "next" at bounding box center [936, 252] width 33 height 92
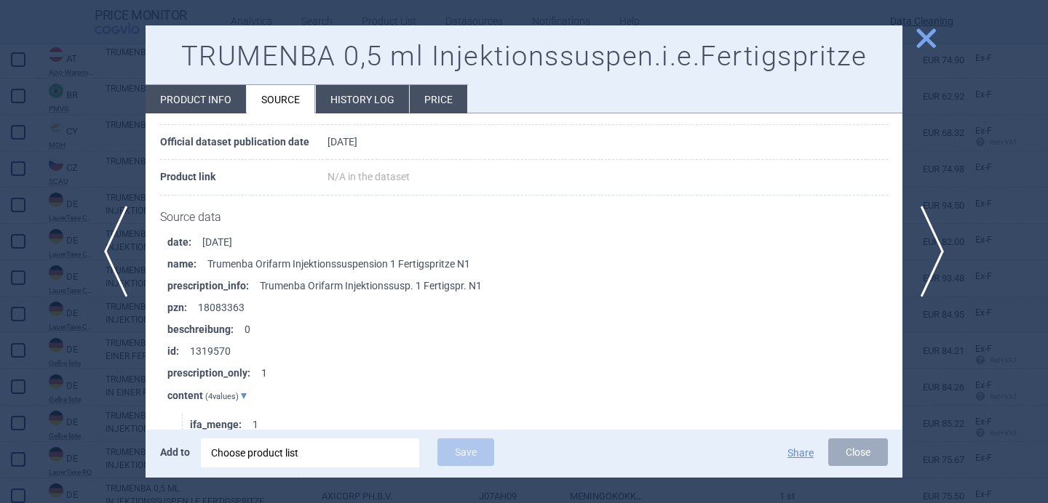
scroll to position [1174, 0]
drag, startPoint x: 235, startPoint y: 305, endPoint x: 167, endPoint y: 305, distance: 67.7
click at [167, 305] on li "pzn : 18083363" at bounding box center [534, 307] width 735 height 22
copy li "pzn : 18083363"
click at [111, 242] on span "previous" at bounding box center [111, 252] width 33 height 92
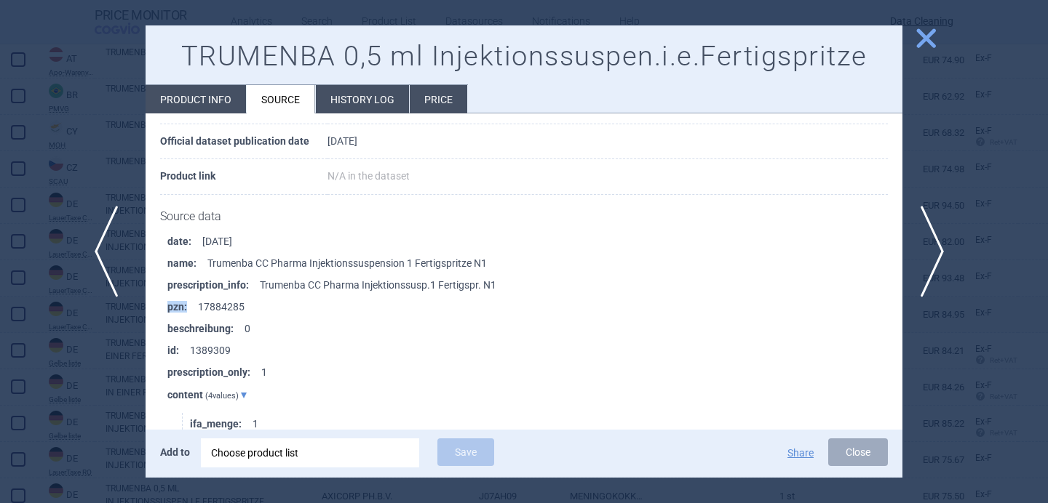
click at [111, 242] on span "previous" at bounding box center [111, 252] width 33 height 92
click at [101, 258] on span "previous" at bounding box center [111, 252] width 33 height 92
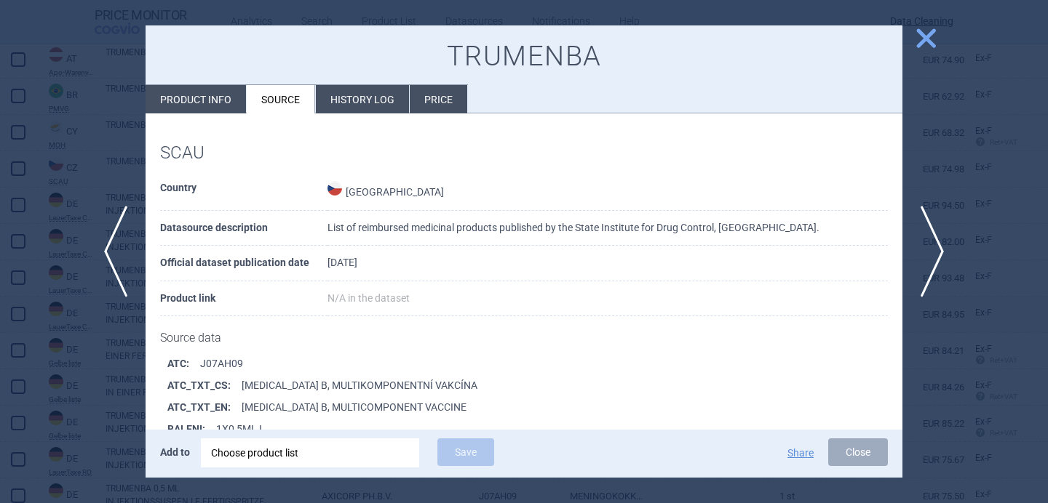
click at [63, 394] on div at bounding box center [524, 251] width 1048 height 503
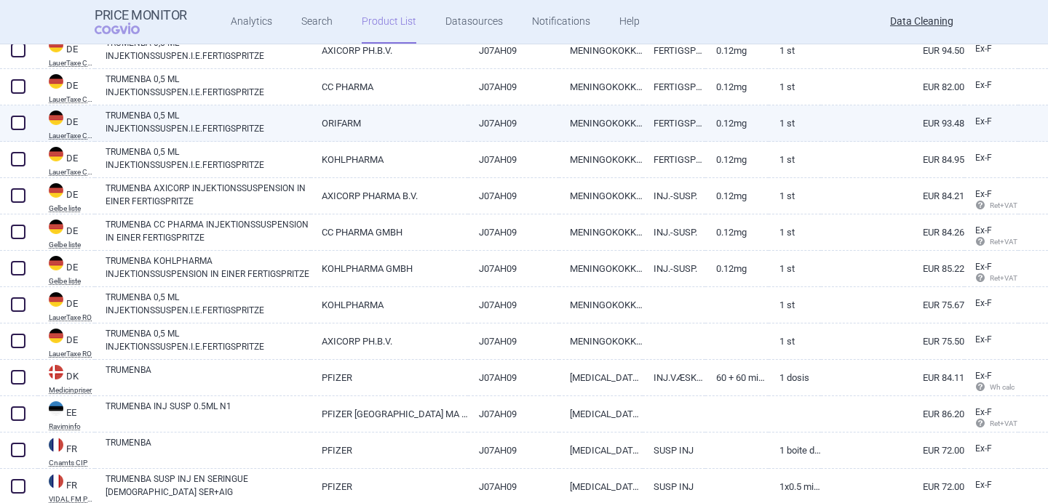
scroll to position [487, 0]
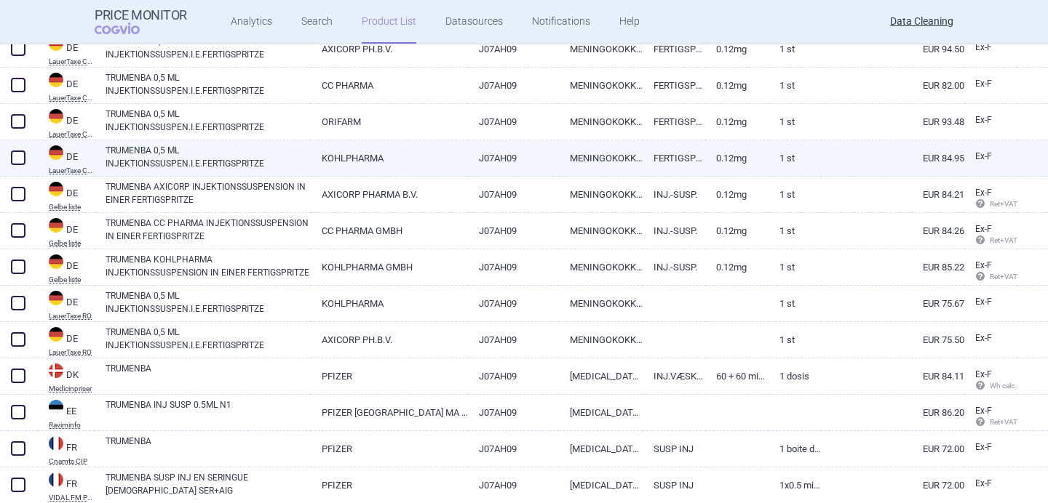
click at [252, 165] on link "TRUMENBA 0,5 ML INJEKTIONSSUSPEN.I.E.FERTIGSPRITZE" at bounding box center [207, 157] width 205 height 26
select select "EUR"
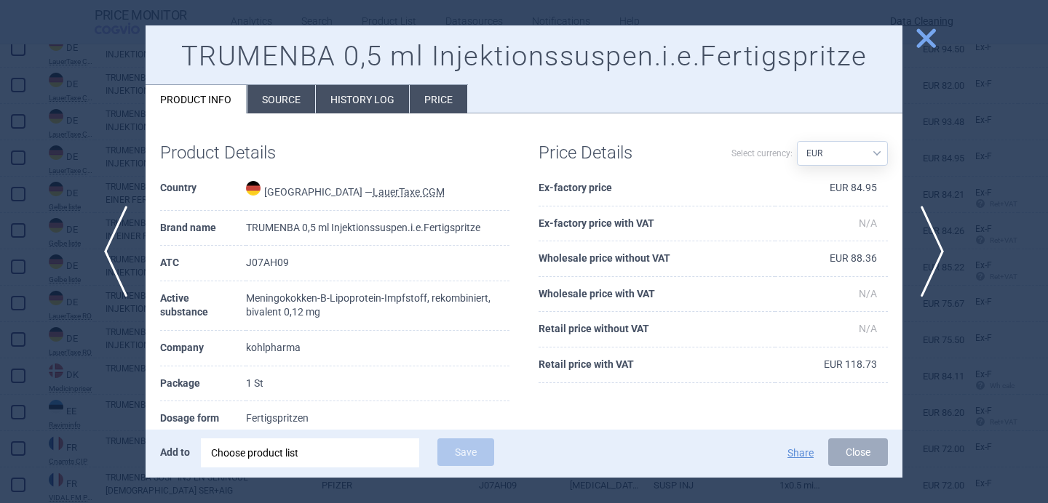
click at [286, 101] on li "Source" at bounding box center [281, 99] width 68 height 28
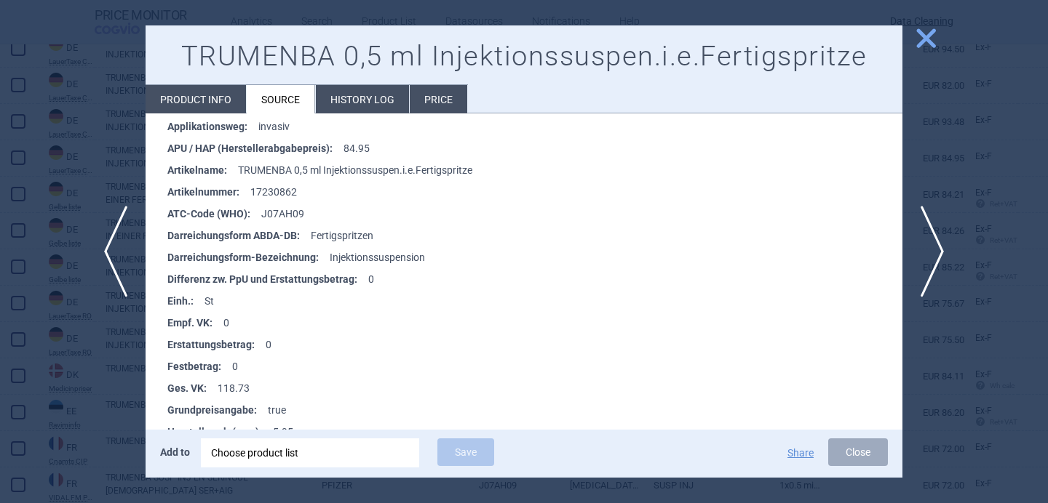
scroll to position [370, 0]
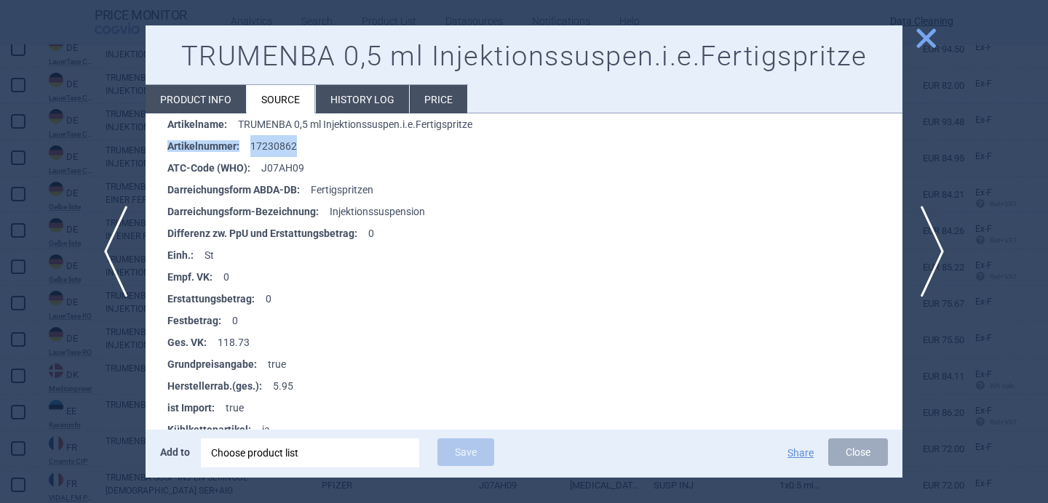
drag, startPoint x: 303, startPoint y: 148, endPoint x: 164, endPoint y: 148, distance: 138.2
click at [164, 148] on ul "Abgabebestimmung : Rx Anbietername : kohlpharma Apothekeneinkaufspreis auf Basi…" at bounding box center [531, 386] width 742 height 807
click at [312, 165] on li "ATC-Code (WHO) : J07AH09" at bounding box center [534, 168] width 735 height 22
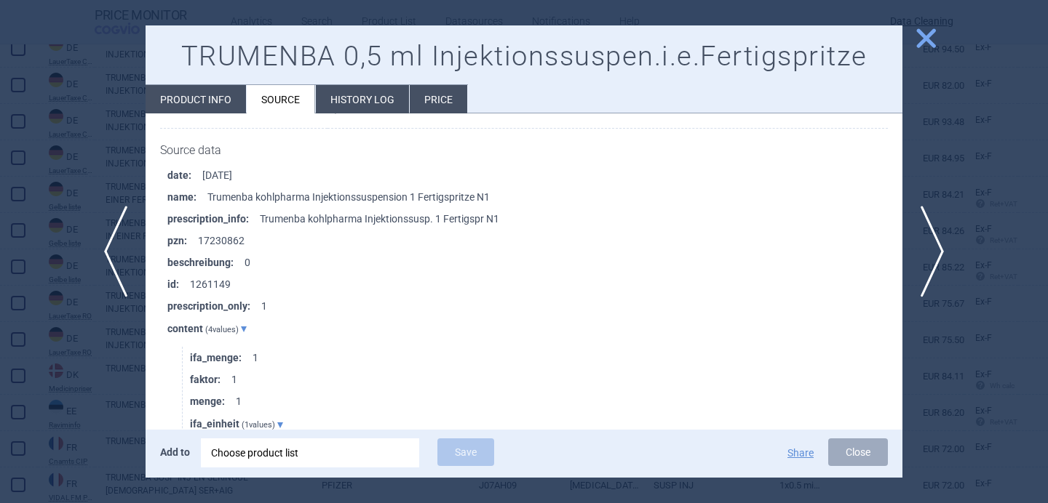
scroll to position [1249, 0]
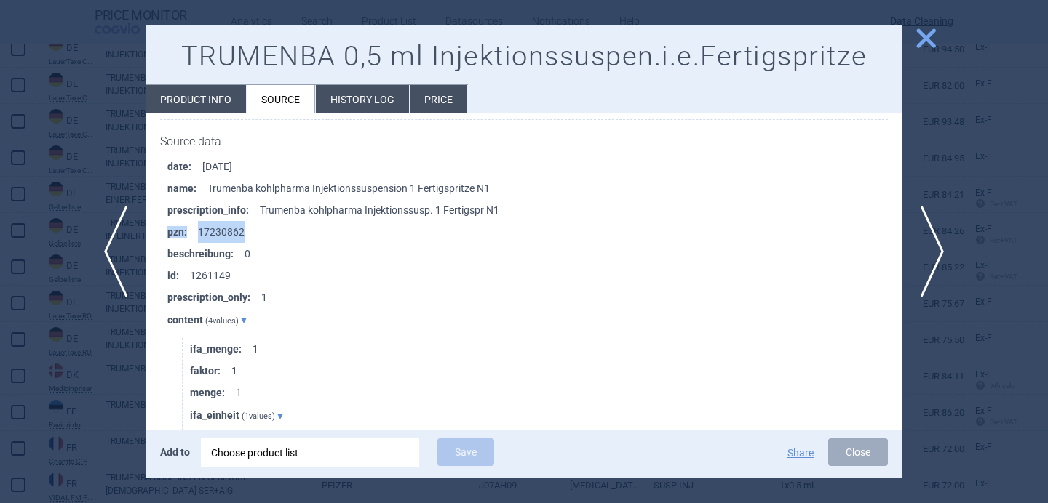
drag, startPoint x: 259, startPoint y: 227, endPoint x: 164, endPoint y: 234, distance: 95.6
copy li "pzn : 17230862"
click at [80, 380] on div at bounding box center [524, 251] width 1048 height 503
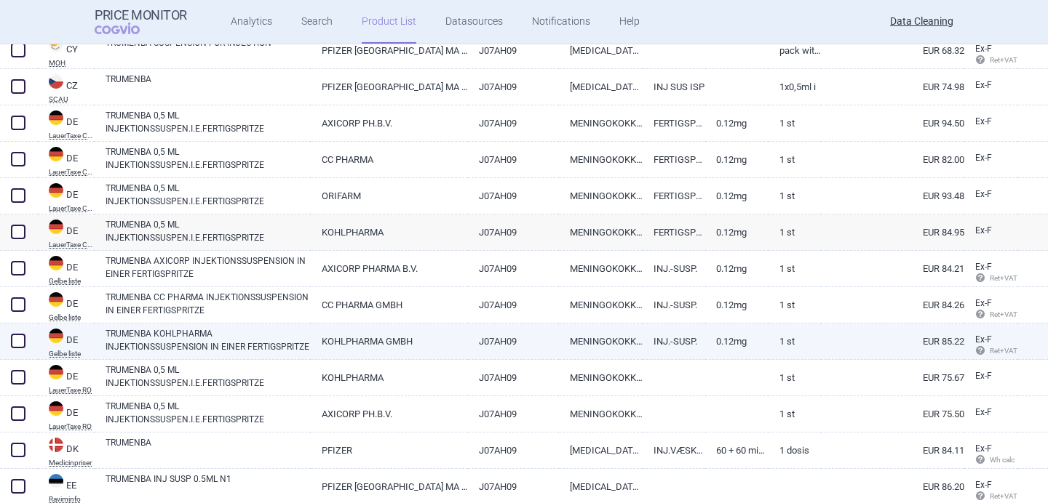
scroll to position [412, 0]
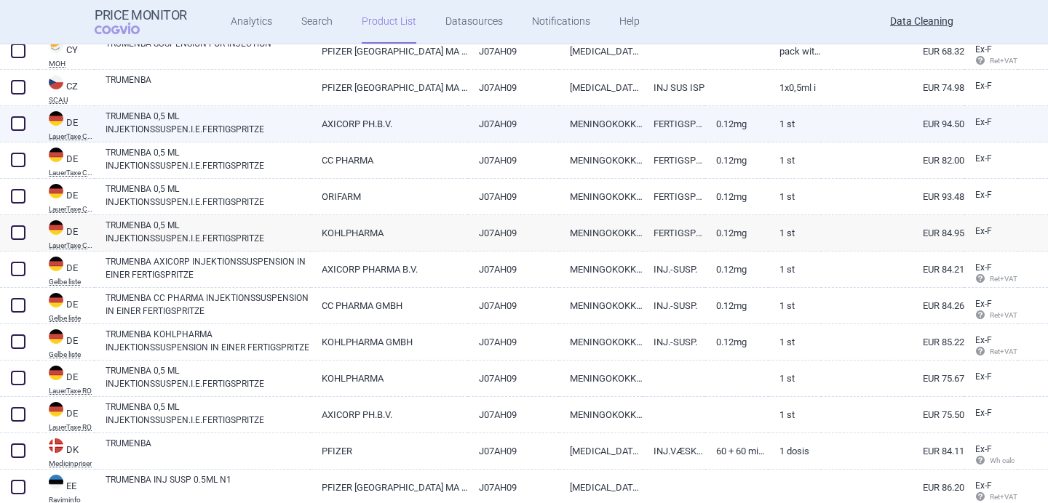
click at [16, 127] on span at bounding box center [18, 123] width 15 height 15
checkbox input "true"
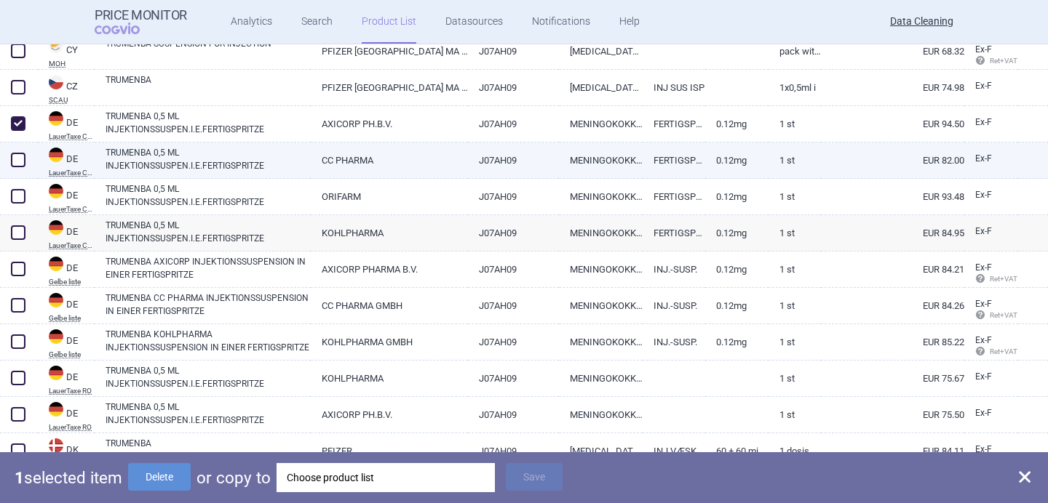
click at [16, 156] on span at bounding box center [18, 160] width 15 height 15
checkbox input "true"
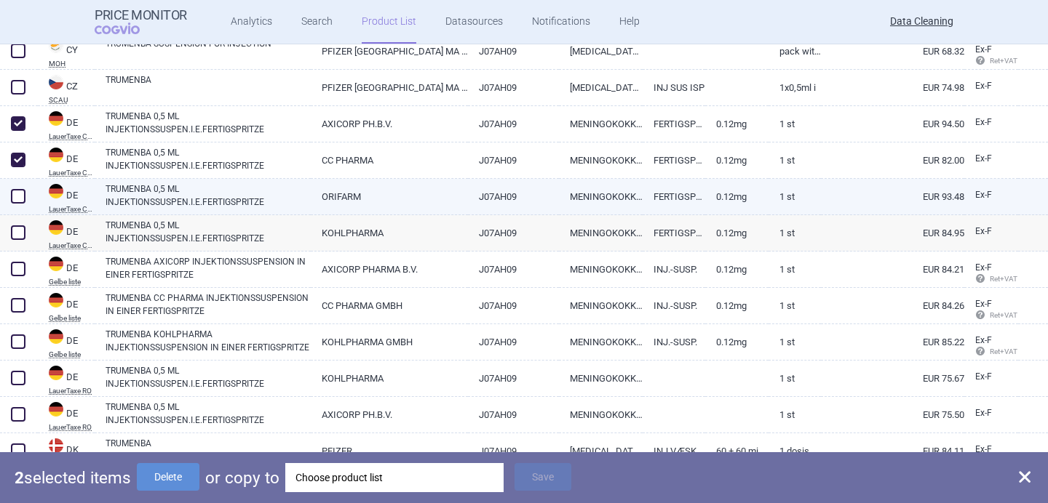
click at [18, 198] on span at bounding box center [18, 196] width 15 height 15
checkbox input "true"
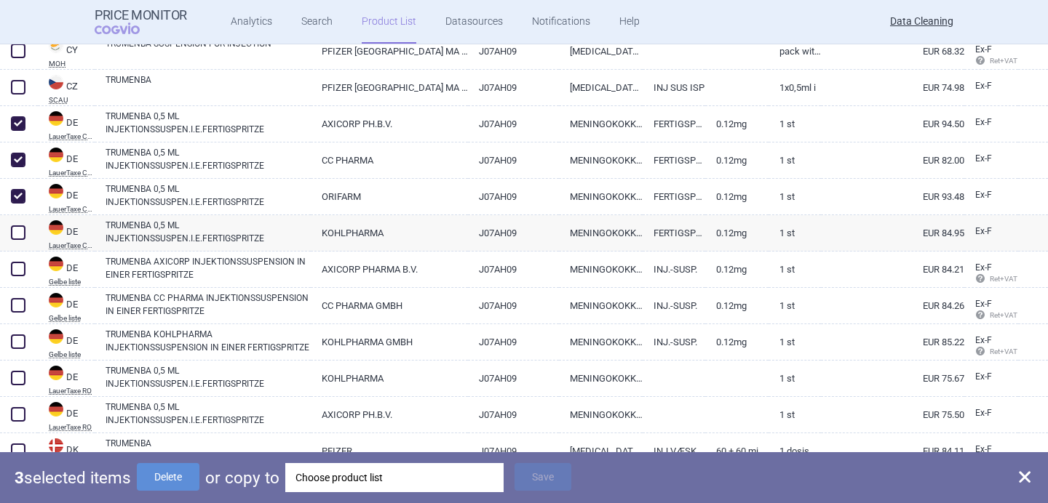
click at [396, 479] on div "Choose product list" at bounding box center [394, 477] width 198 height 29
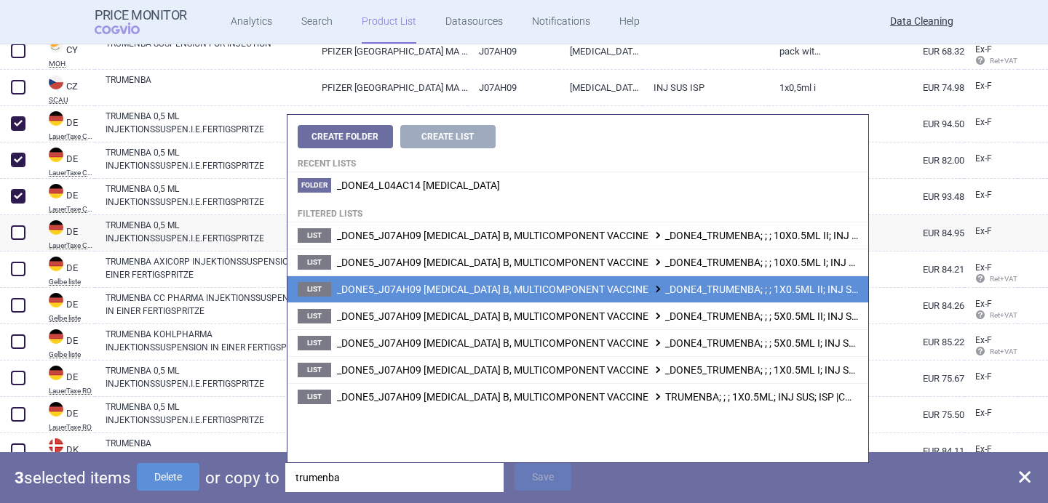
type input "trumenba"
click at [581, 288] on span "_DONE5_J07AH09 [MEDICAL_DATA] B, MULTICOMPONENT VACCINE _DONE4_TRUMENBA; ; ; 1X…" at bounding box center [656, 290] width 639 height 12
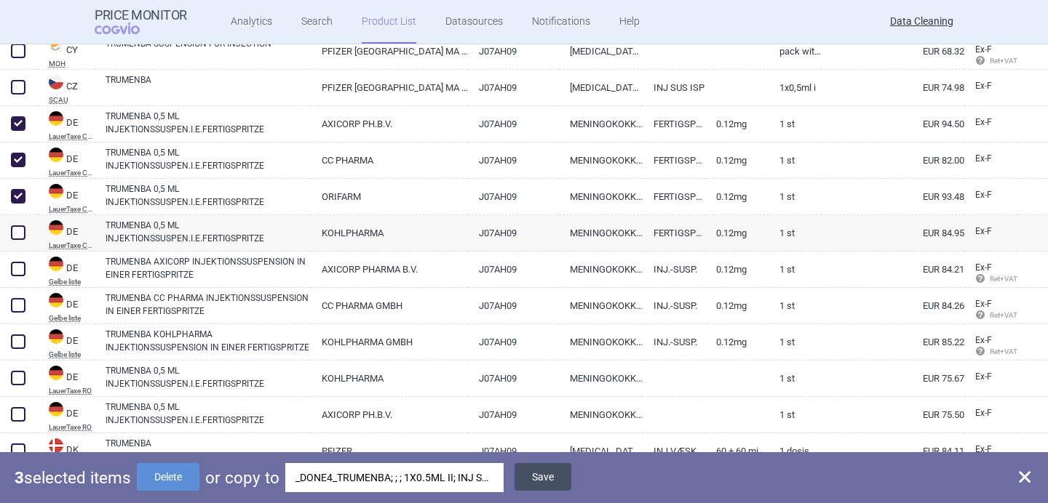
click at [543, 472] on button "Save" at bounding box center [542, 477] width 57 height 28
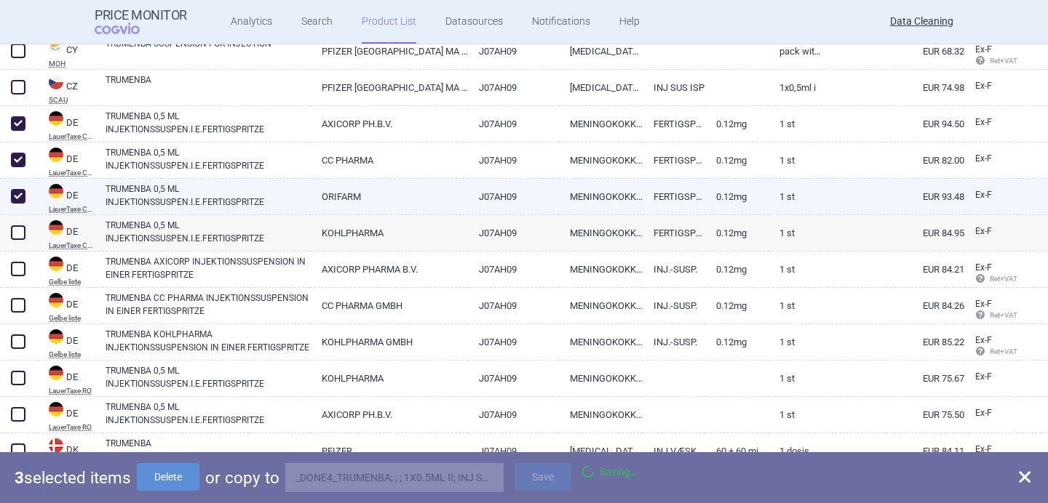
checkbox input "false"
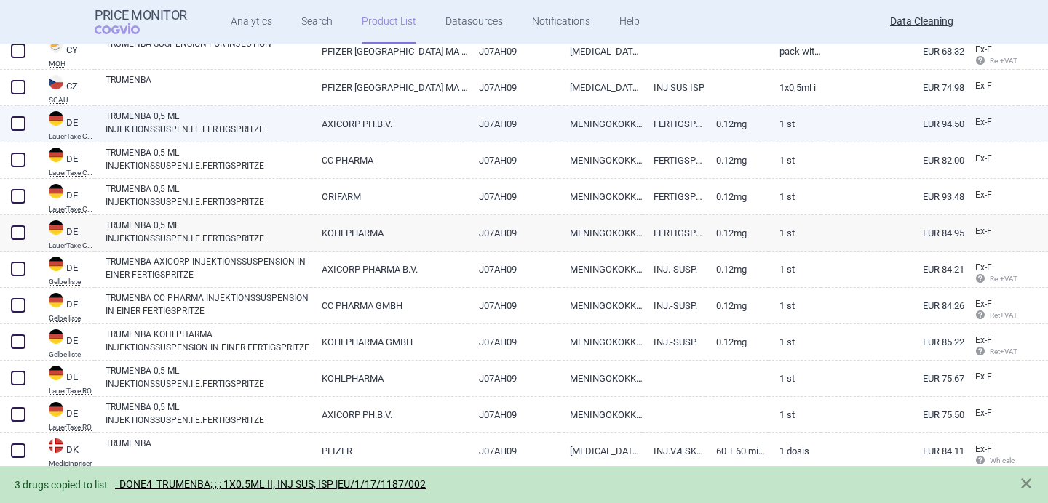
click at [20, 123] on span at bounding box center [18, 123] width 15 height 15
checkbox input "true"
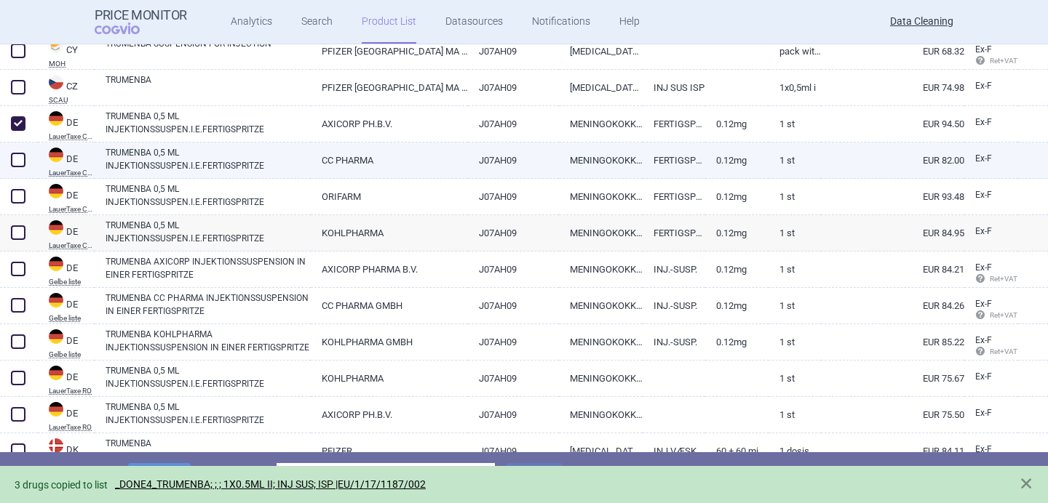
click at [20, 156] on span at bounding box center [18, 160] width 15 height 15
checkbox input "true"
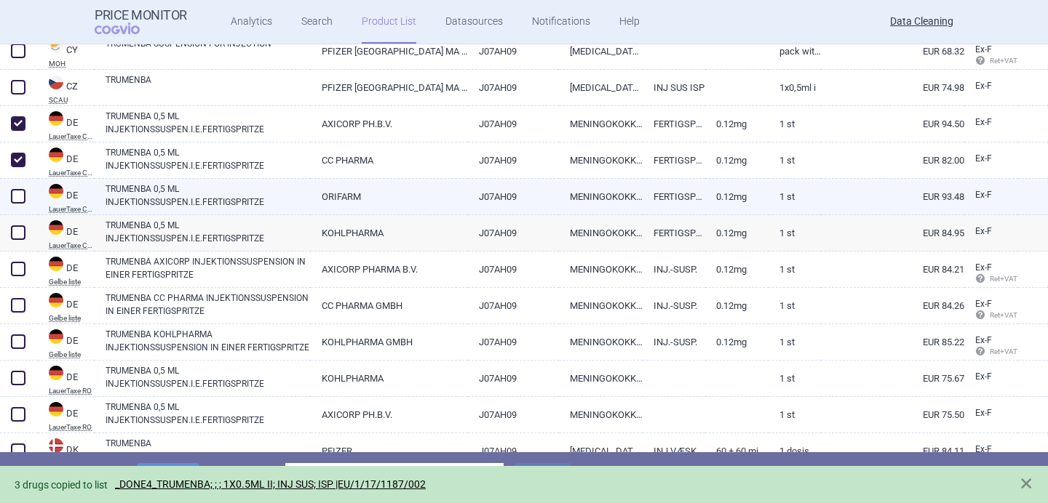
click at [17, 196] on span at bounding box center [18, 196] width 15 height 15
checkbox input "true"
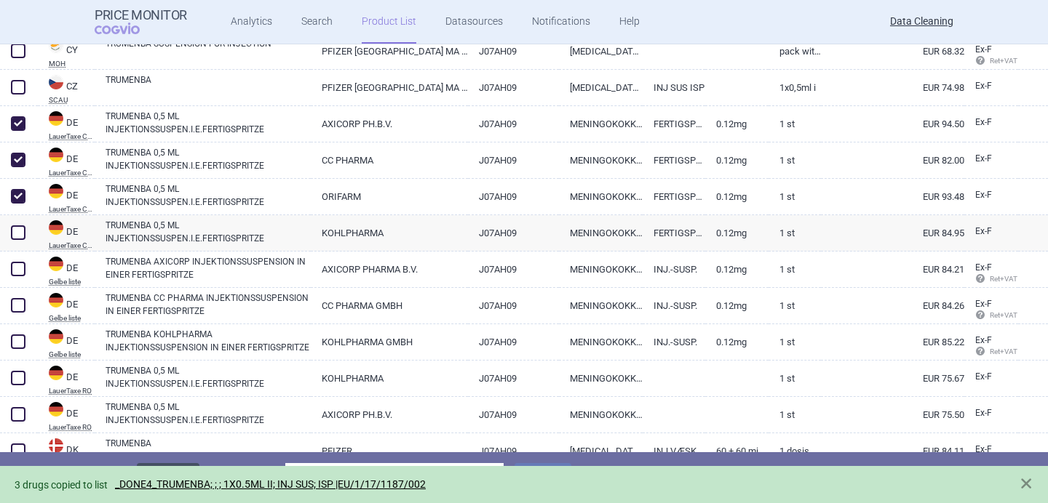
click at [194, 463] on button "Delete" at bounding box center [168, 477] width 63 height 28
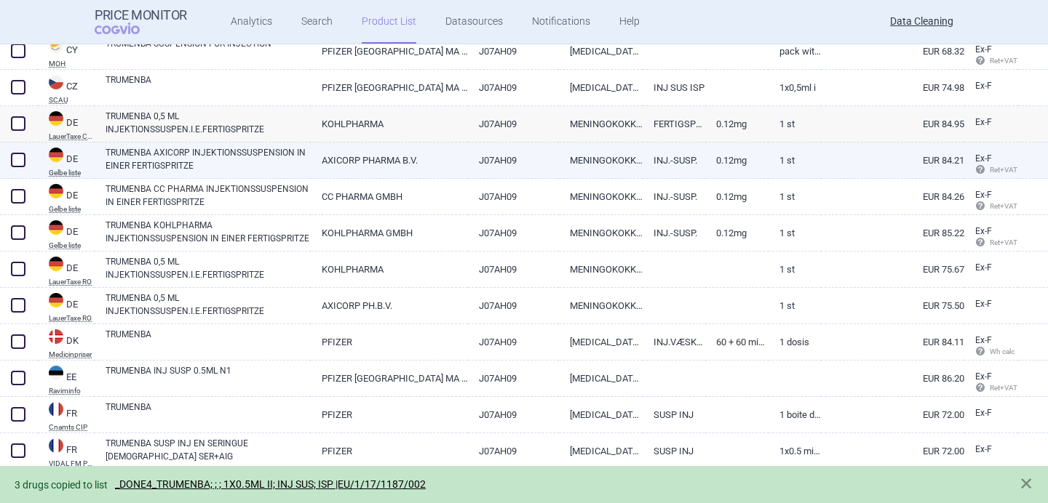
click at [231, 164] on link "TRUMENBA AXICORP INJEKTIONSSUSPENSION IN EINER FERTIGSPRITZE" at bounding box center [207, 159] width 205 height 26
select select "EUR"
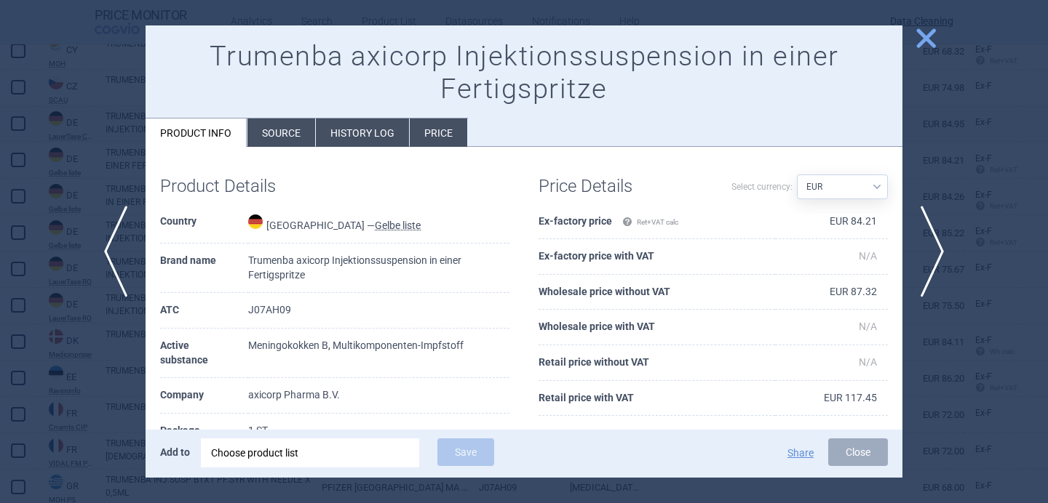
click at [282, 118] on ul "Product info Source History log Price" at bounding box center [306, 132] width 322 height 29
click at [282, 129] on li "Source" at bounding box center [281, 133] width 68 height 28
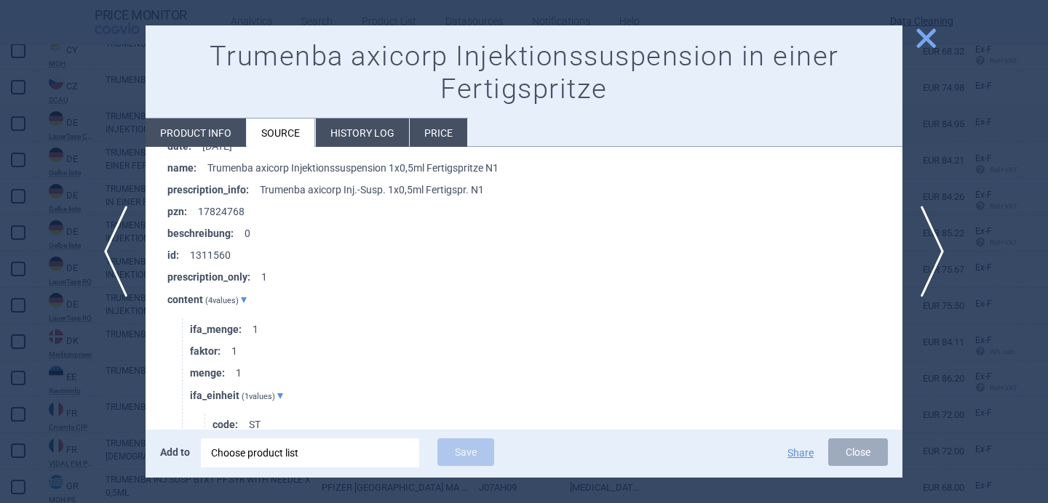
scroll to position [237, 0]
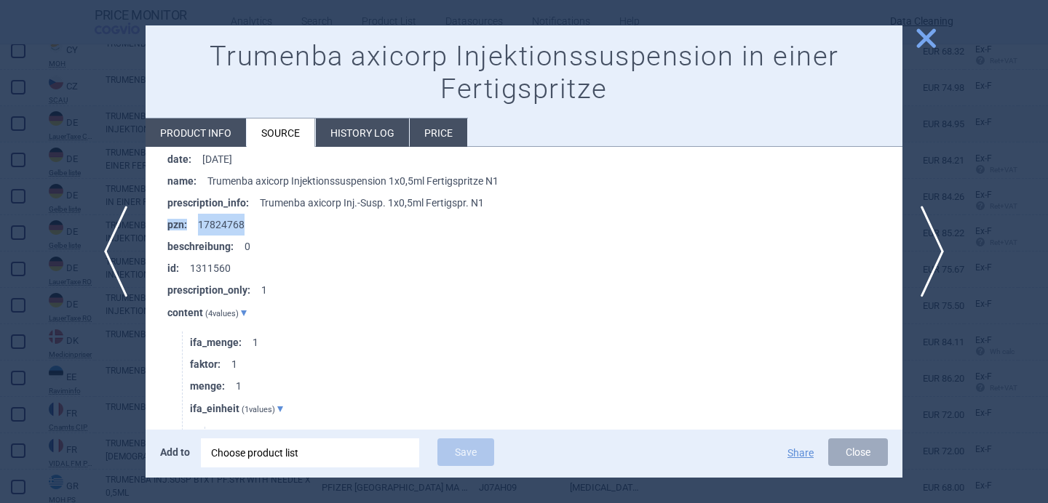
drag, startPoint x: 251, startPoint y: 223, endPoint x: 161, endPoint y: 223, distance: 89.5
copy li "pzn : 17824768"
click at [940, 242] on span "next" at bounding box center [936, 252] width 33 height 92
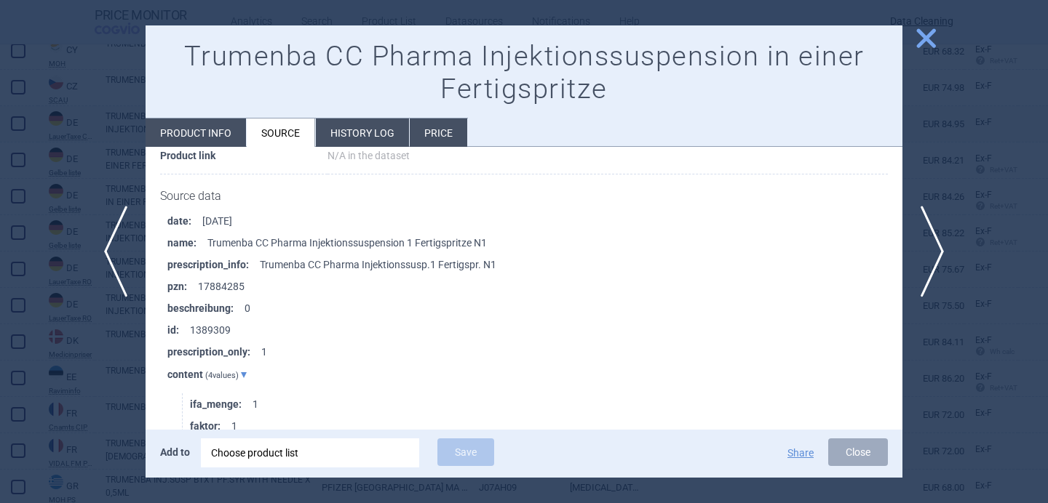
scroll to position [183, 0]
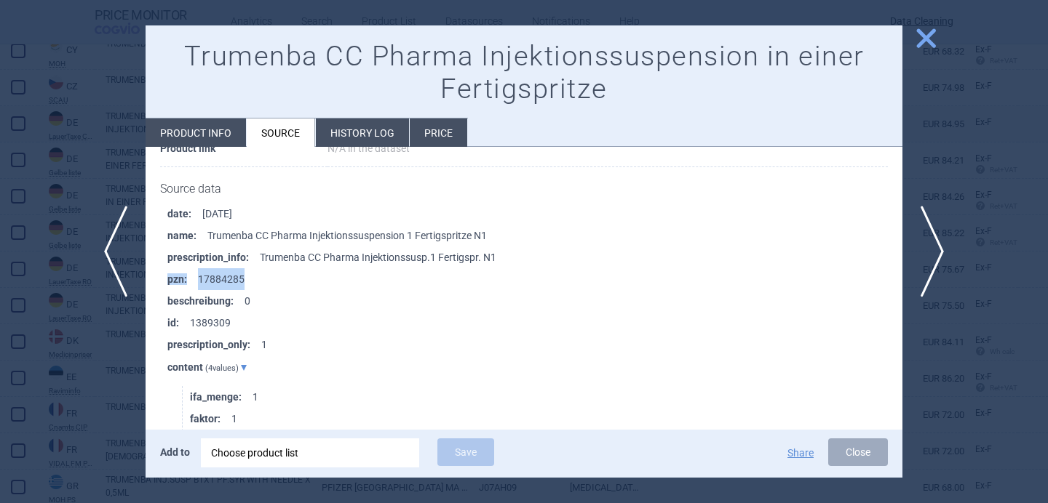
drag, startPoint x: 248, startPoint y: 275, endPoint x: 164, endPoint y: 276, distance: 84.4
copy li "pzn : 17884285"
click at [939, 251] on span "next" at bounding box center [936, 252] width 33 height 92
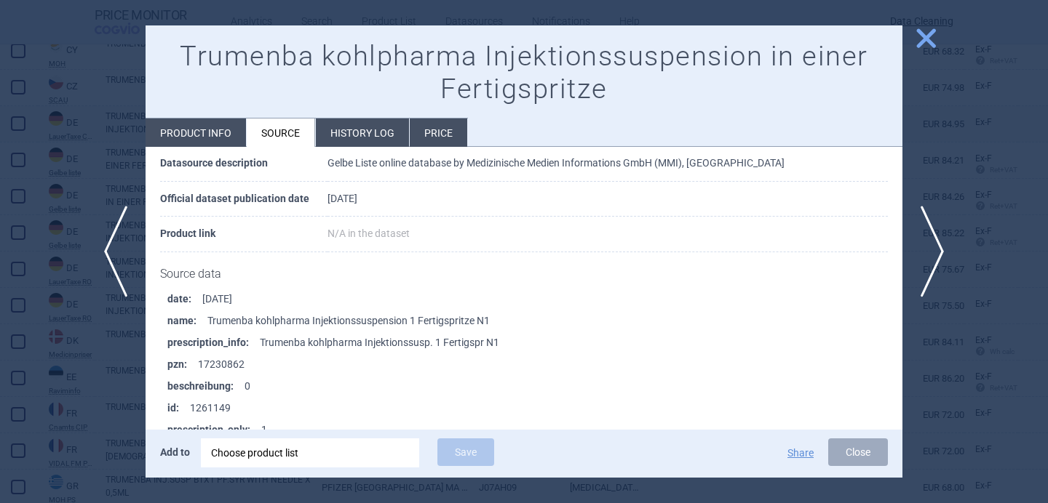
scroll to position [106, 0]
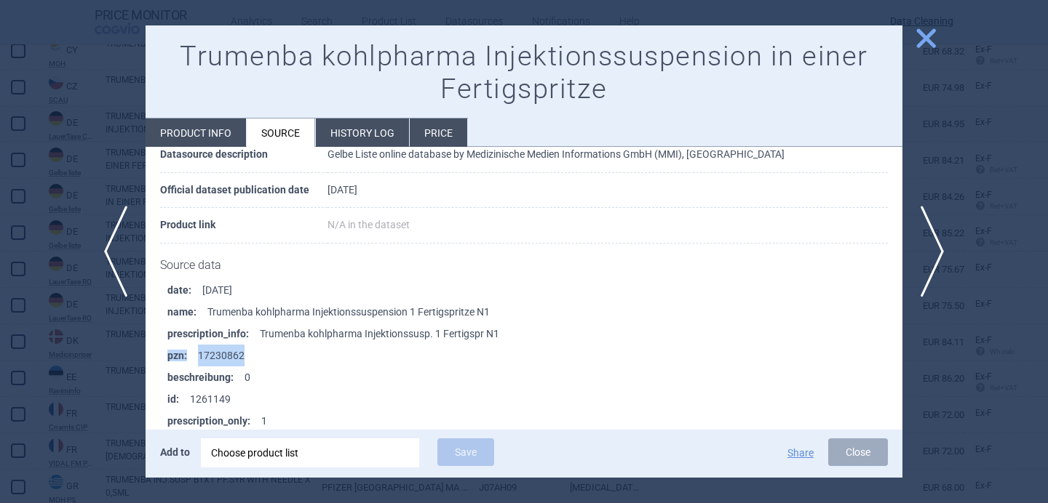
drag, startPoint x: 259, startPoint y: 352, endPoint x: 162, endPoint y: 355, distance: 96.8
copy li "pzn : 17230862"
click at [944, 242] on span "next" at bounding box center [936, 252] width 33 height 92
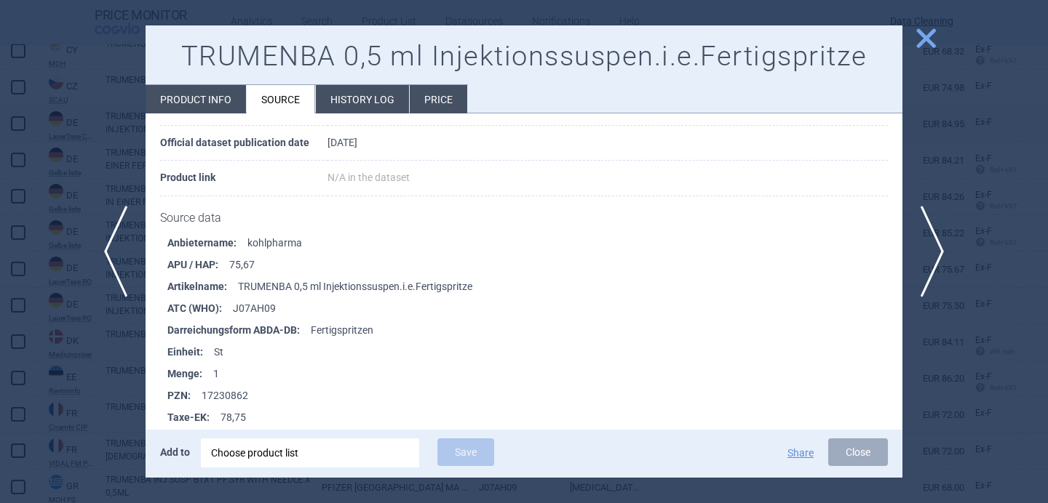
scroll to position [134, 0]
drag, startPoint x: 263, startPoint y: 392, endPoint x: 164, endPoint y: 394, distance: 99.0
click at [164, 394] on ul "Anbietername : kohlpharma APU / HAP : 75,67 Artikelname : TRUMENBA 0,5 ml Injek…" at bounding box center [531, 375] width 742 height 284
copy li "PZN : 17230862"
click at [934, 255] on span "next" at bounding box center [936, 252] width 33 height 92
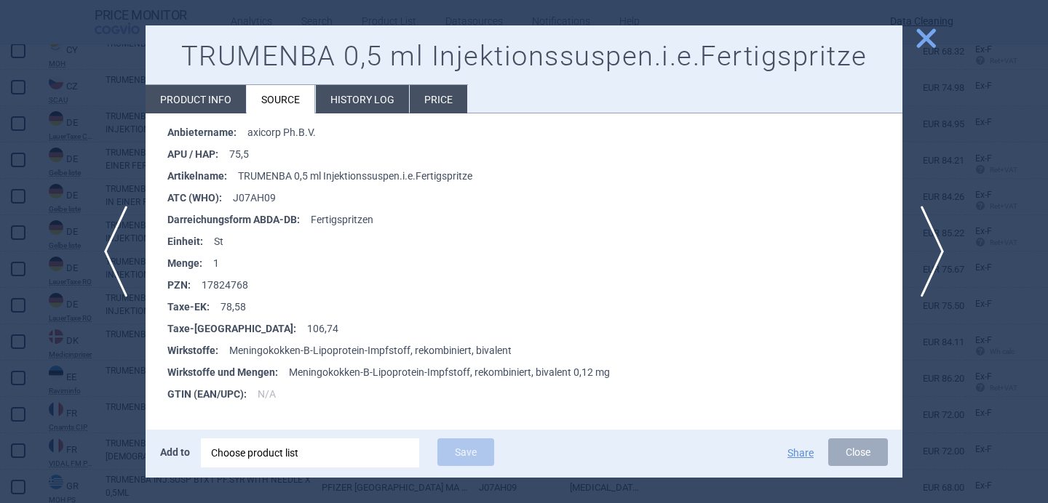
scroll to position [251, 0]
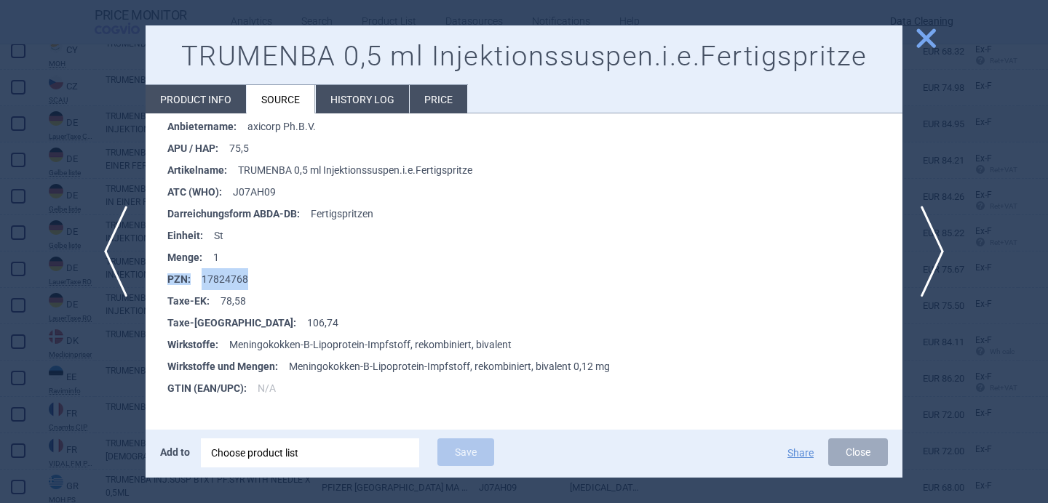
drag, startPoint x: 254, startPoint y: 275, endPoint x: 164, endPoint y: 279, distance: 89.6
click at [164, 279] on ul "Anbietername : axicorp Ph.B.V. APU / HAP : 75,5 Artikelname : TRUMENBA 0,5 ml I…" at bounding box center [531, 258] width 742 height 284
click at [946, 254] on span "next" at bounding box center [936, 252] width 33 height 92
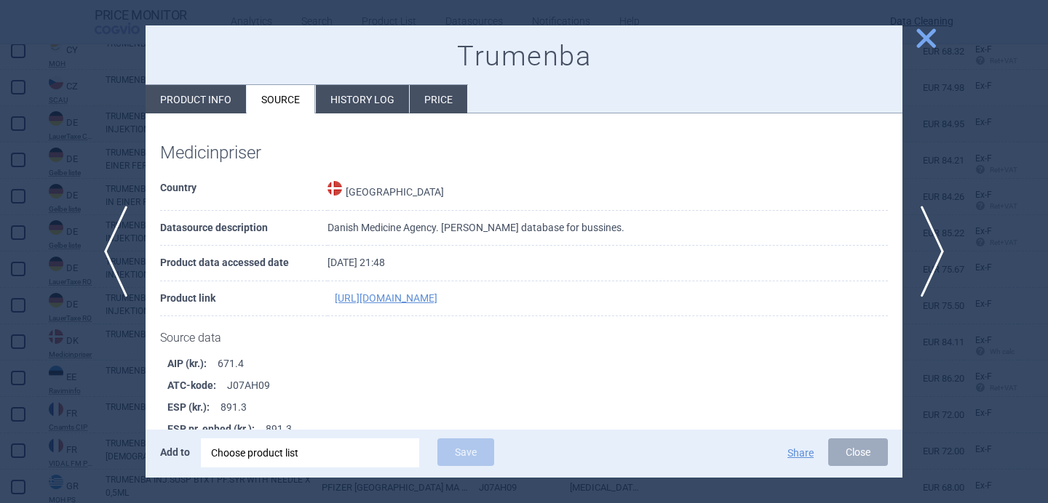
click at [54, 391] on div at bounding box center [524, 251] width 1048 height 503
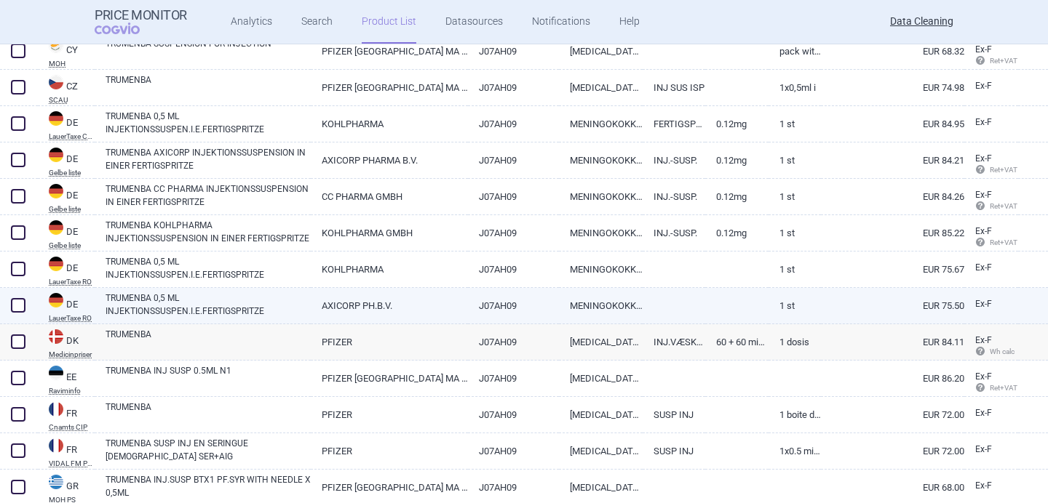
click at [16, 306] on span at bounding box center [18, 305] width 15 height 15
checkbox input "true"
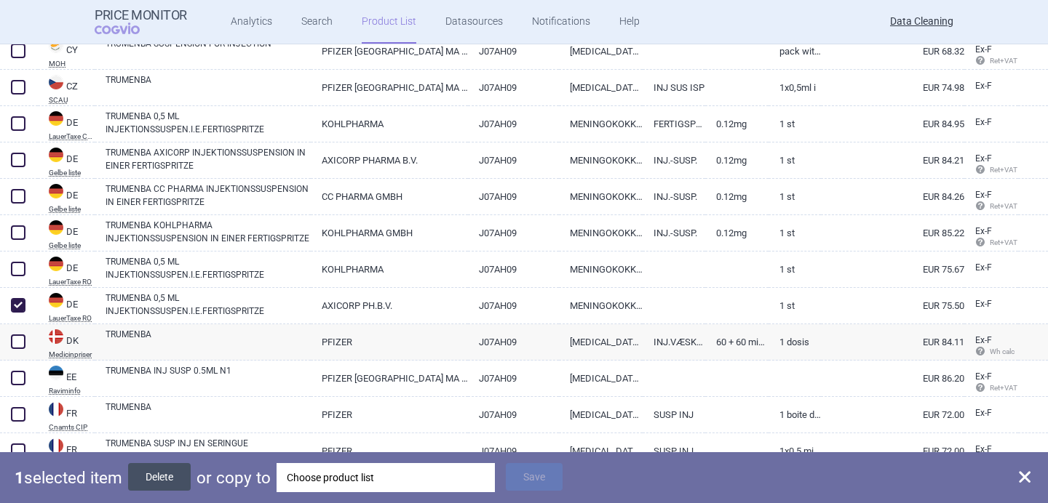
click at [175, 478] on button "Delete" at bounding box center [159, 477] width 63 height 28
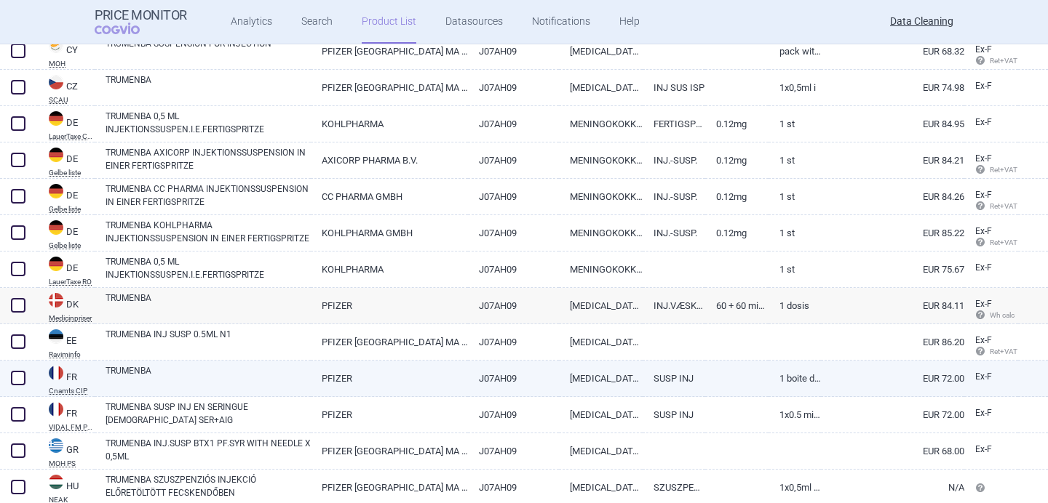
click at [354, 369] on link "PFIZER" at bounding box center [389, 379] width 157 height 36
select select "EUR"
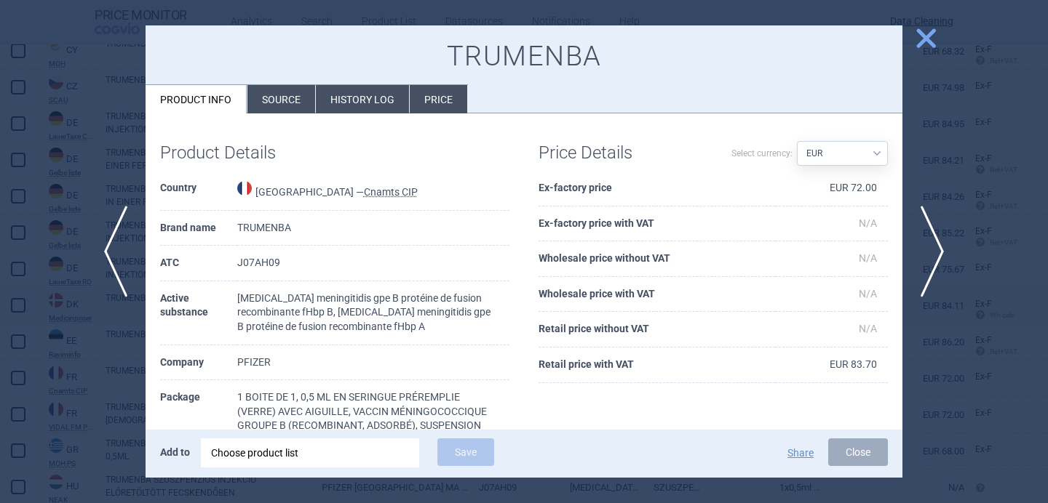
click at [60, 347] on div at bounding box center [524, 251] width 1048 height 503
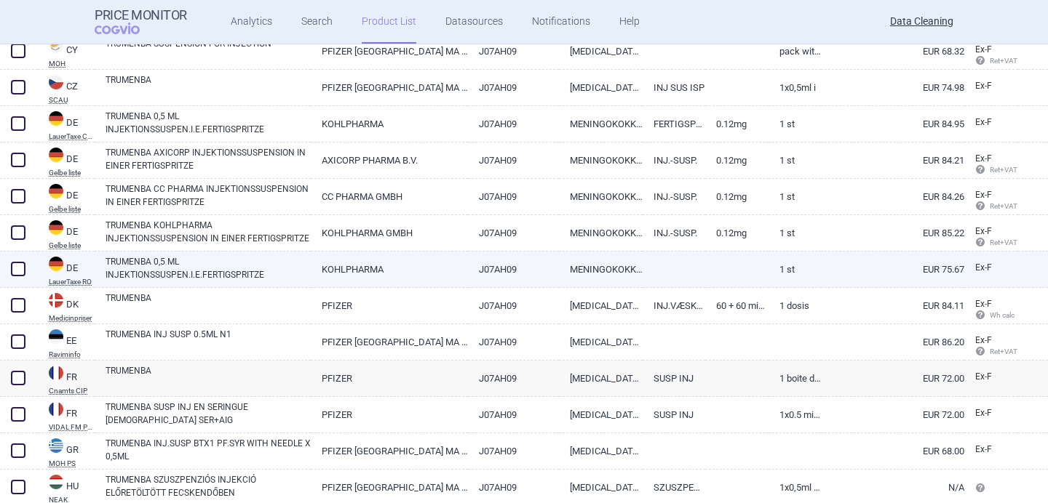
click at [169, 278] on link "TRUMENBA 0,5 ML INJEKTIONSSUSPEN.I.E.FERTIGSPRITZE" at bounding box center [207, 268] width 205 height 26
select select "EUR"
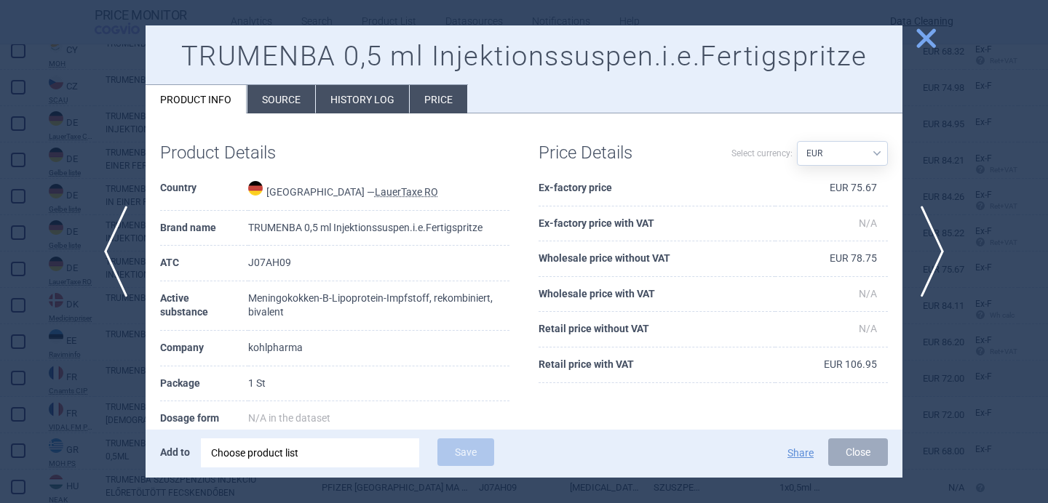
click at [263, 95] on li "Source" at bounding box center [281, 99] width 68 height 28
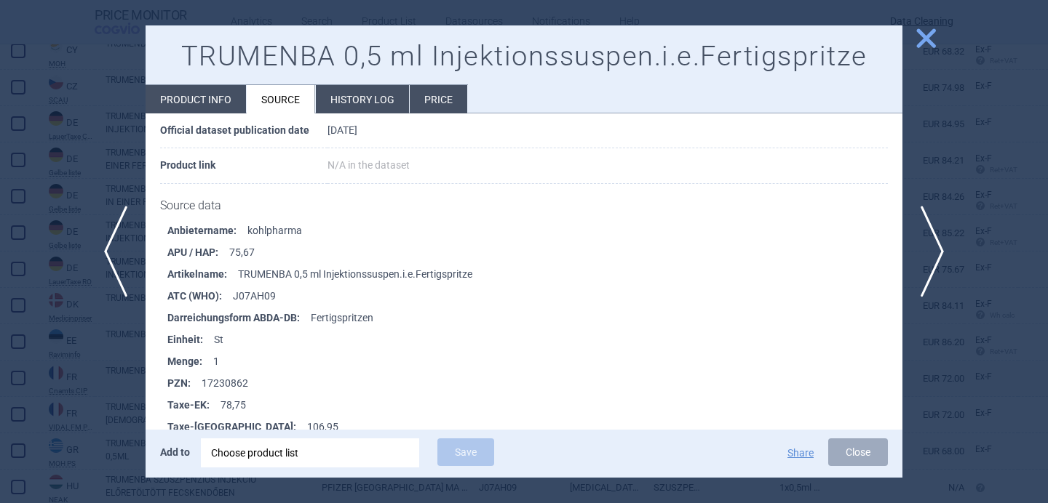
scroll to position [148, 0]
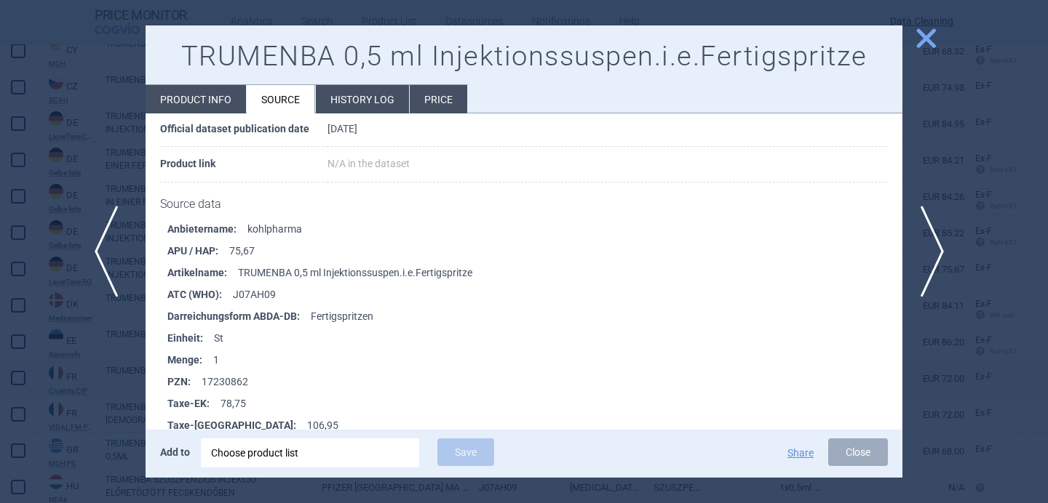
click at [102, 257] on span "previous" at bounding box center [111, 252] width 33 height 92
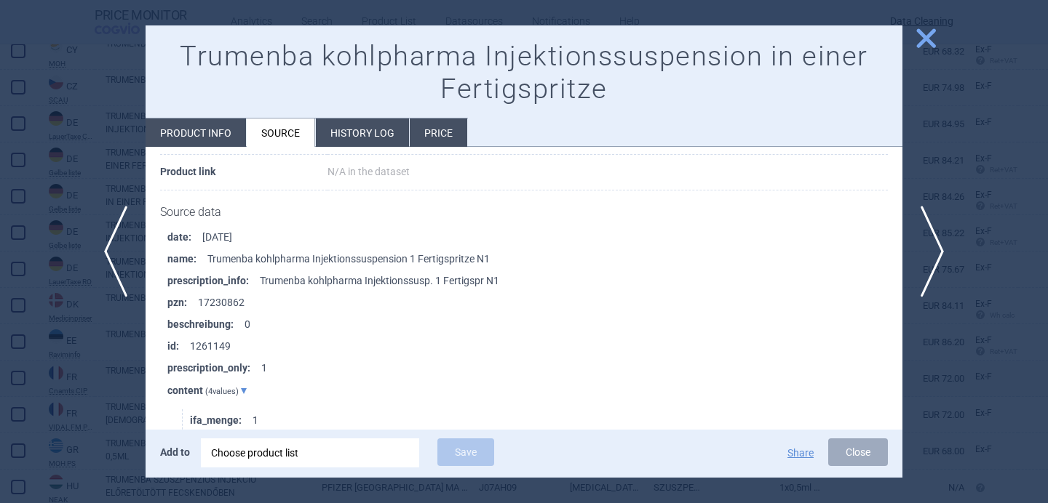
scroll to position [161, 0]
click at [103, 255] on span "previous" at bounding box center [111, 252] width 33 height 92
click at [113, 347] on div at bounding box center [524, 251] width 1048 height 503
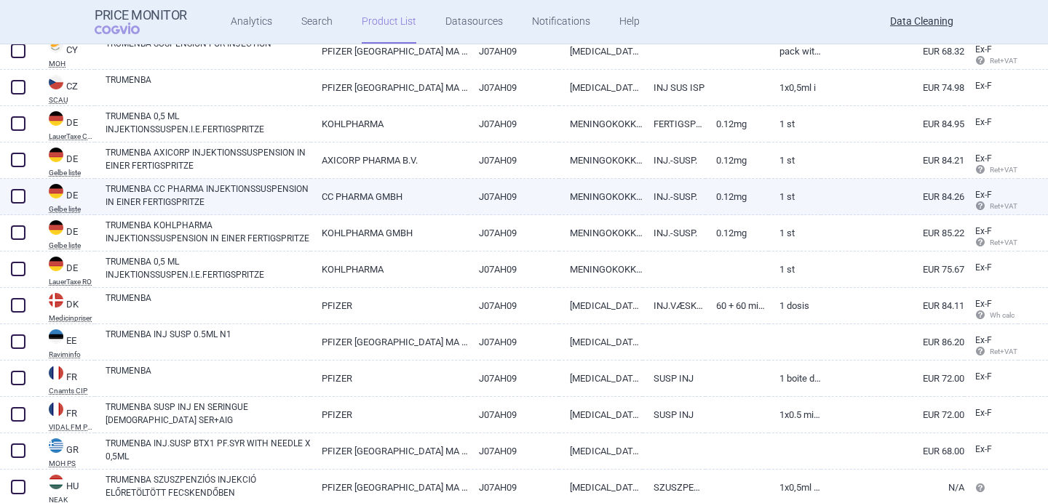
click at [15, 194] on span at bounding box center [18, 196] width 15 height 15
checkbox input "true"
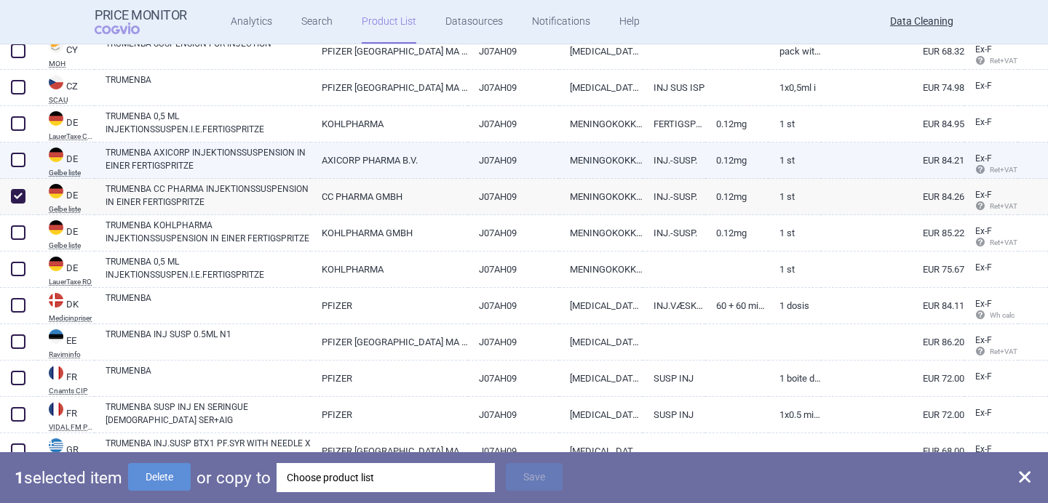
click at [148, 156] on link "TRUMENBA AXICORP INJEKTIONSSUSPENSION IN EINER FERTIGSPRITZE" at bounding box center [207, 159] width 205 height 26
select select "EUR"
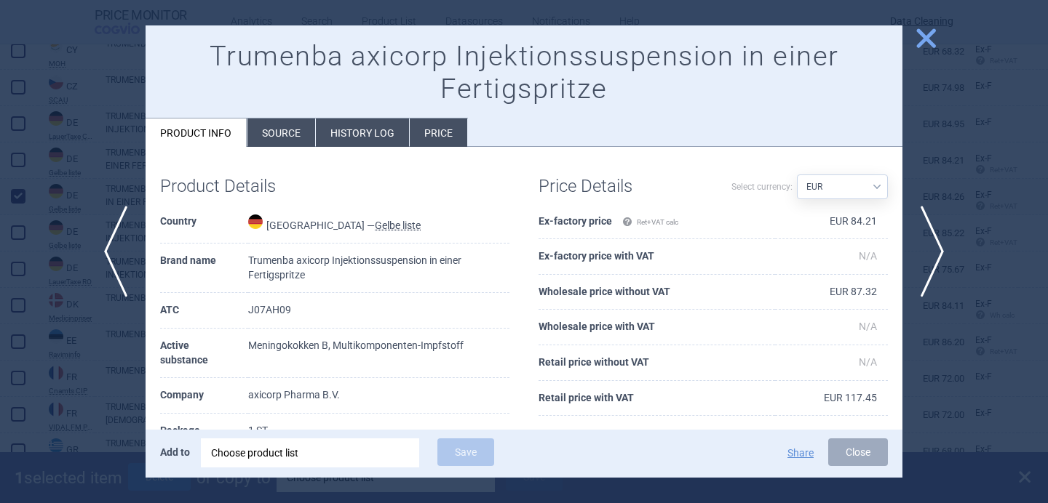
click at [280, 135] on li "Source" at bounding box center [281, 133] width 68 height 28
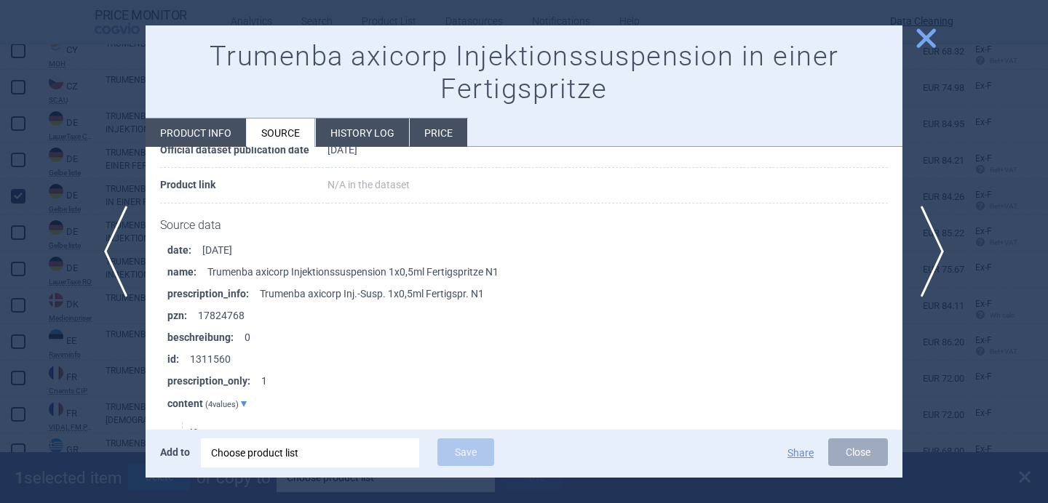
scroll to position [145, 0]
click at [79, 361] on div at bounding box center [524, 251] width 1048 height 503
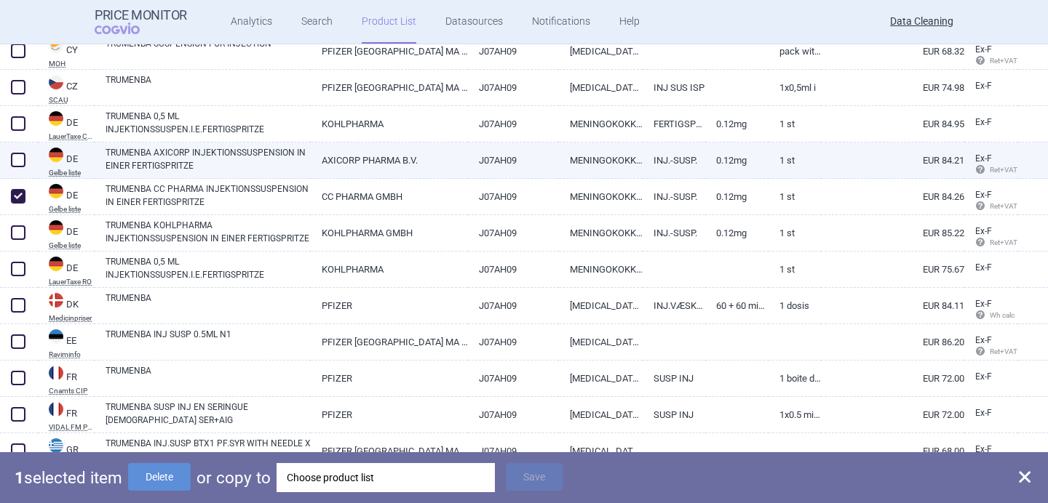
click at [18, 161] on span at bounding box center [18, 160] width 15 height 15
checkbox input "true"
click at [348, 478] on div "Choose product list" at bounding box center [394, 477] width 198 height 29
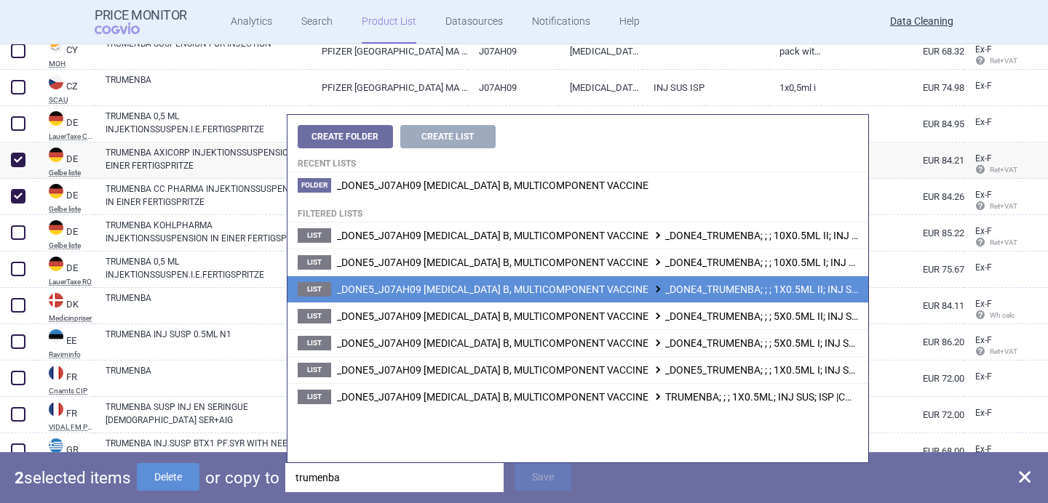
type input "trumenba"
click at [641, 287] on span "_DONE5_J07AH09 MENINGOCOCCUS B, MULTICOMPONENT VACCINE _DONE4_TRUMENBA; ; ; 1X0…" at bounding box center [656, 290] width 639 height 12
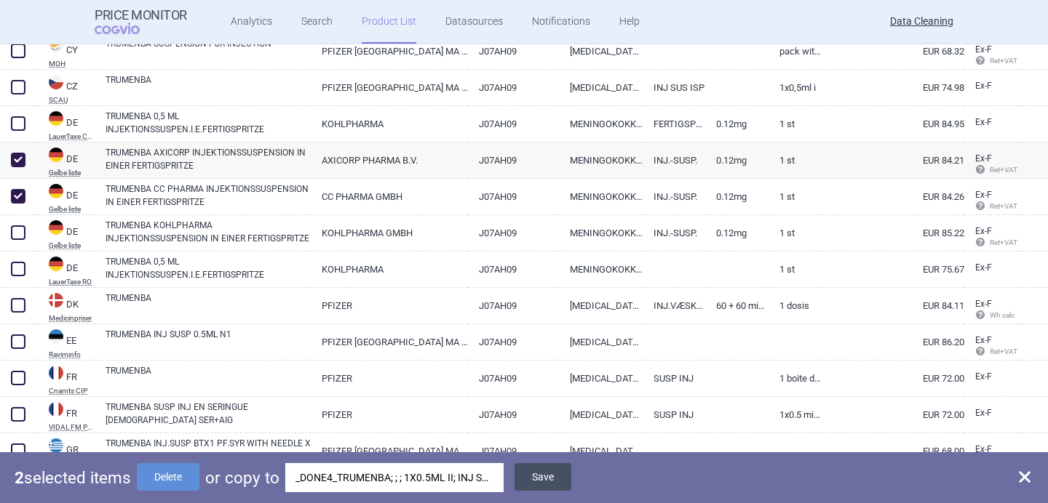
click at [537, 473] on button "Save" at bounding box center [542, 477] width 57 height 28
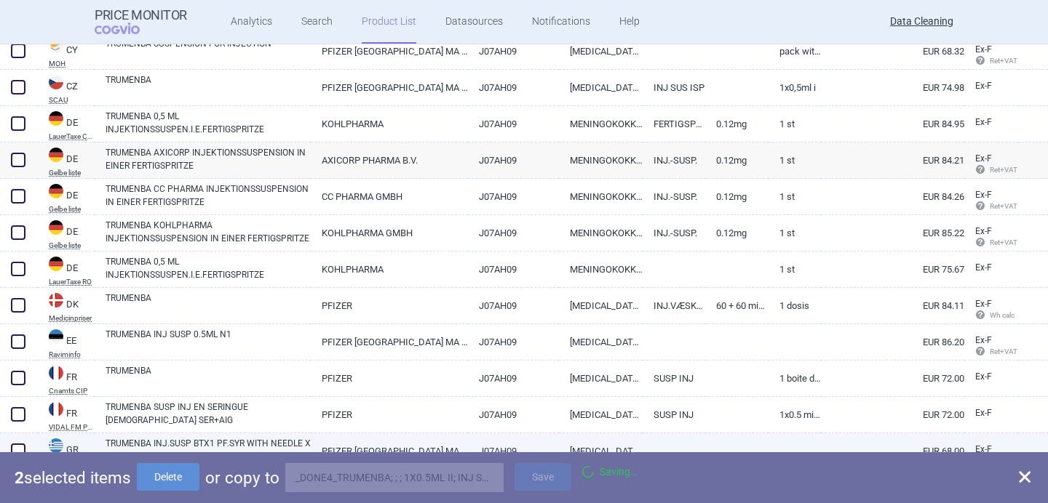
checkbox input "false"
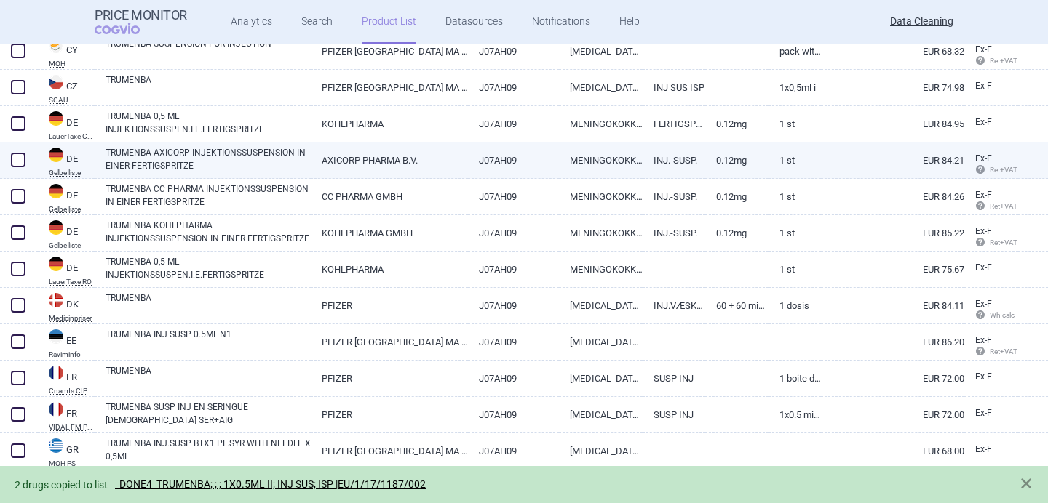
click at [13, 157] on span at bounding box center [18, 160] width 15 height 15
checkbox input "true"
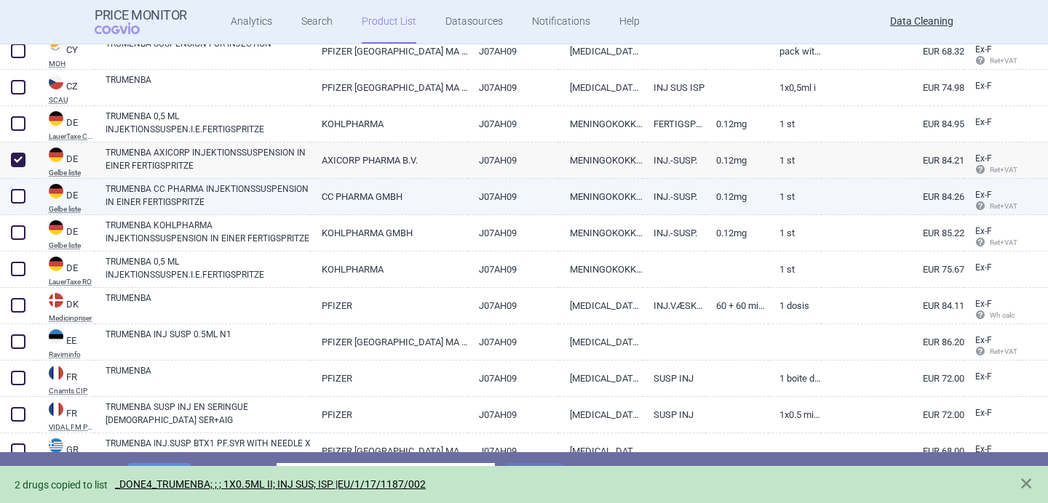
click at [15, 194] on span at bounding box center [18, 196] width 15 height 15
checkbox input "true"
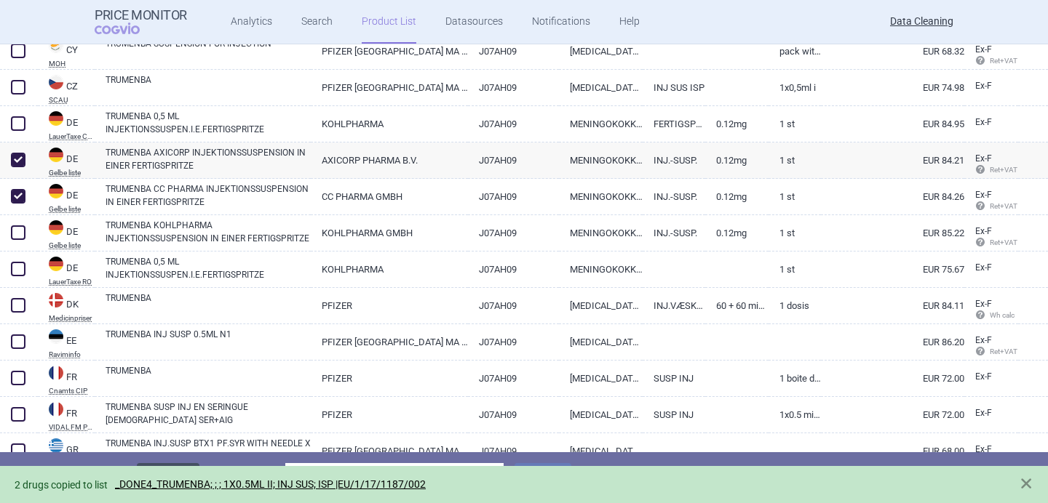
click at [178, 464] on button "Delete" at bounding box center [168, 477] width 63 height 28
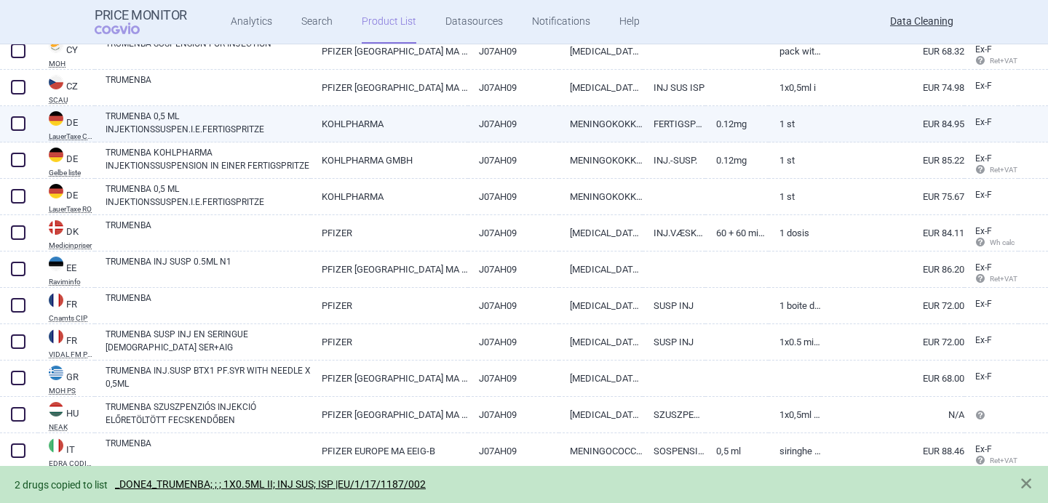
click at [175, 129] on link "TRUMENBA 0,5 ML INJEKTIONSSUSPEN.I.E.FERTIGSPRITZE" at bounding box center [207, 123] width 205 height 26
select select "EUR"
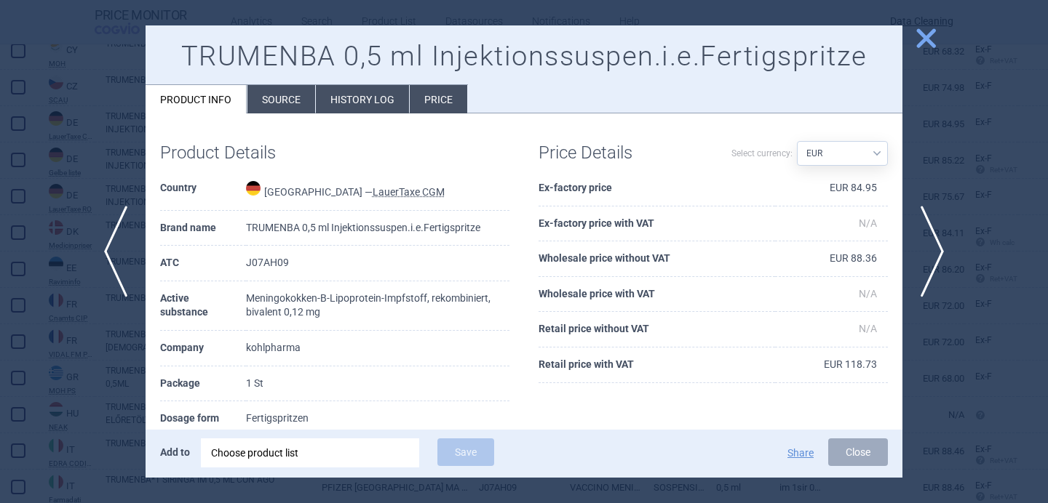
click at [289, 100] on li "Source" at bounding box center [281, 99] width 68 height 28
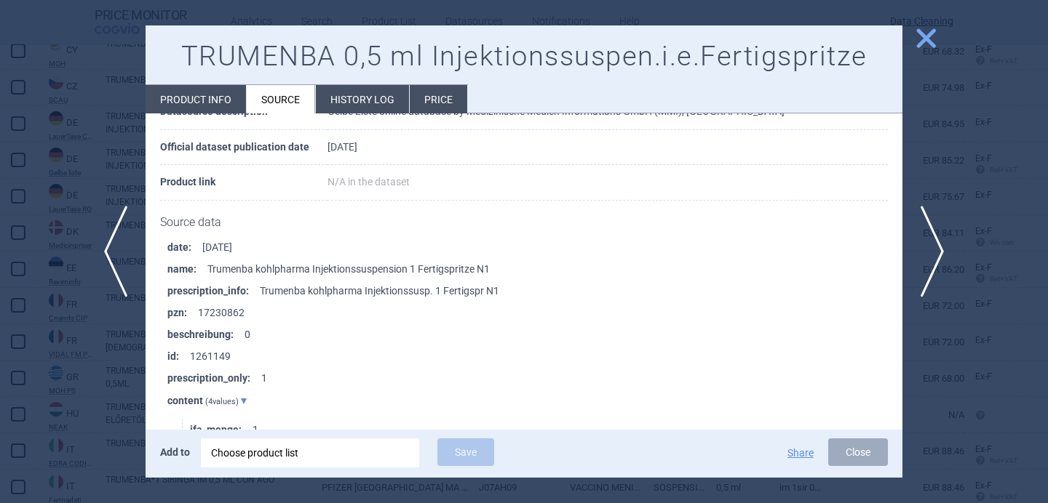
scroll to position [1208, 0]
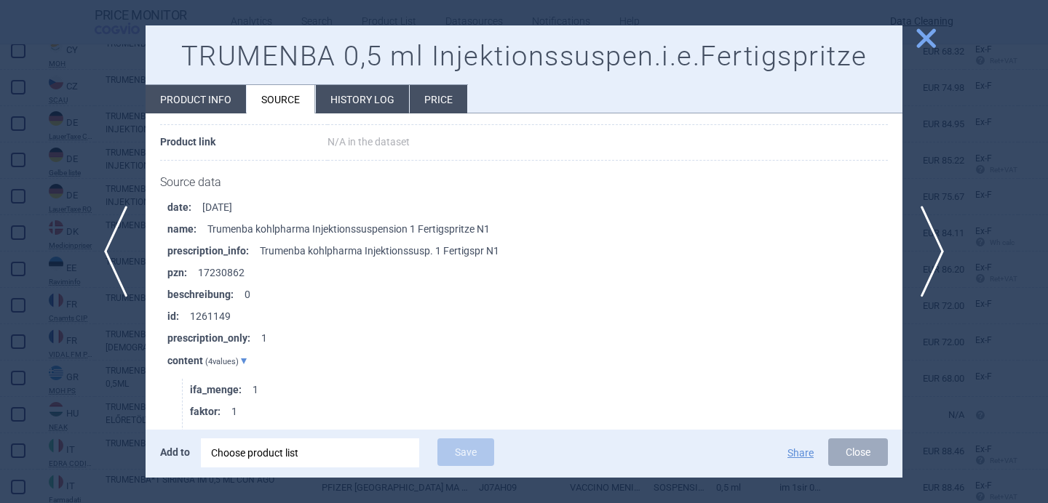
click at [71, 379] on div at bounding box center [524, 251] width 1048 height 503
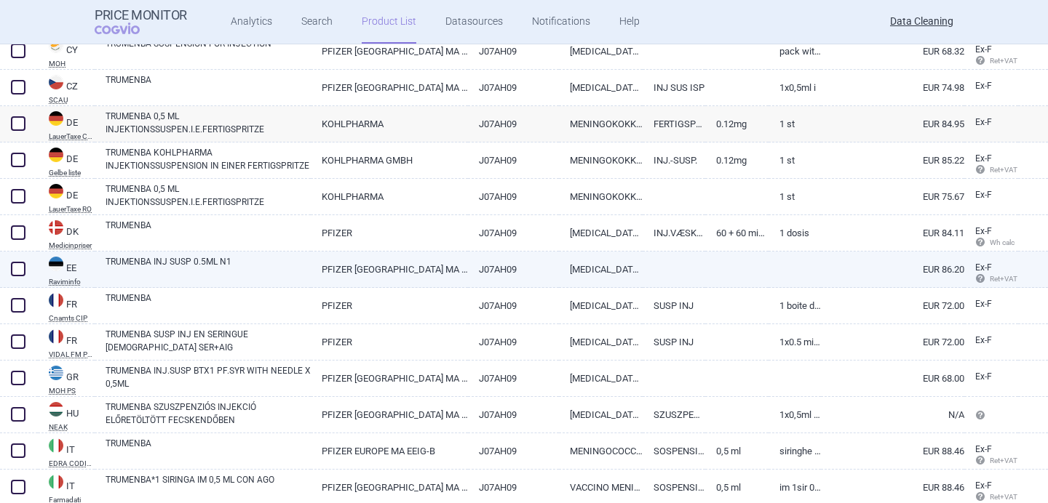
scroll to position [398, 0]
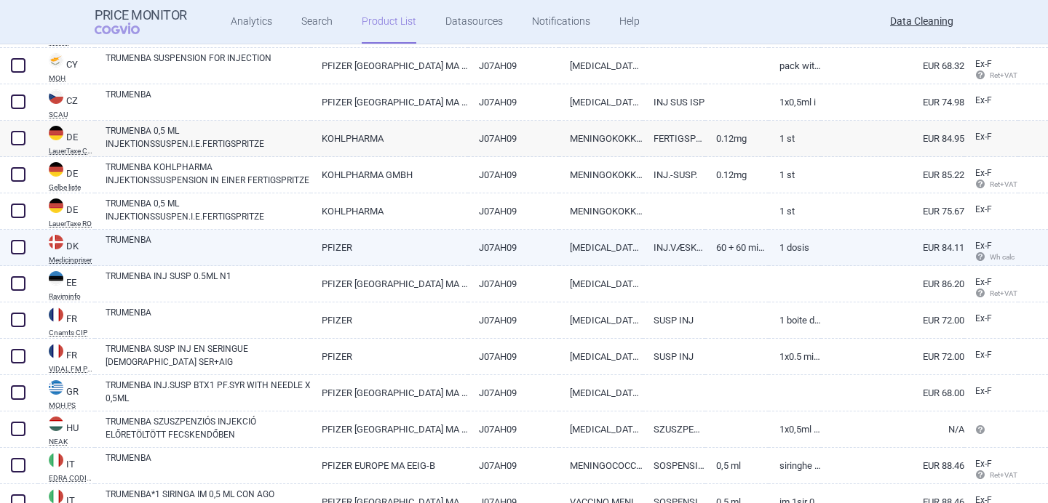
click at [208, 244] on link "TRUMENBA" at bounding box center [207, 247] width 205 height 26
select select "EUR"
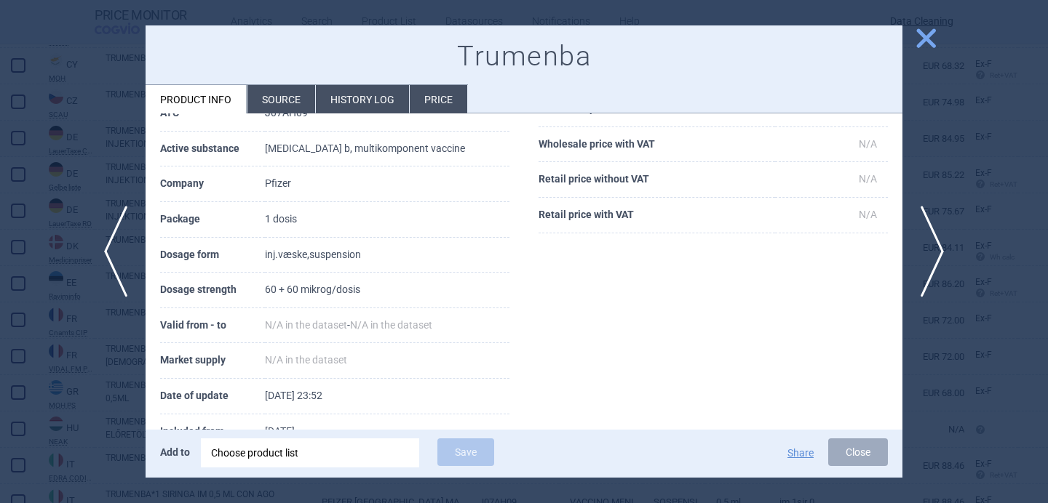
scroll to position [198, 0]
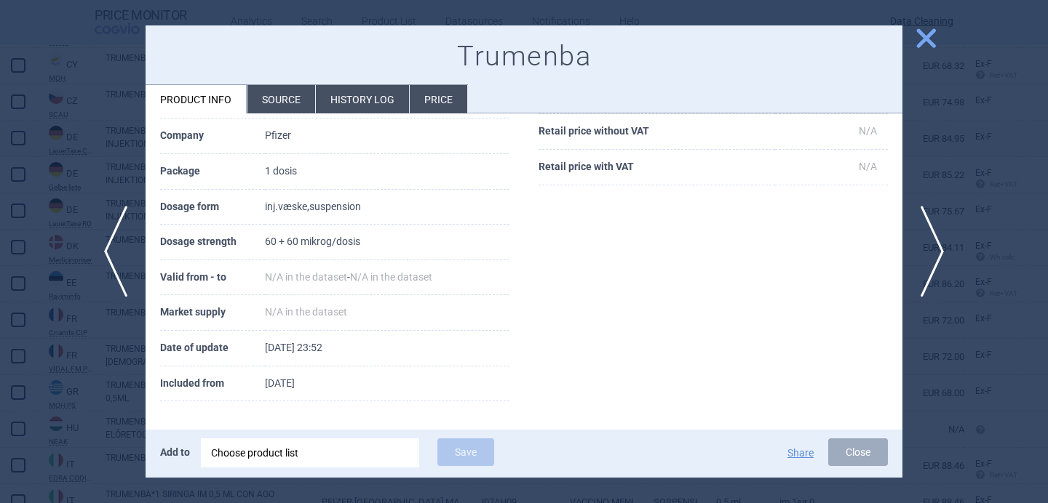
click at [278, 104] on li "Source" at bounding box center [281, 99] width 68 height 28
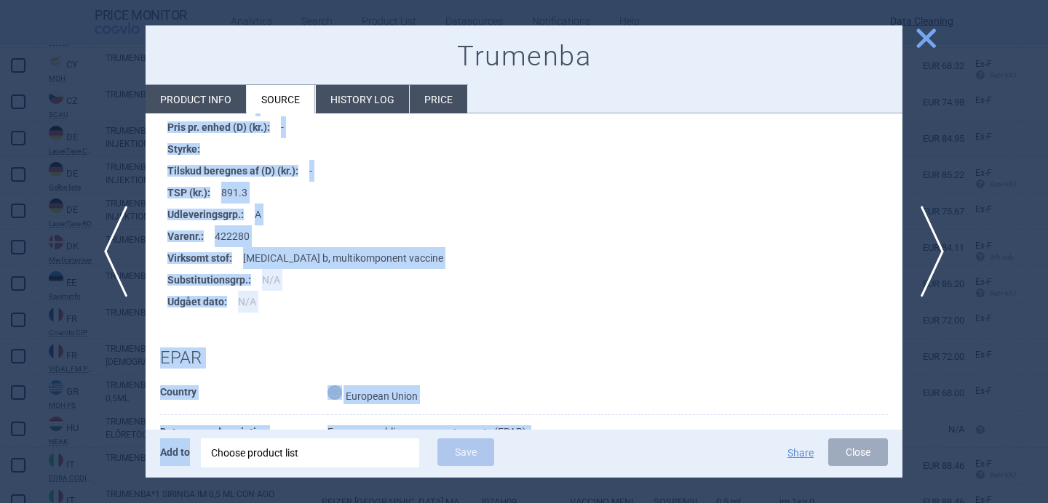
scroll to position [609, 0]
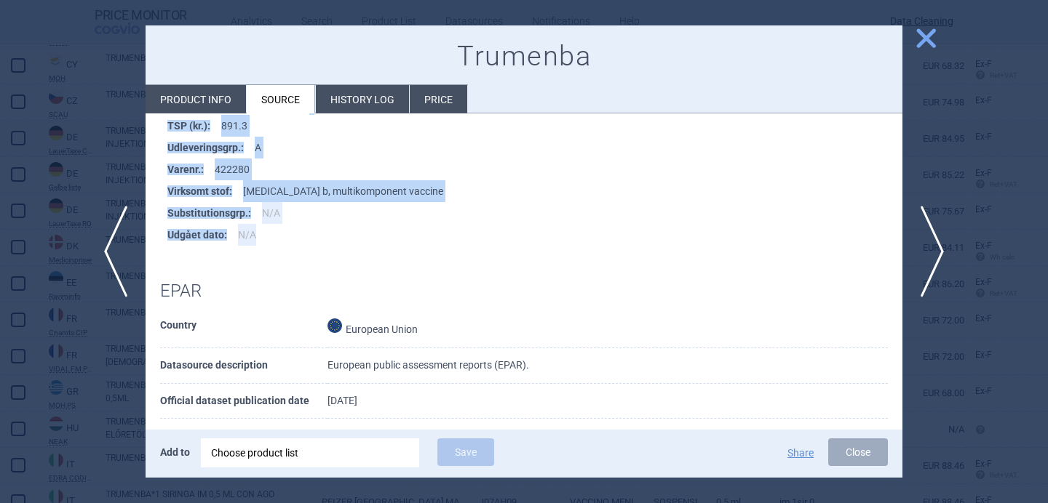
drag, startPoint x: 168, startPoint y: 291, endPoint x: 367, endPoint y: 229, distance: 208.7
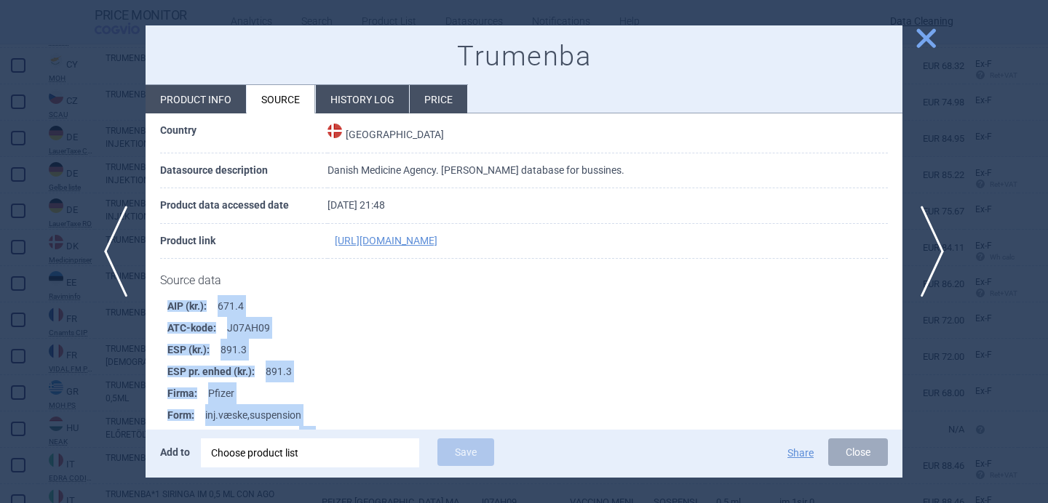
scroll to position [0, 0]
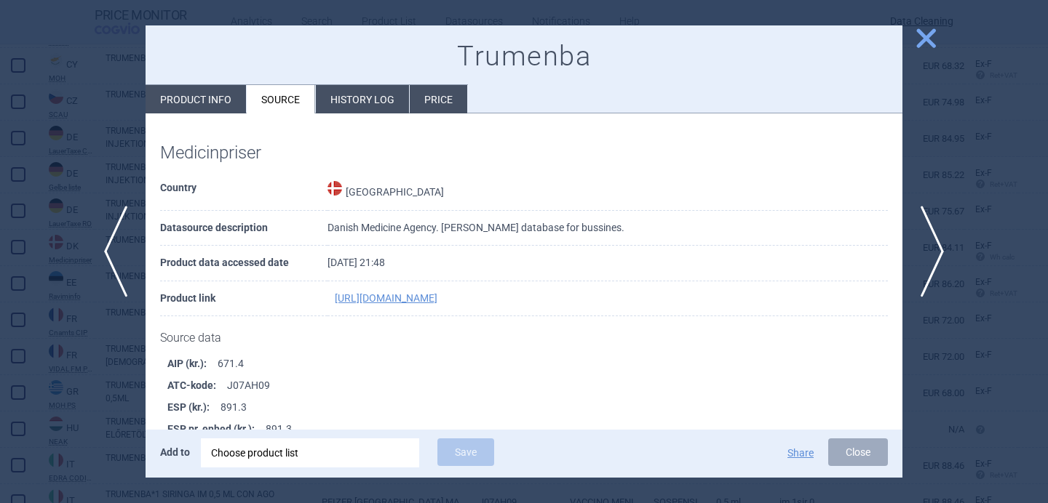
click at [224, 89] on li "Product info" at bounding box center [195, 99] width 100 height 28
select select "EUR"
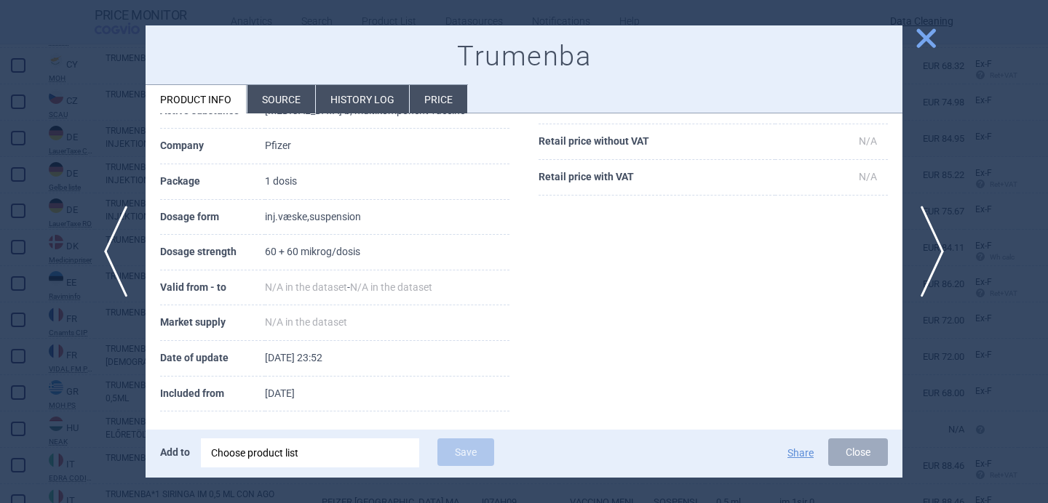
scroll to position [191, 0]
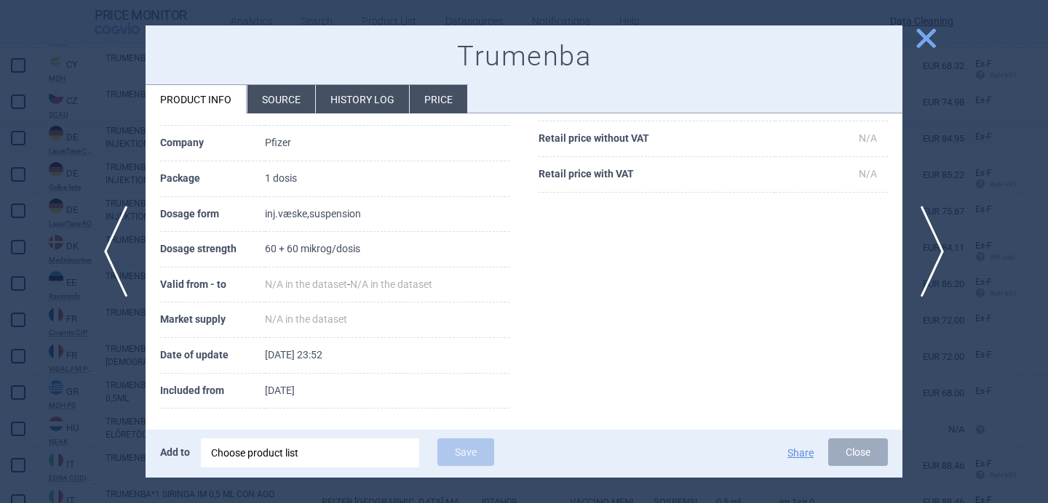
click at [288, 455] on div "Choose product list" at bounding box center [310, 453] width 198 height 29
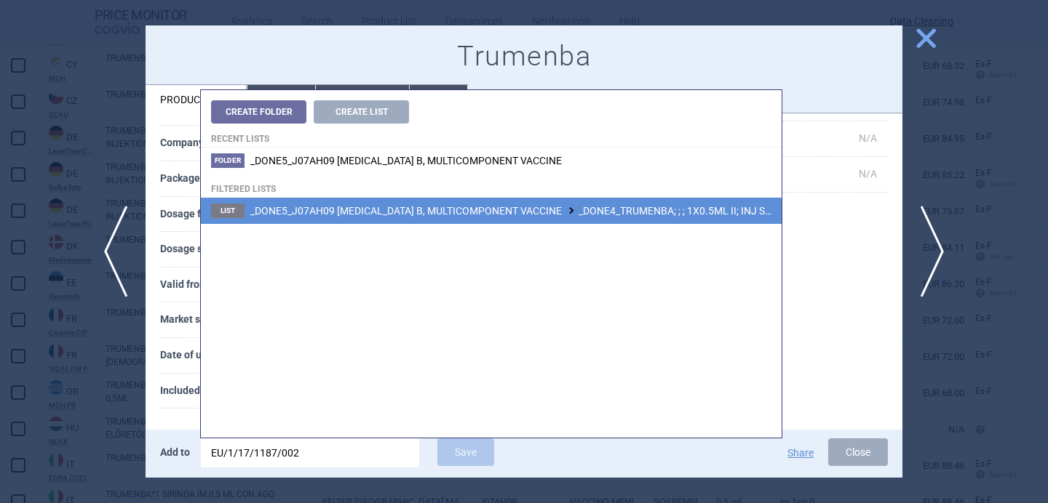
type input "EU/1/17/1187/002"
click at [553, 213] on span "_DONE5_J07AH09 MENINGOCOCCUS B, MULTICOMPONENT VACCINE _DONE4_TRUMENBA; ; ; 1X0…" at bounding box center [569, 211] width 639 height 12
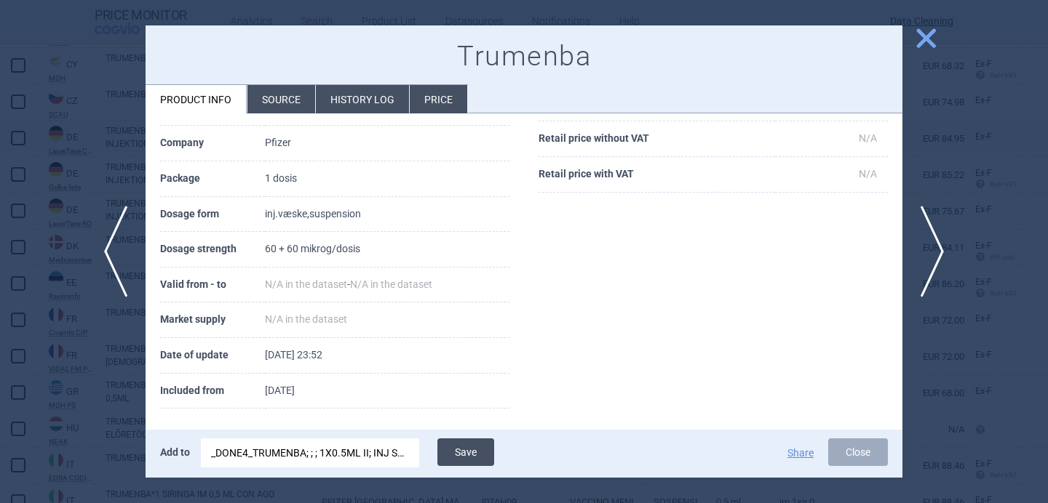
click at [471, 452] on button "Save" at bounding box center [465, 453] width 57 height 28
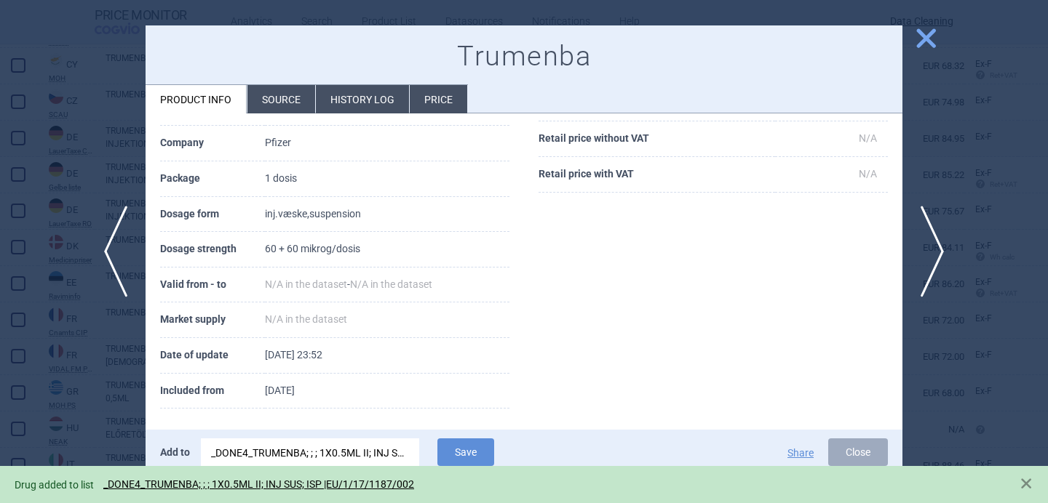
click at [80, 410] on div at bounding box center [524, 251] width 1048 height 503
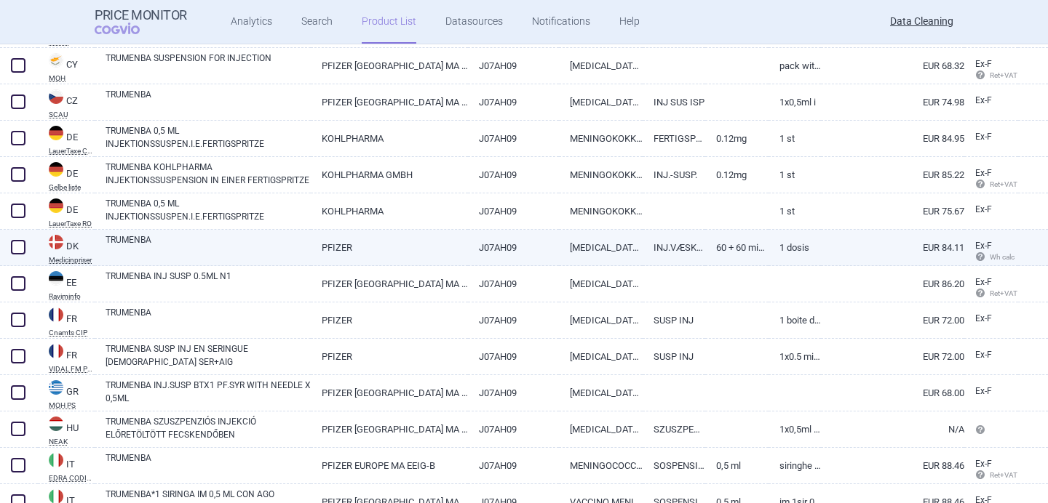
click at [17, 239] on span at bounding box center [18, 247] width 22 height 22
checkbox input "true"
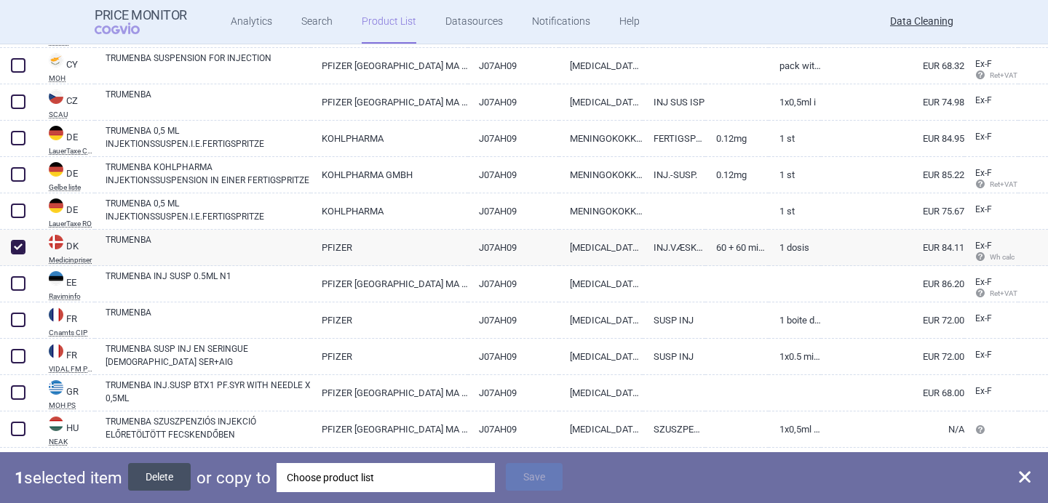
click at [178, 478] on button "Delete" at bounding box center [159, 477] width 63 height 28
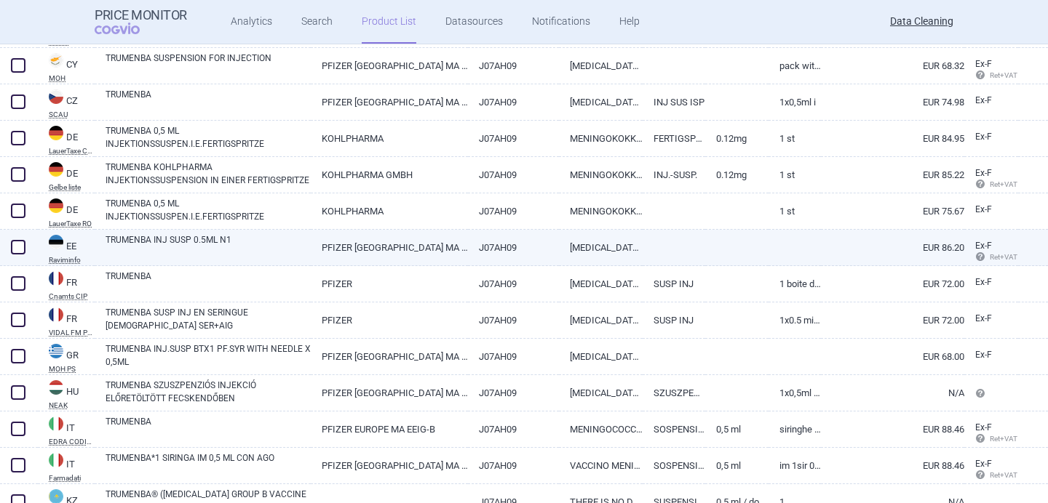
click at [212, 249] on link "TRUMENBA INJ SUSP 0.5ML N1" at bounding box center [207, 247] width 205 height 26
select select "EUR"
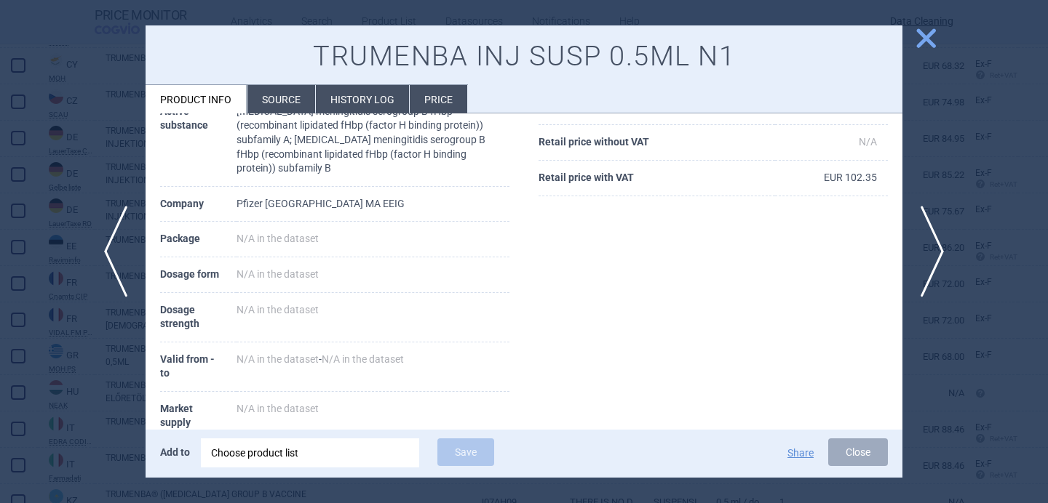
scroll to position [269, 0]
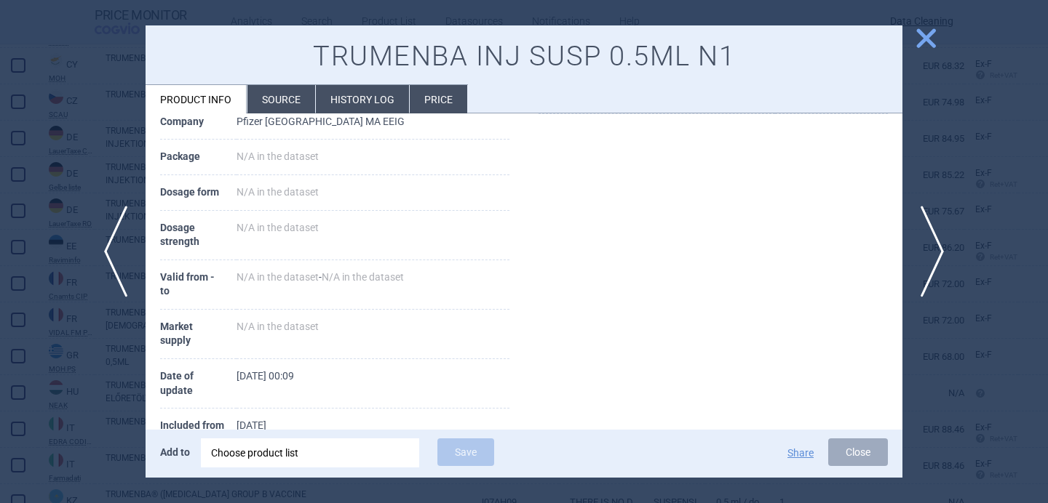
click at [271, 104] on li "Source" at bounding box center [281, 99] width 68 height 28
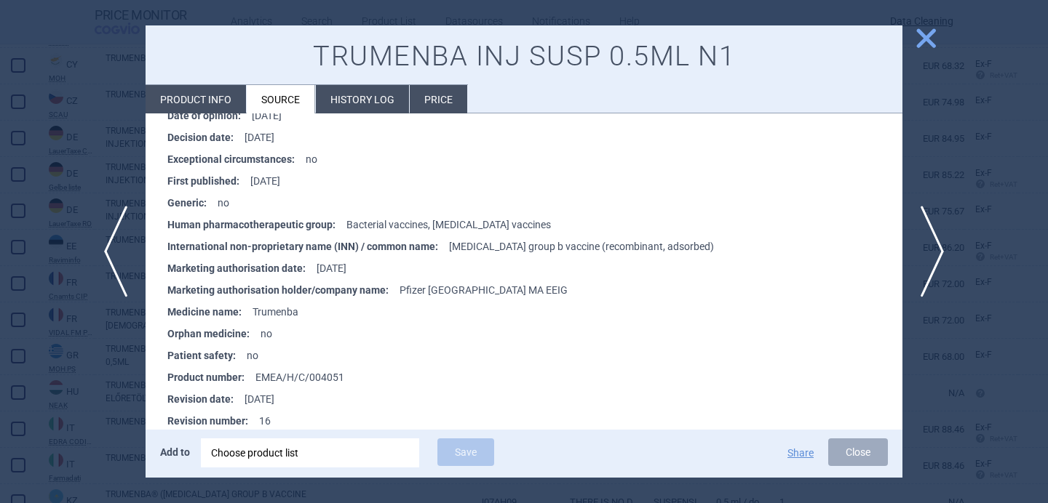
scroll to position [1312, 0]
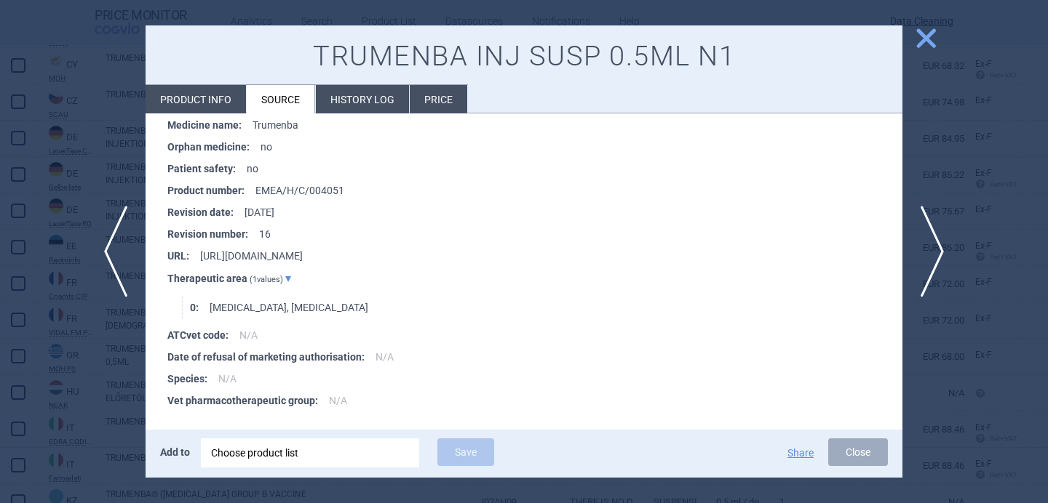
click at [285, 455] on div "Choose product list" at bounding box center [310, 453] width 198 height 29
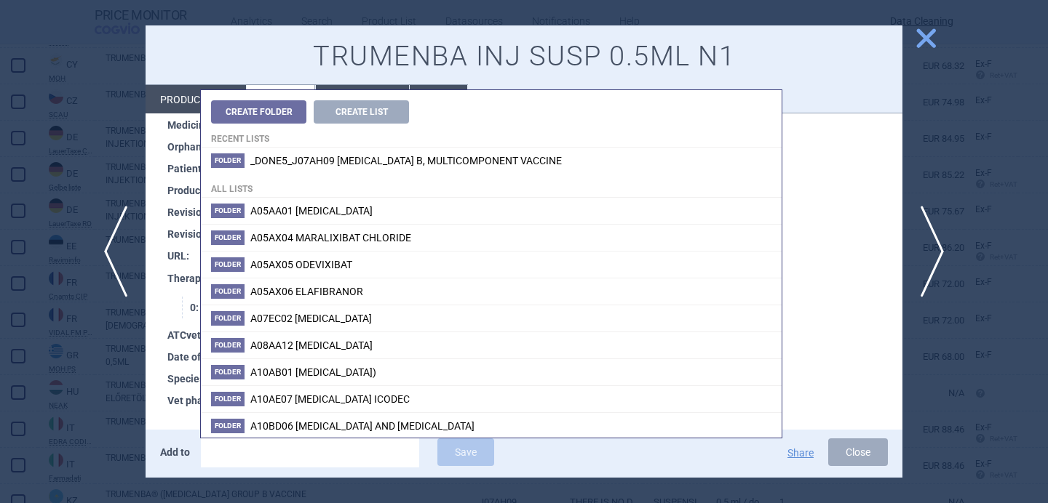
type input "EU/1/17/1187/002"
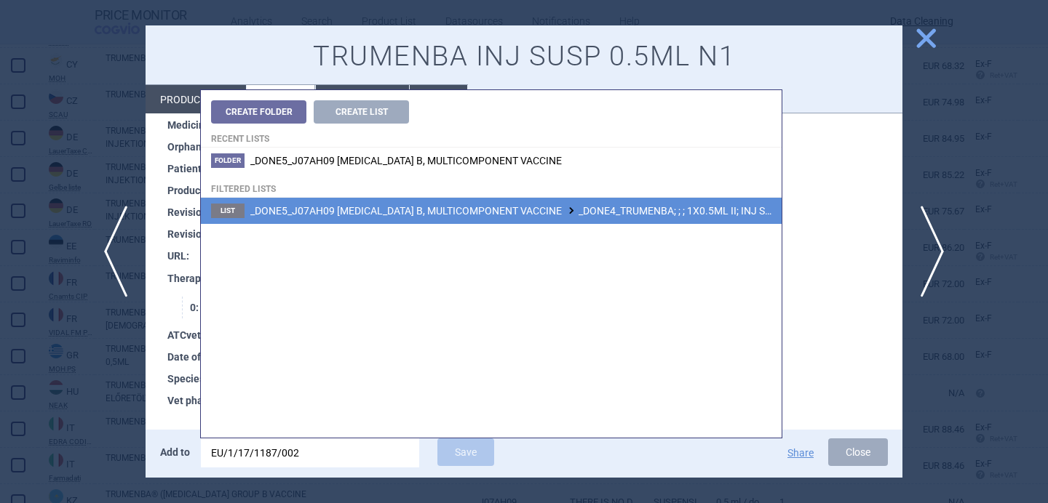
click at [470, 208] on span "_DONE5_J07AH09 MENINGOCOCCUS B, MULTICOMPONENT VACCINE _DONE4_TRUMENBA; ; ; 1X0…" at bounding box center [569, 211] width 639 height 12
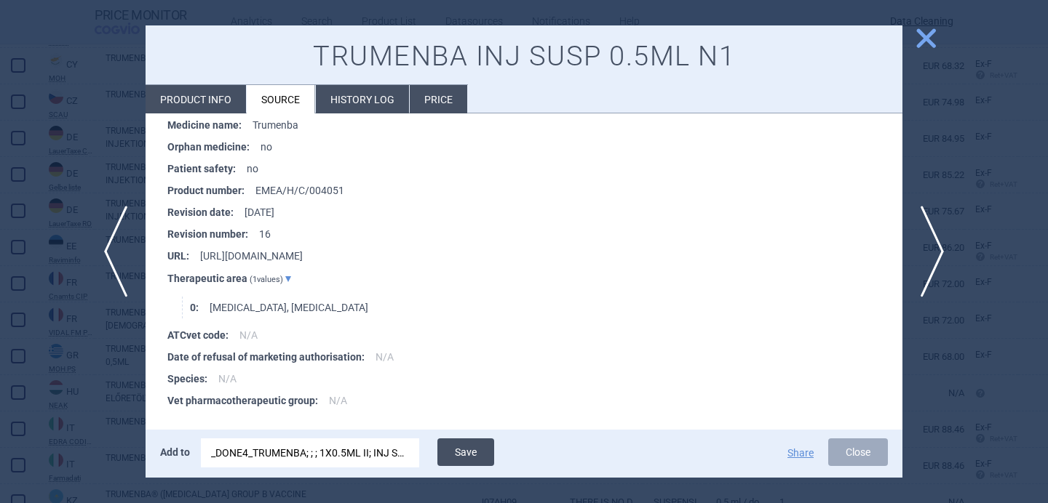
click at [482, 454] on button "Save" at bounding box center [465, 453] width 57 height 28
click at [85, 406] on div at bounding box center [524, 251] width 1048 height 503
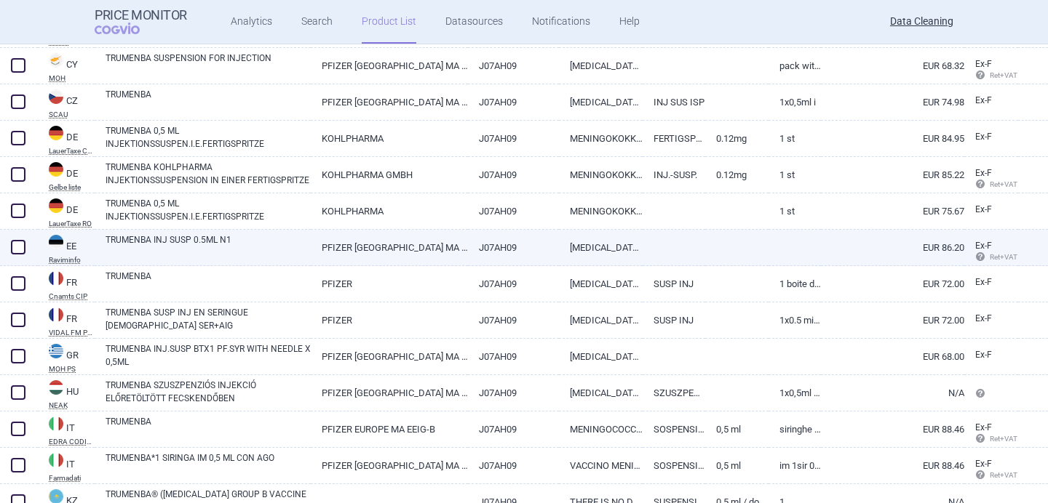
click at [12, 238] on span at bounding box center [18, 247] width 22 height 22
checkbox input "true"
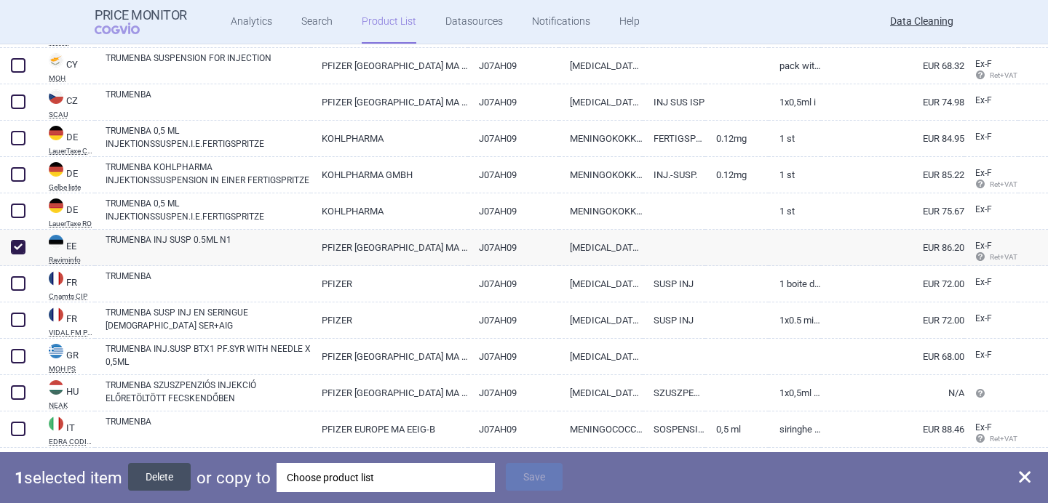
click at [164, 471] on button "Delete" at bounding box center [159, 477] width 63 height 28
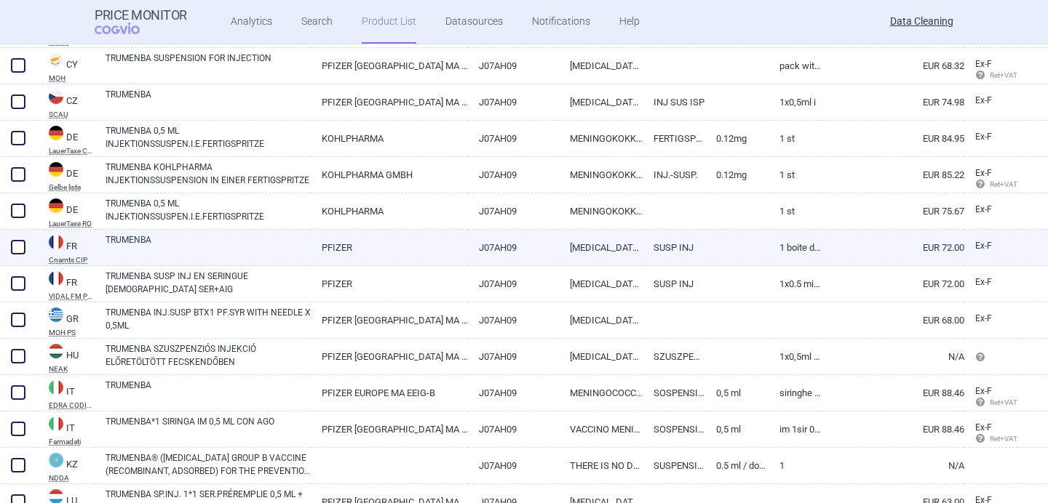
click at [193, 244] on link "TRUMENBA" at bounding box center [207, 247] width 205 height 26
select select "EUR"
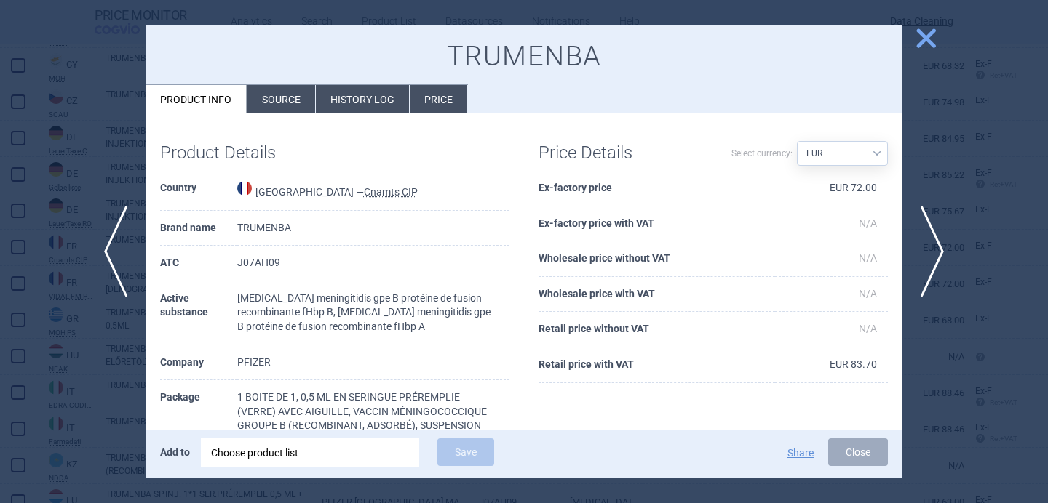
click at [290, 84] on ul "Product info Source History log Price" at bounding box center [306, 98] width 322 height 29
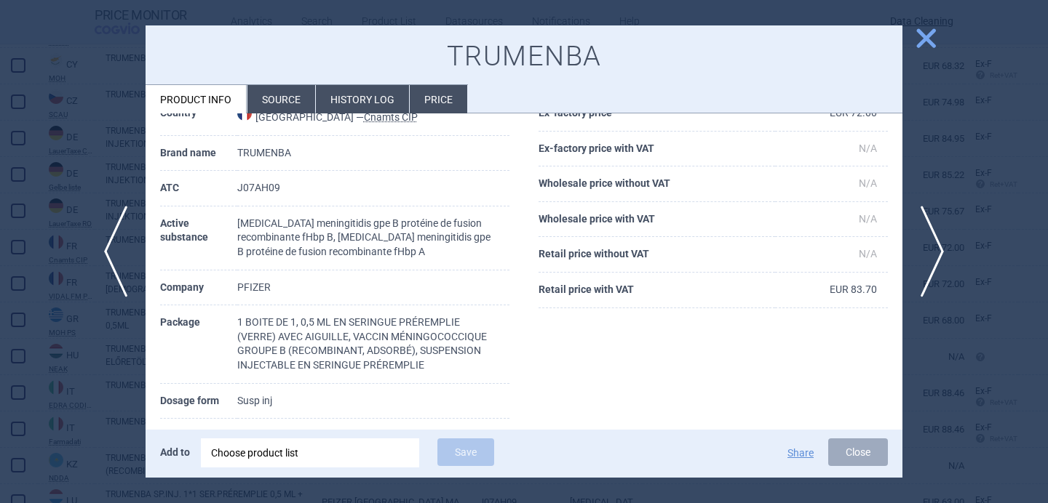
click at [271, 103] on li "Source" at bounding box center [281, 99] width 68 height 28
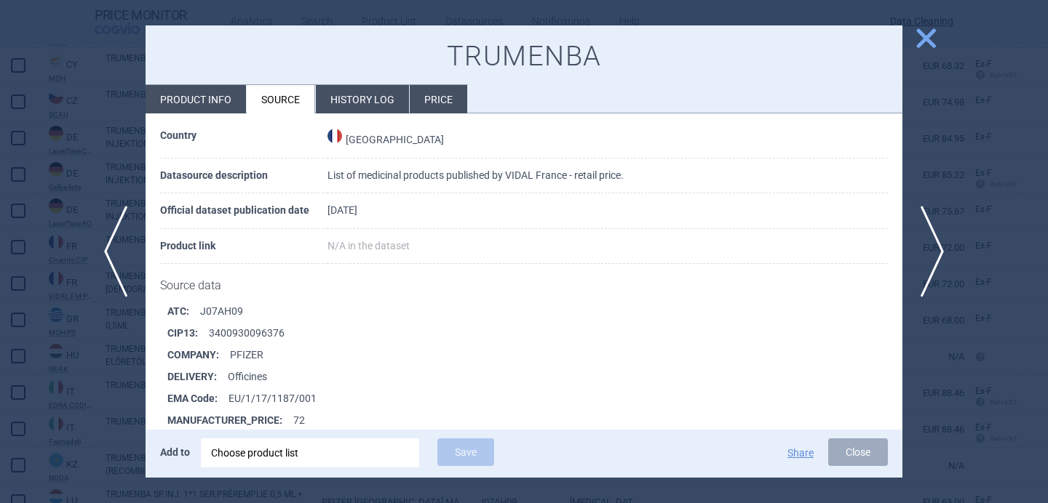
scroll to position [3655, 0]
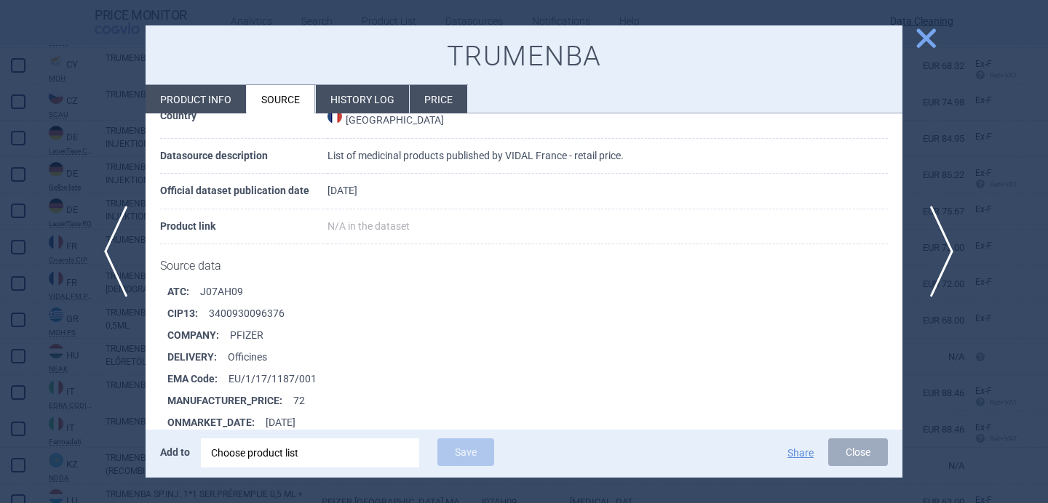
click at [939, 239] on span "next" at bounding box center [936, 252] width 33 height 92
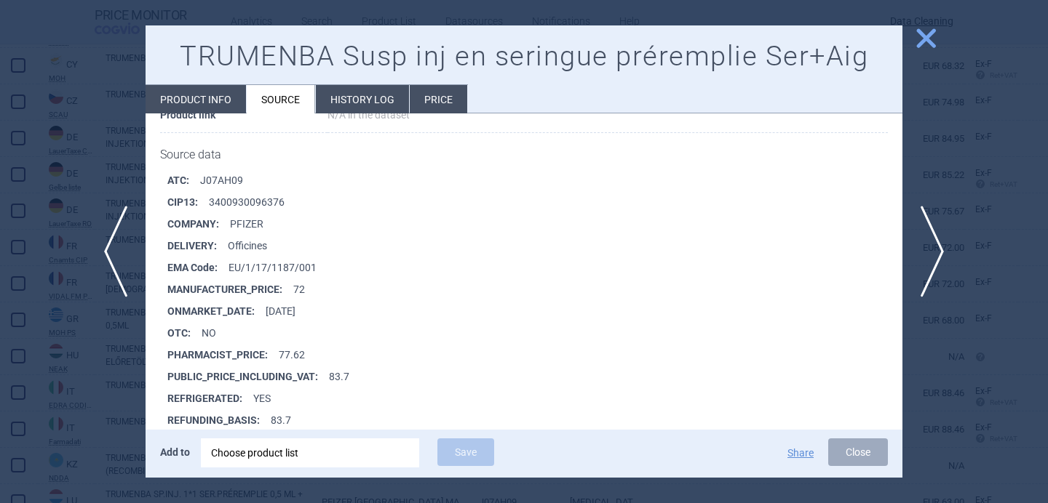
scroll to position [186, 0]
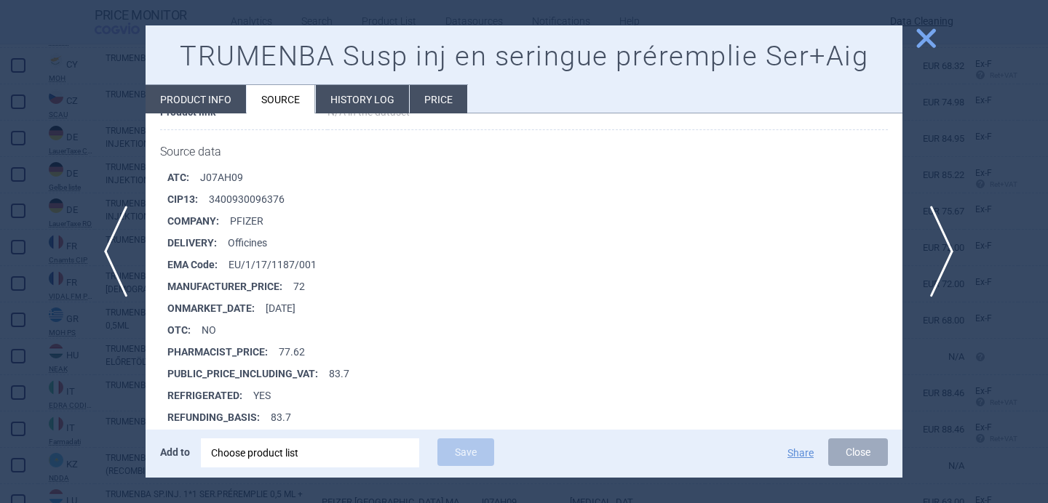
click at [938, 252] on span "next" at bounding box center [936, 252] width 33 height 92
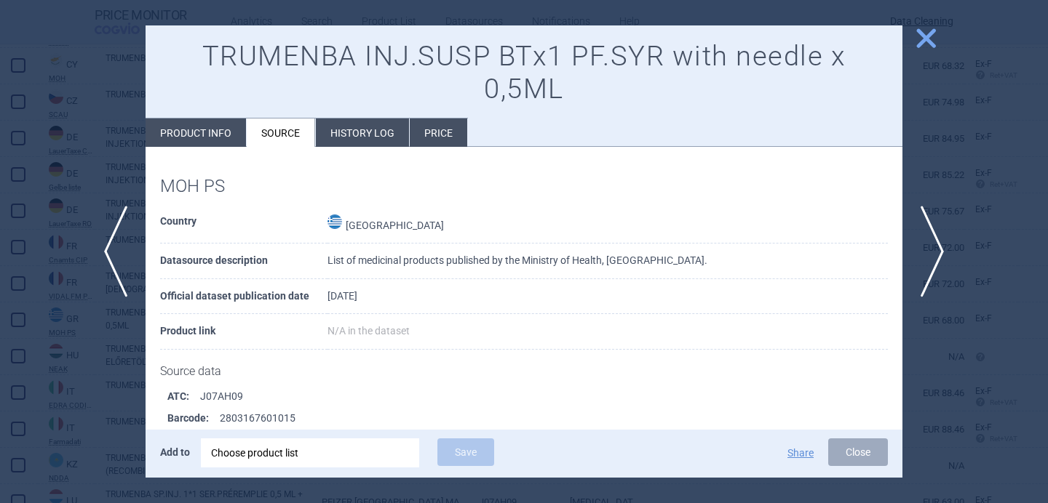
click at [219, 139] on li "Product info" at bounding box center [195, 133] width 100 height 28
select select "EUR"
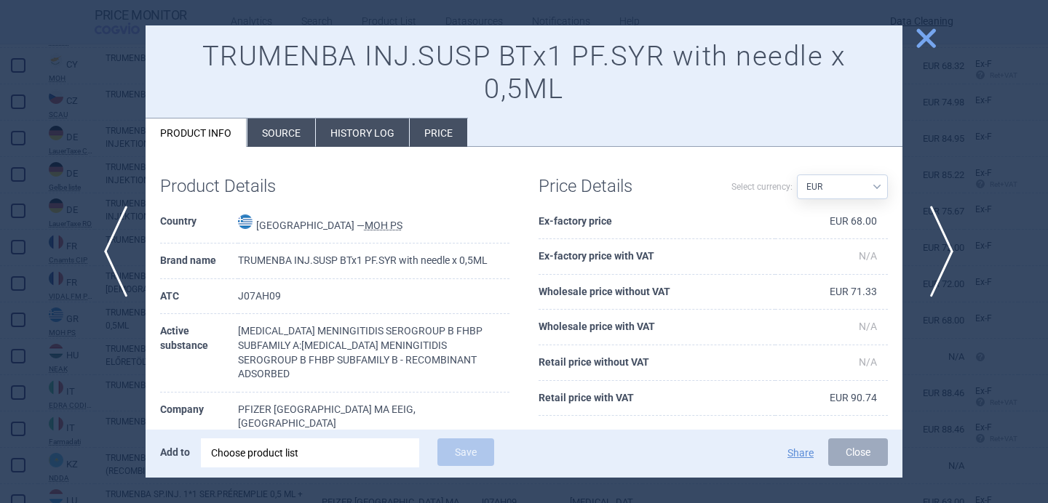
click at [932, 236] on span "next" at bounding box center [936, 252] width 33 height 92
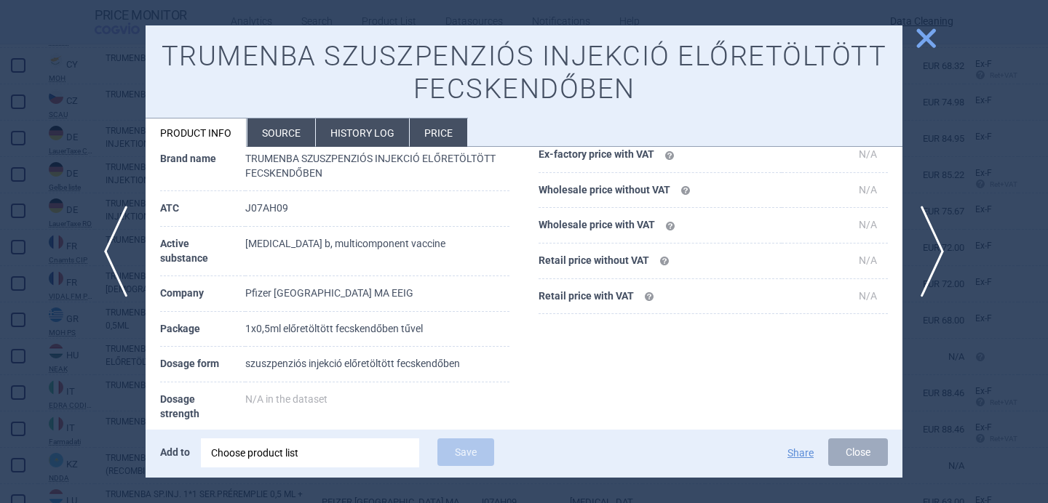
scroll to position [113, 0]
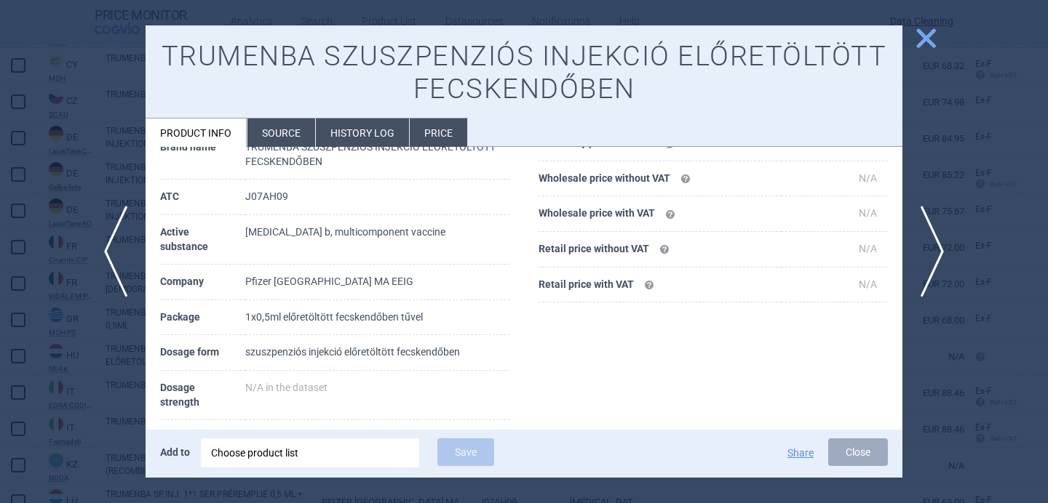
click at [285, 134] on li "Source" at bounding box center [281, 133] width 68 height 28
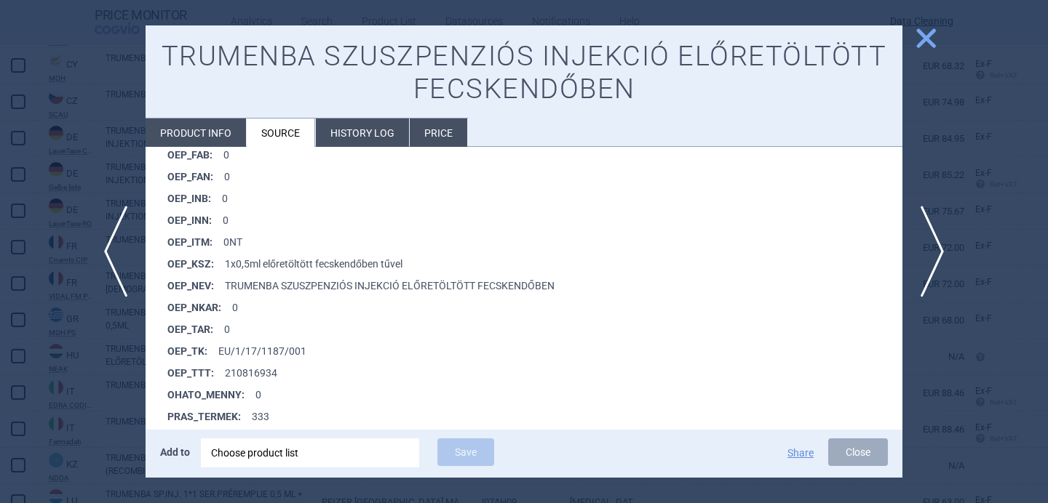
scroll to position [1160, 0]
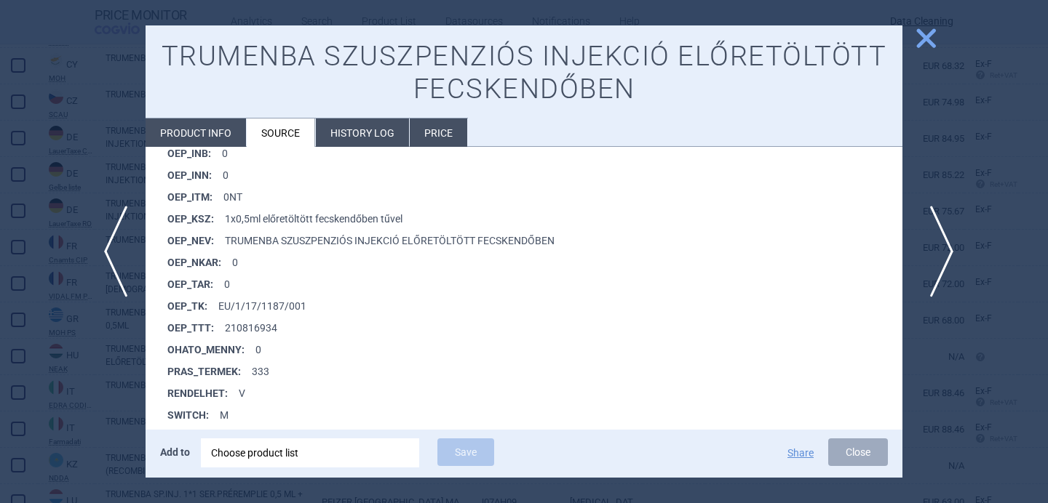
click at [937, 243] on span "next" at bounding box center [936, 252] width 33 height 92
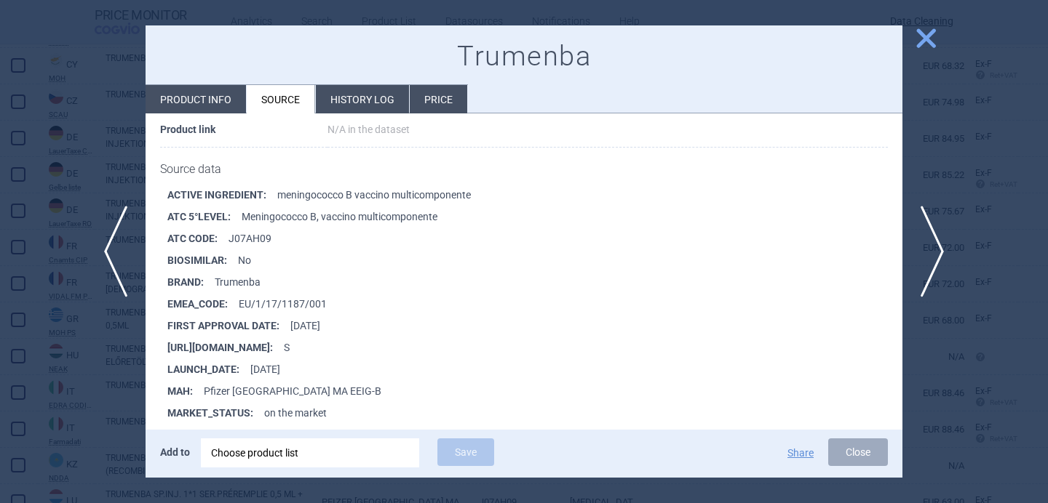
scroll to position [173, 0]
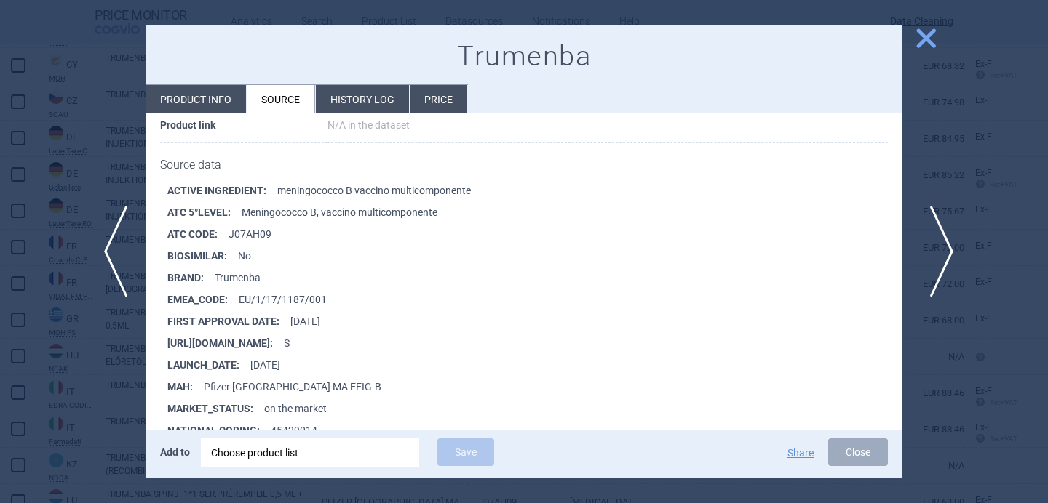
click at [940, 242] on span "next" at bounding box center [936, 252] width 33 height 92
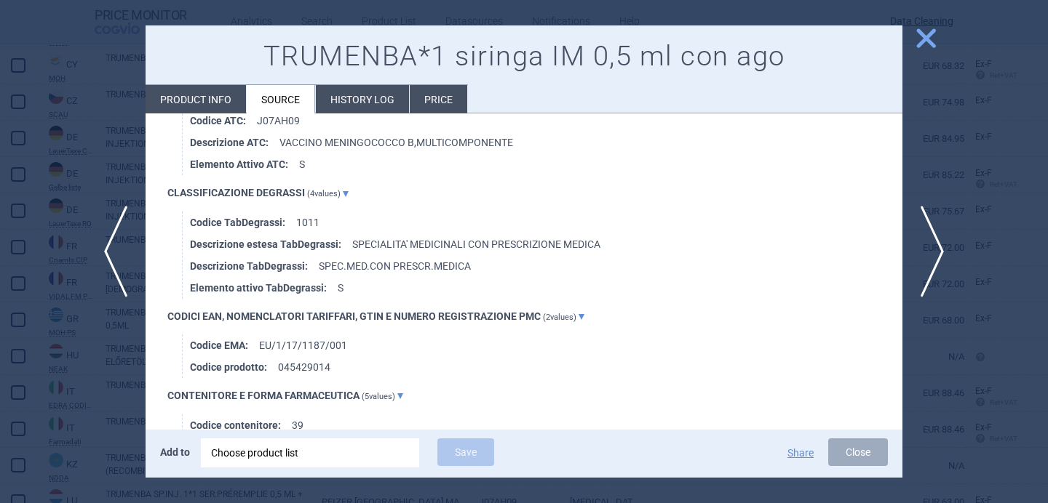
scroll to position [1165, 0]
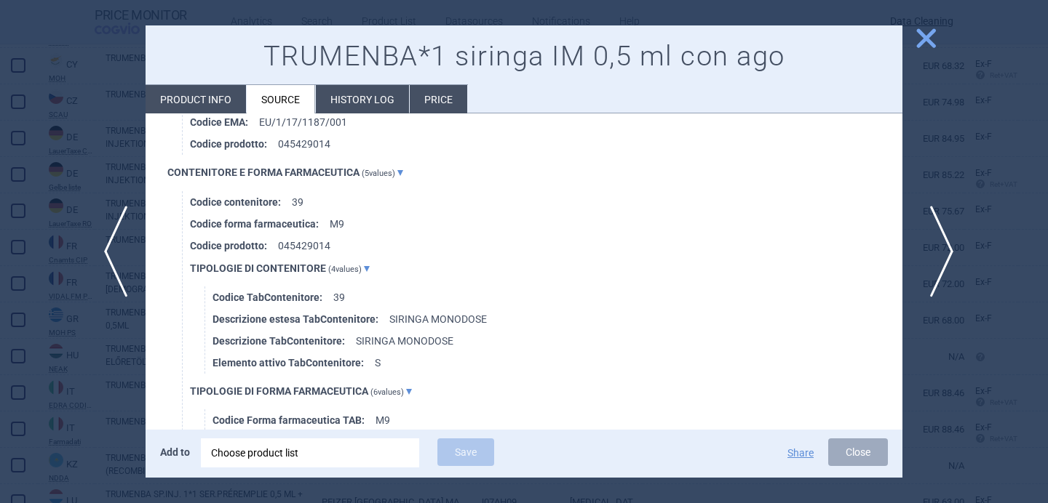
click at [934, 250] on span "next" at bounding box center [936, 252] width 33 height 92
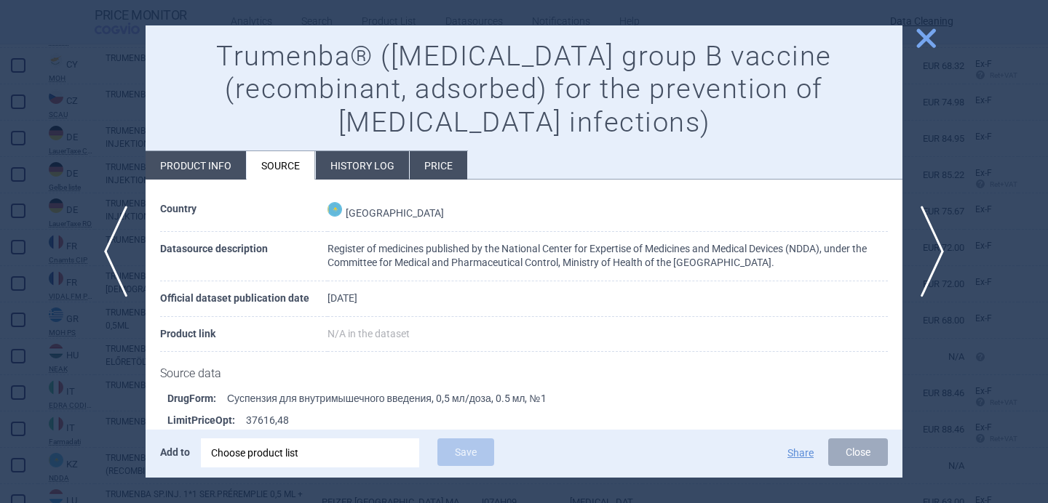
scroll to position [44, 0]
click at [215, 164] on li "Product info" at bounding box center [195, 165] width 100 height 28
select select "EUR"
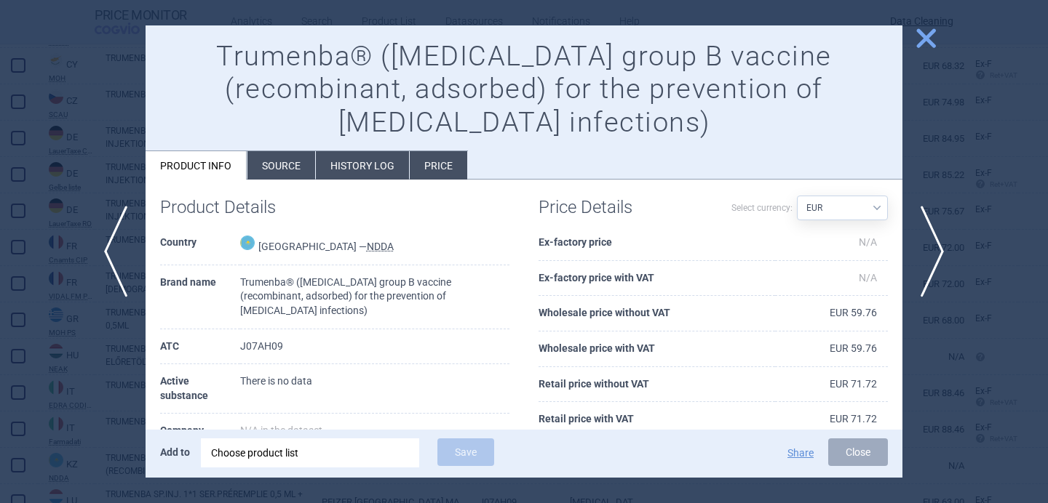
scroll to position [9, 0]
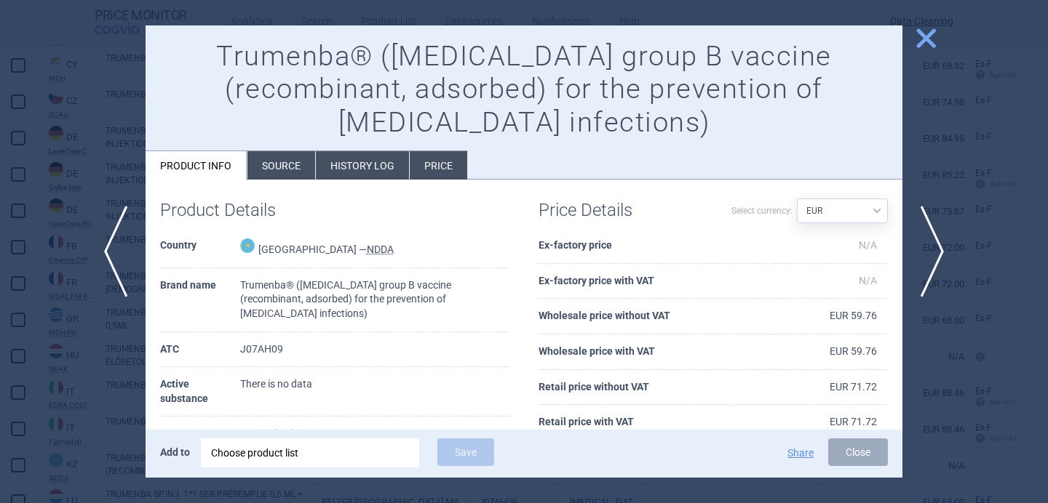
click at [278, 166] on li "Source" at bounding box center [281, 165] width 68 height 28
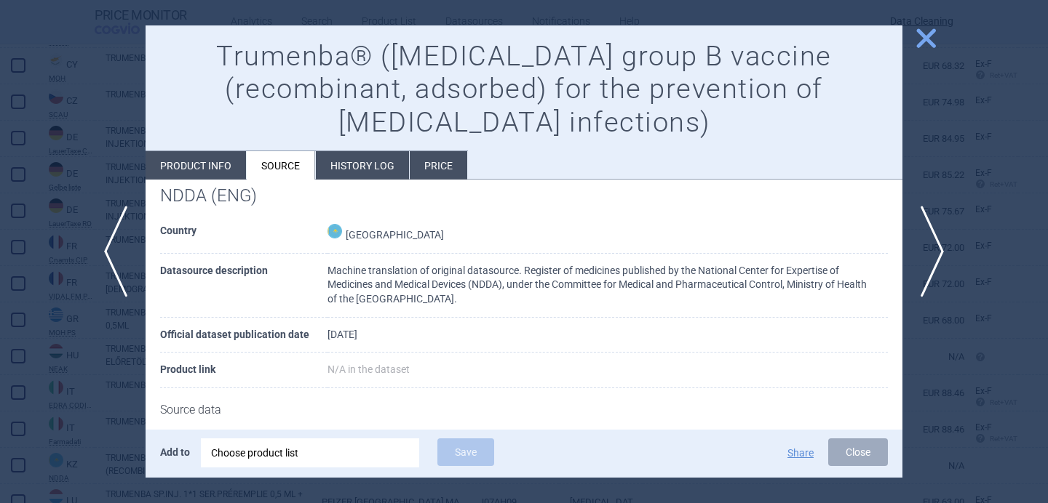
scroll to position [613, 0]
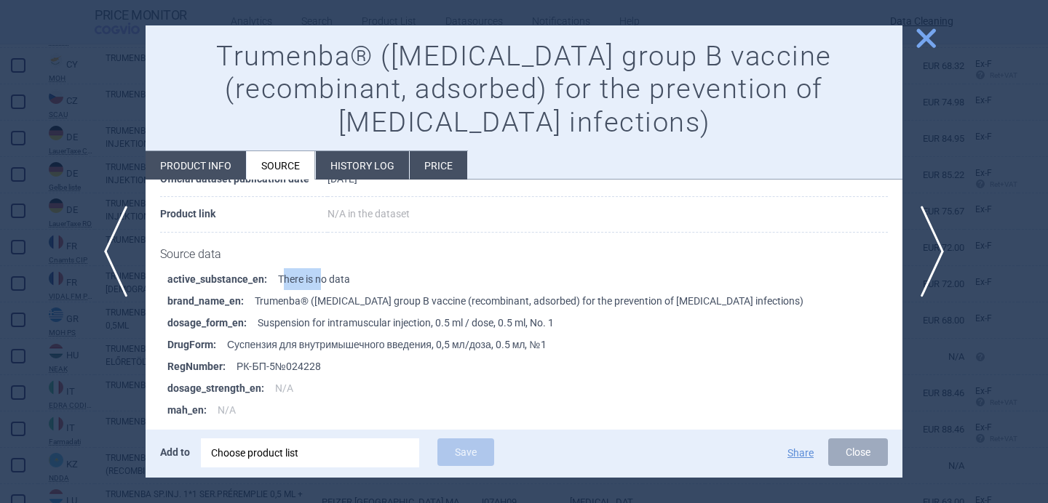
drag, startPoint x: 284, startPoint y: 279, endPoint x: 347, endPoint y: 277, distance: 63.3
click at [347, 277] on li "active_substance_en : There is no data" at bounding box center [534, 279] width 735 height 22
click at [378, 298] on li "brand_name_en : Trumenba® (meningococcal group B vaccine (recombinant, adsorbed…" at bounding box center [534, 301] width 735 height 22
drag, startPoint x: 284, startPoint y: 323, endPoint x: 444, endPoint y: 319, distance: 160.1
click at [444, 319] on li "dosage_form_en : Suspension for intramuscular injection, 0.5 ml / dose, 0.5 ml,…" at bounding box center [534, 323] width 735 height 22
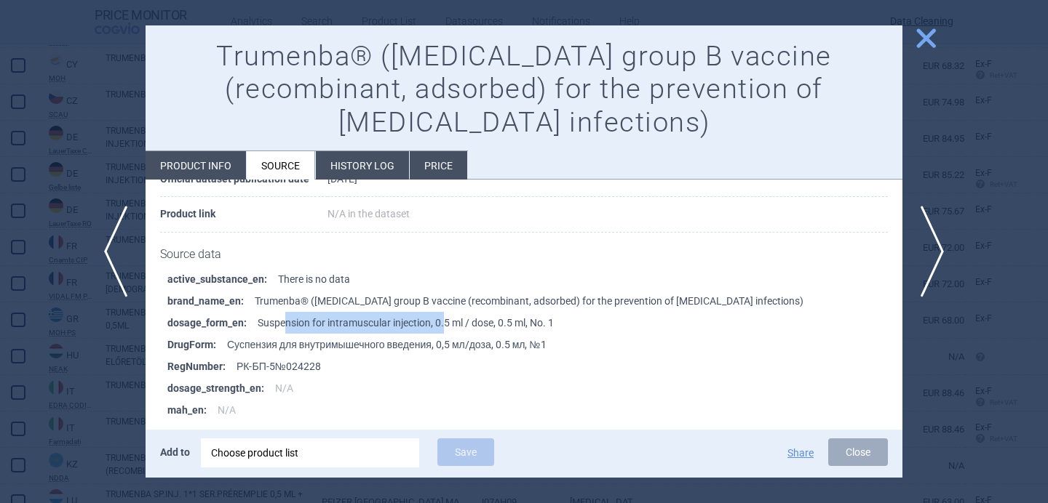
scroll to position [623, 0]
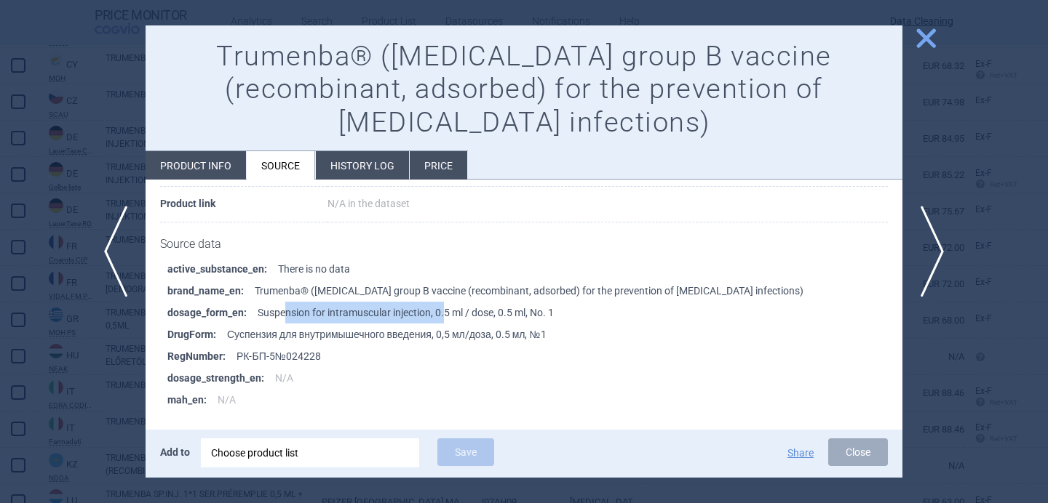
click at [359, 463] on div "Choose product list" at bounding box center [310, 453] width 198 height 29
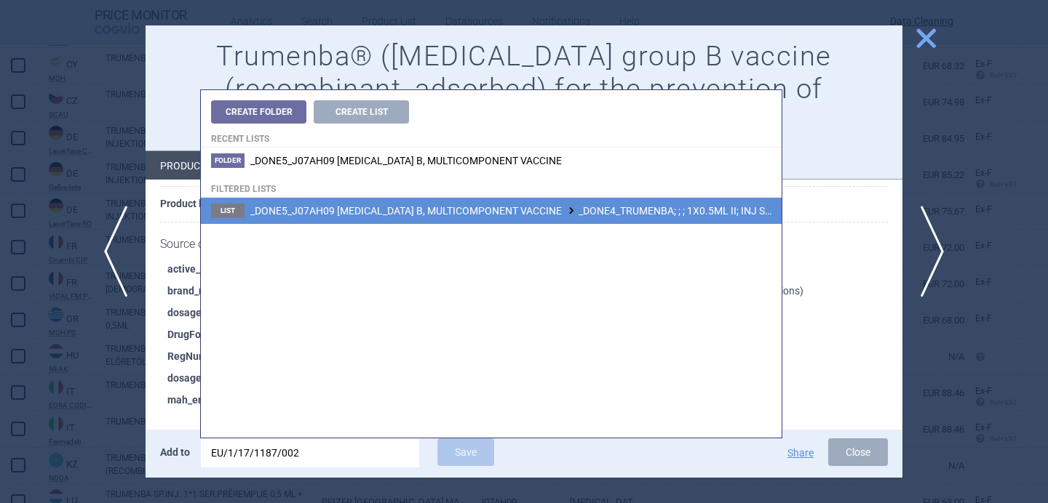
type input "EU/1/17/1187/002"
click at [511, 204] on li "List _DONE5_J07AH09 MENINGOCOCCUS B, MULTICOMPONENT VACCINE _DONE4_TRUMENBA; ; …" at bounding box center [491, 211] width 581 height 26
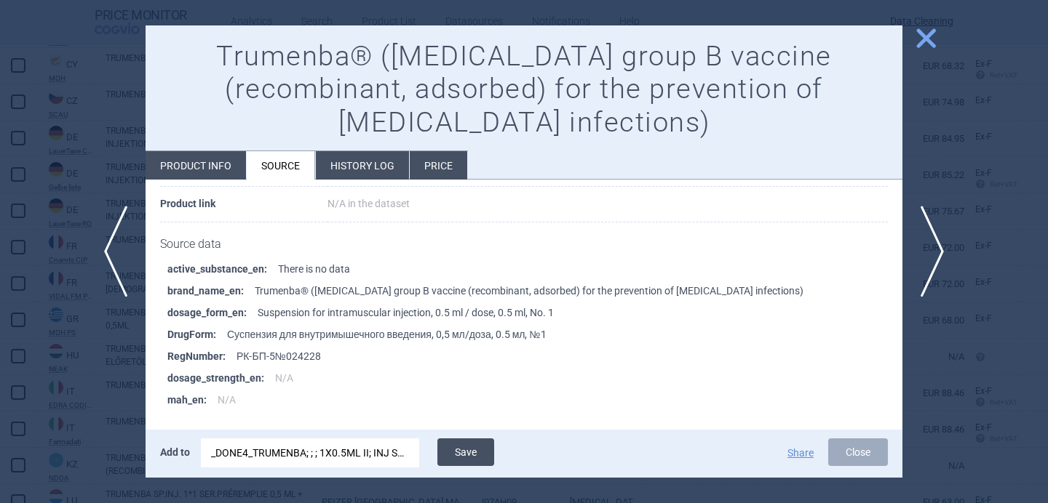
click at [479, 453] on button "Save" at bounding box center [465, 453] width 57 height 28
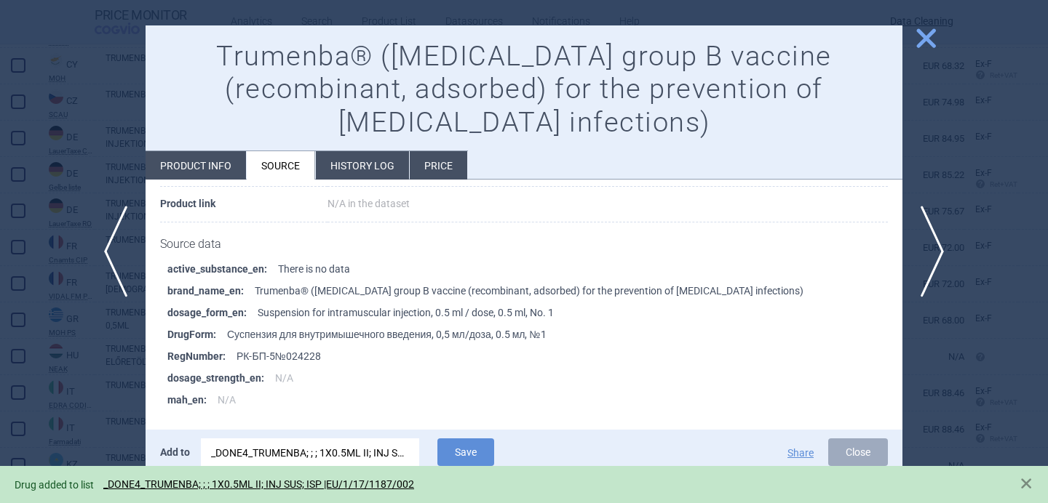
click at [100, 423] on div at bounding box center [524, 251] width 1048 height 503
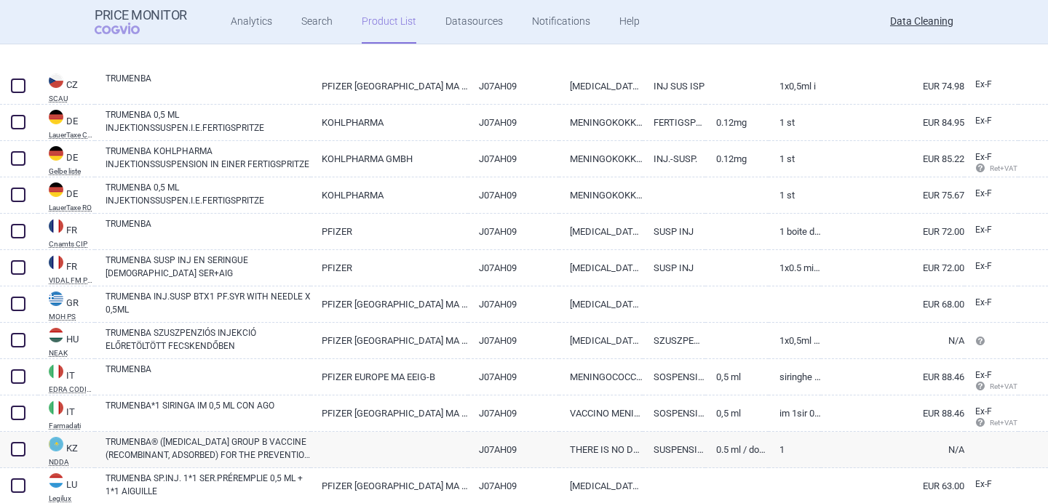
scroll to position [498, 0]
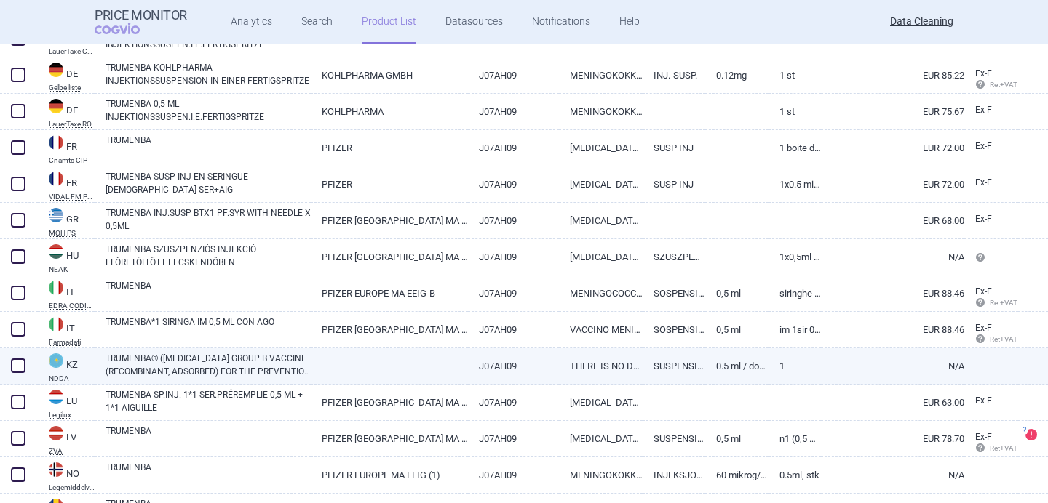
click at [20, 372] on span at bounding box center [18, 366] width 22 height 22
checkbox input "true"
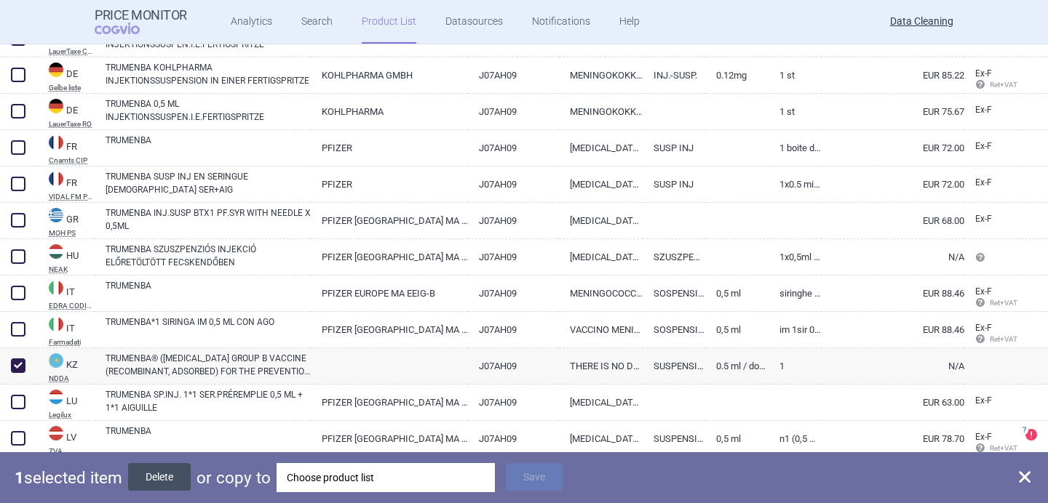
click at [182, 473] on button "Delete" at bounding box center [159, 477] width 63 height 28
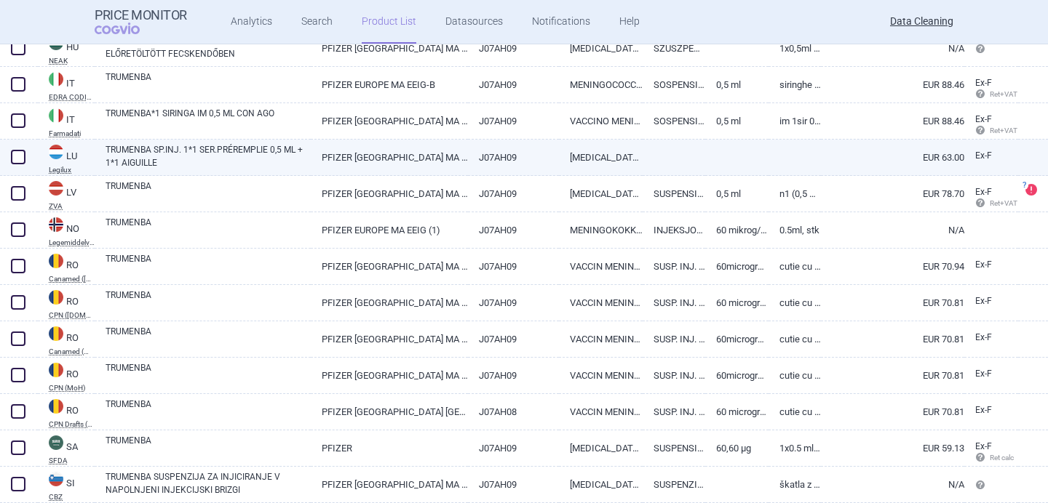
scroll to position [725, 0]
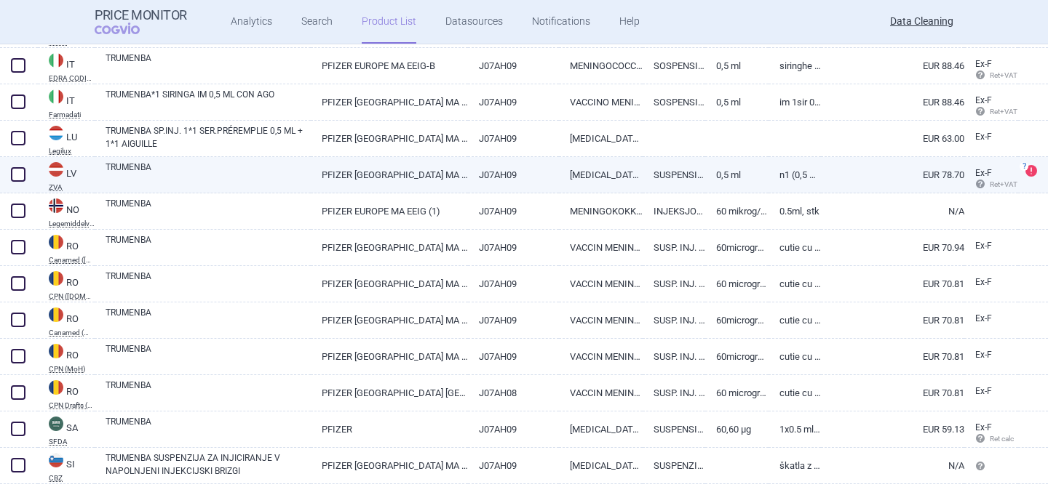
click at [234, 178] on link "TRUMENBA" at bounding box center [207, 174] width 205 height 26
select select "EUR"
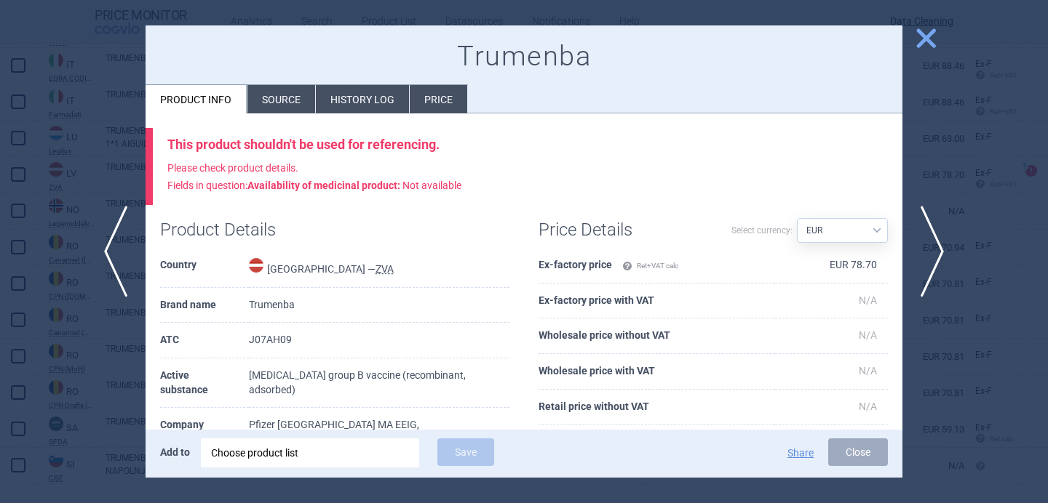
click at [279, 101] on li "Source" at bounding box center [281, 99] width 68 height 28
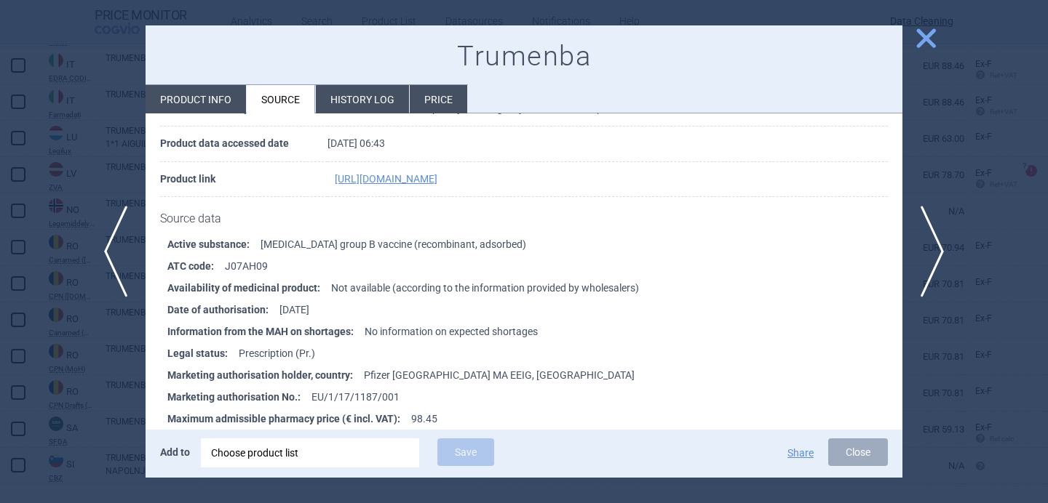
scroll to position [265, 0]
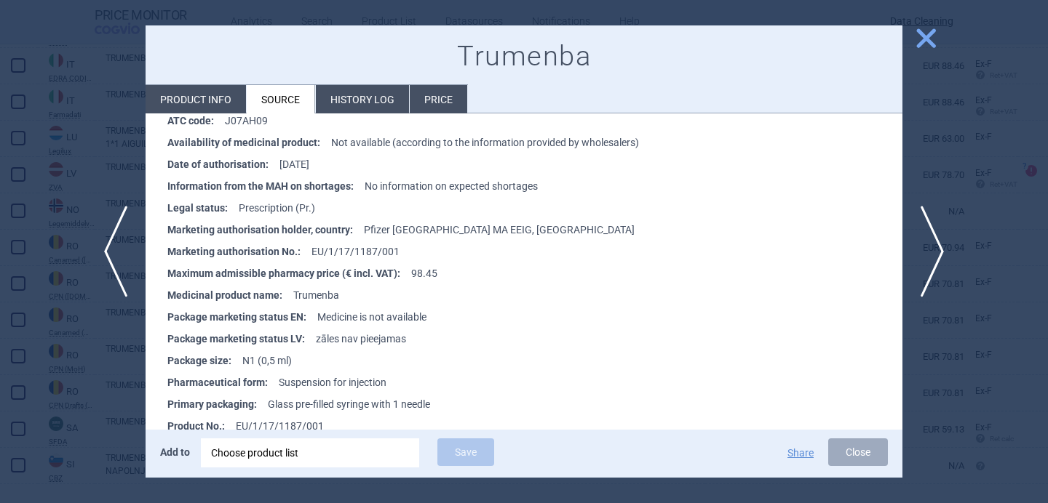
click at [116, 386] on div at bounding box center [524, 251] width 1048 height 503
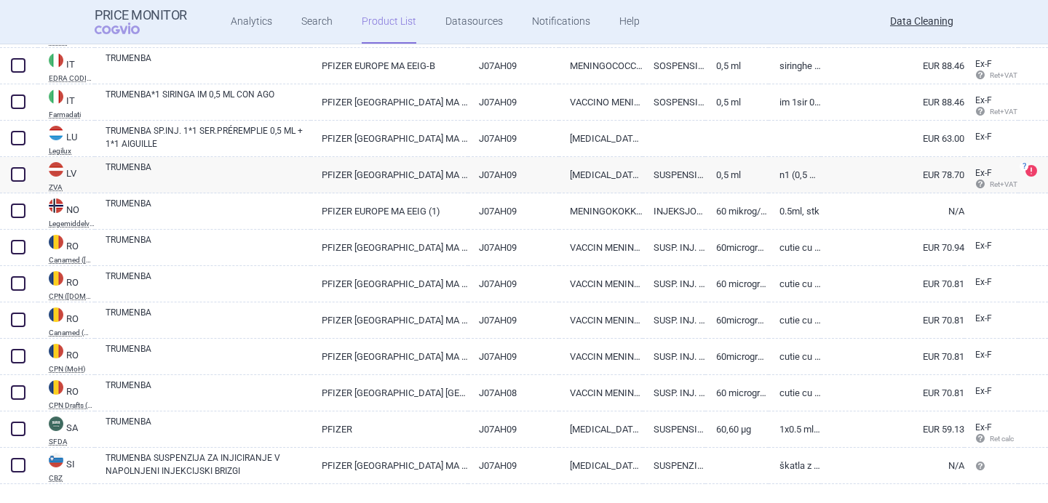
scroll to position [754, 0]
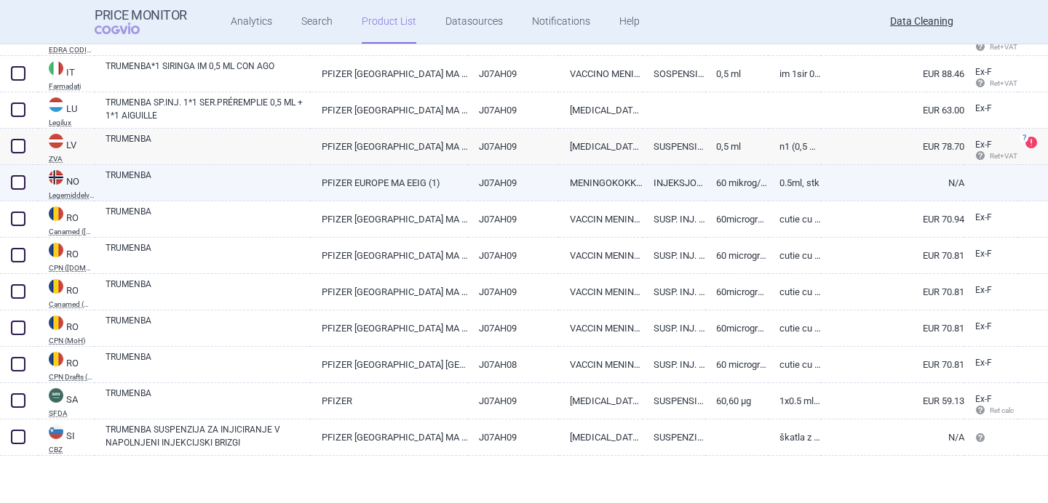
click at [194, 180] on link "TRUMENBA" at bounding box center [207, 182] width 205 height 26
select select "EUR"
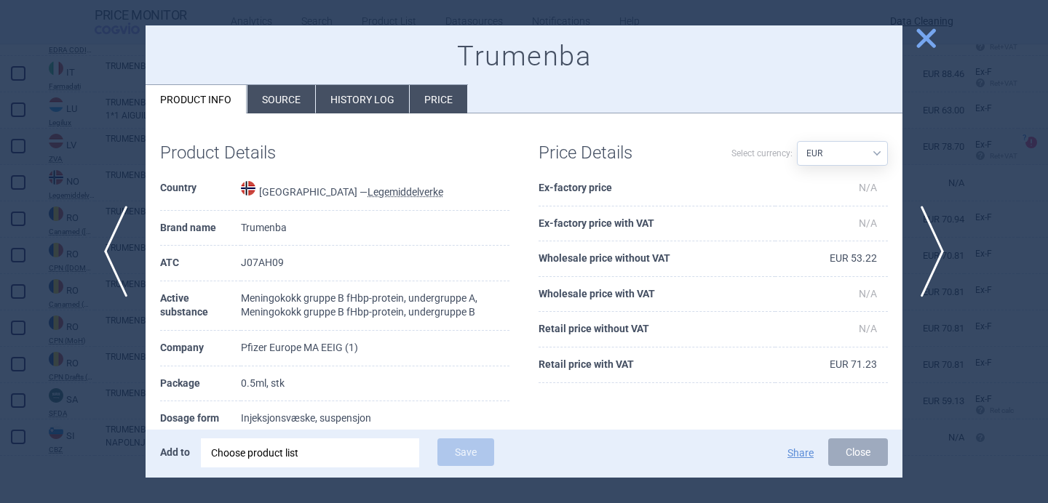
click at [263, 103] on li "Source" at bounding box center [281, 99] width 68 height 28
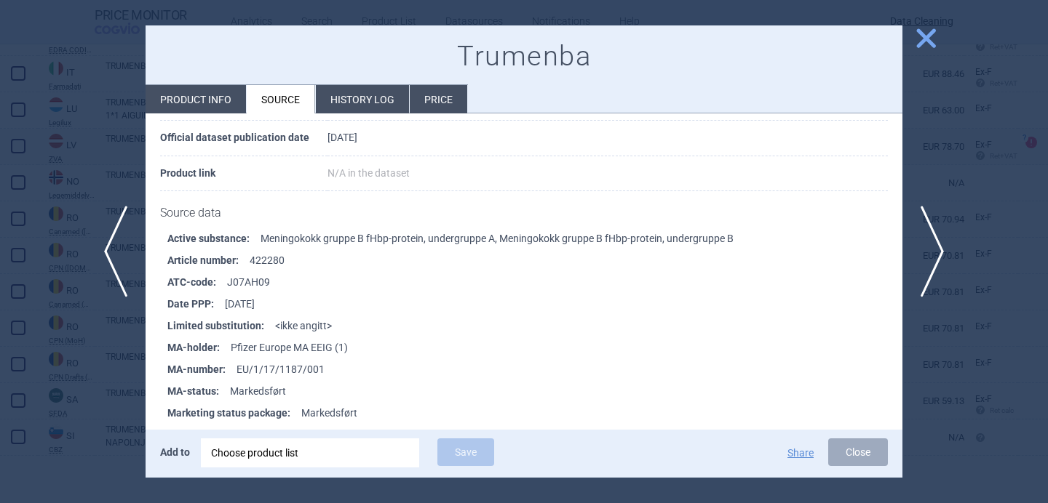
scroll to position [133, 0]
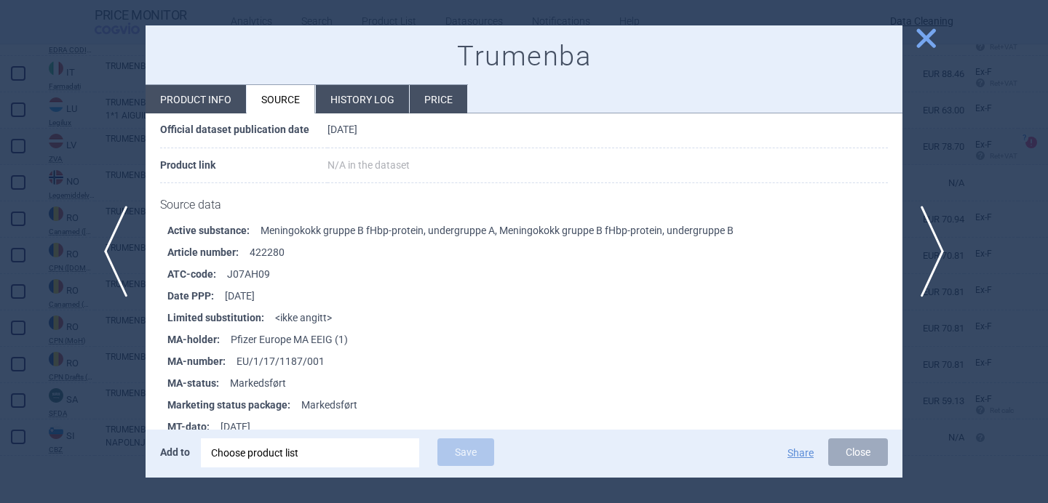
click at [127, 363] on div at bounding box center [524, 251] width 1048 height 503
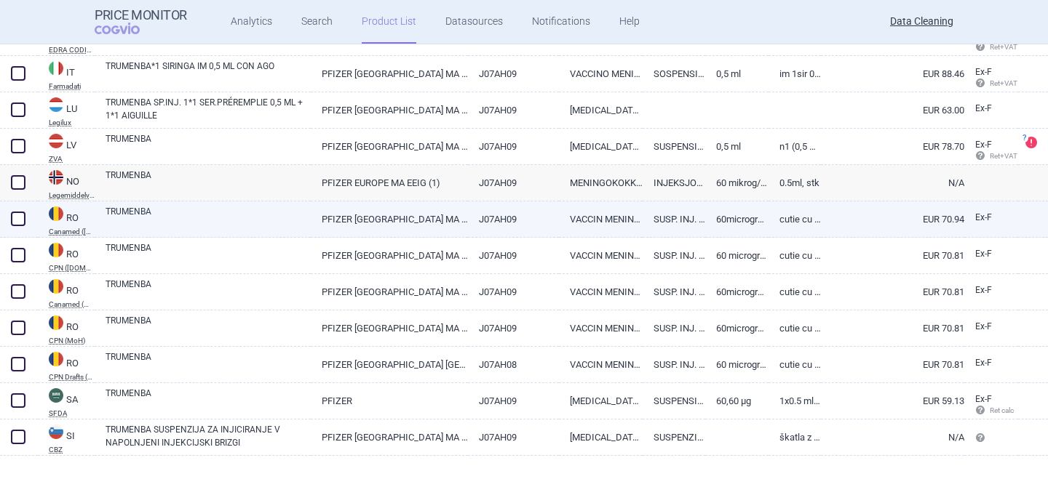
click at [204, 221] on link "TRUMENBA" at bounding box center [207, 218] width 205 height 26
select select "EUR"
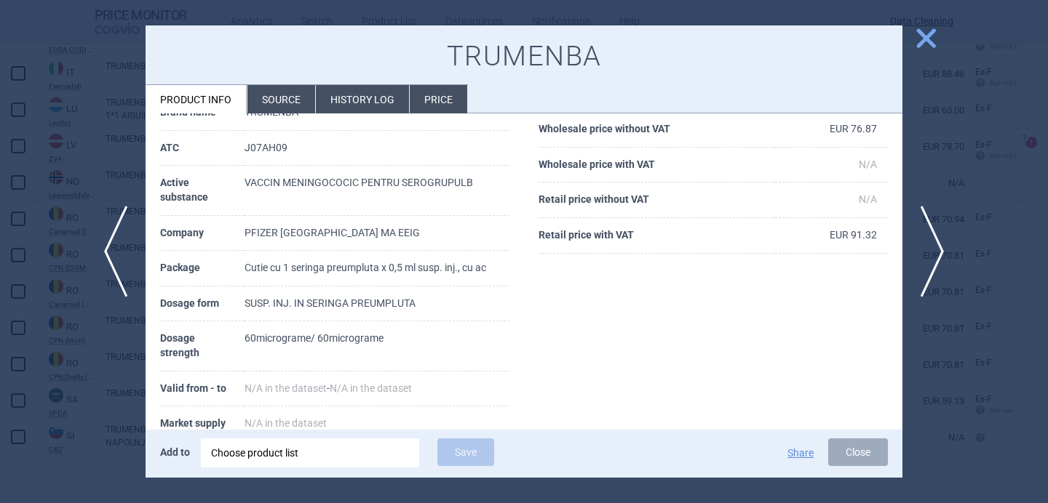
scroll to position [141, 0]
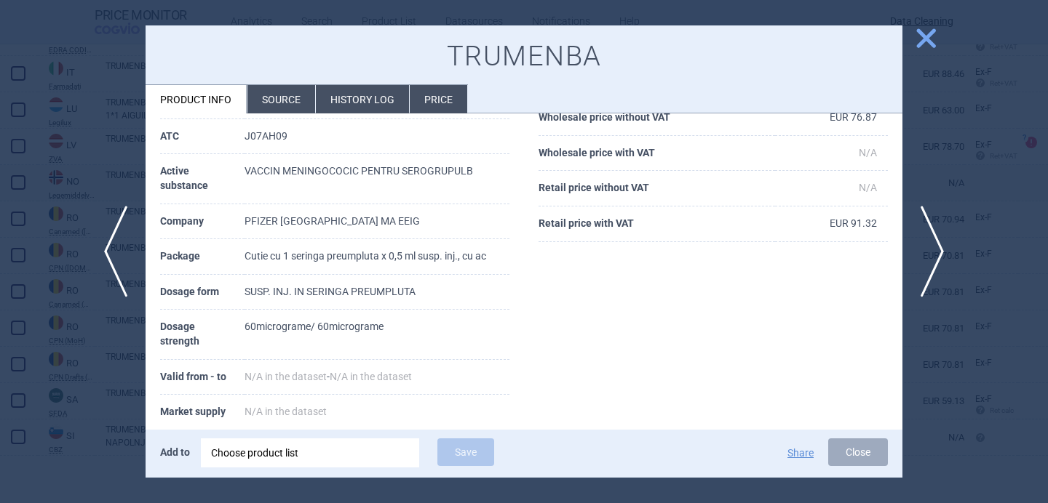
click at [287, 97] on li "Source" at bounding box center [281, 99] width 68 height 28
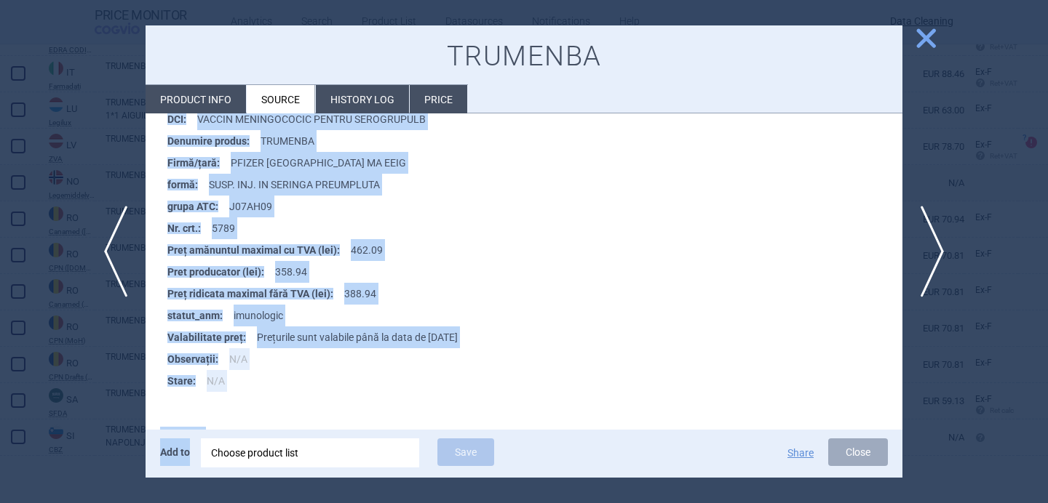
scroll to position [414, 0]
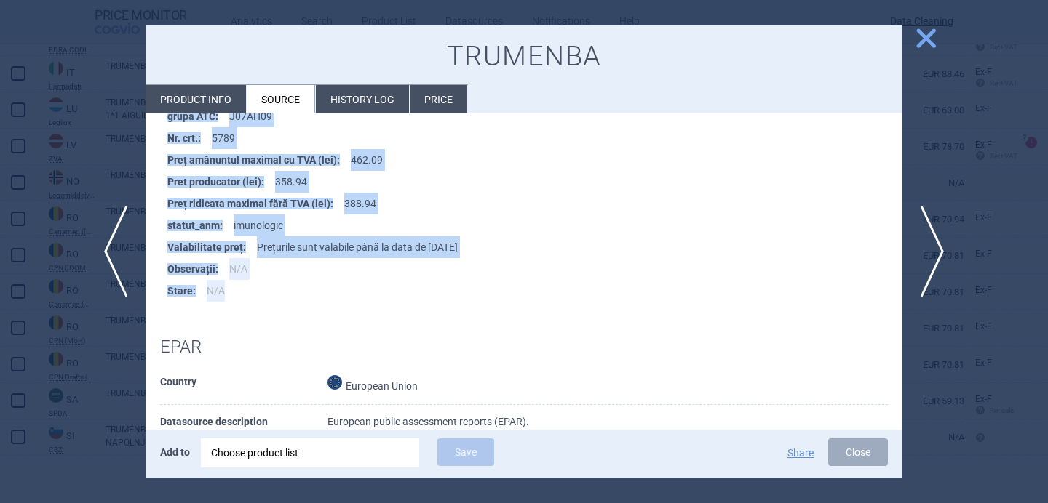
drag, startPoint x: 176, startPoint y: 378, endPoint x: 359, endPoint y: 286, distance: 205.0
click at [359, 286] on ul "Ambalaj : Cutie cu 1 seringa preumpluta x 0,5 ml susp. inj., cu ac cod_cim : W6…" at bounding box center [531, 127] width 742 height 349
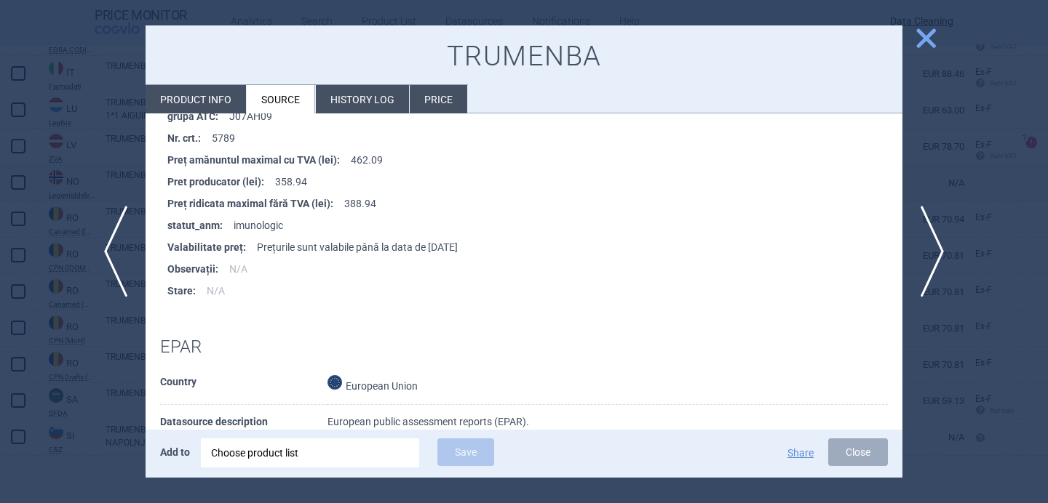
click at [203, 96] on li "Product info" at bounding box center [195, 99] width 100 height 28
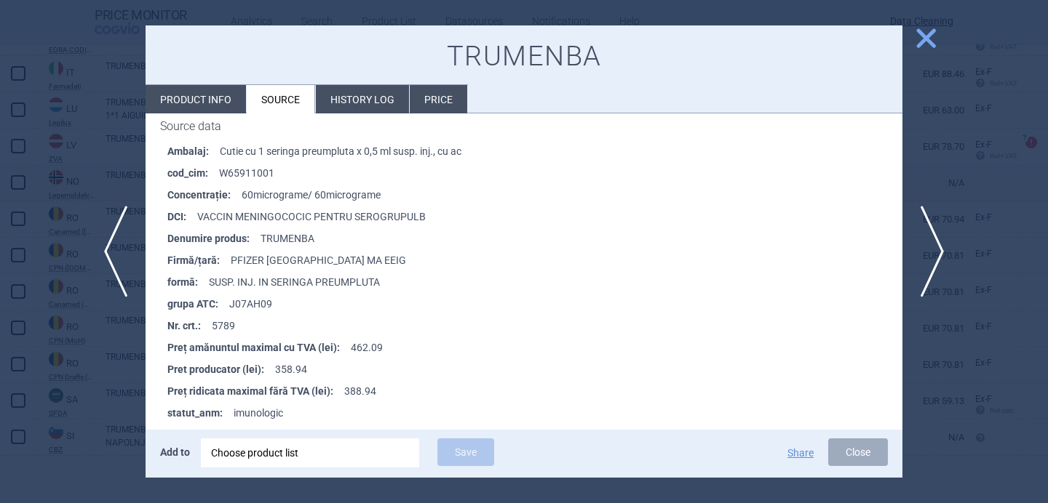
select select "EUR"
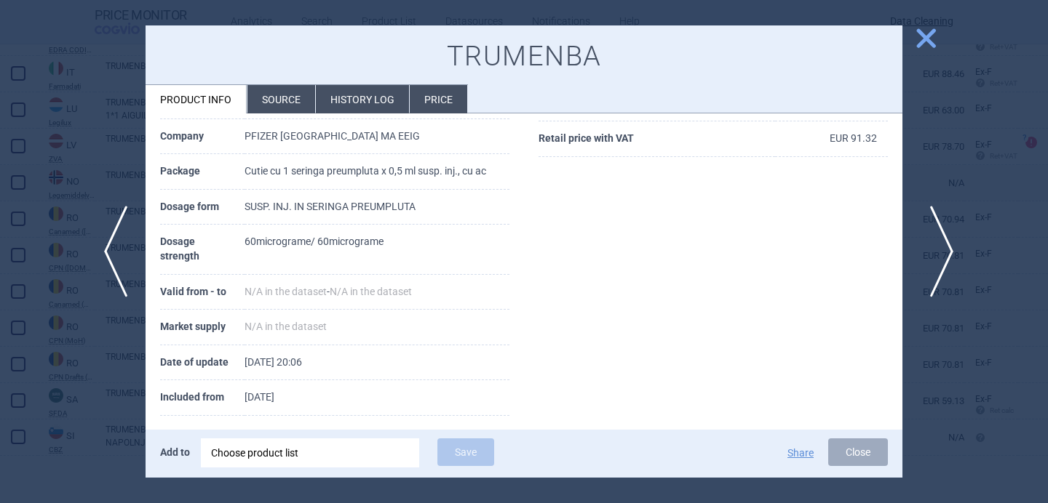
click at [936, 239] on span "next" at bounding box center [936, 252] width 33 height 92
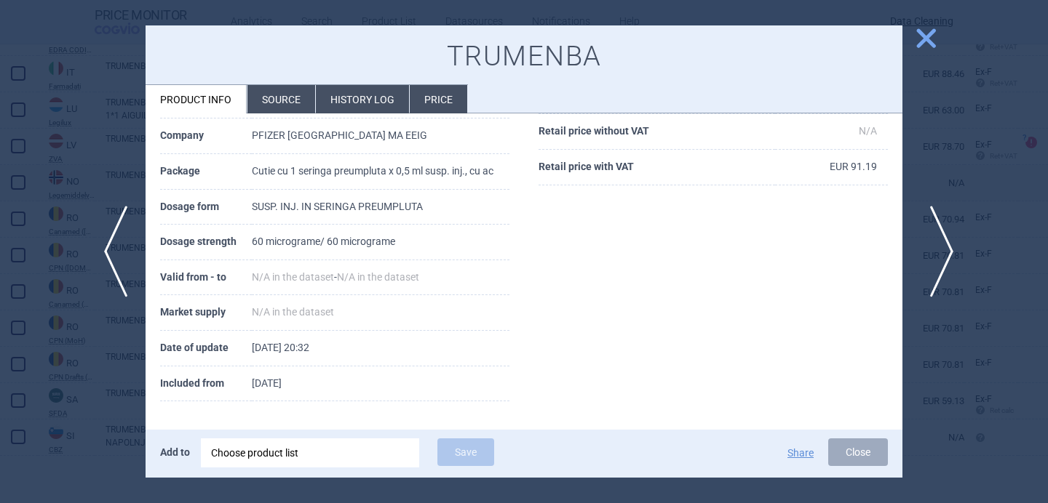
click at [936, 239] on span "next" at bounding box center [936, 252] width 33 height 92
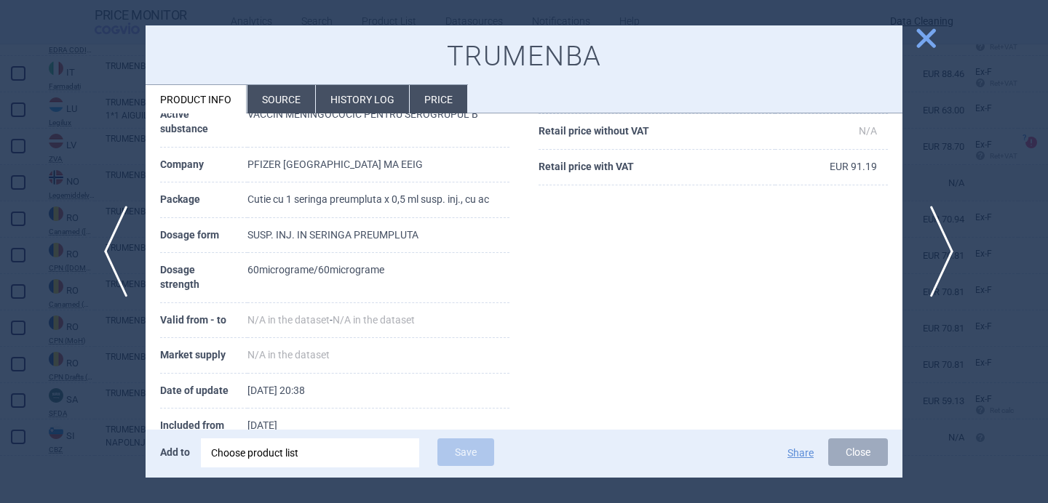
click at [936, 239] on span "next" at bounding box center [936, 252] width 33 height 92
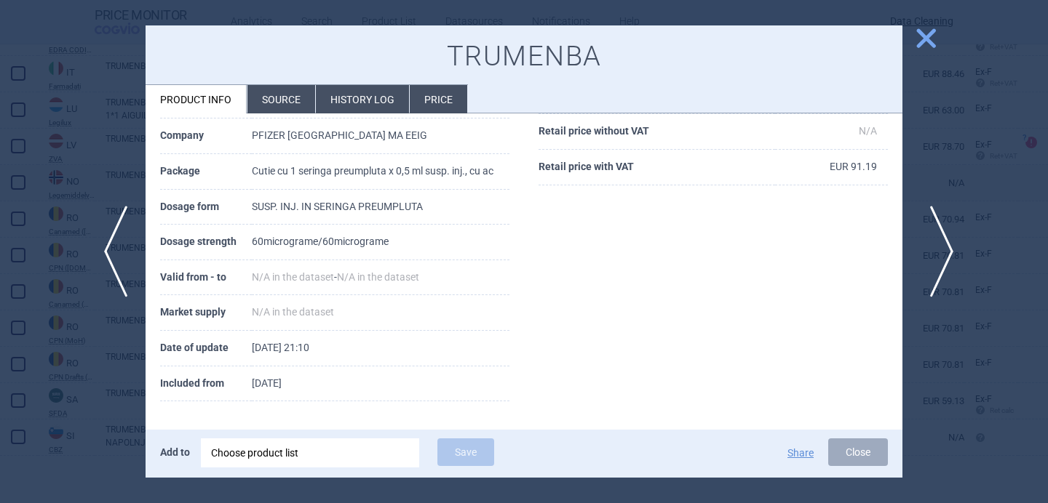
click at [936, 239] on span "next" at bounding box center [936, 252] width 33 height 92
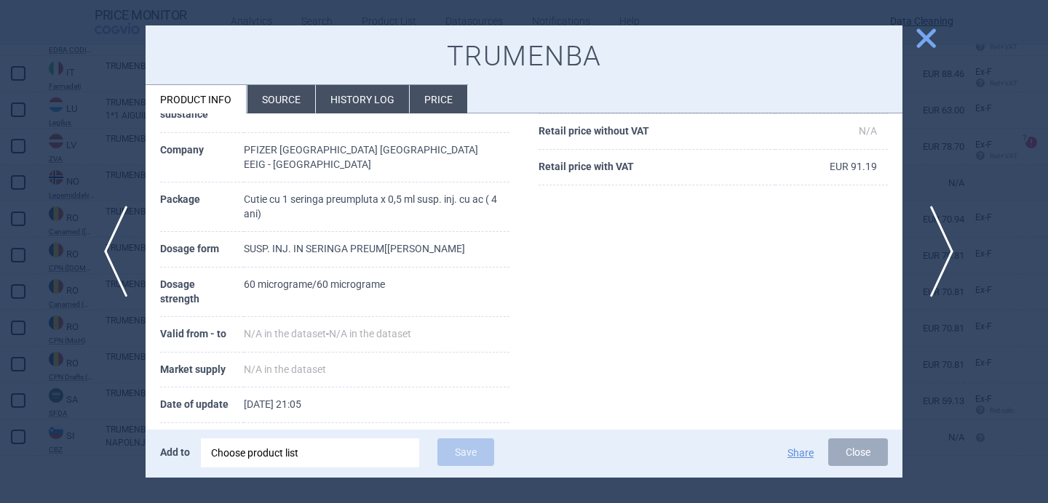
scroll to position [226, 0]
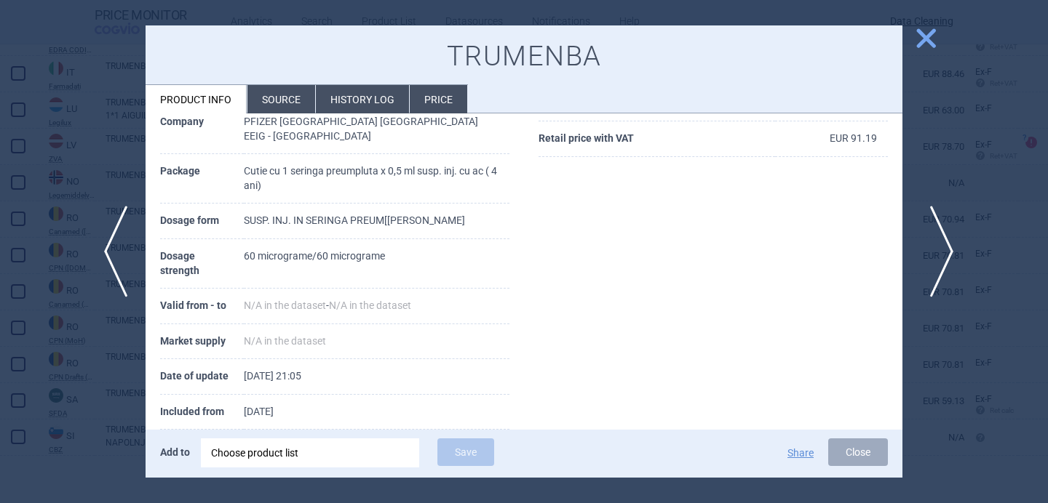
click at [936, 239] on span "next" at bounding box center [936, 252] width 33 height 92
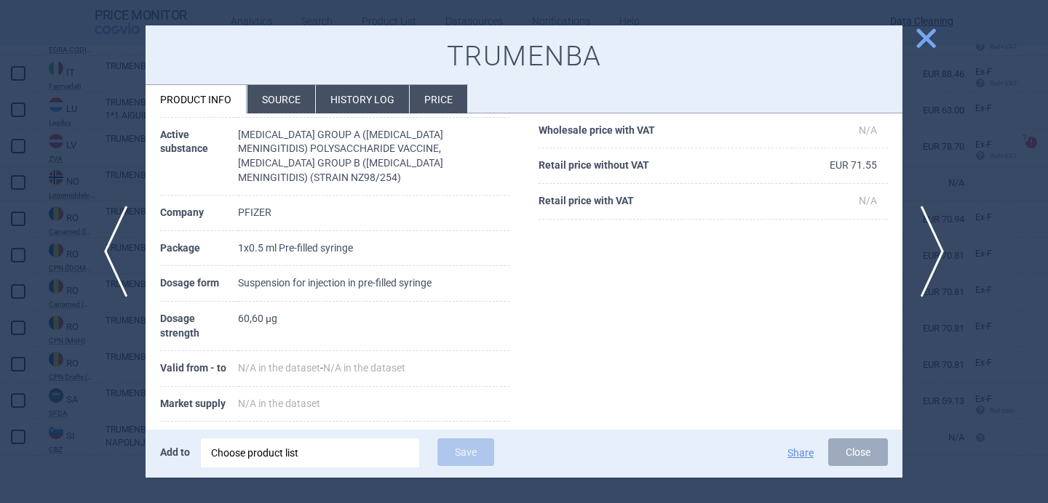
scroll to position [170, 0]
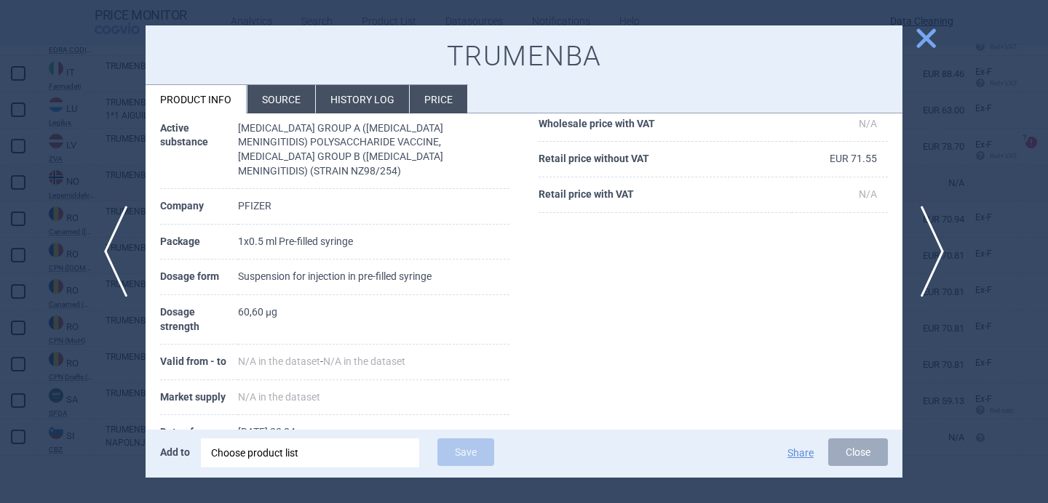
click at [274, 105] on li "Source" at bounding box center [281, 99] width 68 height 28
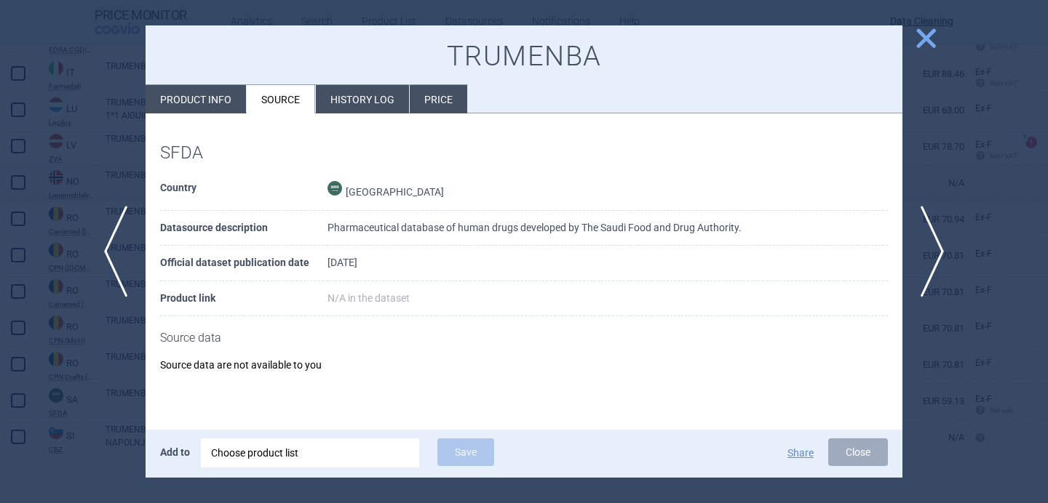
click at [270, 450] on div "Choose product list" at bounding box center [310, 453] width 198 height 29
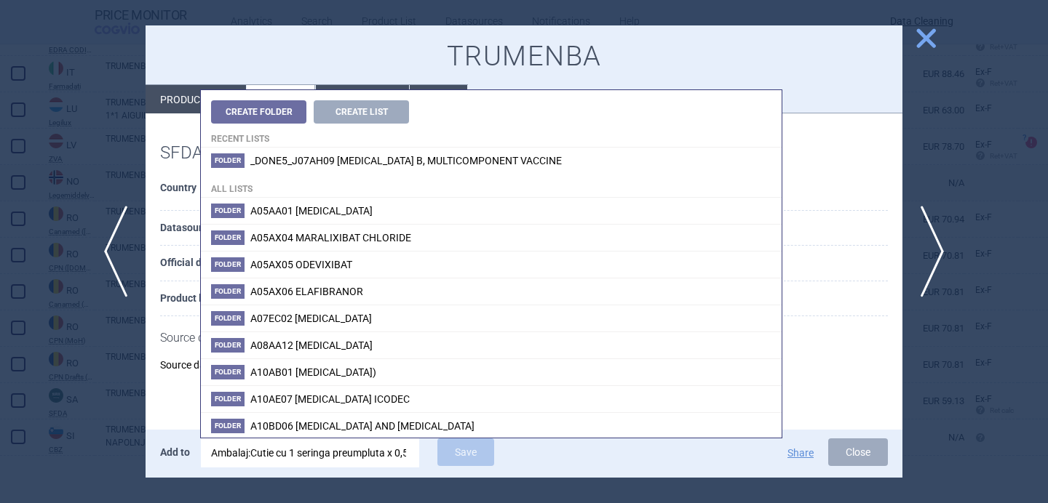
scroll to position [0, 2342]
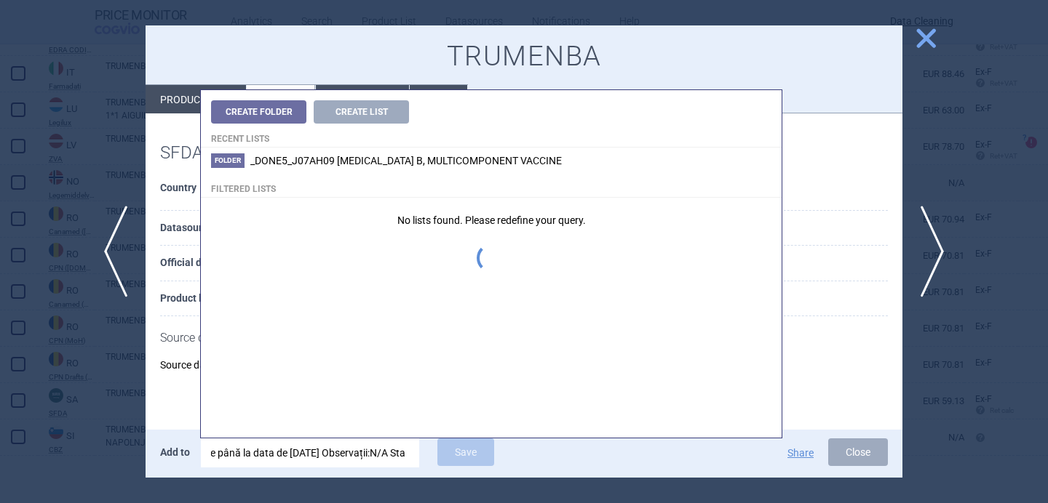
click at [276, 456] on input "Ambalaj:Cutie cu 1 seringa preumpluta x 0,5 ml susp. inj., cu ac cod_cim:W65911…" at bounding box center [310, 453] width 218 height 29
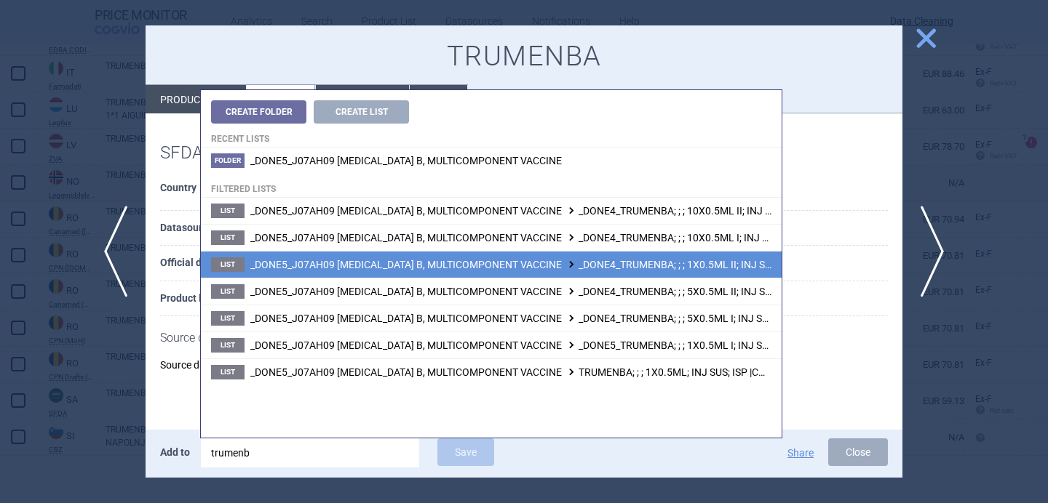
type input "trumenb"
click at [554, 268] on span "_DONE5_J07AH09 MENINGOCOCCUS B, MULTICOMPONENT VACCINE _DONE4_TRUMENBA; ; ; 1X0…" at bounding box center [569, 265] width 639 height 12
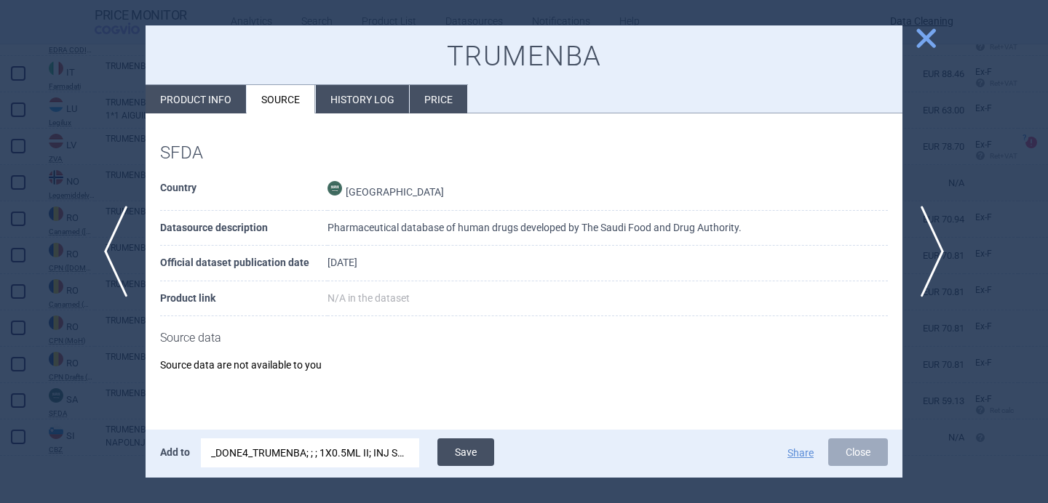
click at [474, 453] on button "Save" at bounding box center [465, 453] width 57 height 28
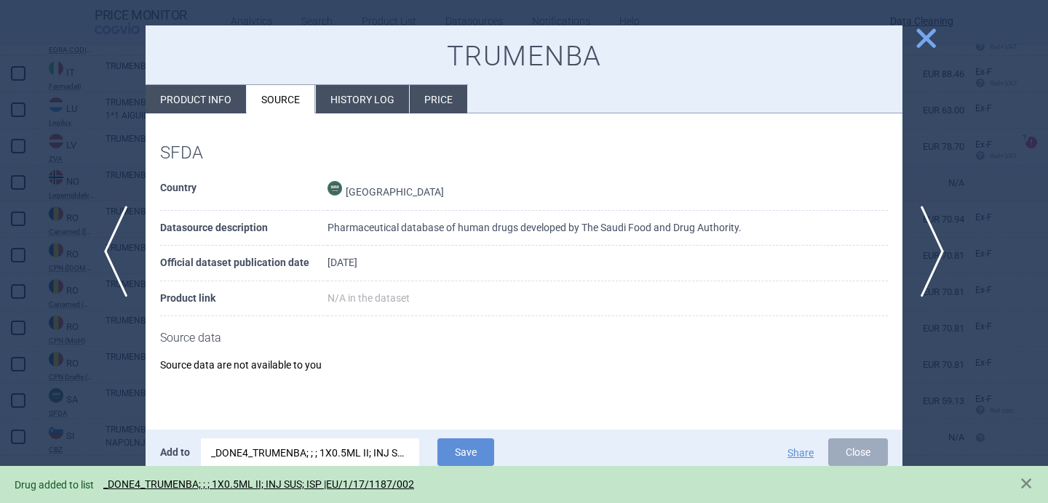
click at [97, 421] on div at bounding box center [524, 251] width 1048 height 503
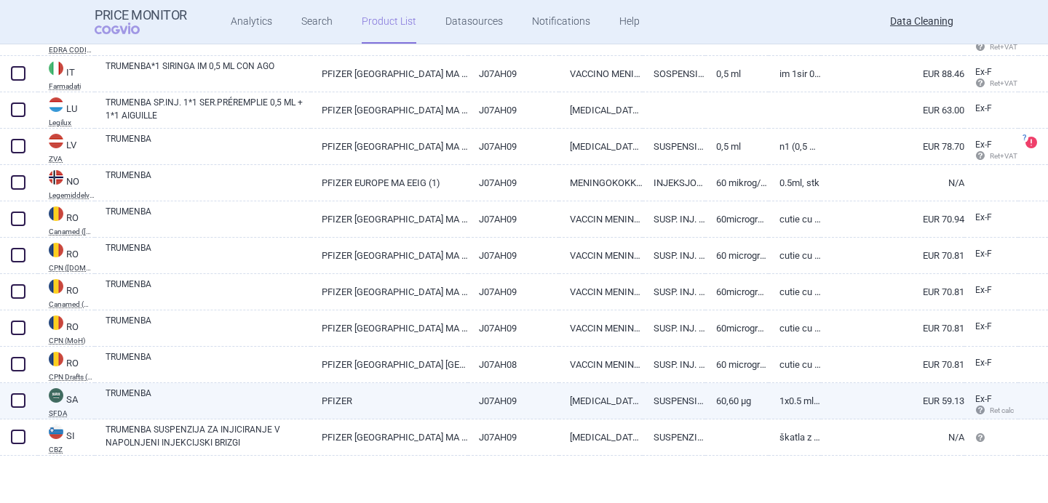
click at [18, 402] on span at bounding box center [18, 401] width 15 height 15
checkbox input "true"
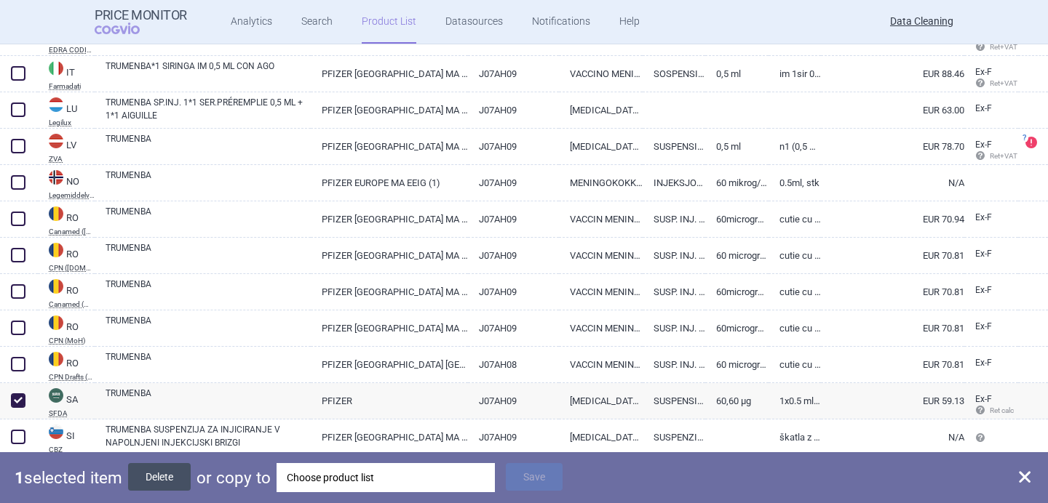
click at [154, 473] on button "Delete" at bounding box center [159, 477] width 63 height 28
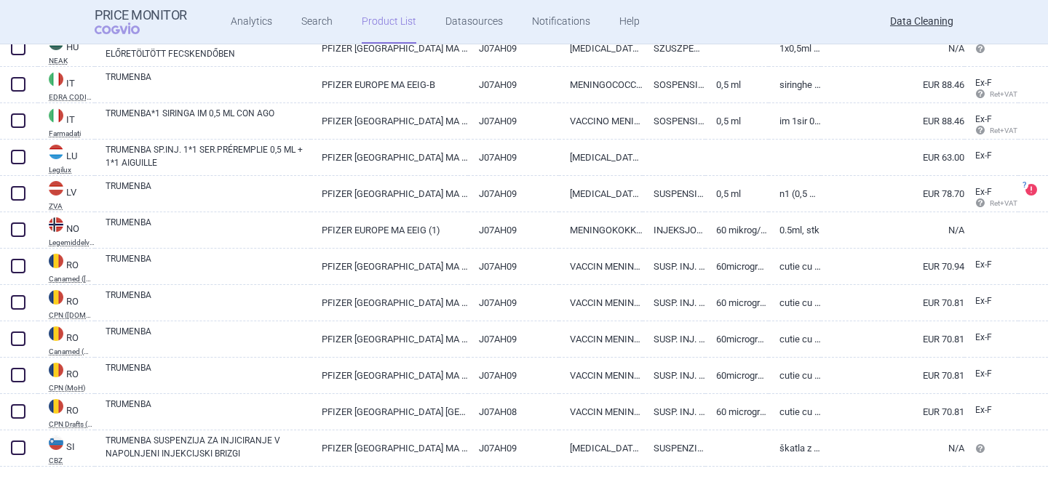
scroll to position [706, 0]
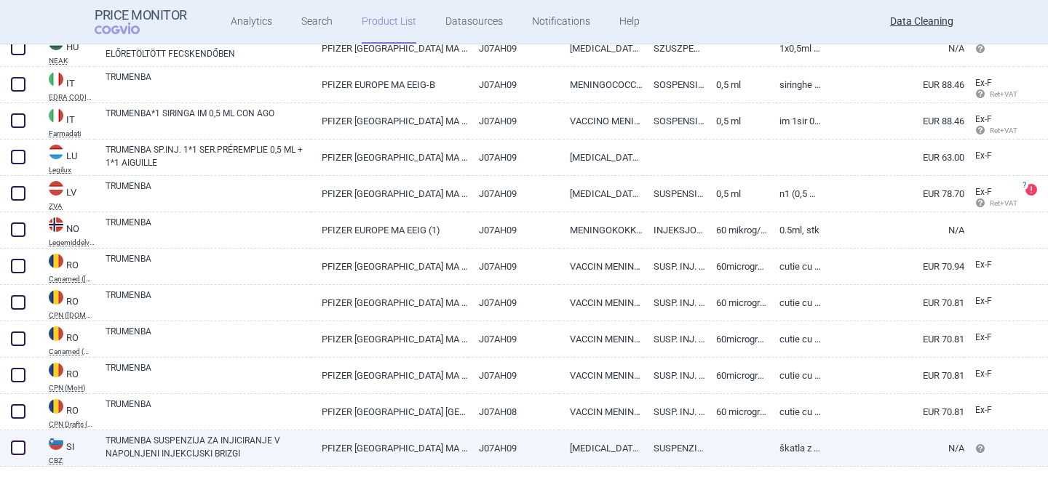
click at [197, 439] on link "TRUMENBA SUSPENZIJA ZA INJICIRANJE V NAPOLNJENI INJEKCIJSKI BRIZGI" at bounding box center [207, 447] width 205 height 26
select select "EUR"
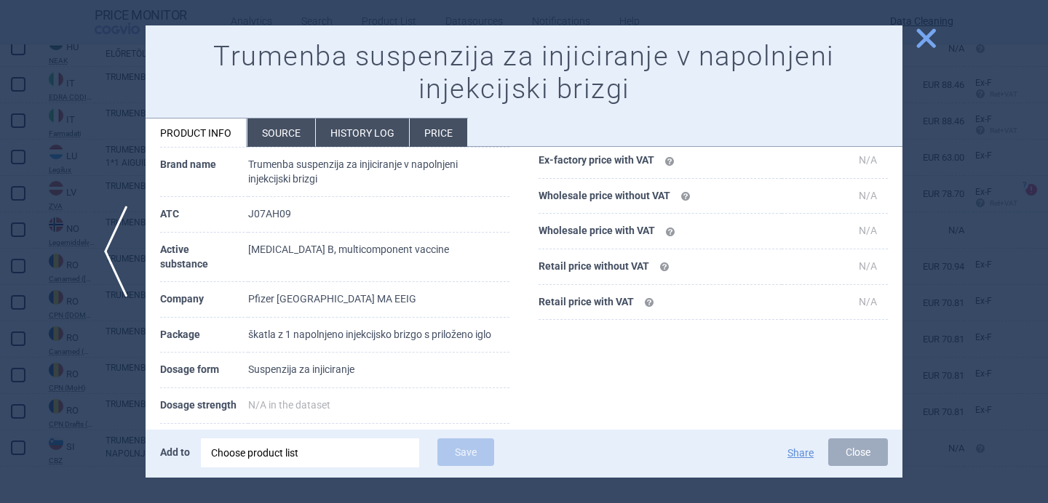
scroll to position [105, 0]
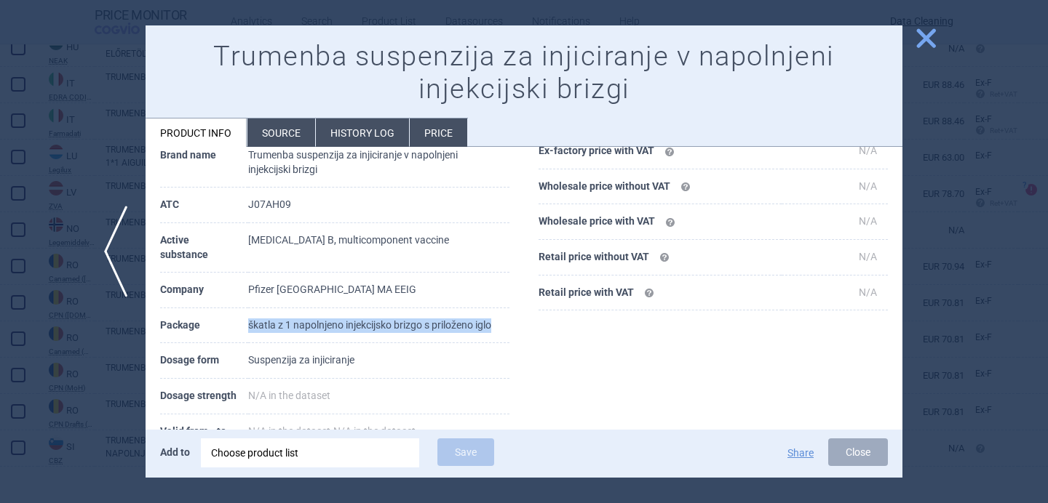
drag, startPoint x: 499, startPoint y: 324, endPoint x: 220, endPoint y: 329, distance: 278.7
click at [220, 329] on tr "Package škatla z 1 napolnjeno injekcijsko brizgo s priloženo iglo" at bounding box center [334, 326] width 349 height 36
click at [98, 322] on div at bounding box center [524, 251] width 1048 height 503
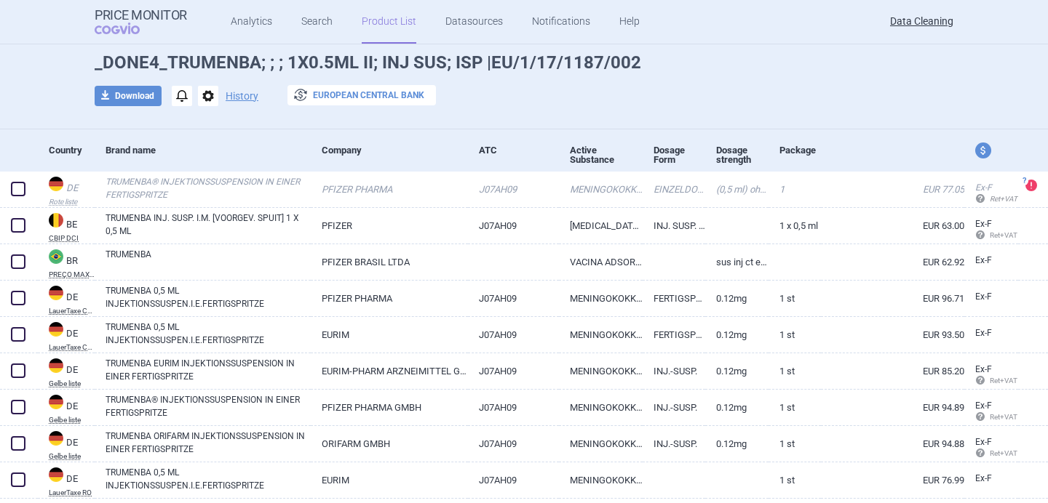
scroll to position [58, 0]
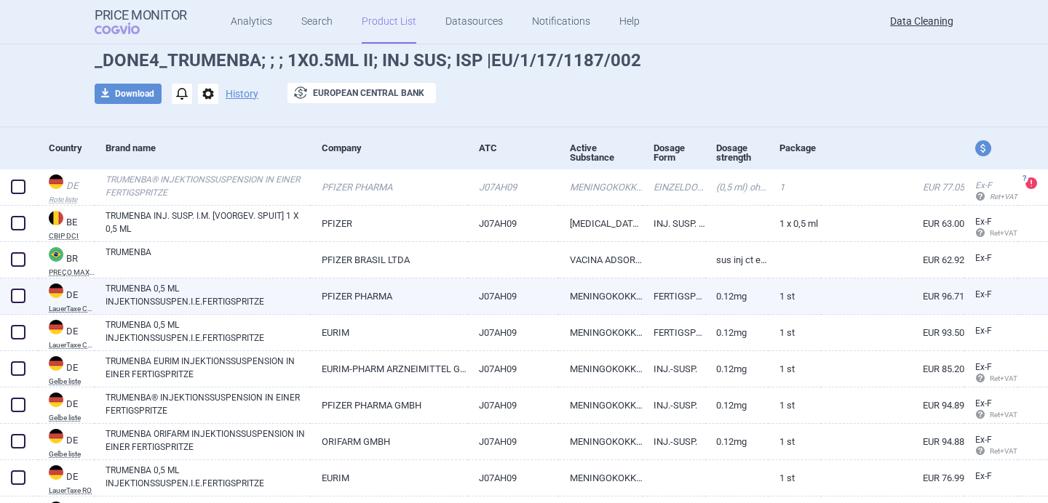
click at [244, 296] on link "TRUMENBA 0,5 ML INJEKTIONSSUSPEN.I.E.FERTIGSPRITZE" at bounding box center [207, 295] width 205 height 26
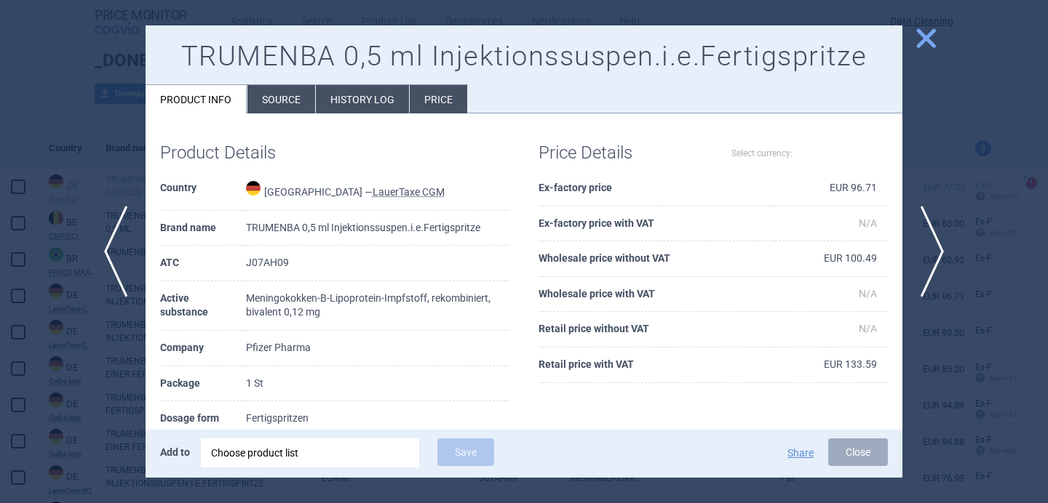
select select "EUR"
click at [287, 95] on li "Source" at bounding box center [281, 99] width 68 height 28
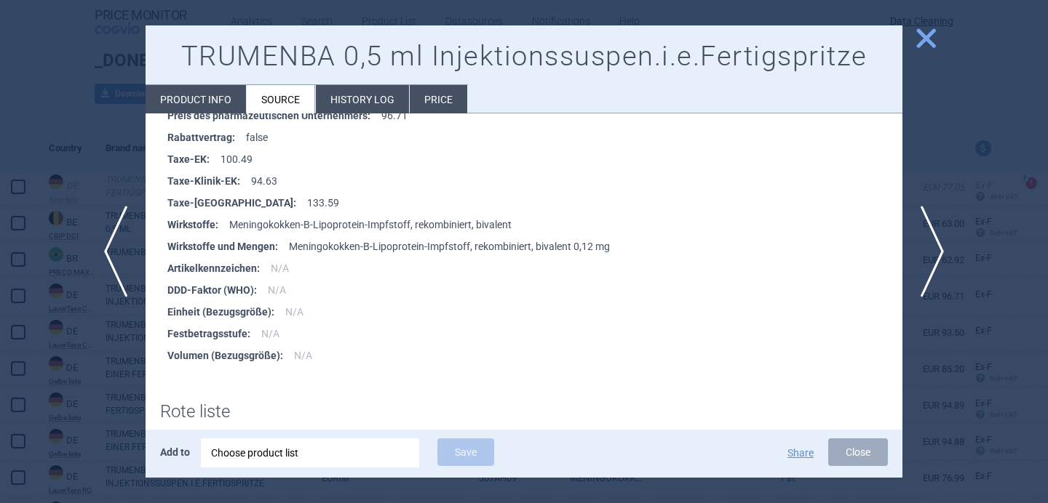
scroll to position [812, 0]
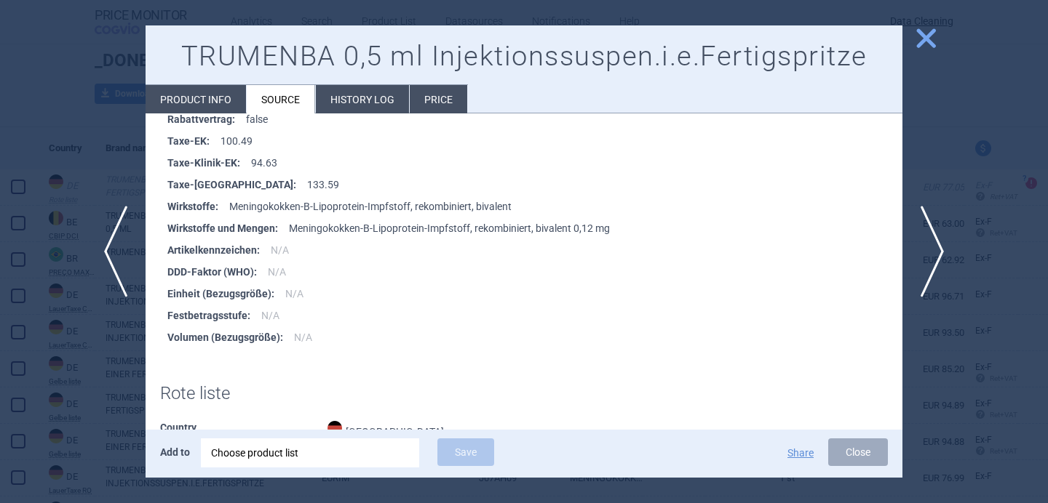
click at [117, 383] on div at bounding box center [524, 251] width 1048 height 503
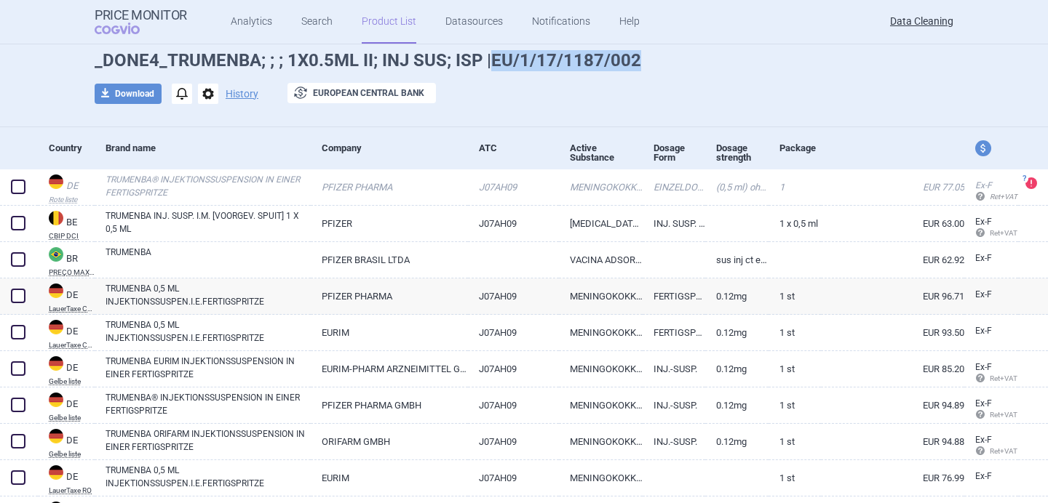
drag, startPoint x: 638, startPoint y: 59, endPoint x: 491, endPoint y: 58, distance: 146.9
click at [491, 58] on h1 "_DONE4_TRUMENBA; ; ; 1X0.5ML II; INJ SUS; ISP |EU/1/17/1187/002" at bounding box center [524, 60] width 858 height 21
copy h1 "EU/1/17/1187/002"
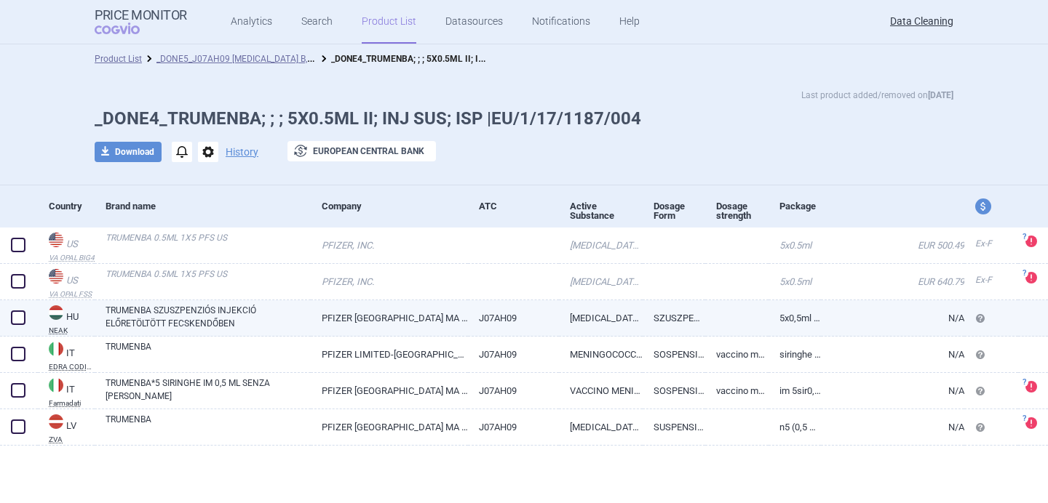
click at [196, 314] on link "TRUMENBA SZUSZPENZIÓS INJEKCIÓ ELŐRETÖLTÖTT FECSKENDŐBEN" at bounding box center [207, 317] width 205 height 26
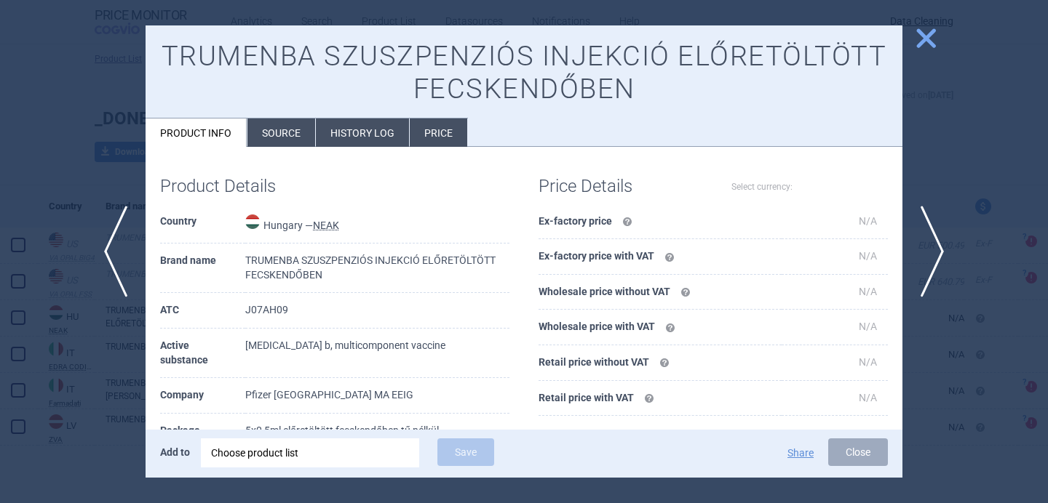
select select "EUR"
click at [287, 136] on li "Source" at bounding box center [281, 133] width 68 height 28
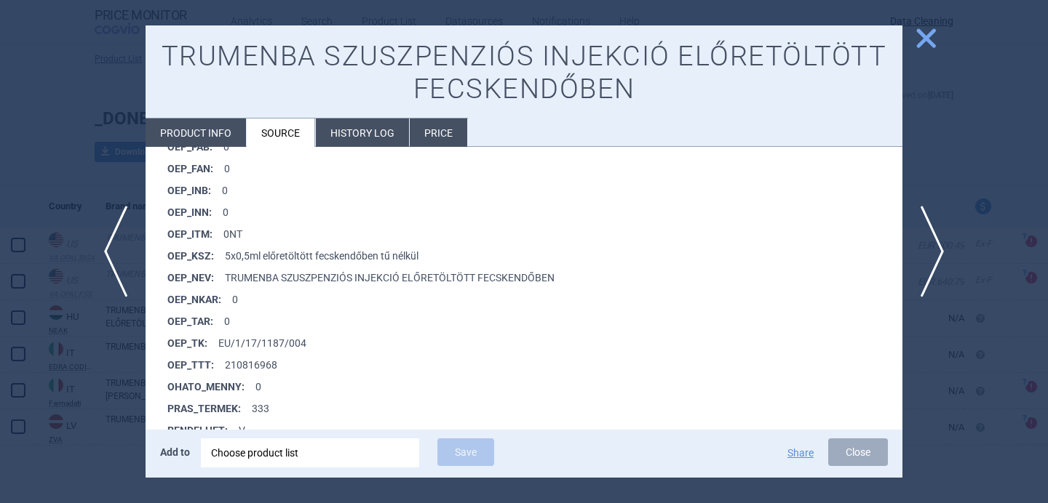
scroll to position [1136, 0]
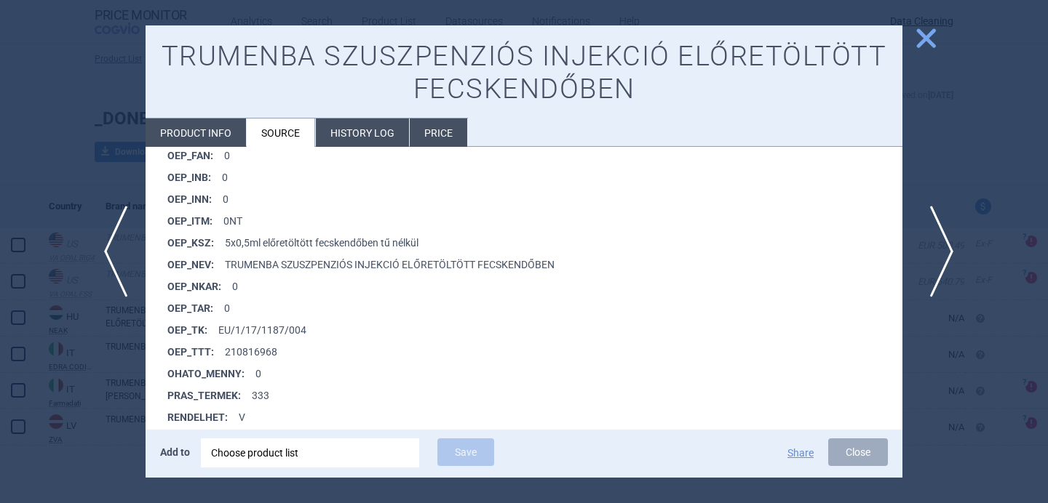
click at [939, 234] on span "next" at bounding box center [936, 252] width 33 height 92
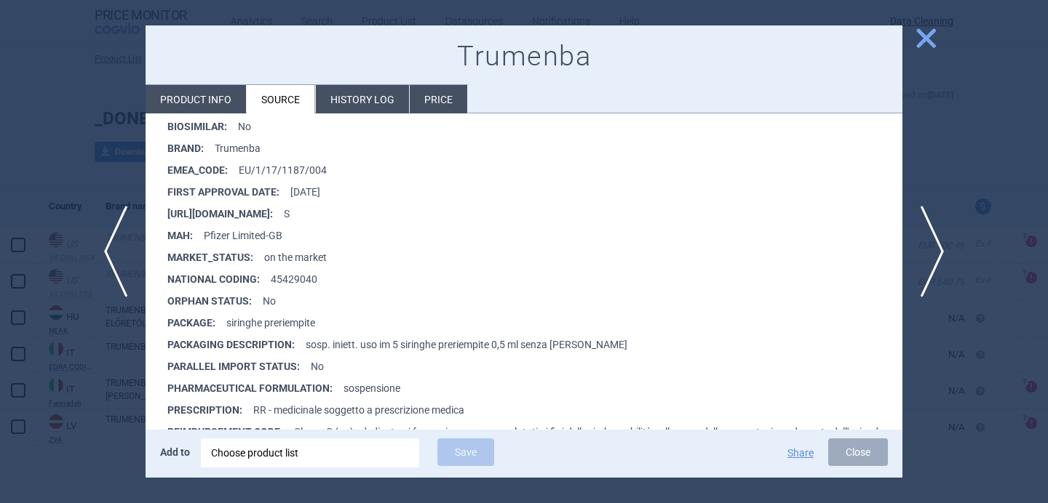
scroll to position [303, 0]
click at [945, 243] on span "next" at bounding box center [936, 252] width 33 height 92
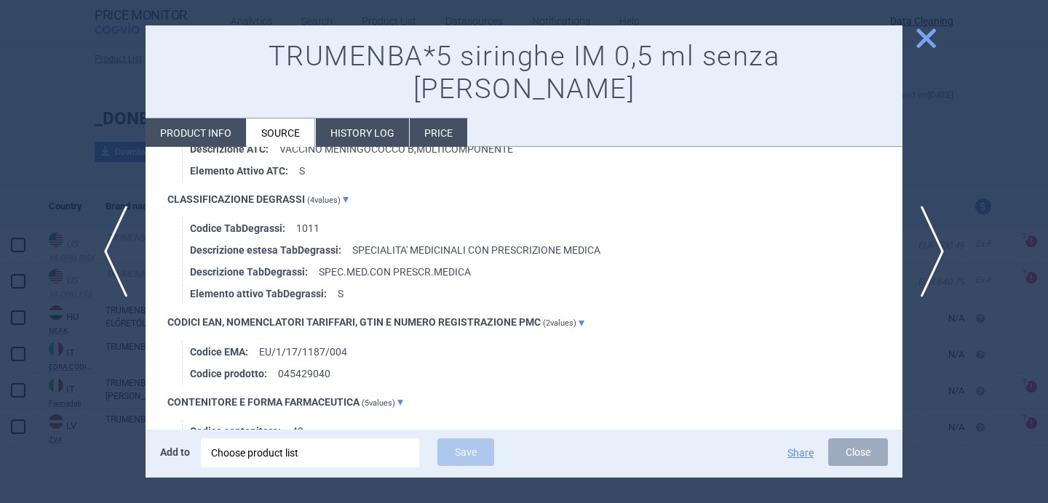
scroll to position [928, 0]
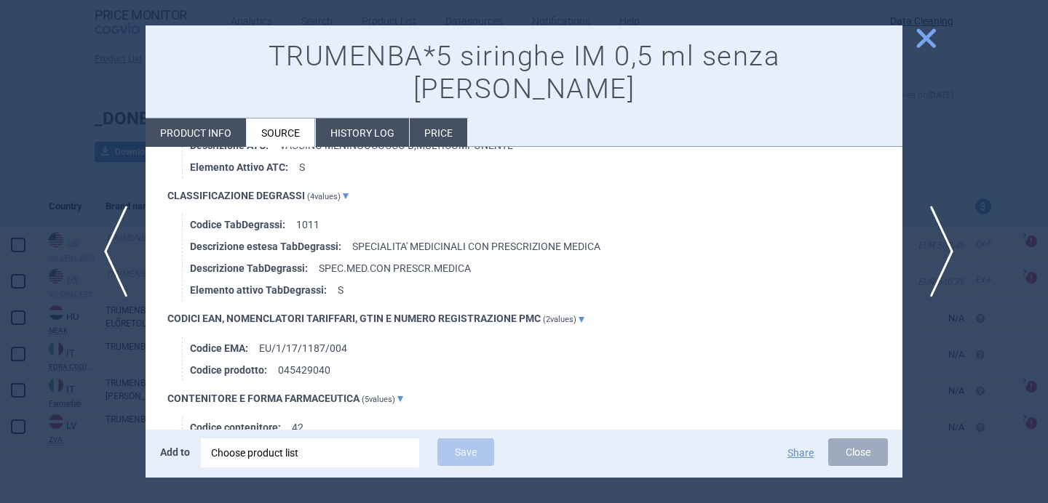
click at [932, 241] on span "next" at bounding box center [936, 252] width 33 height 92
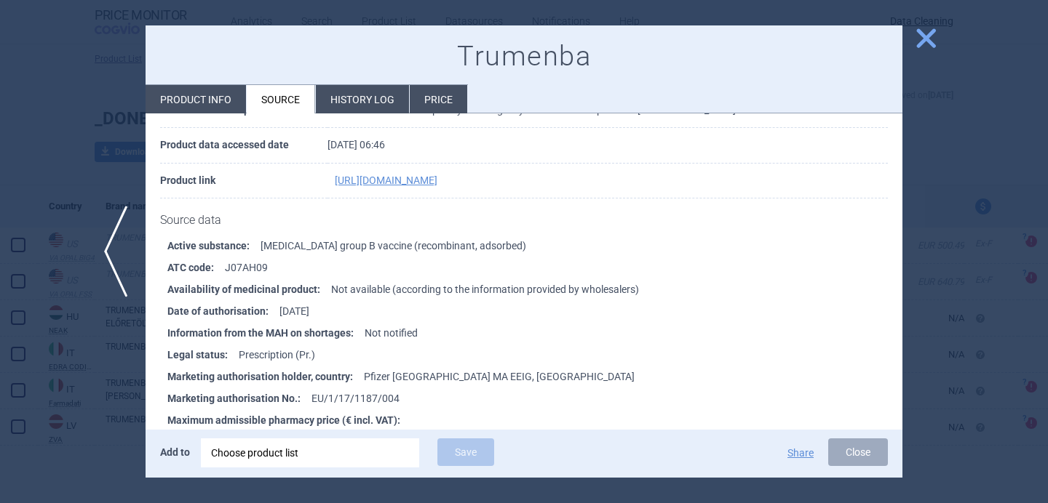
scroll to position [138, 0]
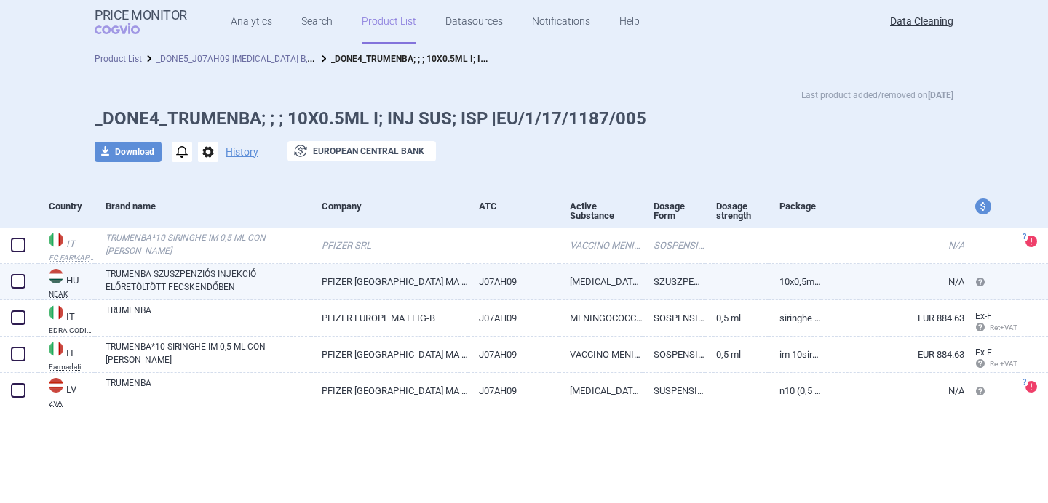
click at [201, 289] on link "TRUMENBA SZUSZPENZIÓS INJEKCIÓ ELŐRETÖLTÖTT FECSKENDŐBEN" at bounding box center [207, 281] width 205 height 26
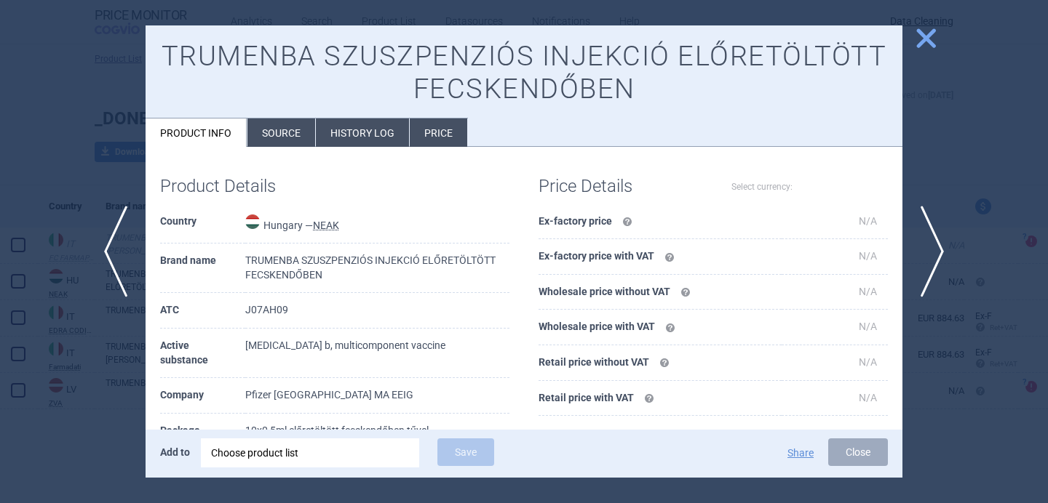
select select "EUR"
click at [276, 138] on li "Source" at bounding box center [281, 133] width 68 height 28
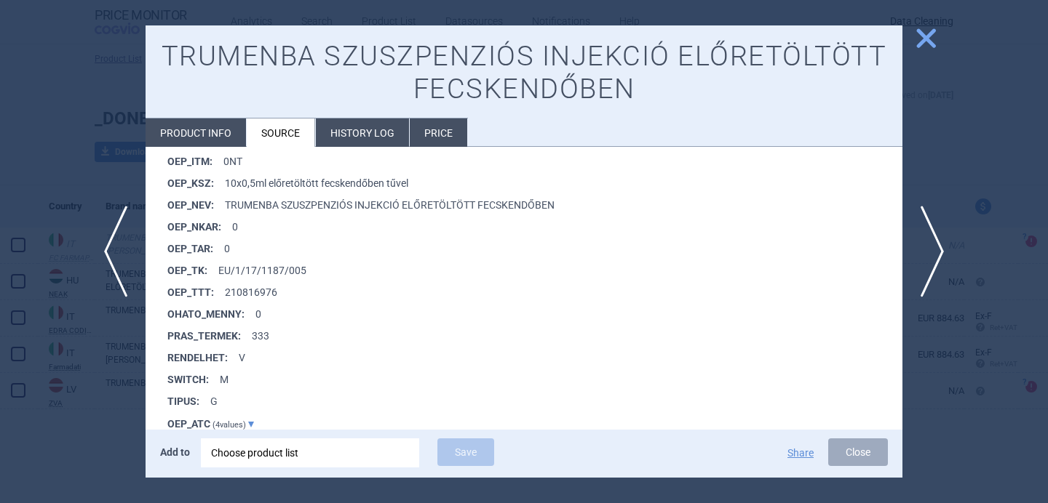
scroll to position [1200, 0]
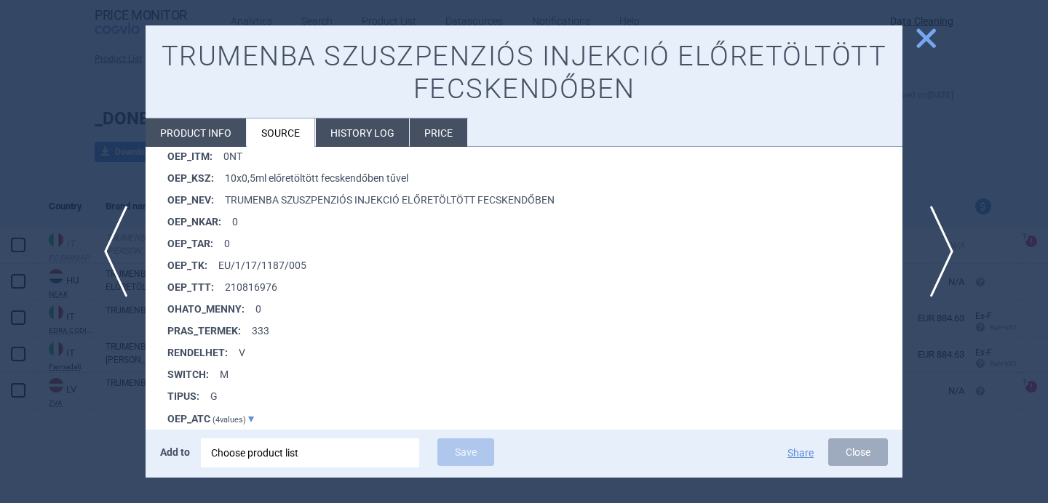
click at [943, 248] on span "next" at bounding box center [936, 252] width 33 height 92
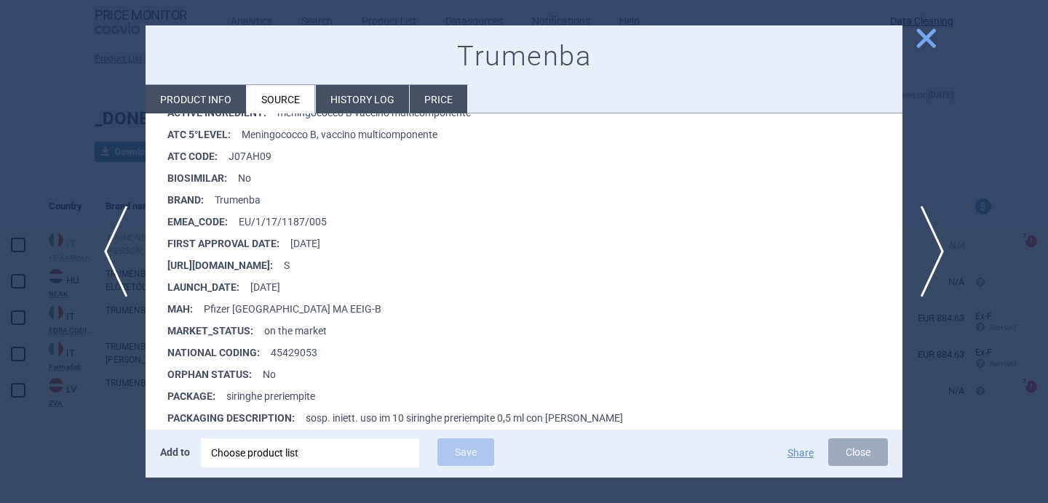
scroll to position [256, 0]
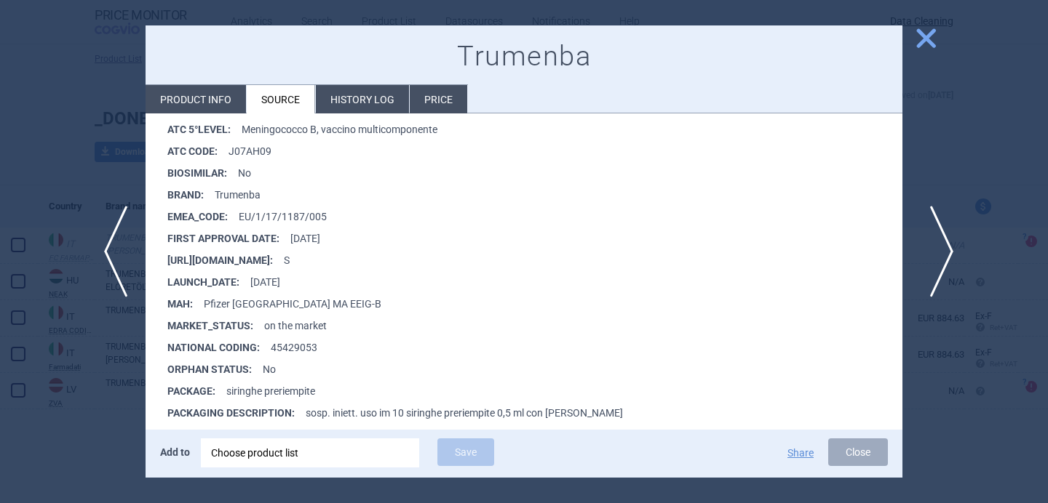
click at [940, 244] on span "next" at bounding box center [936, 252] width 33 height 92
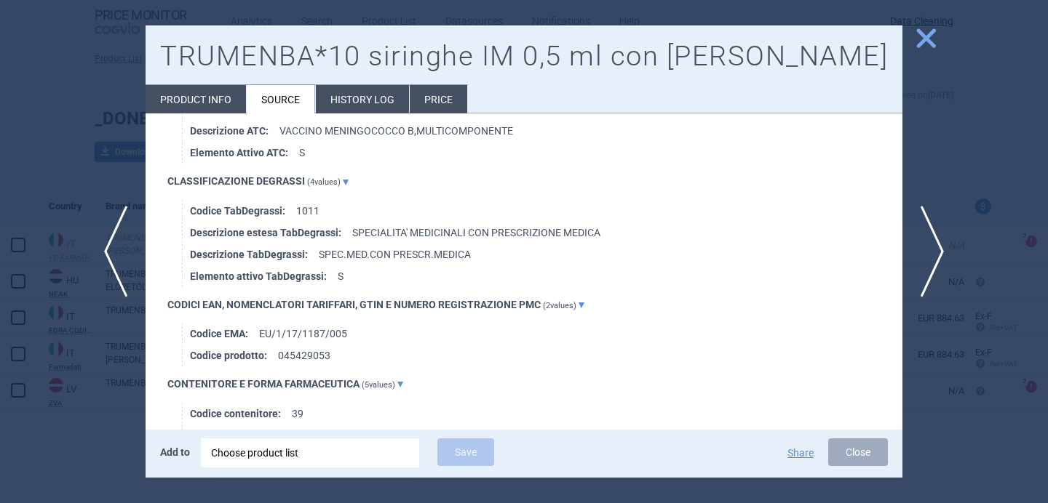
scroll to position [955, 0]
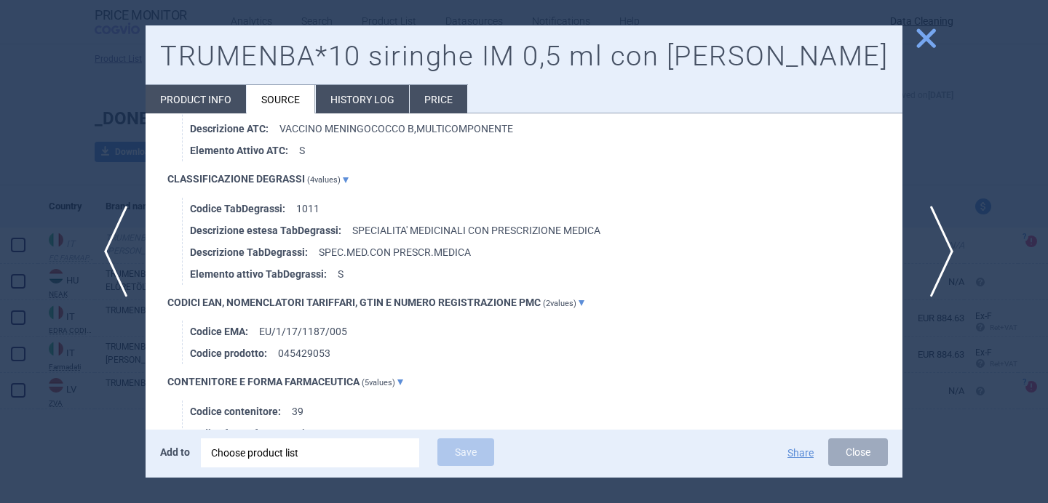
click at [941, 253] on span "next" at bounding box center [936, 252] width 33 height 92
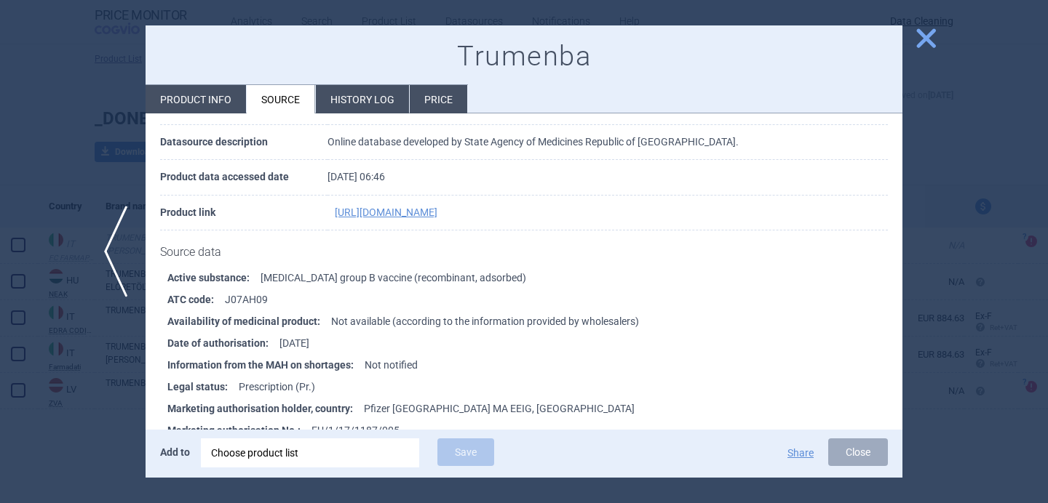
scroll to position [119, 0]
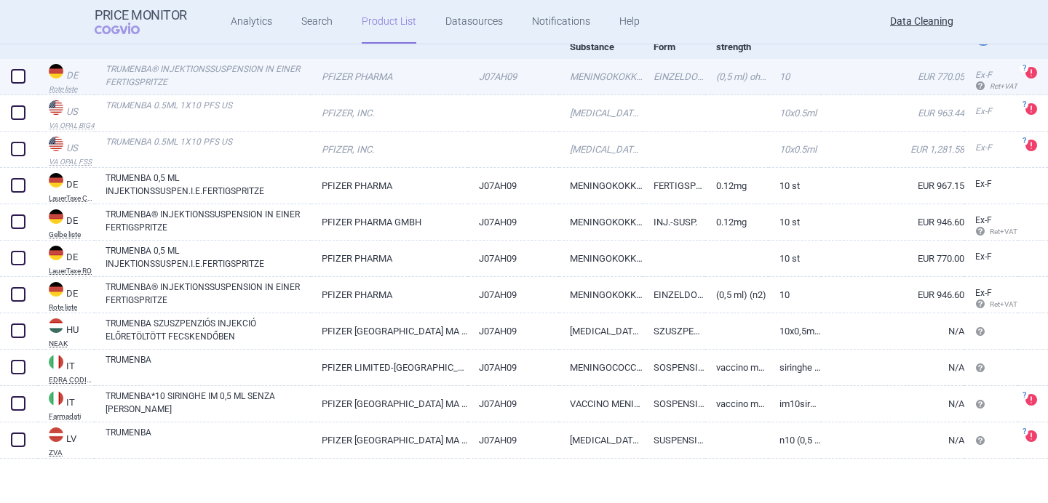
scroll to position [172, 0]
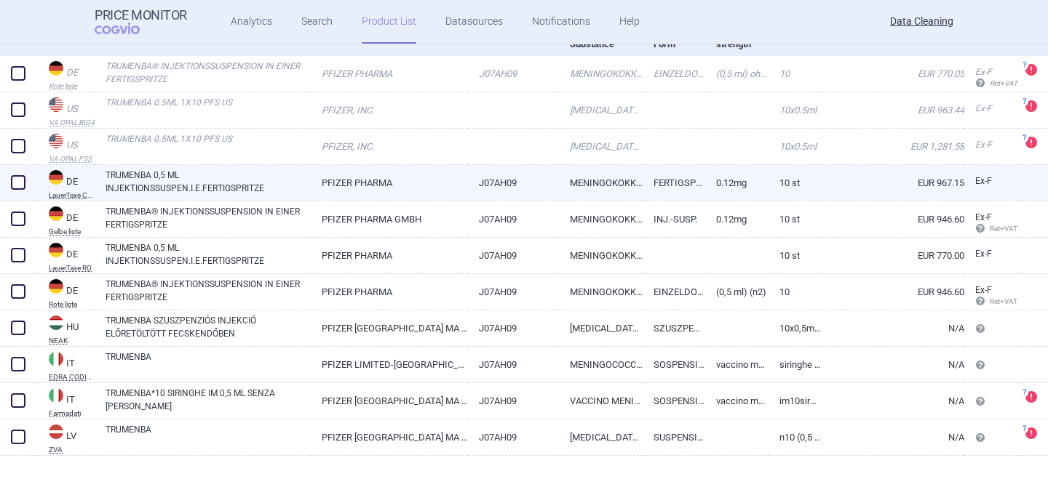
click at [289, 181] on link "TRUMENBA 0,5 ML INJEKTIONSSUSPEN.I.E.FERTIGSPRITZE" at bounding box center [207, 182] width 205 height 26
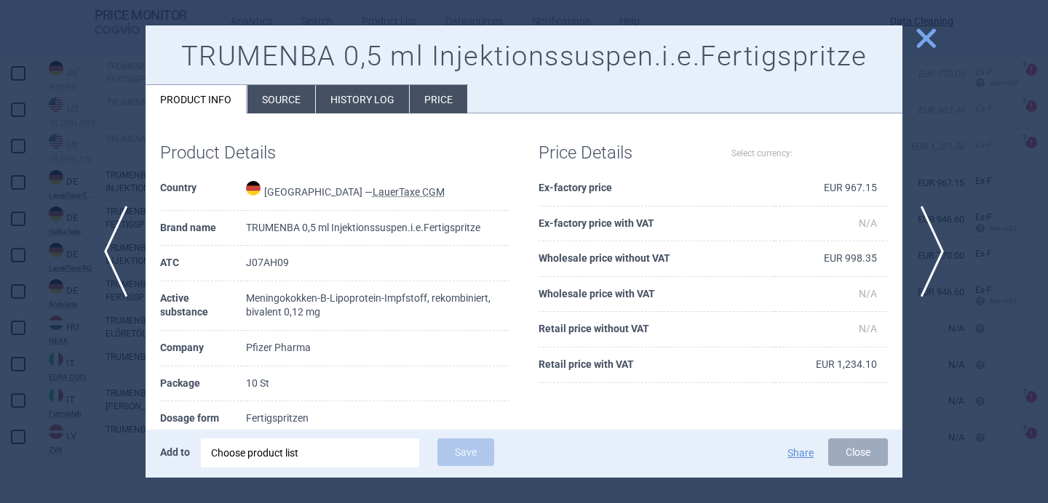
select select "EUR"
click at [291, 99] on li "Source" at bounding box center [281, 99] width 68 height 28
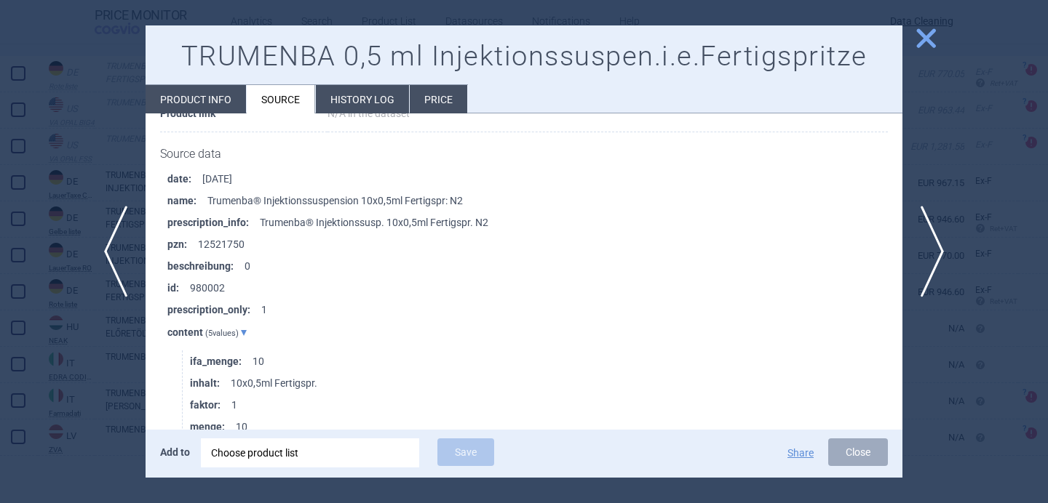
scroll to position [1238, 0]
drag, startPoint x: 250, startPoint y: 240, endPoint x: 164, endPoint y: 244, distance: 85.9
copy li "pzn : 12521750"
click at [937, 247] on span "next" at bounding box center [936, 252] width 33 height 92
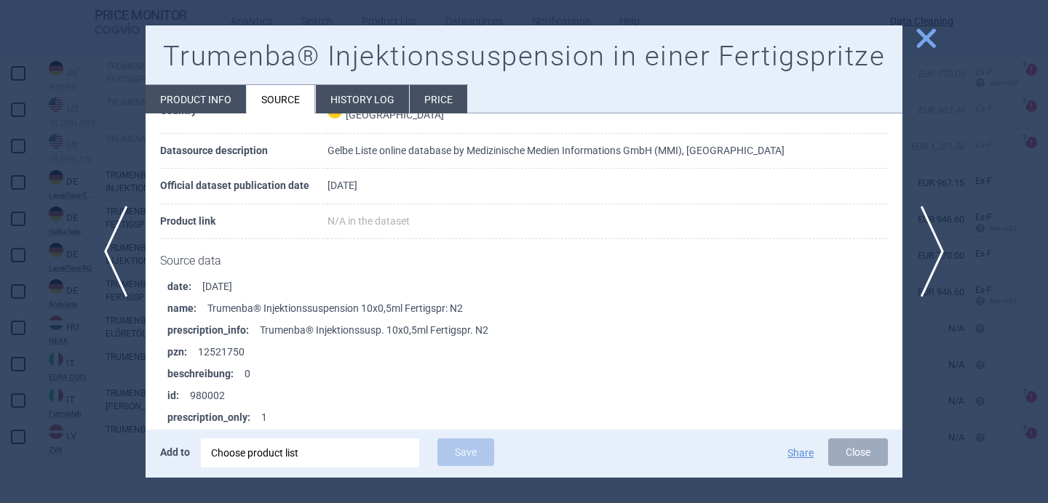
scroll to position [119, 0]
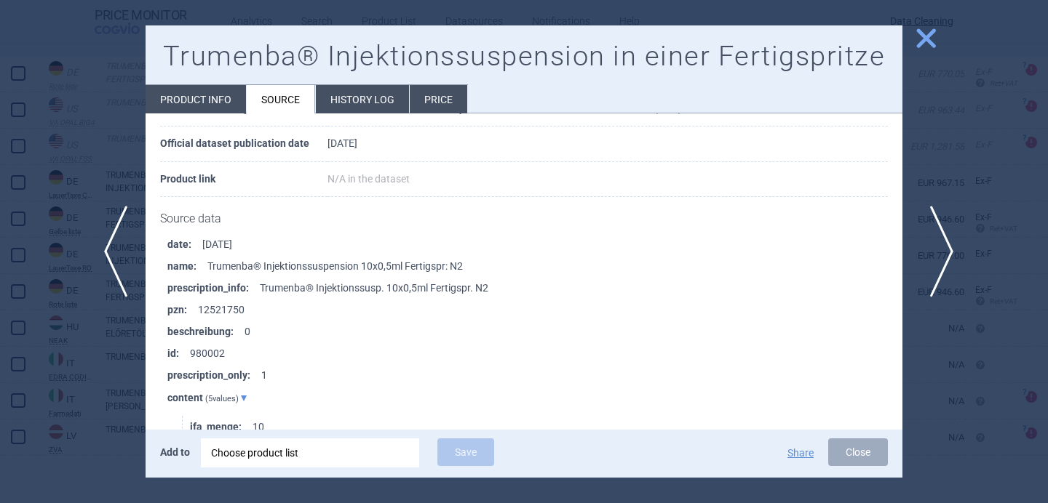
click at [936, 255] on span "next" at bounding box center [936, 252] width 33 height 92
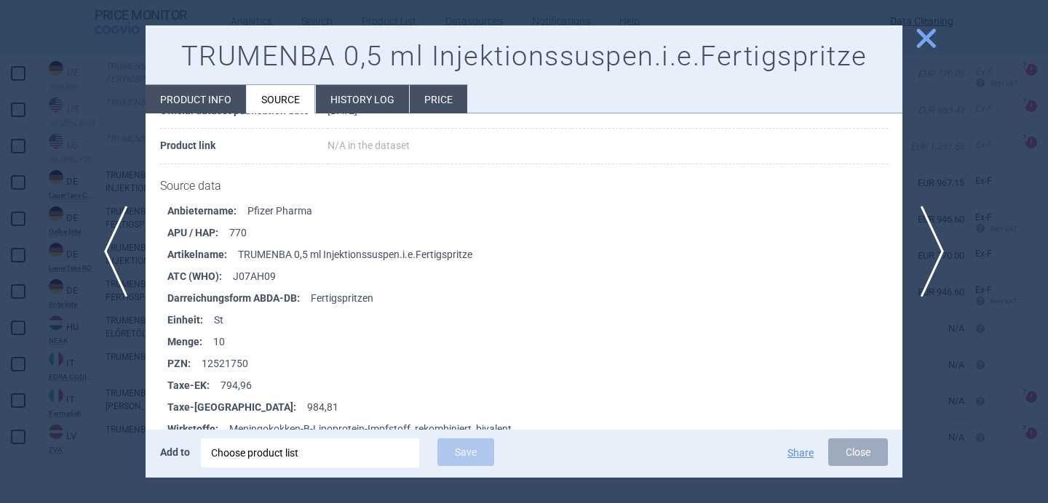
scroll to position [178, 0]
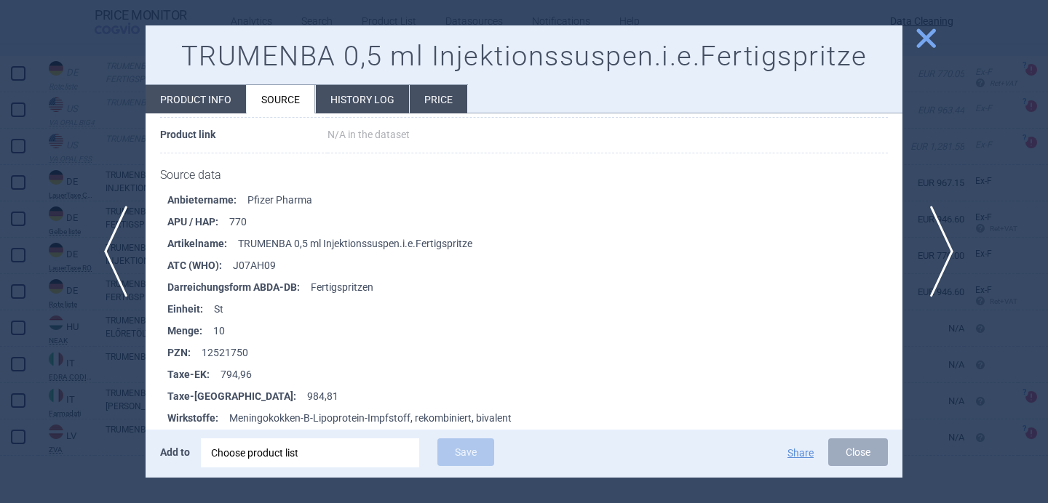
click at [941, 236] on span "next" at bounding box center [936, 252] width 33 height 92
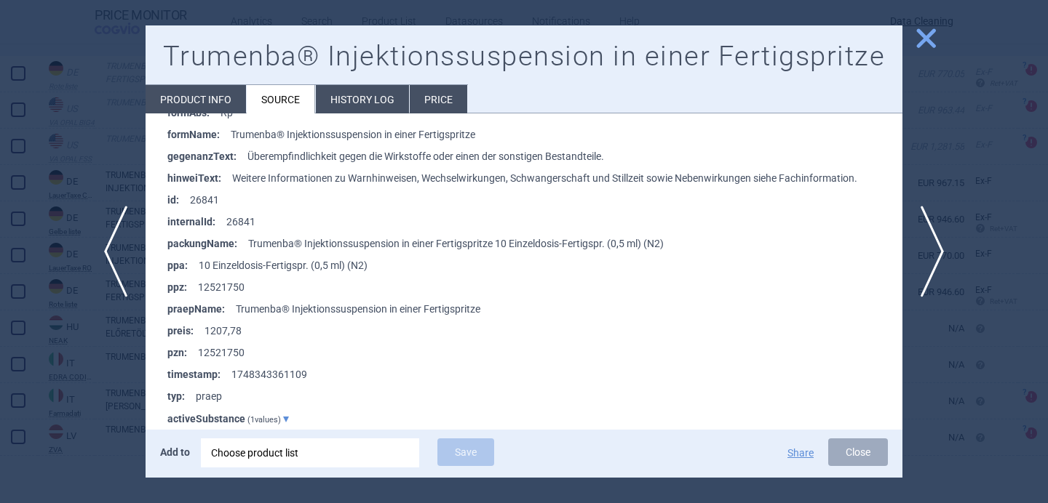
scroll to position [455, 0]
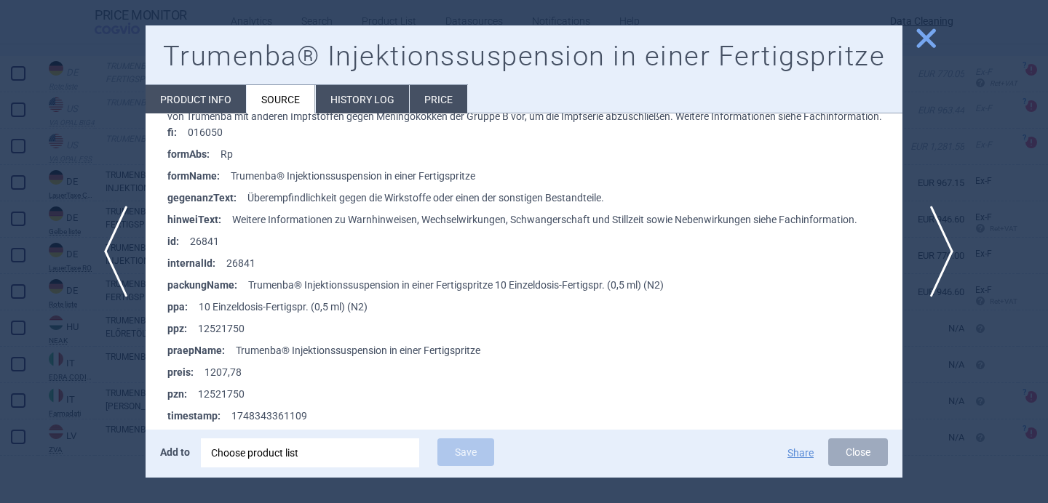
click at [933, 250] on span "next" at bounding box center [936, 252] width 33 height 92
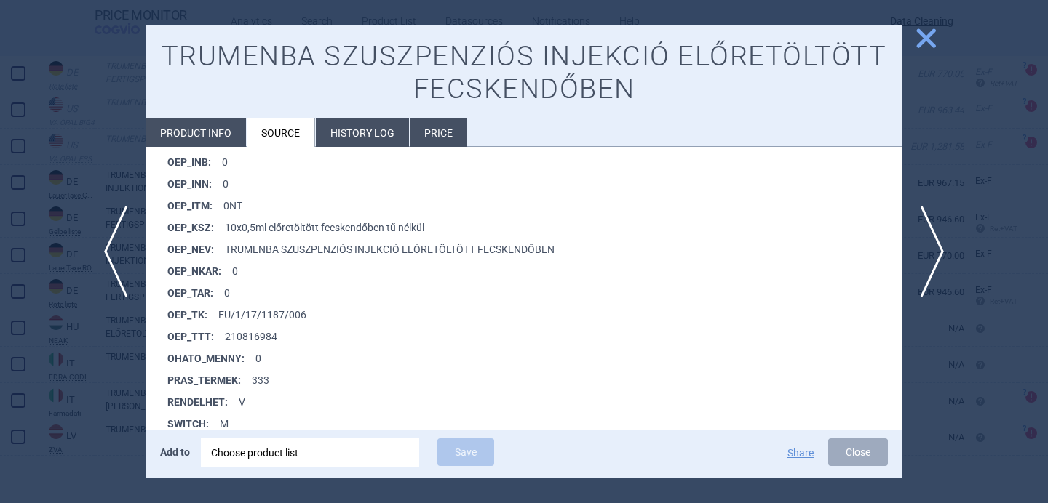
scroll to position [1165, 0]
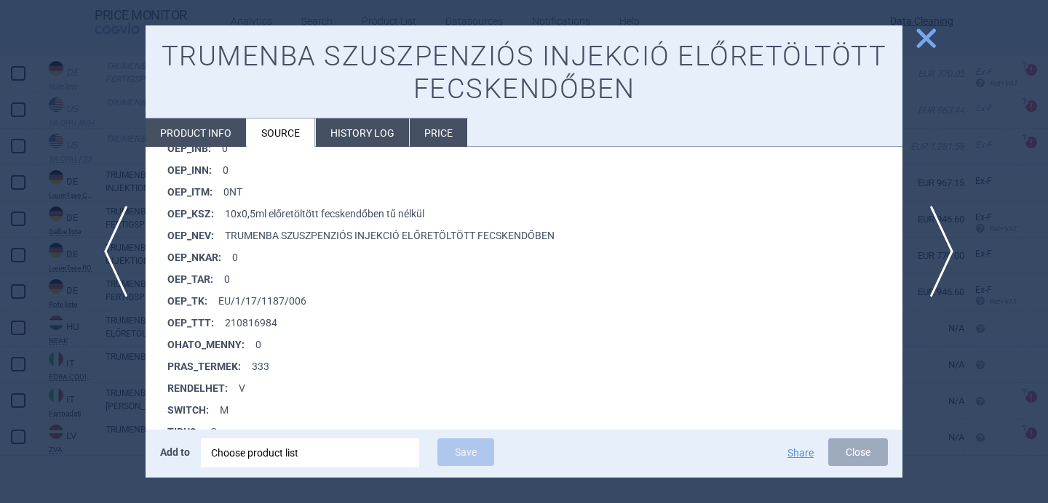
click at [933, 240] on span "next" at bounding box center [936, 252] width 33 height 92
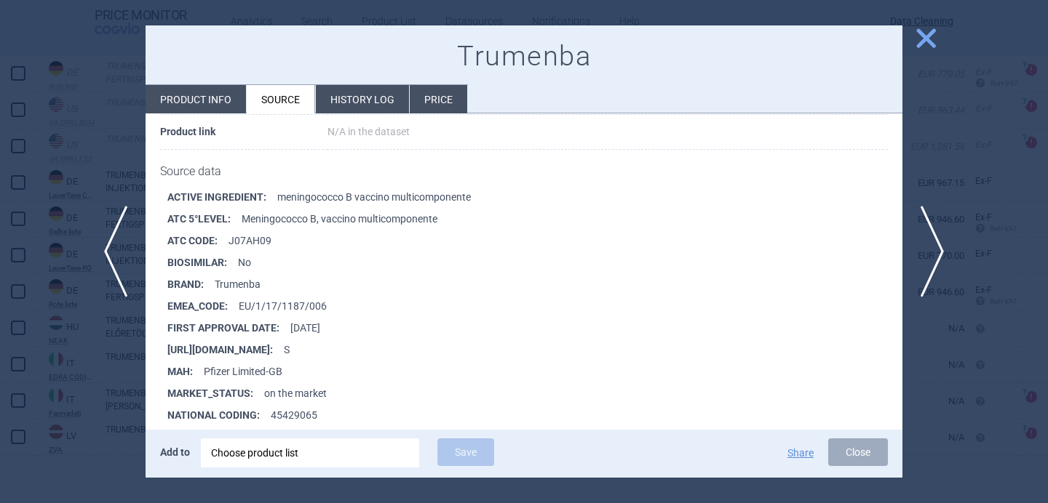
scroll to position [177, 0]
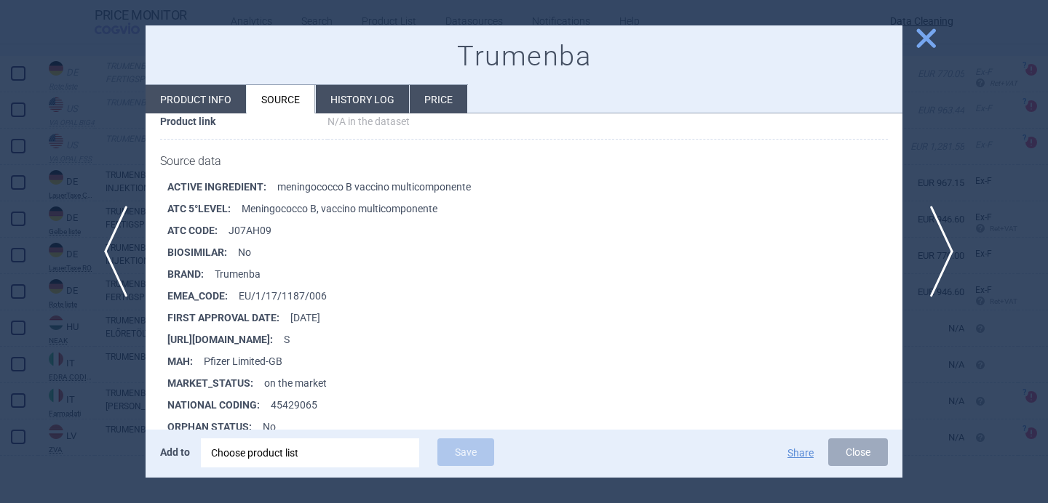
click at [930, 247] on span "next" at bounding box center [936, 252] width 33 height 92
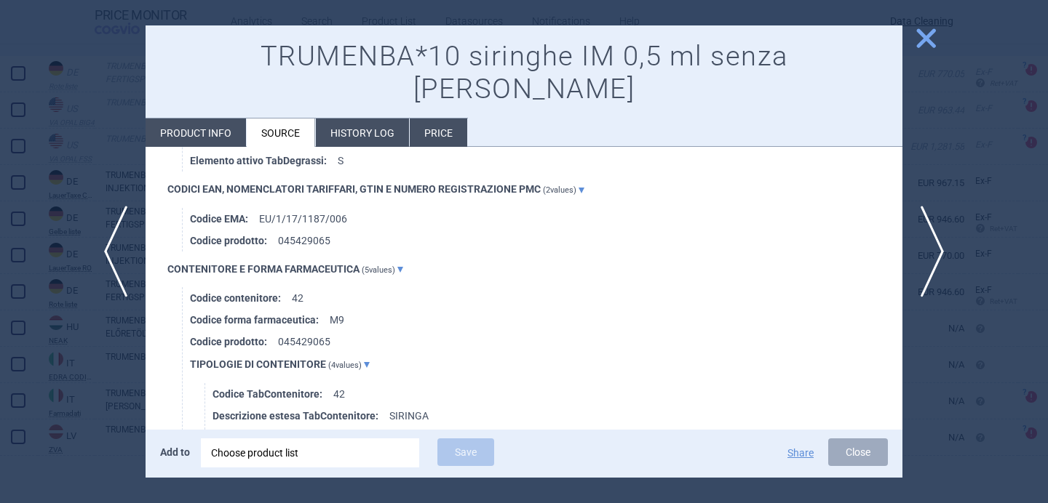
scroll to position [1060, 0]
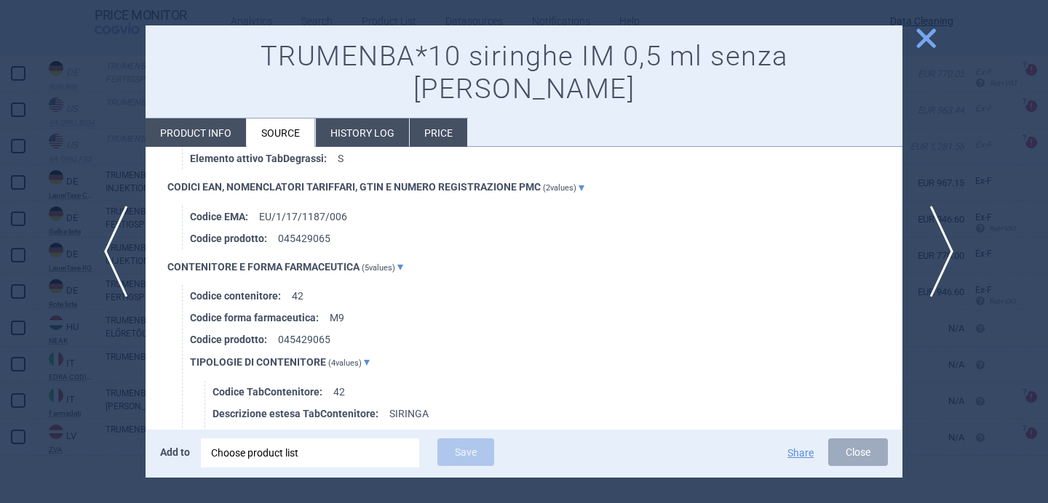
click at [934, 263] on span "next" at bounding box center [936, 252] width 33 height 92
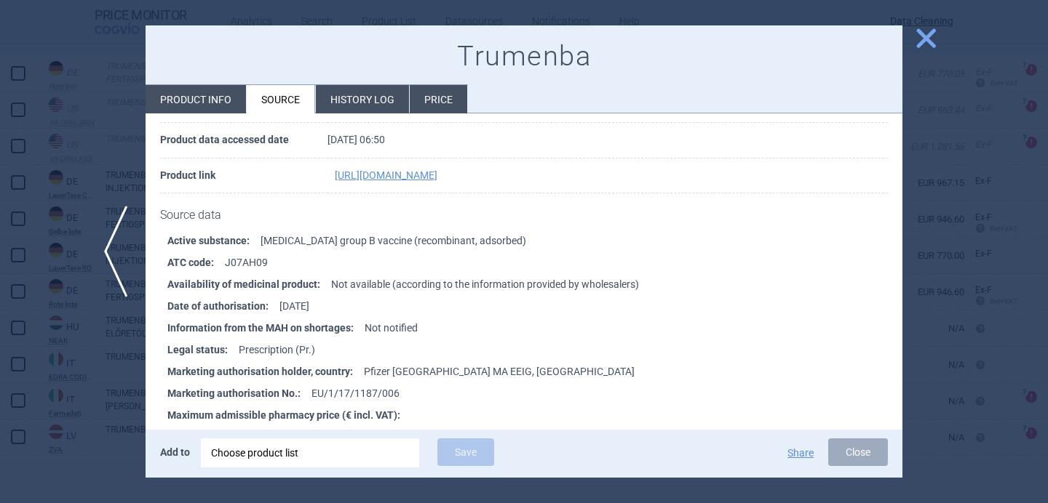
scroll to position [137, 0]
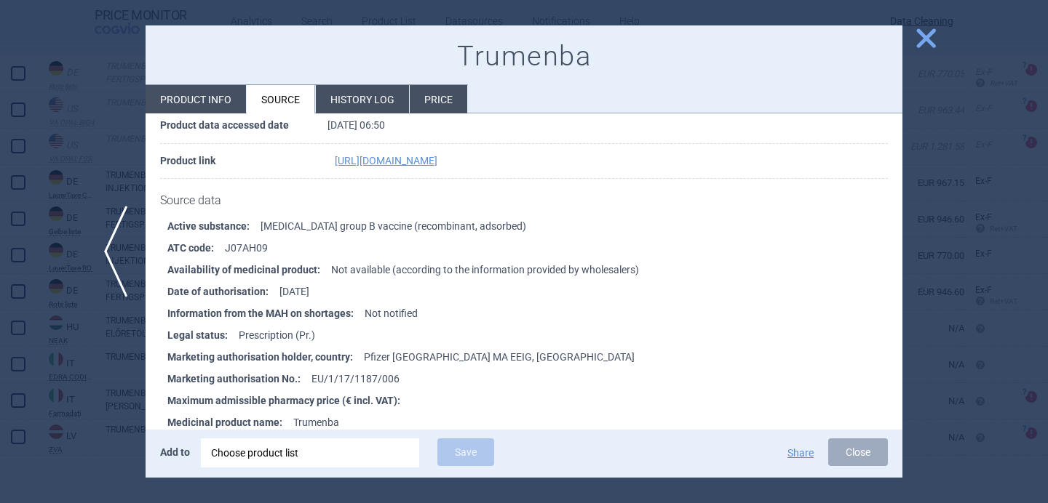
click at [25, 421] on div at bounding box center [524, 251] width 1048 height 503
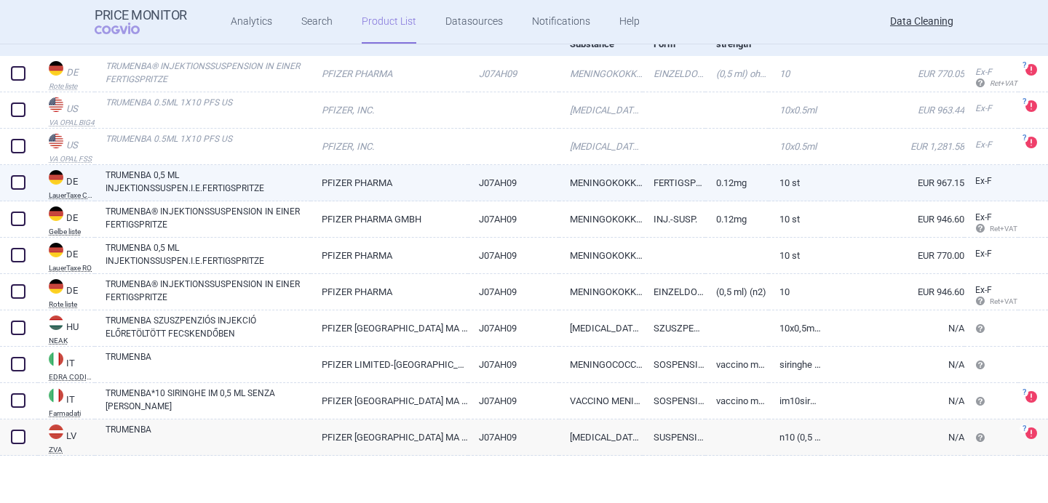
click at [21, 178] on span at bounding box center [18, 182] width 15 height 15
checkbox input "true"
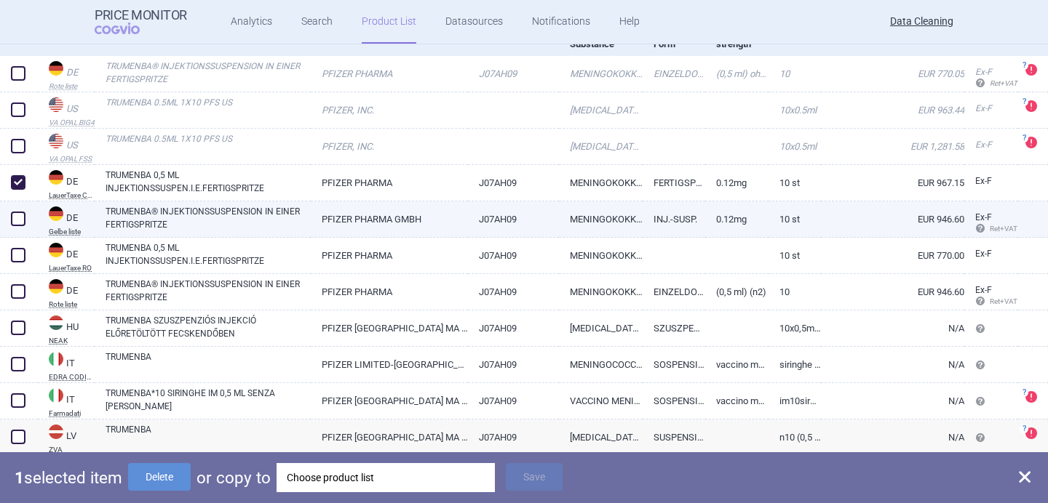
click at [21, 229] on div at bounding box center [19, 220] width 38 height 36
click at [21, 215] on span at bounding box center [18, 219] width 15 height 15
checkbox input "true"
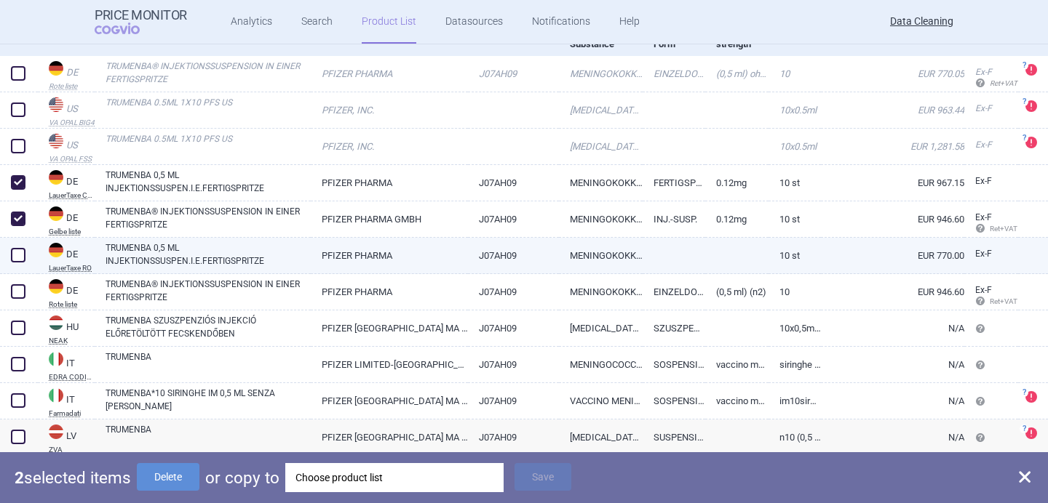
click at [21, 244] on div at bounding box center [19, 256] width 38 height 36
click at [16, 256] on span at bounding box center [18, 255] width 15 height 15
checkbox input "true"
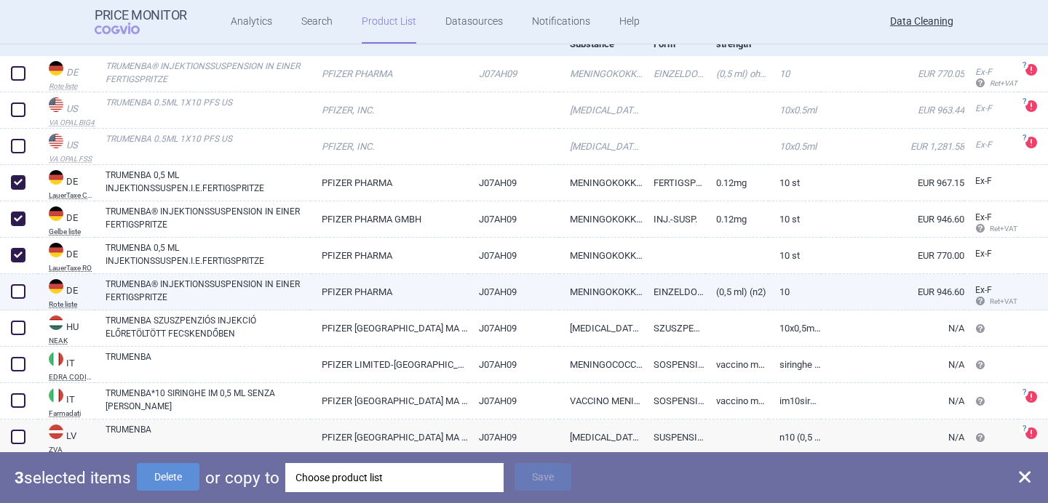
click at [16, 290] on span at bounding box center [18, 291] width 15 height 15
checkbox input "true"
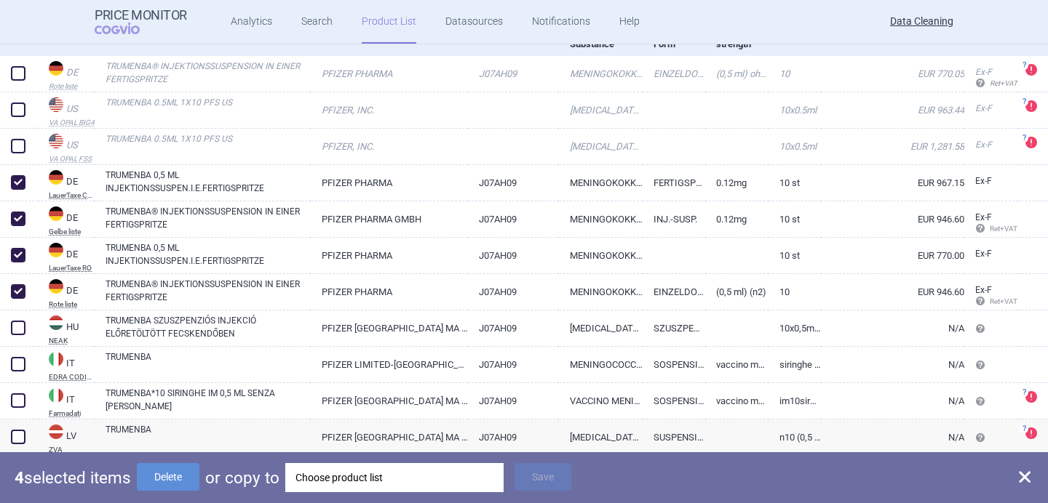
click at [375, 483] on div "Choose product list" at bounding box center [394, 477] width 198 height 29
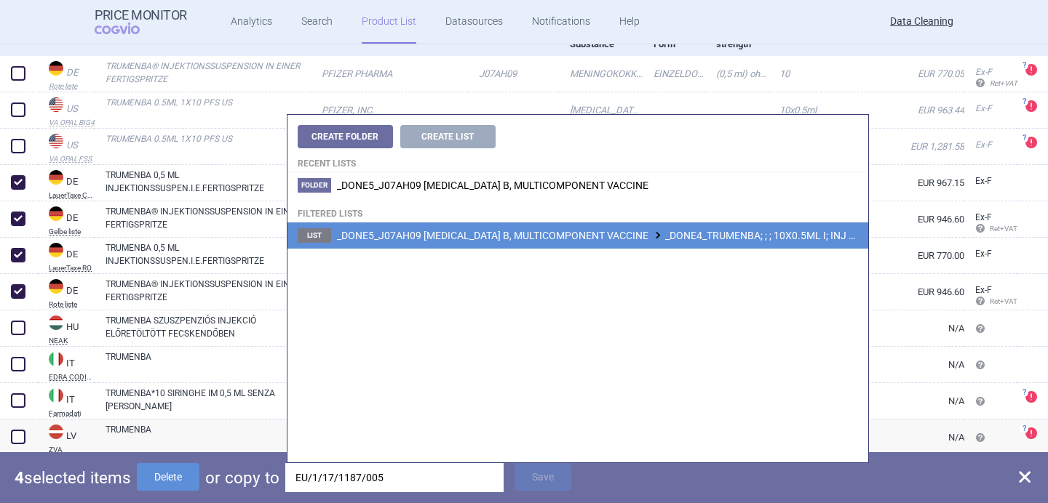
type input "EU/1/17/1187/005"
click at [540, 243] on li "List _DONE5_J07AH09 MENINGOCOCCUS B, MULTICOMPONENT VACCINE _DONE4_TRUMENBA; ; …" at bounding box center [577, 236] width 581 height 26
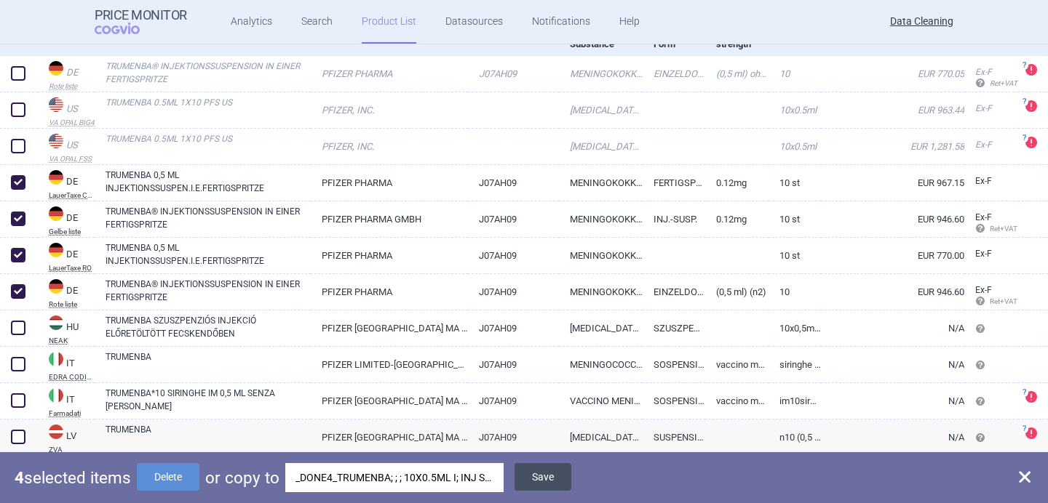
click at [553, 475] on button "Save" at bounding box center [542, 477] width 57 height 28
checkbox input "false"
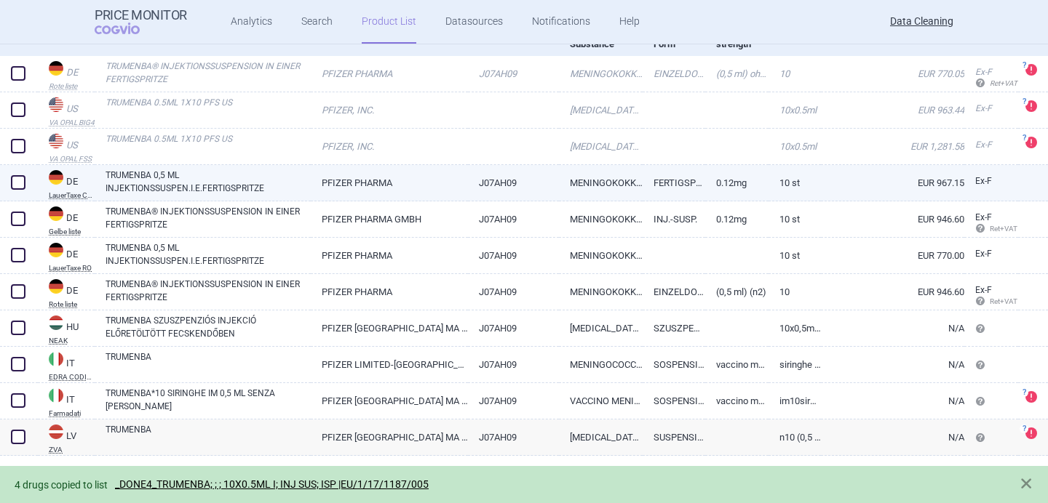
click at [20, 180] on span at bounding box center [18, 182] width 15 height 15
checkbox input "true"
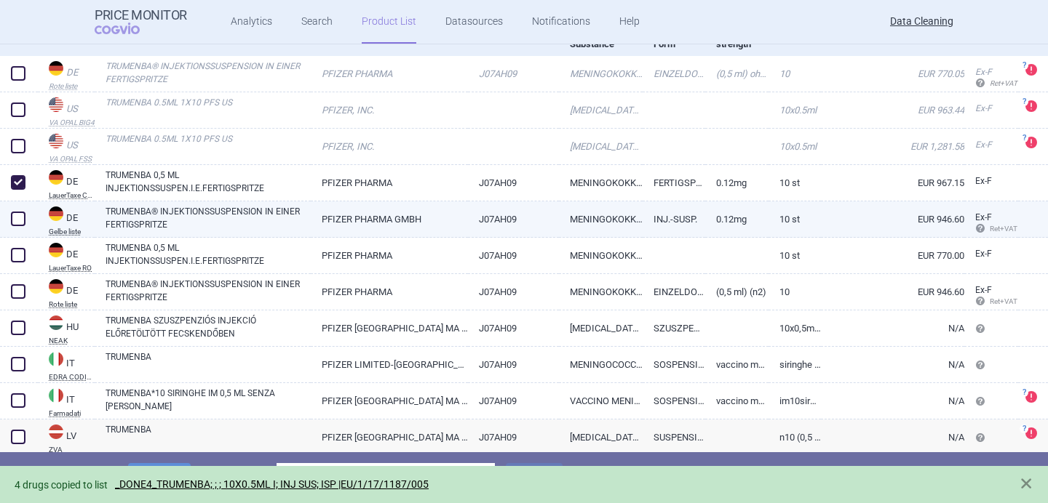
click at [20, 214] on span at bounding box center [18, 219] width 15 height 15
checkbox input "true"
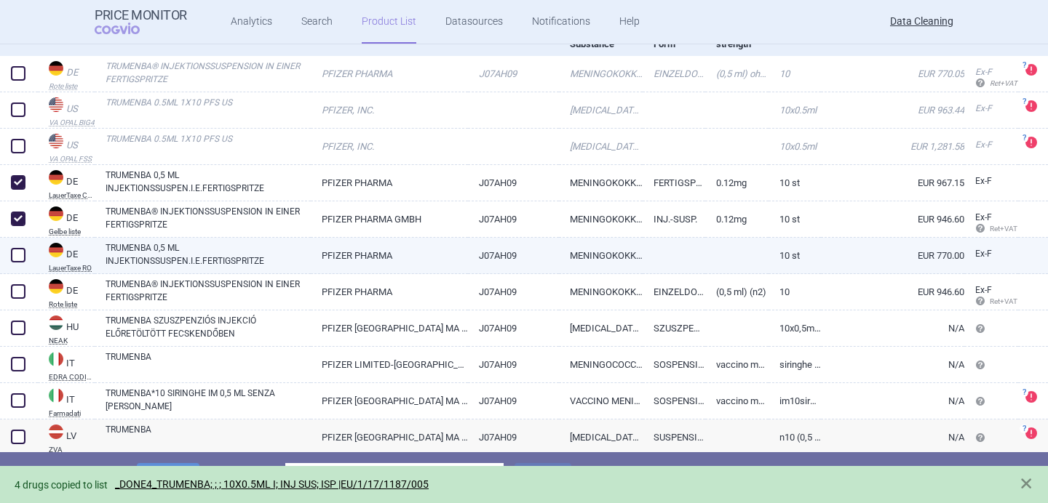
click at [19, 251] on span at bounding box center [18, 255] width 15 height 15
checkbox input "true"
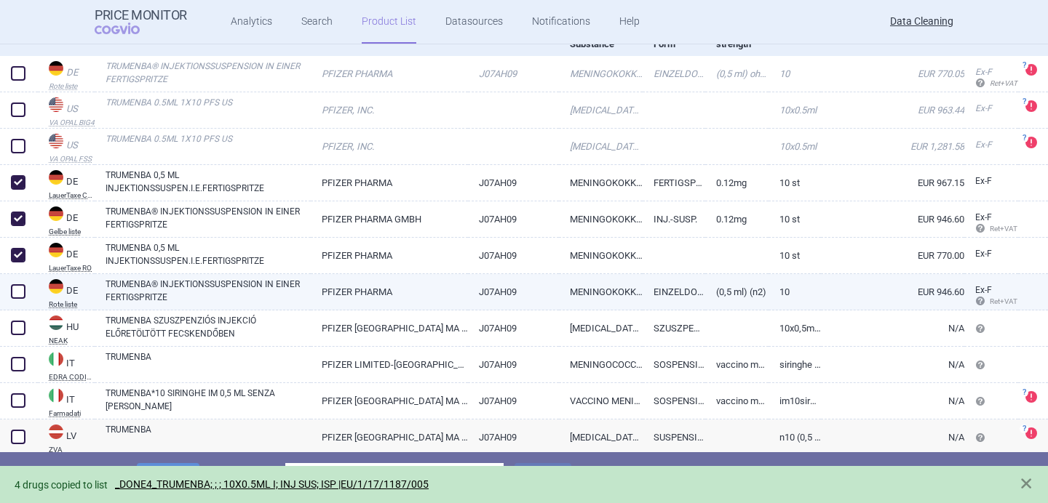
click at [18, 286] on span at bounding box center [18, 291] width 15 height 15
checkbox input "true"
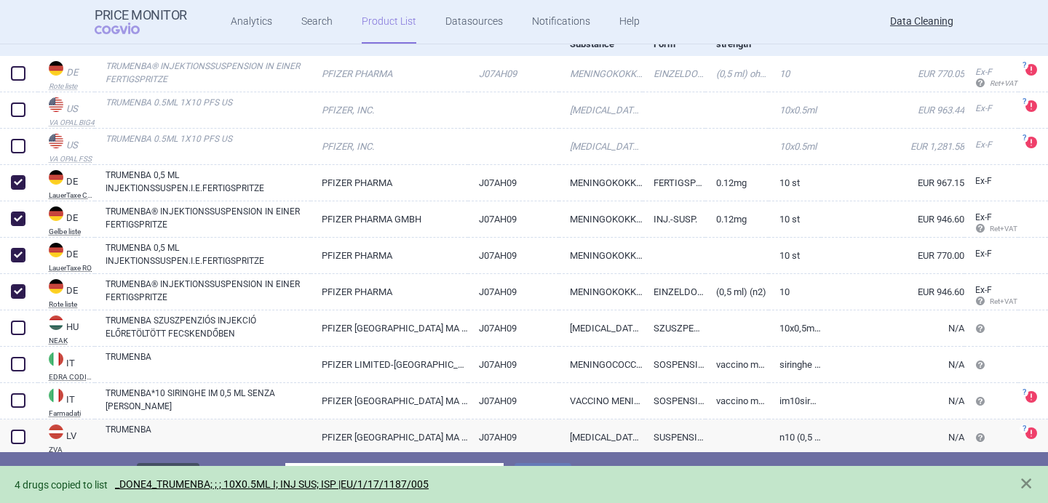
click at [183, 464] on button "Delete" at bounding box center [168, 477] width 63 height 28
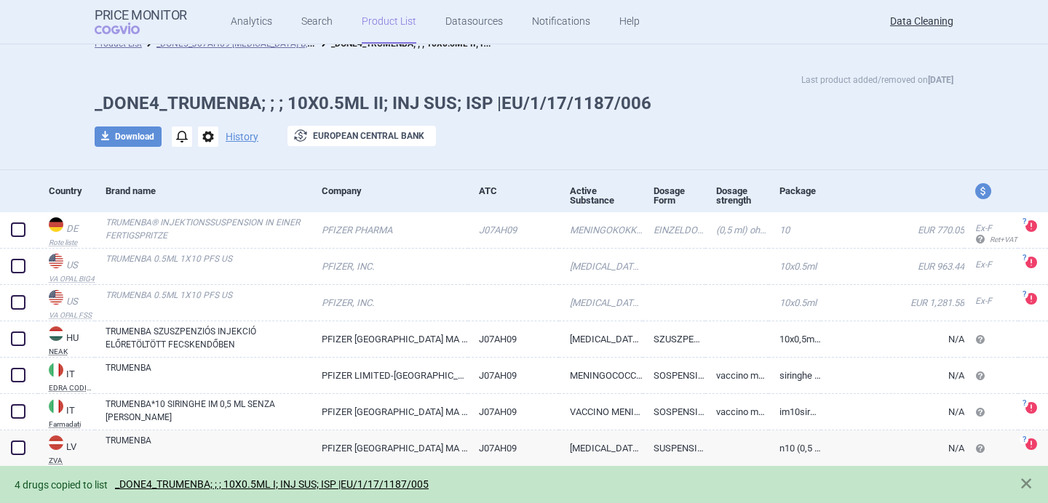
scroll to position [15, 0]
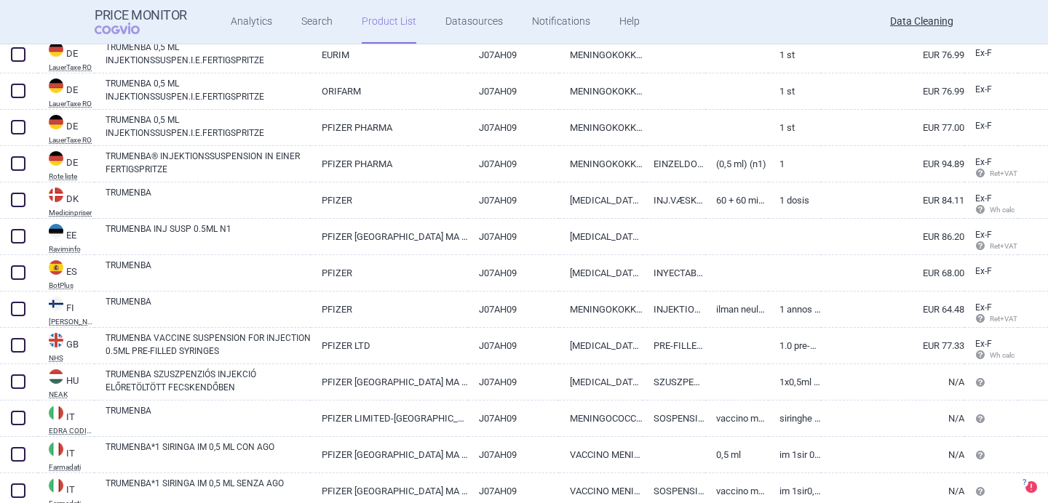
scroll to position [863, 0]
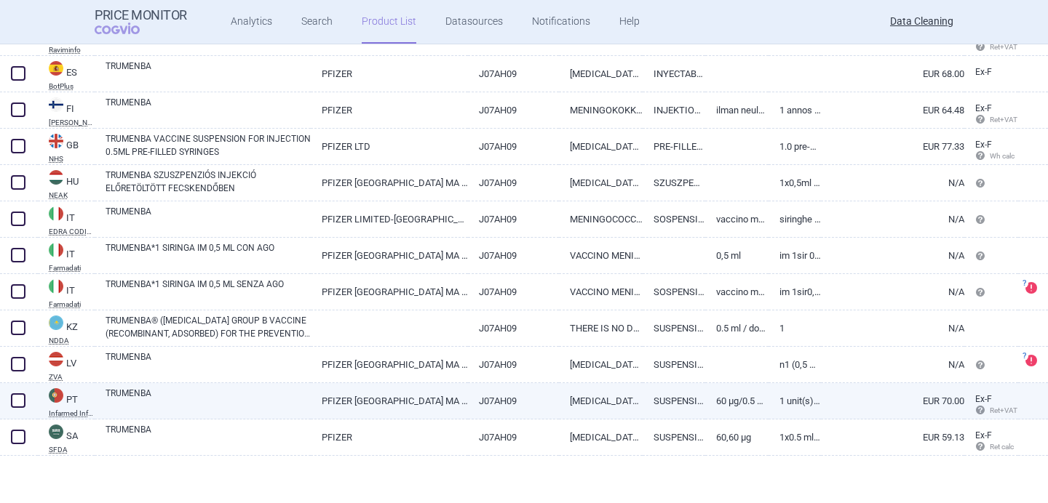
click at [209, 399] on link "TRUMENBA" at bounding box center [207, 400] width 205 height 26
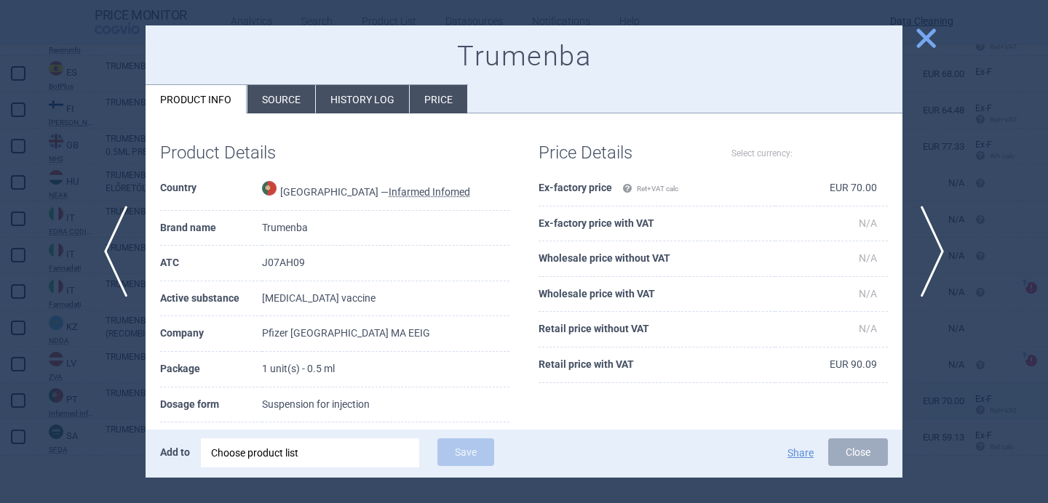
select select "EUR"
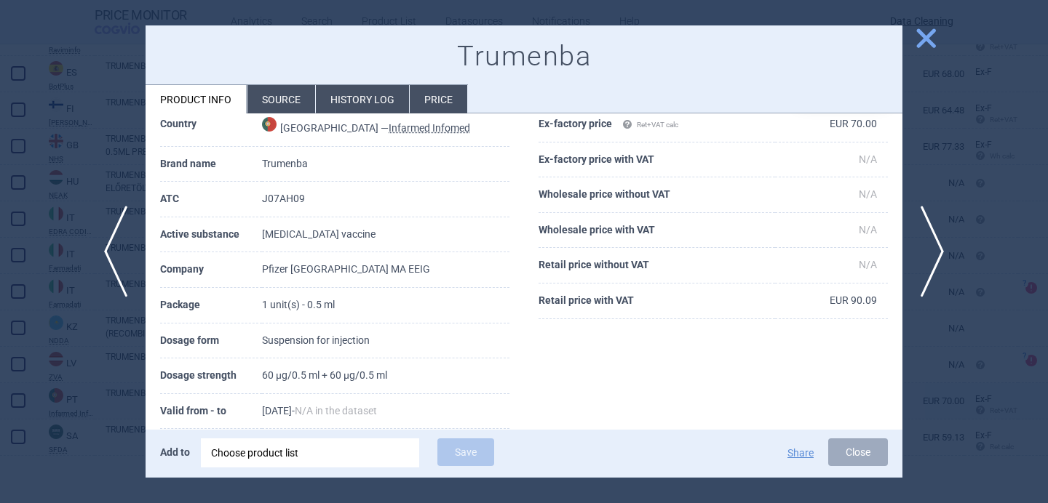
scroll to position [68, 0]
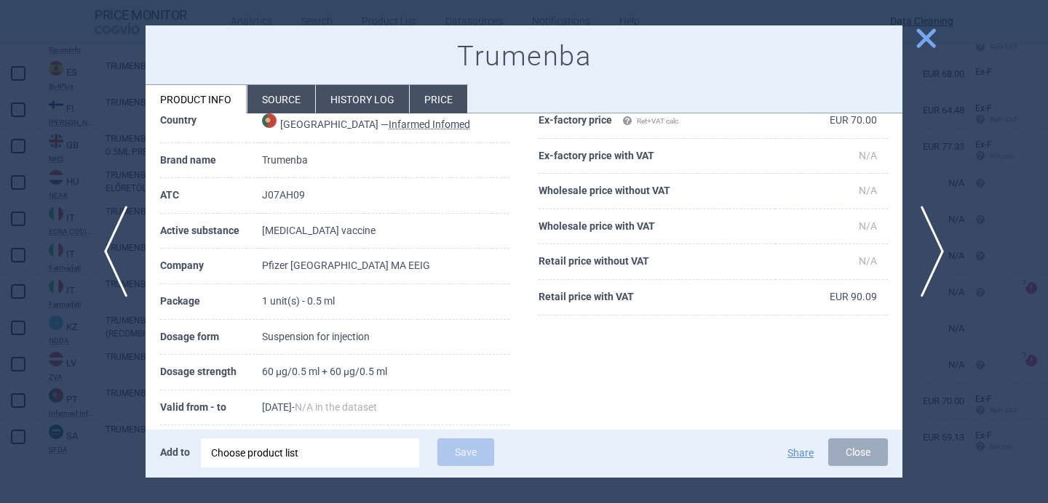
click at [70, 414] on div at bounding box center [524, 251] width 1048 height 503
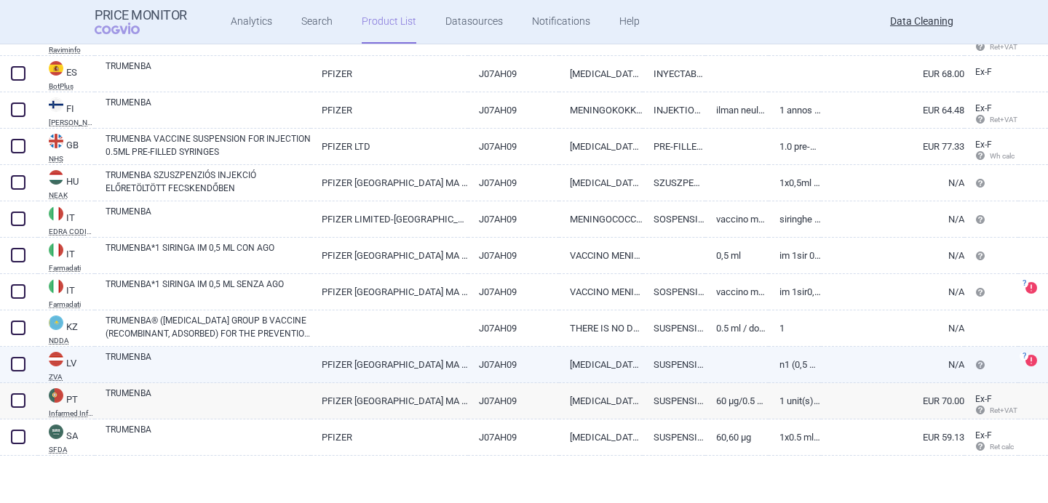
click at [135, 361] on link "TRUMENBA" at bounding box center [207, 364] width 205 height 26
select select "EUR"
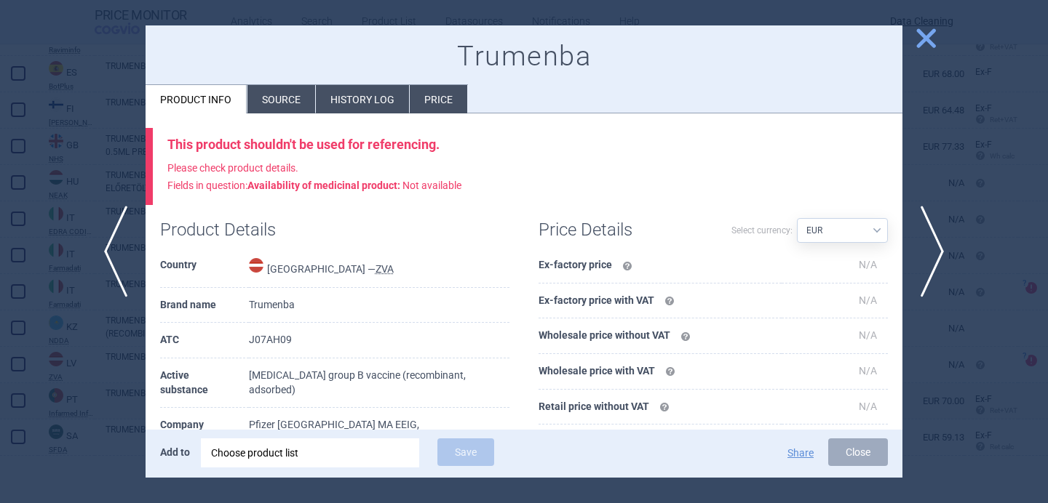
click at [285, 115] on div "This product shouldn't be used for referencing. Please check product details. F…" at bounding box center [523, 423] width 757 height 621
click at [287, 100] on li "Source" at bounding box center [281, 99] width 68 height 28
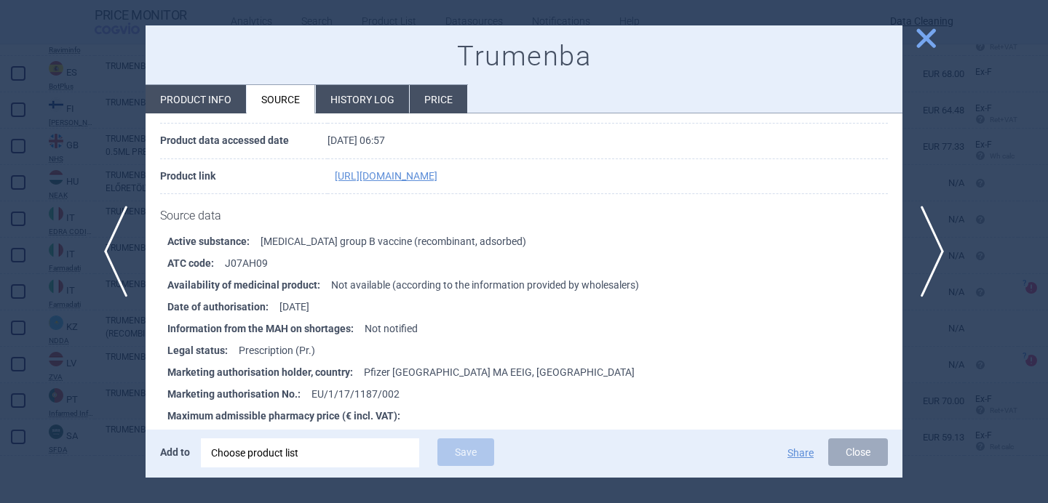
scroll to position [182, 0]
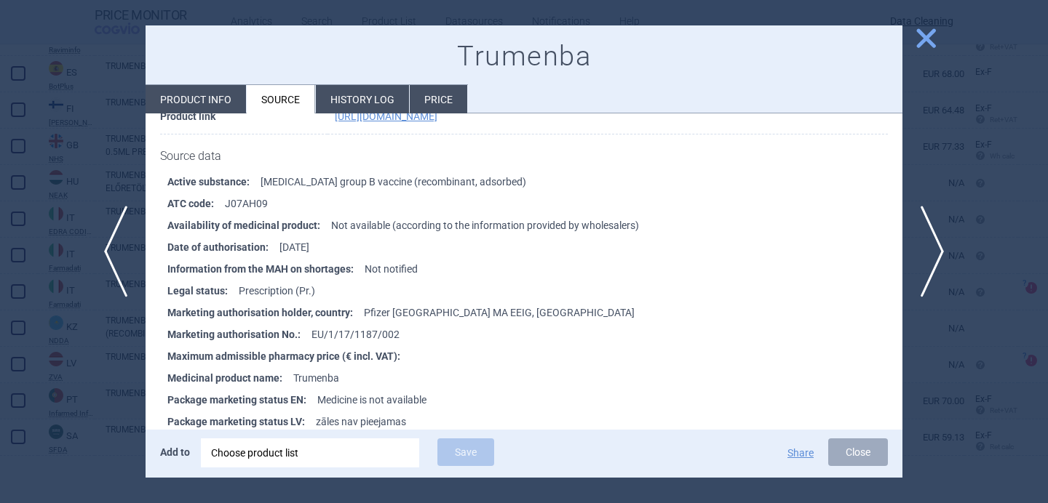
click at [99, 399] on div at bounding box center [524, 251] width 1048 height 503
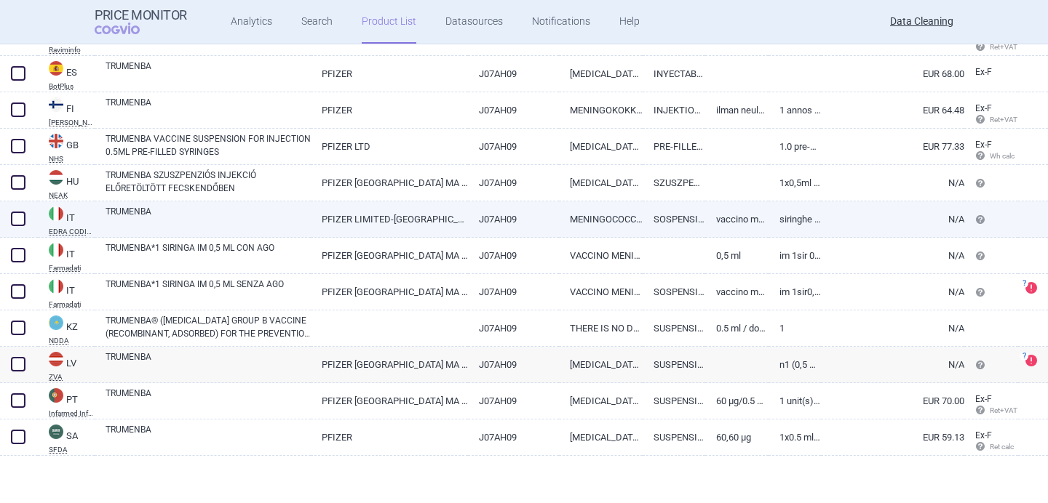
click at [220, 220] on link "TRUMENBA" at bounding box center [207, 218] width 205 height 26
select select "EUR"
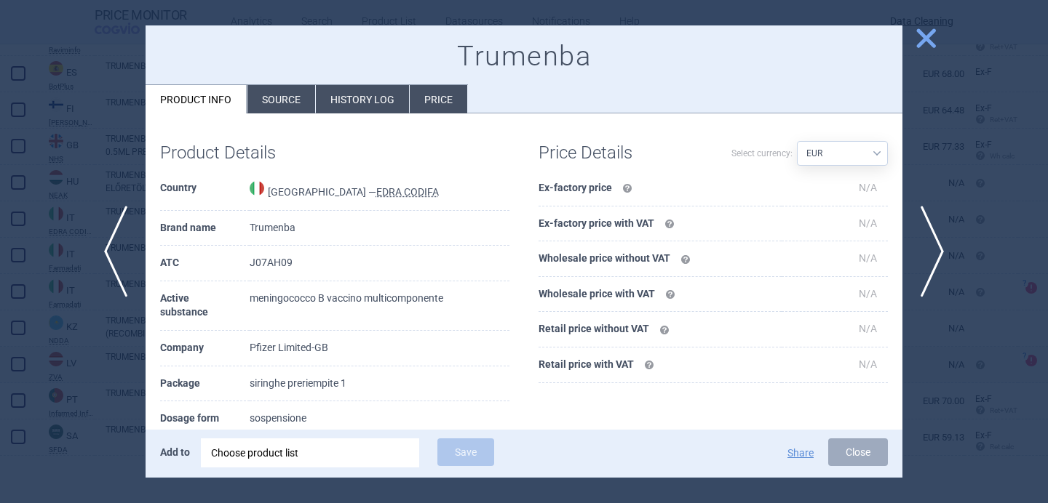
click at [297, 90] on li "Source" at bounding box center [281, 99] width 68 height 28
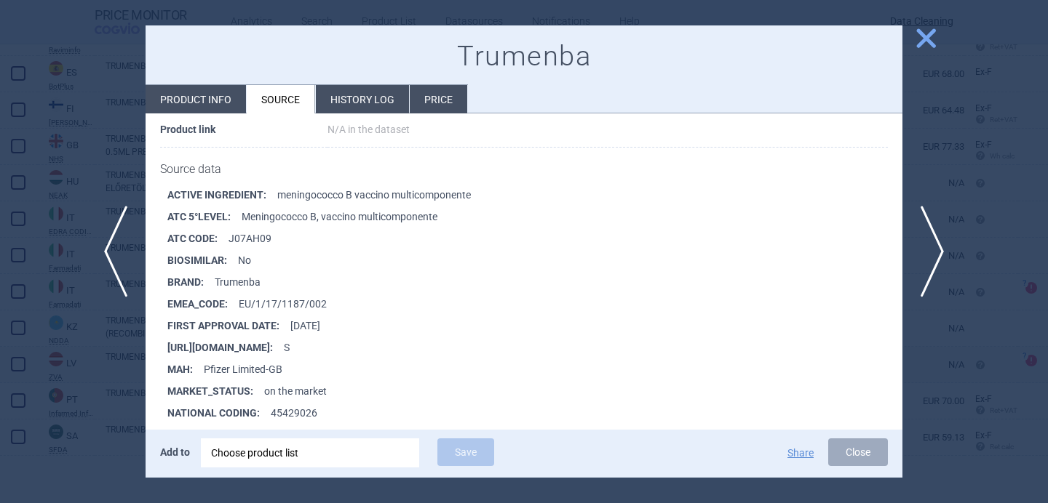
scroll to position [171, 0]
click at [935, 245] on span "next" at bounding box center [936, 252] width 33 height 92
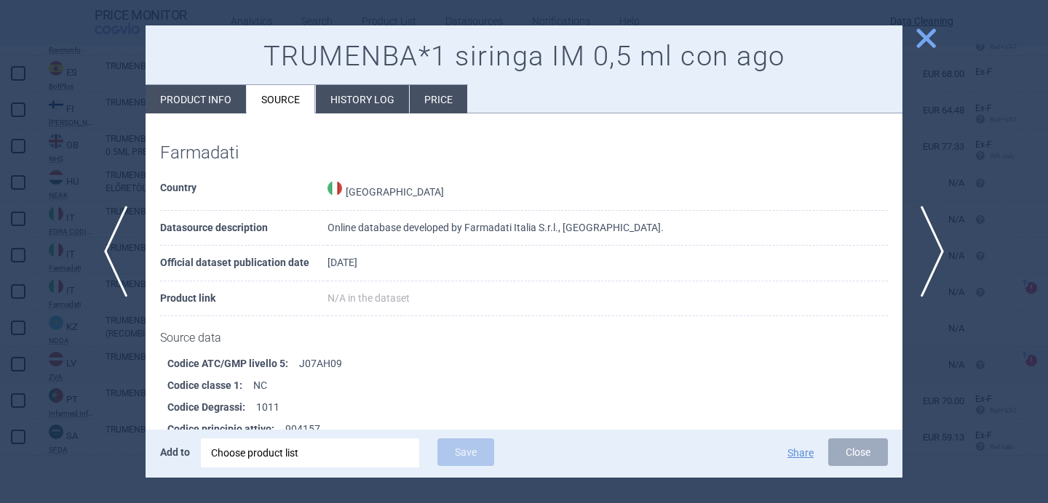
click at [64, 369] on div at bounding box center [524, 251] width 1048 height 503
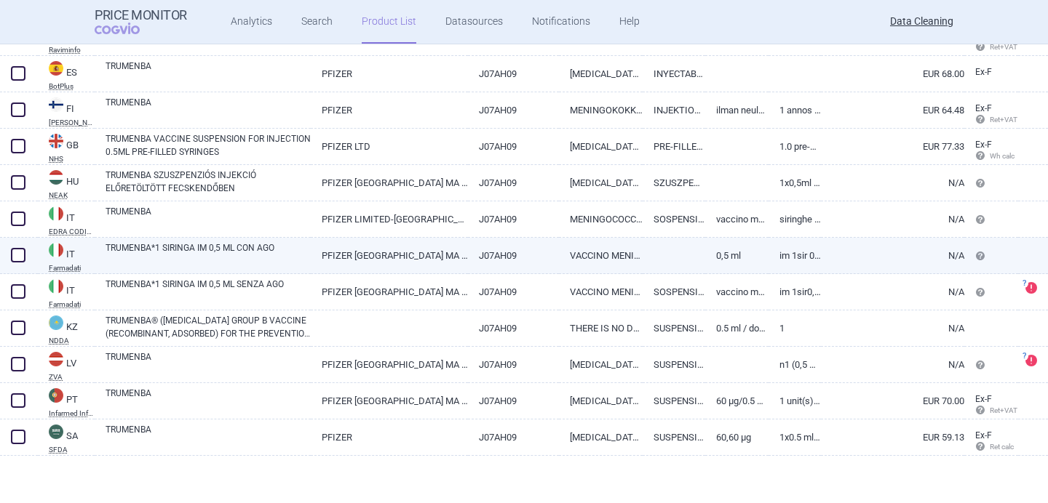
click at [224, 262] on link "TRUMENBA*1 SIRINGA IM 0,5 ML CON AGO" at bounding box center [207, 255] width 205 height 26
select select "EUR"
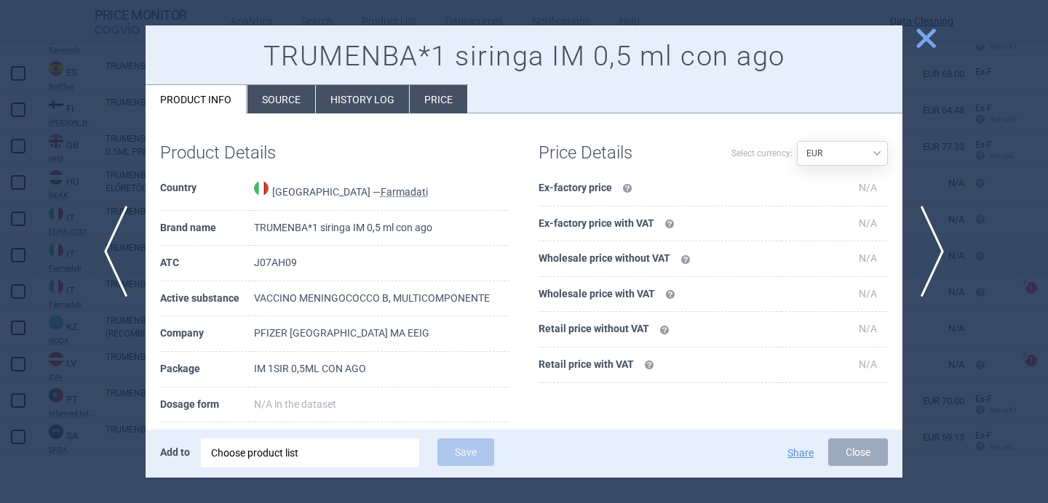
scroll to position [4, 0]
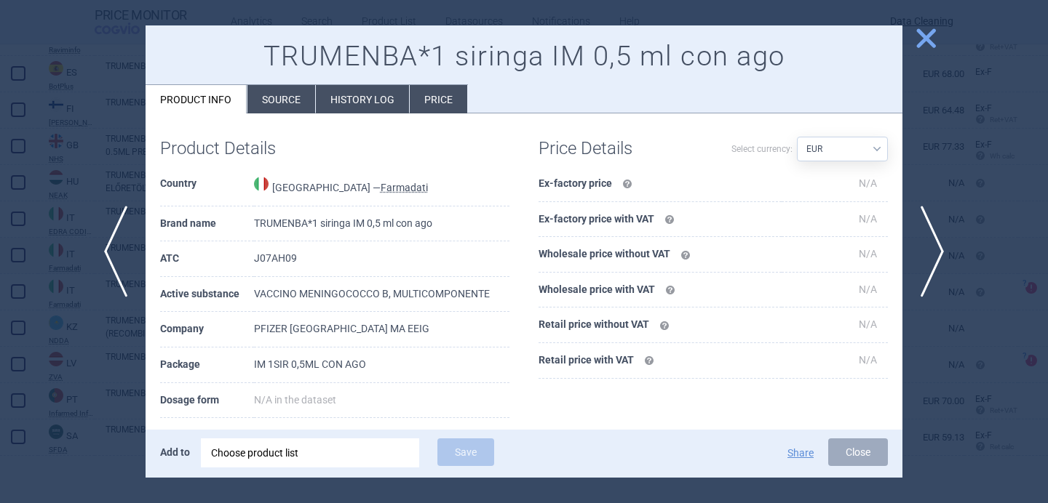
click at [286, 99] on li "Source" at bounding box center [281, 99] width 68 height 28
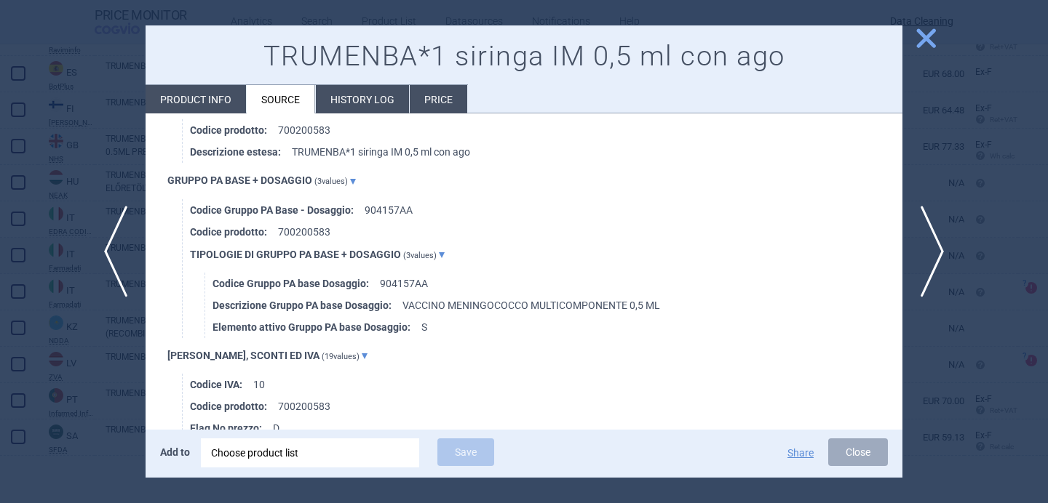
scroll to position [1609, 0]
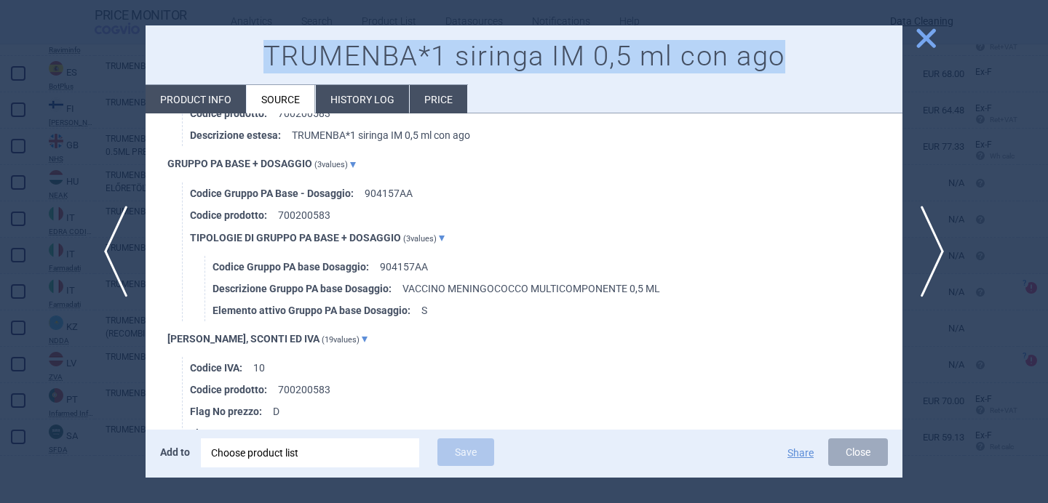
drag, startPoint x: 266, startPoint y: 53, endPoint x: 864, endPoint y: 54, distance: 598.7
click at [864, 54] on h1 "TRUMENBA*1 siringa IM 0,5 ml con ago" at bounding box center [523, 56] width 727 height 33
copy h1 "TRUMENBA*1 siringa IM 0,5 ml con ago"
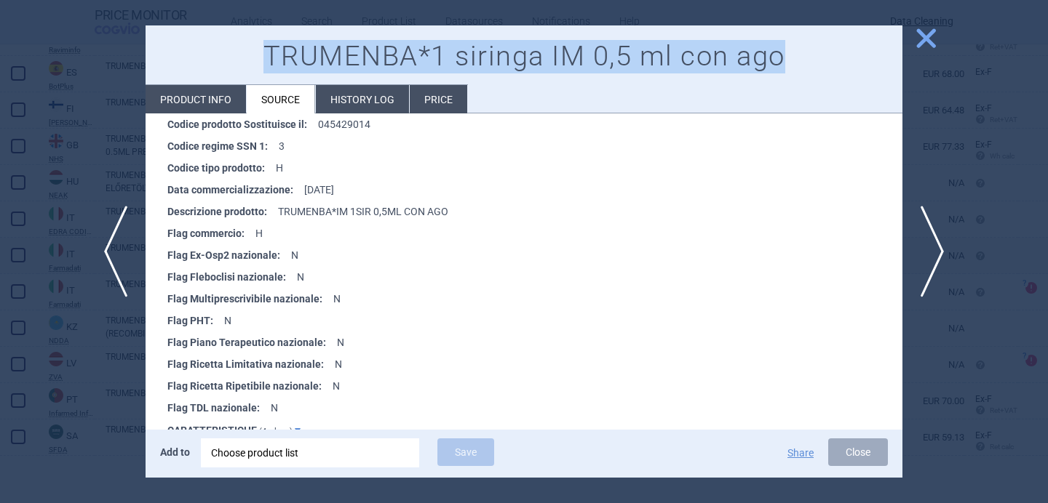
scroll to position [354, 0]
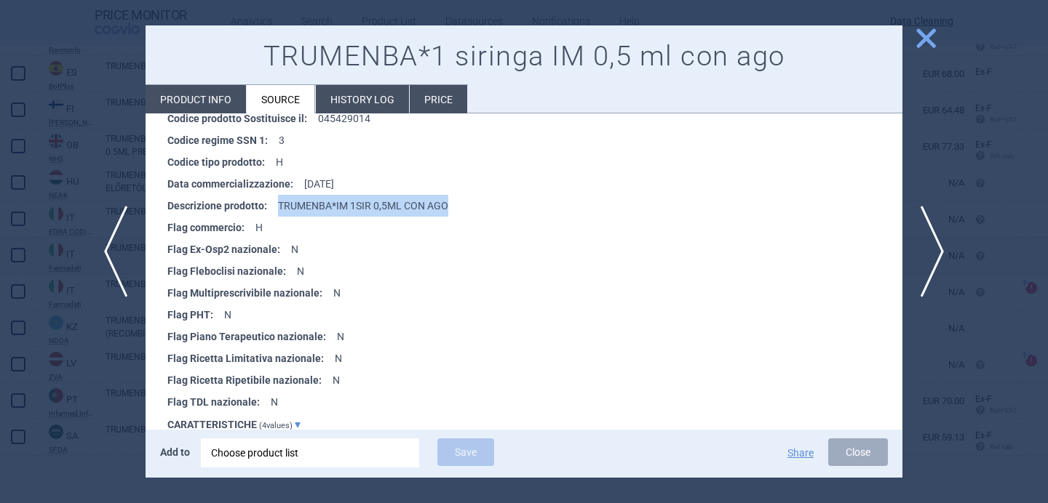
drag, startPoint x: 469, startPoint y: 201, endPoint x: 277, endPoint y: 205, distance: 192.1
click at [277, 205] on li "Descrizione prodotto : TRUMENBA*IM 1SIR 0,5ML CON AGO" at bounding box center [534, 206] width 735 height 22
copy li "TRUMENBA*IM 1SIR 0,5ML CON AGO"
click at [261, 443] on div "Choose product list" at bounding box center [310, 453] width 198 height 29
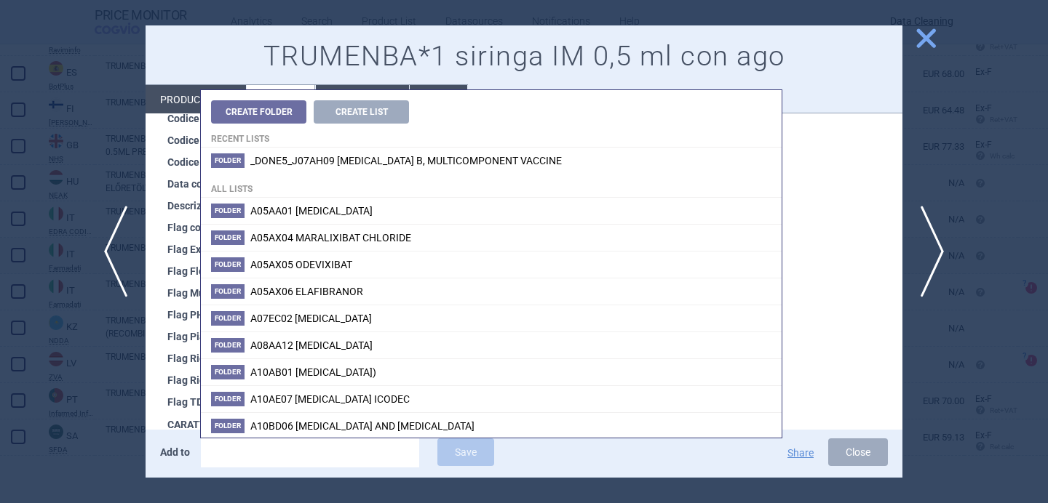
click at [341, 444] on input "search" at bounding box center [310, 453] width 218 height 29
paste input "EU/1/17/1187/003"
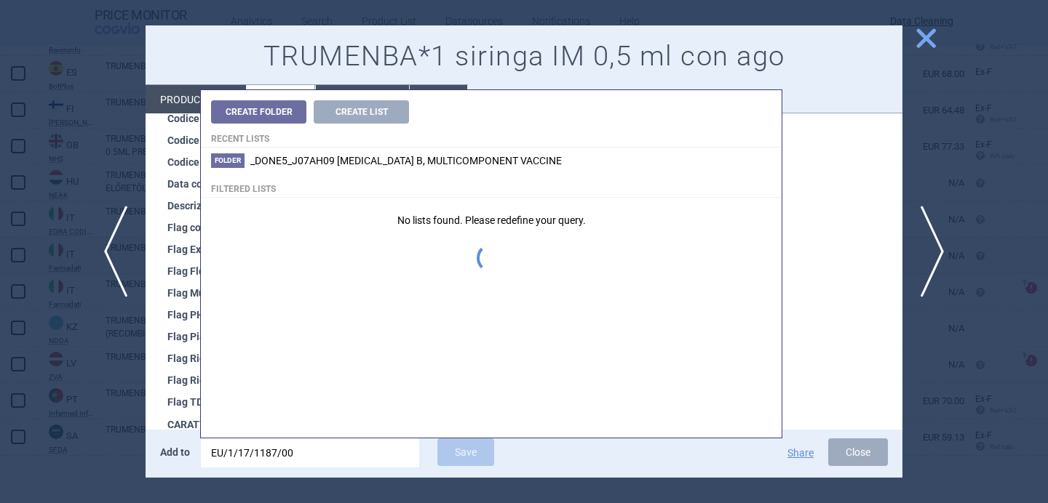
type input "EU/1/17/1187/001"
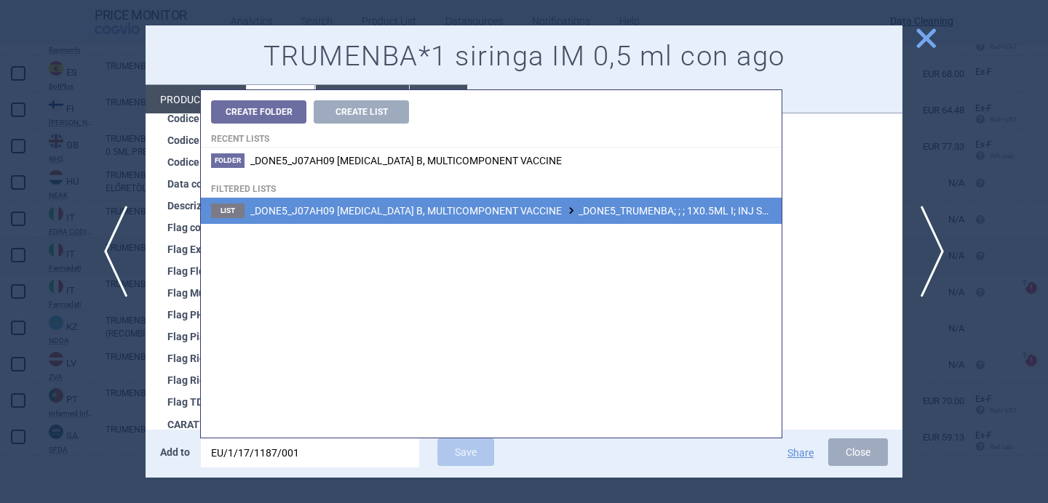
click at [578, 215] on span "_DONE5_J07AH09 MENINGOCOCCUS B, MULTICOMPONENT VACCINE _DONE5_TRUMENBA; ; ; 1X0…" at bounding box center [568, 211] width 636 height 12
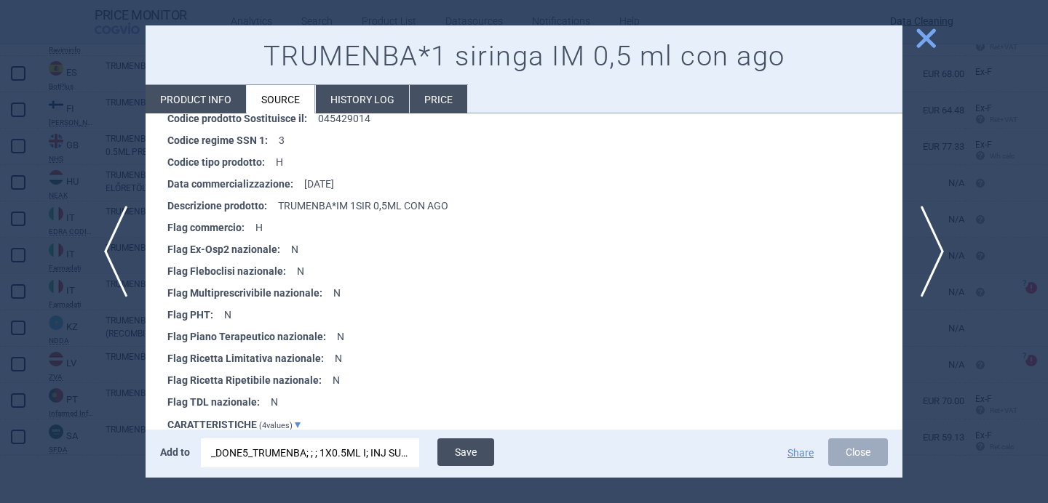
click at [460, 450] on button "Save" at bounding box center [465, 453] width 57 height 28
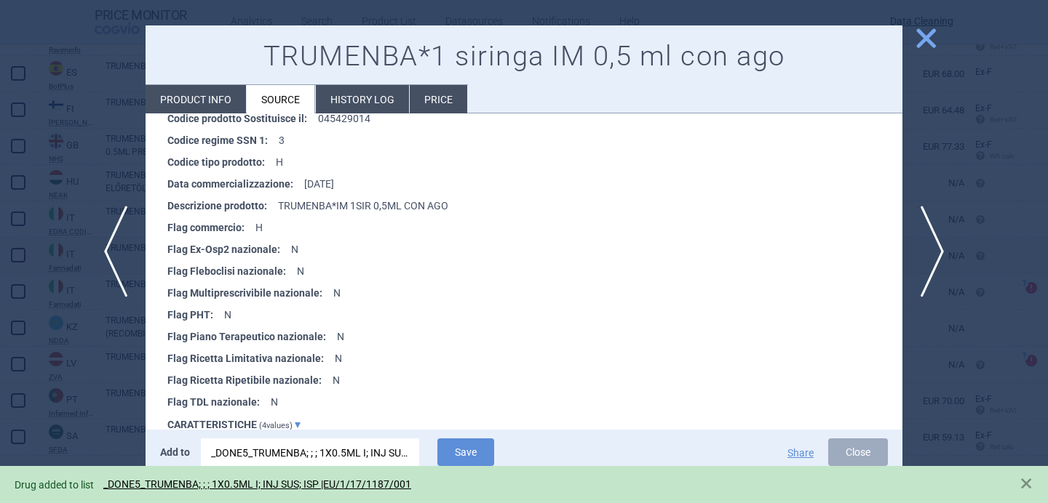
click at [91, 409] on div at bounding box center [524, 251] width 1048 height 503
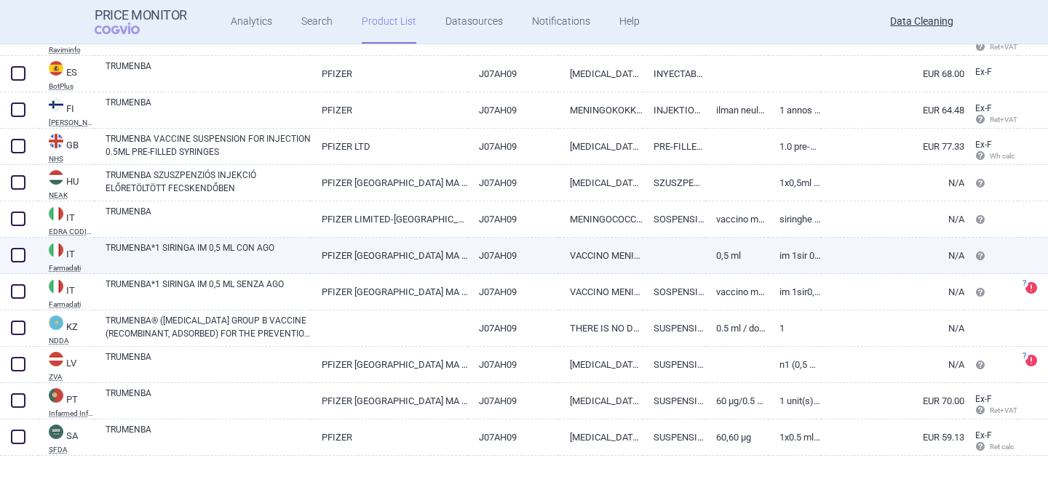
click at [13, 254] on span at bounding box center [18, 255] width 15 height 15
checkbox input "true"
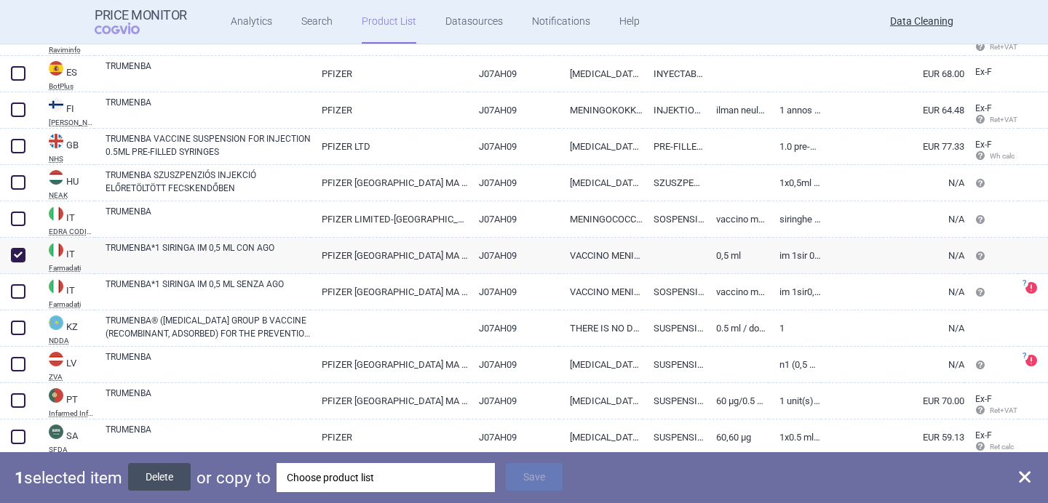
click at [161, 479] on button "Delete" at bounding box center [159, 477] width 63 height 28
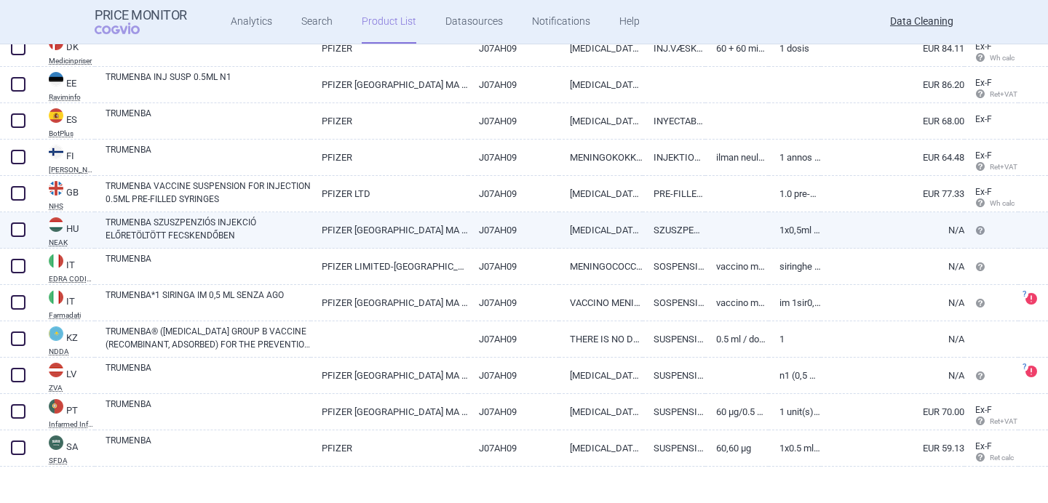
scroll to position [815, 0]
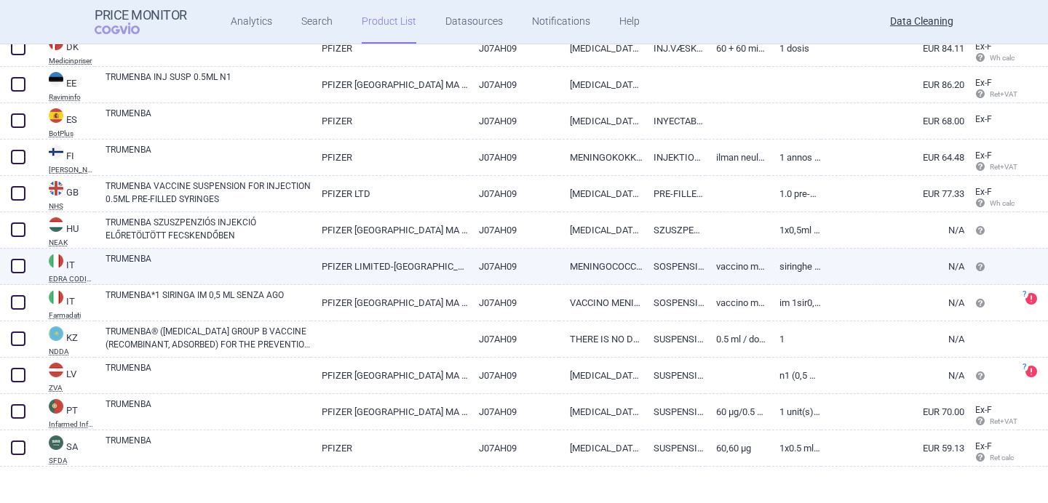
click at [190, 265] on link "TRUMENBA" at bounding box center [207, 265] width 205 height 26
select select "EUR"
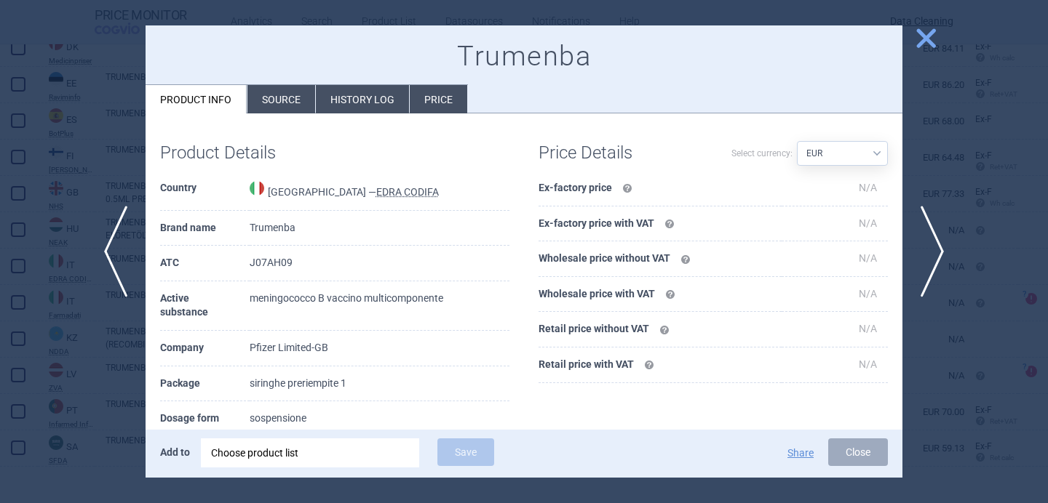
click at [282, 106] on li "Source" at bounding box center [281, 99] width 68 height 28
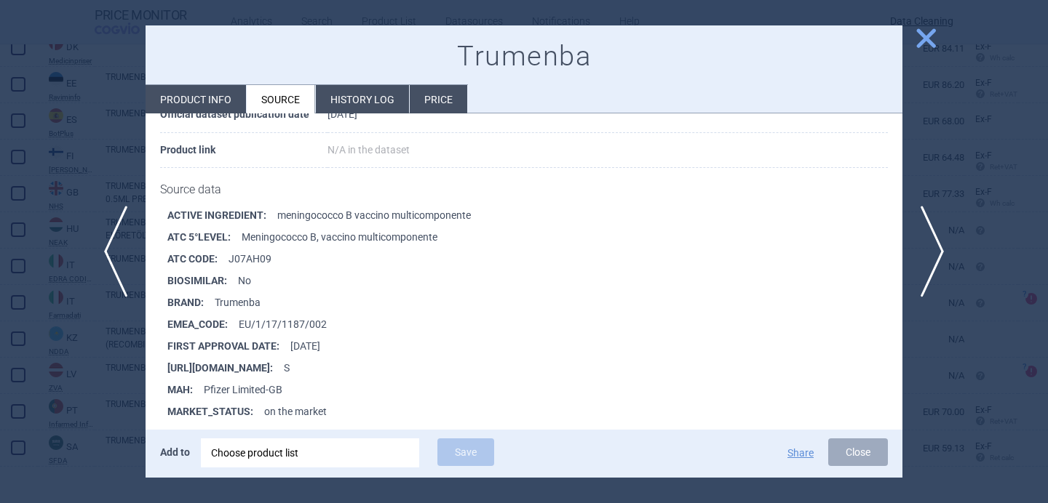
scroll to position [150, 0]
click at [118, 392] on div at bounding box center [524, 251] width 1048 height 503
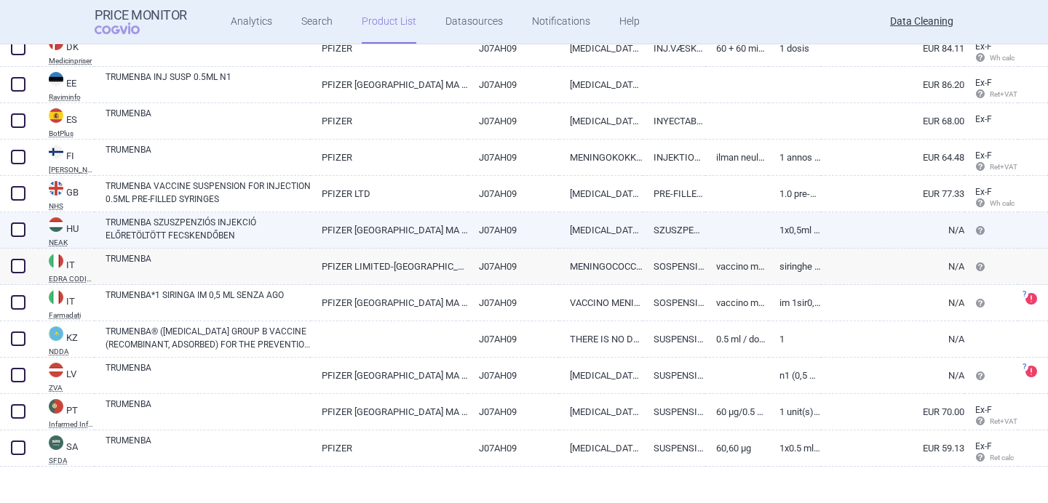
click at [194, 231] on link "TRUMENBA SZUSZPENZIÓS INJEKCIÓ ELŐRETÖLTÖTT FECSKENDŐBEN" at bounding box center [207, 229] width 205 height 26
select select "EUR"
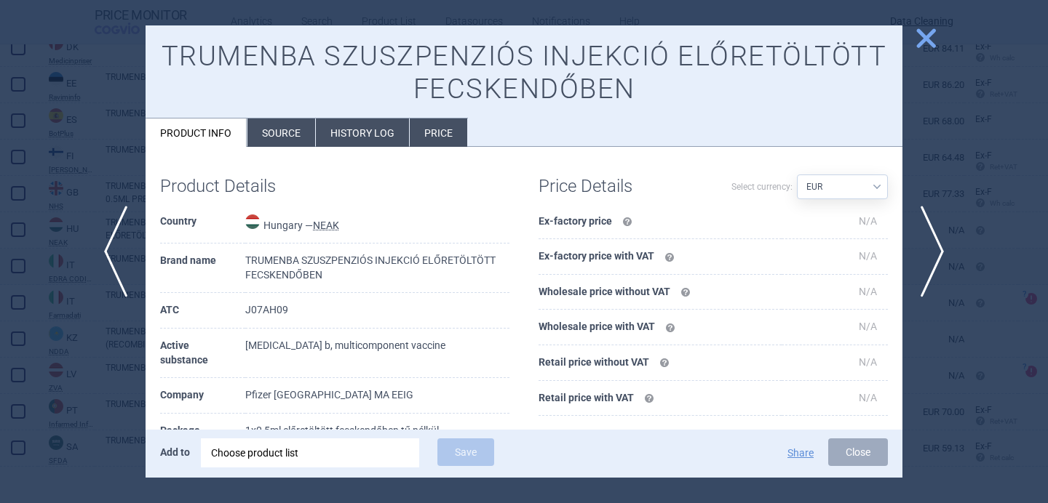
click at [287, 130] on li "Source" at bounding box center [281, 133] width 68 height 28
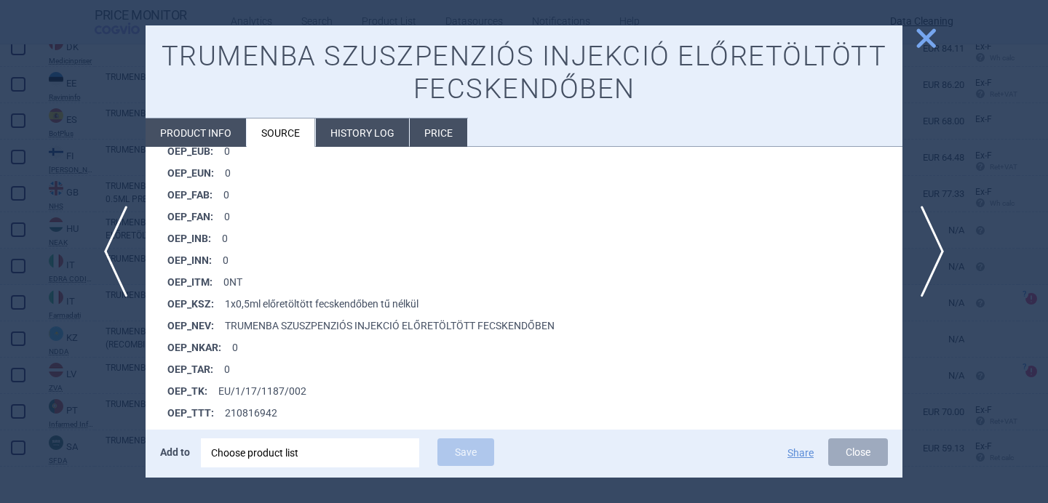
scroll to position [1130, 0]
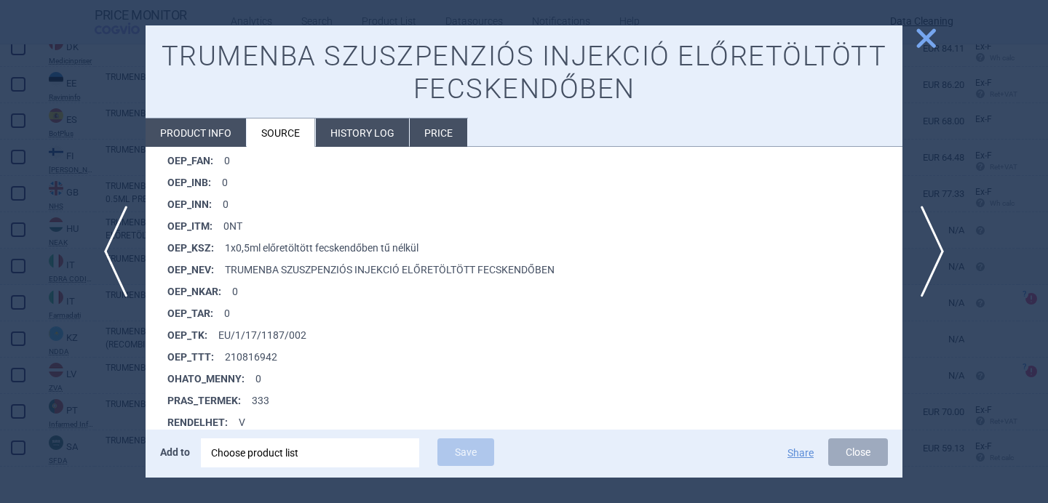
click at [89, 395] on div at bounding box center [524, 251] width 1048 height 503
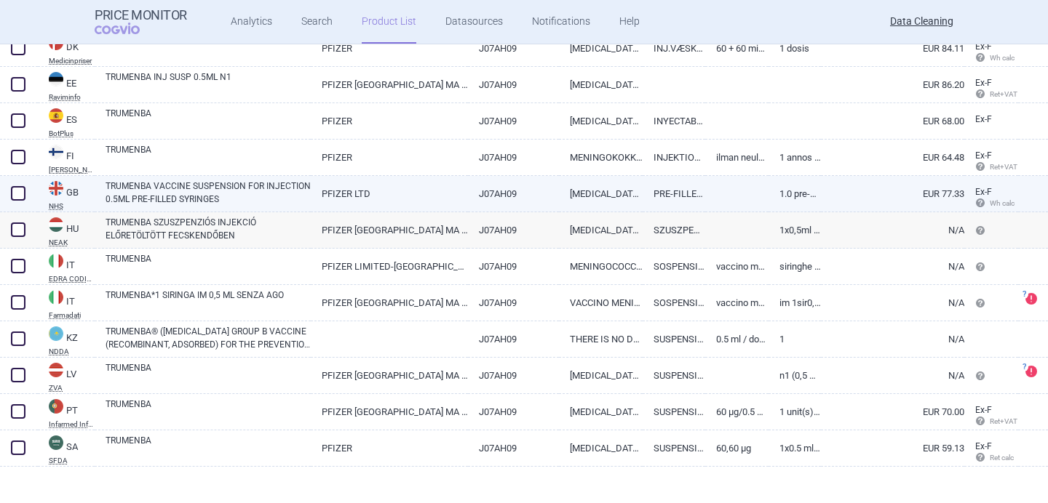
click at [203, 195] on link "TRUMENBA VACCINE SUSPENSION FOR INJECTION 0.5ML PRE-FILLED SYRINGES" at bounding box center [207, 193] width 205 height 26
select select "EUR"
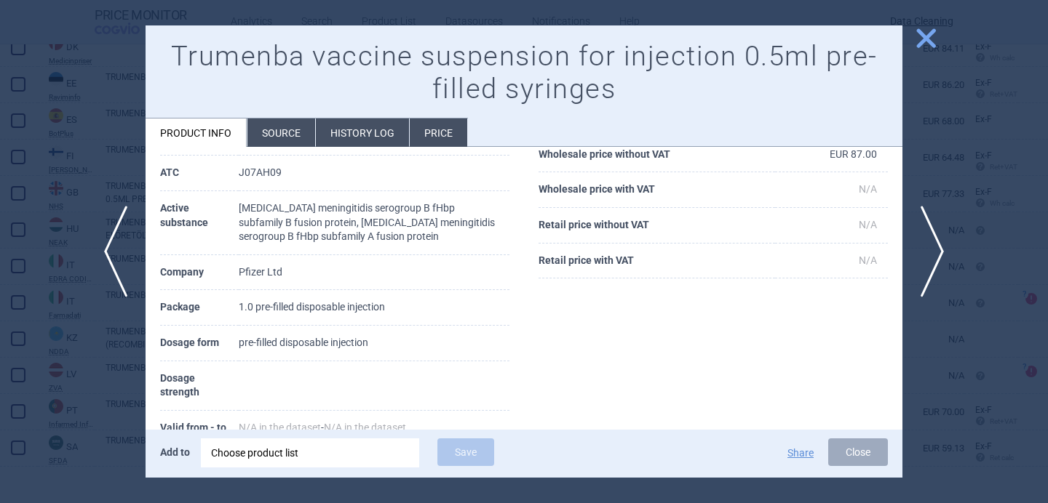
scroll to position [157, 0]
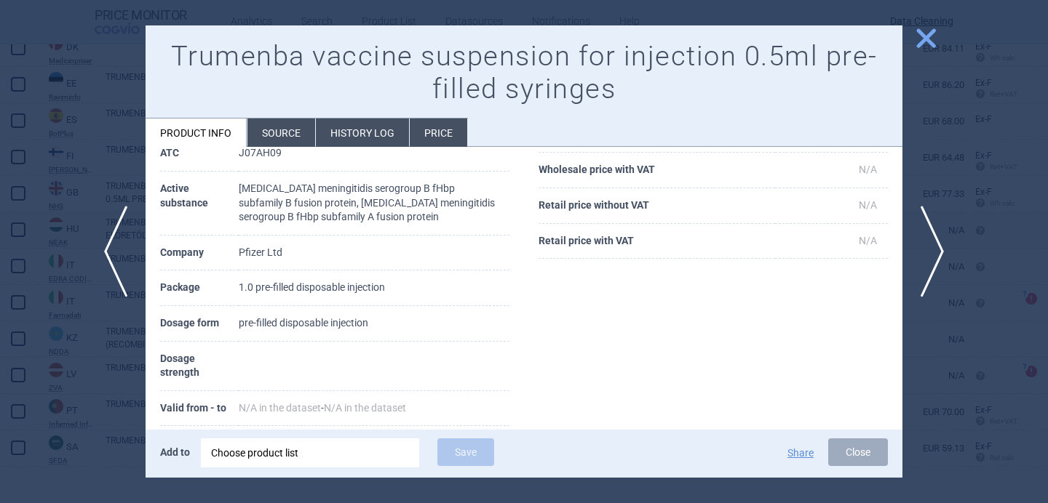
click at [274, 136] on li "Source" at bounding box center [281, 133] width 68 height 28
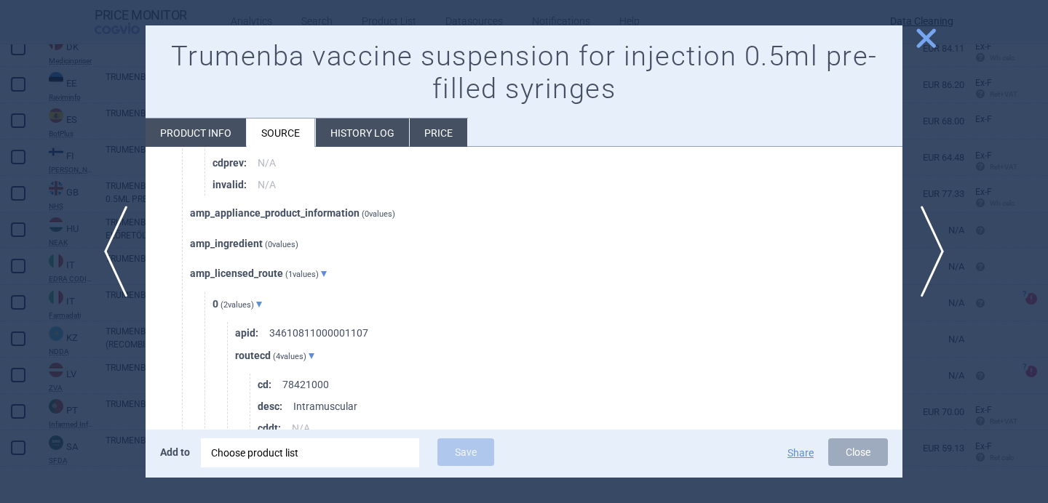
scroll to position [683, 0]
click at [99, 396] on div at bounding box center [524, 251] width 1048 height 503
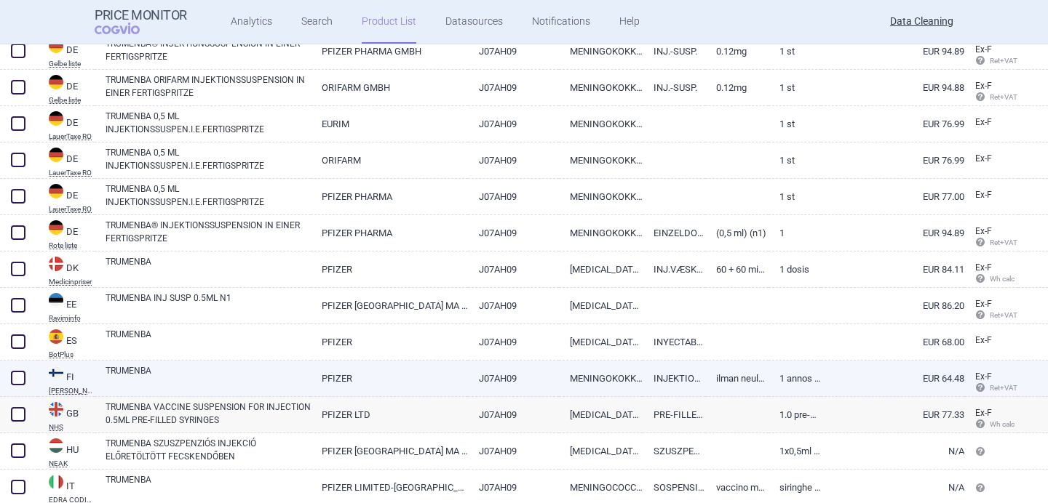
scroll to position [586, 0]
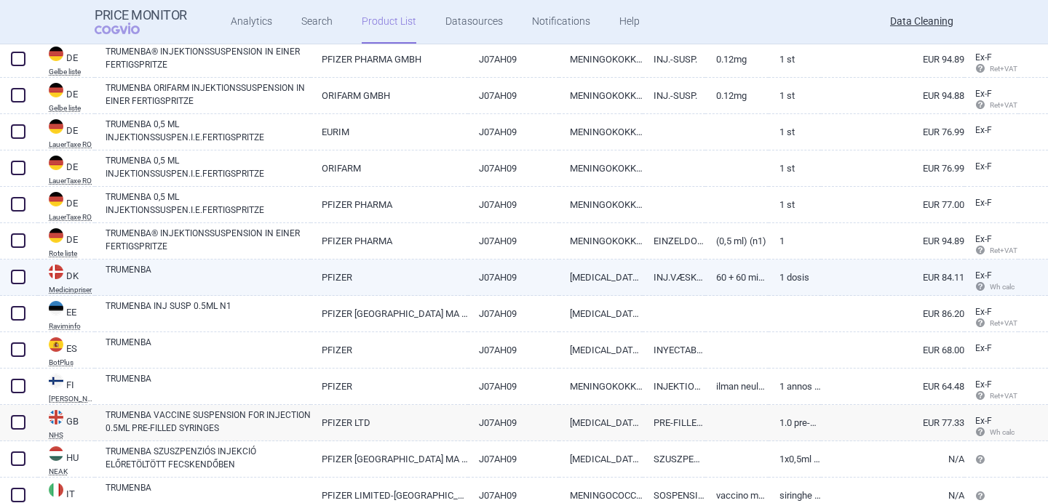
click at [175, 276] on link "TRUMENBA" at bounding box center [207, 276] width 205 height 26
select select "EUR"
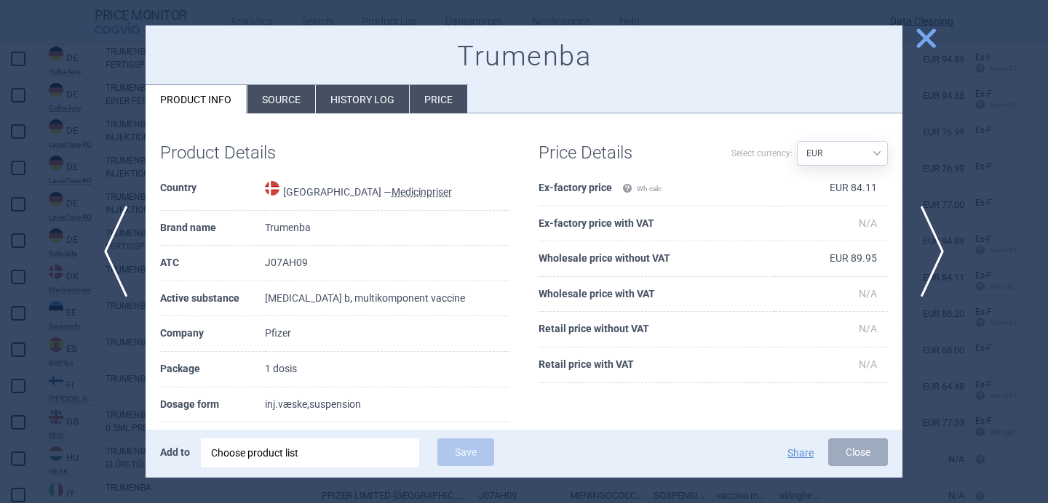
scroll to position [71, 0]
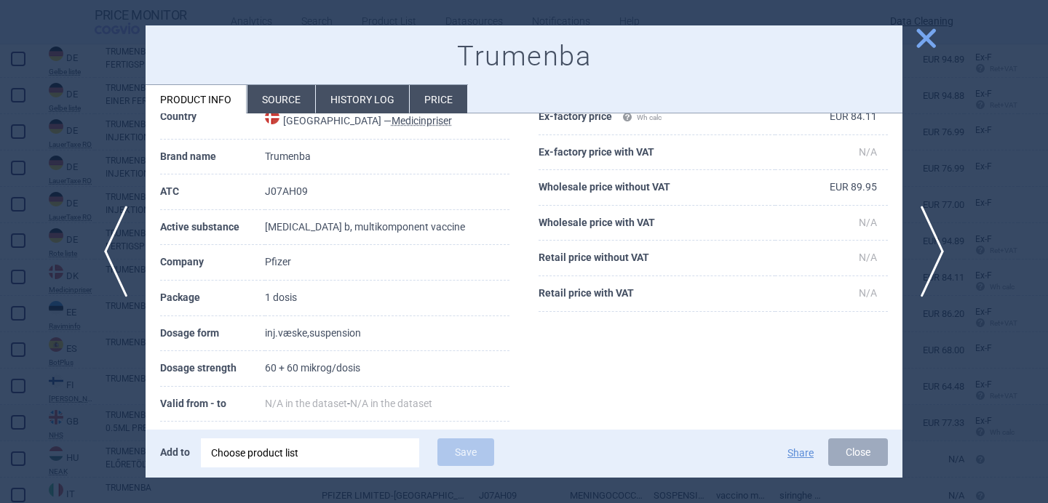
click at [298, 97] on li "Source" at bounding box center [281, 99] width 68 height 28
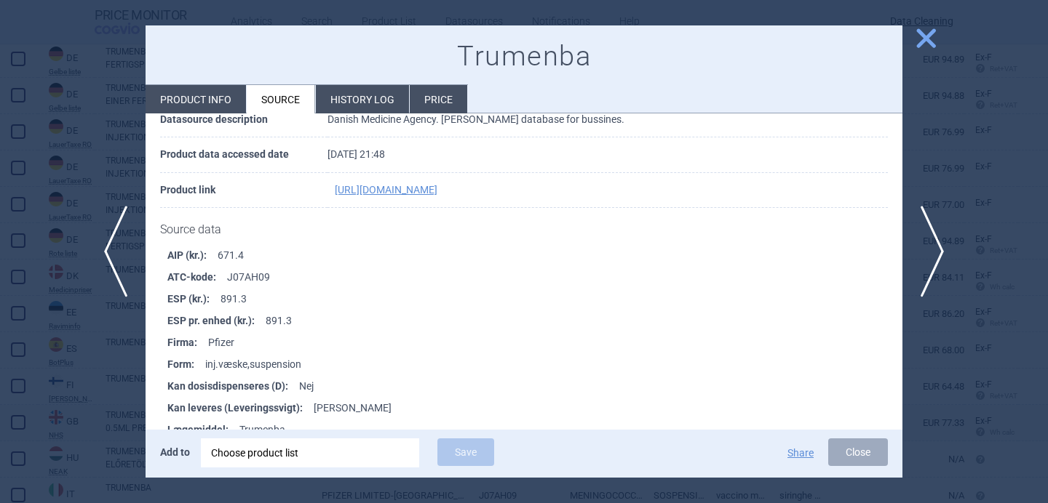
scroll to position [129, 0]
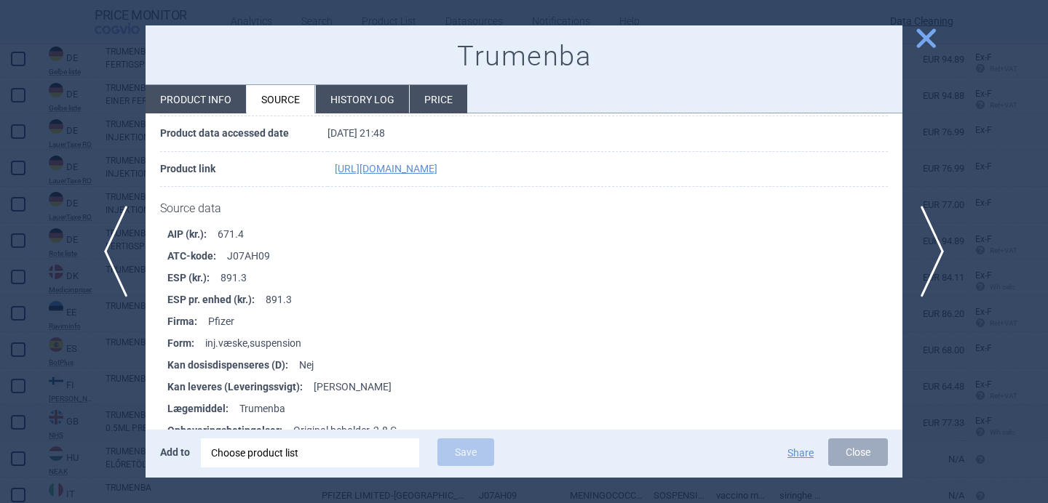
click at [86, 376] on div at bounding box center [524, 251] width 1048 height 503
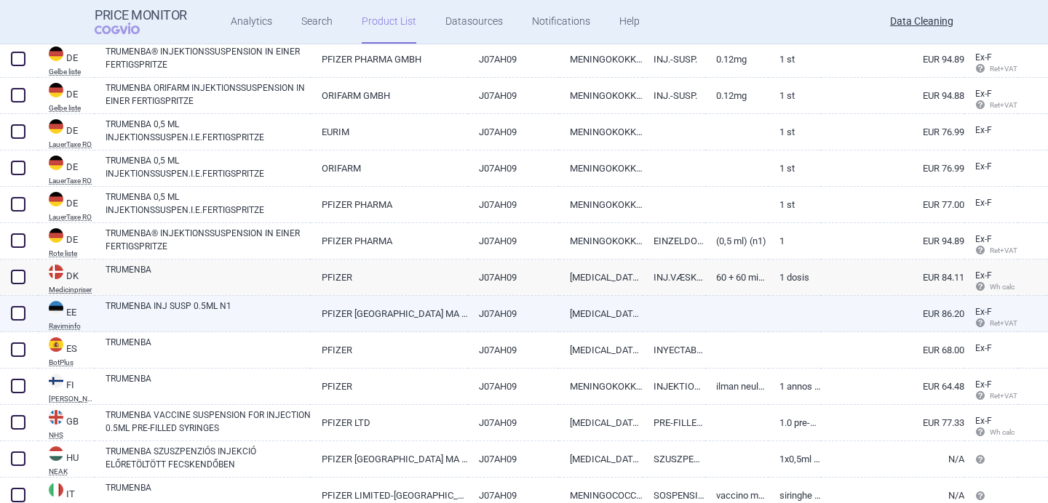
click at [191, 316] on link "TRUMENBA INJ SUSP 0.5ML N1" at bounding box center [207, 313] width 205 height 26
select select "EUR"
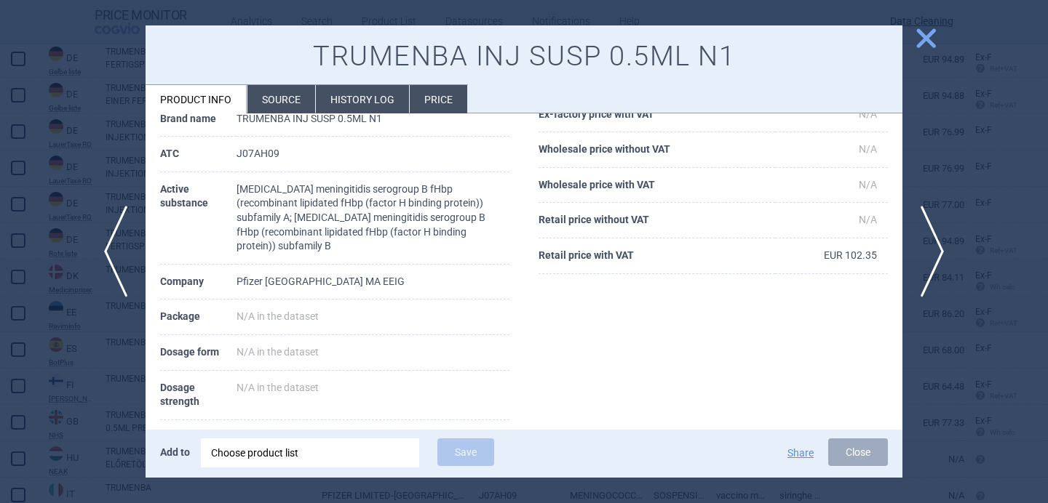
scroll to position [141, 0]
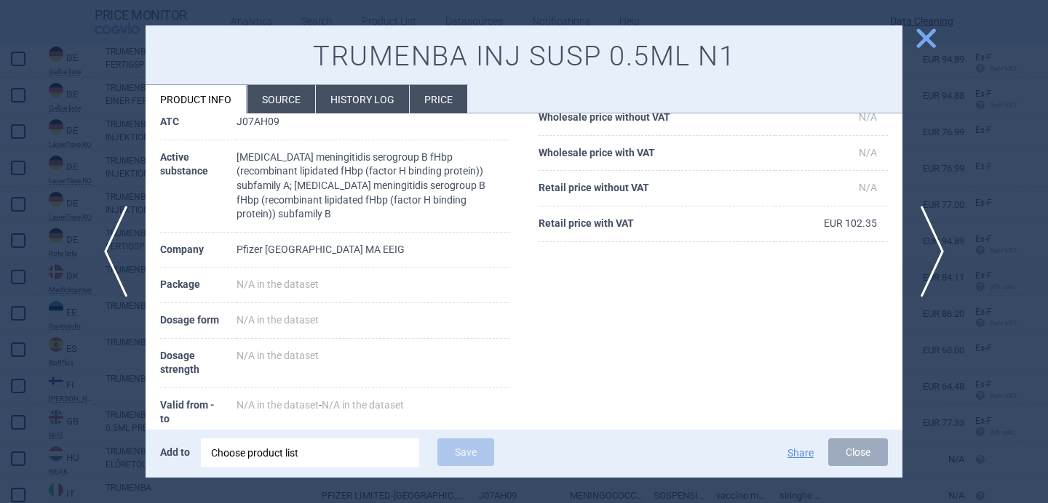
click at [92, 365] on div at bounding box center [524, 251] width 1048 height 503
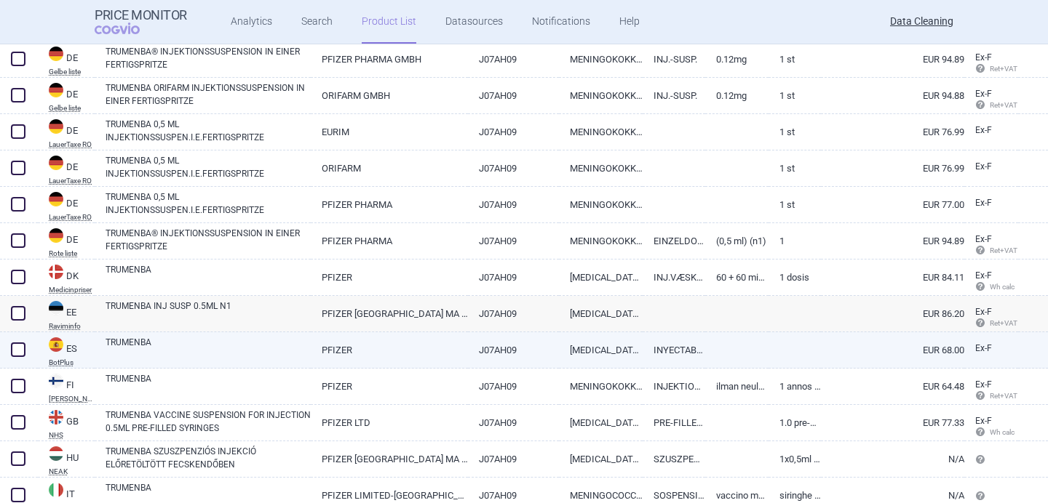
click at [171, 354] on link "TRUMENBA" at bounding box center [207, 349] width 205 height 26
select select "EUR"
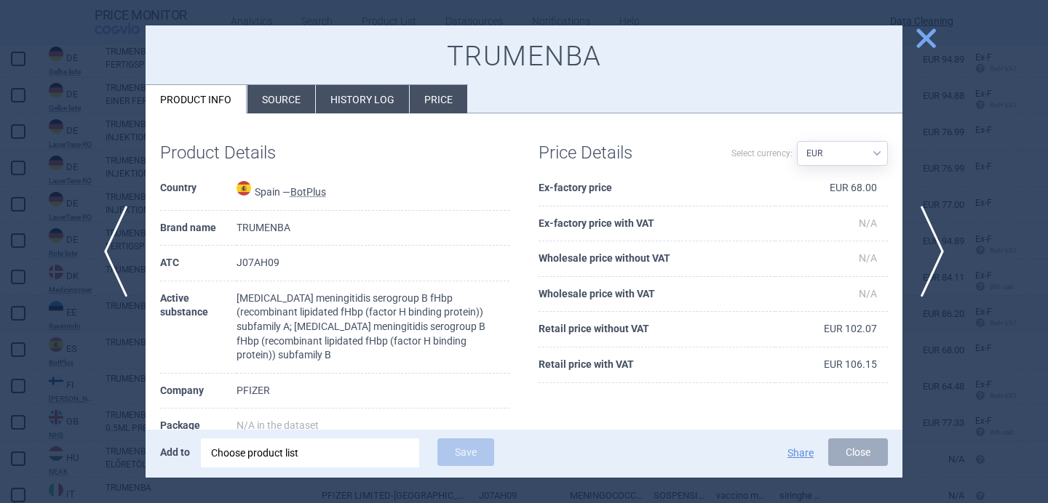
click at [274, 102] on li "Source" at bounding box center [281, 99] width 68 height 28
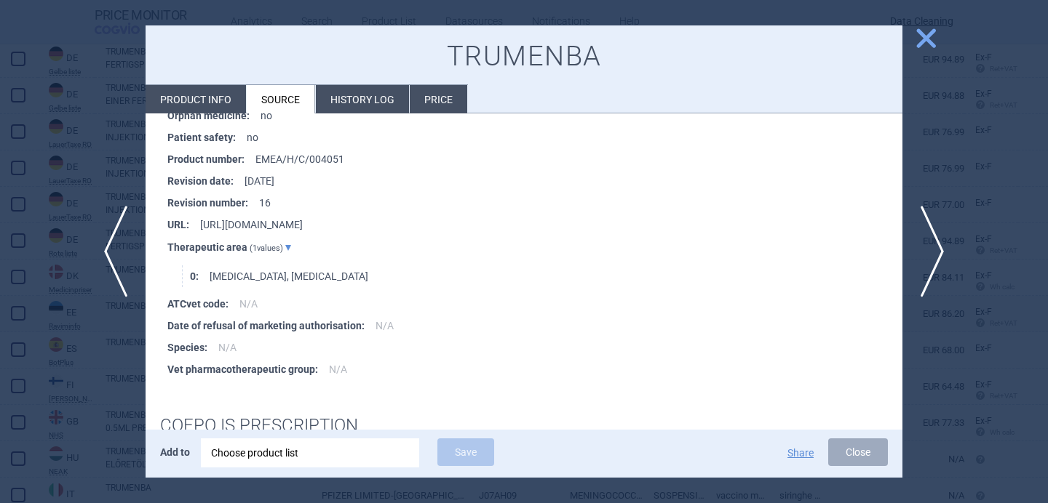
scroll to position [2276, 0]
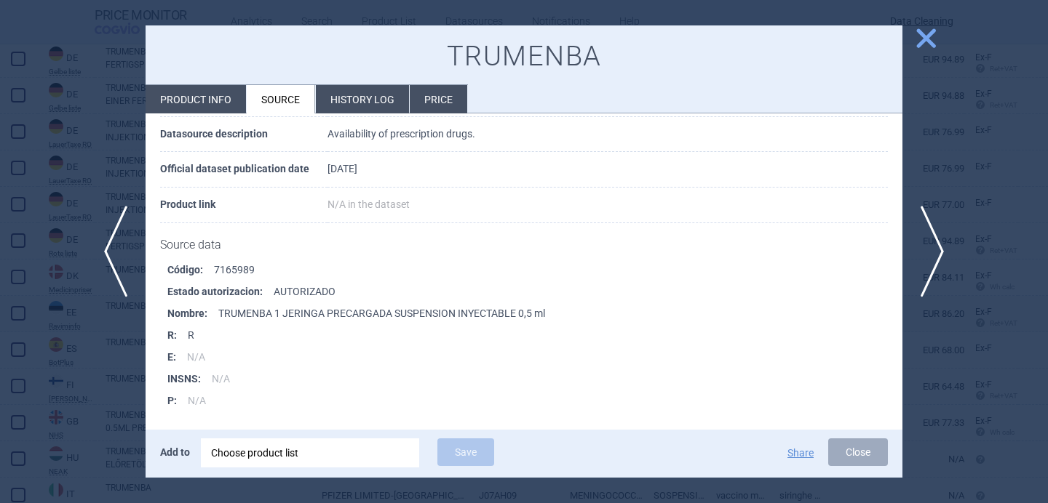
click at [69, 404] on div at bounding box center [524, 251] width 1048 height 503
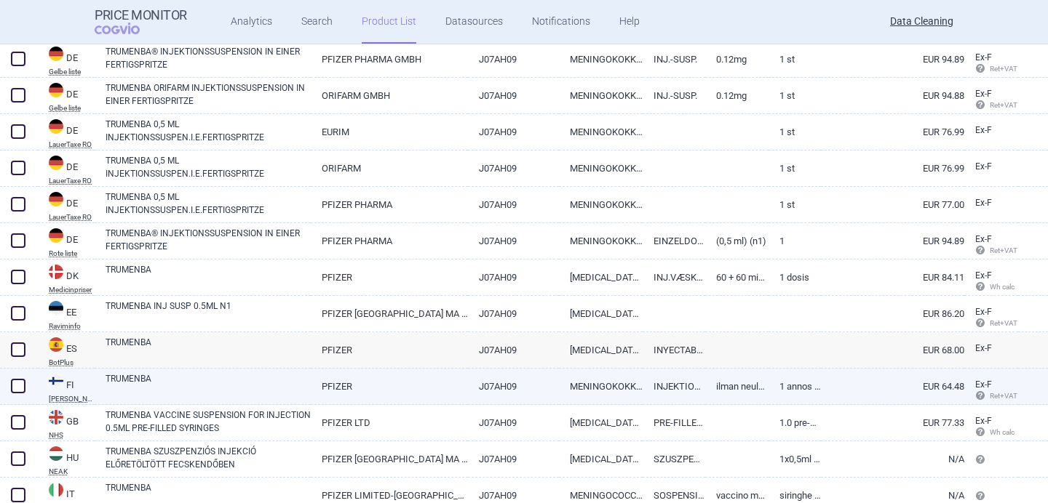
click at [191, 383] on link "TRUMENBA" at bounding box center [207, 385] width 205 height 26
select select "EUR"
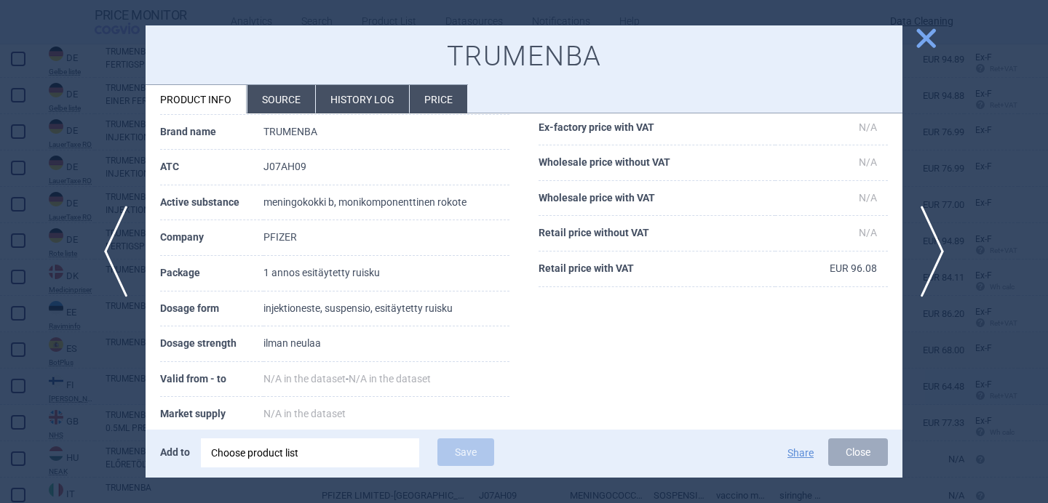
scroll to position [97, 0]
click at [295, 89] on li "Source" at bounding box center [281, 99] width 68 height 28
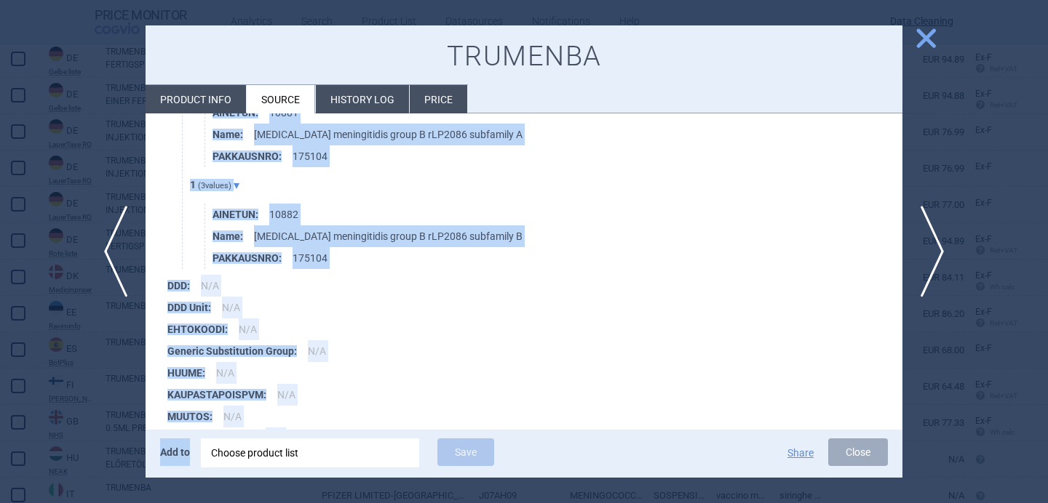
scroll to position [2913, 0]
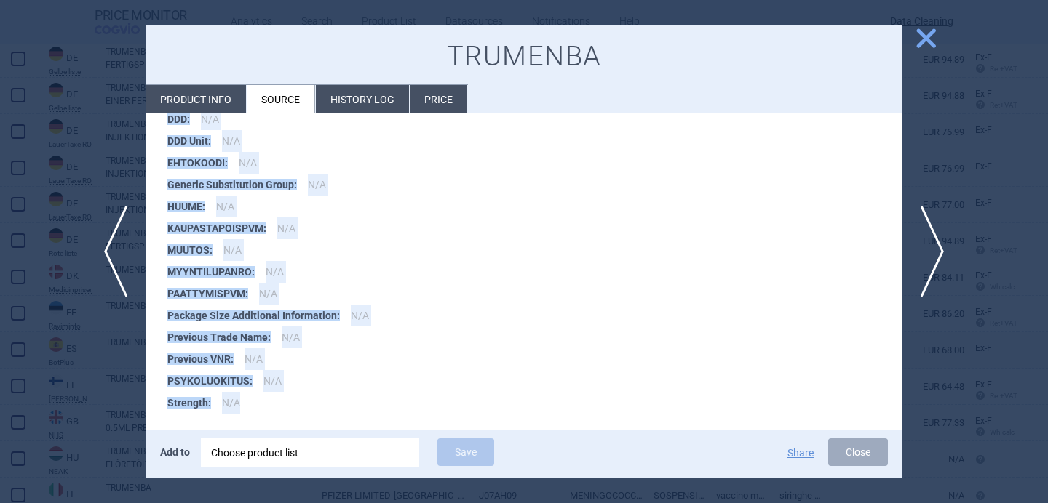
drag, startPoint x: 164, startPoint y: 235, endPoint x: 260, endPoint y: 395, distance: 186.3
copy div "ource data ATC : J07AH09 For Animals : 0 For Humans : 1 KAUPPAANTULOPVM : 2017-…"
click at [94, 403] on div at bounding box center [524, 251] width 1048 height 503
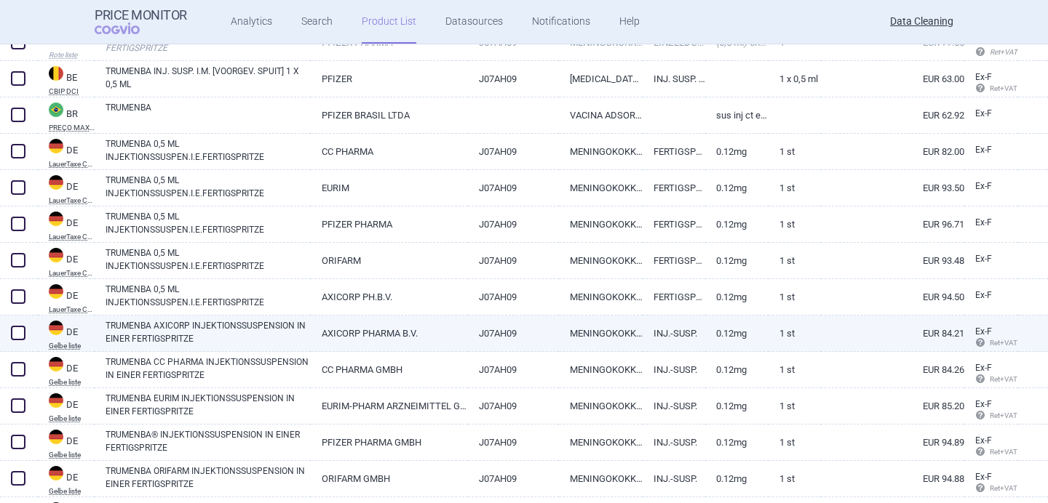
scroll to position [202, 0]
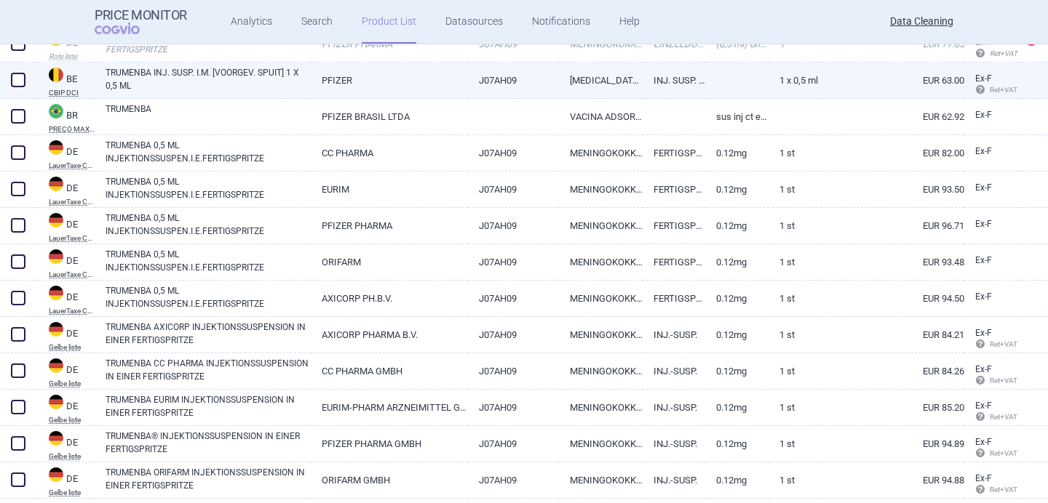
click at [204, 79] on link "TRUMENBA INJ. SUSP. I.M. [VOORGEV. SPUIT] 1 X 0,5 ML" at bounding box center [207, 79] width 205 height 26
select select "EUR"
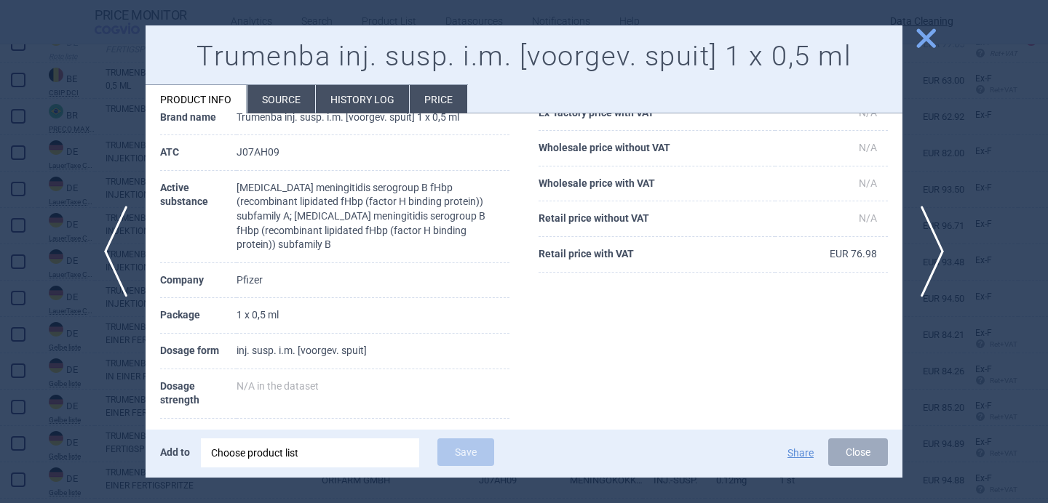
scroll to position [119, 0]
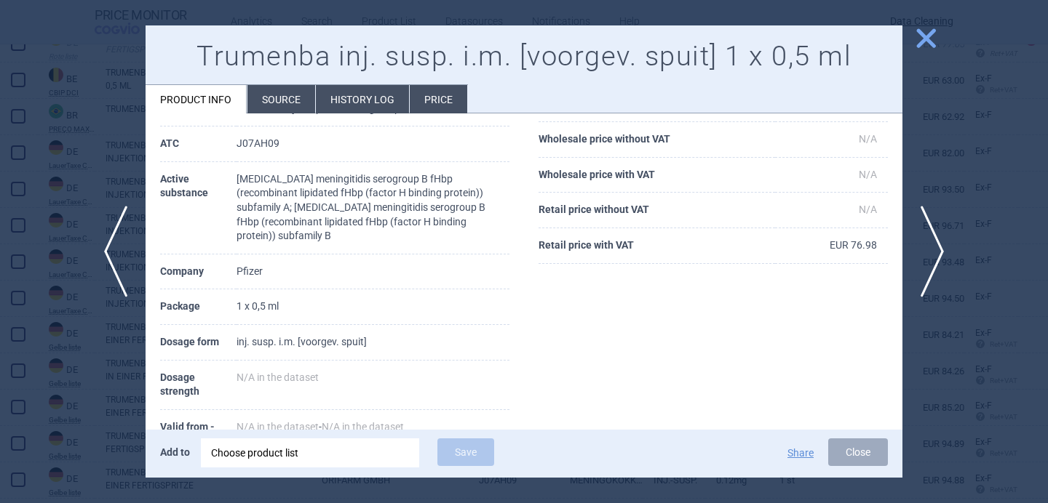
click at [282, 90] on li "Source" at bounding box center [281, 99] width 68 height 28
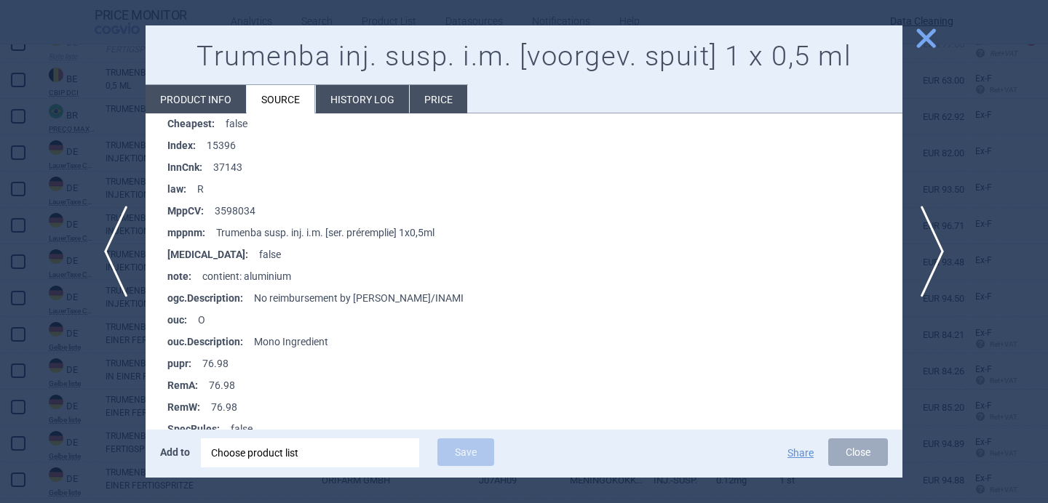
scroll to position [1502, 0]
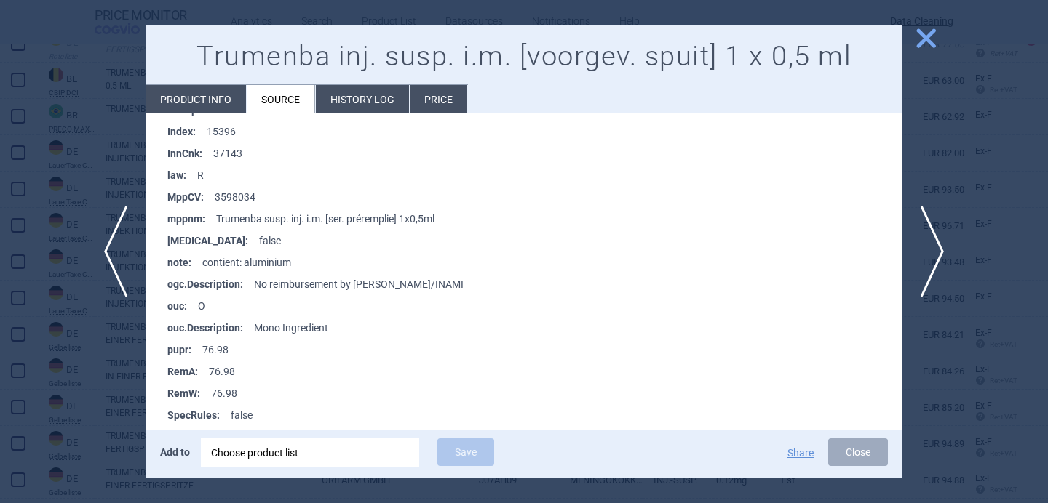
click at [81, 370] on div at bounding box center [524, 251] width 1048 height 503
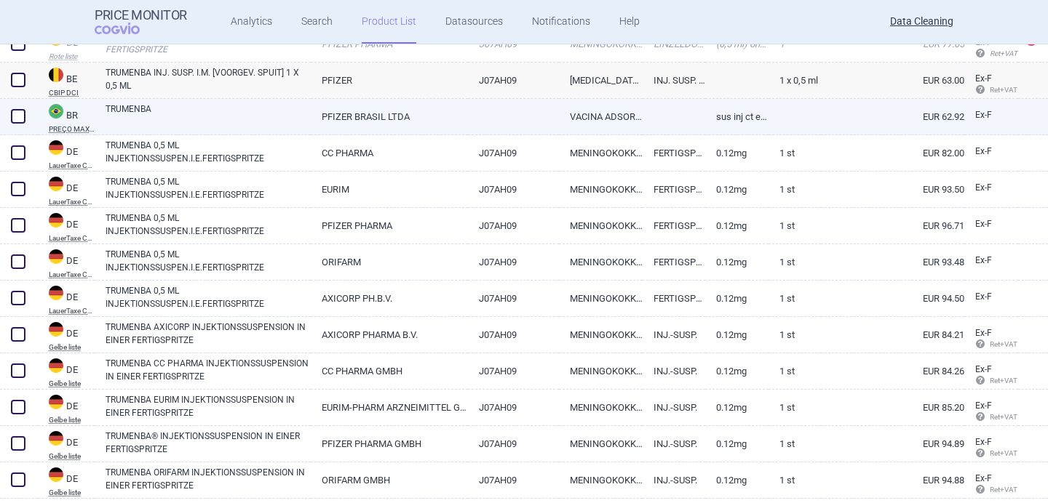
click at [217, 124] on link "TRUMENBA" at bounding box center [207, 116] width 205 height 26
select select "EUR"
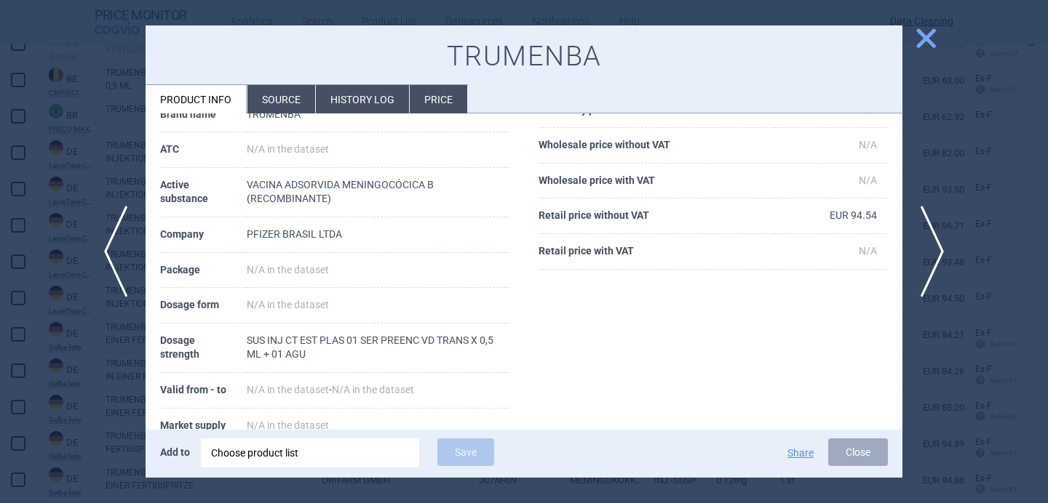
scroll to position [144, 0]
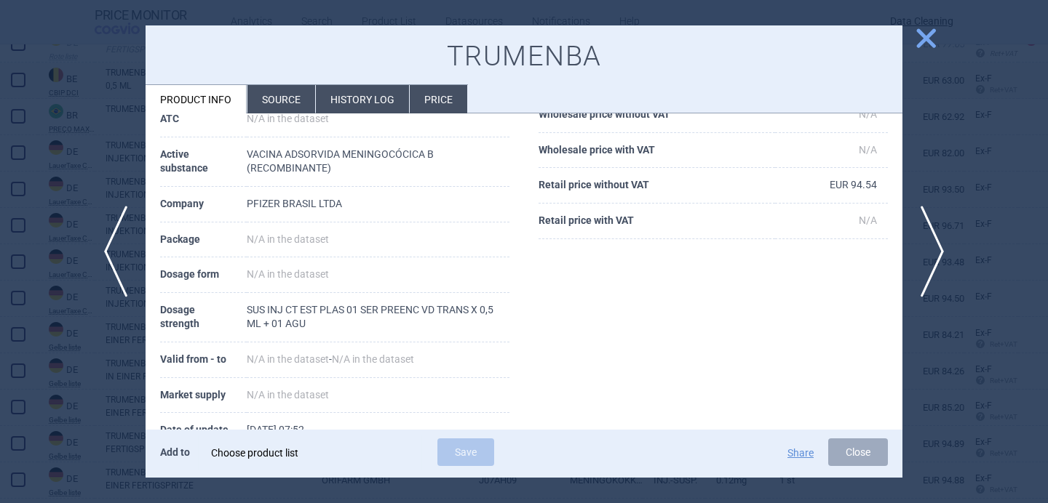
click at [253, 452] on div "Choose product list" at bounding box center [310, 453] width 198 height 29
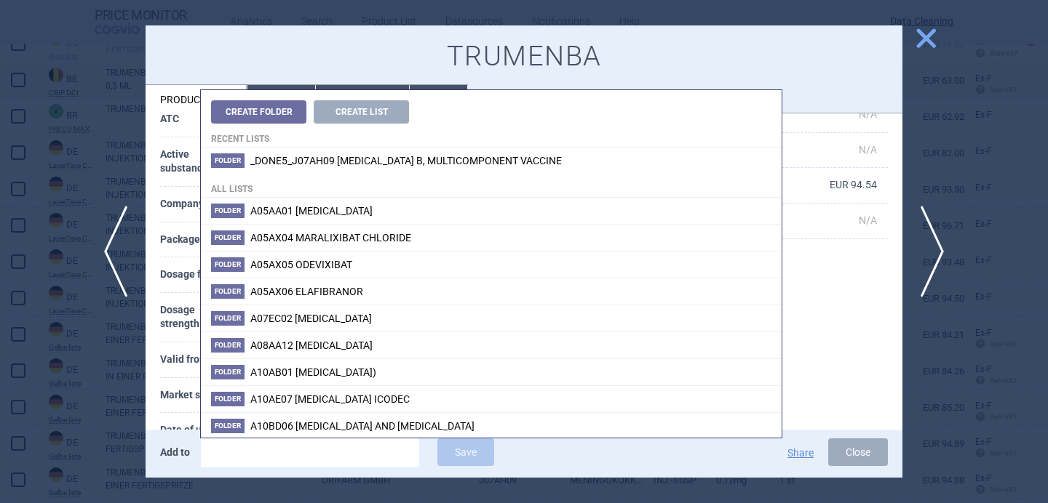
type input "ource data ATC:J07AH09 For Animals:0 For Humans:1 KAUPPAANTULOPVM:2017-09-01 MA…"
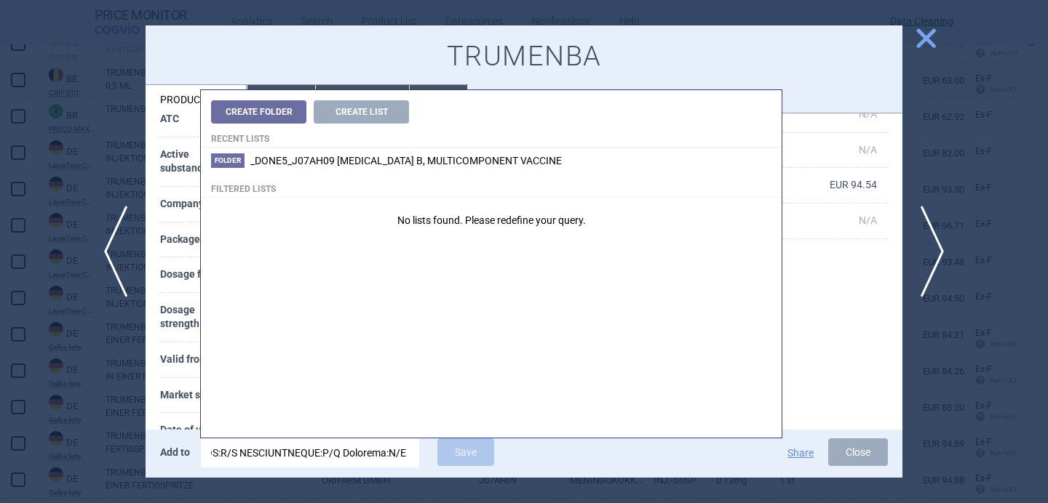
click at [253, 452] on input "search" at bounding box center [310, 453] width 218 height 29
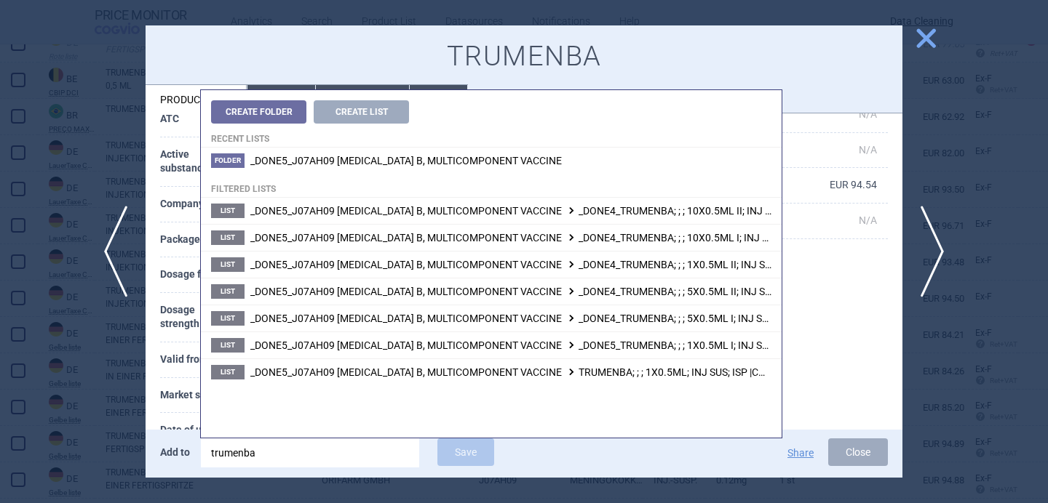
type input "trumenba"
click at [511, 348] on span "_DONE5_J07AH09 MENINGOCOCCUS B, MULTICOMPONENT VACCINE _DONE5_TRUMENBA; ; ; 1X0…" at bounding box center [568, 346] width 636 height 12
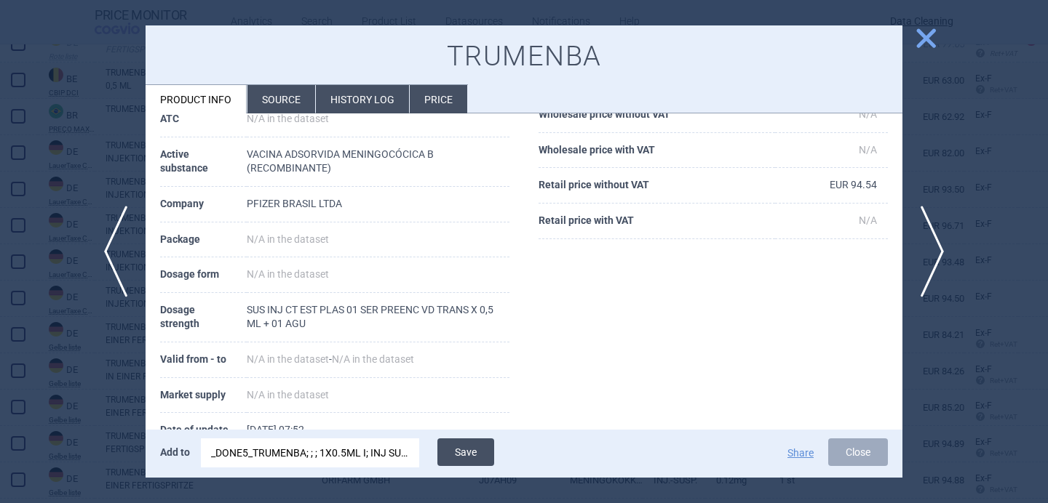
click at [480, 448] on button "Save" at bounding box center [465, 453] width 57 height 28
click at [117, 367] on div at bounding box center [524, 251] width 1048 height 503
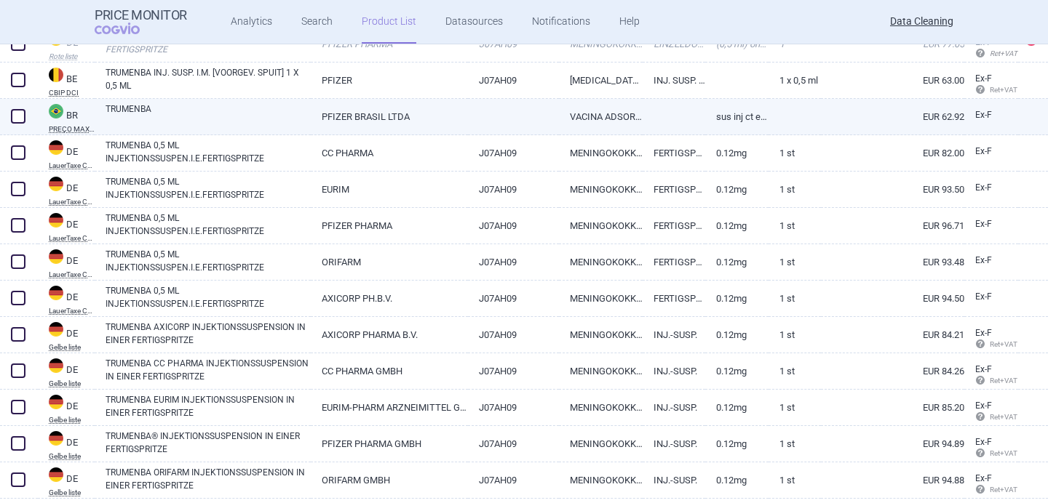
click at [15, 119] on span at bounding box center [18, 116] width 15 height 15
checkbox input "true"
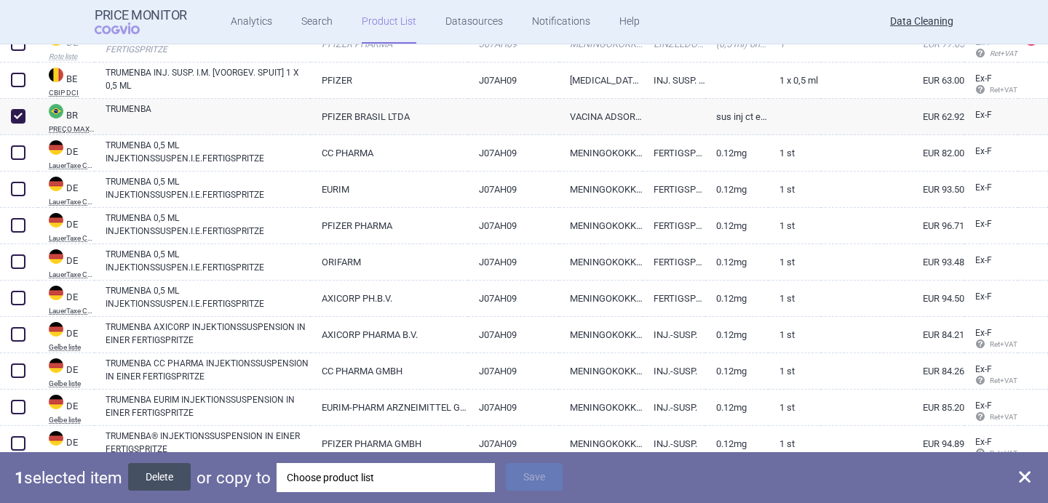
click at [157, 469] on button "Delete" at bounding box center [159, 477] width 63 height 28
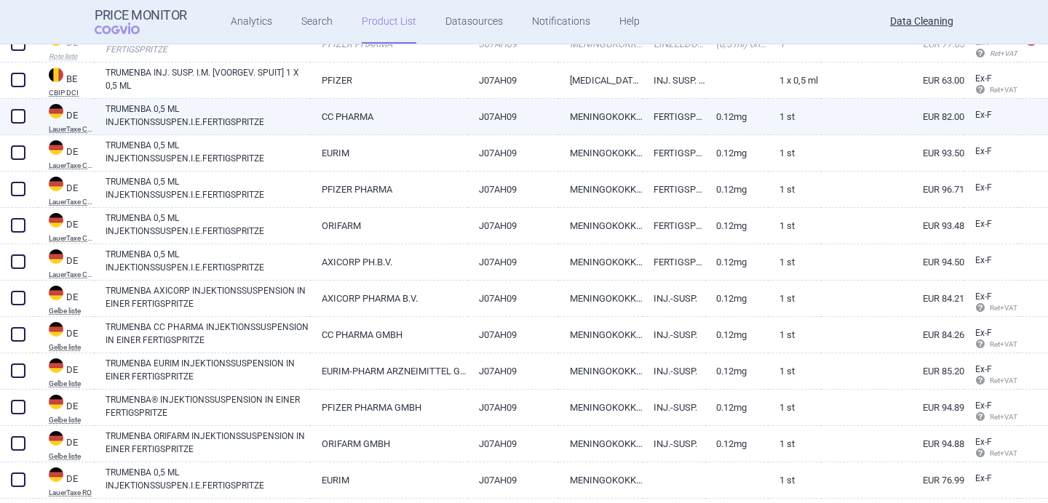
click at [211, 121] on link "TRUMENBA 0,5 ML INJEKTIONSSUSPEN.I.E.FERTIGSPRITZE" at bounding box center [207, 116] width 205 height 26
select select "EUR"
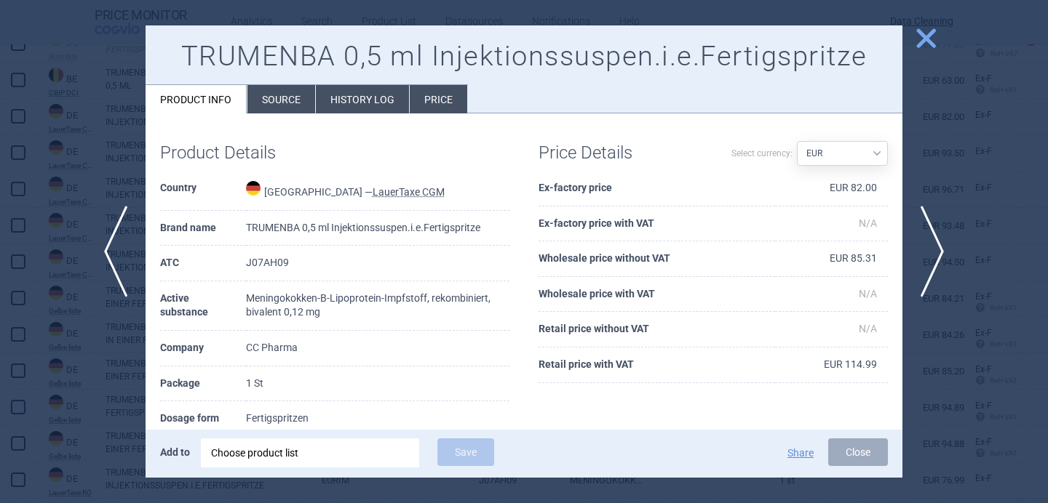
click at [275, 103] on li "Source" at bounding box center [281, 99] width 68 height 28
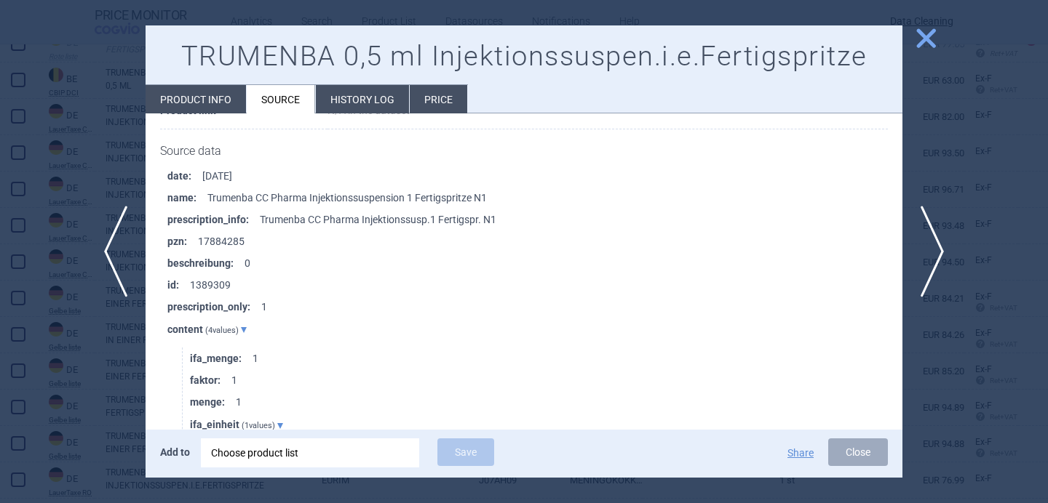
scroll to position [1241, 0]
click at [937, 250] on span "next" at bounding box center [936, 252] width 33 height 92
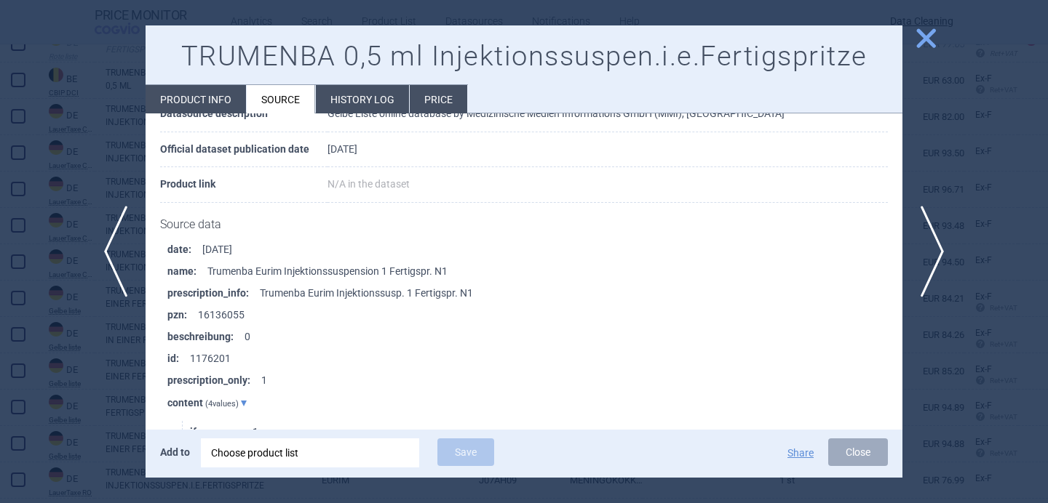
scroll to position [1169, 0]
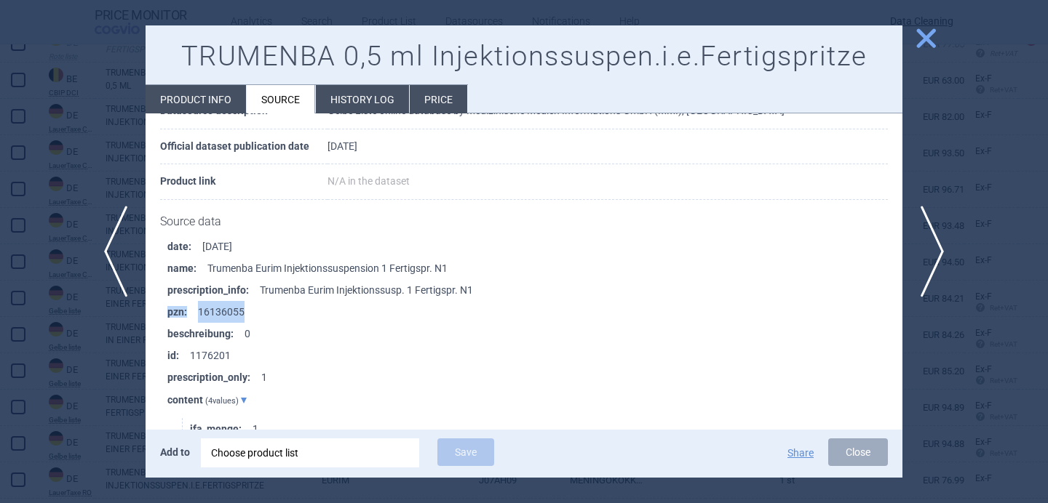
drag, startPoint x: 257, startPoint y: 313, endPoint x: 153, endPoint y: 312, distance: 103.3
copy li "pzn : 16136055"
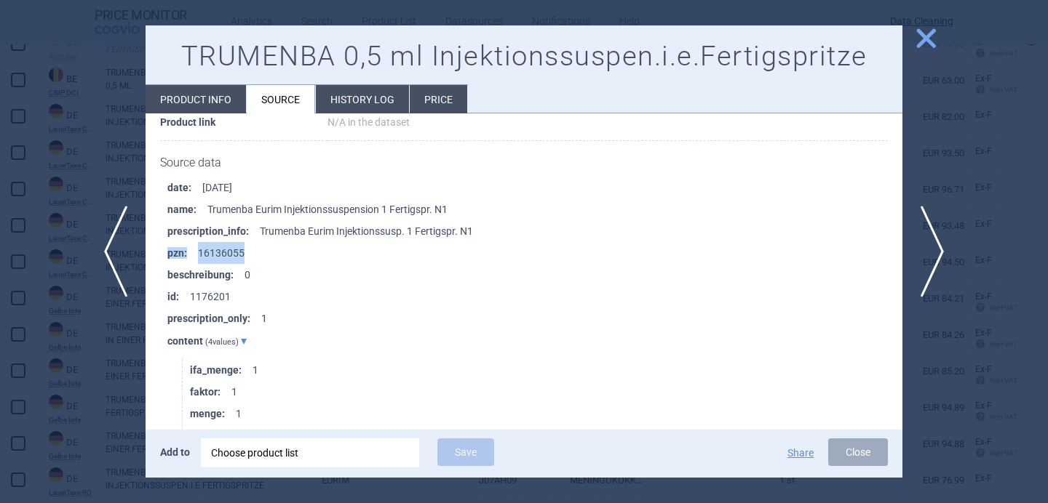
scroll to position [1239, 0]
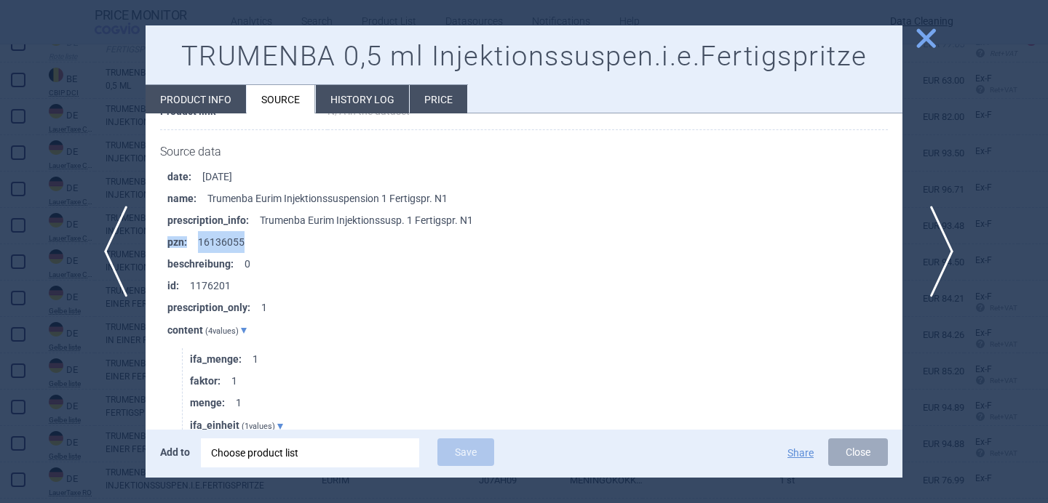
click at [944, 245] on span "next" at bounding box center [936, 252] width 33 height 92
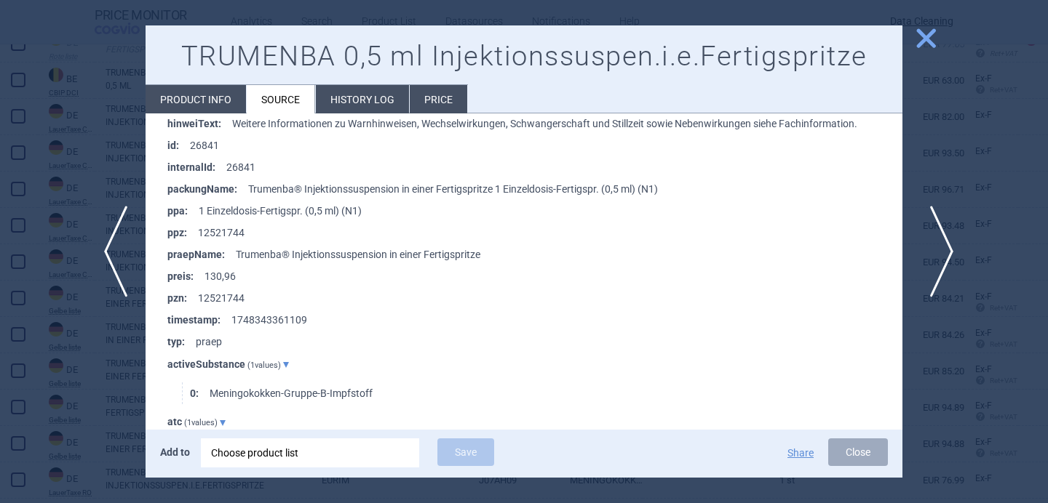
scroll to position [1603, 0]
drag, startPoint x: 260, startPoint y: 293, endPoint x: 162, endPoint y: 298, distance: 98.3
copy li "pzn : 12521744"
click at [949, 245] on span "next" at bounding box center [936, 252] width 33 height 92
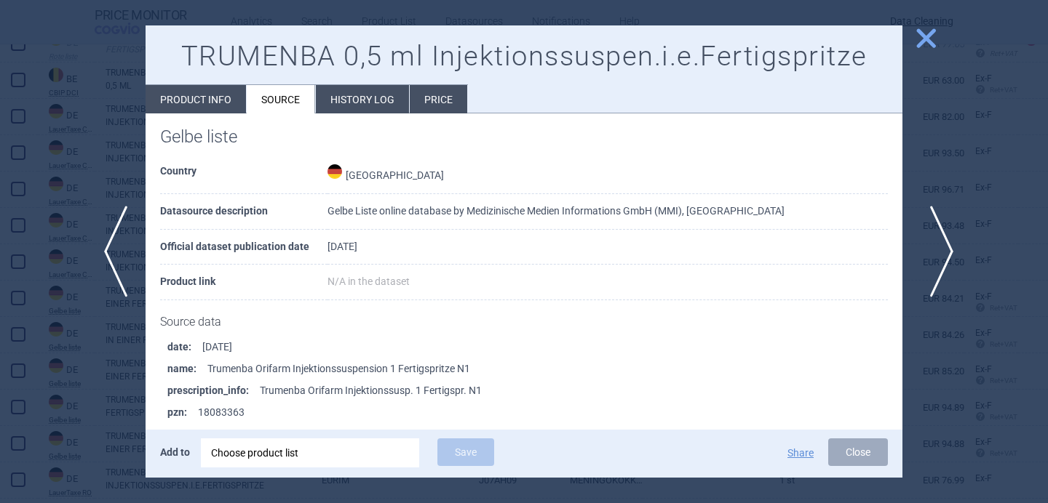
scroll to position [1197, 0]
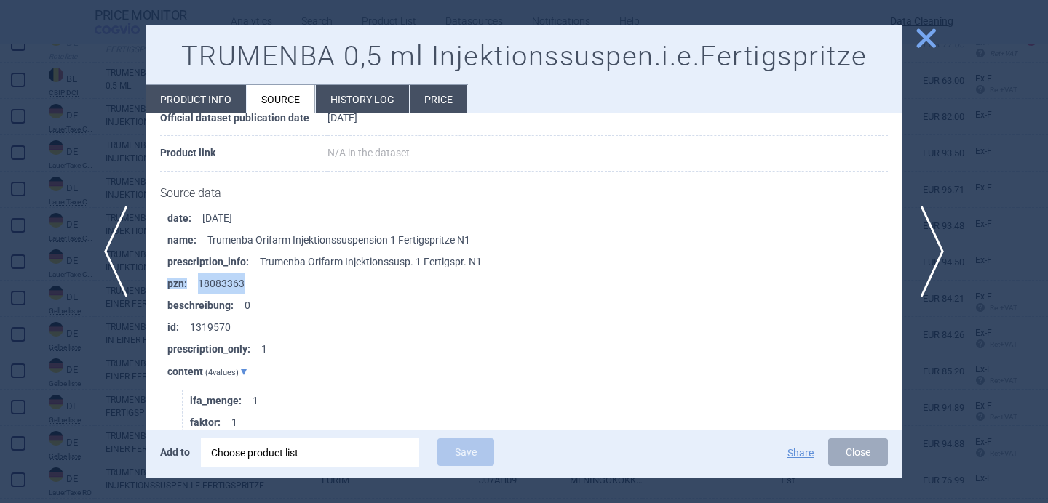
drag, startPoint x: 265, startPoint y: 283, endPoint x: 147, endPoint y: 283, distance: 117.8
copy li "pzn : 18083363"
click at [113, 262] on span "previous" at bounding box center [111, 252] width 33 height 92
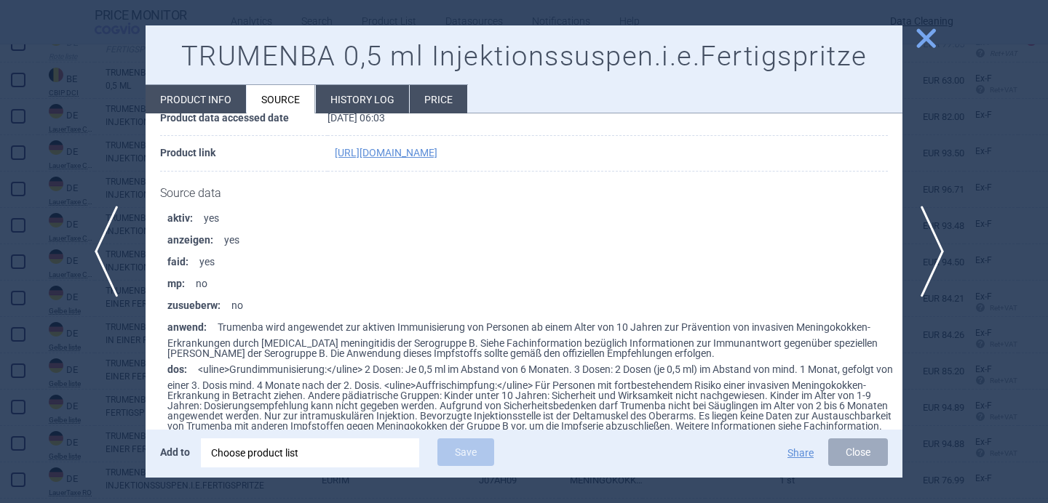
scroll to position [2923, 0]
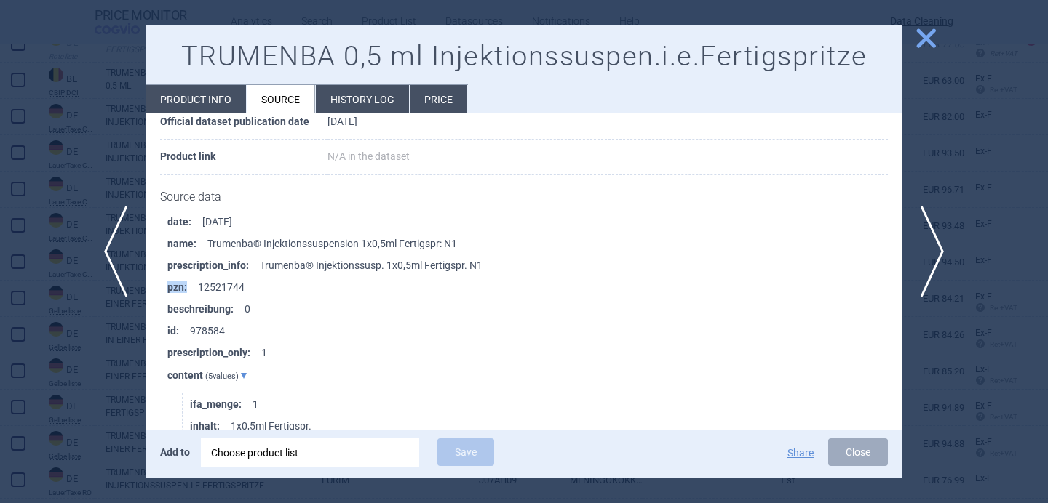
click at [287, 460] on div "Choose product list" at bounding box center [310, 453] width 198 height 29
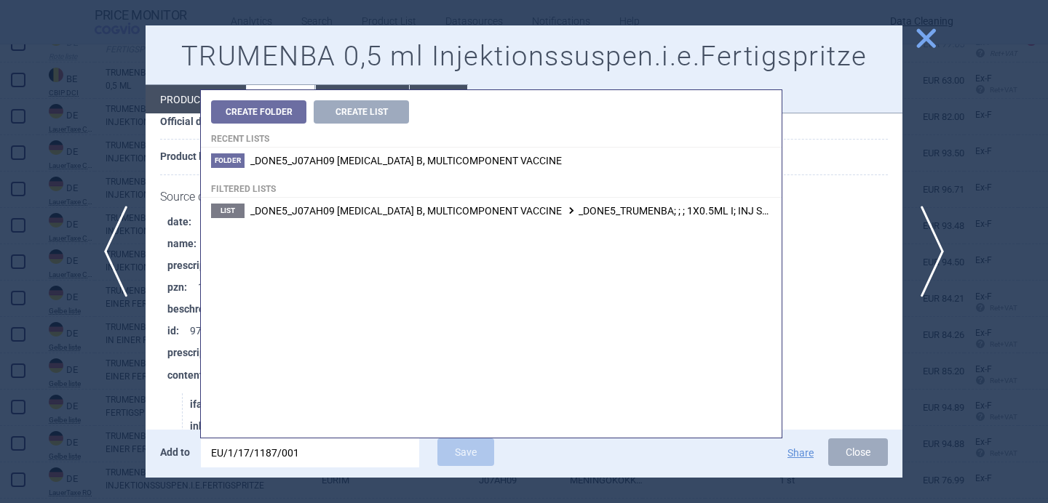
drag, startPoint x: 332, startPoint y: 454, endPoint x: 202, endPoint y: 455, distance: 130.9
click at [202, 455] on input "EU/1/17/1187/001" at bounding box center [310, 453] width 218 height 29
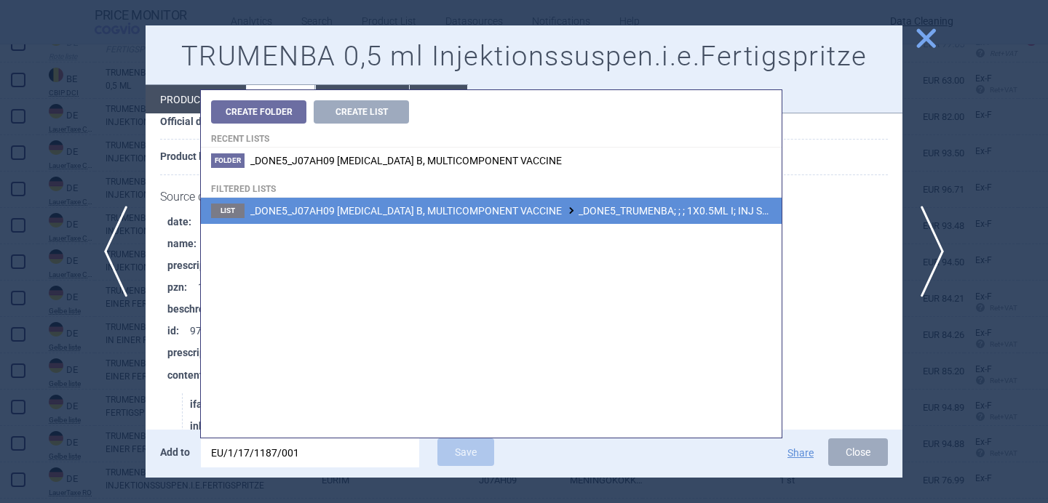
type input "EU/1/17/1187/001"
click at [698, 214] on span "_DONE5_J07AH09 MENINGOCOCCUS B, MULTICOMPONENT VACCINE _DONE5_TRUMENBA; ; ; 1X0…" at bounding box center [568, 211] width 636 height 12
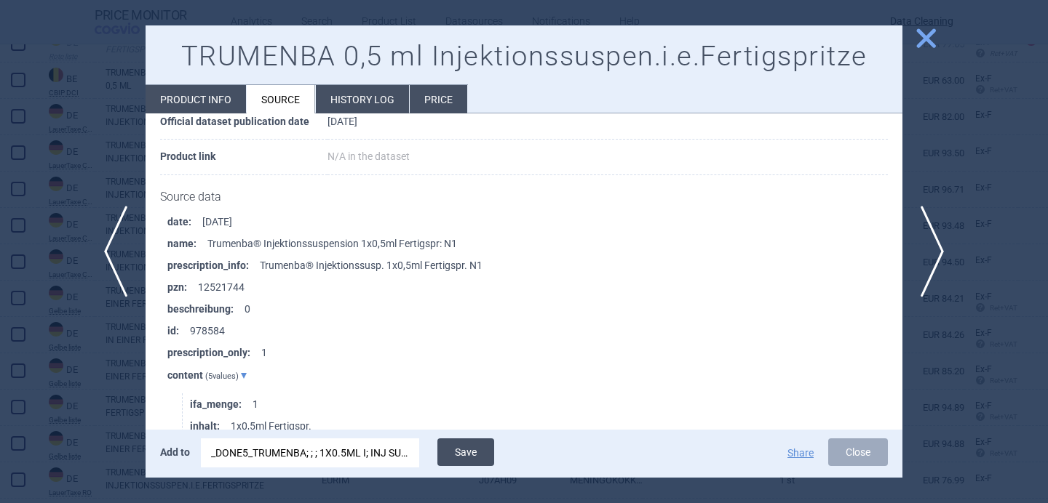
click at [470, 455] on button "Save" at bounding box center [465, 453] width 57 height 28
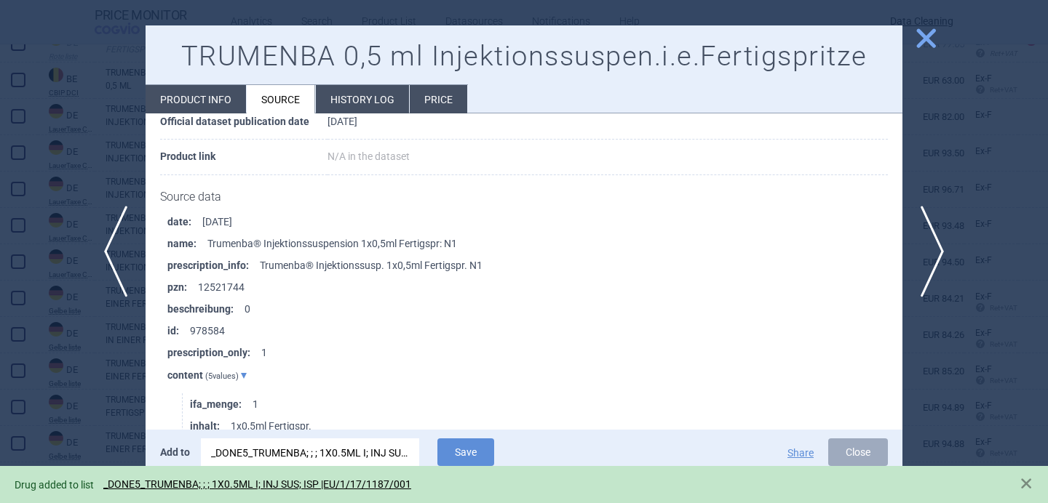
click at [77, 426] on div at bounding box center [524, 251] width 1048 height 503
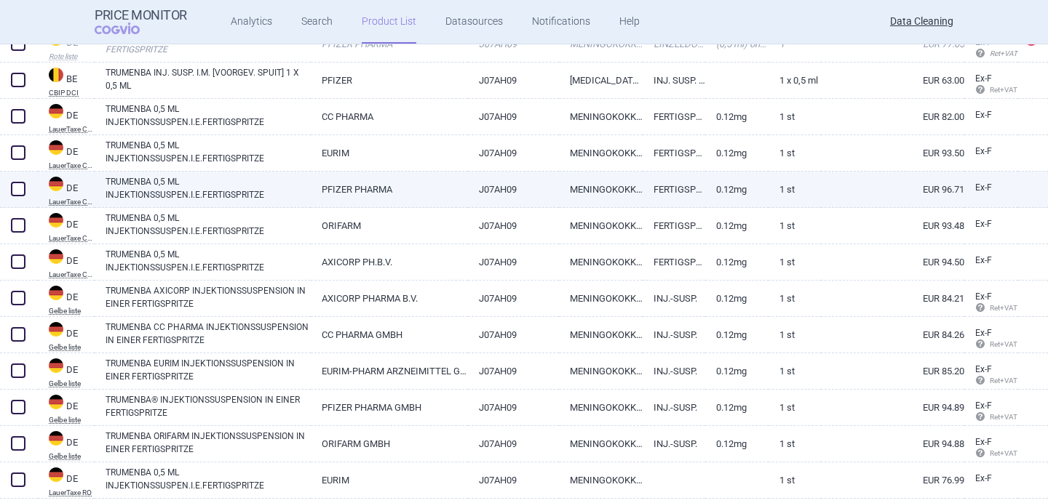
click at [16, 187] on span at bounding box center [18, 189] width 15 height 15
checkbox input "true"
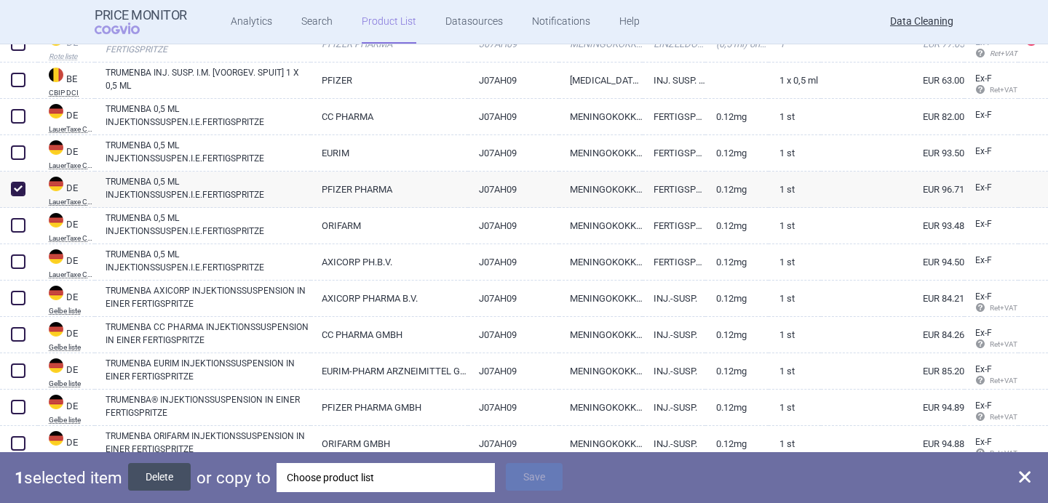
click at [162, 471] on button "Delete" at bounding box center [159, 477] width 63 height 28
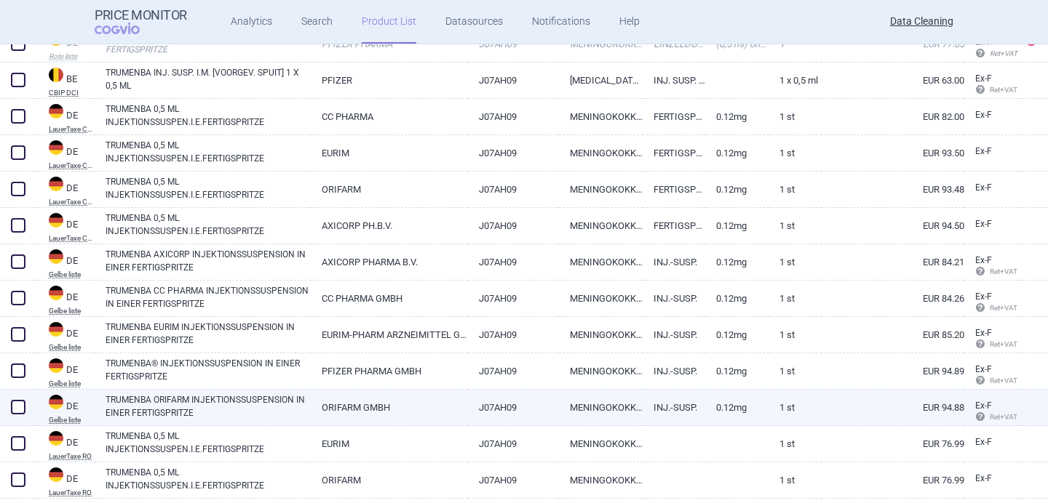
scroll to position [227, 0]
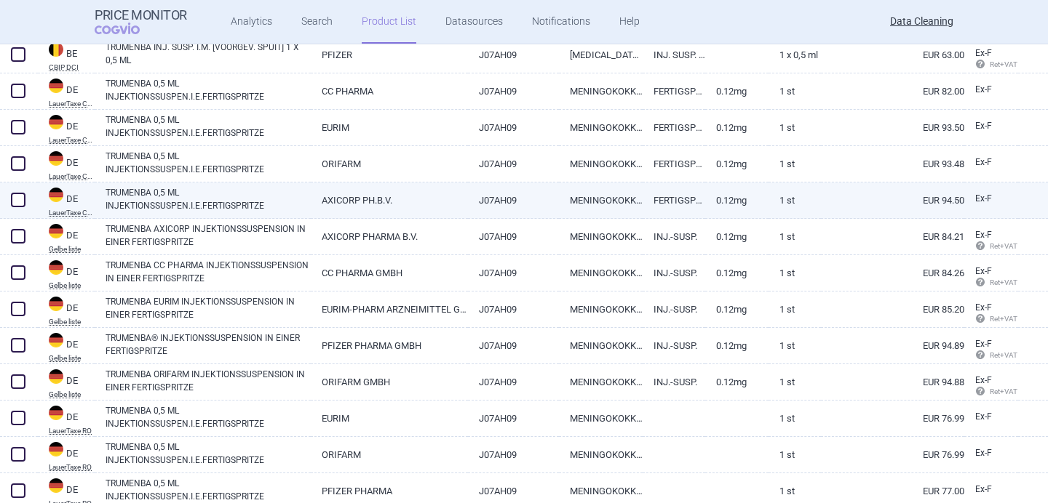
click at [179, 199] on link "TRUMENBA 0,5 ML INJEKTIONSSUSPEN.I.E.FERTIGSPRITZE" at bounding box center [207, 199] width 205 height 26
select select "EUR"
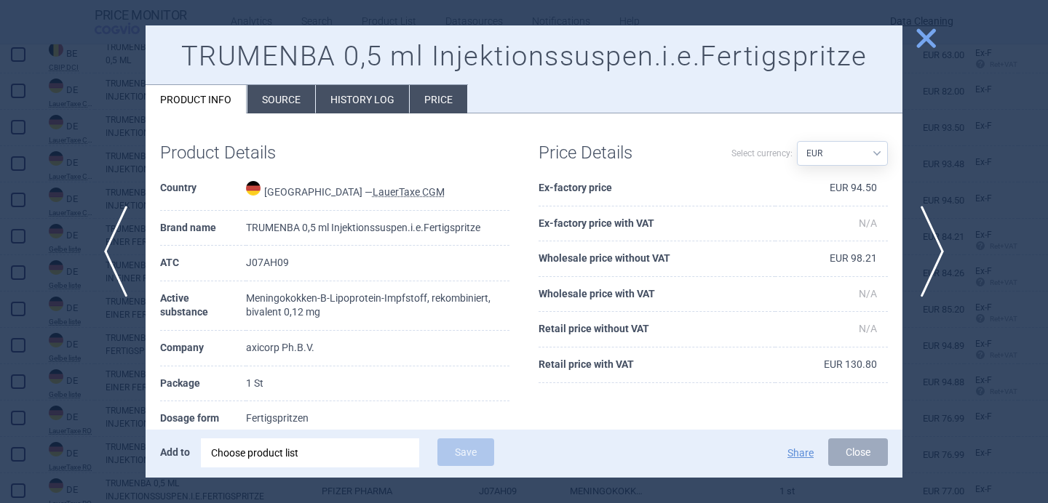
click at [279, 92] on li "Source" at bounding box center [281, 99] width 68 height 28
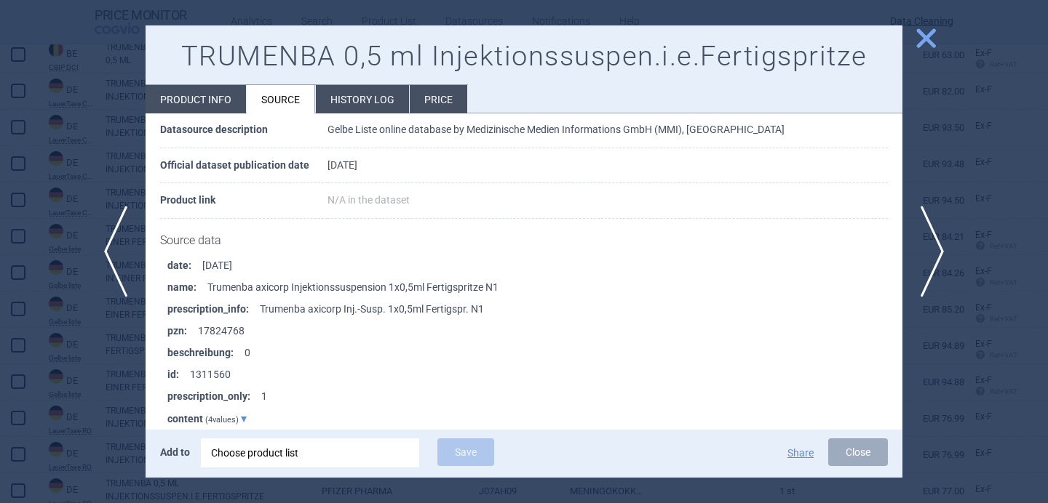
scroll to position [1151, 0]
click at [934, 249] on span "next" at bounding box center [936, 252] width 33 height 92
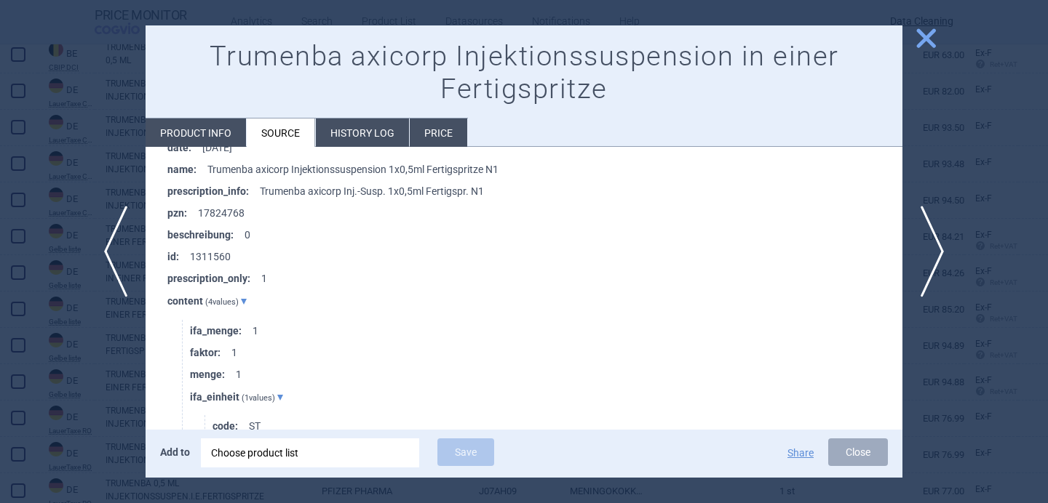
scroll to position [246, 0]
click at [930, 253] on span "next" at bounding box center [936, 252] width 33 height 92
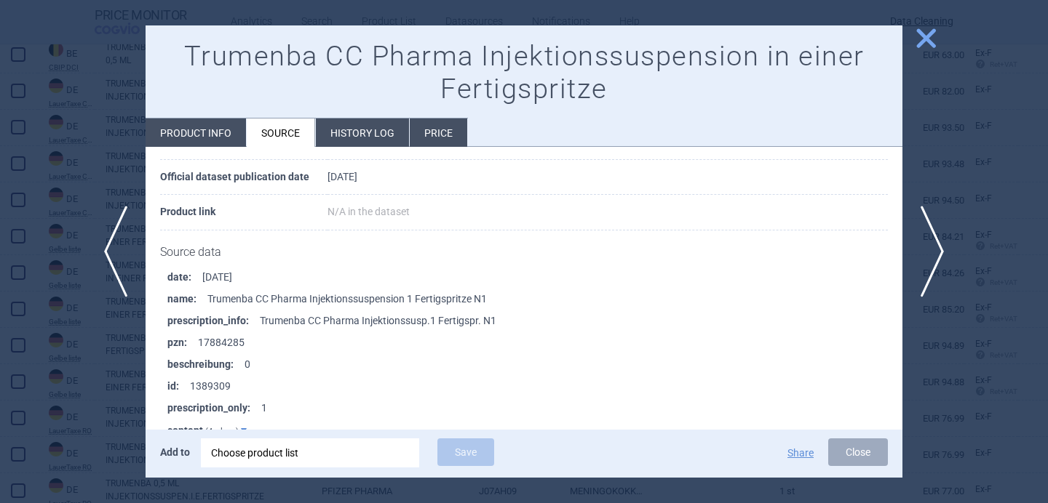
scroll to position [144, 0]
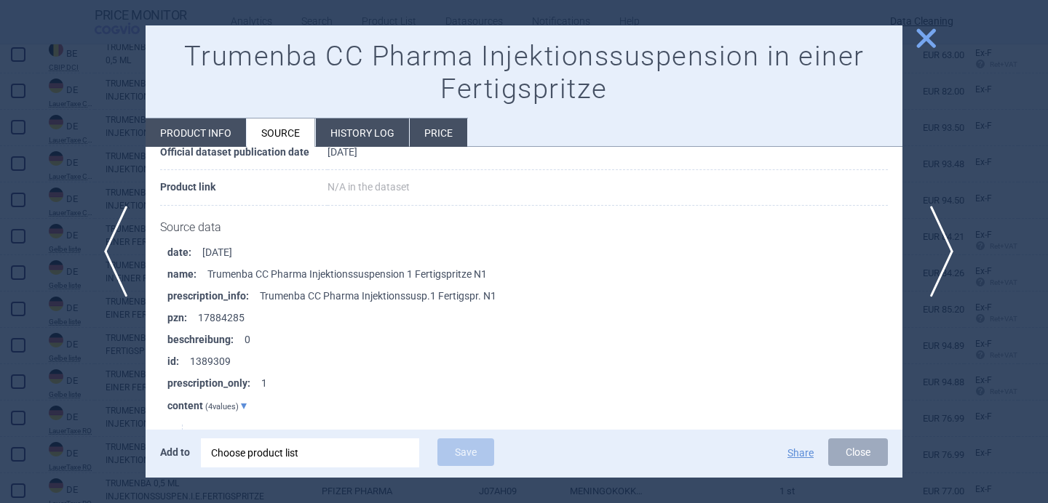
click at [945, 250] on span "next" at bounding box center [936, 252] width 33 height 92
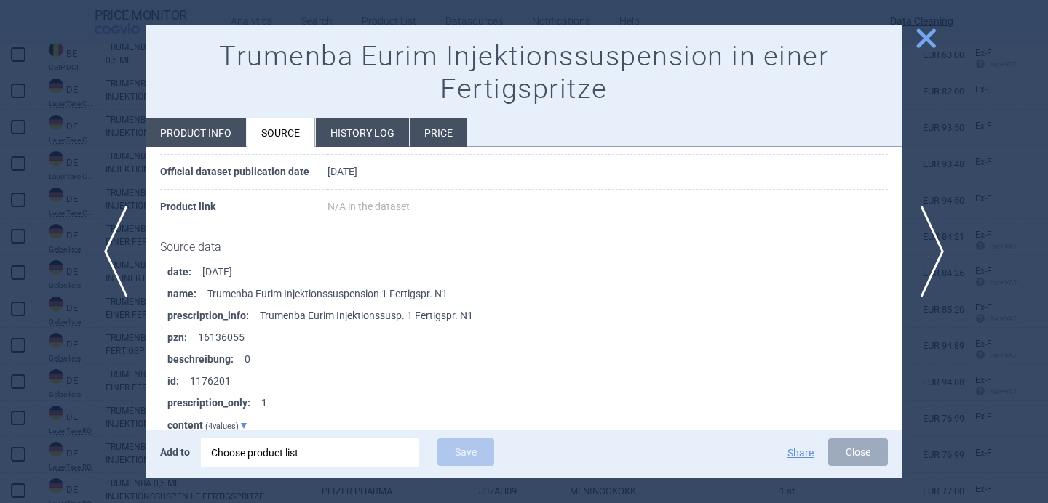
scroll to position [125, 0]
click at [943, 241] on span "next" at bounding box center [936, 252] width 33 height 92
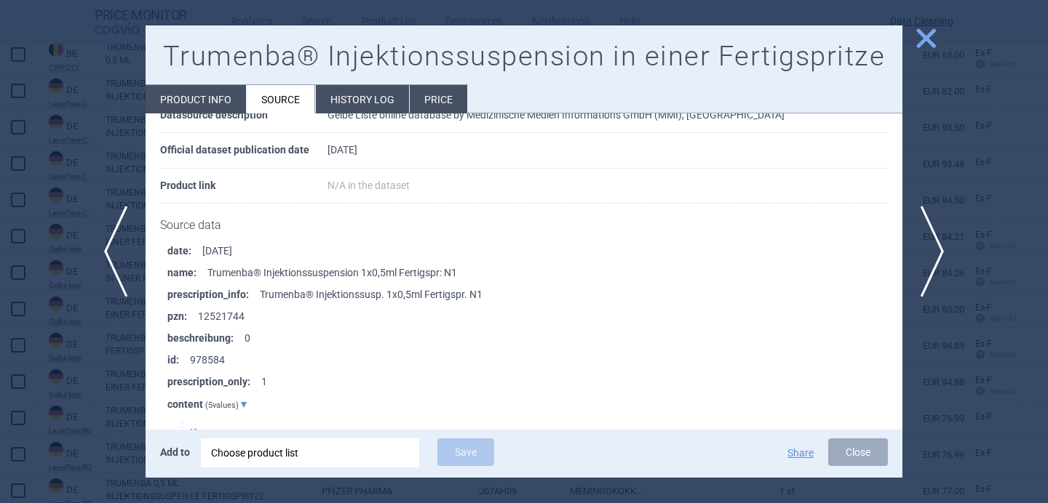
scroll to position [128, 0]
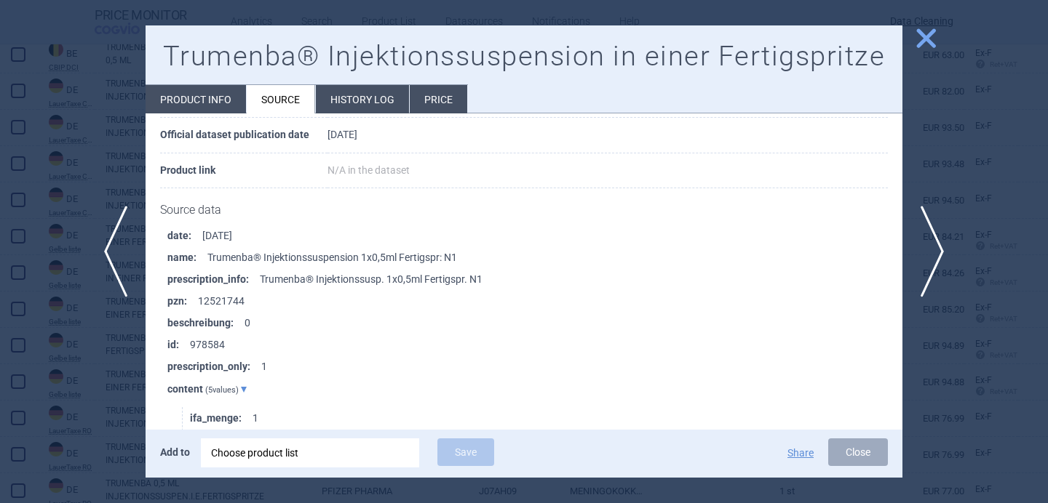
click at [324, 459] on div "Choose product list" at bounding box center [310, 453] width 198 height 29
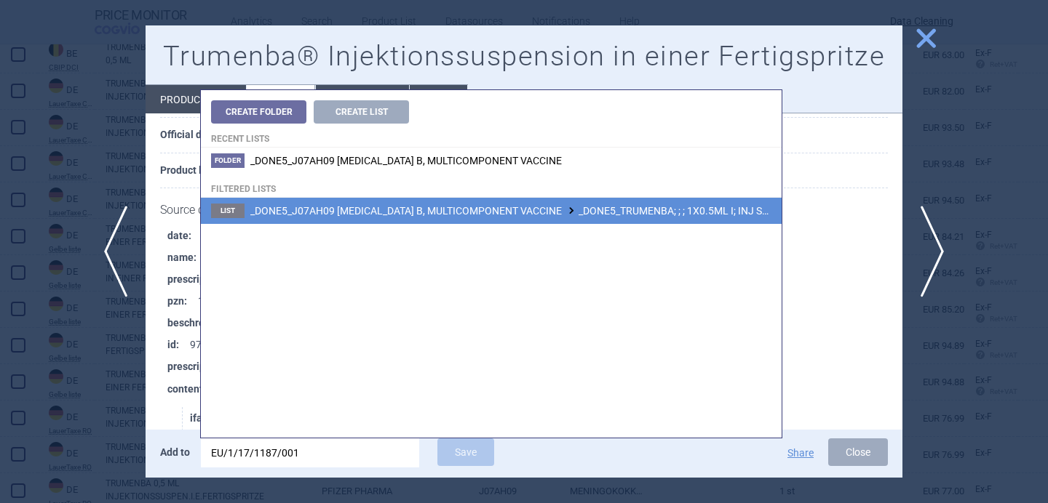
type input "EU/1/17/1187/001"
click at [492, 215] on span "_DONE5_J07AH09 MENINGOCOCCUS B, MULTICOMPONENT VACCINE _DONE5_TRUMENBA; ; ; 1X0…" at bounding box center [568, 211] width 636 height 12
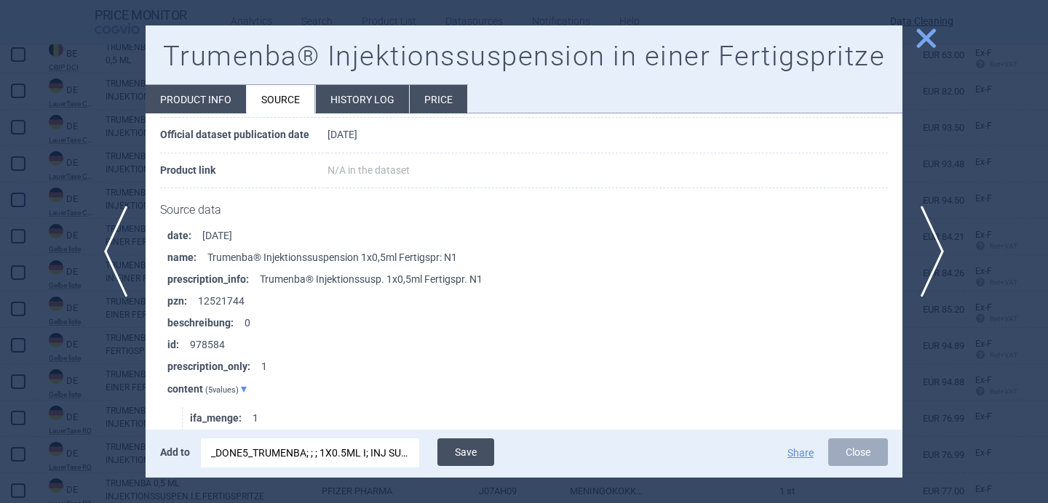
click at [463, 458] on button "Save" at bounding box center [465, 453] width 57 height 28
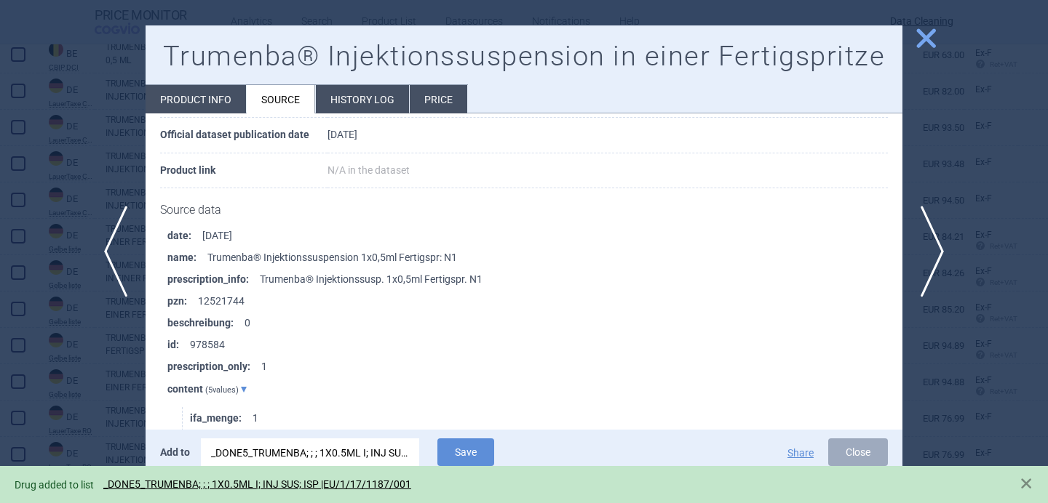
click at [38, 415] on div at bounding box center [524, 251] width 1048 height 503
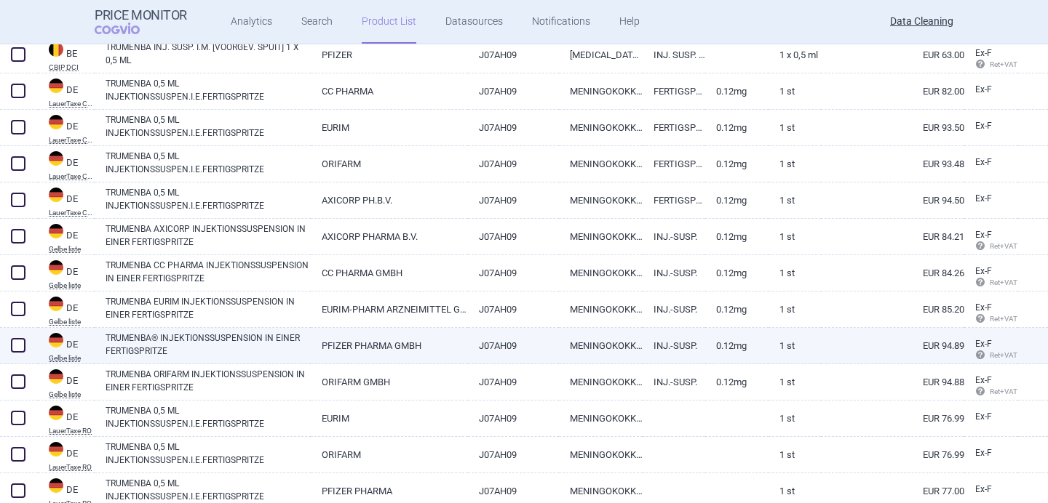
click at [17, 346] on span at bounding box center [18, 345] width 15 height 15
checkbox input "true"
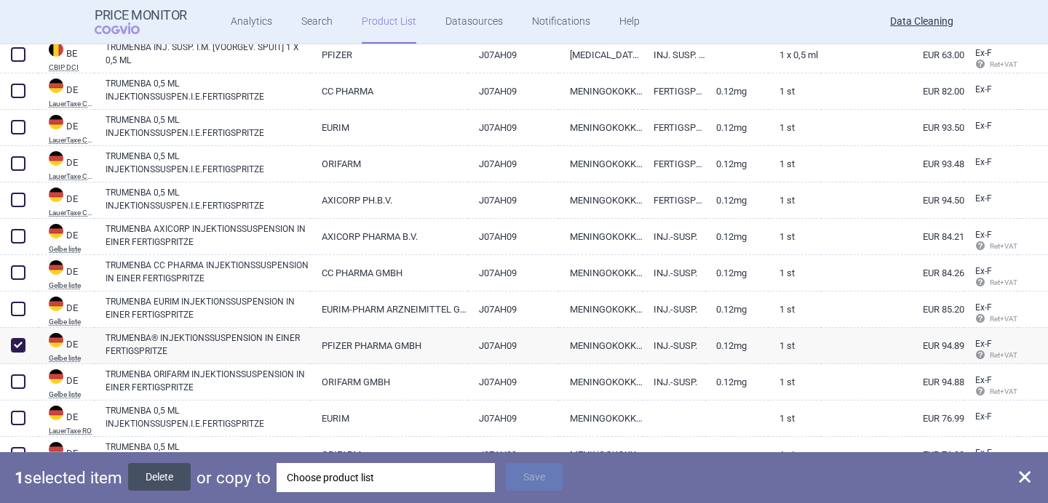
click at [146, 472] on button "Delete" at bounding box center [159, 477] width 63 height 28
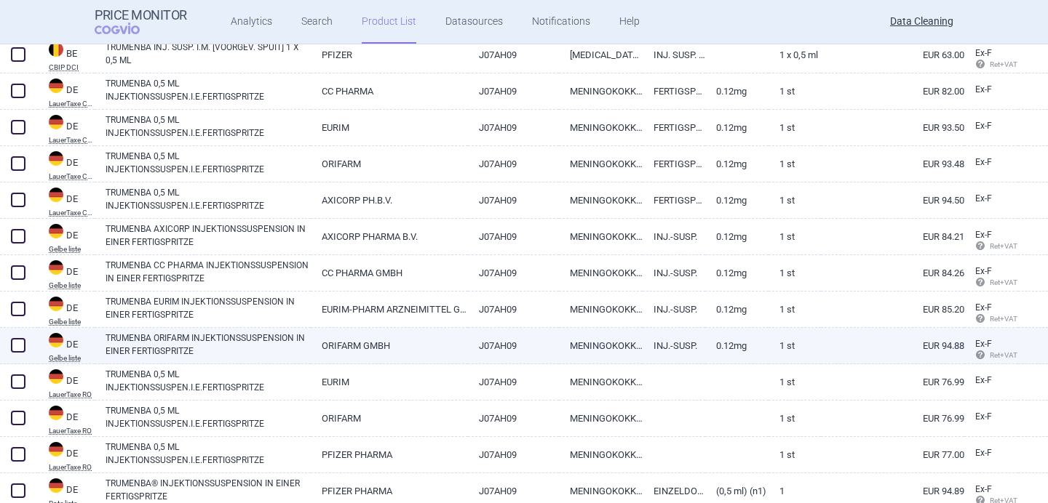
click at [188, 342] on link "TRUMENBA ORIFARM INJEKTIONSSUSPENSION IN EINER FERTIGSPRITZE" at bounding box center [207, 345] width 205 height 26
select select "EUR"
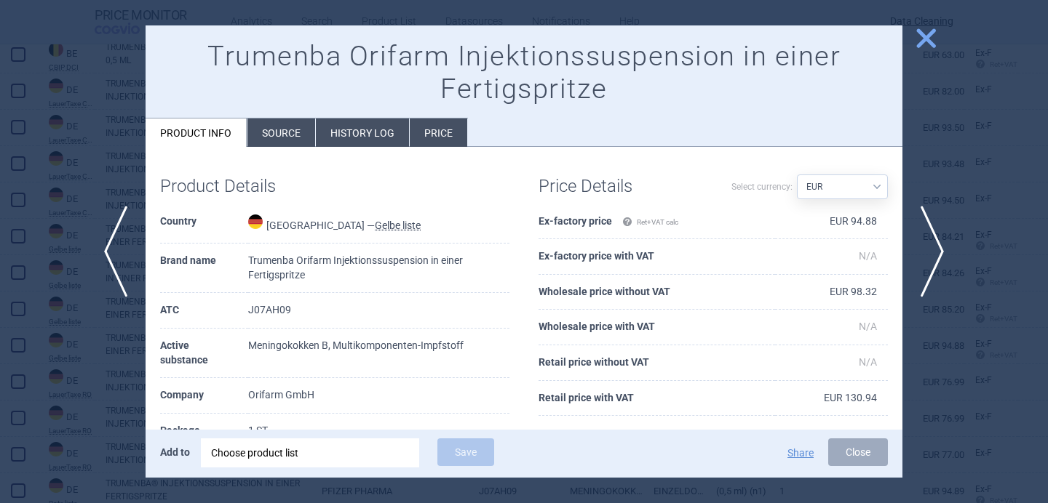
click at [273, 134] on li "Source" at bounding box center [281, 133] width 68 height 28
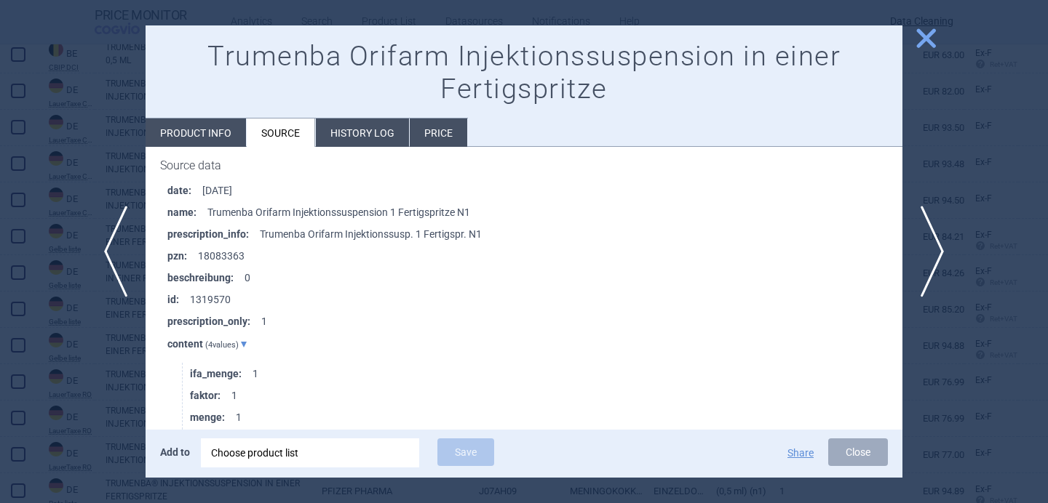
scroll to position [220, 0]
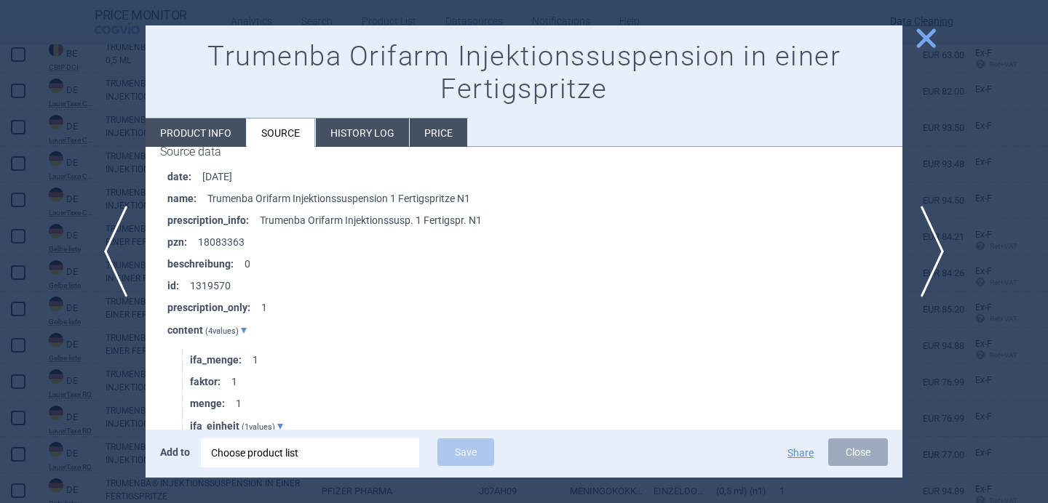
click at [257, 450] on div "Choose product list" at bounding box center [310, 453] width 198 height 29
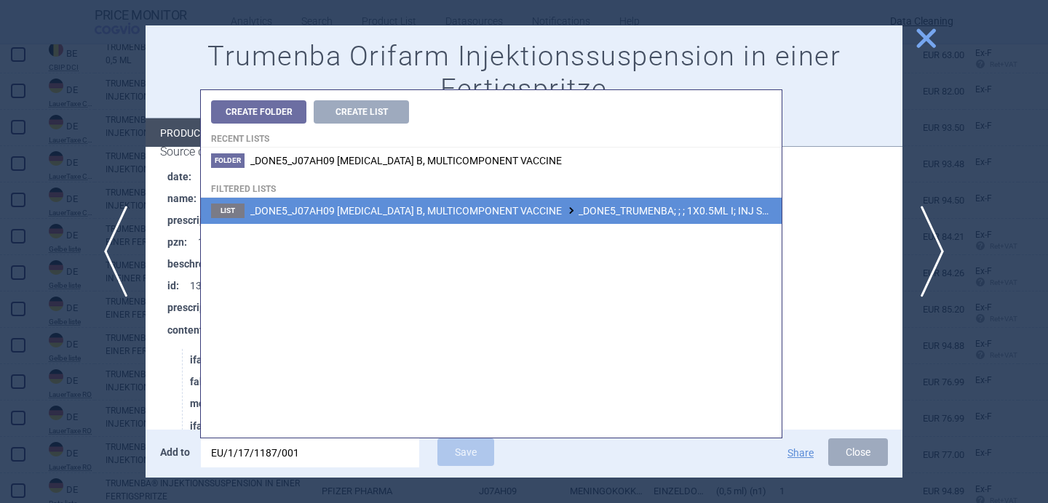
type input "EU/1/17/1187/001"
click at [522, 212] on span "_DONE5_J07AH09 MENINGOCOCCUS B, MULTICOMPONENT VACCINE _DONE5_TRUMENBA; ; ; 1X0…" at bounding box center [568, 211] width 636 height 12
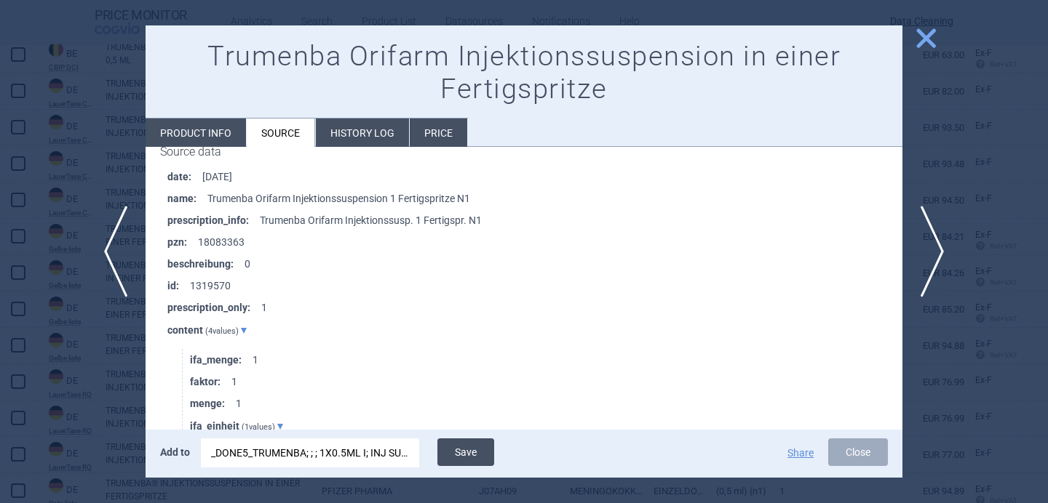
click at [482, 455] on button "Save" at bounding box center [465, 453] width 57 height 28
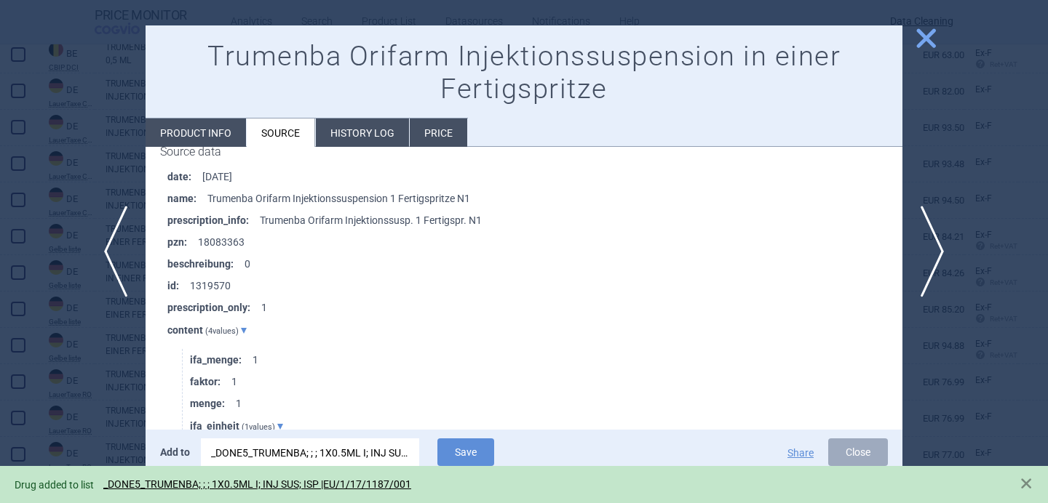
click at [103, 406] on div at bounding box center [524, 251] width 1048 height 503
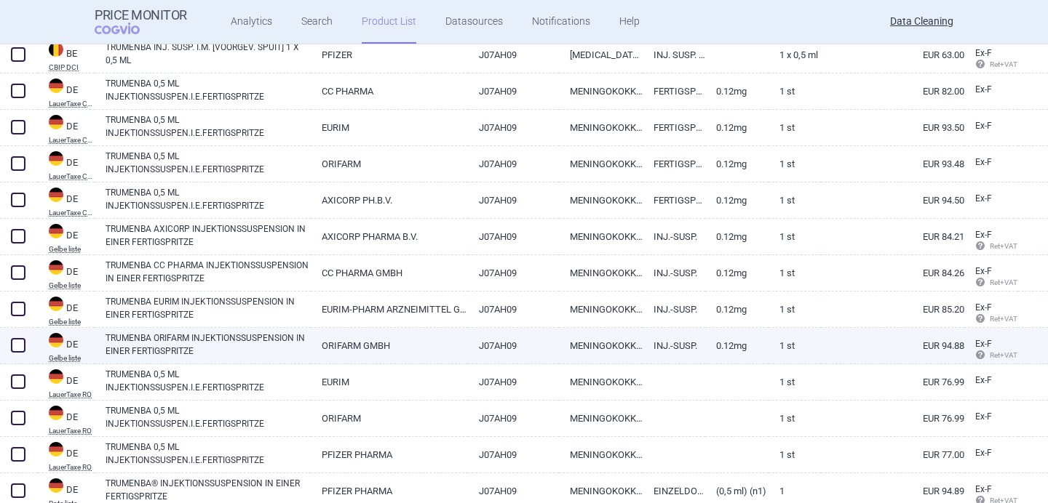
click at [18, 345] on span at bounding box center [18, 345] width 15 height 15
checkbox input "true"
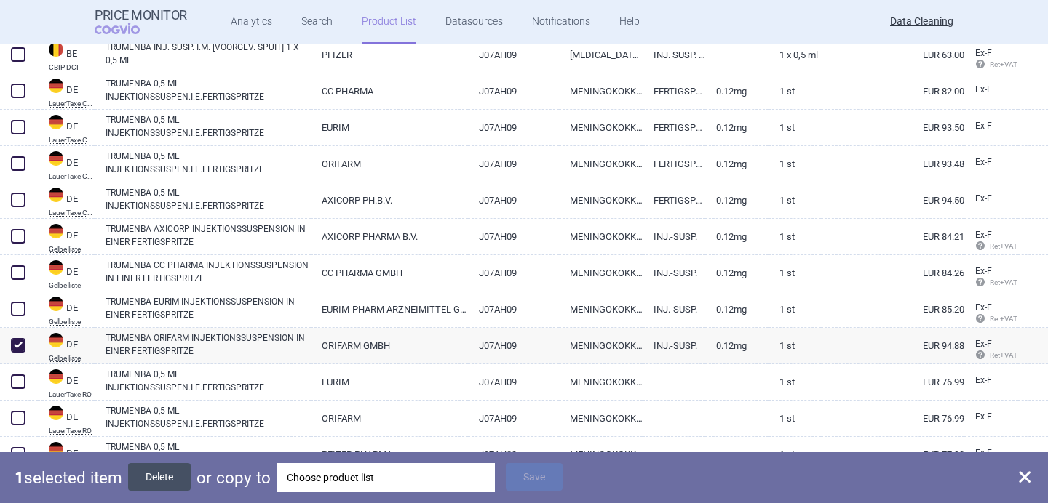
click at [156, 467] on button "Delete" at bounding box center [159, 477] width 63 height 28
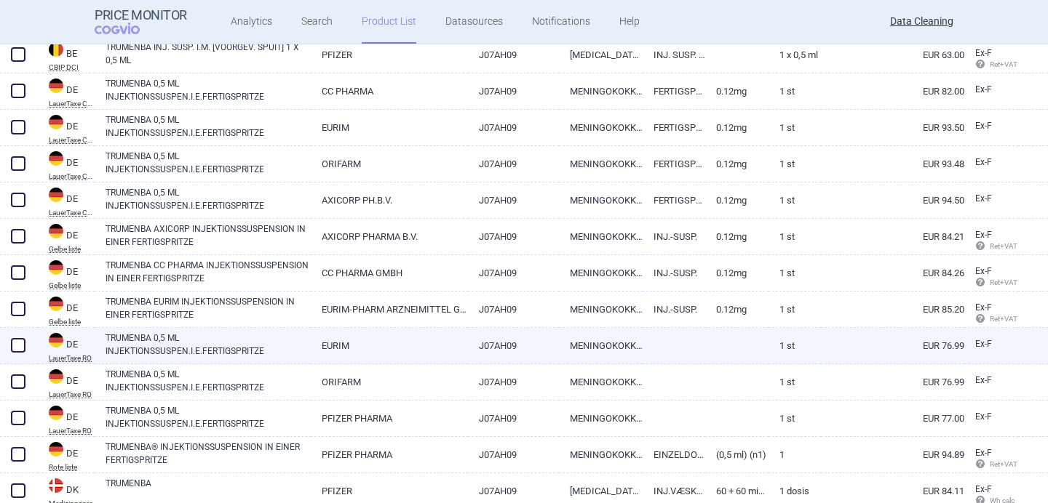
click at [175, 346] on link "TRUMENBA 0,5 ML INJEKTIONSSUSPEN.I.E.FERTIGSPRITZE" at bounding box center [207, 345] width 205 height 26
select select "EUR"
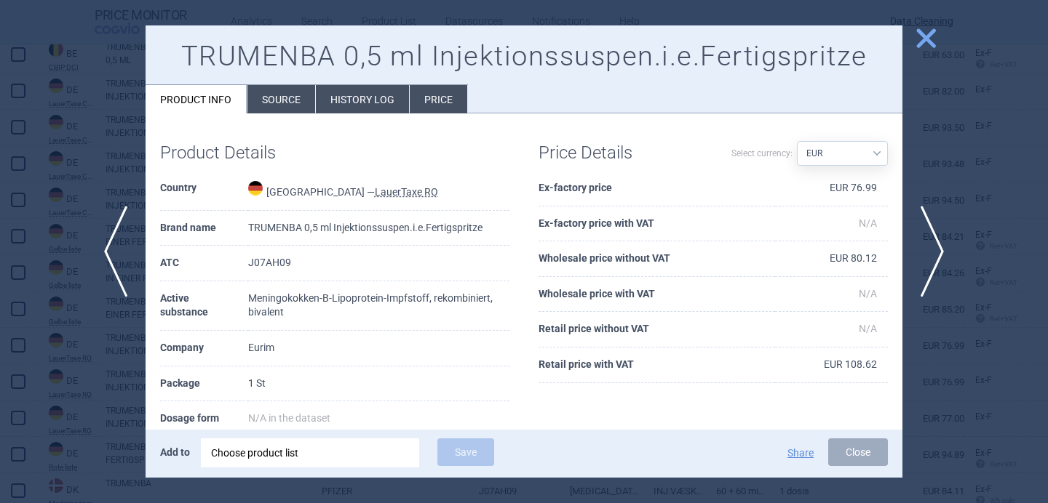
click at [281, 98] on li "Source" at bounding box center [281, 99] width 68 height 28
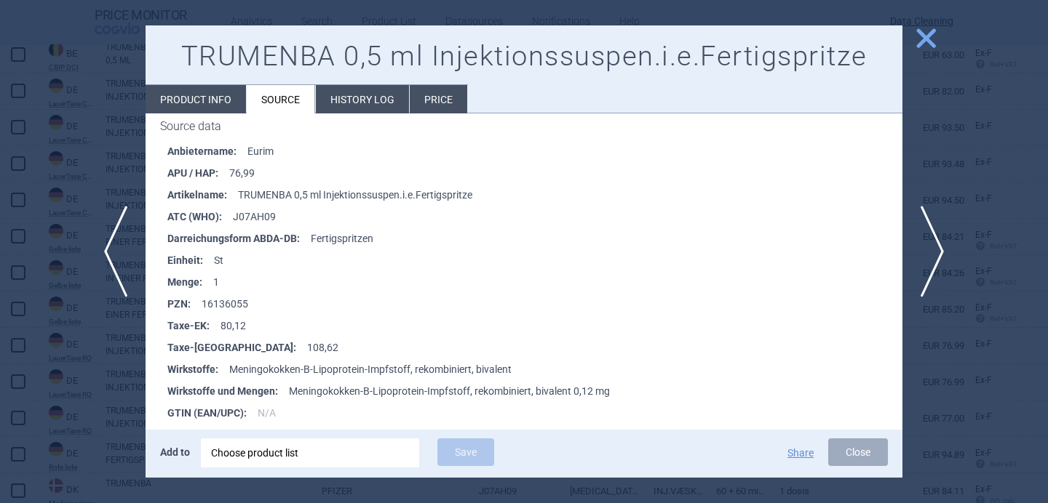
scroll to position [228, 0]
click at [942, 251] on span "next" at bounding box center [936, 252] width 33 height 92
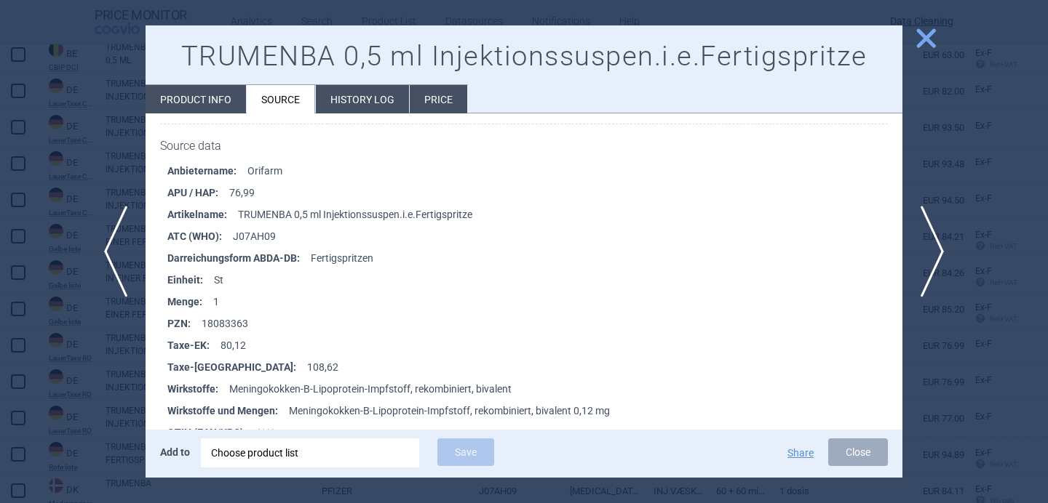
scroll to position [211, 0]
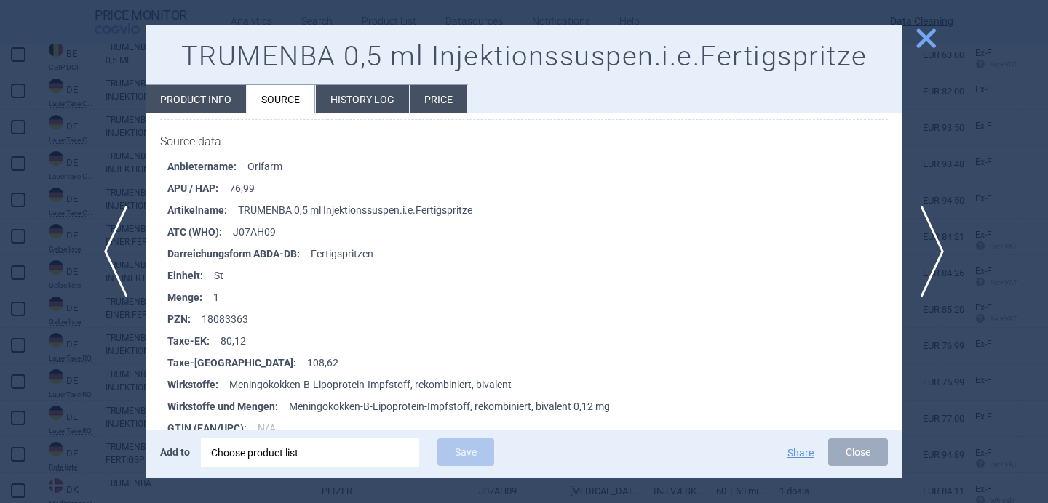
click at [356, 459] on div "Choose product list" at bounding box center [310, 453] width 198 height 29
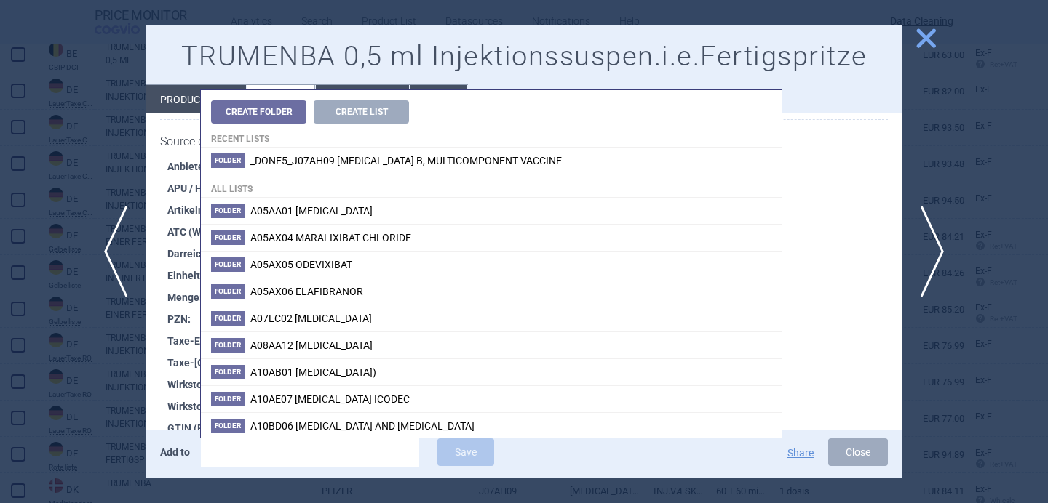
type input "EU/1/17/1187/001"
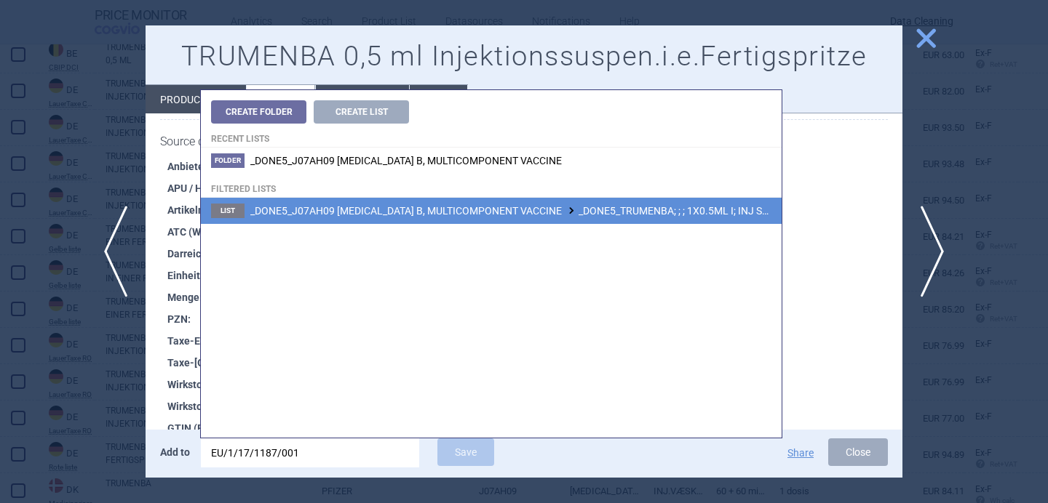
click at [559, 205] on span "_DONE5_J07AH09 MENINGOCOCCUS B, MULTICOMPONENT VACCINE _DONE5_TRUMENBA; ; ; 1X0…" at bounding box center [568, 211] width 636 height 12
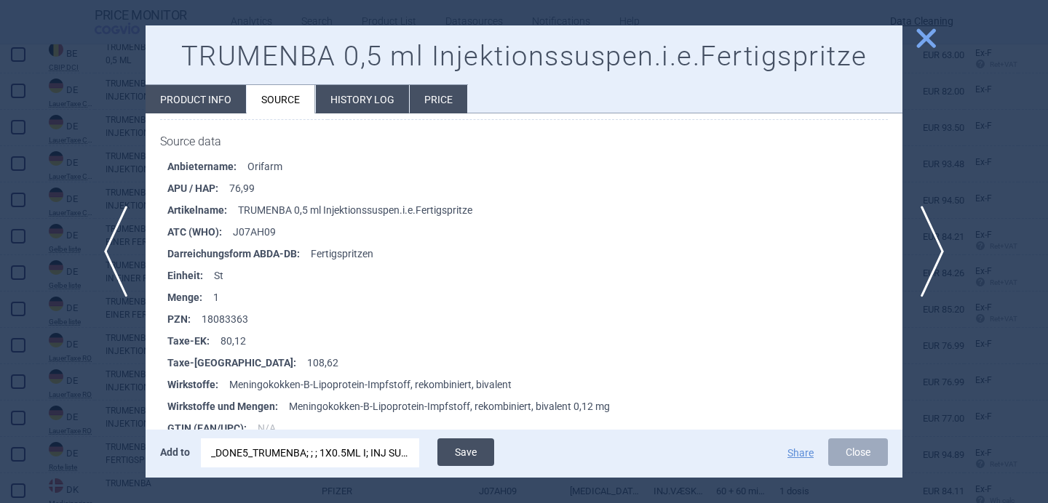
click at [471, 452] on button "Save" at bounding box center [465, 453] width 57 height 28
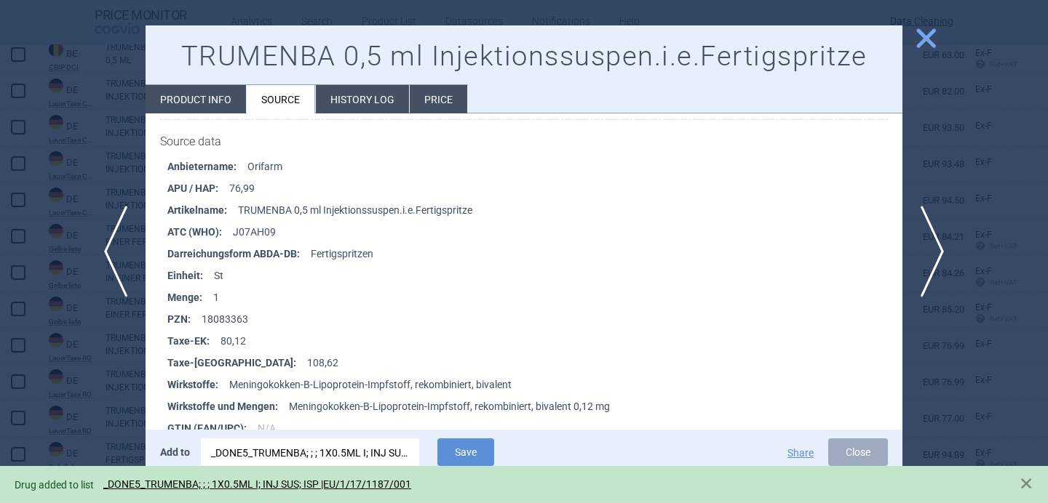
click at [52, 430] on div at bounding box center [524, 251] width 1048 height 503
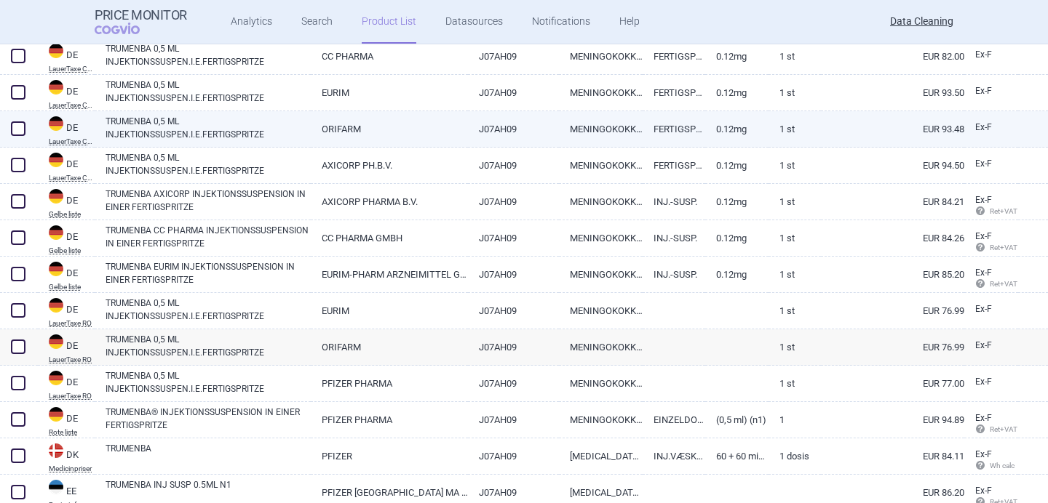
scroll to position [292, 0]
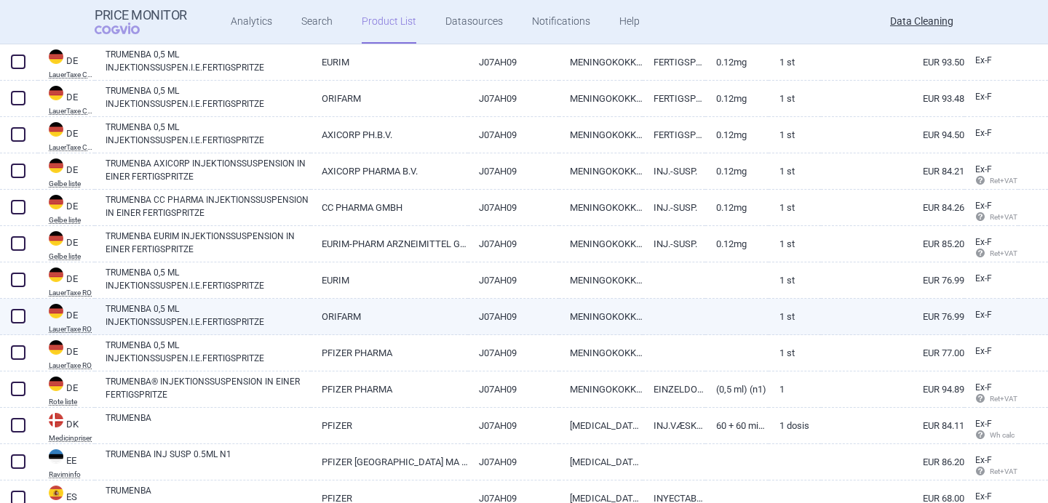
click at [22, 316] on span at bounding box center [18, 316] width 15 height 15
checkbox input "true"
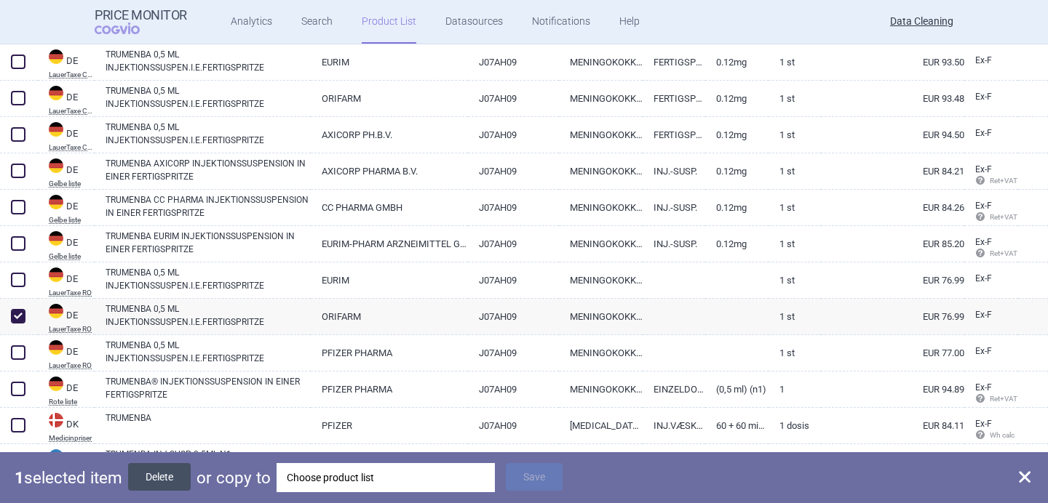
click at [161, 472] on button "Delete" at bounding box center [159, 477] width 63 height 28
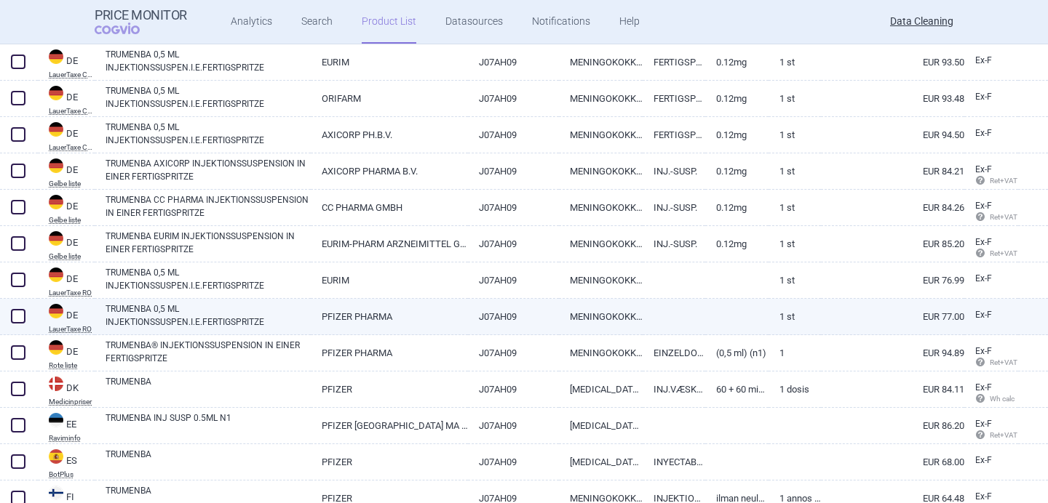
click at [183, 306] on link "TRUMENBA 0,5 ML INJEKTIONSSUSPEN.I.E.FERTIGSPRITZE" at bounding box center [207, 316] width 205 height 26
select select "EUR"
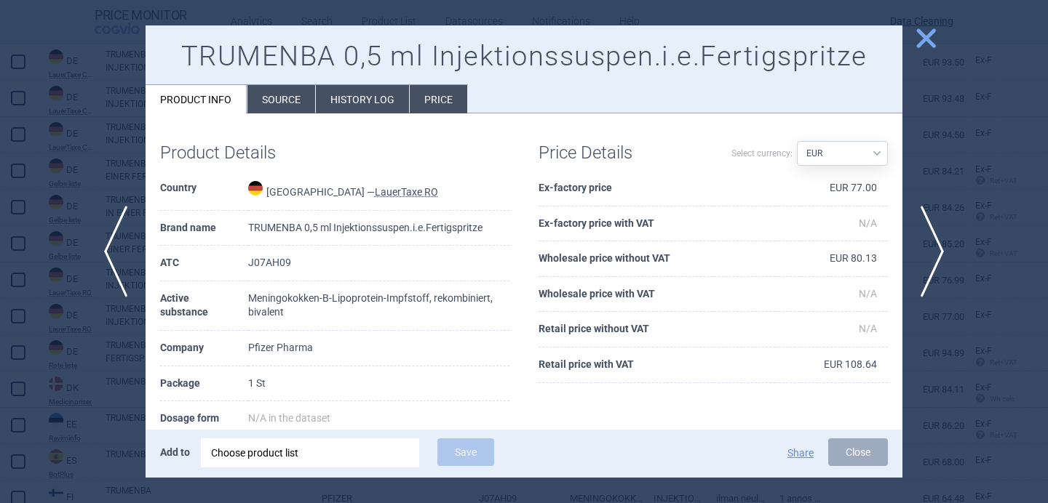
click at [279, 103] on li "Source" at bounding box center [281, 99] width 68 height 28
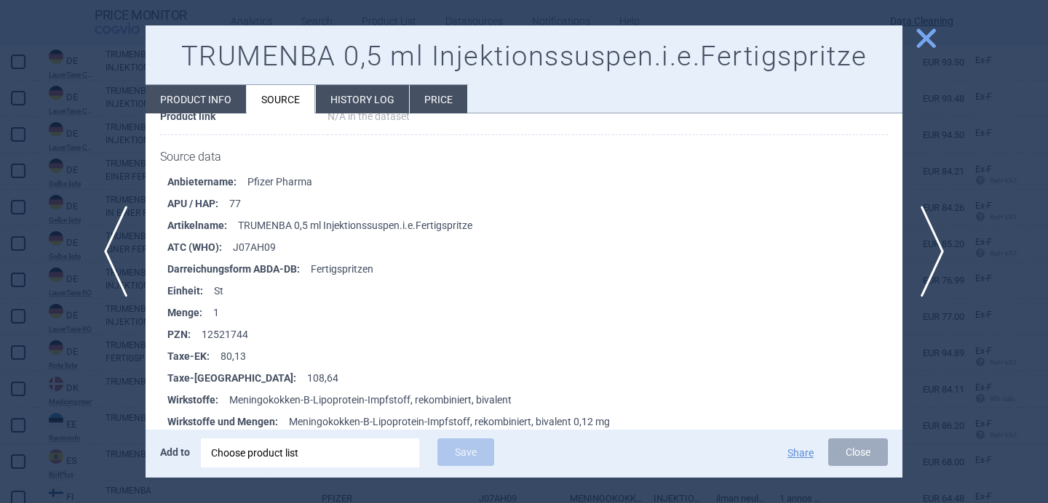
scroll to position [211, 0]
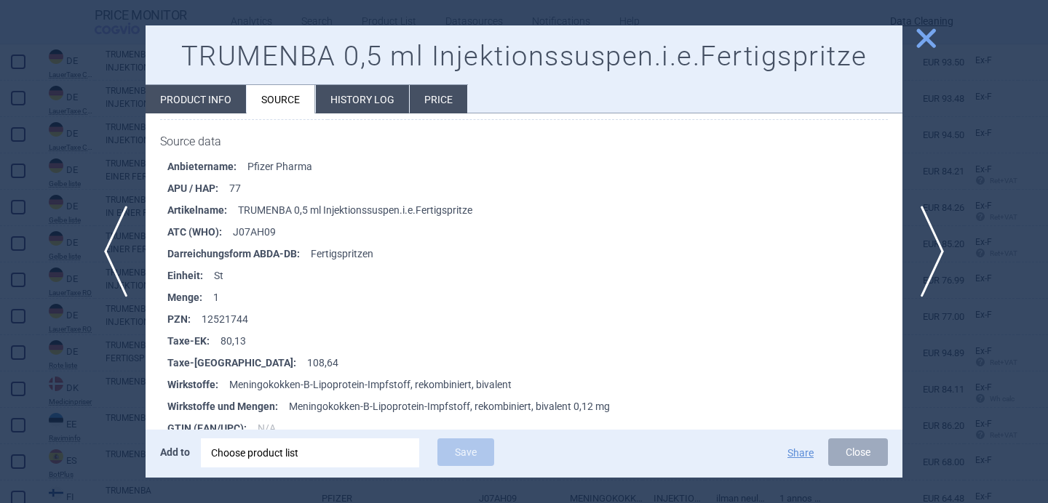
click at [284, 452] on div "Choose product list" at bounding box center [310, 453] width 198 height 29
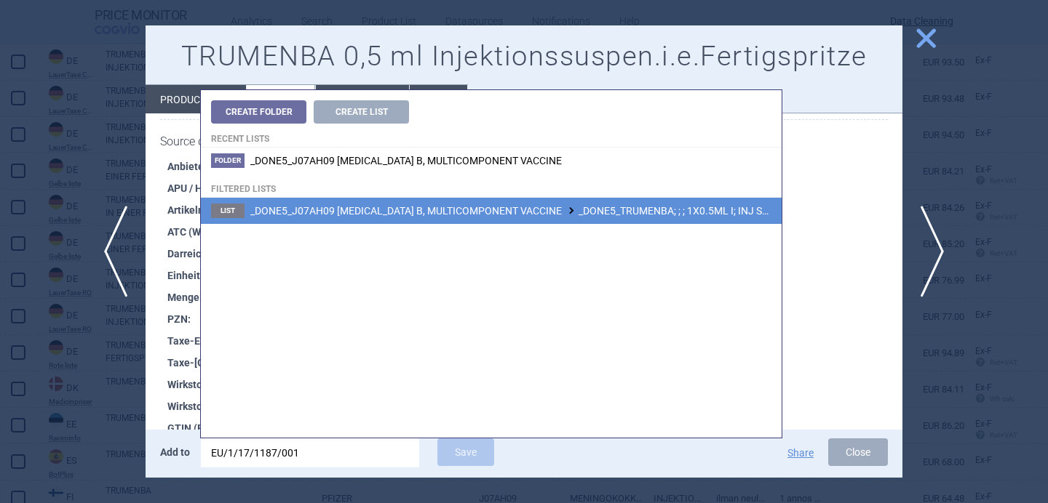
type input "EU/1/17/1187/001"
click at [466, 215] on span "_DONE5_J07AH09 MENINGOCOCCUS B, MULTICOMPONENT VACCINE _DONE5_TRUMENBA; ; ; 1X0…" at bounding box center [568, 211] width 636 height 12
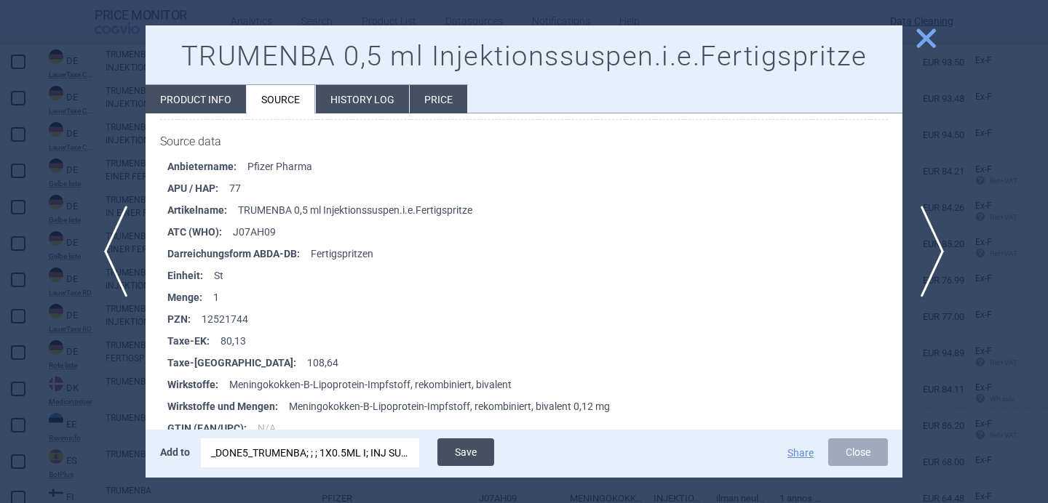
click at [479, 451] on button "Save" at bounding box center [465, 453] width 57 height 28
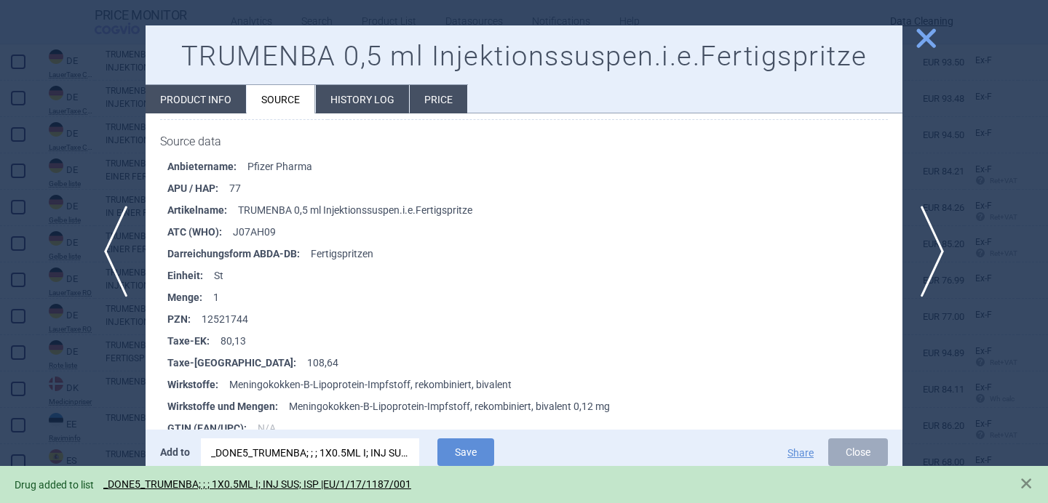
click at [98, 407] on div at bounding box center [524, 251] width 1048 height 503
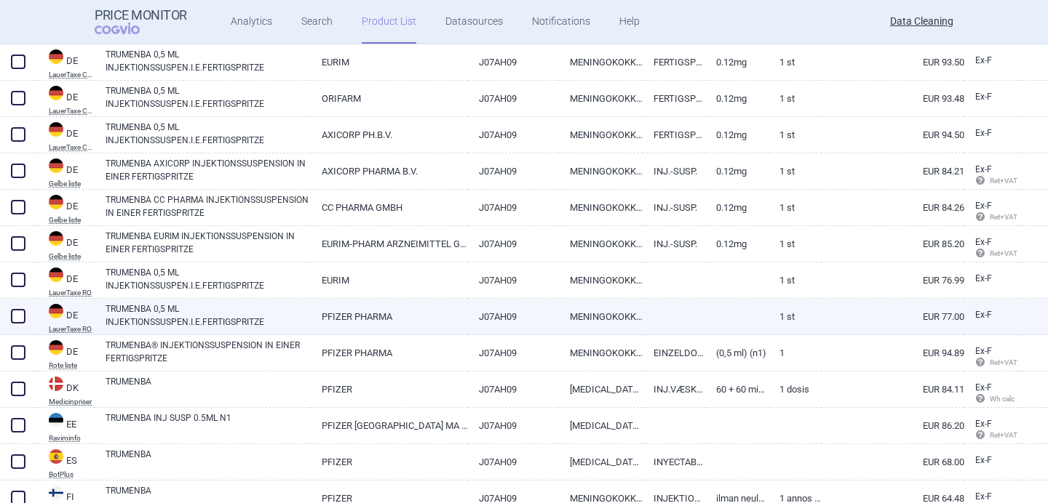
click at [17, 318] on span at bounding box center [18, 316] width 15 height 15
checkbox input "true"
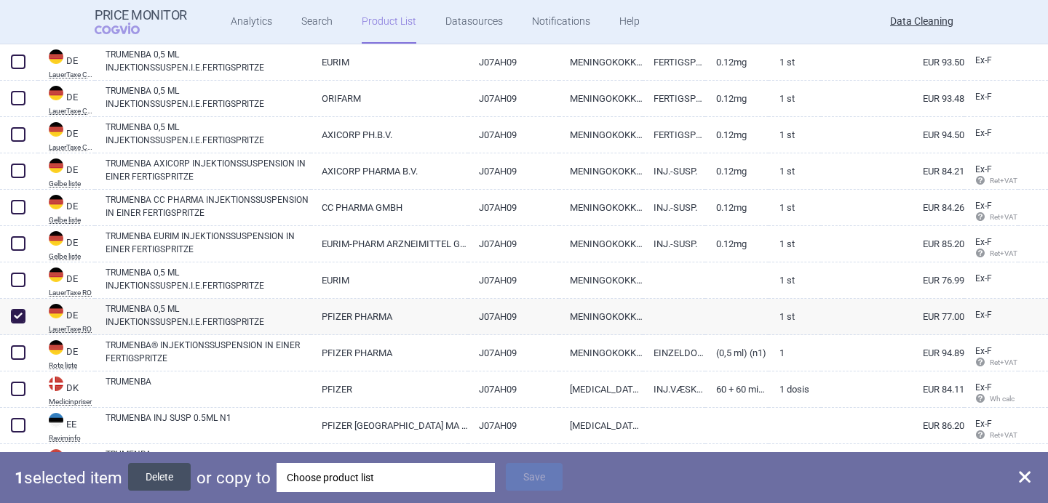
click at [172, 473] on button "Delete" at bounding box center [159, 477] width 63 height 28
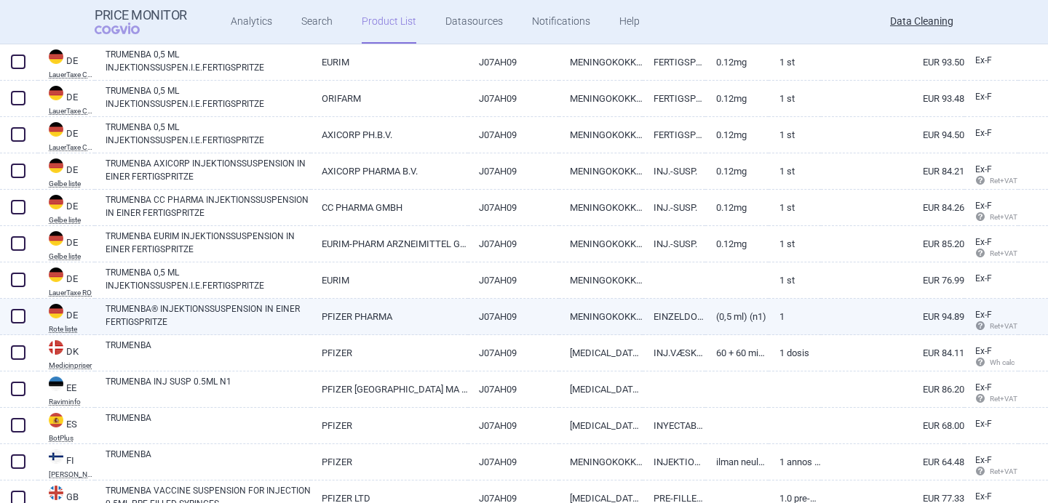
click at [206, 308] on link "TRUMENBA® INJEKTIONSSUSPENSION IN EINER FERTIGSPRITZE" at bounding box center [207, 316] width 205 height 26
select select "EUR"
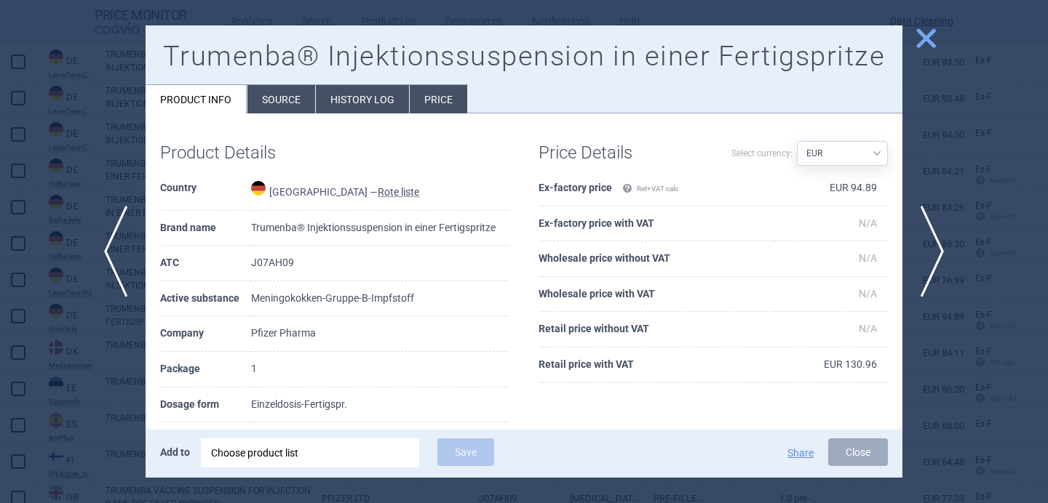
click at [294, 100] on li "Source" at bounding box center [281, 99] width 68 height 28
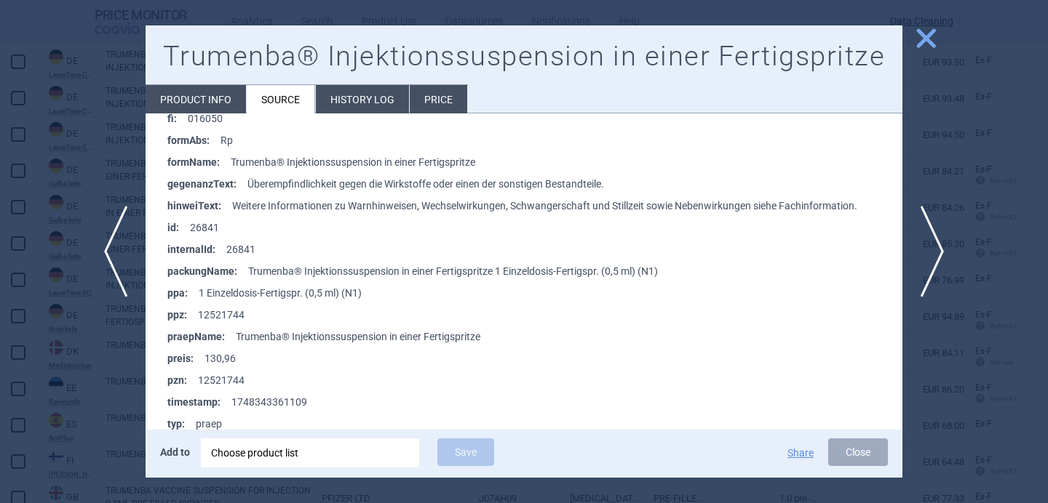
scroll to position [470, 0]
click at [282, 449] on div "Choose product list" at bounding box center [310, 453] width 198 height 29
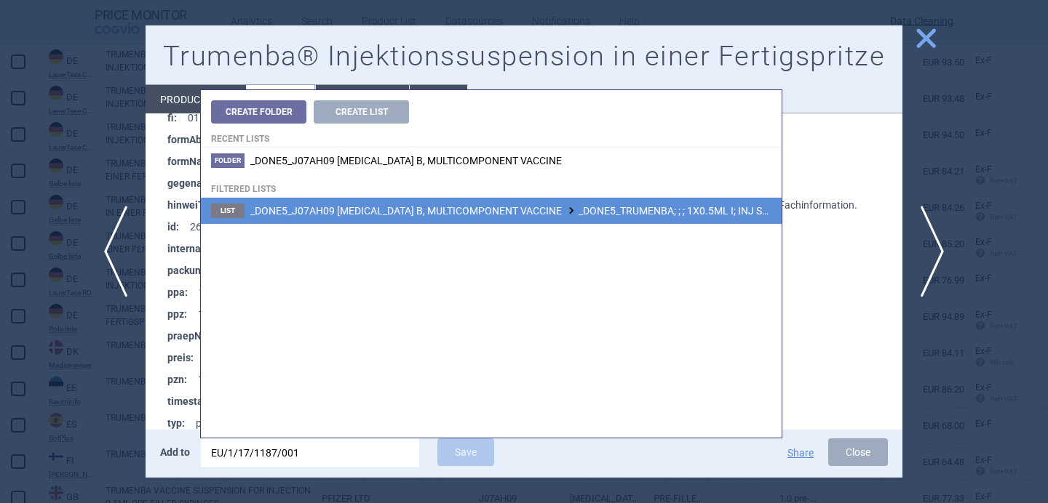
type input "EU/1/17/1187/001"
click at [522, 210] on span "_DONE5_J07AH09 MENINGOCOCCUS B, MULTICOMPONENT VACCINE _DONE5_TRUMENBA; ; ; 1X0…" at bounding box center [568, 211] width 636 height 12
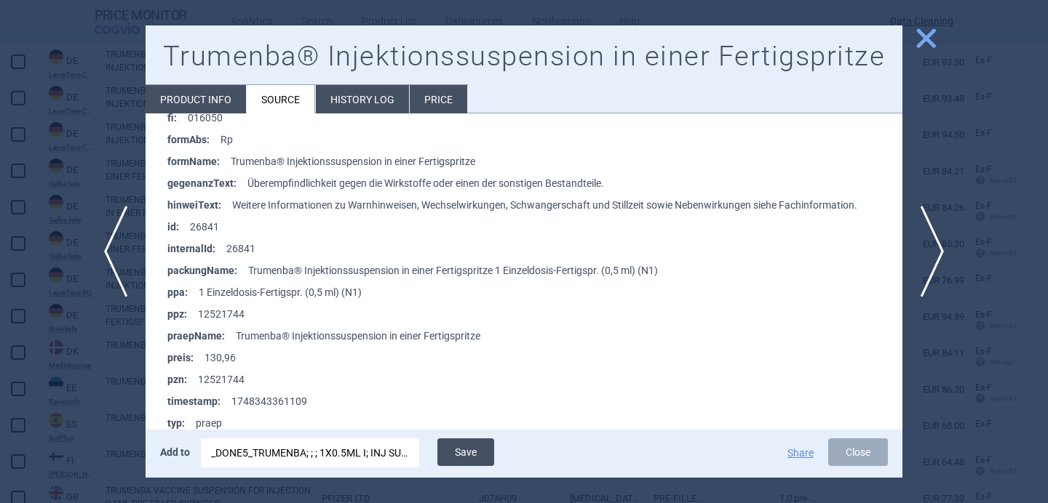
click at [477, 454] on button "Save" at bounding box center [465, 453] width 57 height 28
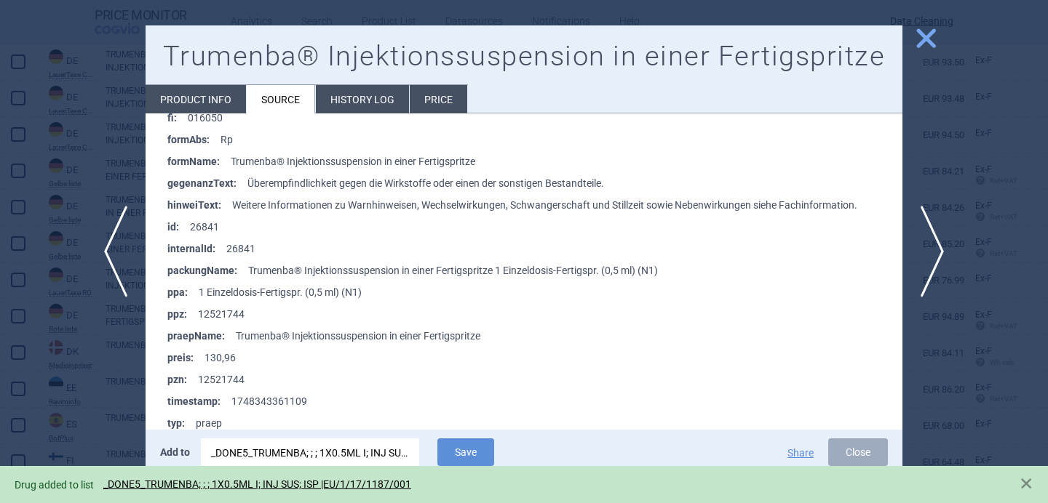
click at [76, 401] on div at bounding box center [524, 251] width 1048 height 503
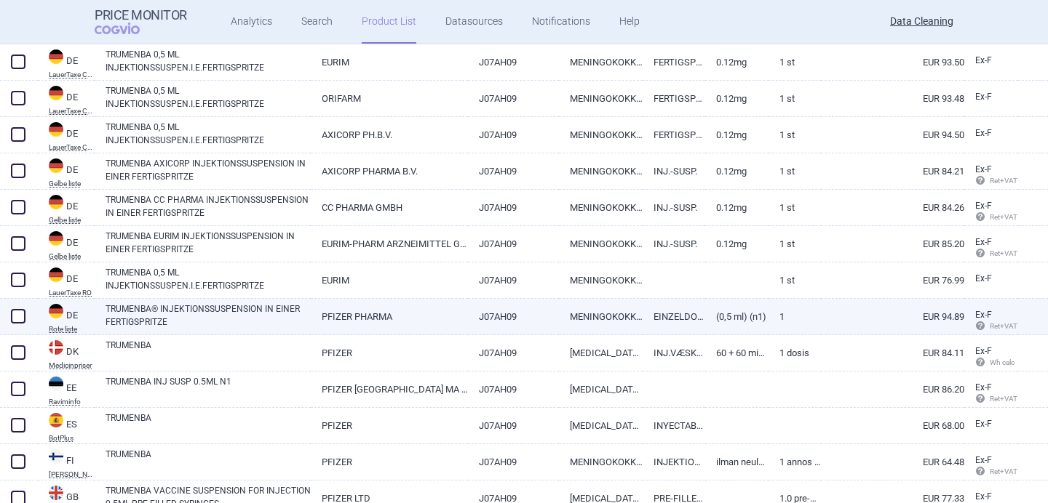
click at [15, 315] on span at bounding box center [18, 316] width 15 height 15
checkbox input "true"
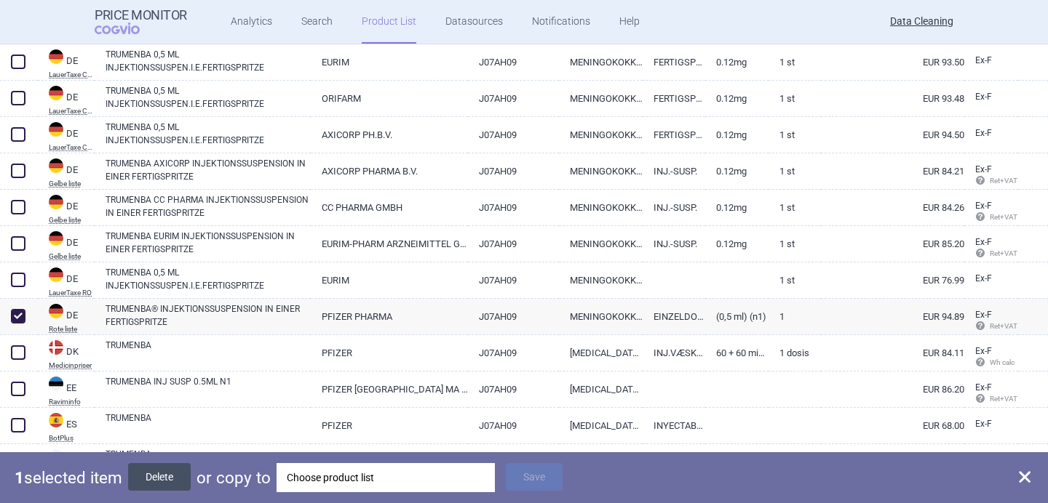
click at [152, 479] on button "Delete" at bounding box center [159, 477] width 63 height 28
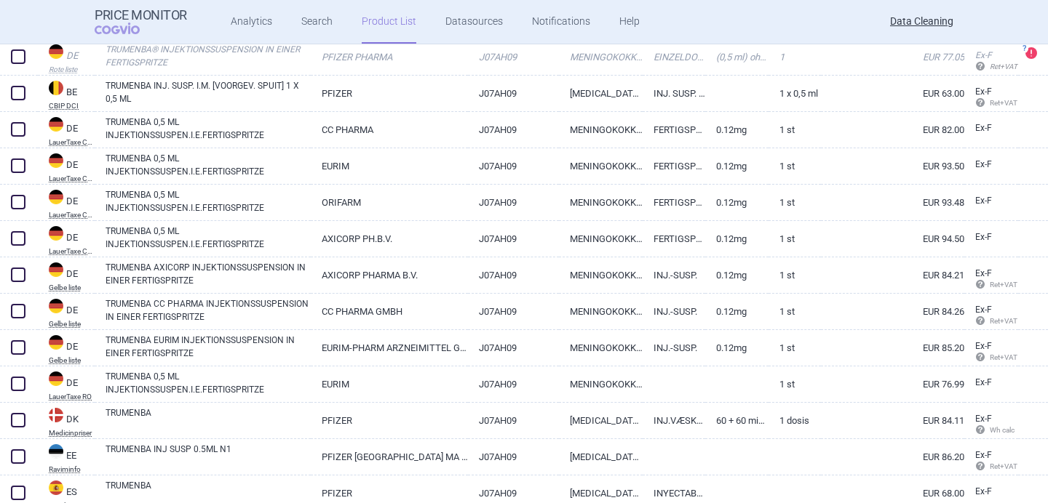
scroll to position [204, 0]
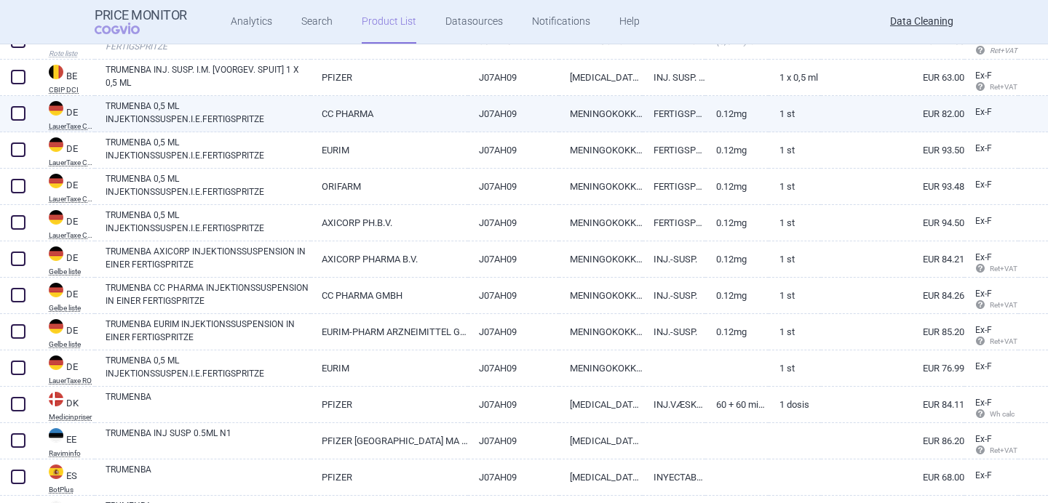
click at [201, 121] on link "TRUMENBA 0,5 ML INJEKTIONSSUSPEN.I.E.FERTIGSPRITZE" at bounding box center [207, 113] width 205 height 26
select select "EUR"
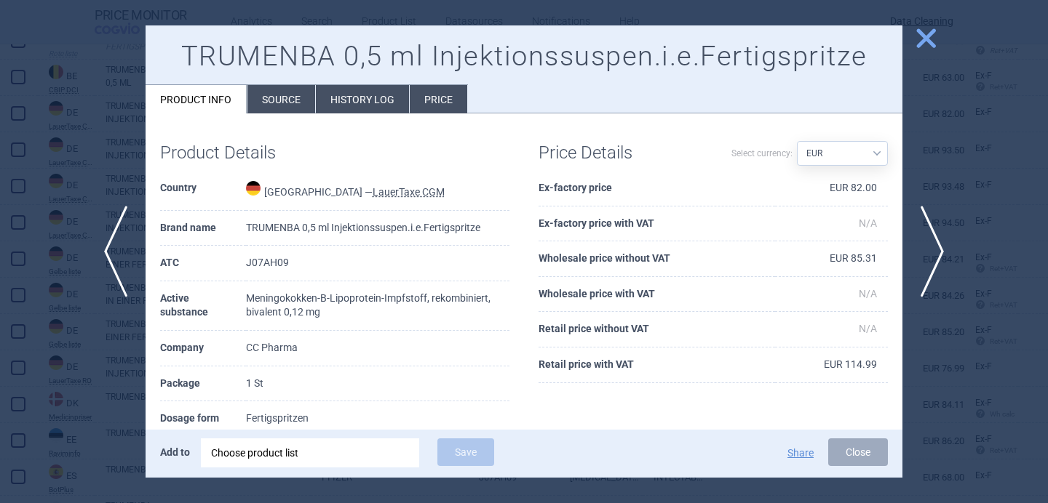
click at [287, 100] on li "Source" at bounding box center [281, 99] width 68 height 28
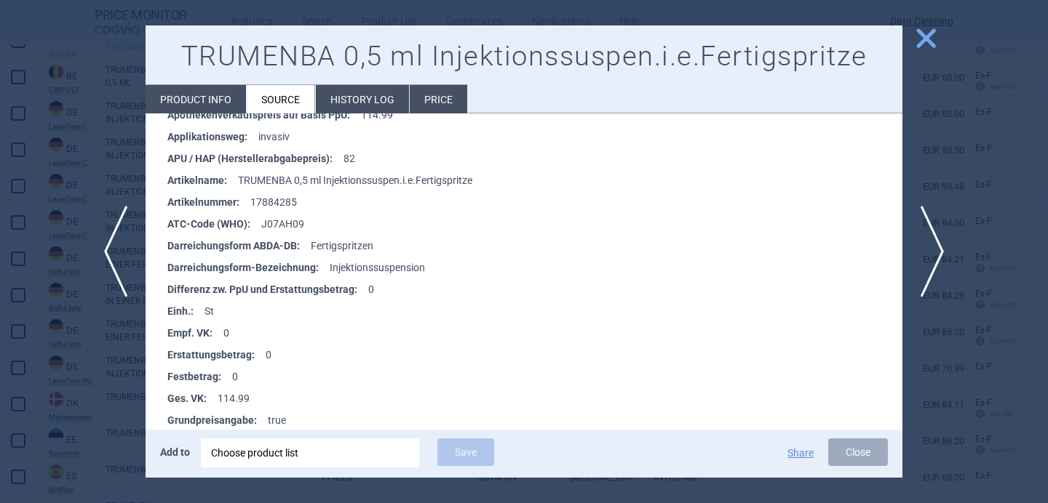
scroll to position [317, 0]
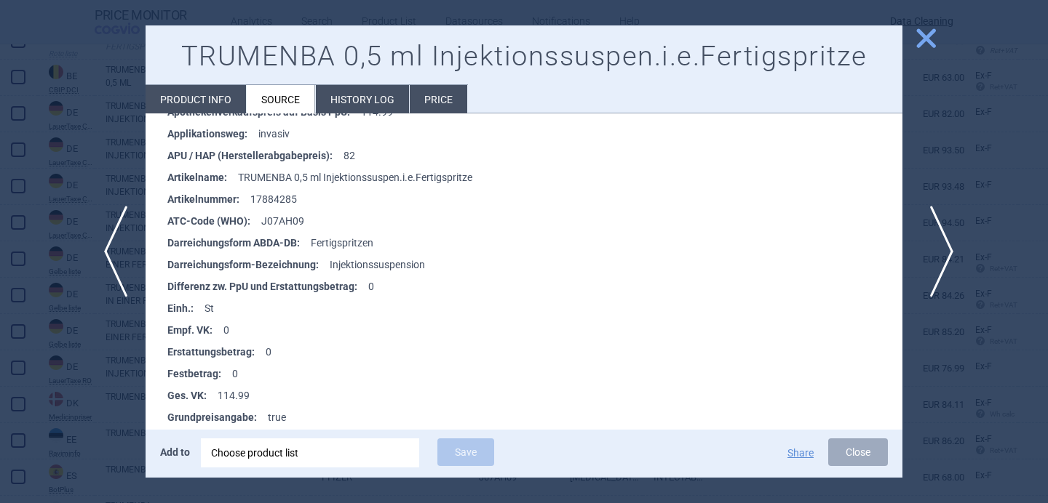
click at [935, 242] on span "next" at bounding box center [936, 252] width 33 height 92
click at [942, 245] on span "next" at bounding box center [936, 252] width 33 height 92
click at [388, 454] on div "Choose product list" at bounding box center [310, 453] width 198 height 29
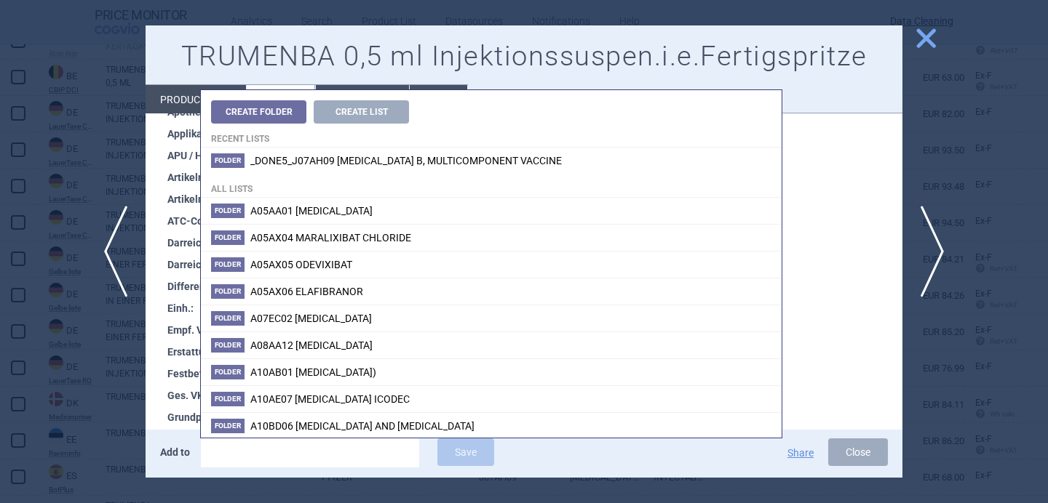
type input "EU/1/17/1187/001"
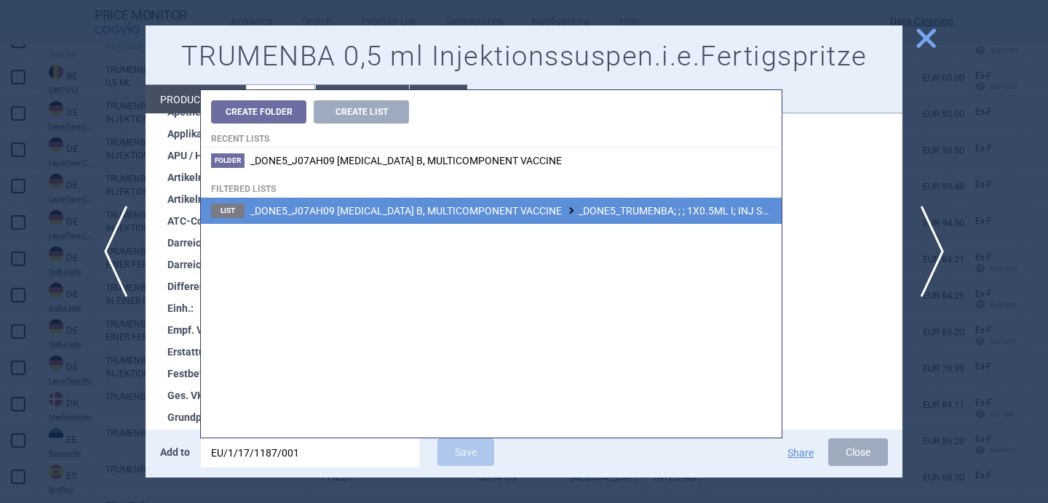
click at [509, 202] on li "List _DONE5_J07AH09 MENINGOCOCCUS B, MULTICOMPONENT VACCINE _DONE5_TRUMENBA; ; …" at bounding box center [491, 211] width 581 height 26
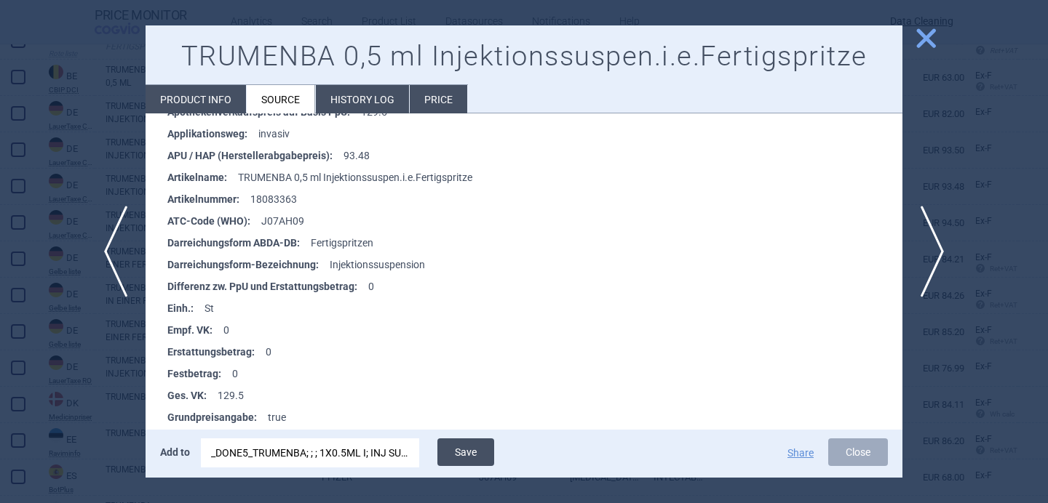
click at [474, 458] on button "Save" at bounding box center [465, 453] width 57 height 28
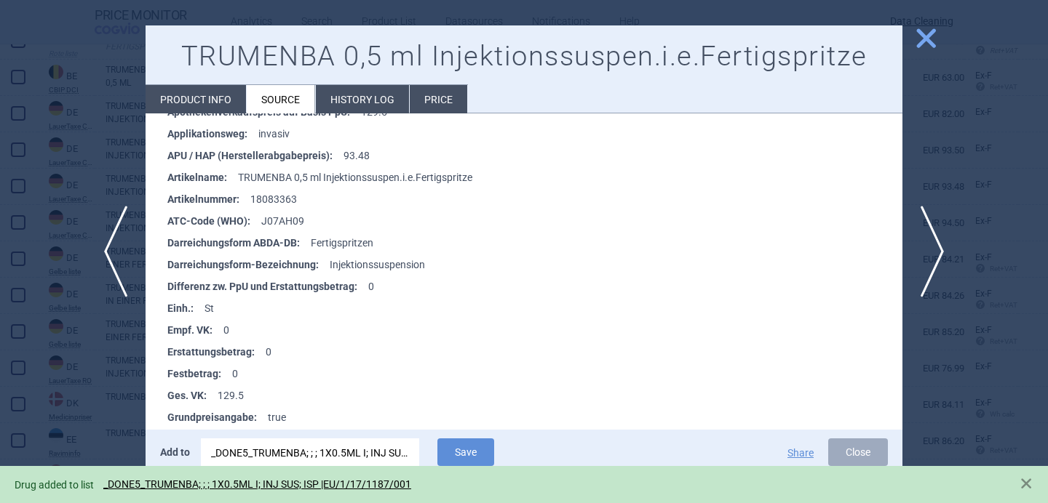
click at [30, 431] on div at bounding box center [524, 251] width 1048 height 503
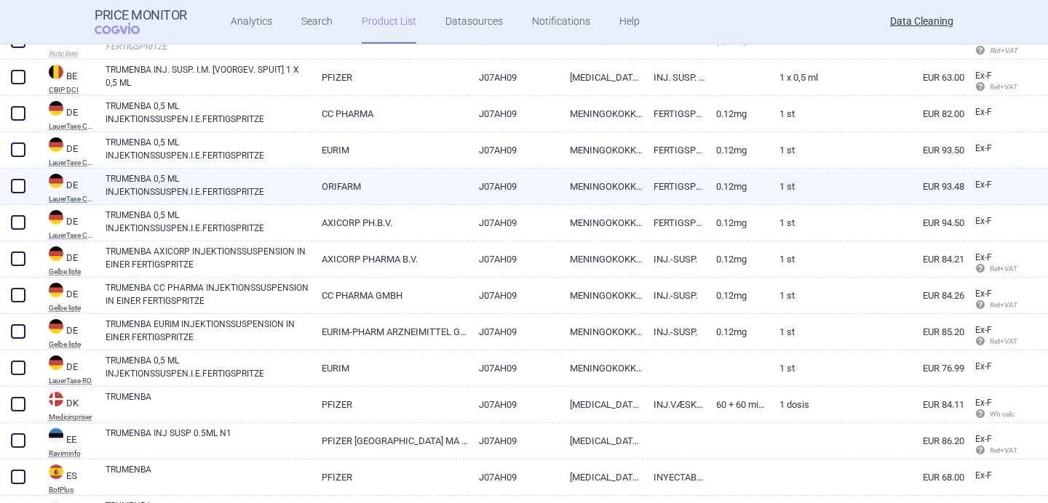
click at [22, 186] on span at bounding box center [18, 186] width 15 height 15
checkbox input "true"
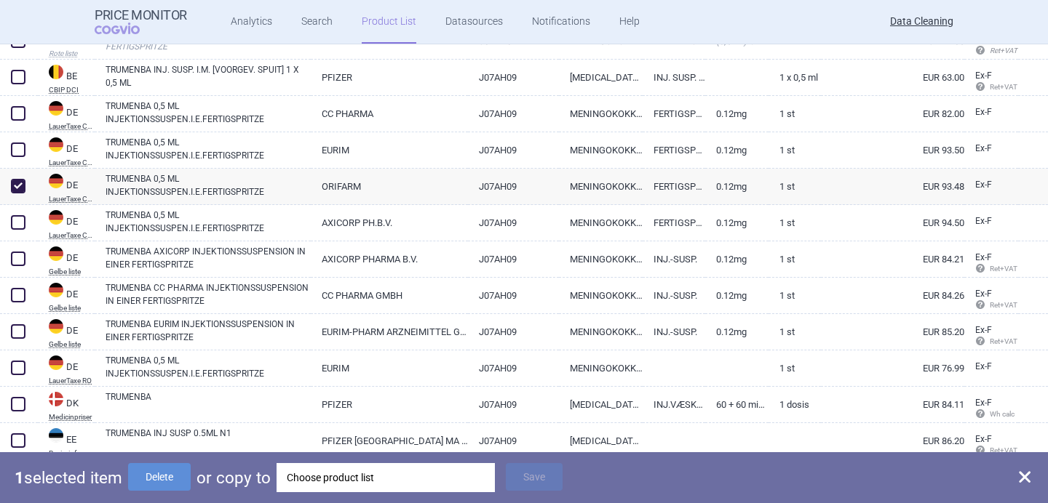
click at [173, 491] on div "1 selected item Delete or copy to Choose product list Save" at bounding box center [524, 477] width 1048 height 51
click at [172, 479] on button "Delete" at bounding box center [159, 477] width 63 height 28
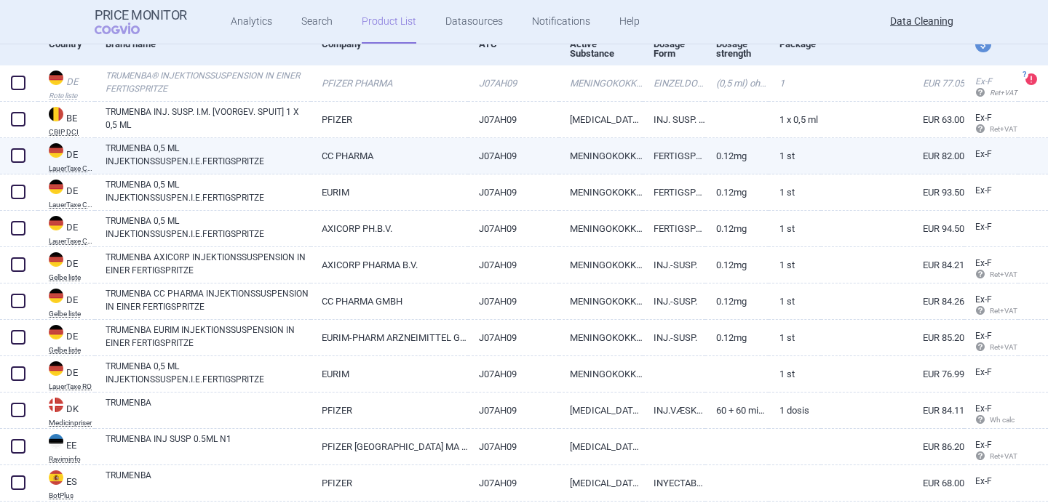
scroll to position [167, 0]
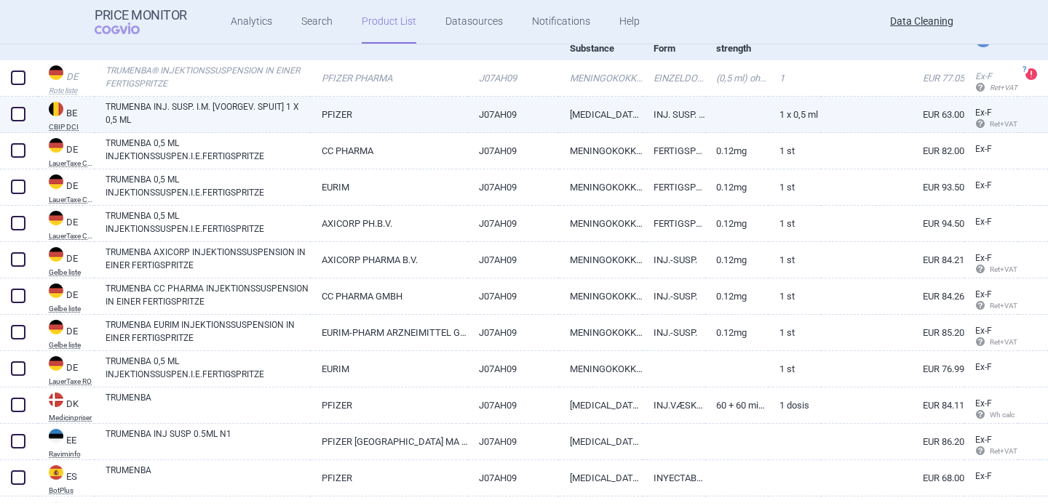
click at [251, 110] on link "TRUMENBA INJ. SUSP. I.M. [VOORGEV. SPUIT] 1 X 0,5 ML" at bounding box center [207, 113] width 205 height 26
select select "EUR"
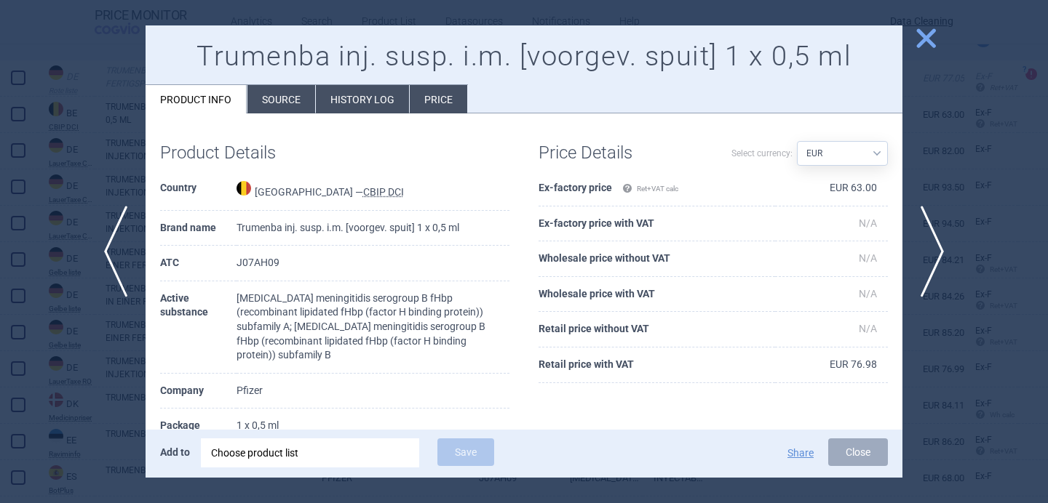
click at [276, 104] on li "Source" at bounding box center [281, 99] width 68 height 28
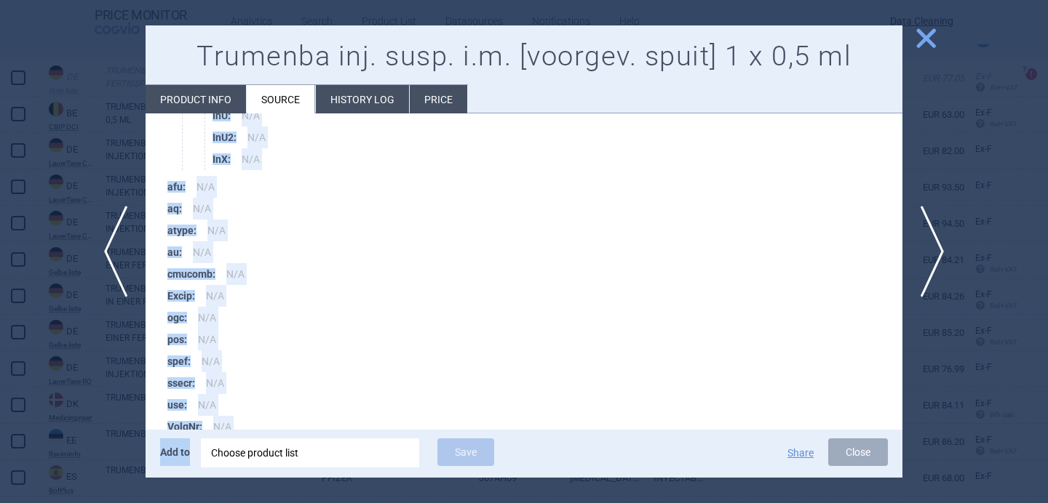
scroll to position [3418, 0]
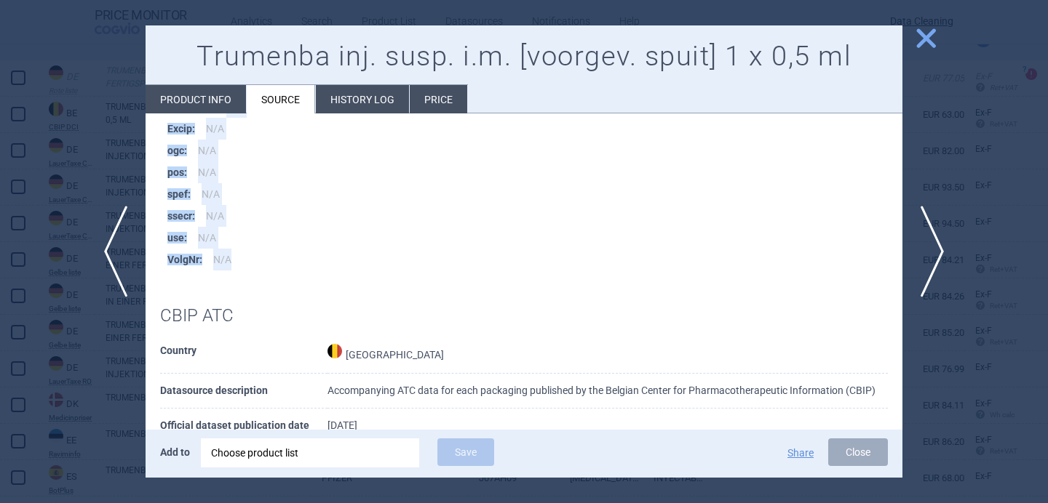
drag, startPoint x: 163, startPoint y: 334, endPoint x: 364, endPoint y: 257, distance: 215.1
copy div "Source data amp_name_fr : Trumenba susp. inj. i.m. [ser. préremplie] amp_name_n…"
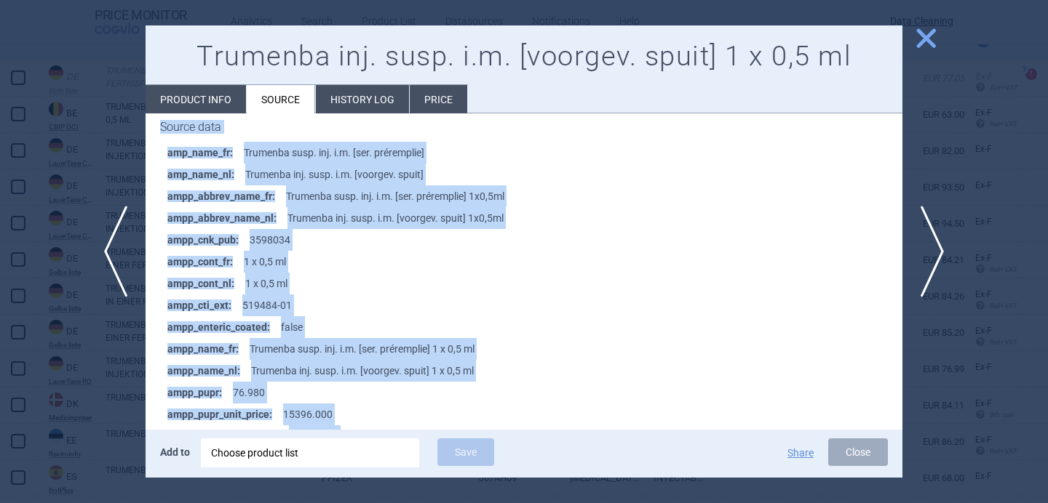
scroll to position [218, 0]
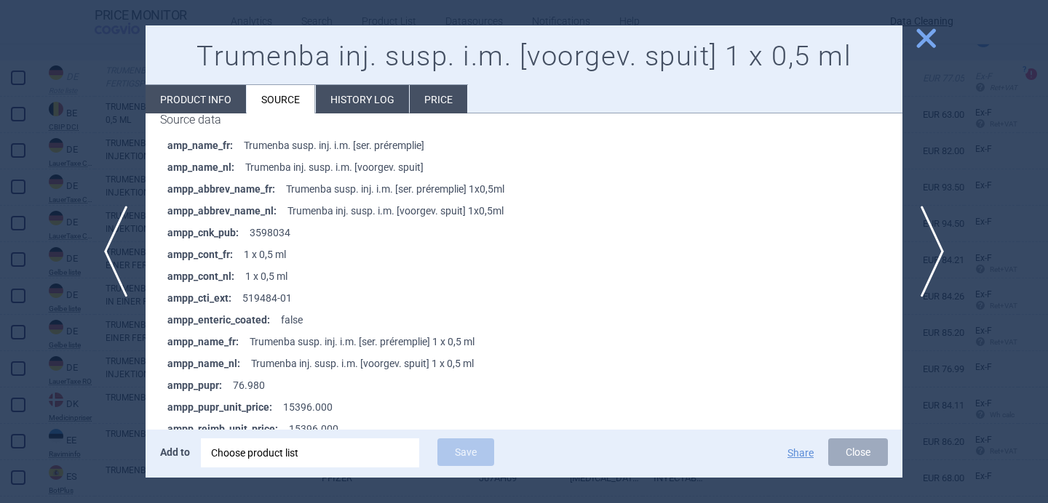
drag, startPoint x: 198, startPoint y: 55, endPoint x: 325, endPoint y: 61, distance: 127.4
click at [325, 61] on h1 "Trumenba inj. susp. i.m. [voorgev. spuit] 1 x 0,5 ml" at bounding box center [523, 56] width 727 height 33
copy h1 "Trumenba"
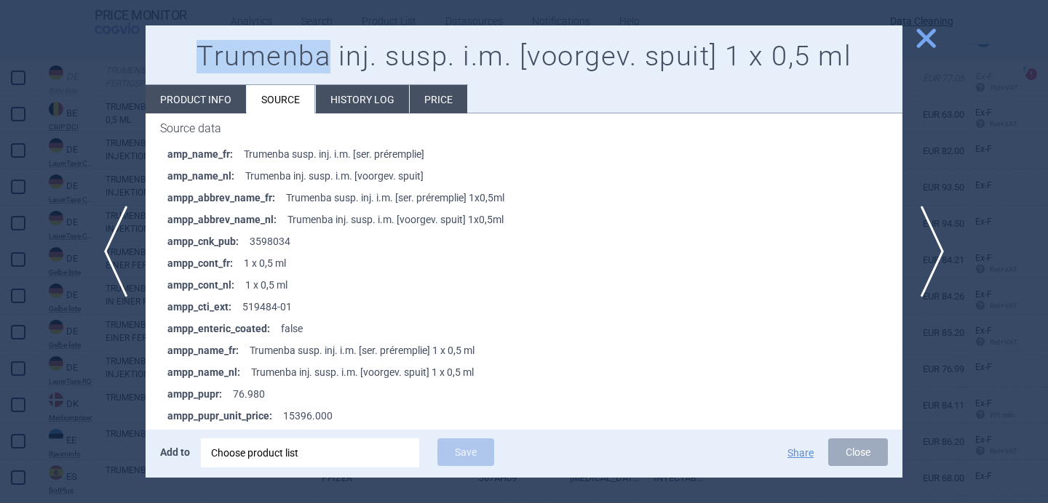
scroll to position [205, 0]
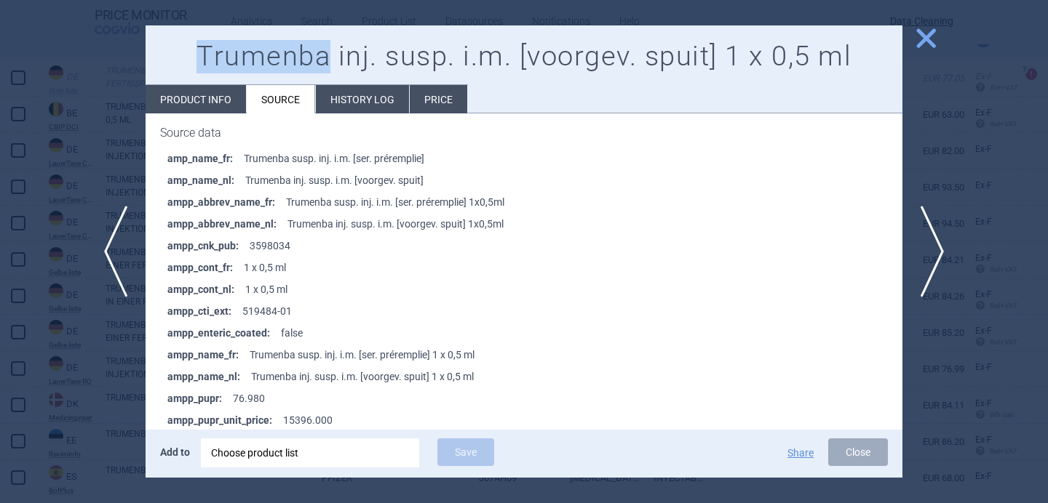
click at [276, 458] on div "Choose product list" at bounding box center [310, 453] width 198 height 29
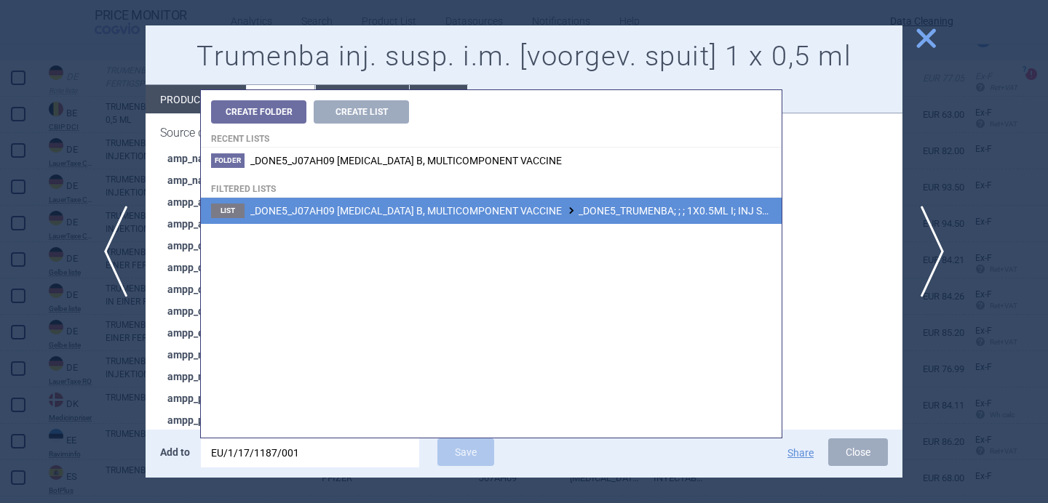
type input "EU/1/17/1187/001"
click at [511, 203] on li "List _DONE5_J07AH09 MENINGOCOCCUS B, MULTICOMPONENT VACCINE _DONE5_TRUMENBA; ; …" at bounding box center [491, 211] width 581 height 26
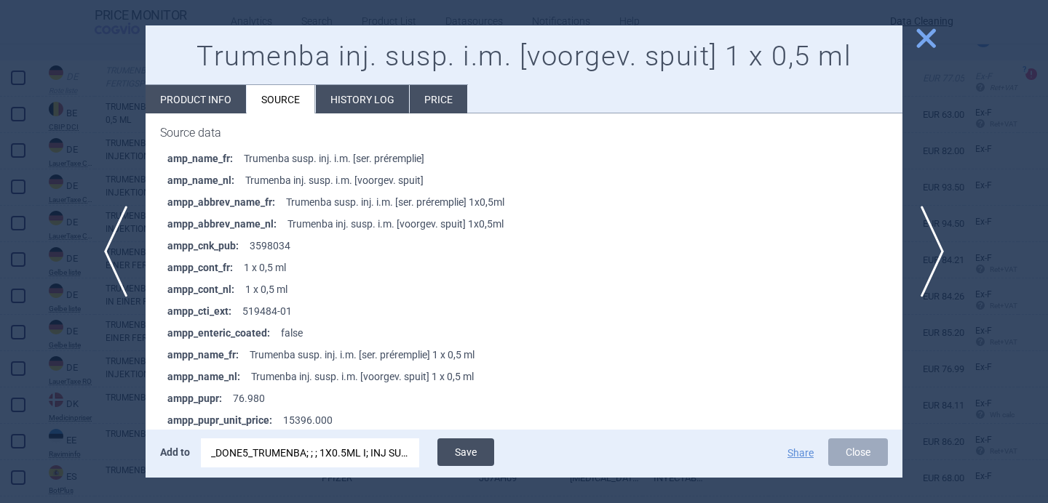
click at [482, 451] on button "Save" at bounding box center [465, 453] width 57 height 28
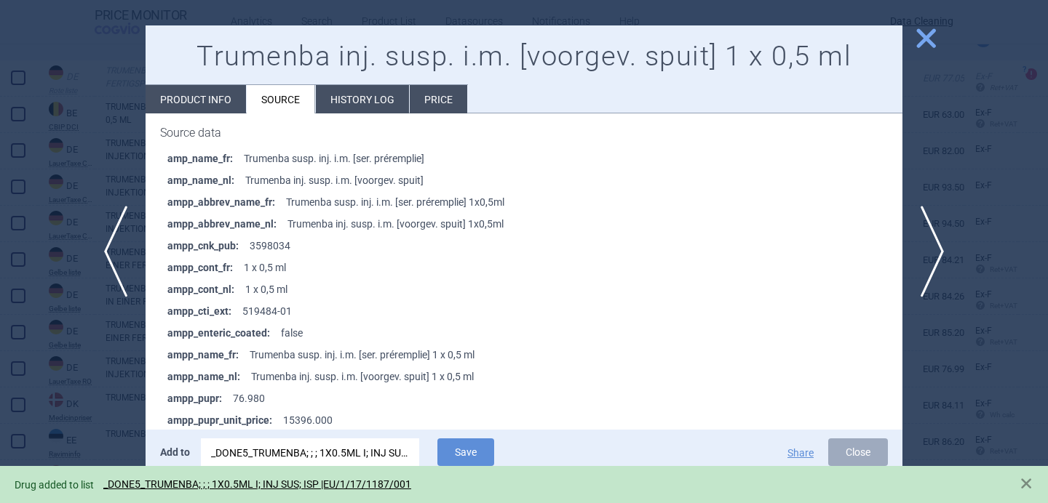
click at [113, 406] on div at bounding box center [524, 251] width 1048 height 503
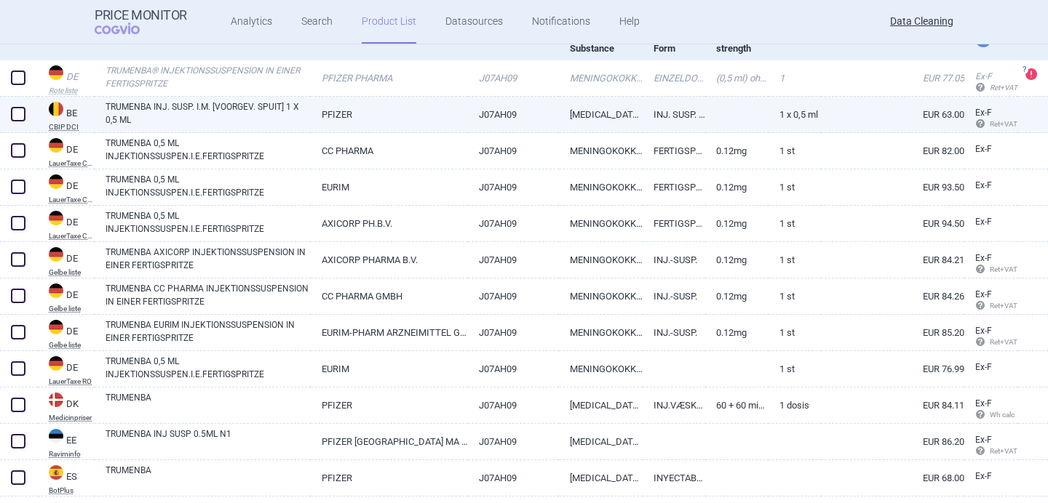
click at [20, 118] on span at bounding box center [18, 114] width 15 height 15
checkbox input "true"
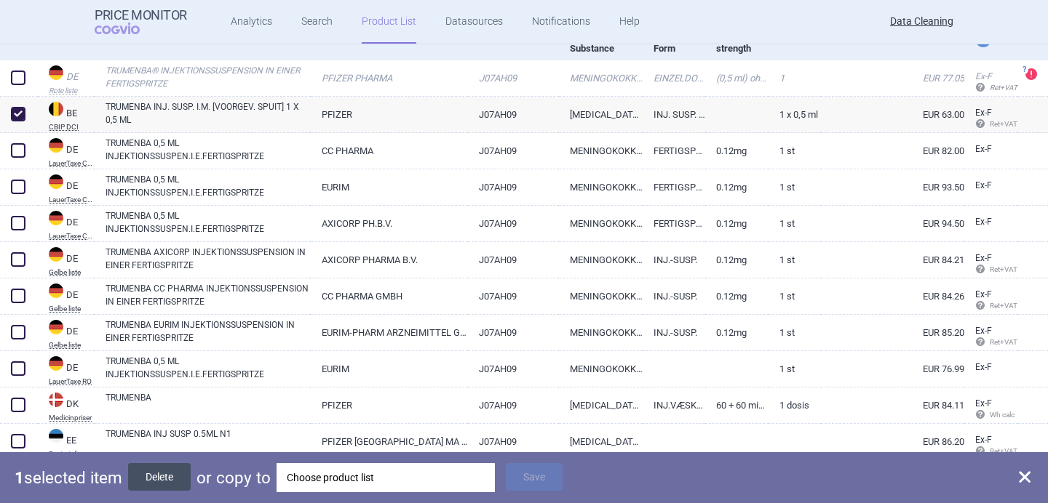
click at [172, 471] on button "Delete" at bounding box center [159, 477] width 63 height 28
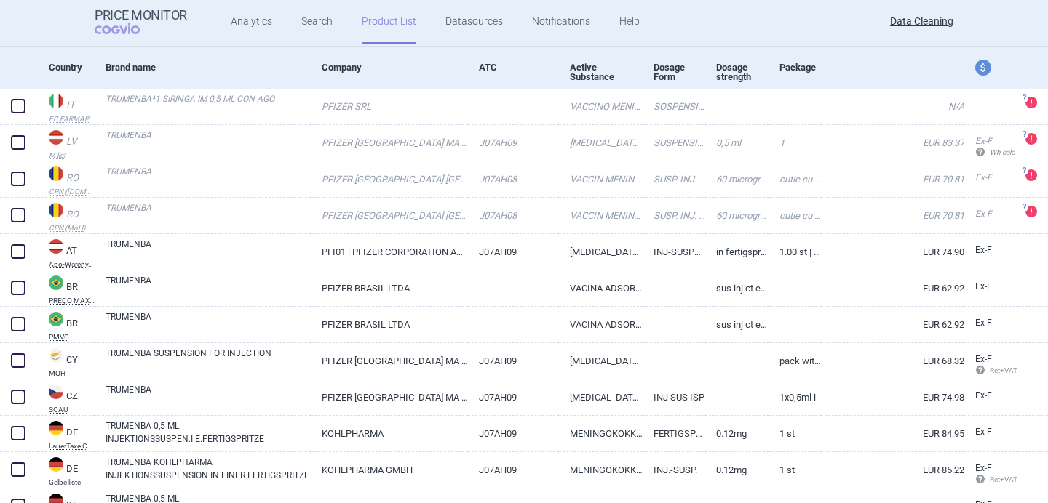
scroll to position [140, 0]
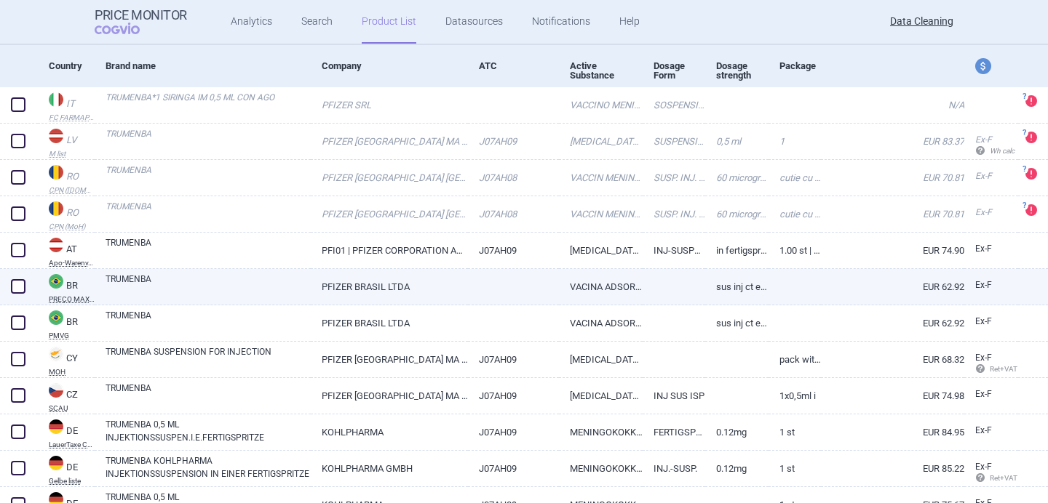
click at [306, 284] on link "TRUMENBA" at bounding box center [207, 286] width 205 height 26
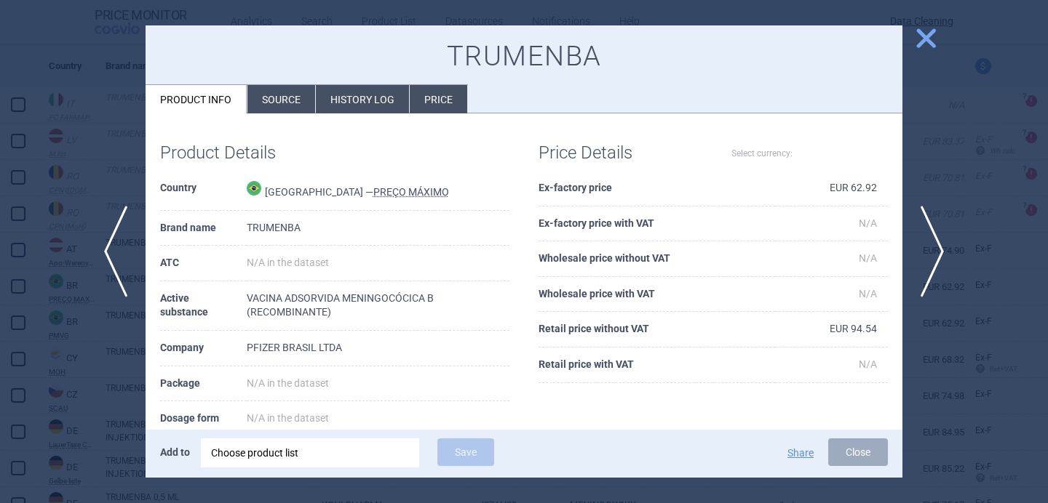
select select "EUR"
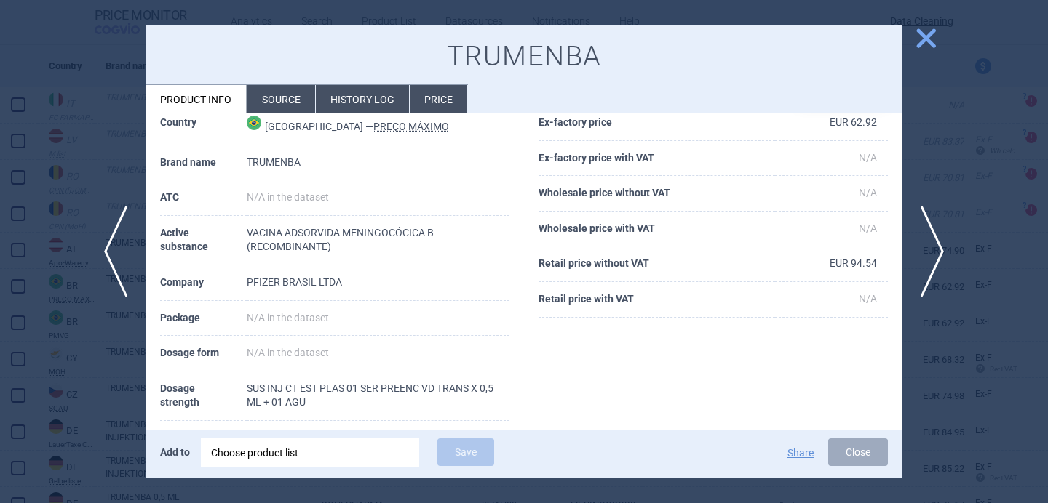
scroll to position [72, 0]
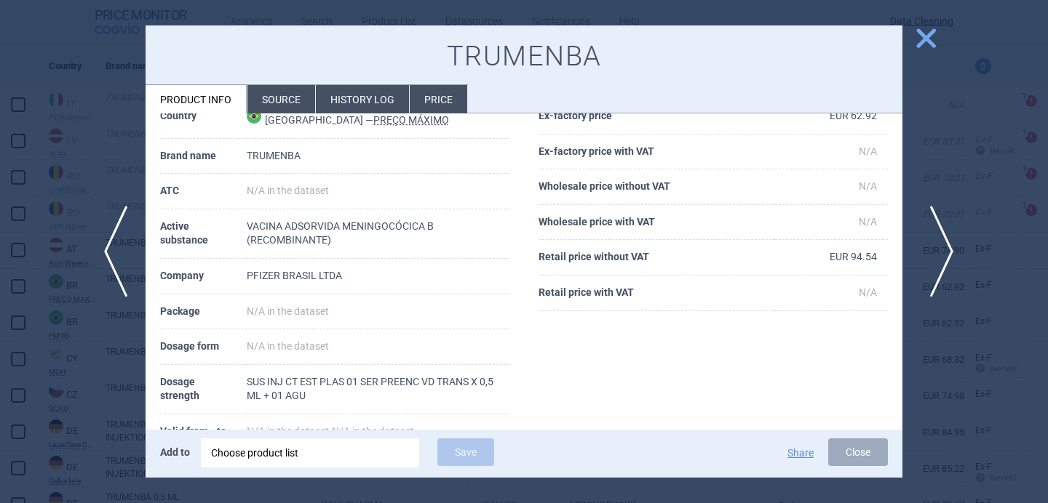
click at [933, 263] on span "next" at bounding box center [936, 252] width 33 height 92
click at [975, 243] on div at bounding box center [524, 251] width 1048 height 503
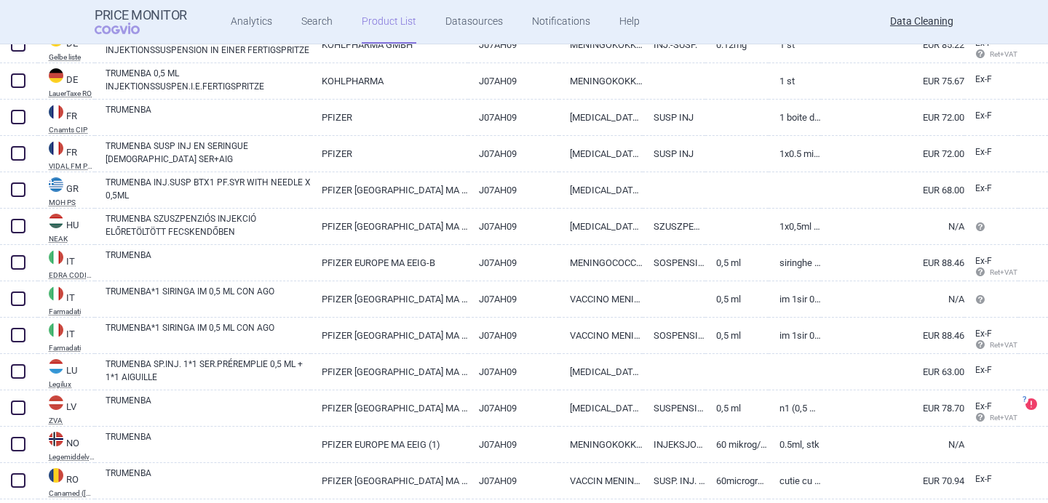
scroll to position [596, 0]
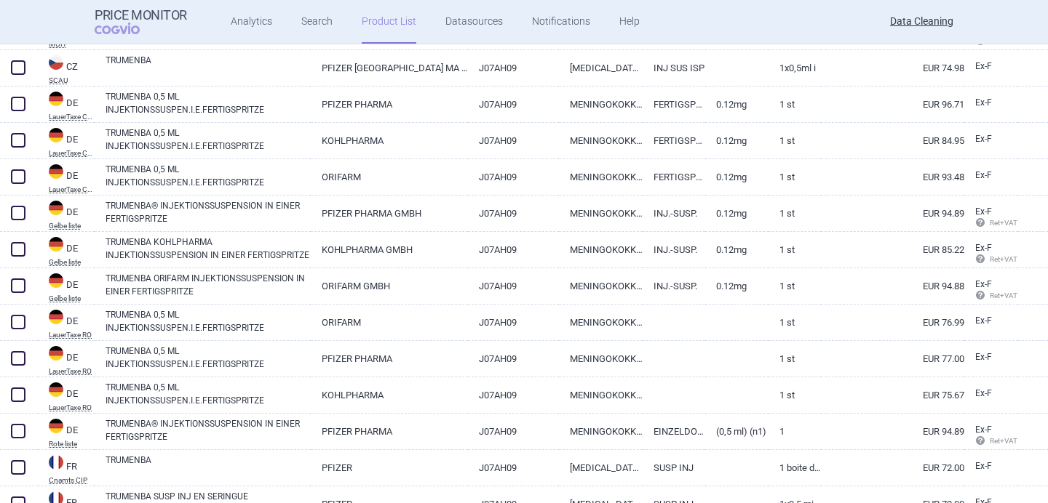
scroll to position [477, 0]
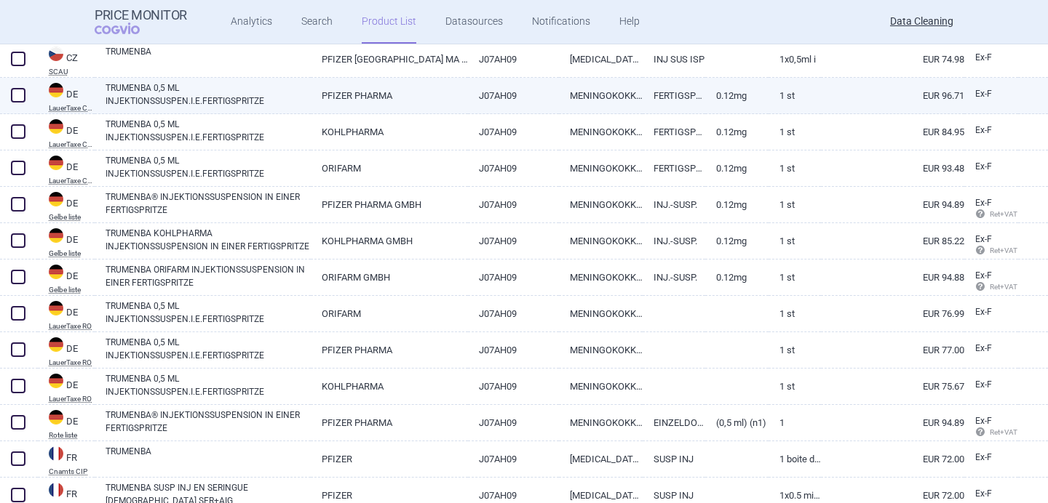
click at [255, 92] on link "TRUMENBA 0,5 ML INJEKTIONSSUSPEN.I.E.FERTIGSPRITZE" at bounding box center [207, 94] width 205 height 26
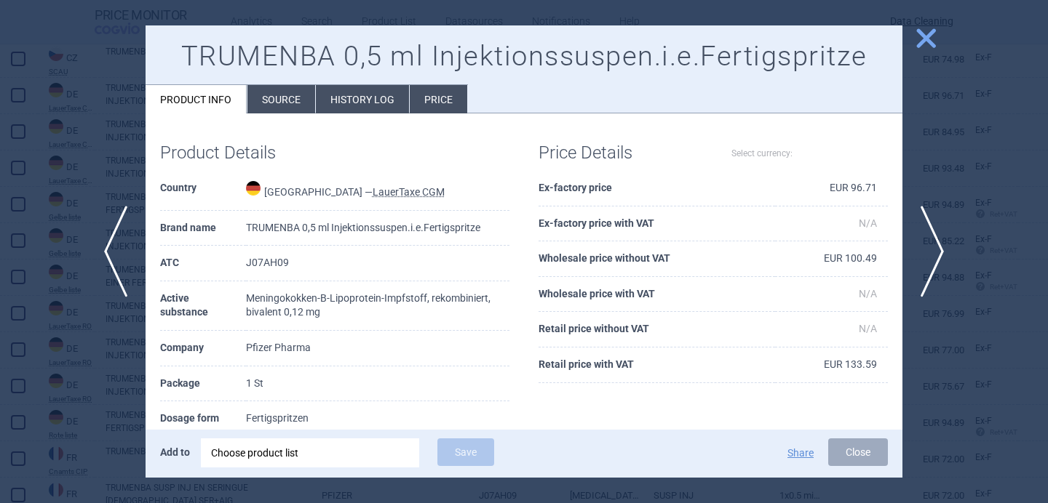
select select "EUR"
click at [271, 107] on li "Source" at bounding box center [281, 99] width 68 height 28
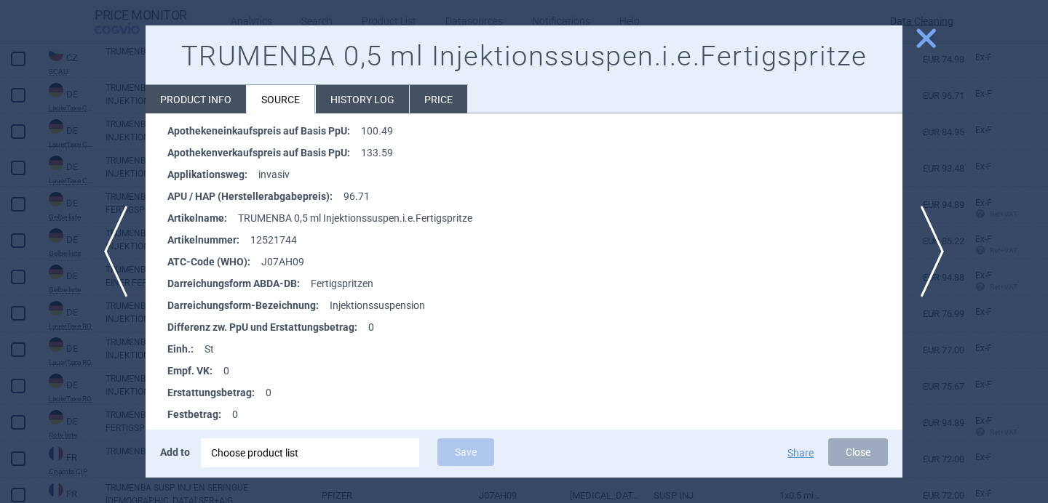
scroll to position [279, 0]
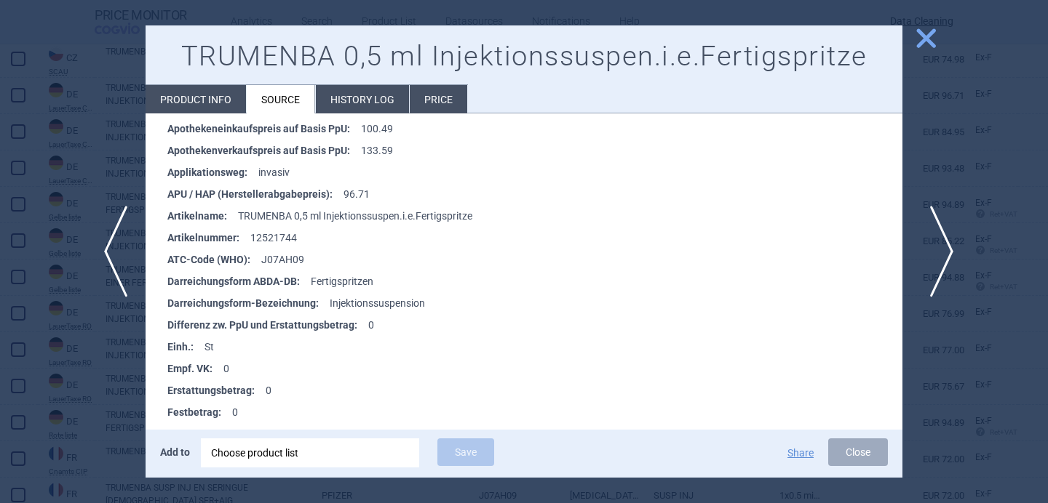
click at [929, 239] on span "next" at bounding box center [936, 252] width 33 height 92
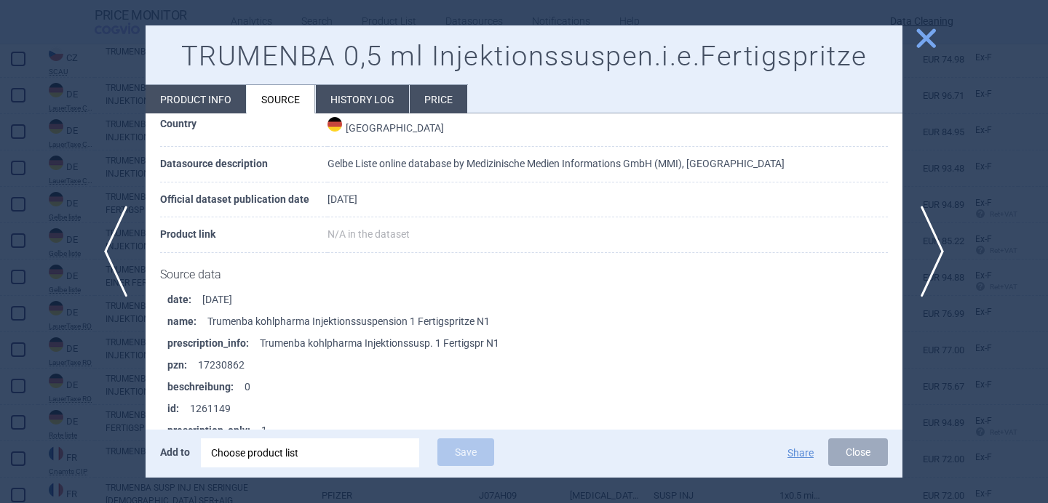
scroll to position [1128, 0]
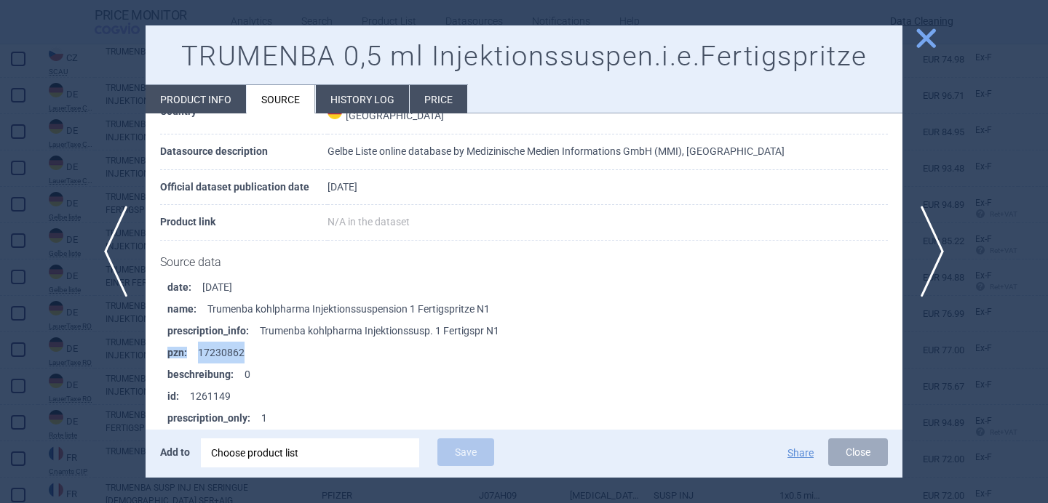
drag, startPoint x: 250, startPoint y: 343, endPoint x: 162, endPoint y: 351, distance: 87.7
copy li "pzn : 17230862"
click at [932, 232] on span "next" at bounding box center [936, 252] width 33 height 92
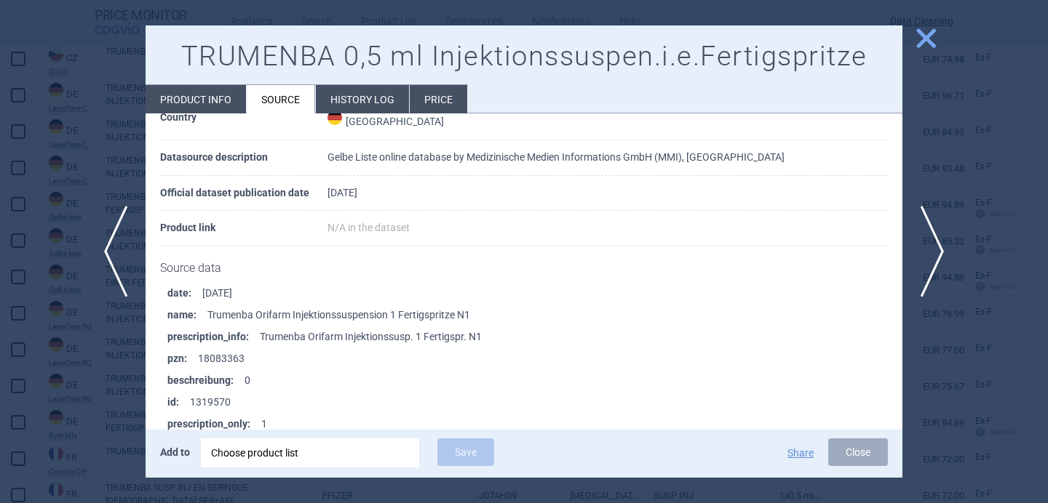
scroll to position [1124, 0]
click at [933, 250] on span "next" at bounding box center [936, 252] width 33 height 92
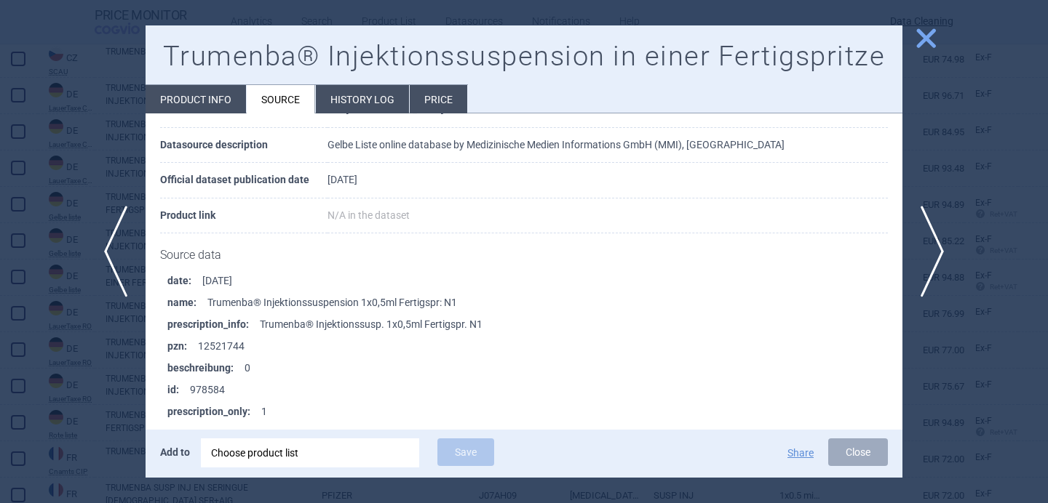
scroll to position [101, 0]
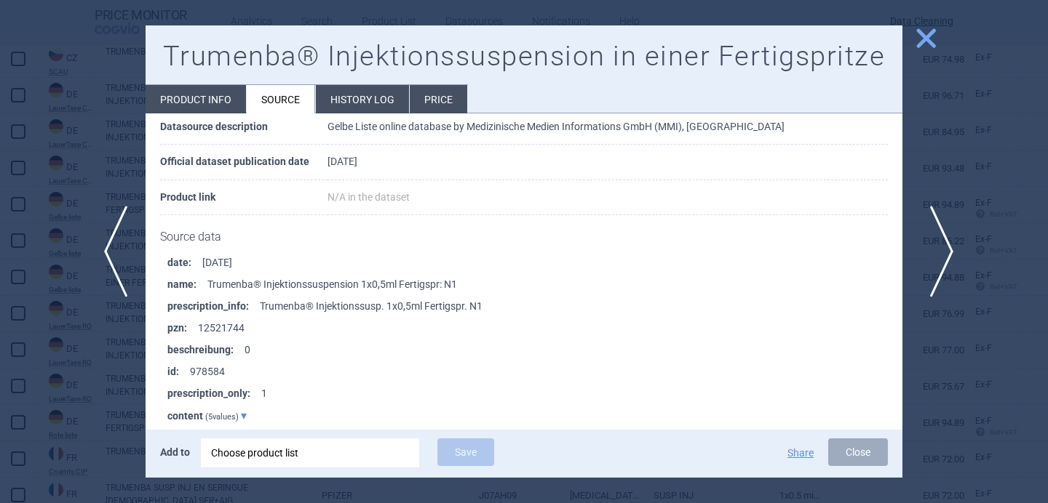
click at [938, 230] on span "next" at bounding box center [936, 252] width 33 height 92
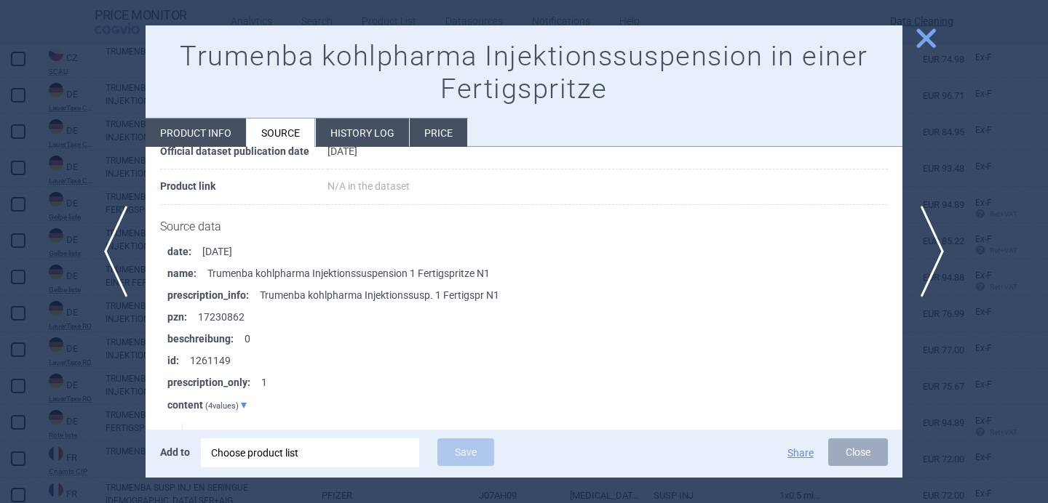
scroll to position [161, 0]
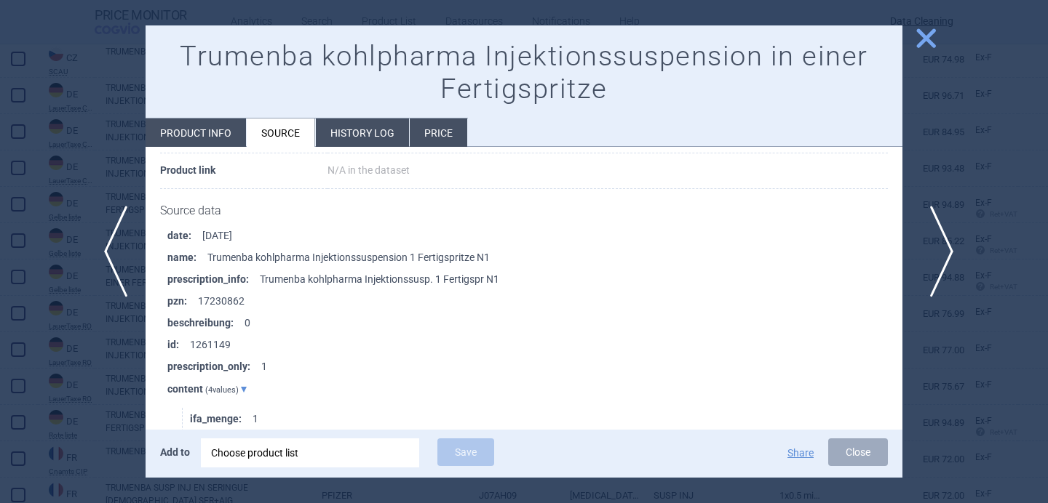
click at [938, 248] on span "next" at bounding box center [936, 252] width 33 height 92
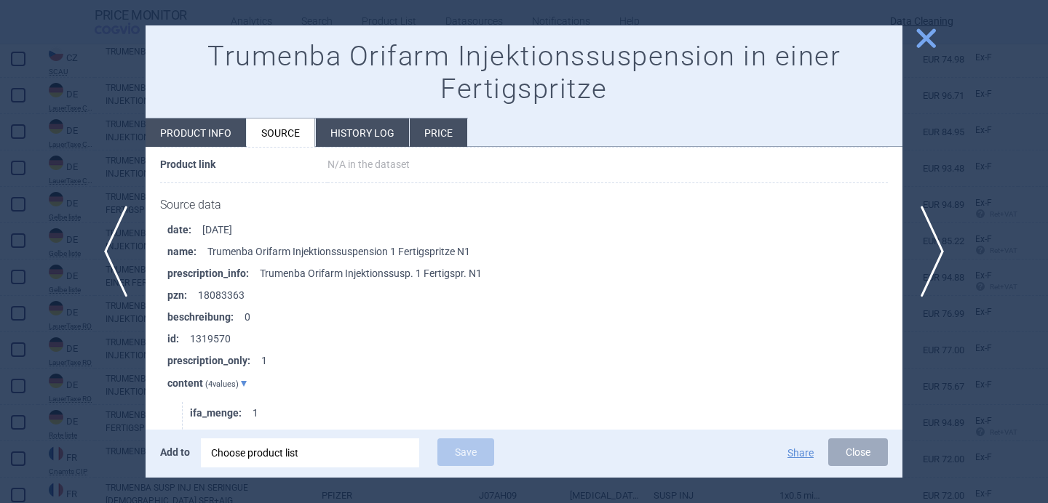
scroll to position [166, 0]
click at [936, 234] on span "next" at bounding box center [936, 252] width 33 height 92
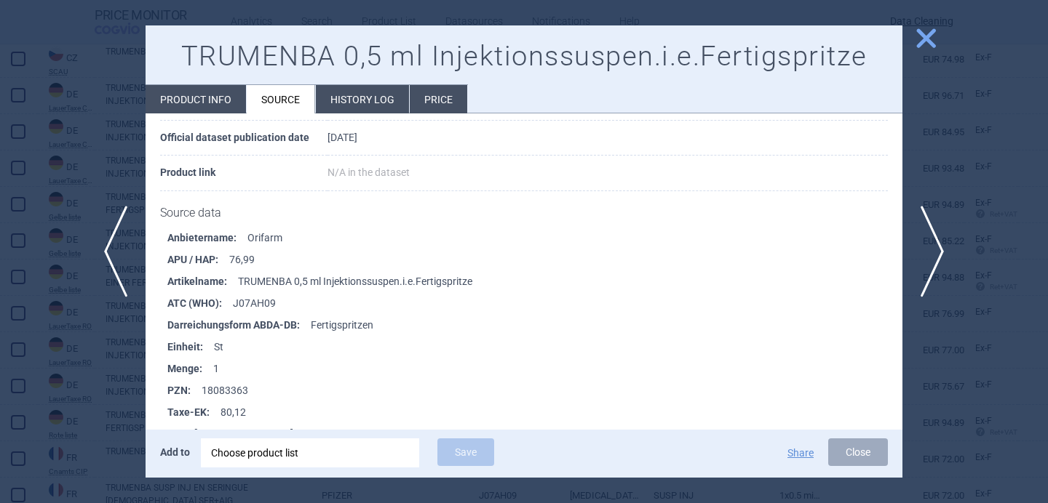
scroll to position [182, 0]
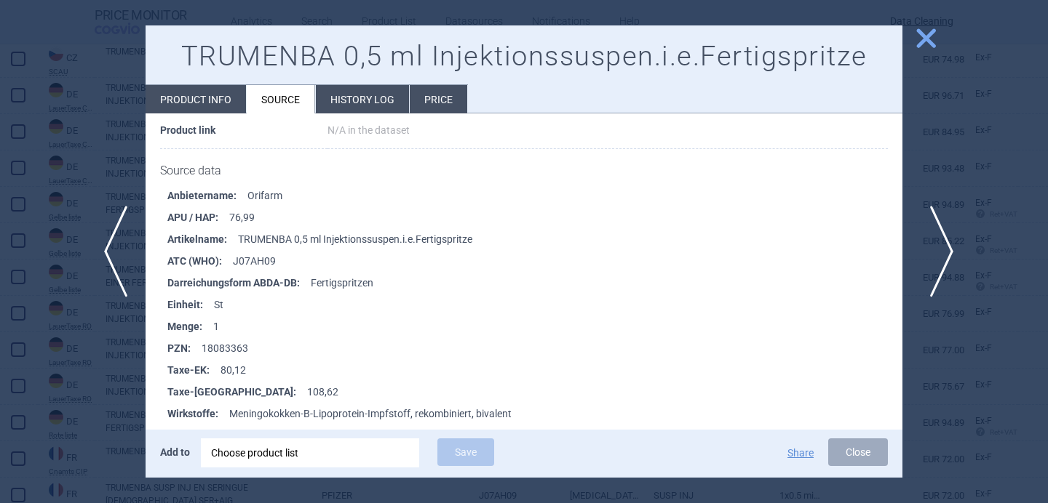
click at [941, 250] on span "next" at bounding box center [936, 252] width 33 height 92
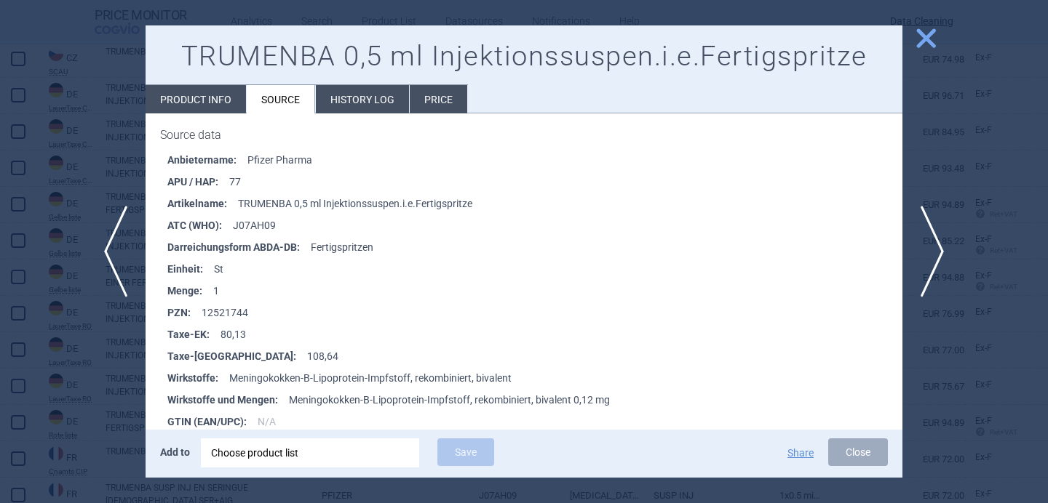
scroll to position [219, 0]
click at [936, 244] on span "next" at bounding box center [936, 252] width 33 height 92
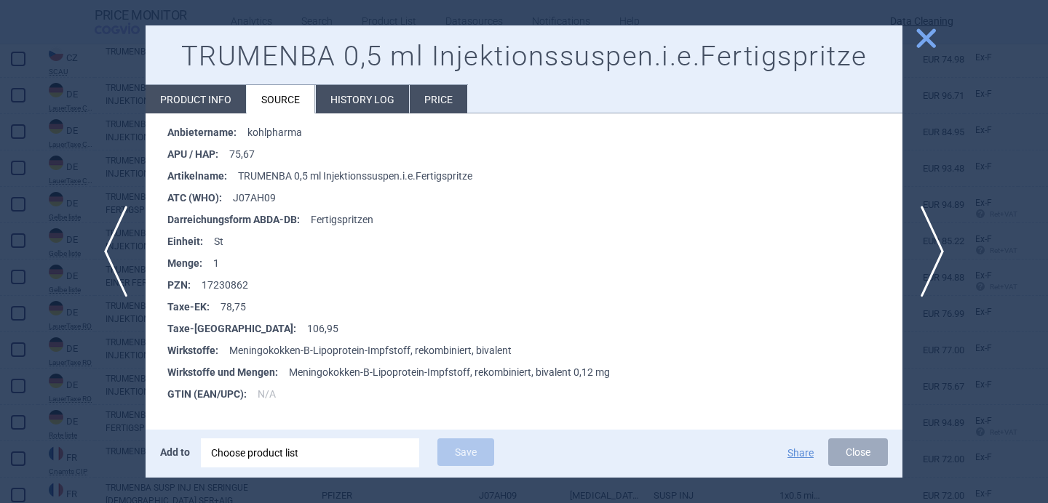
scroll to position [251, 0]
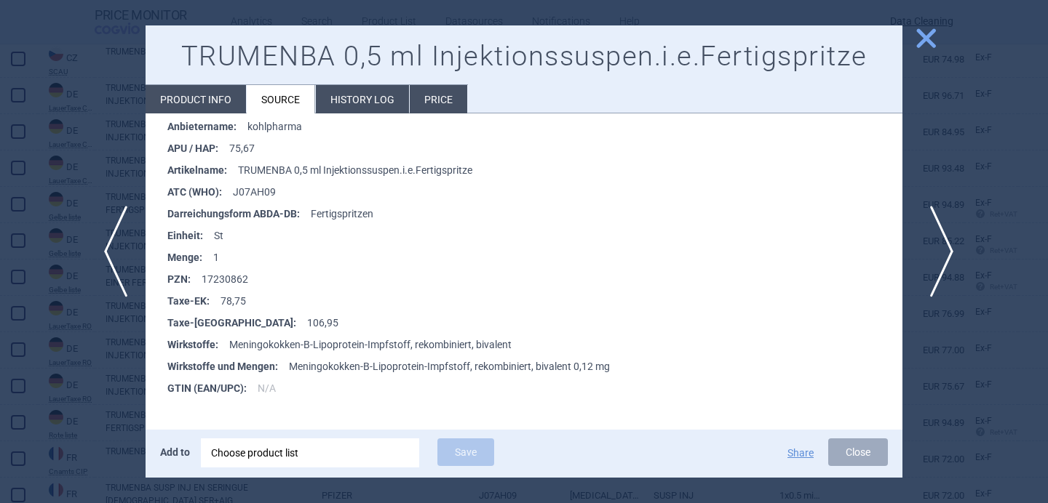
click at [943, 249] on span "next" at bounding box center [936, 252] width 33 height 92
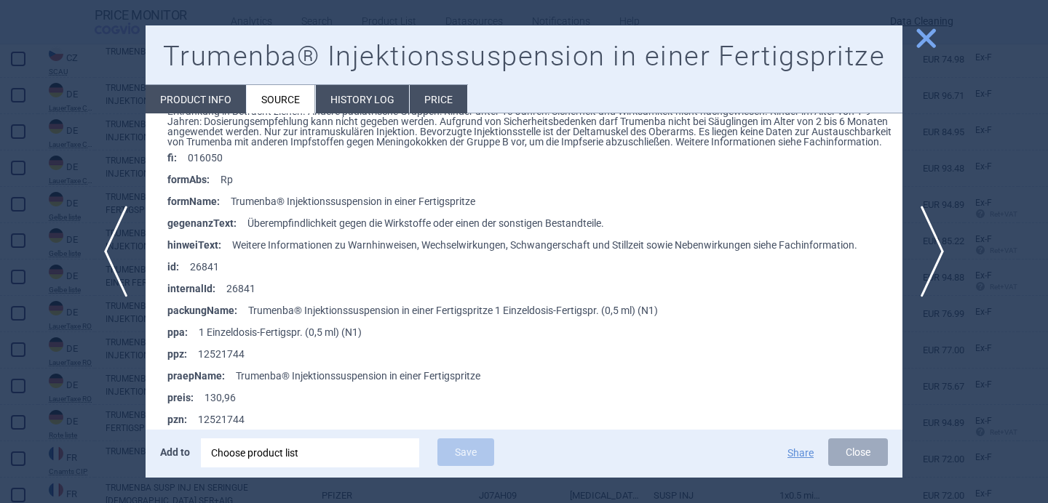
scroll to position [433, 0]
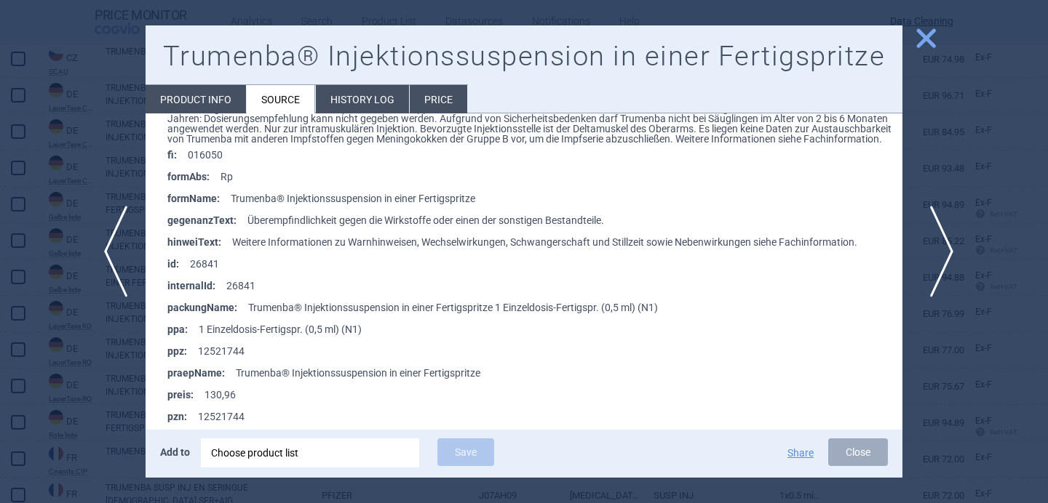
click at [939, 239] on span "next" at bounding box center [936, 252] width 33 height 92
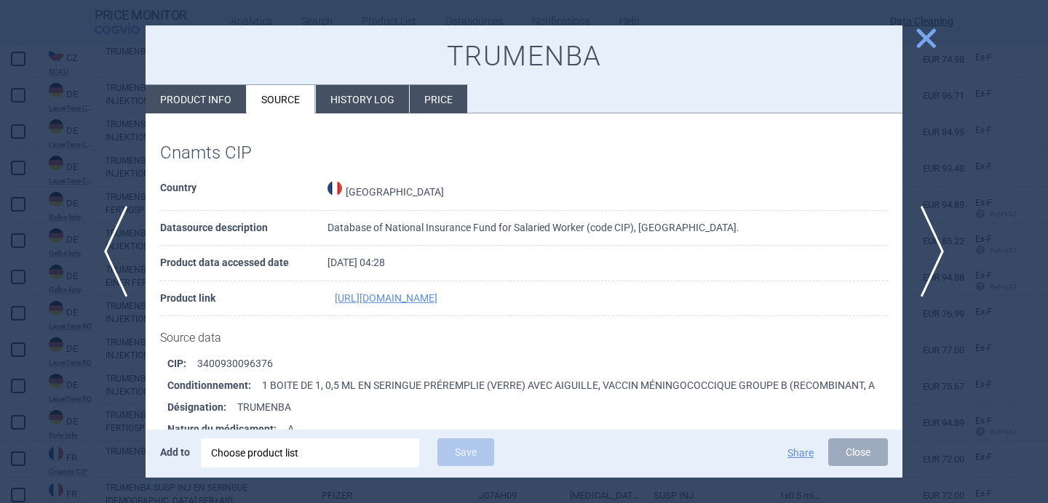
click at [72, 404] on div at bounding box center [524, 251] width 1048 height 503
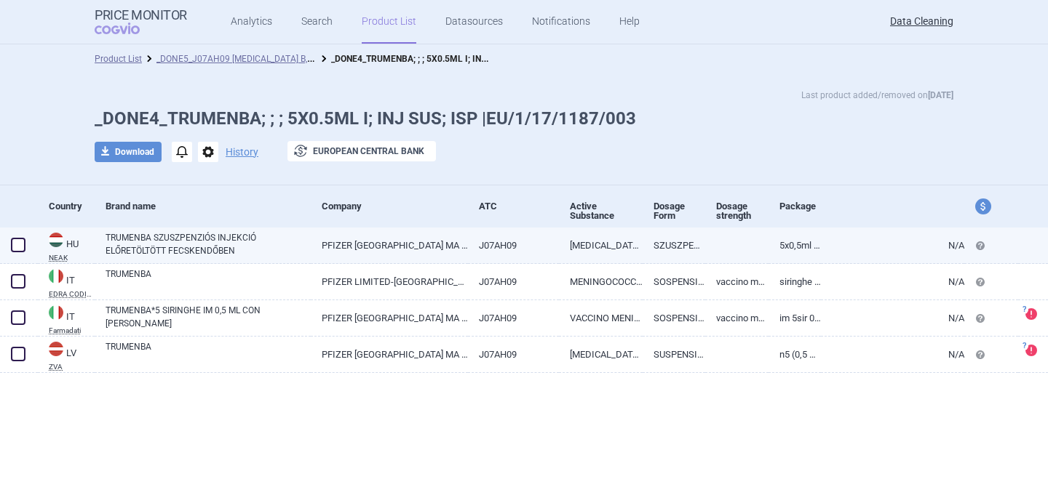
click at [255, 247] on link "TRUMENBA SZUSZPENZIÓS INJEKCIÓ ELŐRETÖLTÖTT FECSKENDŐBEN" at bounding box center [207, 244] width 205 height 26
select select "EUR"
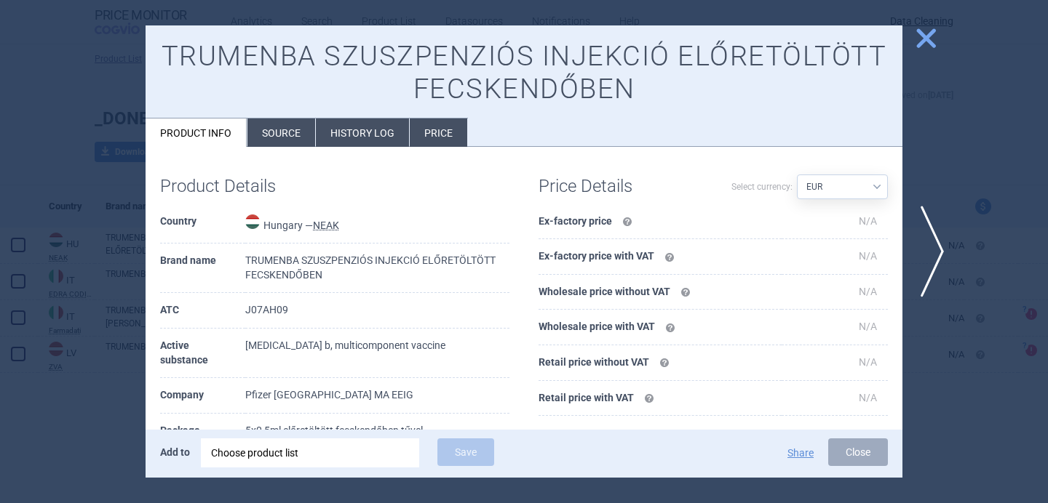
click at [287, 134] on li "Source" at bounding box center [281, 133] width 68 height 28
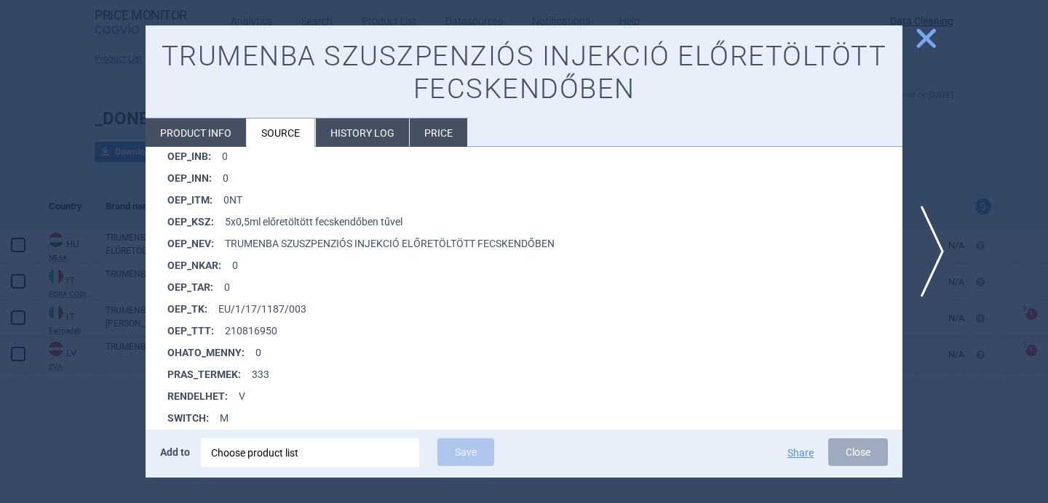
scroll to position [1176, 0]
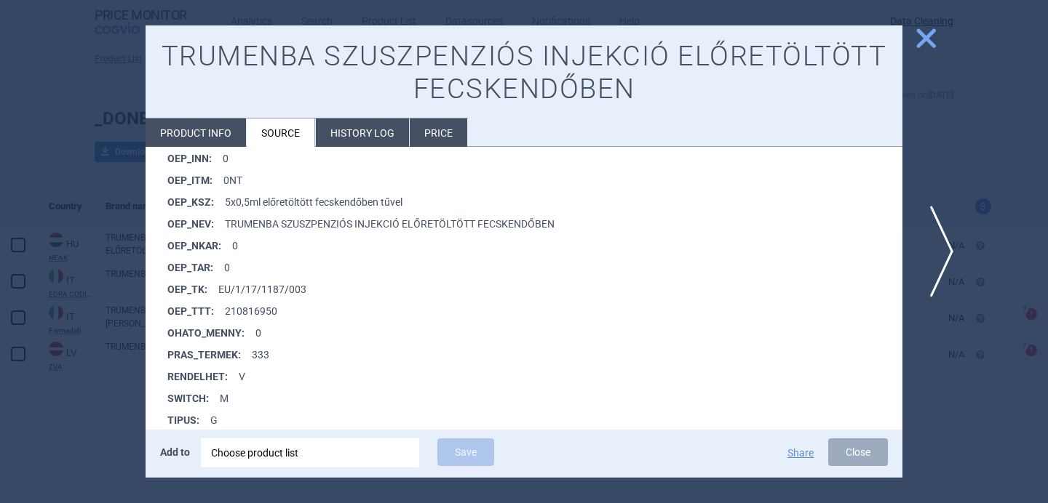
click at [933, 234] on span "next" at bounding box center [936, 252] width 33 height 92
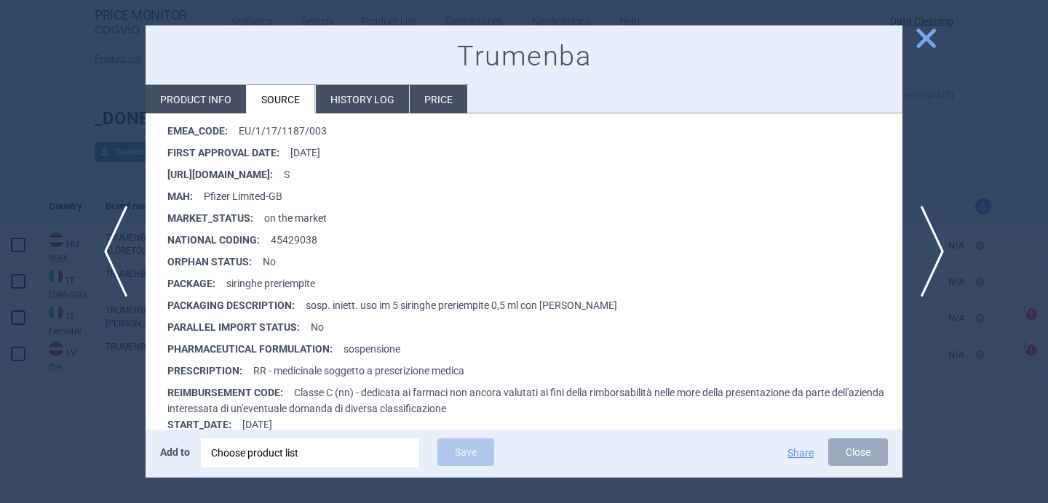
scroll to position [324, 0]
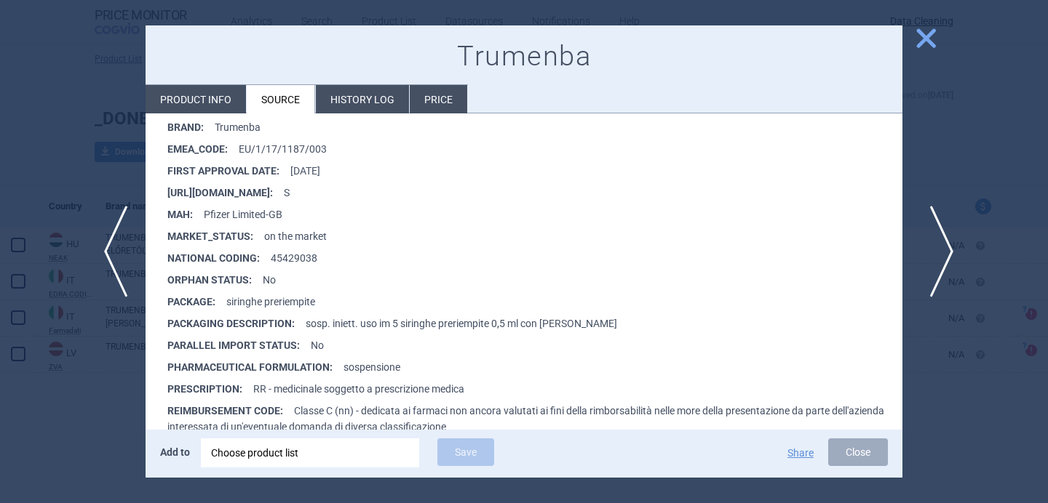
click at [942, 249] on span "next" at bounding box center [936, 252] width 33 height 92
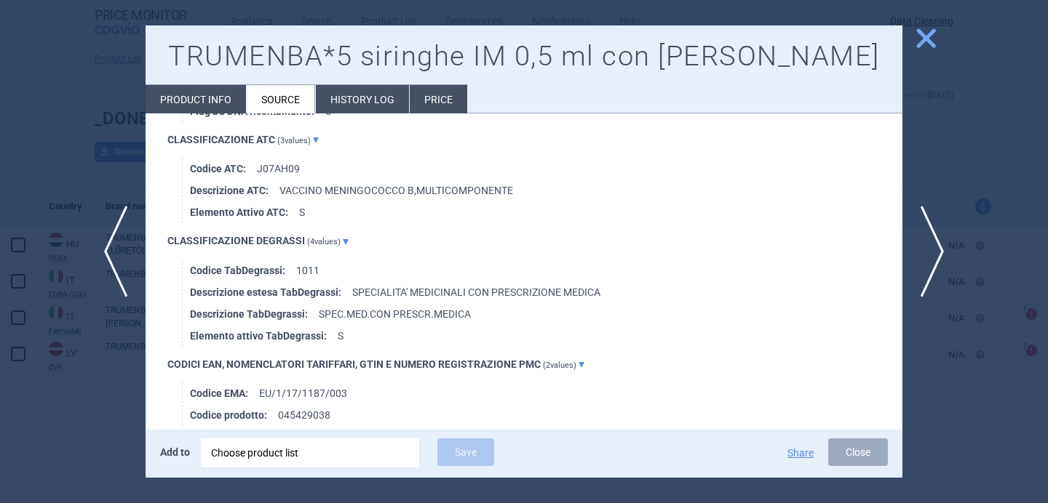
scroll to position [874, 0]
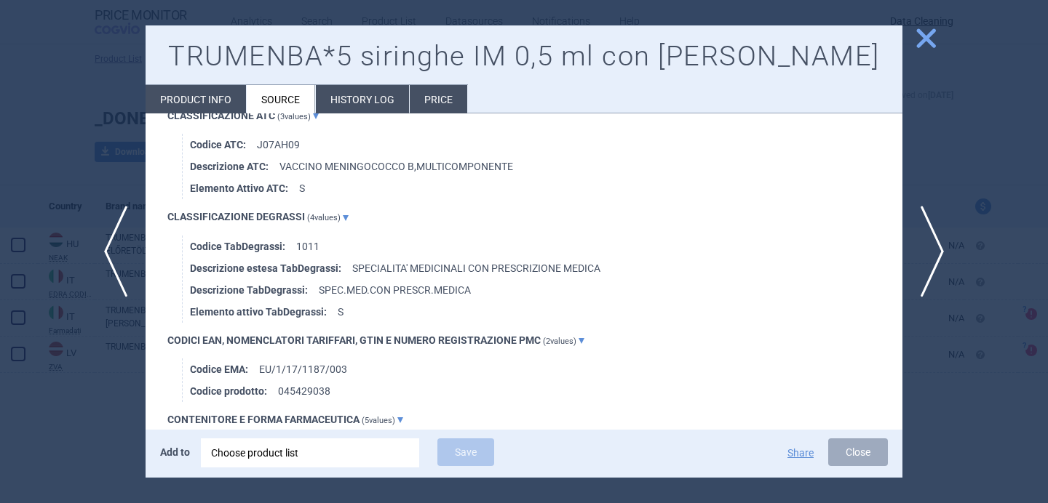
click at [941, 242] on span "next" at bounding box center [936, 252] width 33 height 92
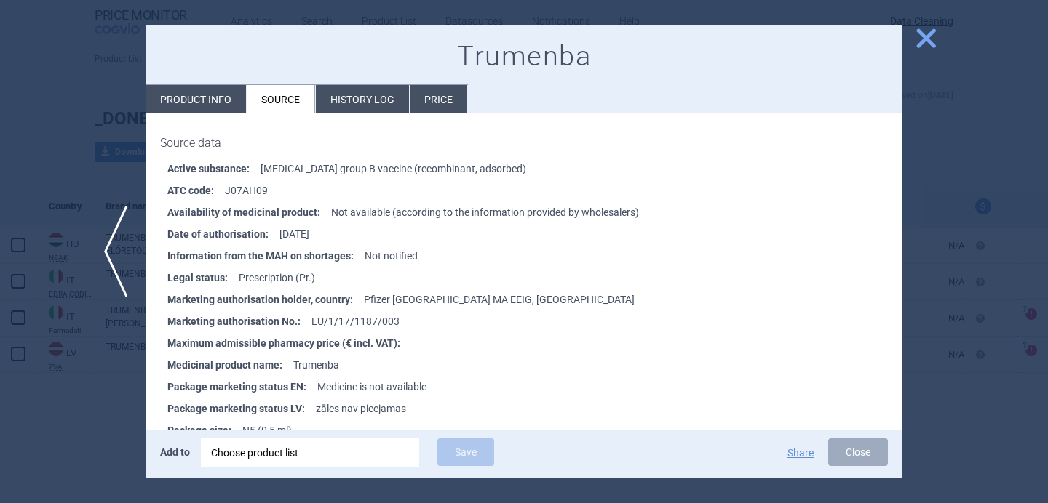
scroll to position [207, 0]
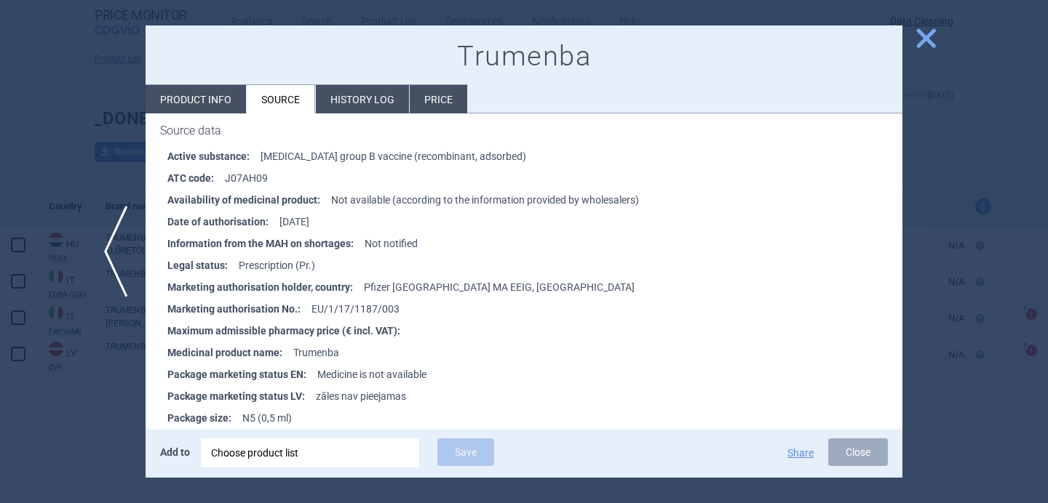
click at [49, 432] on div at bounding box center [524, 251] width 1048 height 503
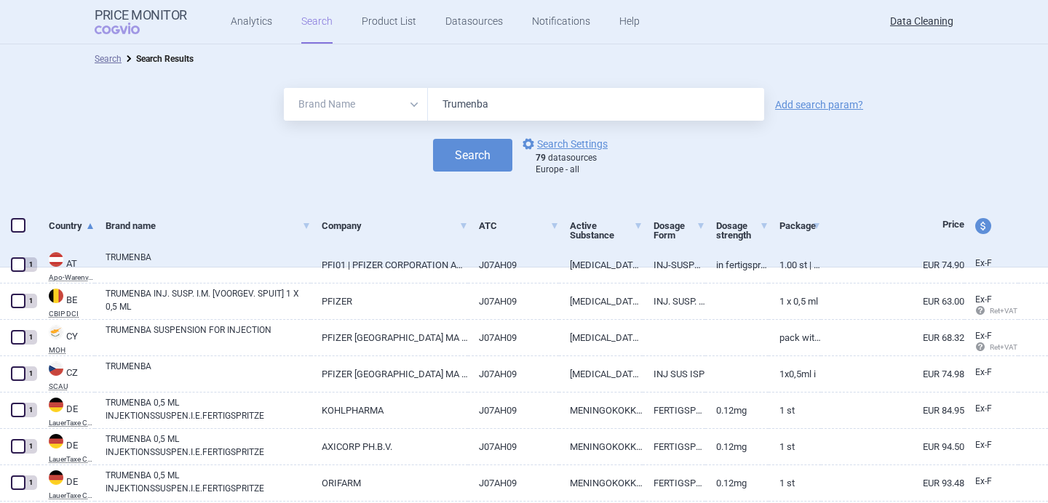
select select "brandName"
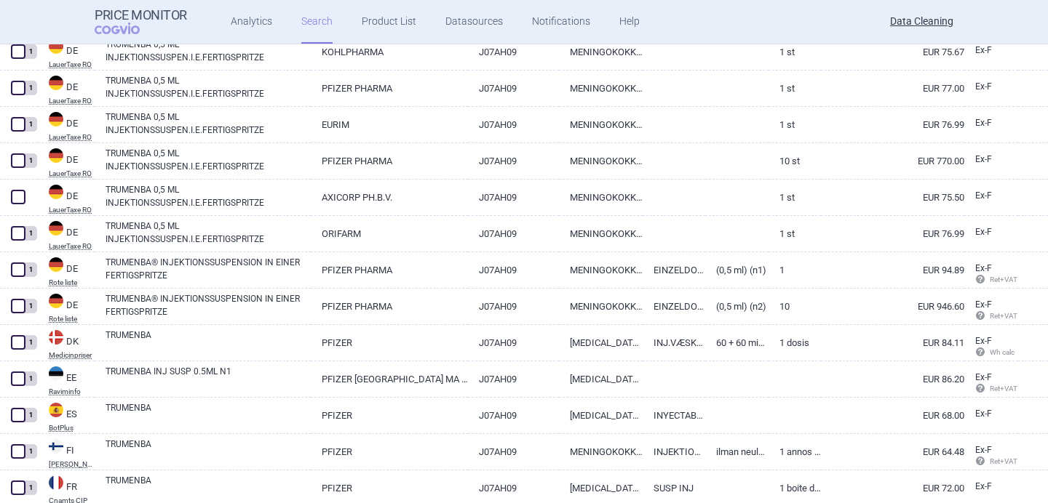
scroll to position [943, 0]
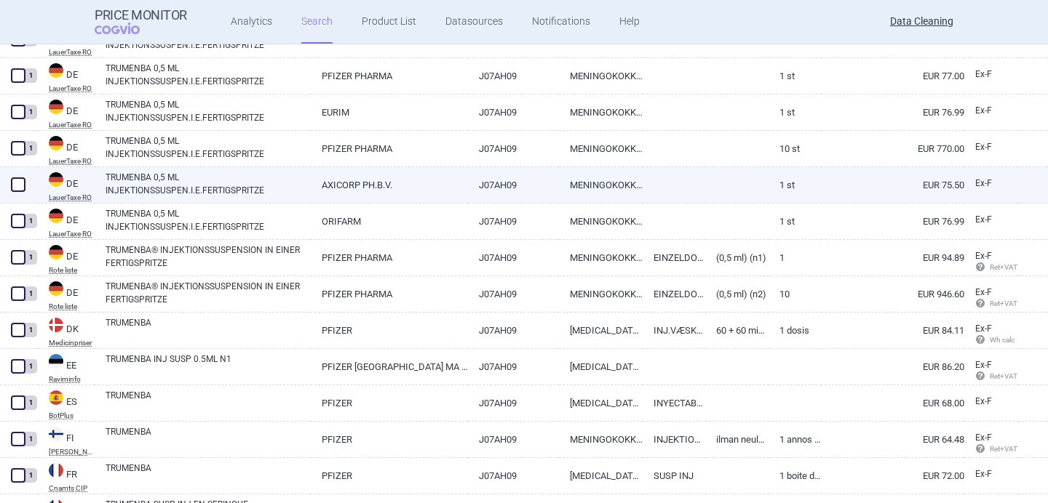
click at [279, 186] on link "TRUMENBA 0,5 ML INJEKTIONSSUSPEN.I.E.FERTIGSPRITZE" at bounding box center [207, 184] width 205 height 26
select select "EUR"
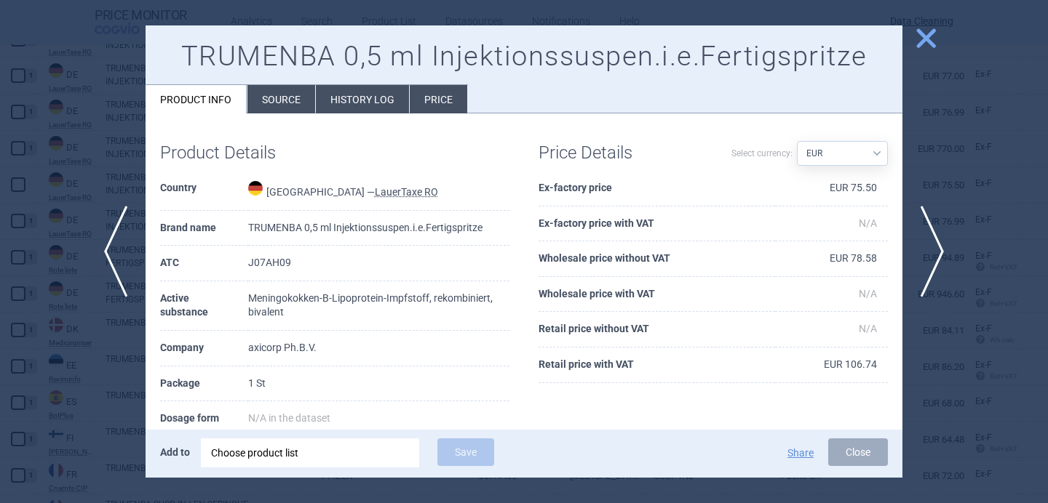
click at [287, 111] on li "Source" at bounding box center [281, 99] width 68 height 28
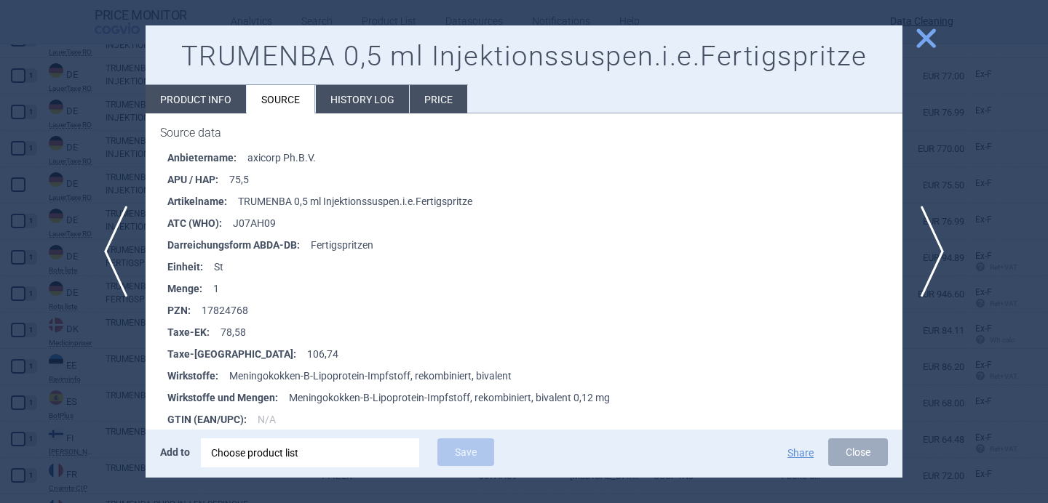
scroll to position [222, 0]
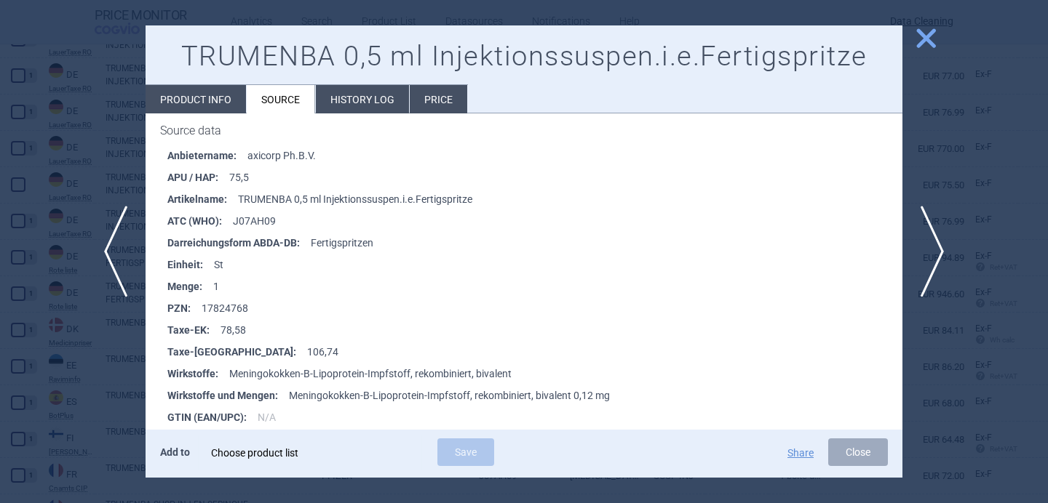
click at [349, 459] on div "Choose product list" at bounding box center [310, 453] width 198 height 29
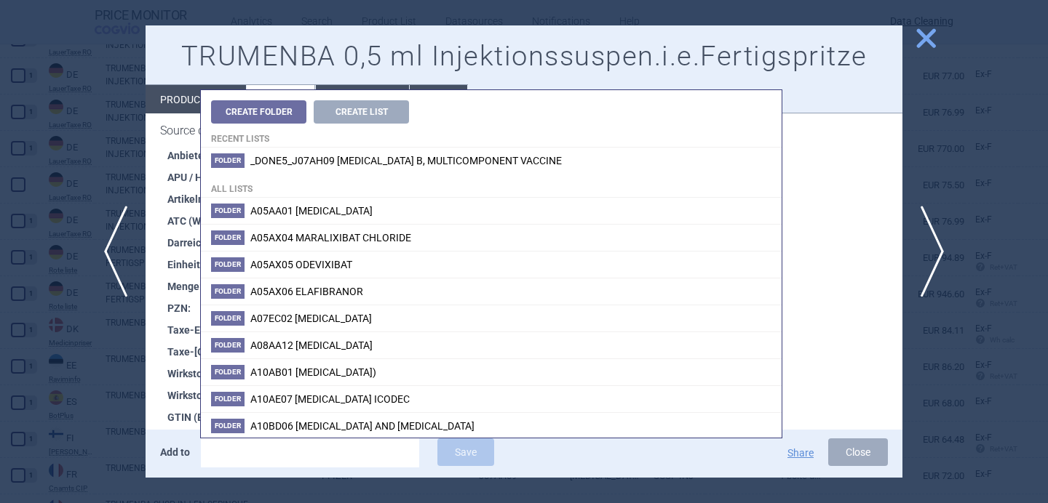
click at [229, 455] on input "search" at bounding box center [310, 453] width 218 height 29
paste input "EU/1/17/1187/001"
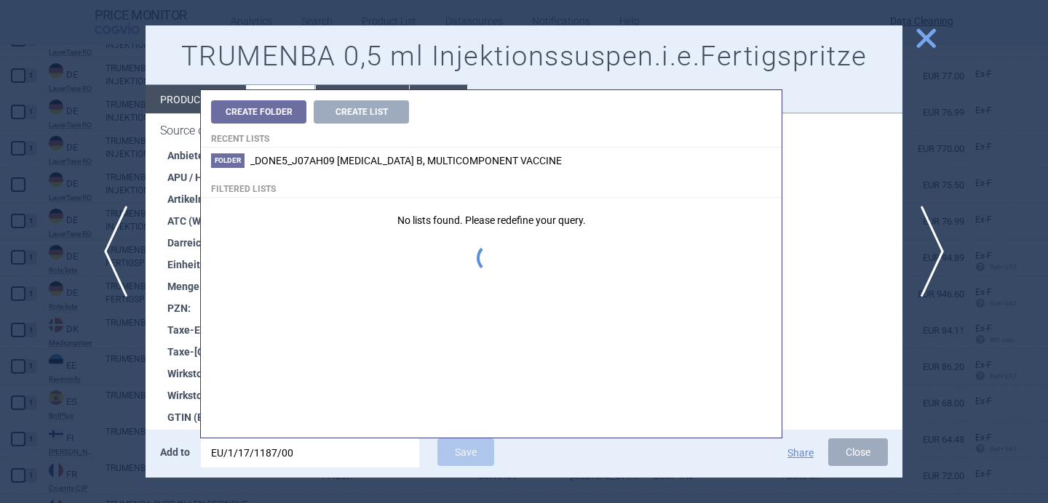
type input "EU/1/17/1187/002"
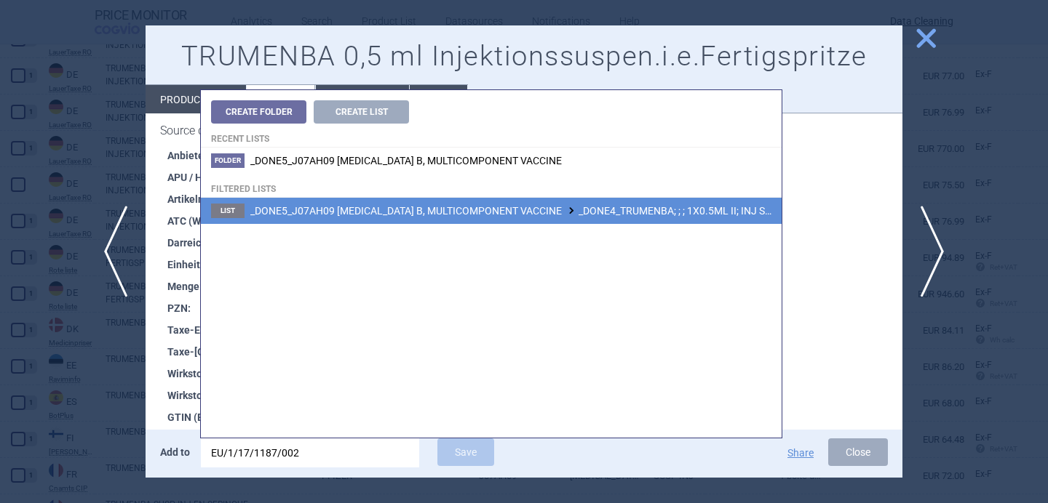
click at [478, 217] on span "_DONE5_J07AH09 [MEDICAL_DATA] B, MULTICOMPONENT VACCINE _DONE4_TRUMENBA; ; ; 1X…" at bounding box center [569, 211] width 639 height 12
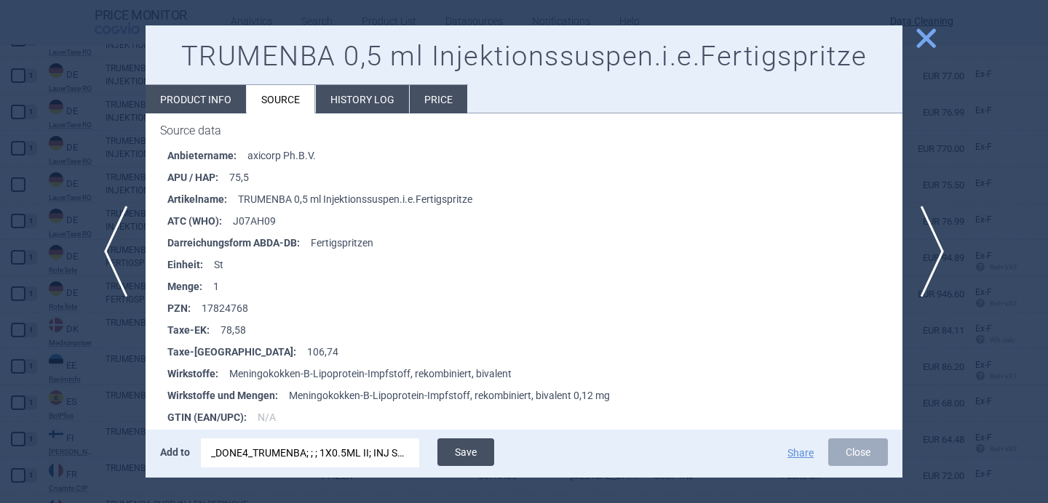
click at [472, 446] on button "Save" at bounding box center [465, 453] width 57 height 28
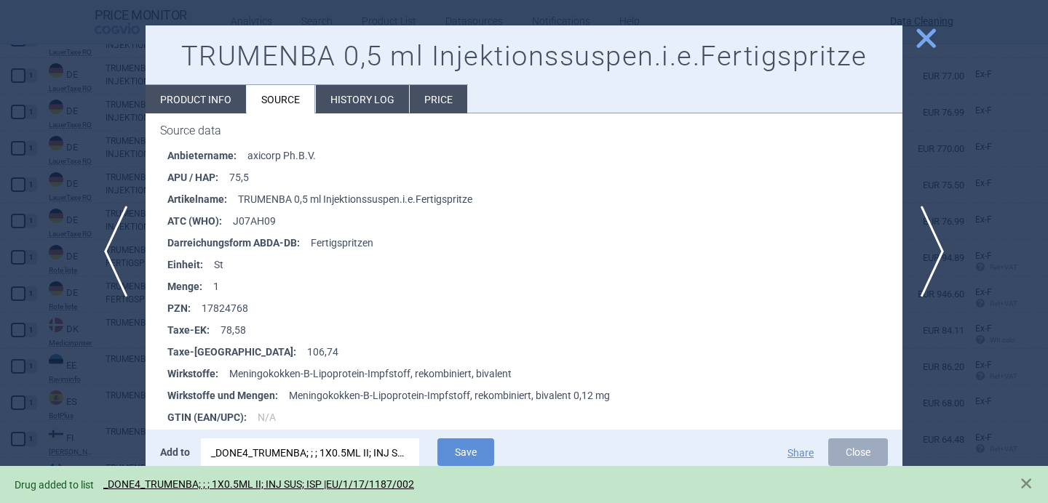
click at [125, 404] on div at bounding box center [524, 251] width 1048 height 503
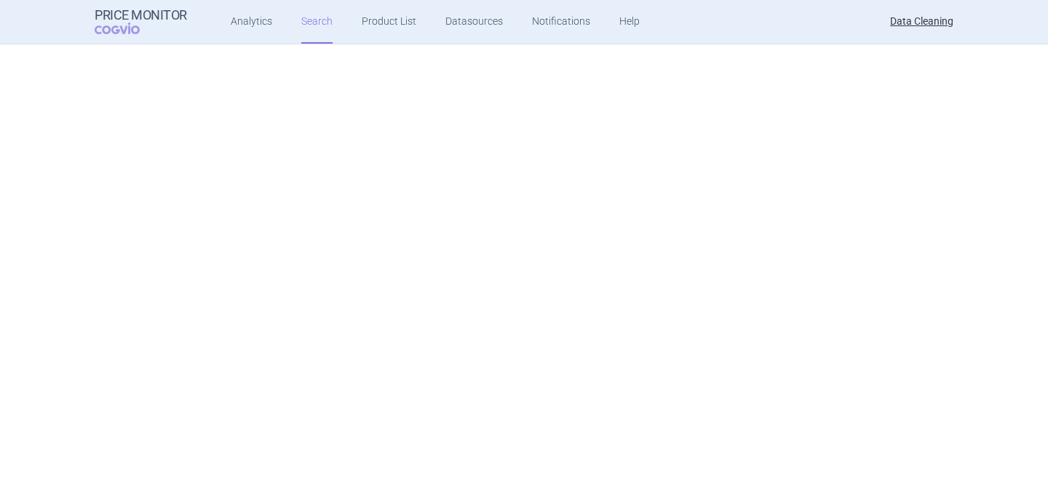
scroll to position [653, 0]
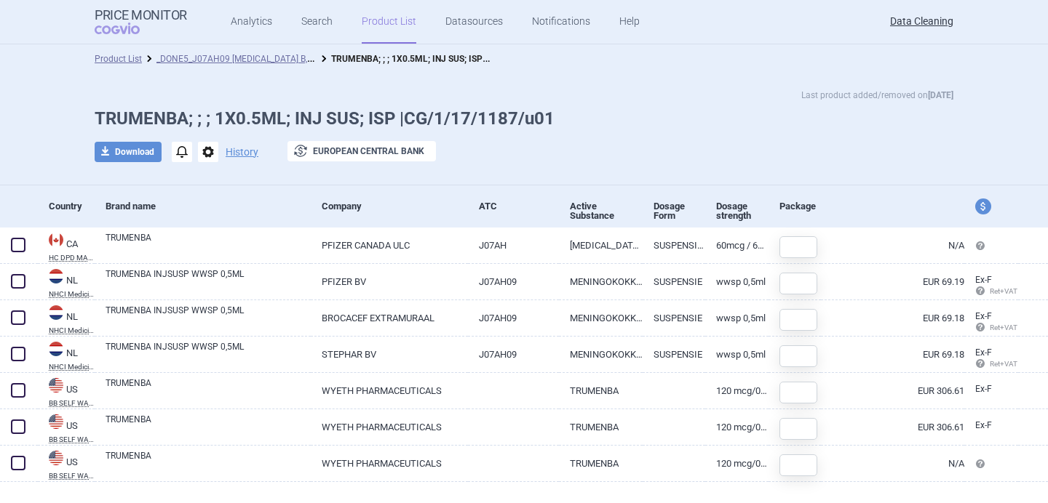
scroll to position [26, 0]
